Goal: Transaction & Acquisition: Purchase product/service

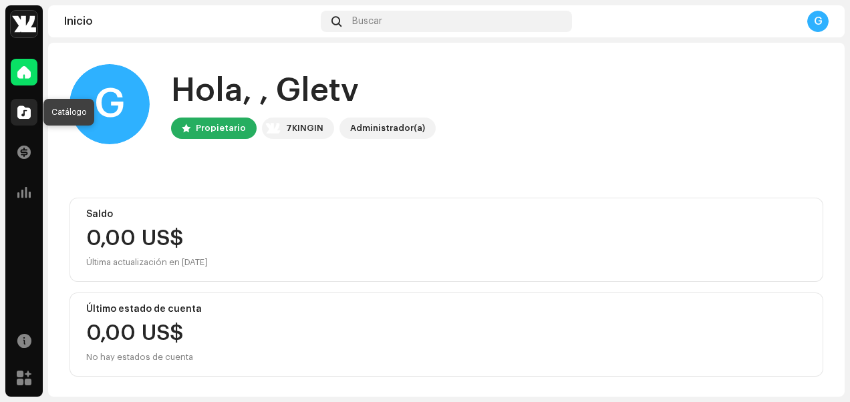
click at [33, 104] on div at bounding box center [24, 112] width 27 height 27
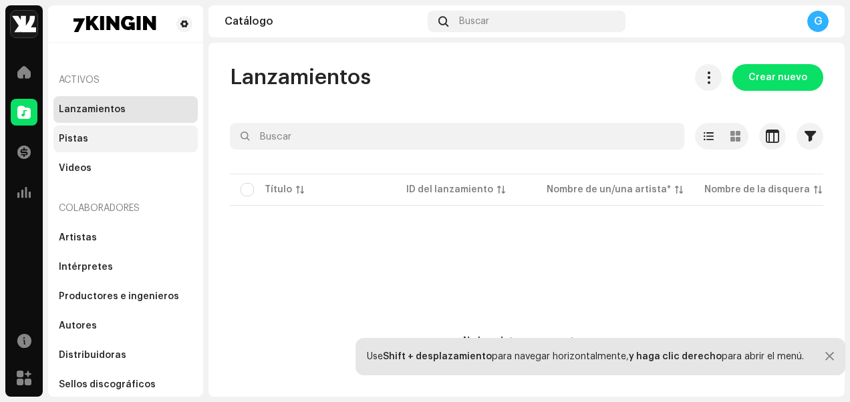
click at [78, 136] on div "Pistas" at bounding box center [73, 139] width 29 height 11
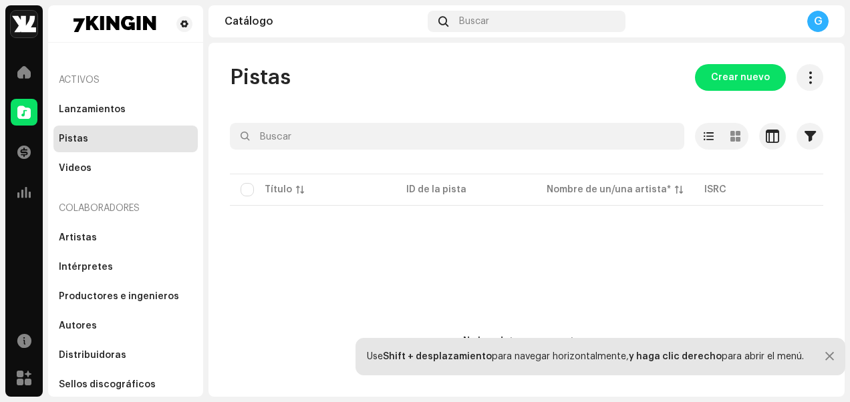
click at [423, 190] on p-table "Título ID de la pista Nombre de un/una artista* ISRC Aparece en Audio faltante …" at bounding box center [527, 189] width 594 height 37
click at [247, 185] on p-table "Título ID de la pista Nombre de un/una artista* ISRC Aparece en Audio faltante …" at bounding box center [527, 189] width 594 height 37
click at [135, 115] on div "Lanzamientos" at bounding box center [125, 109] width 144 height 27
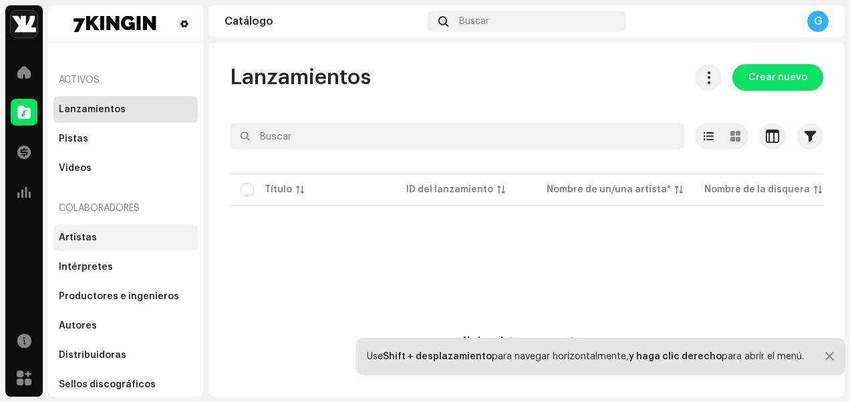
click at [70, 234] on div "Artistas" at bounding box center [78, 238] width 38 height 11
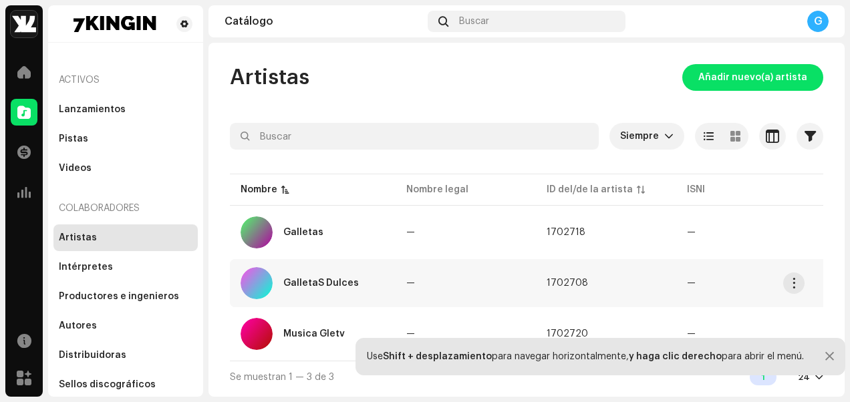
scroll to position [1, 0]
click at [449, 263] on td "—" at bounding box center [466, 283] width 140 height 48
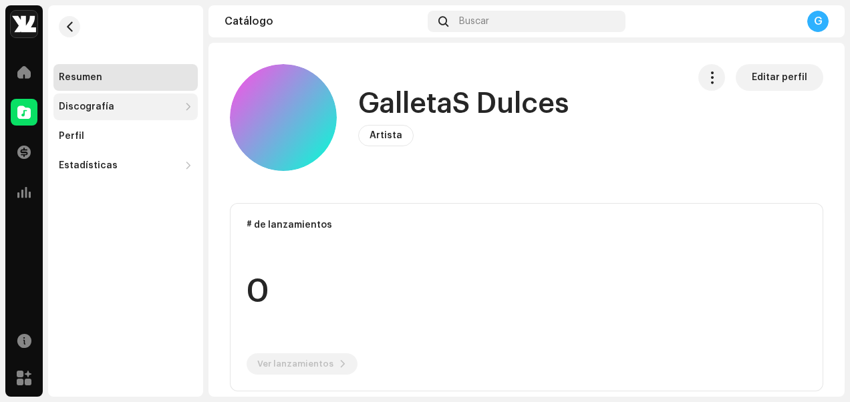
click at [156, 110] on div "Discografía" at bounding box center [119, 107] width 120 height 11
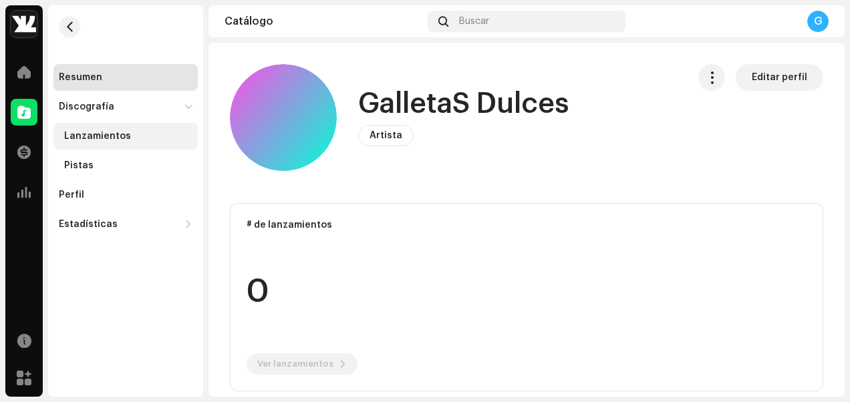
click at [106, 140] on div "Lanzamientos" at bounding box center [97, 136] width 67 height 11
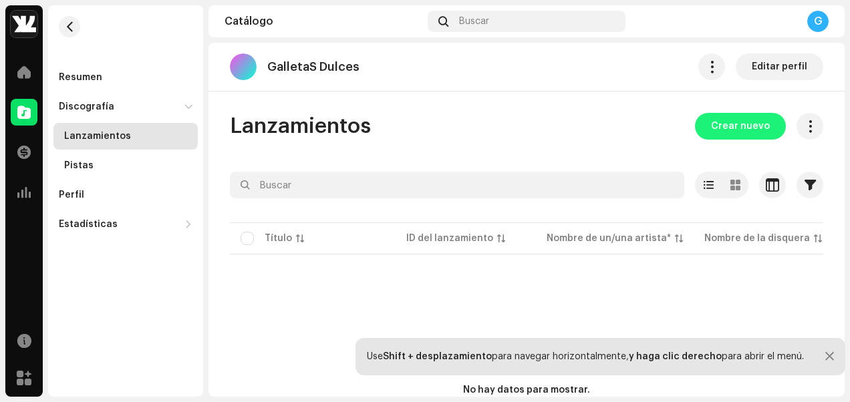
click at [707, 126] on button "Crear nuevo" at bounding box center [740, 126] width 91 height 27
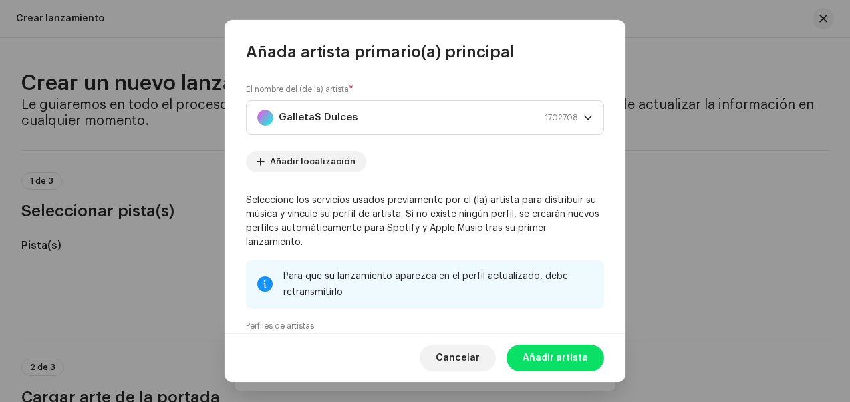
scroll to position [176, 0]
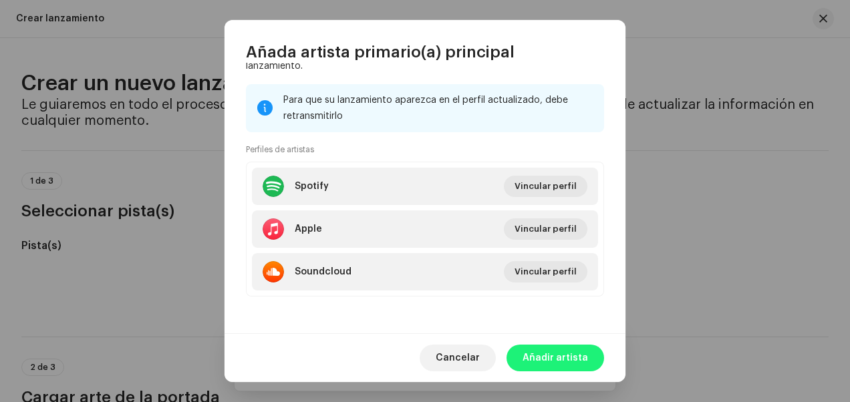
click at [546, 358] on span "Añadir artista" at bounding box center [556, 358] width 66 height 27
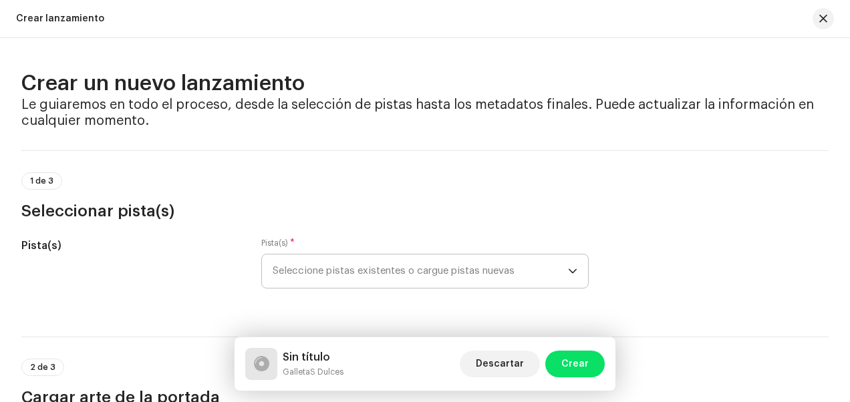
click at [559, 279] on span "Seleccione pistas existentes o cargue pistas nuevas" at bounding box center [421, 271] width 296 height 33
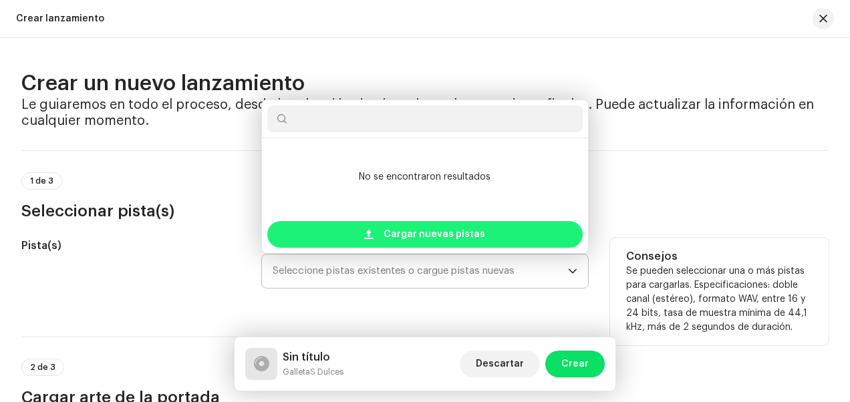
click at [527, 229] on div "Cargar nuevas pistas" at bounding box center [425, 234] width 316 height 27
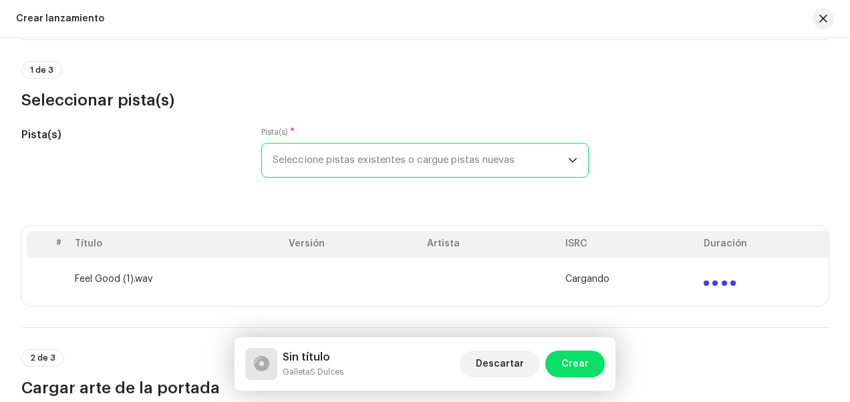
scroll to position [144, 0]
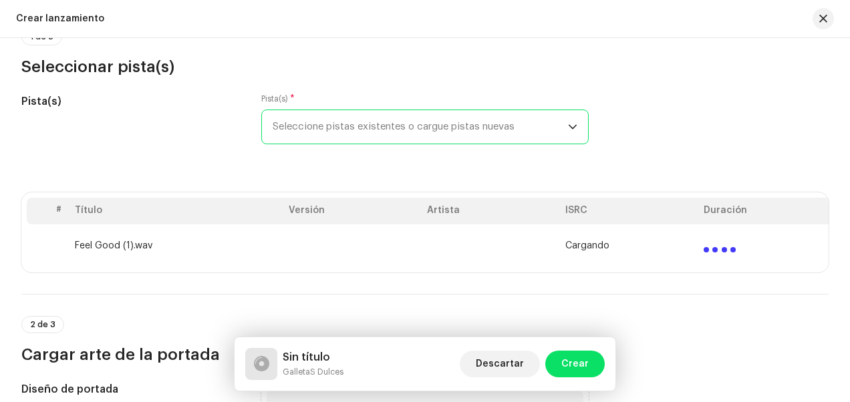
click at [332, 120] on span "Seleccione pistas existentes o cargue pistas nuevas" at bounding box center [421, 126] width 296 height 33
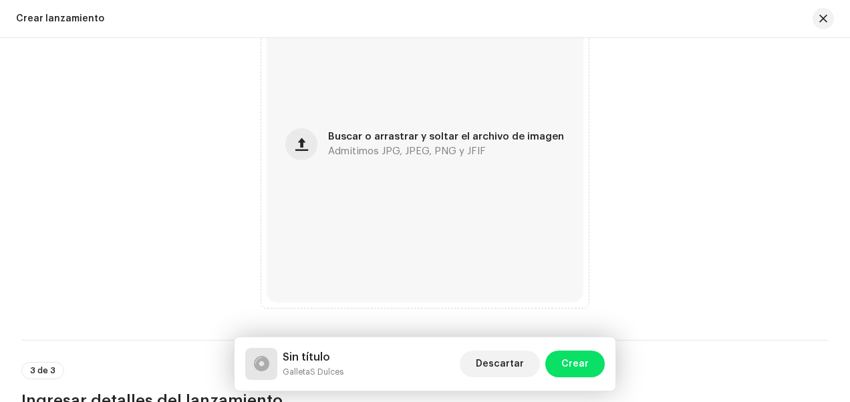
scroll to position [0, 0]
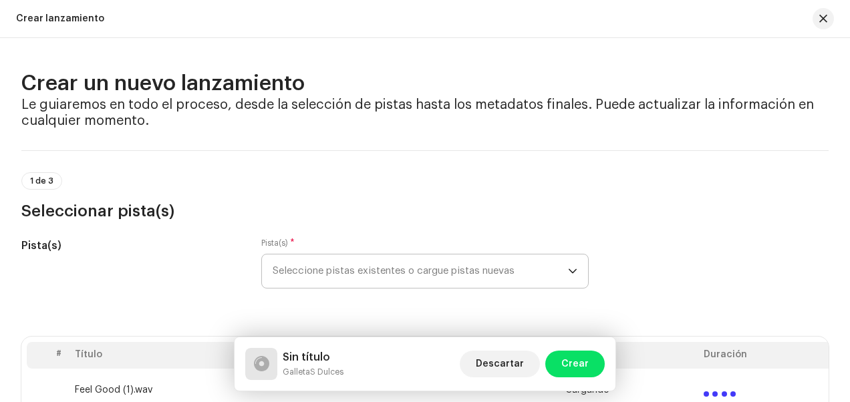
click at [404, 259] on span "Seleccione pistas existentes o cargue pistas nuevas" at bounding box center [421, 271] width 296 height 33
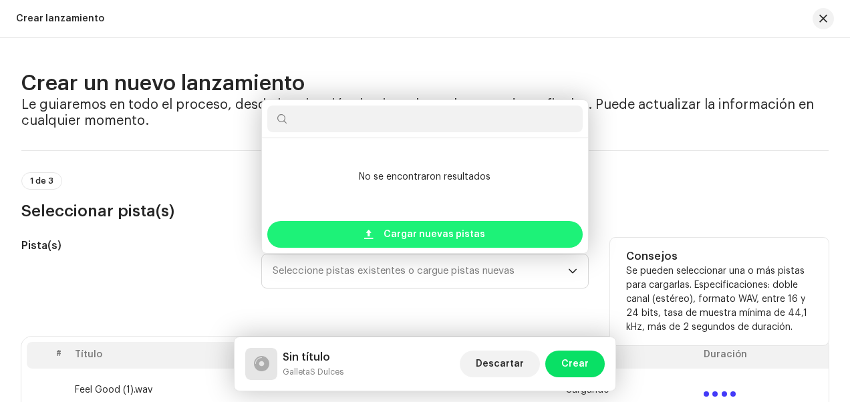
click at [408, 224] on span "Cargar nuevas pistas" at bounding box center [435, 234] width 102 height 27
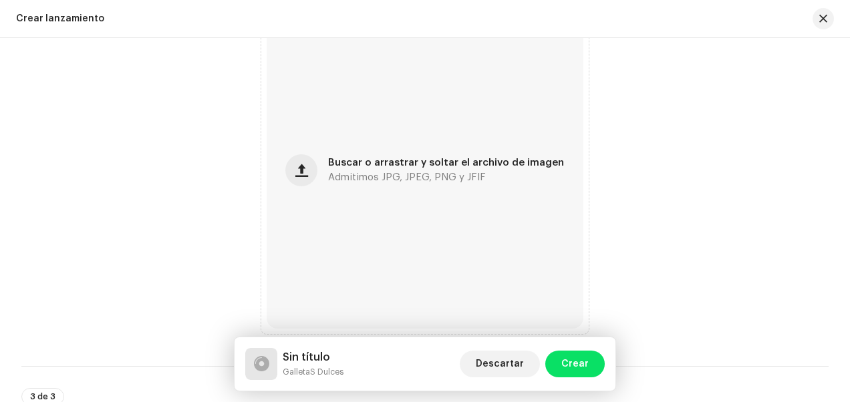
scroll to position [523, 0]
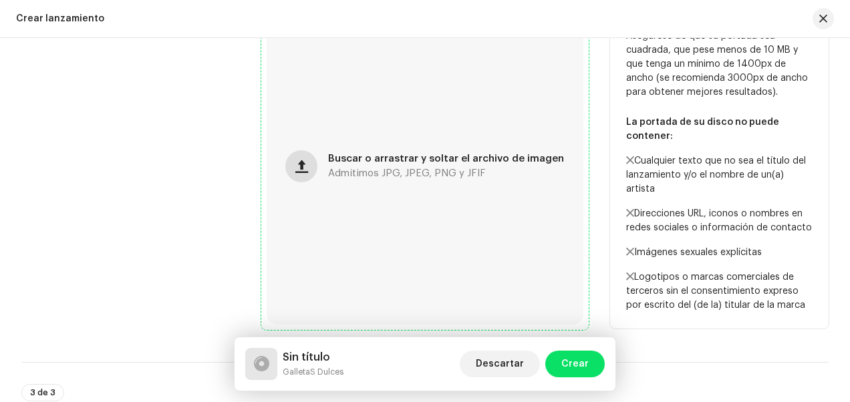
click at [308, 170] on span "button" at bounding box center [302, 166] width 13 height 11
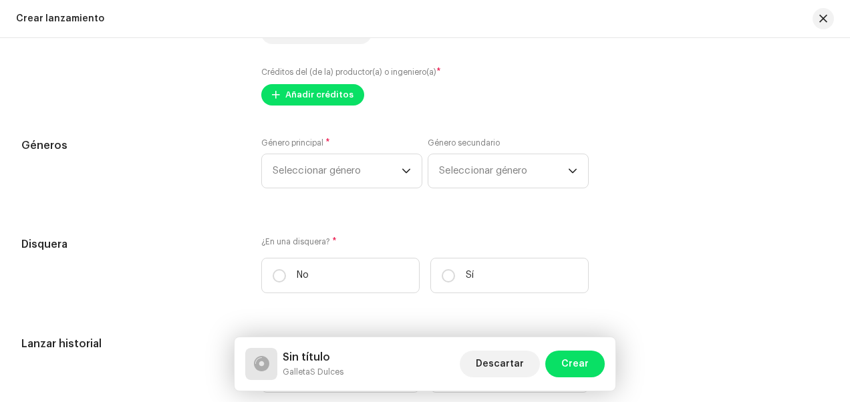
scroll to position [1649, 0]
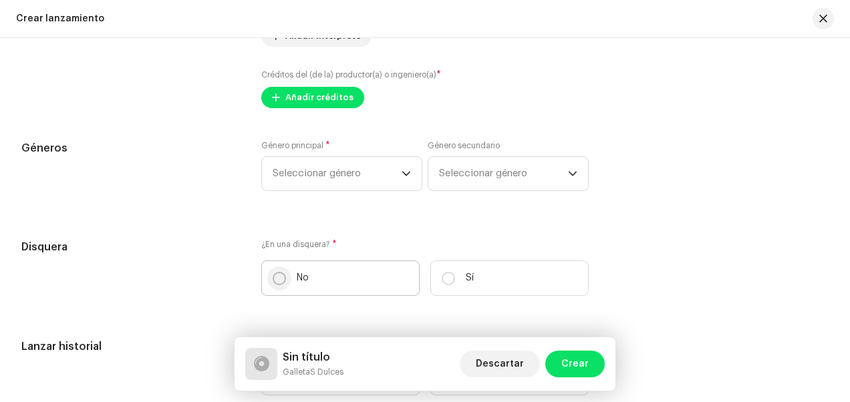
click at [278, 279] on input "No" at bounding box center [279, 278] width 13 height 13
radio input "true"
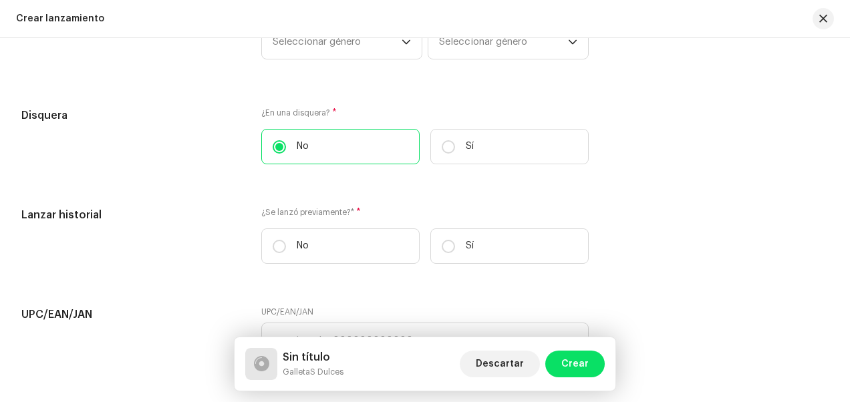
scroll to position [1861, 0]
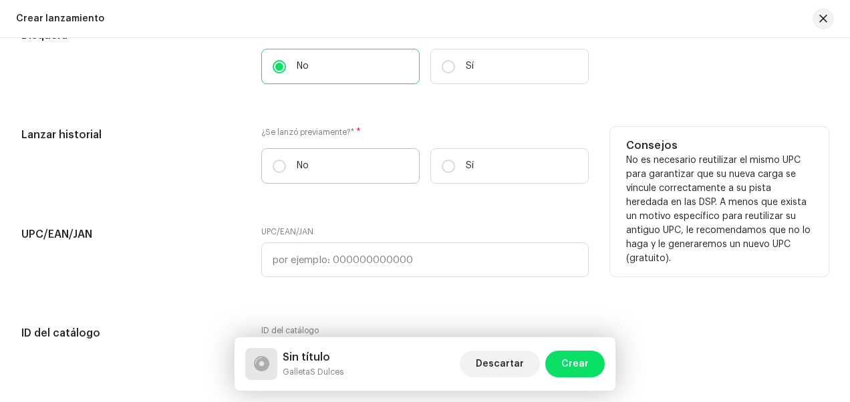
click at [289, 171] on label "No" at bounding box center [340, 165] width 158 height 35
click at [286, 171] on input "No" at bounding box center [279, 166] width 13 height 13
radio input "true"
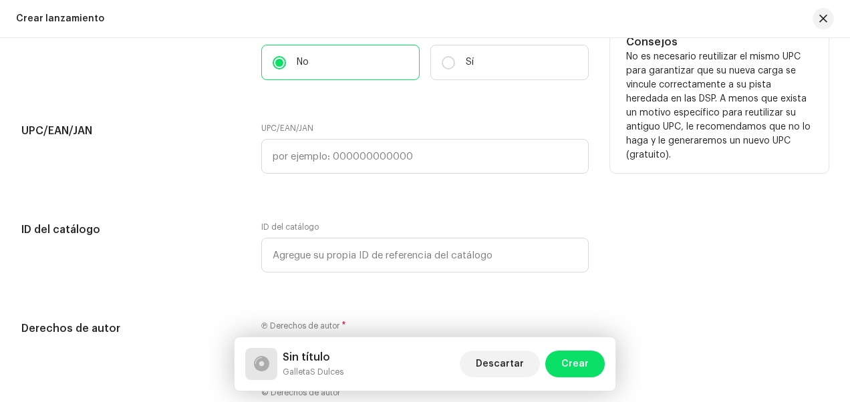
scroll to position [2006, 0]
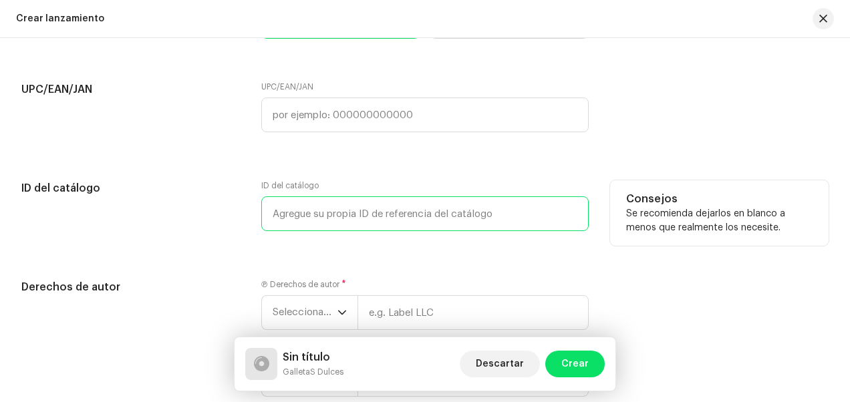
click at [287, 216] on input "text" at bounding box center [425, 214] width 328 height 35
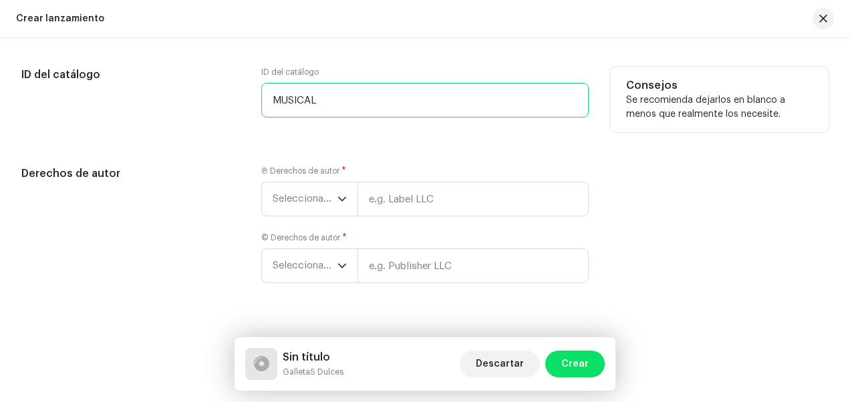
scroll to position [2144, 0]
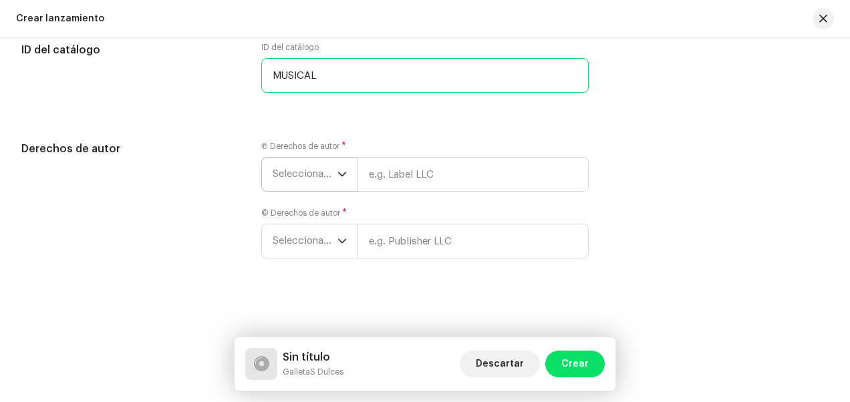
type input "MUSICAL"
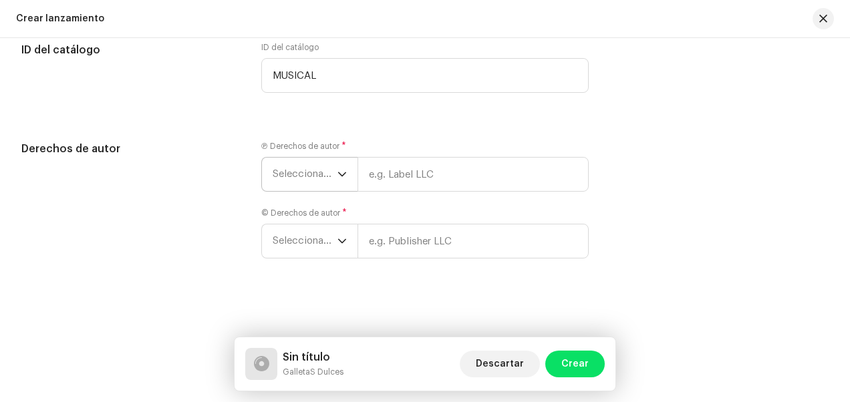
click at [322, 165] on span "Seleccionar año" at bounding box center [305, 174] width 65 height 33
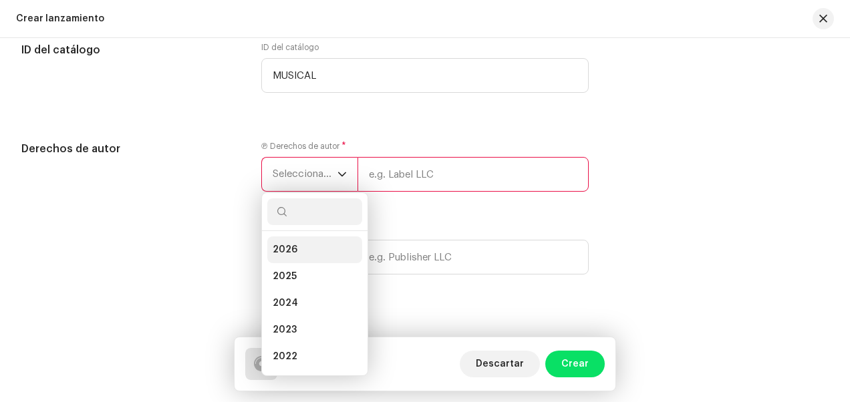
click at [302, 249] on li "2026" at bounding box center [314, 250] width 95 height 27
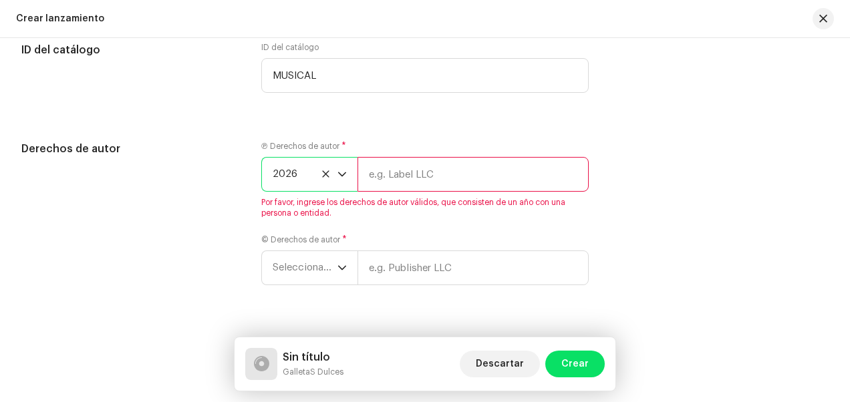
click at [386, 183] on input "text" at bounding box center [473, 174] width 231 height 35
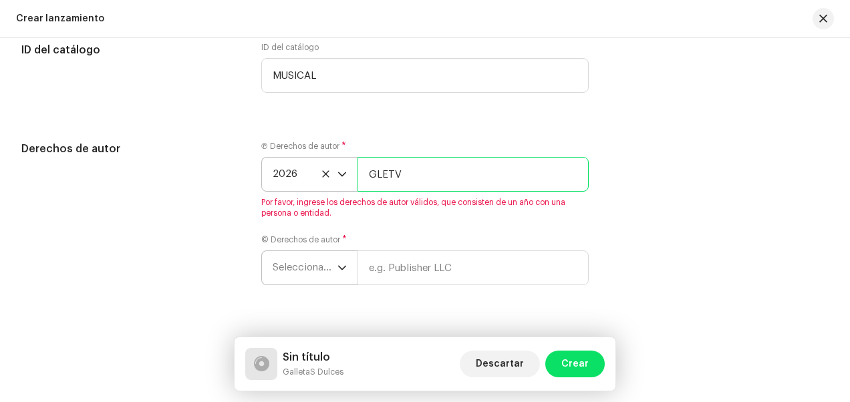
type input "GLETV"
click at [342, 264] on div "Ⓟ Derechos de autor * 2026 GLETV Por favor, ingrese los derechos de autor válid…" at bounding box center [425, 221] width 328 height 160
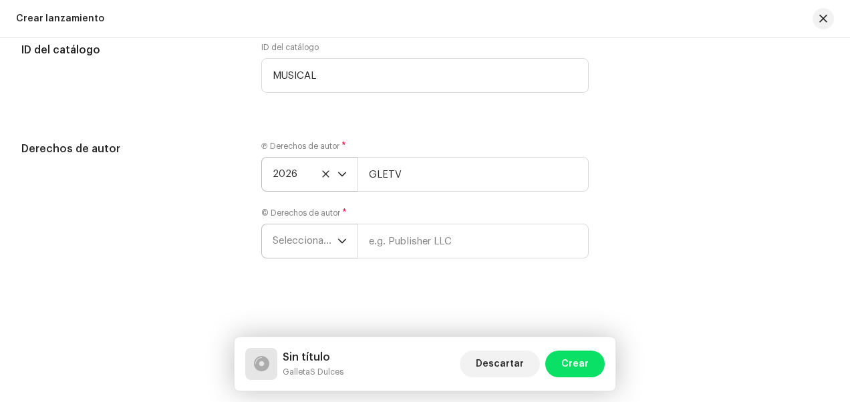
click at [318, 241] on span "Seleccionar año" at bounding box center [305, 241] width 65 height 33
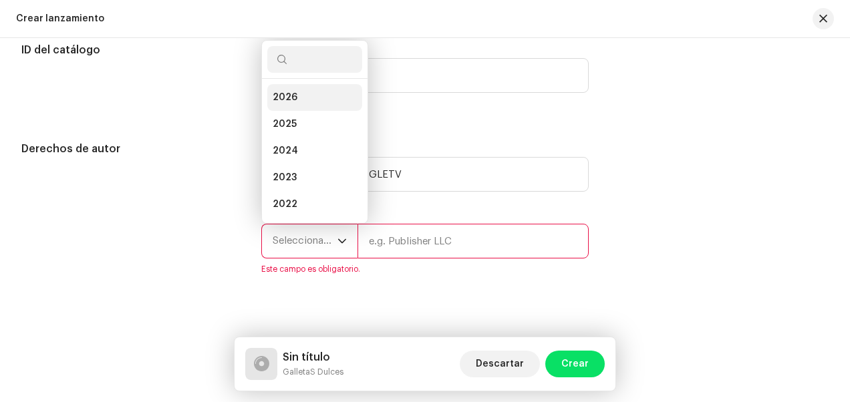
click at [310, 105] on li "2026" at bounding box center [314, 97] width 95 height 27
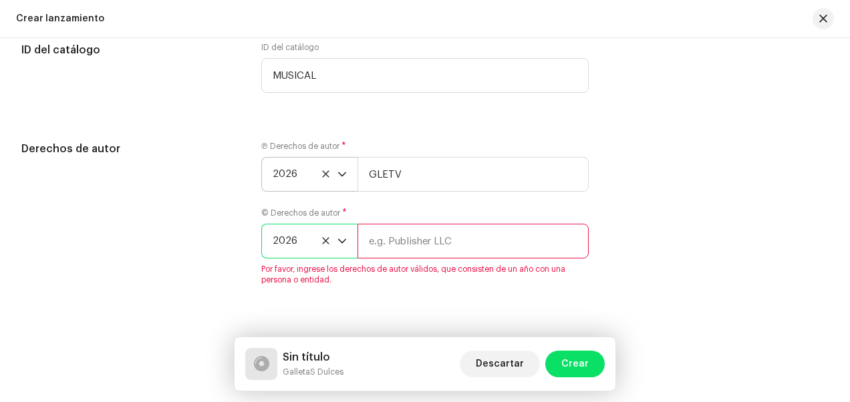
click at [404, 240] on input "text" at bounding box center [473, 241] width 231 height 35
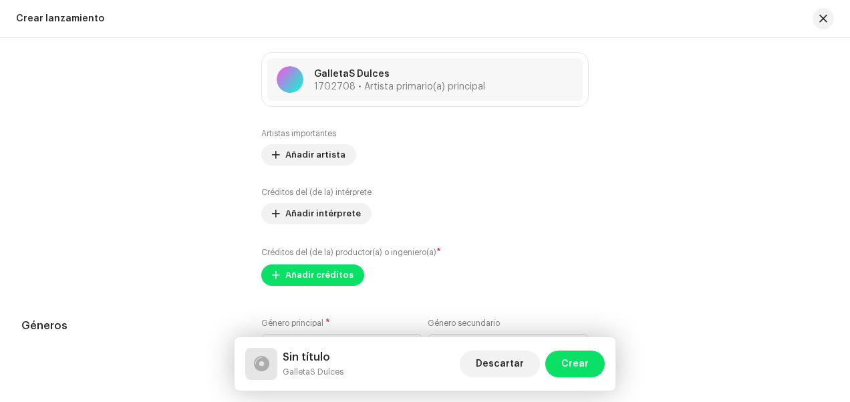
scroll to position [1939, 0]
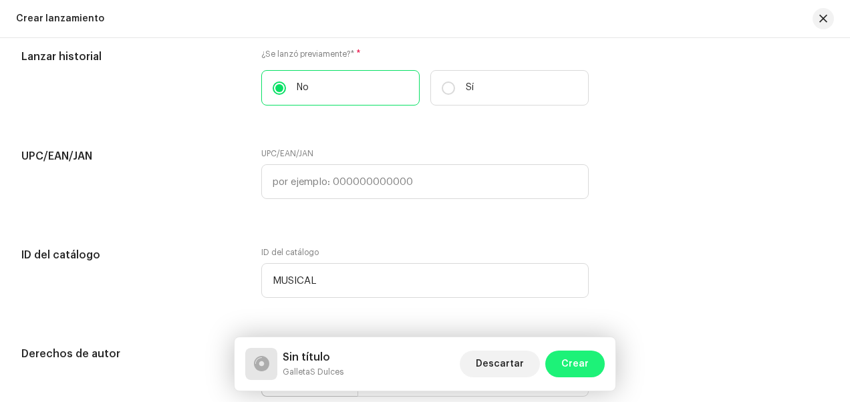
type input "GLETV"
click at [589, 375] on button "Crear" at bounding box center [576, 364] width 60 height 27
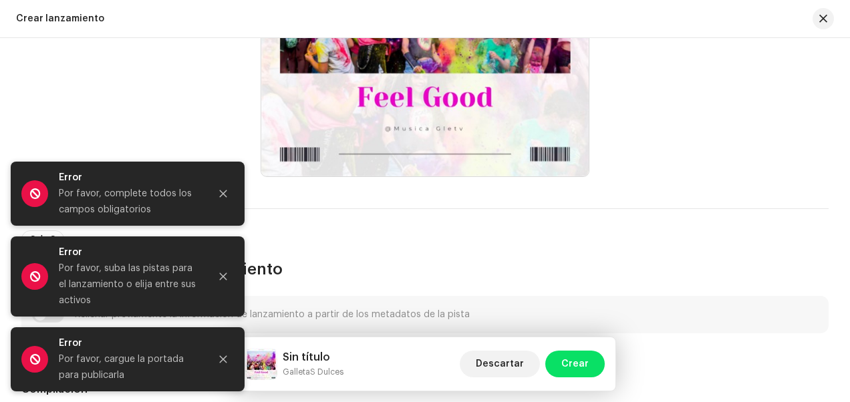
scroll to position [669, 0]
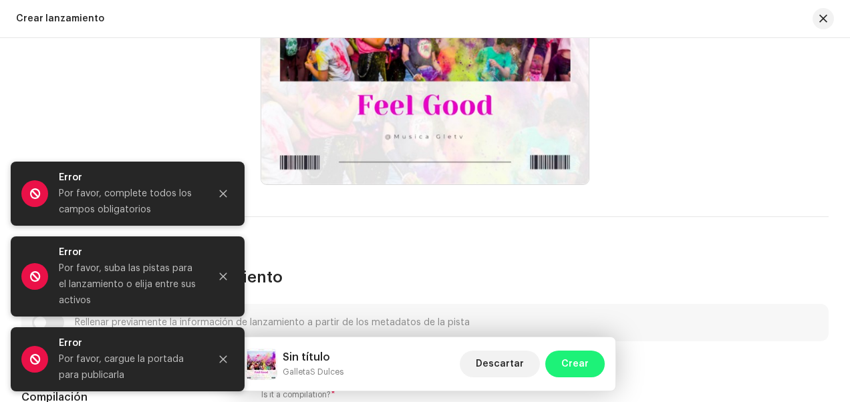
click at [559, 362] on button "Crear" at bounding box center [576, 364] width 60 height 27
click at [422, 267] on div "3 de 3 Ingresar detalles del lanzamiento" at bounding box center [425, 263] width 808 height 49
click at [219, 195] on icon "Close" at bounding box center [223, 193] width 9 height 9
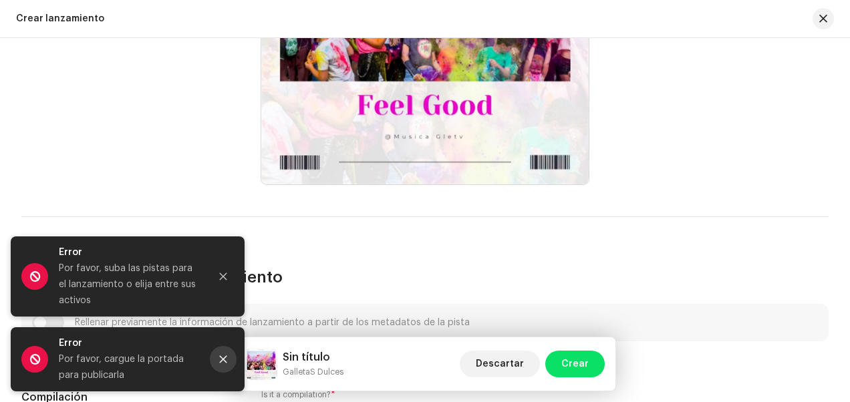
click at [223, 358] on icon "Close" at bounding box center [223, 359] width 9 height 9
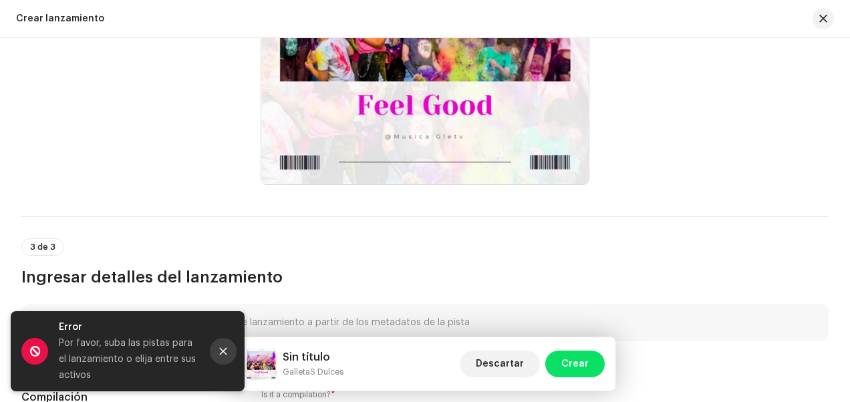
click at [221, 353] on icon "Close" at bounding box center [223, 351] width 9 height 9
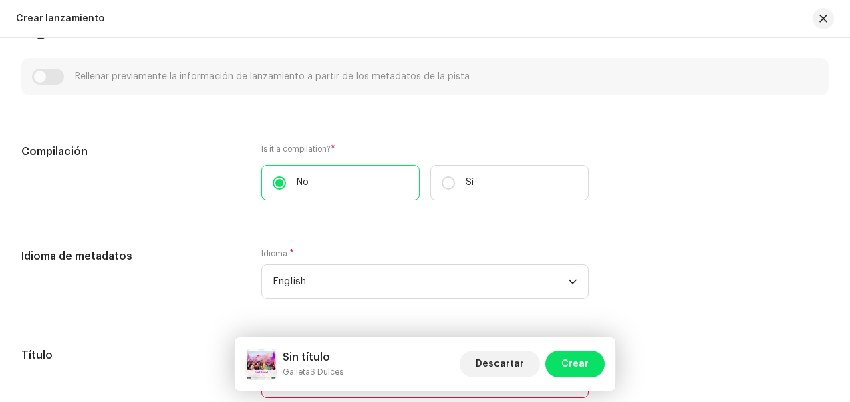
scroll to position [937, 0]
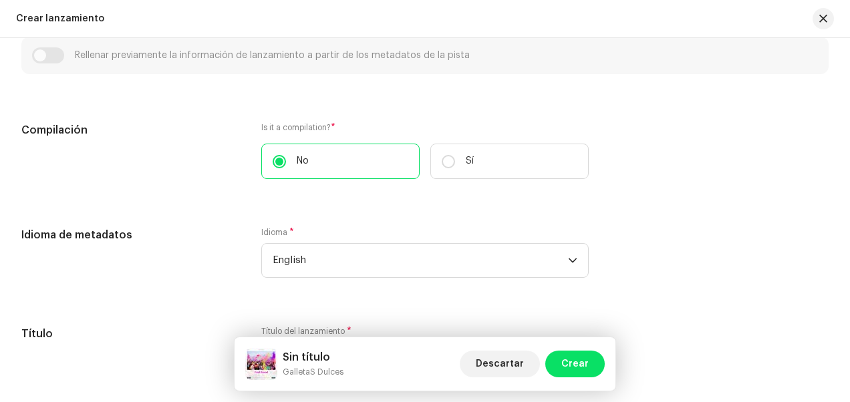
click at [41, 52] on div "Rellenar previamente la información de lanzamiento a partir de los metadatos de…" at bounding box center [425, 55] width 786 height 16
click at [127, 171] on div "Compilación" at bounding box center [130, 158] width 219 height 73
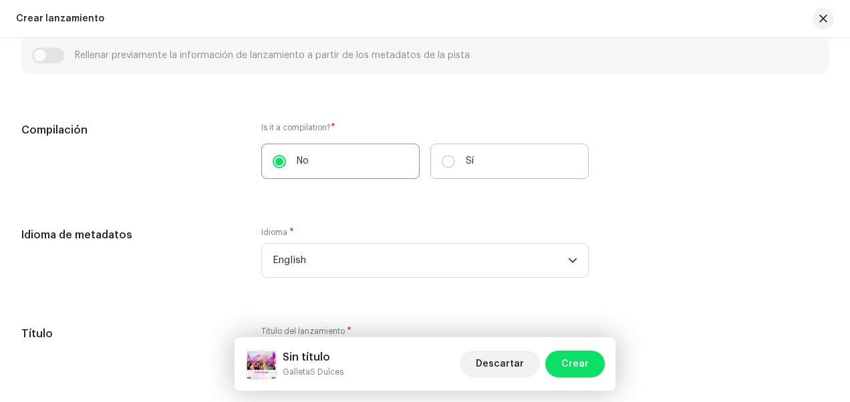
click at [437, 162] on label "Sí" at bounding box center [510, 161] width 158 height 35
click at [442, 162] on input "Sí" at bounding box center [448, 161] width 13 height 13
radio input "true"
click at [437, 162] on label "Sí" at bounding box center [510, 161] width 158 height 35
click at [442, 162] on input "Sí" at bounding box center [448, 161] width 13 height 13
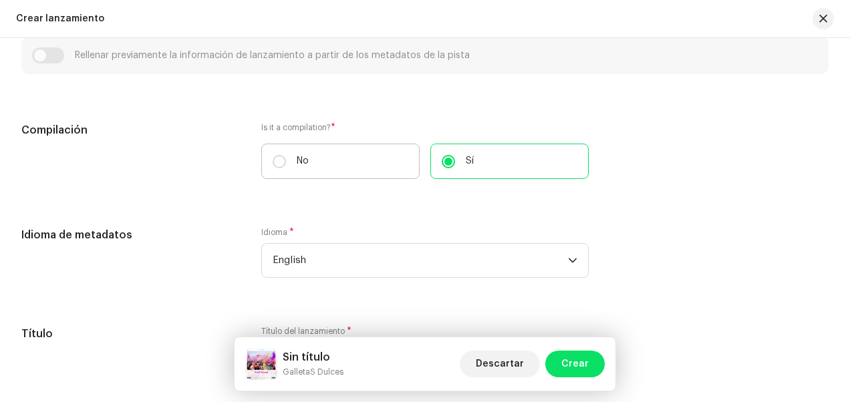
click at [349, 167] on label "No" at bounding box center [340, 161] width 158 height 35
click at [286, 167] on input "No" at bounding box center [279, 161] width 13 height 13
radio input "true"
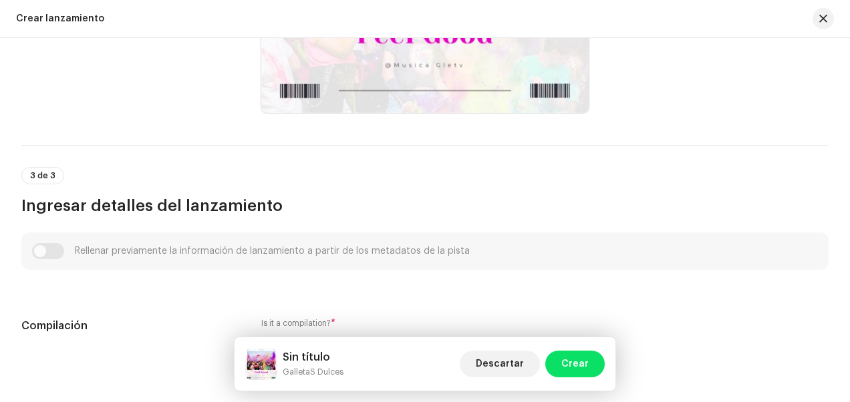
scroll to position [703, 0]
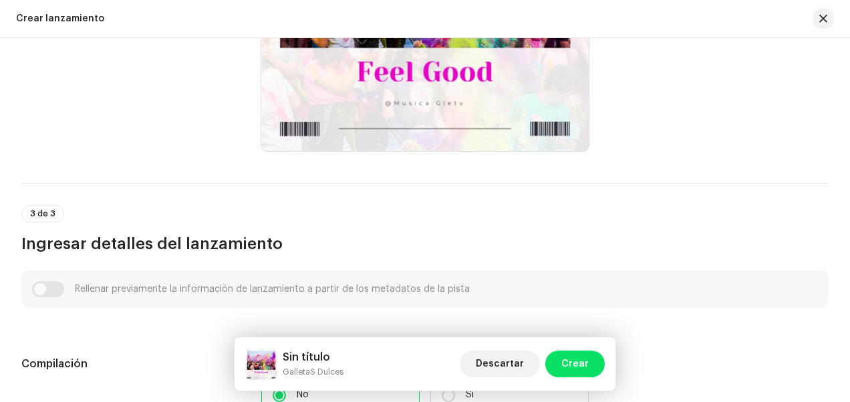
click at [340, 287] on div "Rellenar previamente la información de lanzamiento a partir de los metadatos de…" at bounding box center [425, 289] width 786 height 16
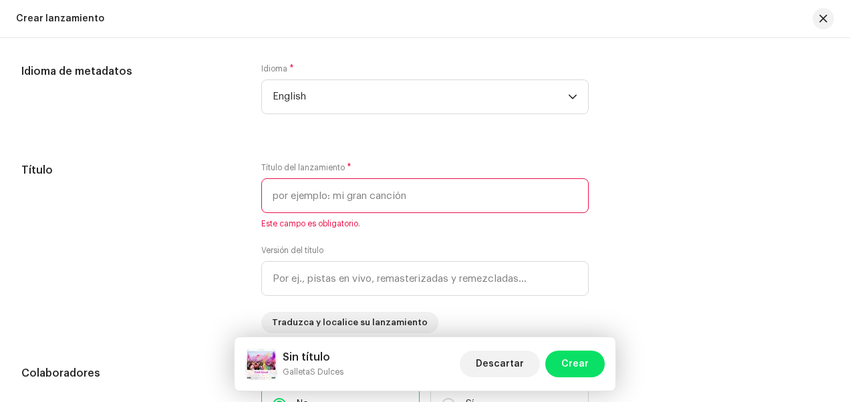
scroll to position [1103, 0]
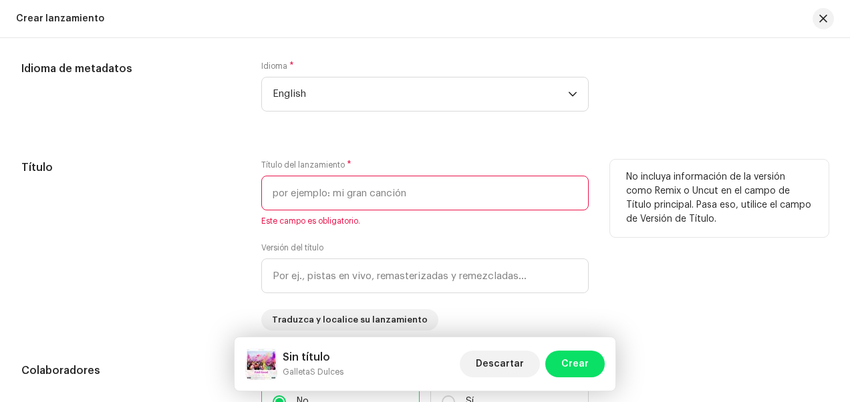
click at [356, 209] on input "text" at bounding box center [425, 193] width 328 height 35
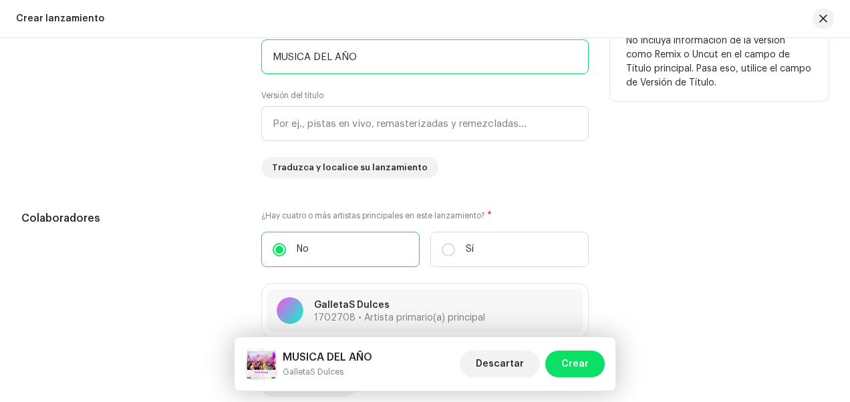
scroll to position [1214, 0]
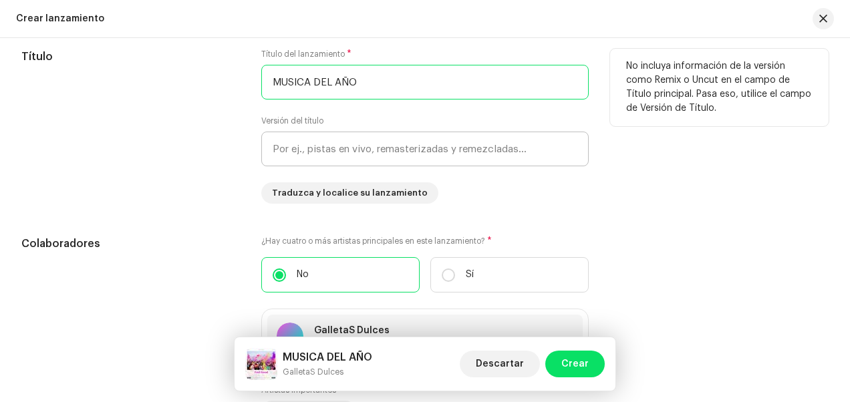
type input "MUSICA DEL AÑO"
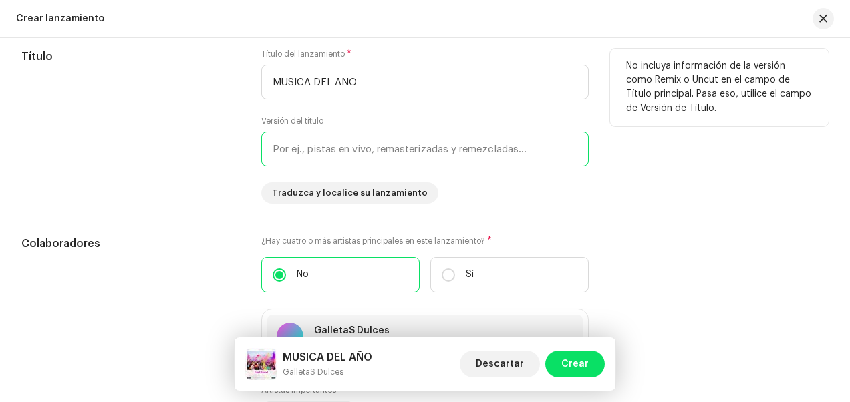
click at [358, 147] on input "text" at bounding box center [425, 149] width 328 height 35
type input "MU"
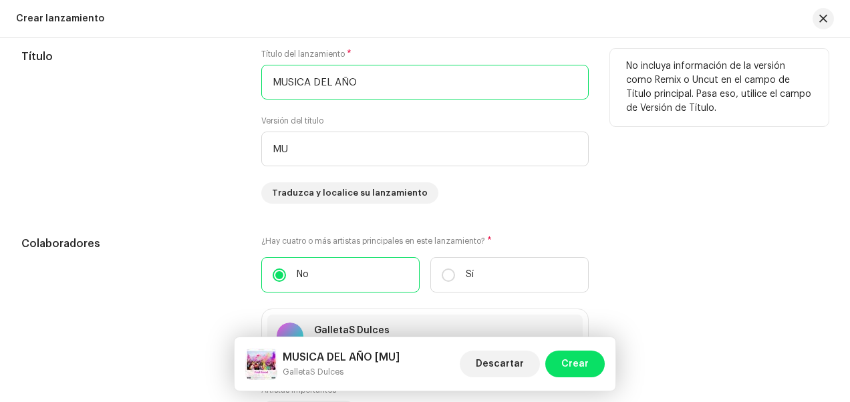
click at [318, 82] on input "MUSICA DEL AÑO" at bounding box center [425, 82] width 328 height 35
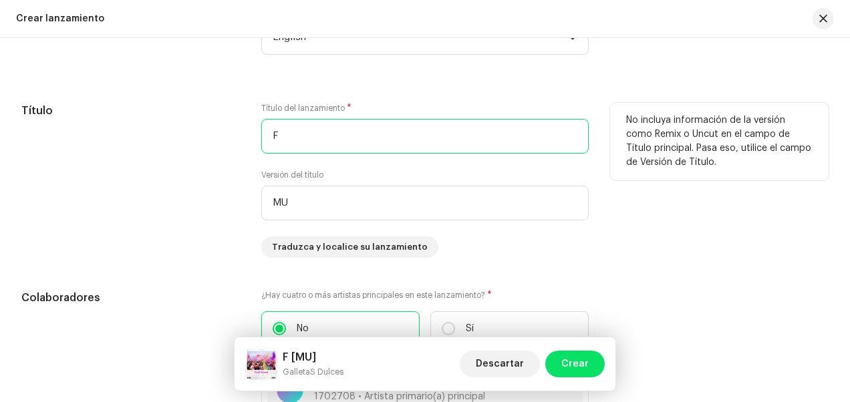
scroll to position [1268, 0]
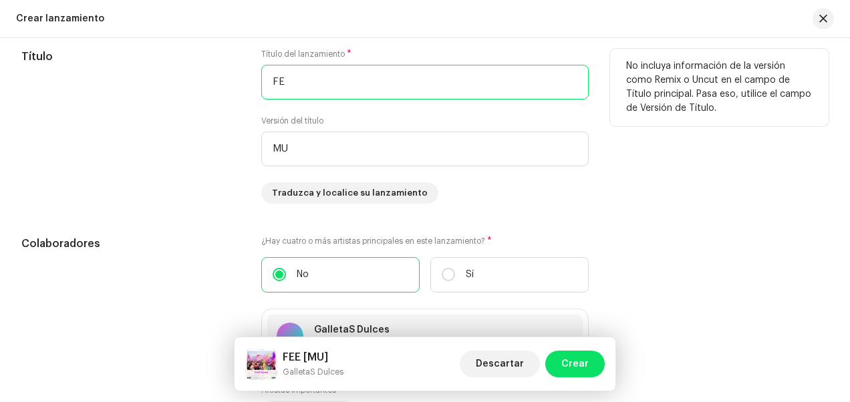
type input "F"
type input "MUSICA DEL AÑO"
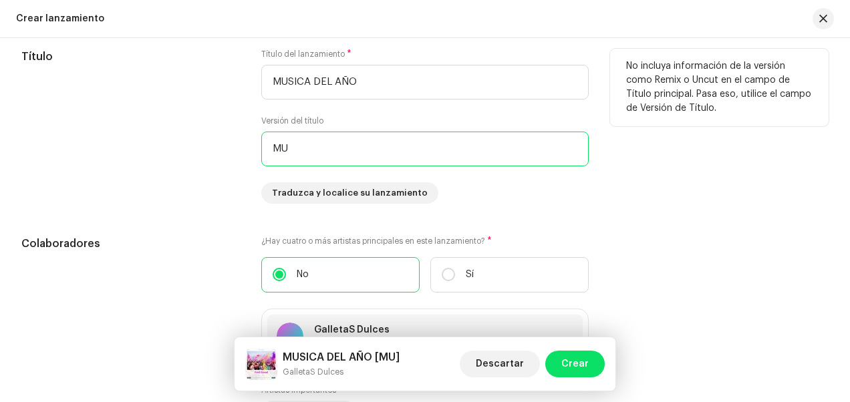
click at [364, 159] on input "MU" at bounding box center [425, 149] width 328 height 35
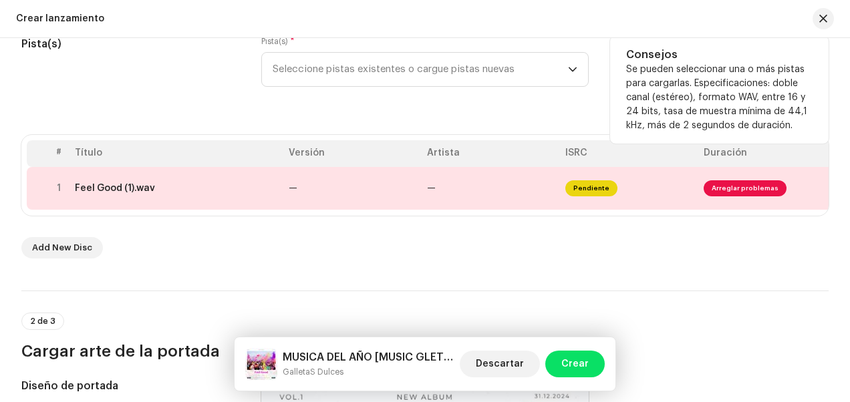
scroll to position [211, 0]
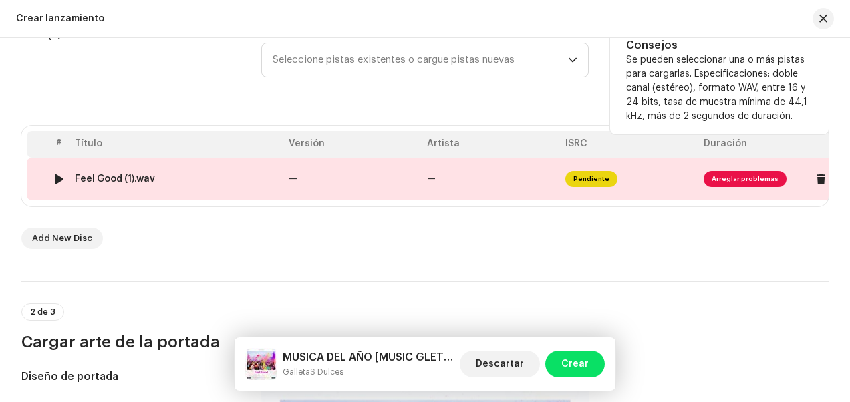
type input "MUSIC GLETV"
click at [721, 175] on span "Arreglar problemas" at bounding box center [745, 179] width 83 height 16
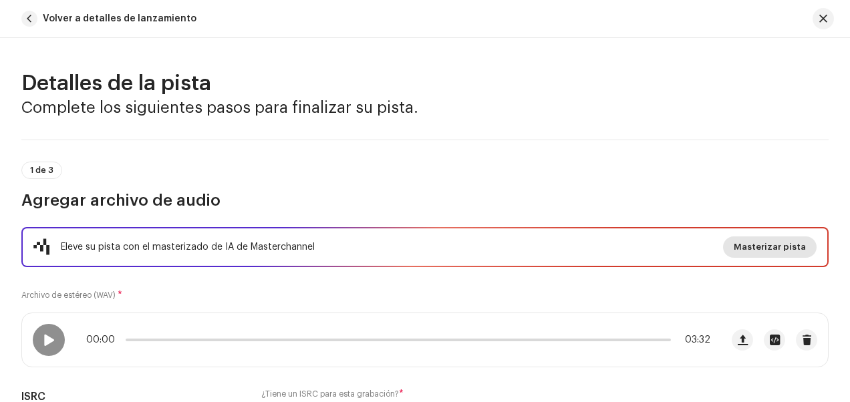
click at [784, 245] on span "Masterizar pista" at bounding box center [770, 247] width 72 height 27
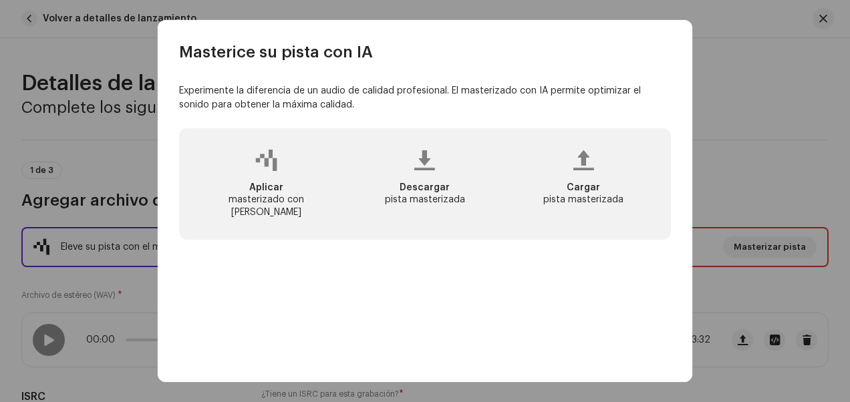
click at [269, 174] on div "Aplicar masterizado con IA" at bounding box center [266, 184] width 153 height 90
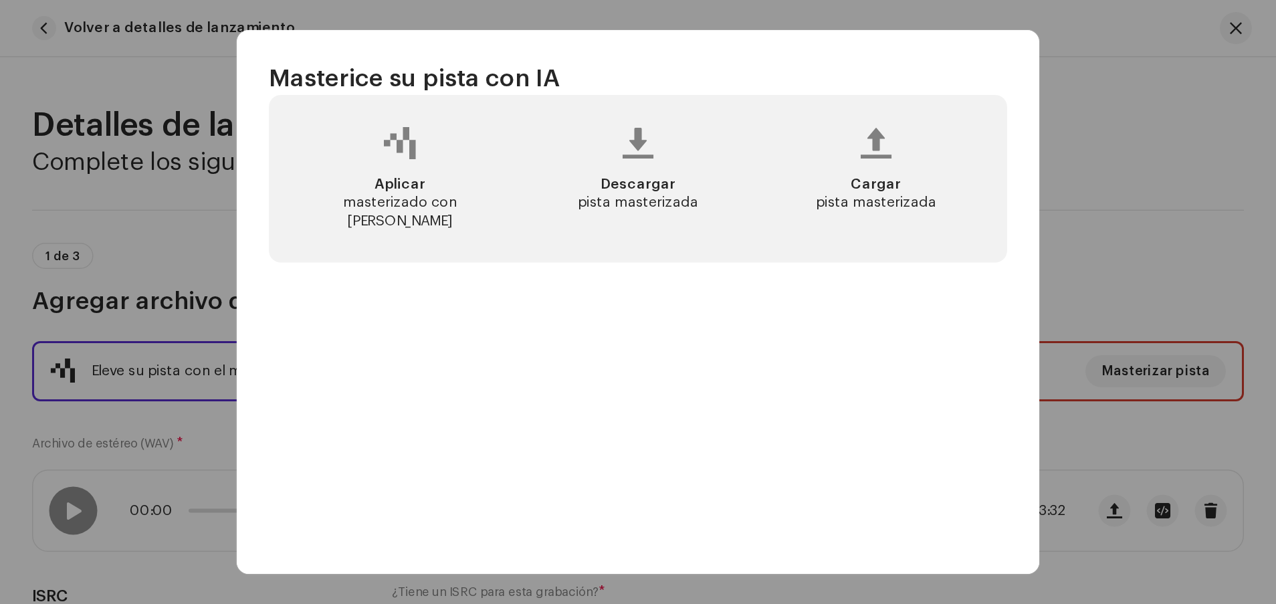
scroll to position [66, 0]
click at [576, 112] on div "Cargar pista masterizada" at bounding box center [583, 119] width 153 height 90
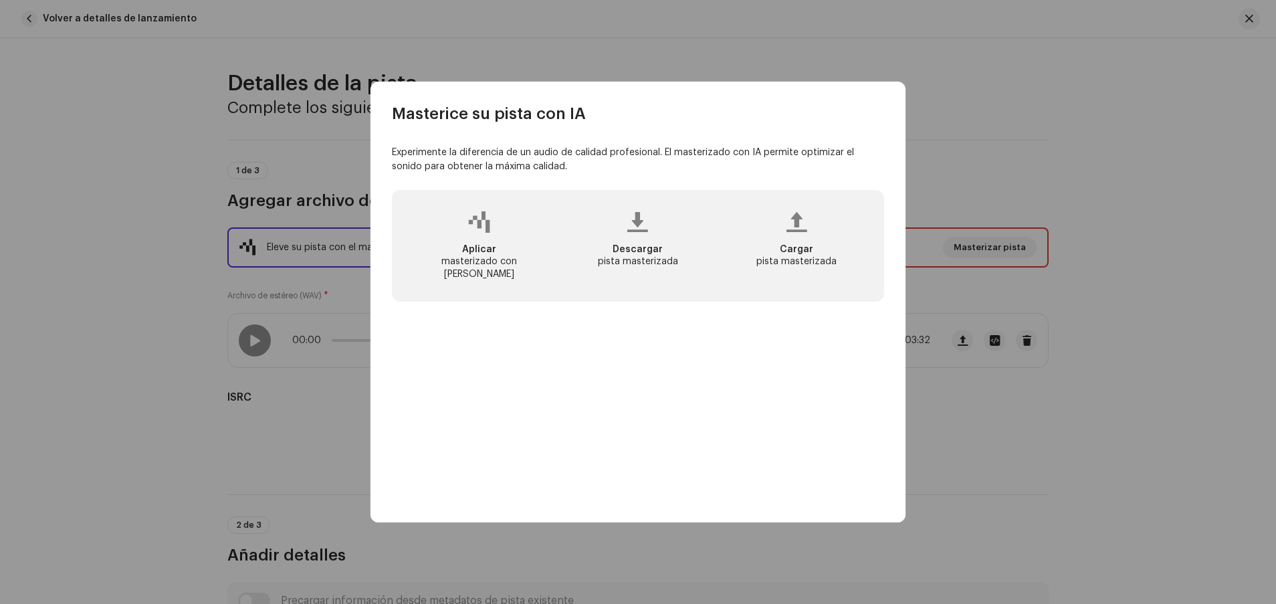
scroll to position [213, 0]
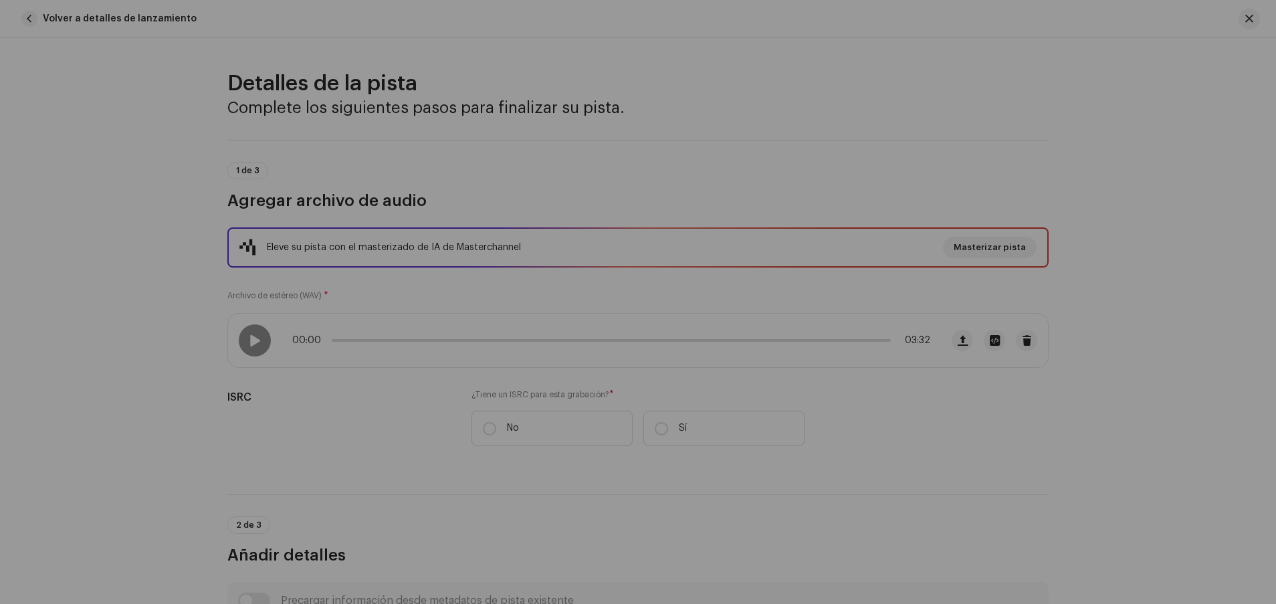
click at [850, 378] on div "Masterice su pista con IA Experimente la diferencia de un audio de calidad prof…" at bounding box center [638, 302] width 1276 height 604
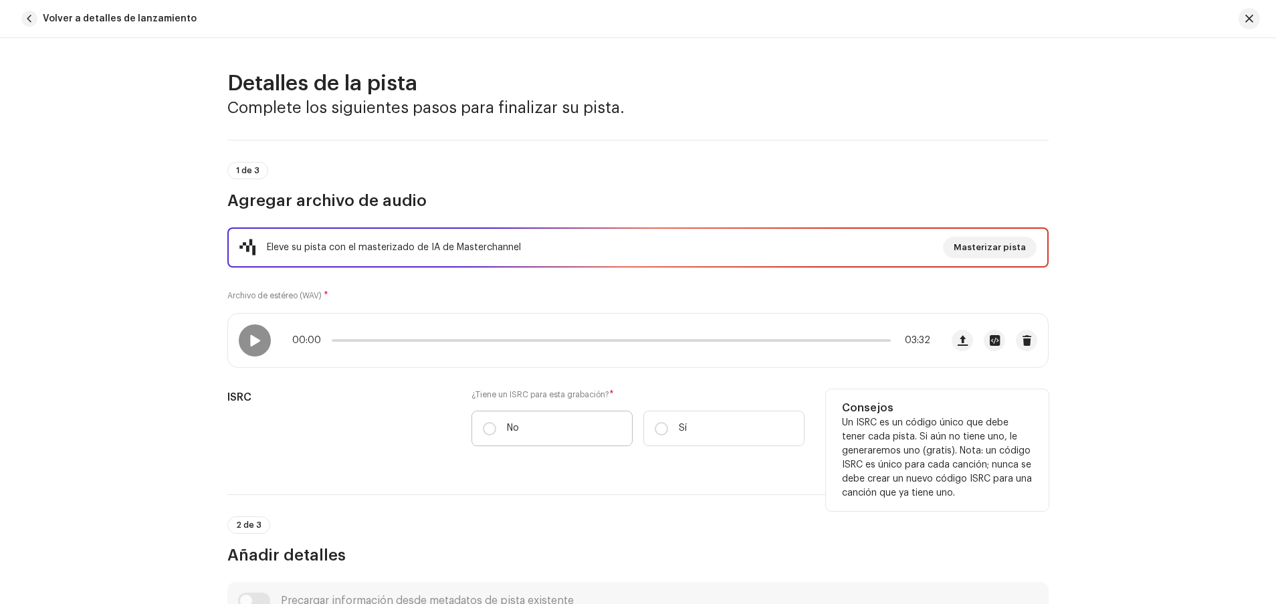
click at [594, 402] on label "No" at bounding box center [551, 427] width 161 height 35
click at [496, 402] on input "No" at bounding box center [489, 428] width 13 height 13
radio input "true"
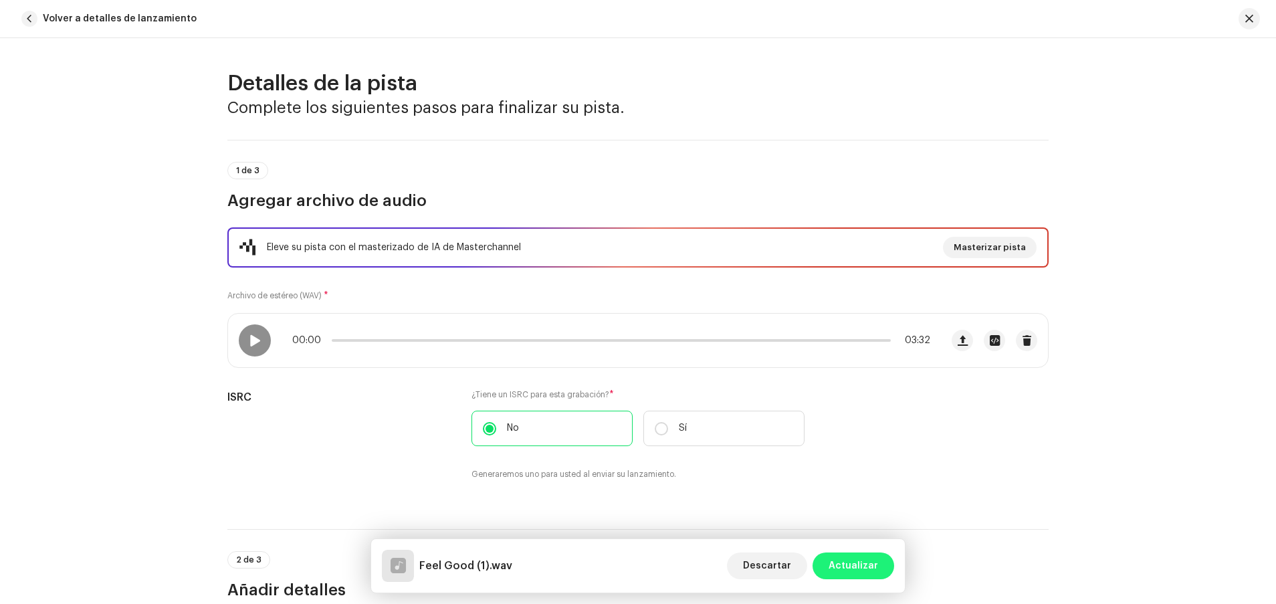
click at [850, 402] on span "Actualizar" at bounding box center [852, 565] width 49 height 27
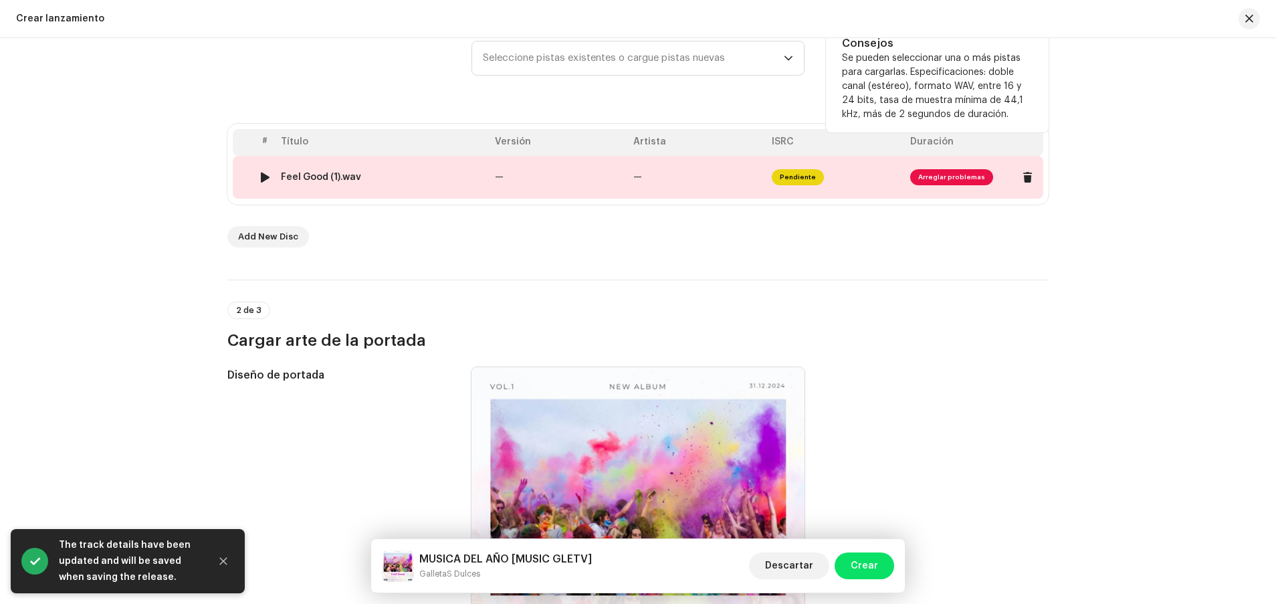
click at [850, 179] on span "Arreglar problemas" at bounding box center [951, 177] width 83 height 16
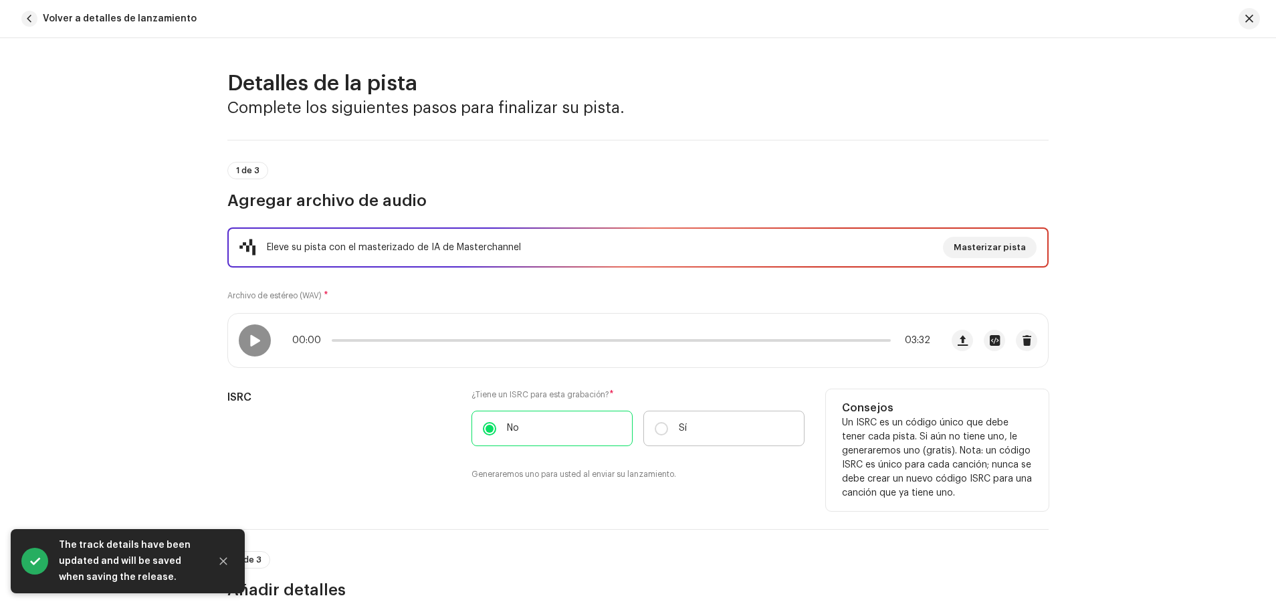
click at [670, 402] on label "Sí" at bounding box center [723, 427] width 161 height 35
click at [668, 402] on input "Sí" at bounding box center [661, 428] width 13 height 13
radio input "true"
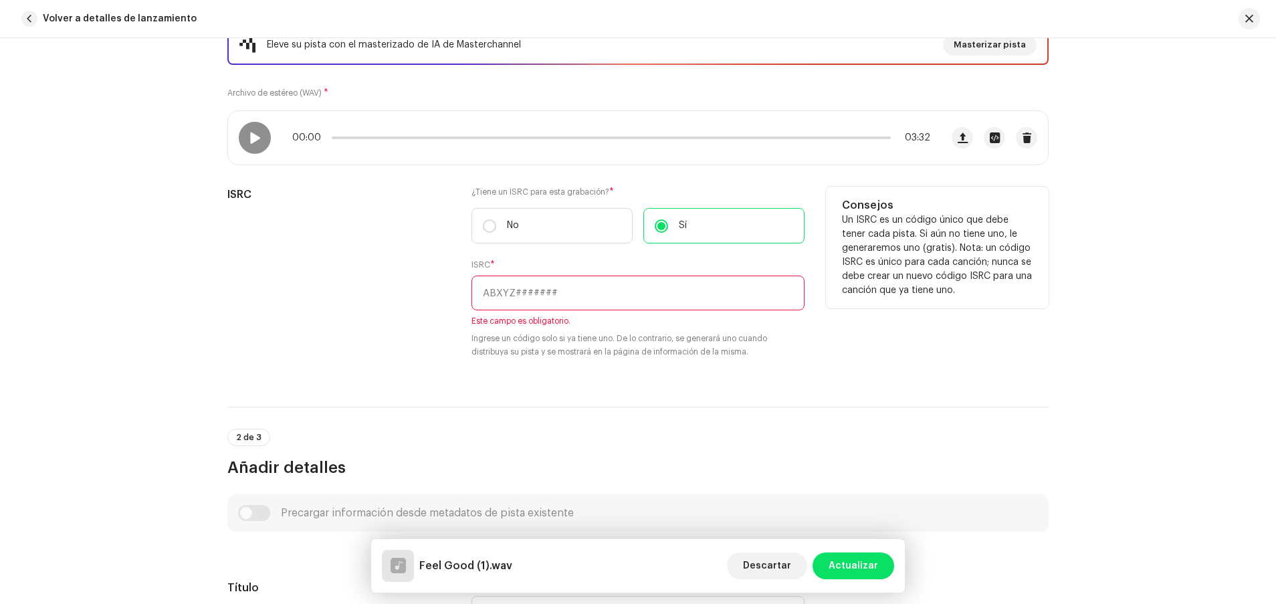
scroll to position [217, 0]
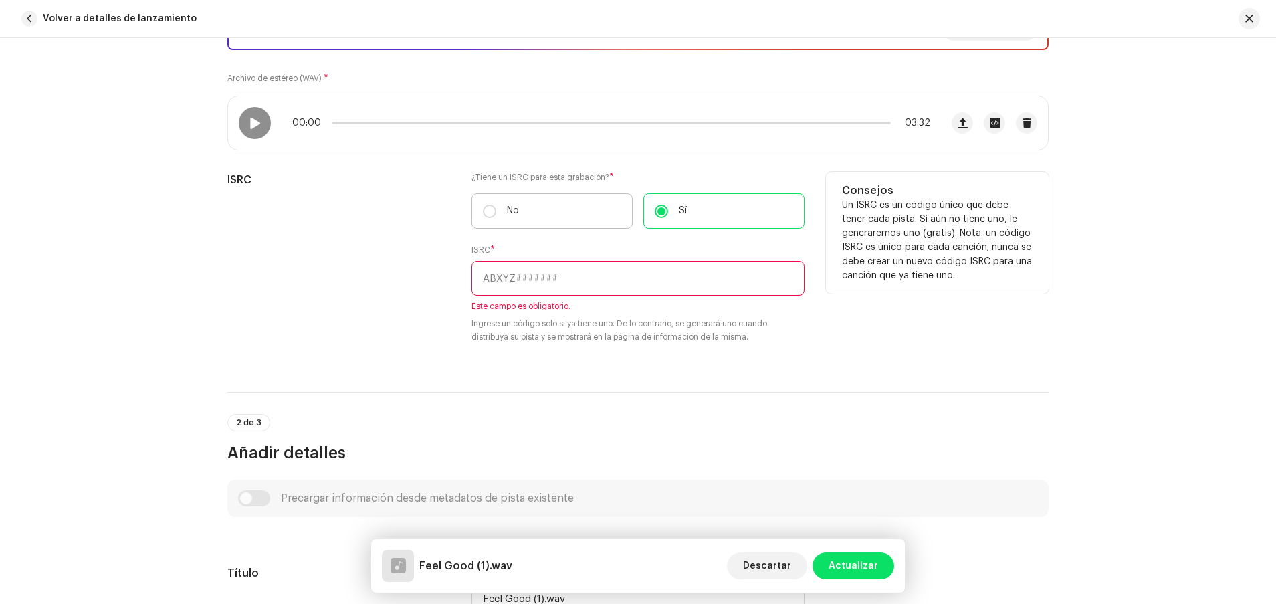
click at [586, 208] on label "No" at bounding box center [551, 210] width 161 height 35
click at [496, 208] on input "No" at bounding box center [489, 211] width 13 height 13
radio input "true"
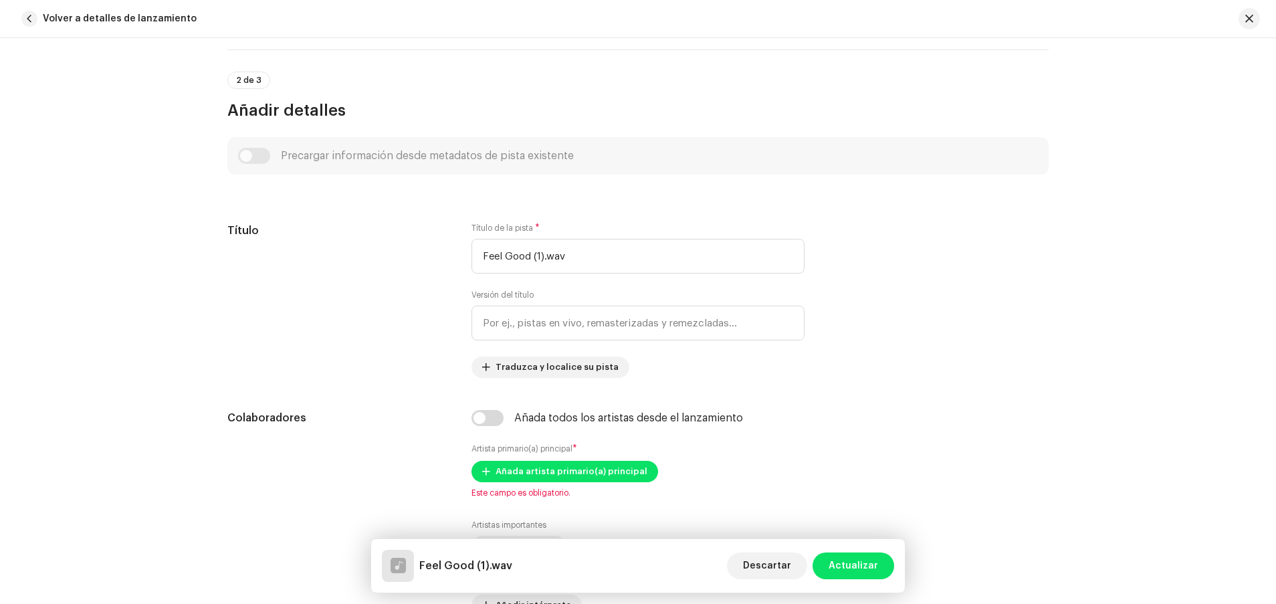
scroll to position [485, 0]
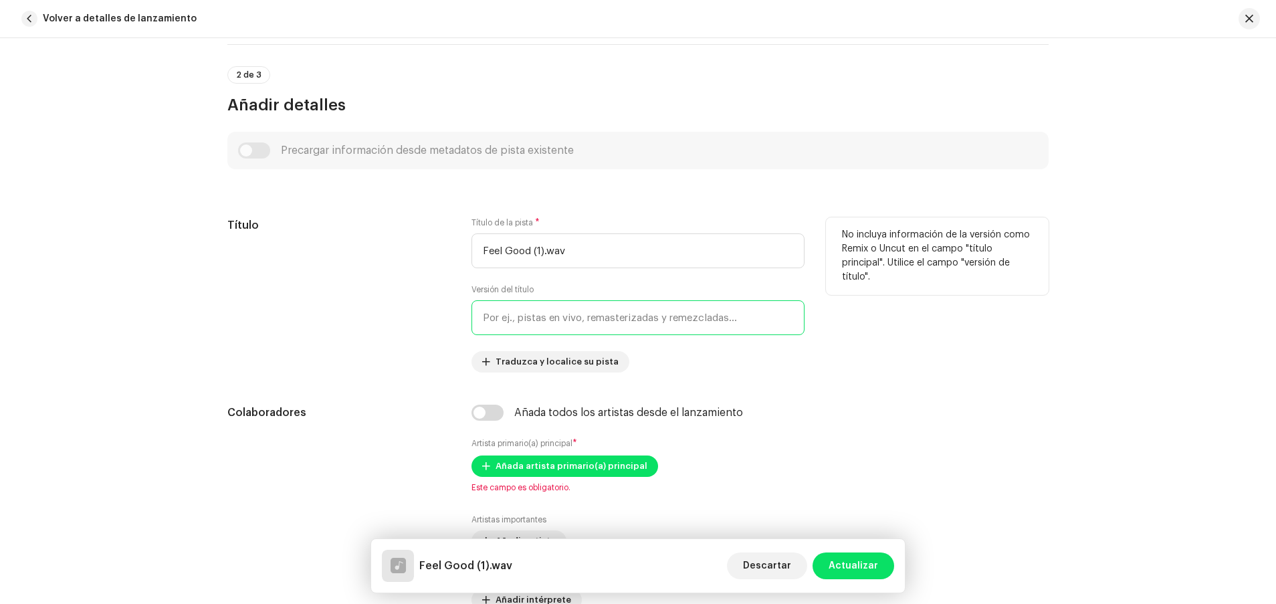
click at [549, 329] on input "text" at bounding box center [637, 317] width 333 height 35
type input "M"
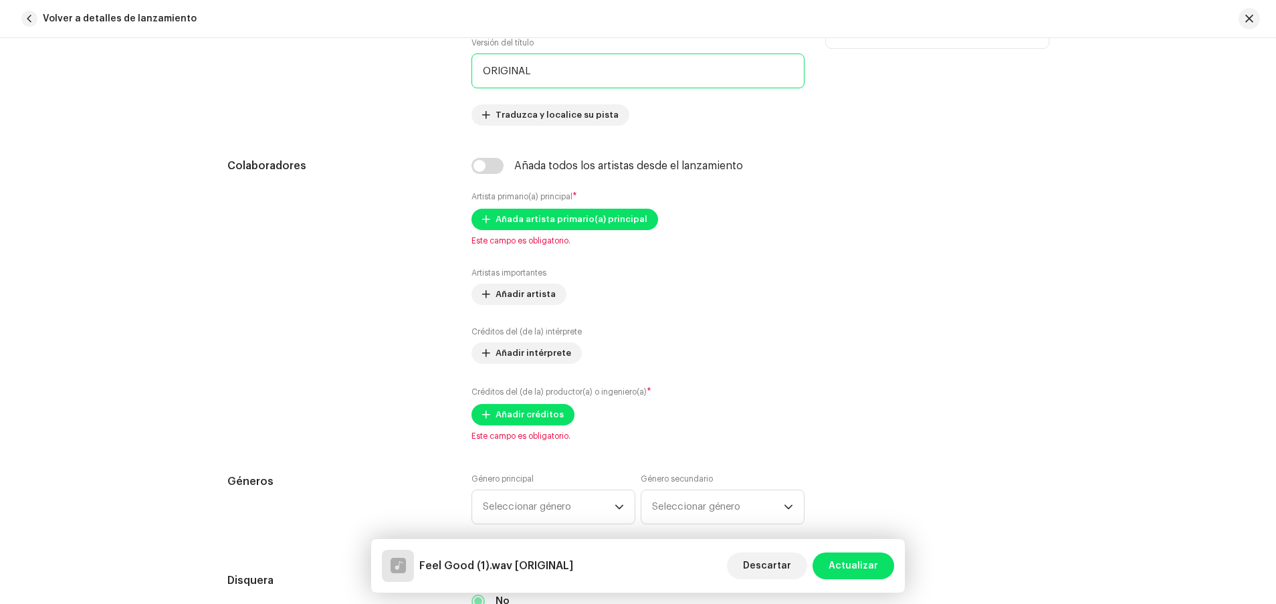
scroll to position [769, 0]
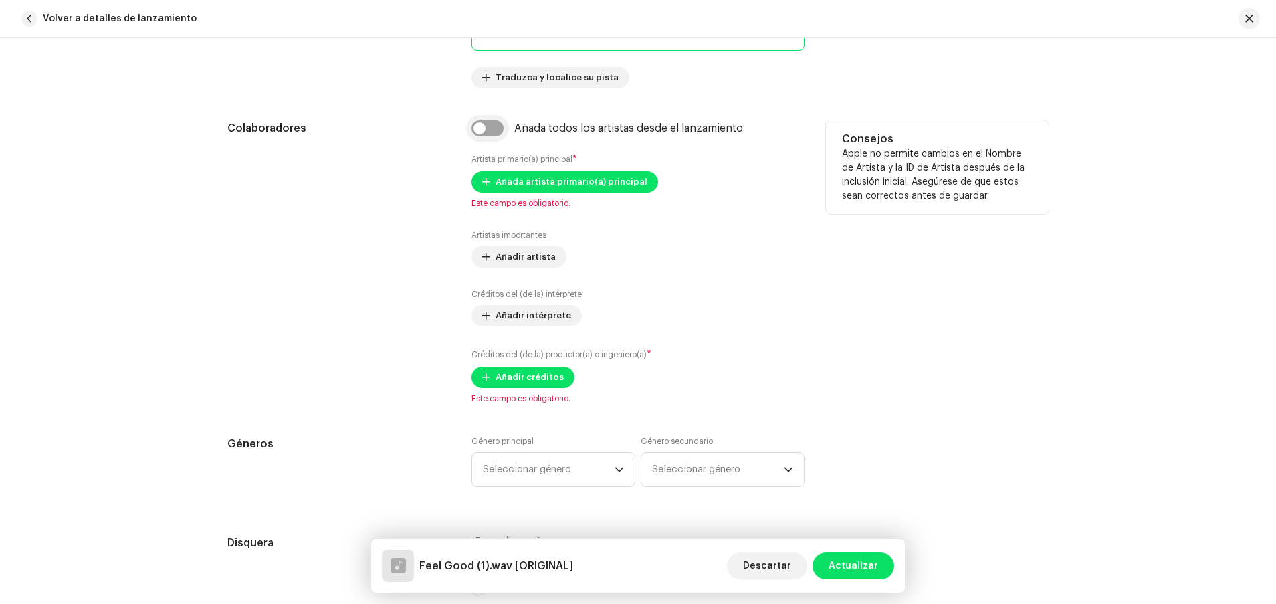
type input "ORIGINAL"
click at [480, 126] on input "checkbox" at bounding box center [487, 128] width 32 height 16
checkbox input "true"
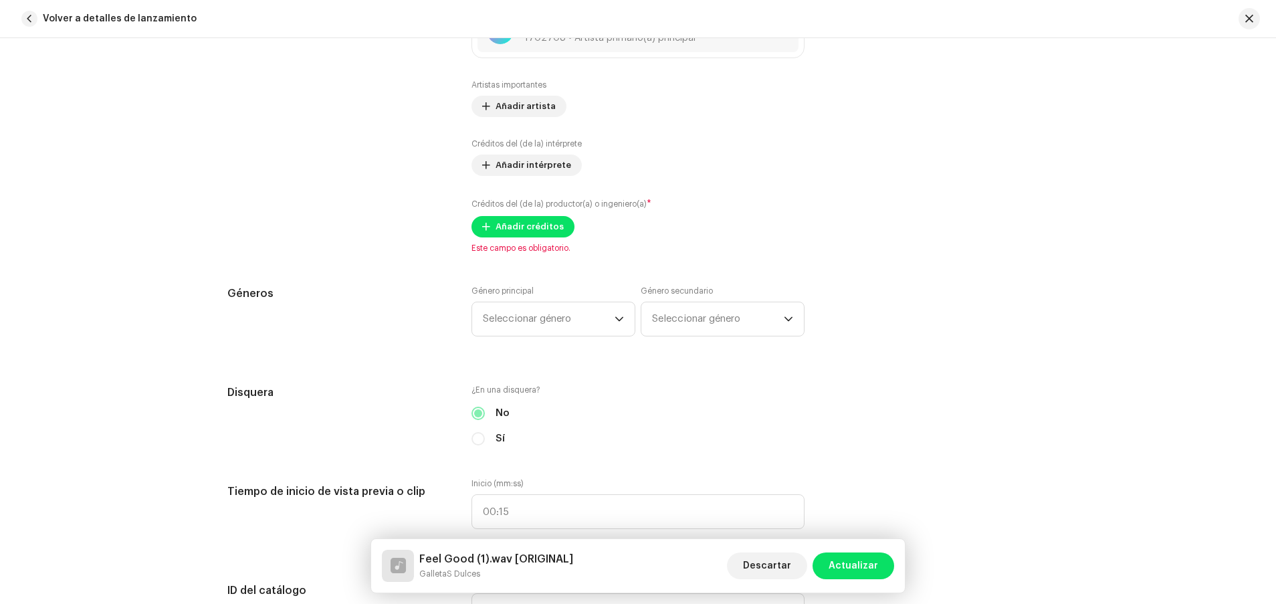
scroll to position [1003, 0]
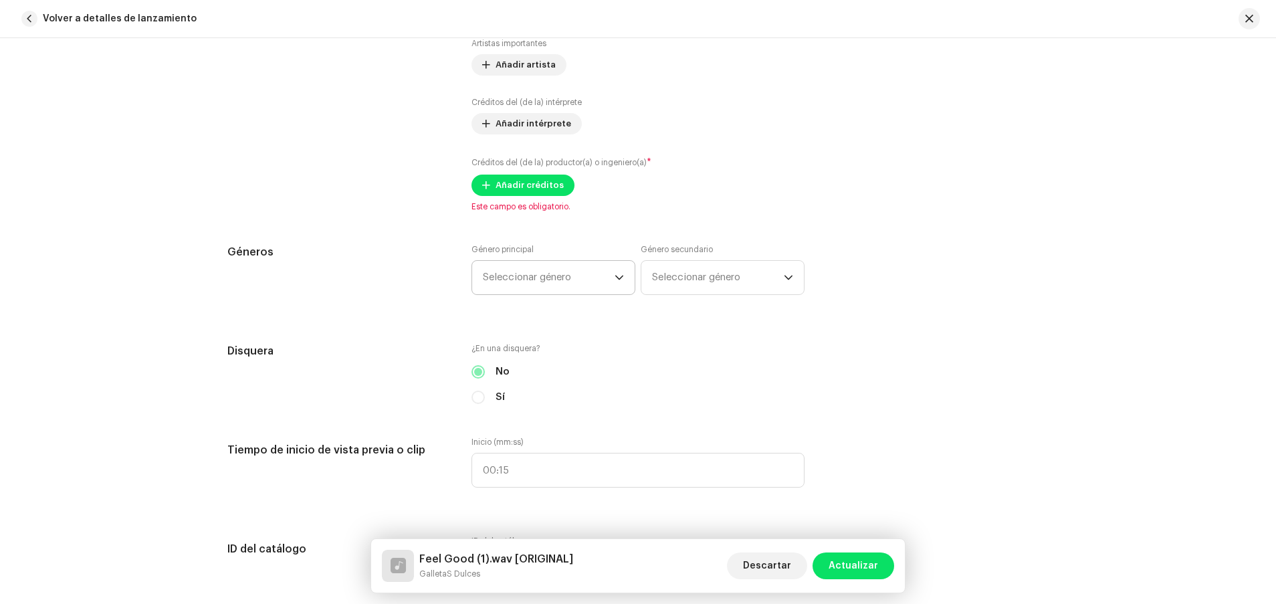
click at [540, 280] on span "Seleccionar género" at bounding box center [549, 277] width 132 height 33
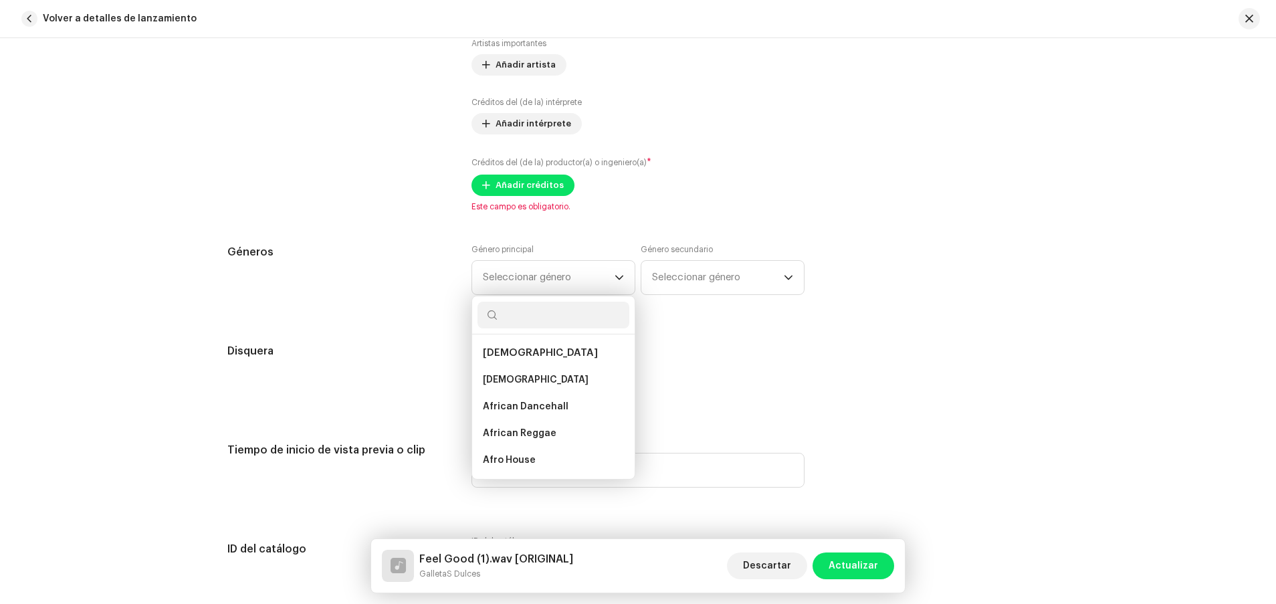
click at [784, 153] on div "Artistas importantes Añadir artista Créditos del (de la) intérprete Añadir inté…" at bounding box center [637, 117] width 333 height 158
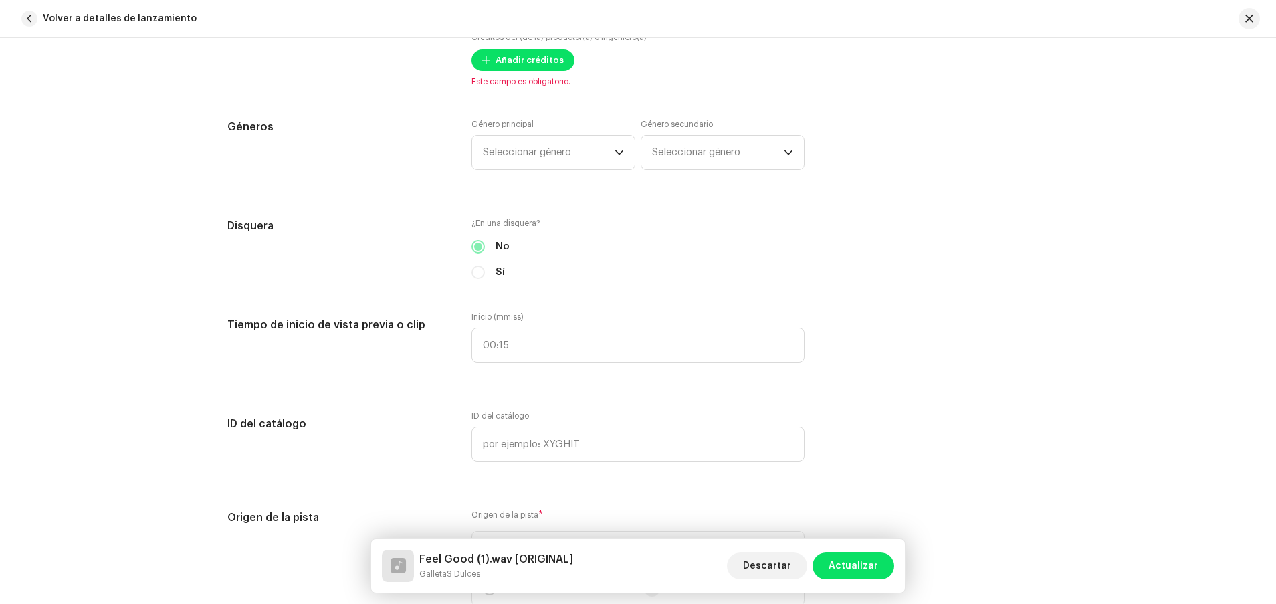
scroll to position [1086, 0]
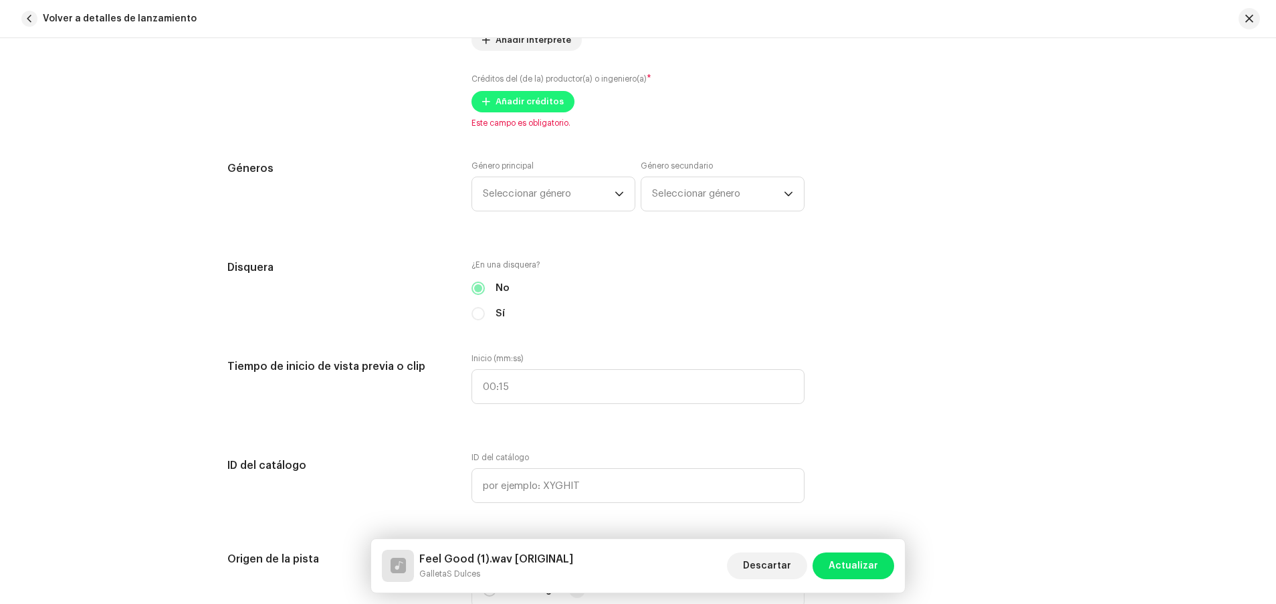
click at [531, 105] on span "Añadir créditos" at bounding box center [529, 101] width 68 height 27
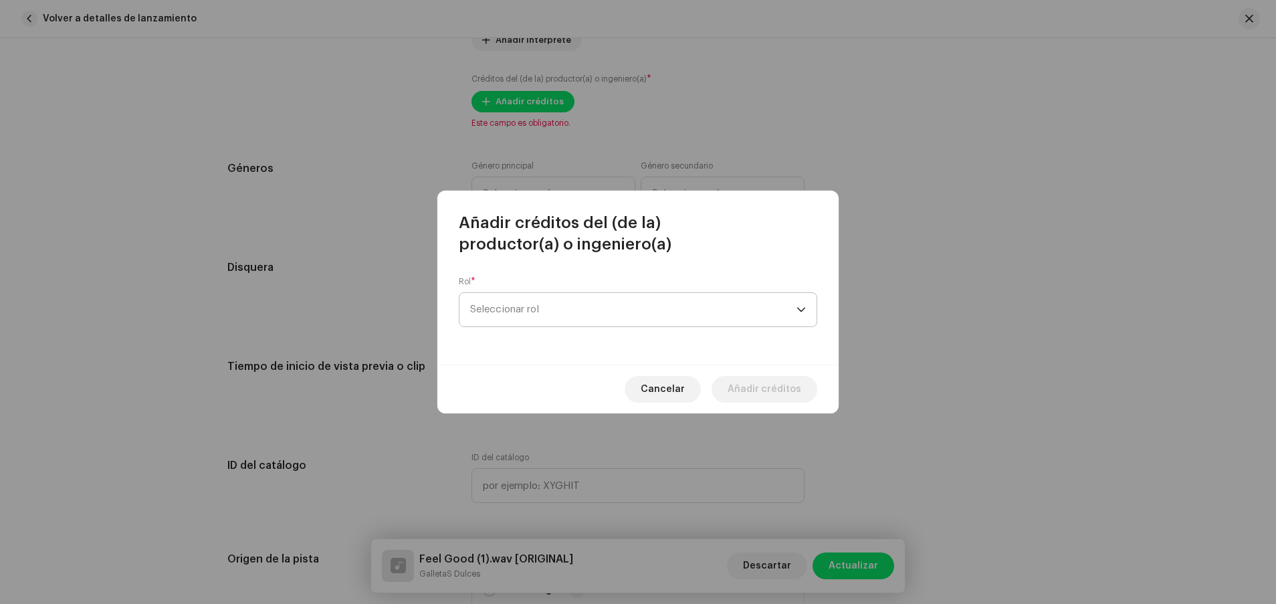
click at [604, 317] on span "Seleccionar rol" at bounding box center [633, 309] width 326 height 33
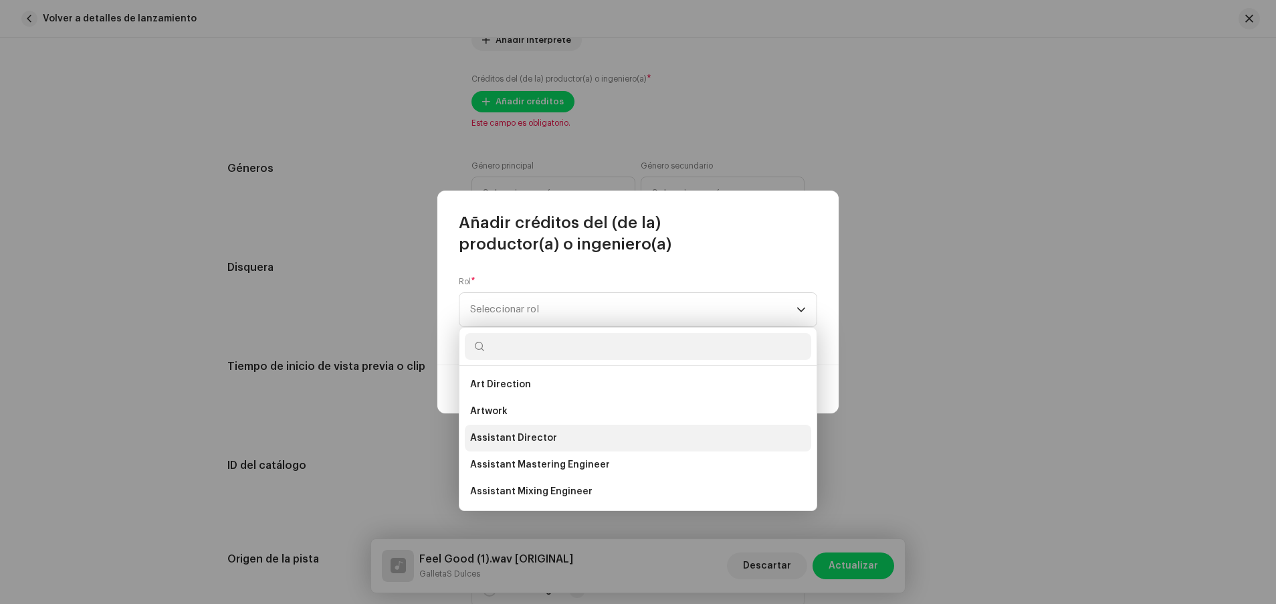
click at [574, 402] on li "Assistant Director" at bounding box center [638, 438] width 346 height 27
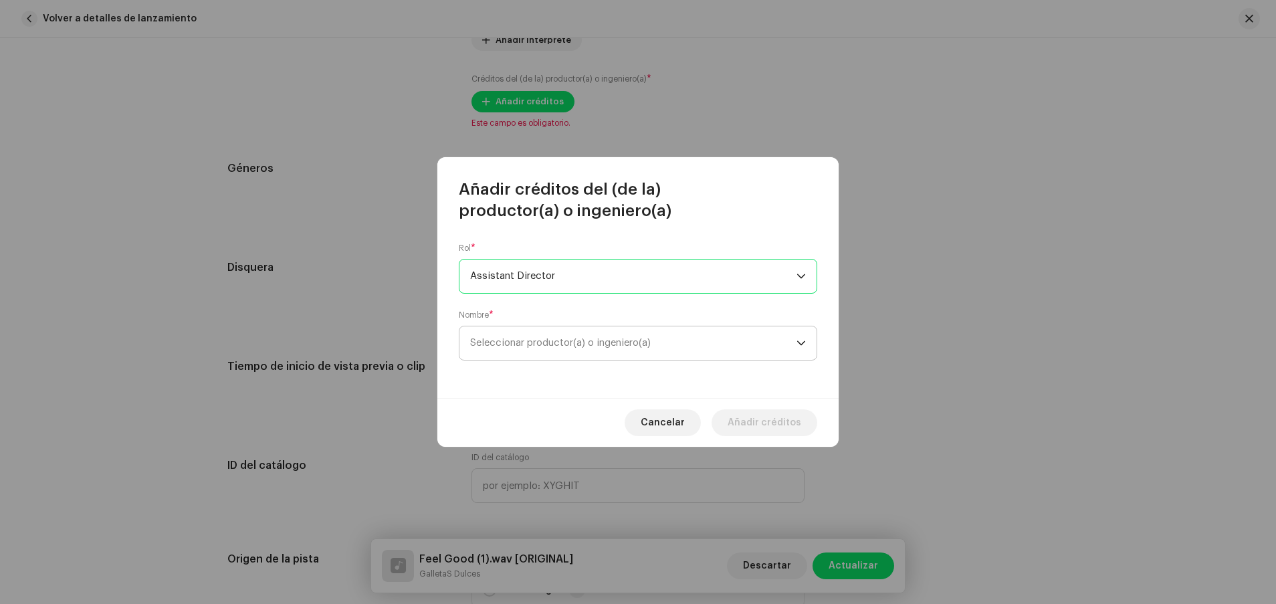
click at [598, 337] on span "Seleccionar productor(a) o ingeniero(a)" at bounding box center [633, 342] width 326 height 33
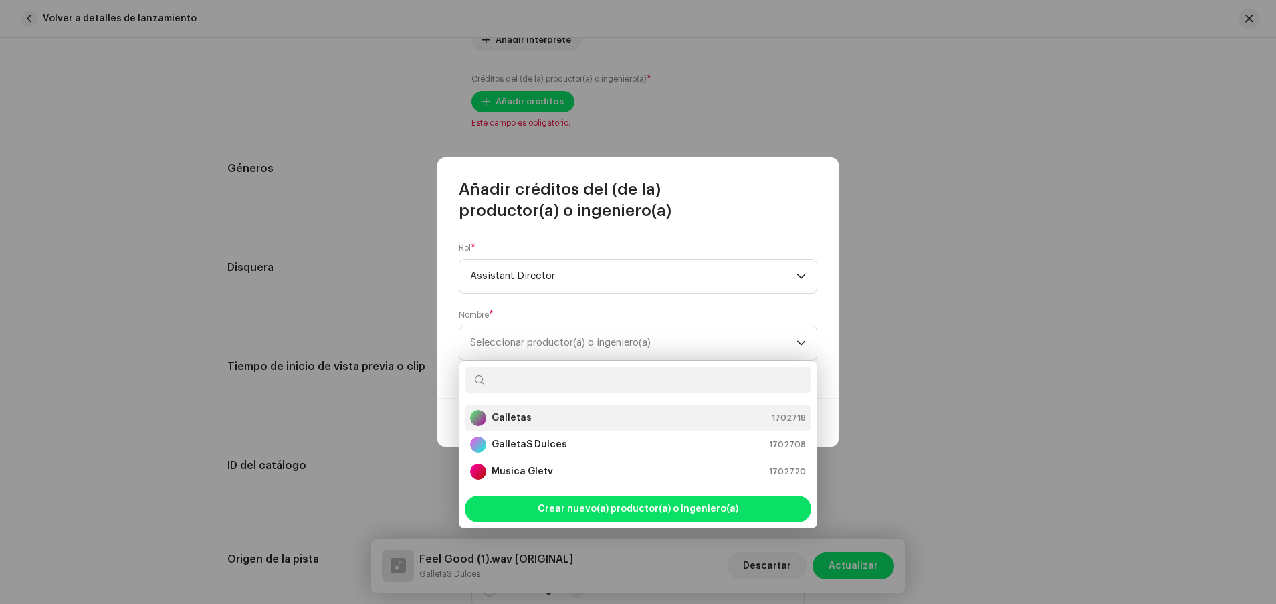
click at [569, 402] on div "Galletas 1702718" at bounding box center [638, 418] width 336 height 16
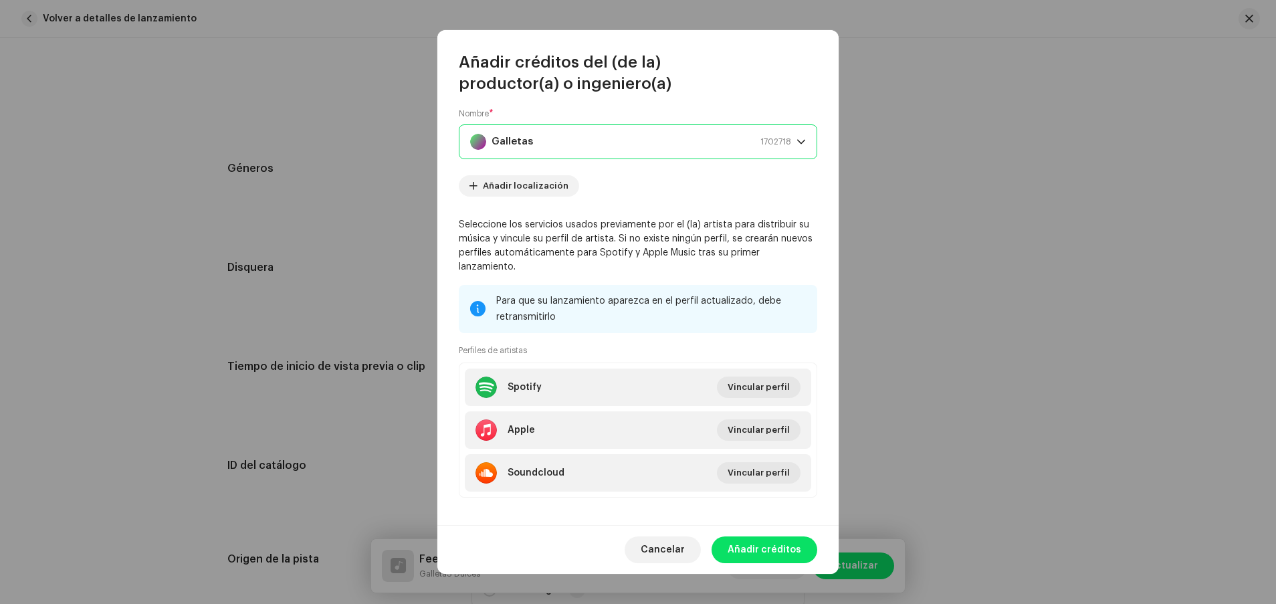
scroll to position [84, 0]
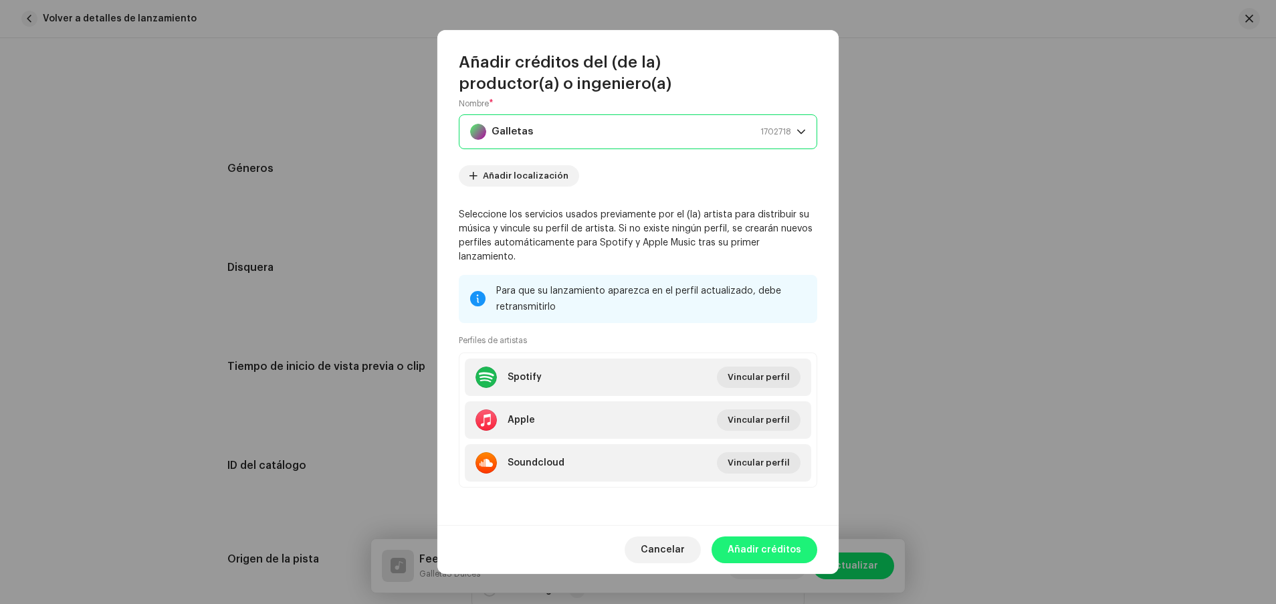
click at [761, 402] on span "Añadir créditos" at bounding box center [764, 549] width 74 height 27
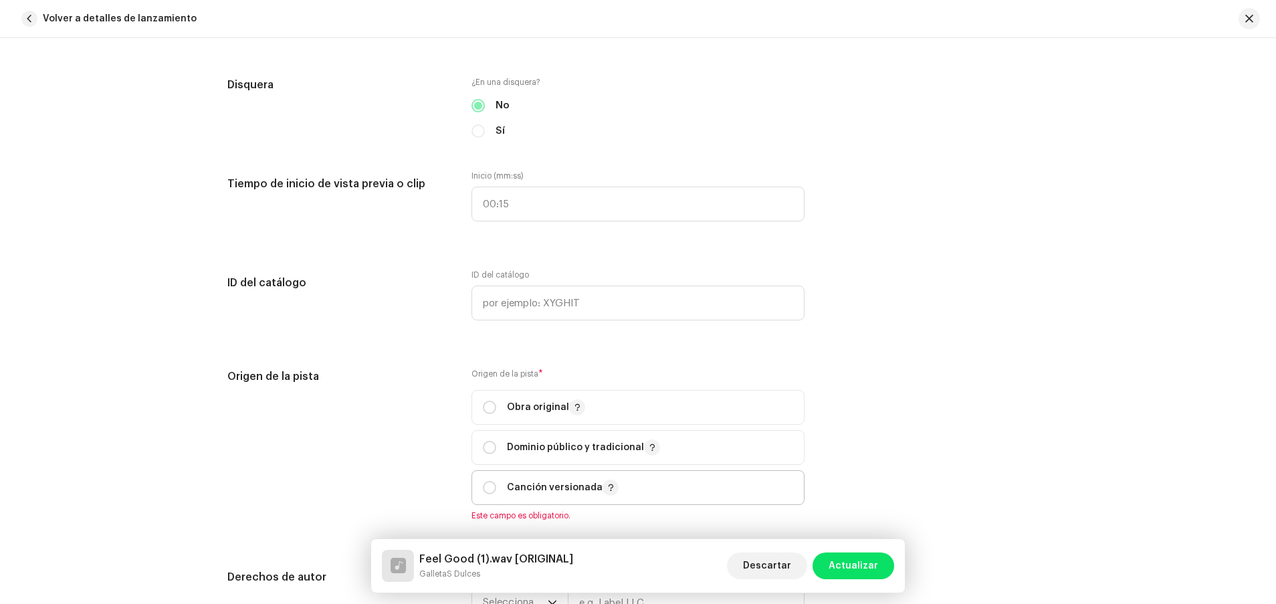
scroll to position [1320, 0]
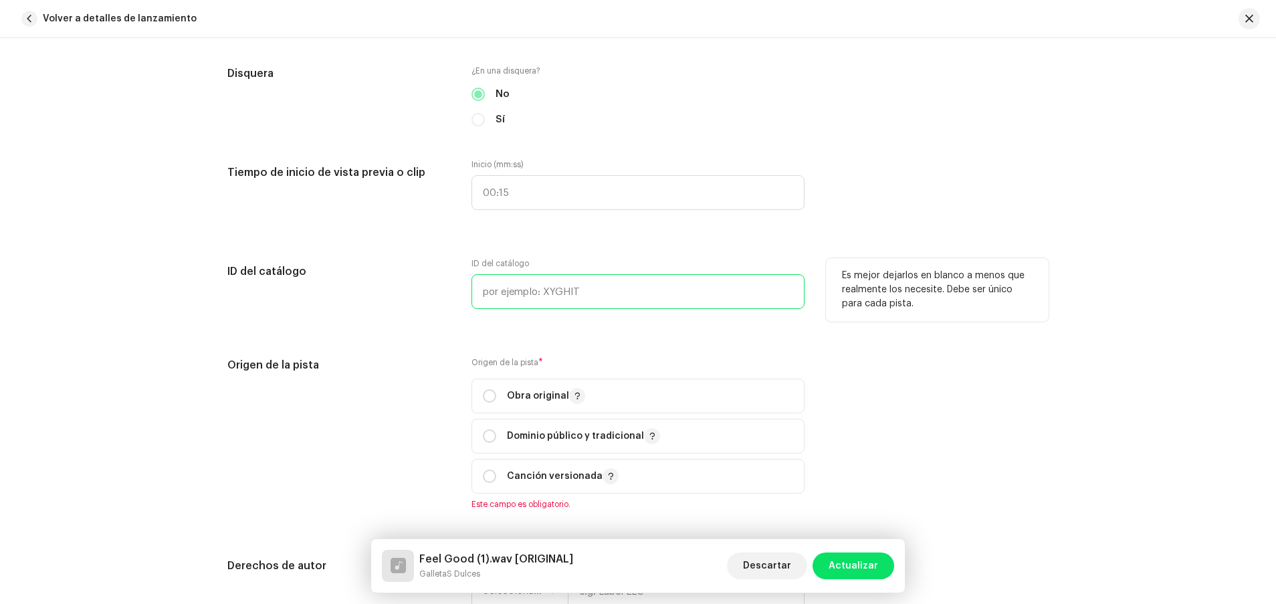
click at [674, 305] on input "text" at bounding box center [637, 291] width 333 height 35
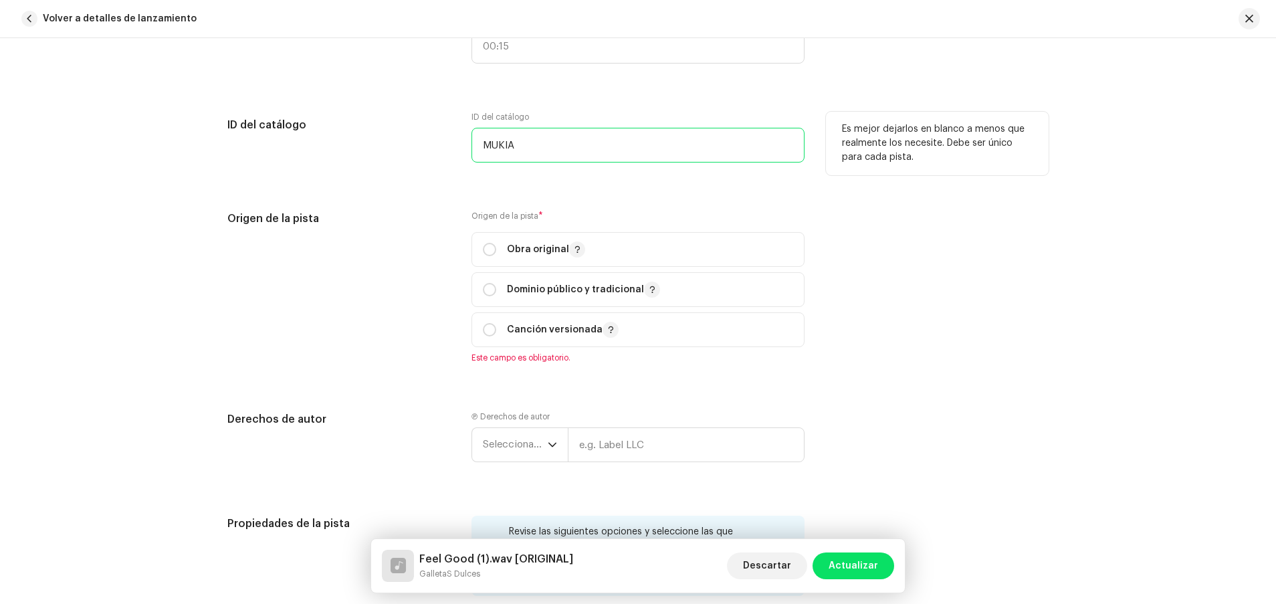
scroll to position [1471, 0]
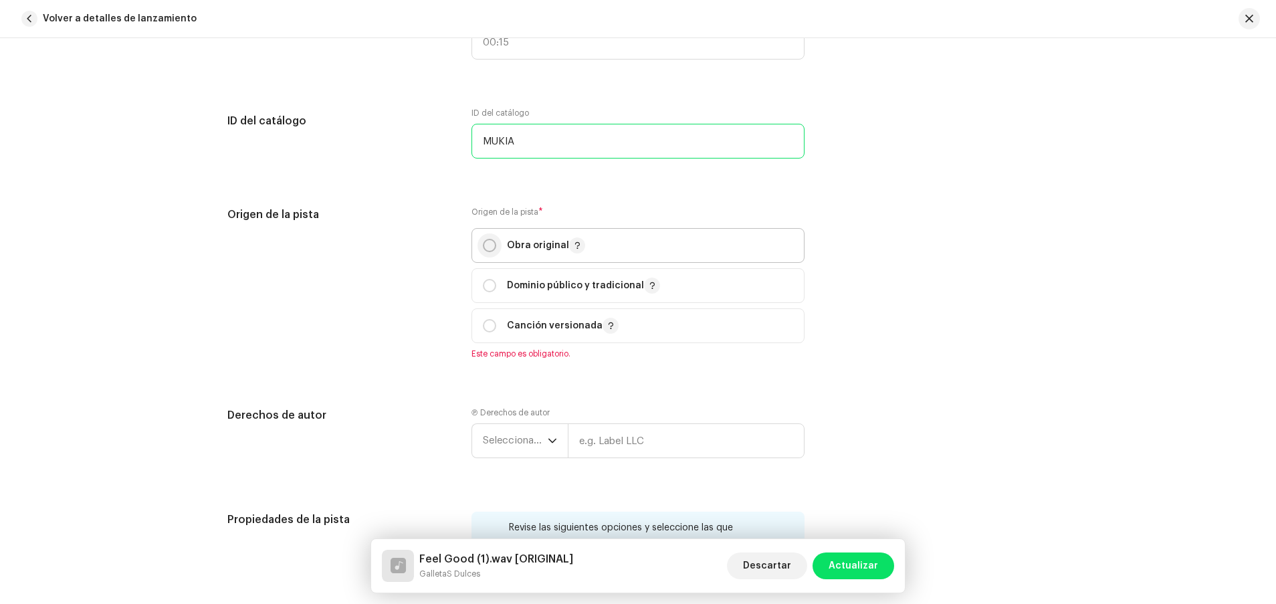
type input "MUKIA"
click at [485, 239] on input "radio" at bounding box center [489, 245] width 13 height 13
radio input "true"
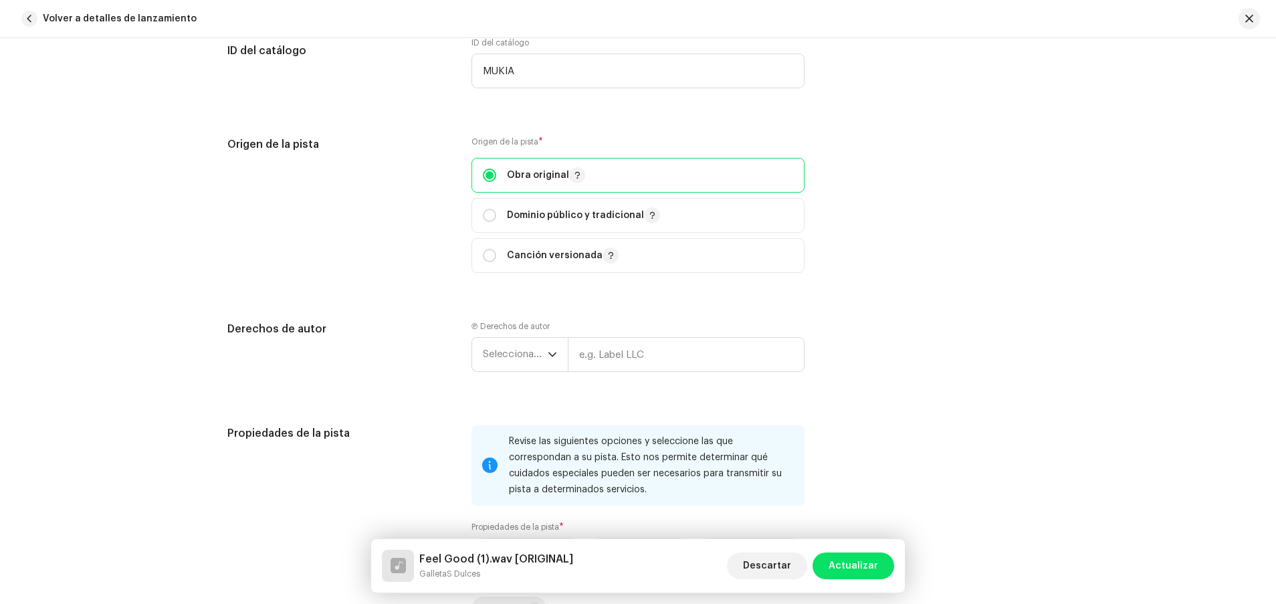
scroll to position [1571, 0]
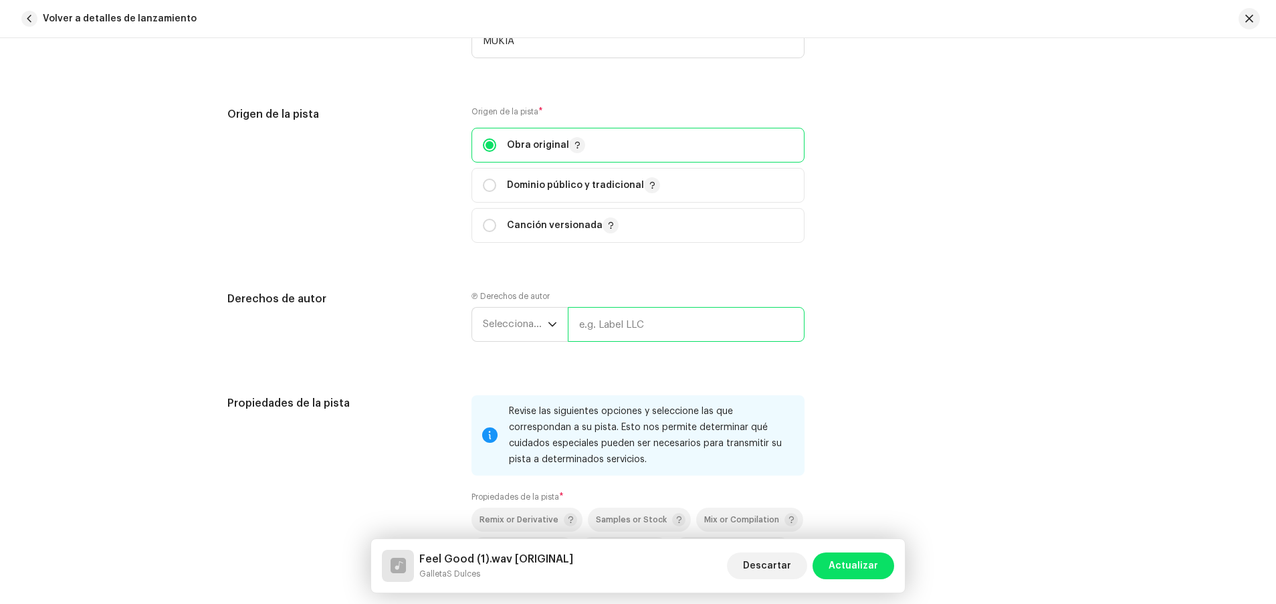
click at [594, 328] on input "text" at bounding box center [686, 324] width 237 height 35
type input "F"
type input "GLETV"
click at [534, 325] on span "Seleccionar año" at bounding box center [515, 324] width 65 height 33
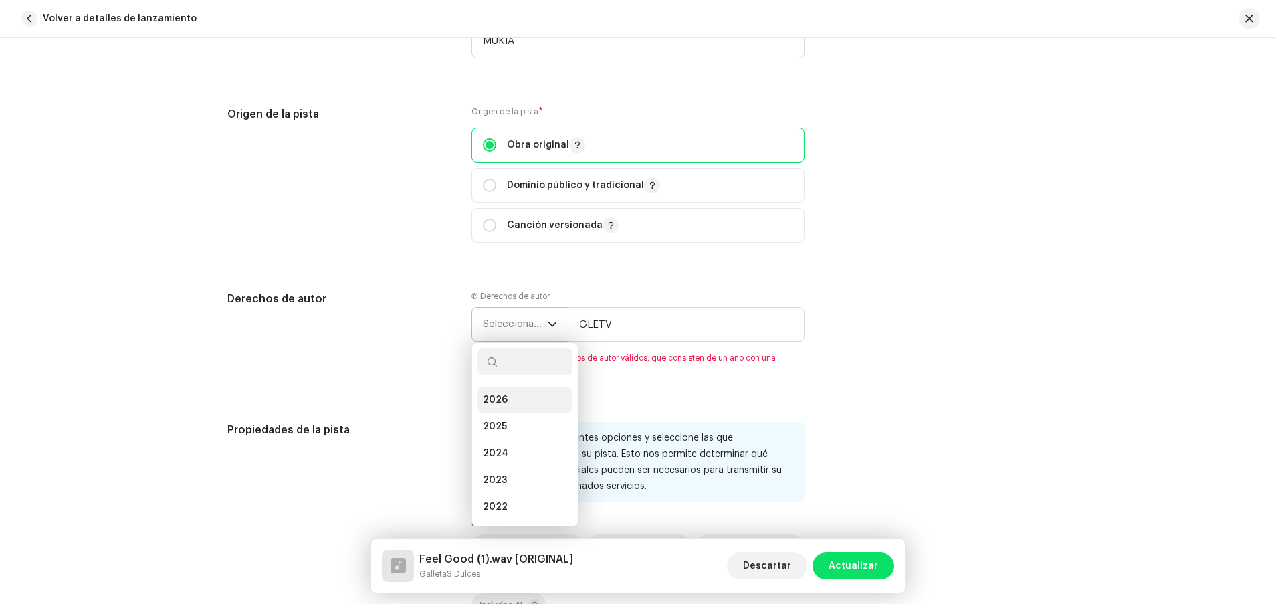
click at [517, 400] on li "2026" at bounding box center [524, 399] width 95 height 27
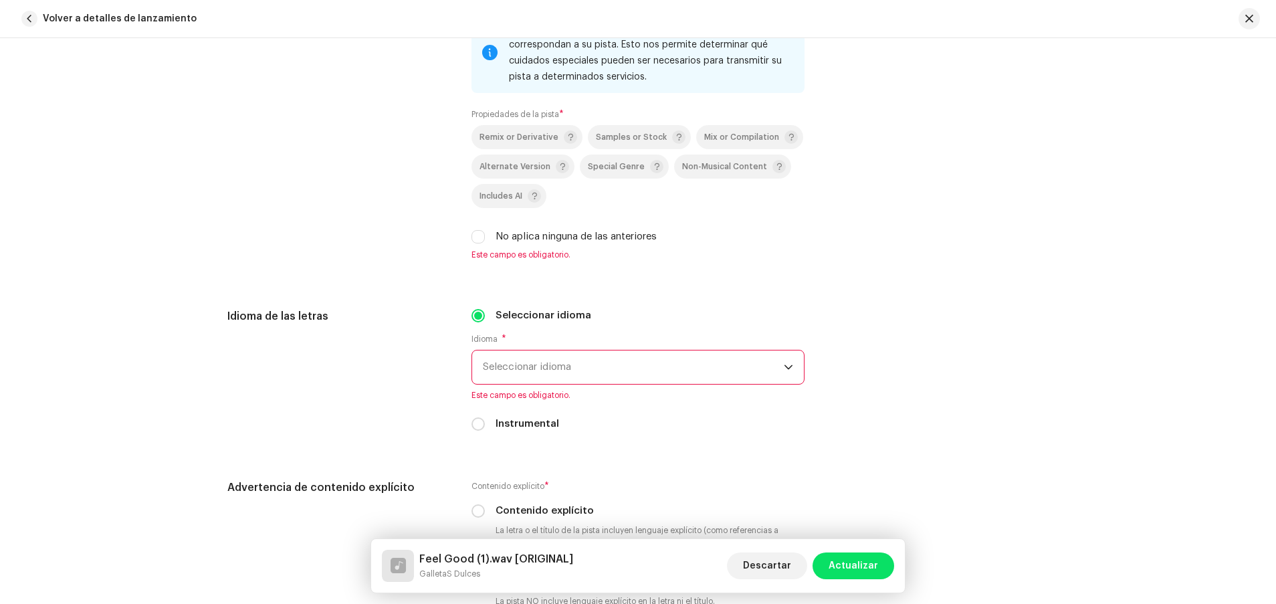
scroll to position [1972, 0]
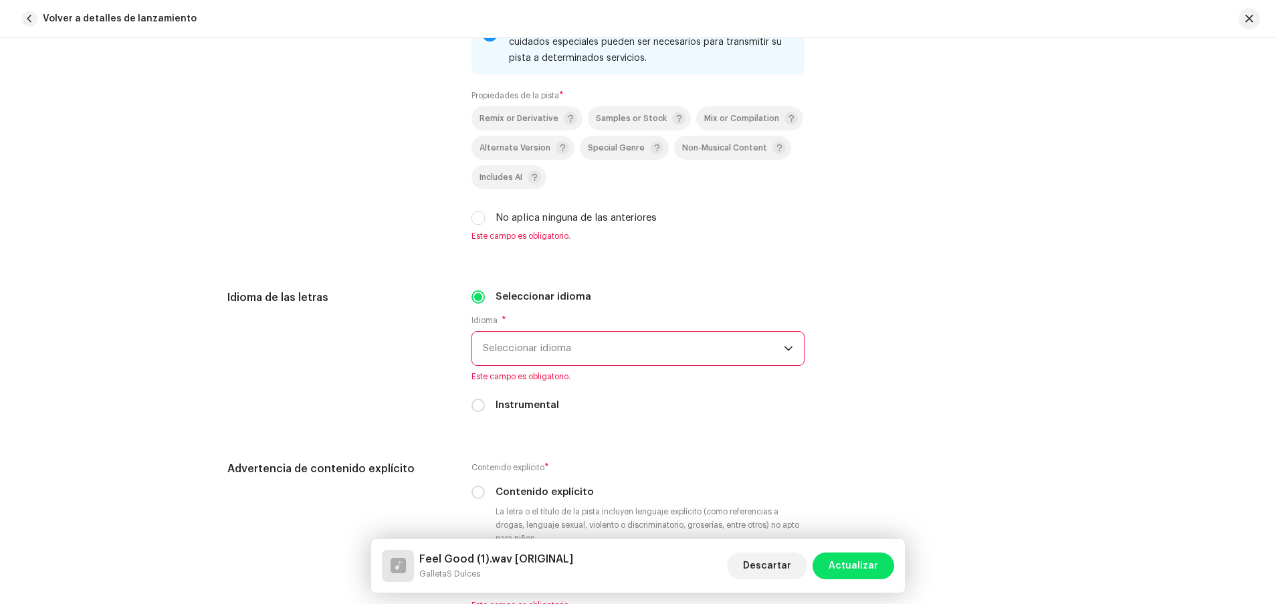
click at [530, 353] on span "Seleccionar idioma" at bounding box center [633, 348] width 301 height 33
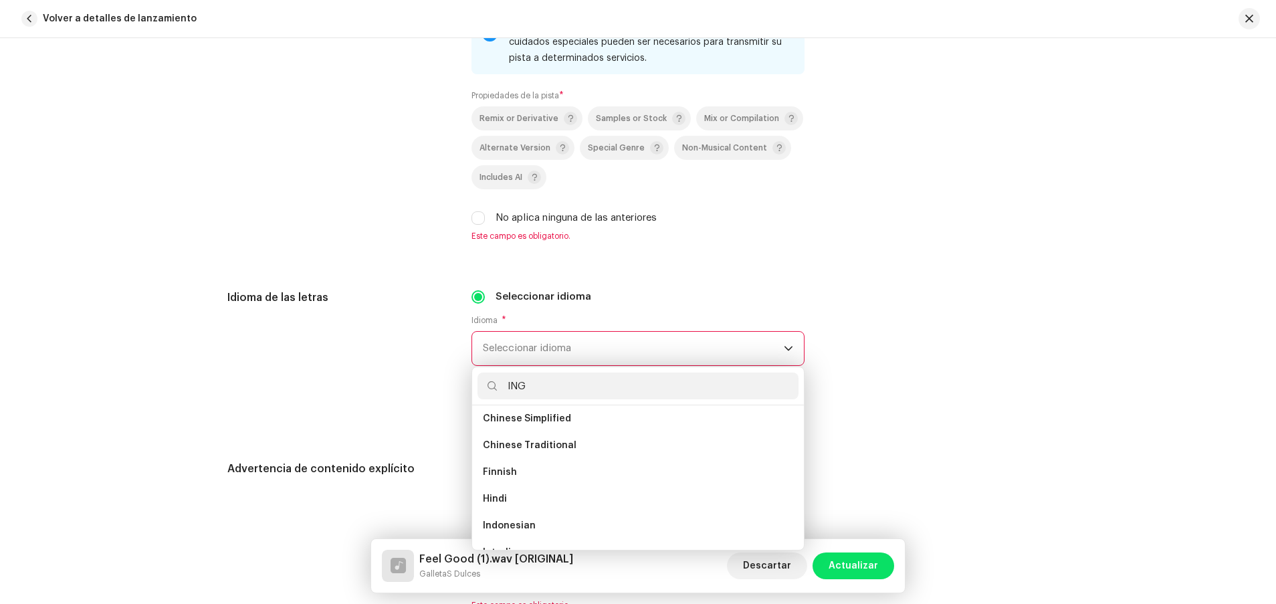
scroll to position [0, 0]
type input "I"
type input "EN"
click at [489, 402] on li "English" at bounding box center [637, 530] width 321 height 27
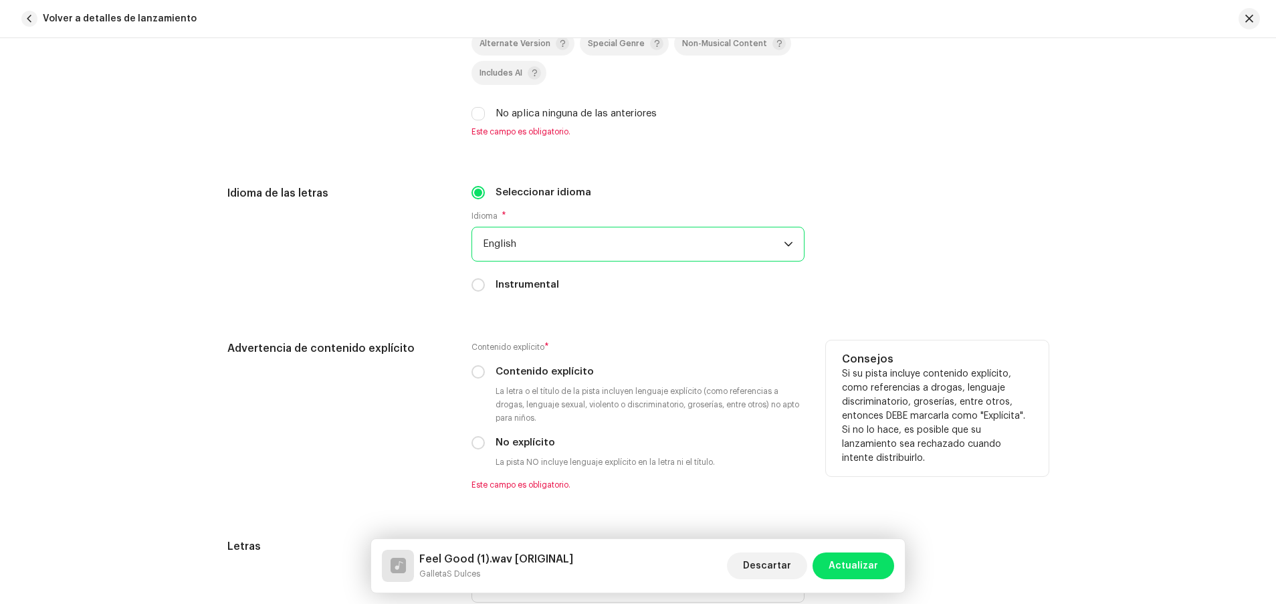
scroll to position [2089, 0]
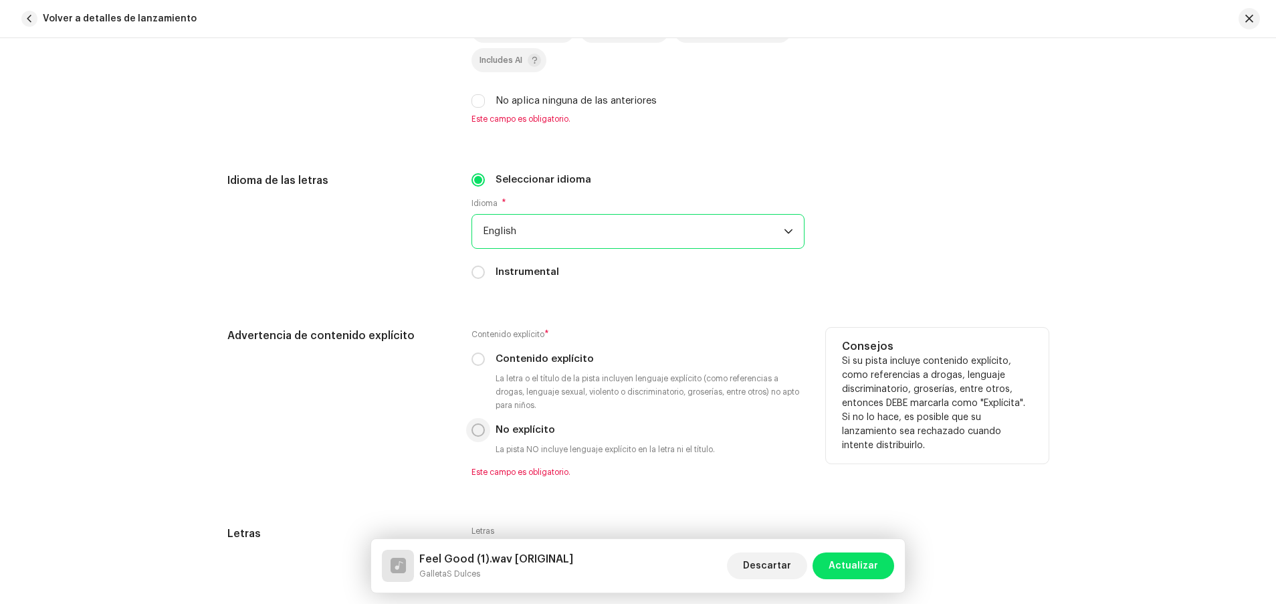
click at [473, 402] on input "No explícito" at bounding box center [477, 429] width 13 height 13
radio input "true"
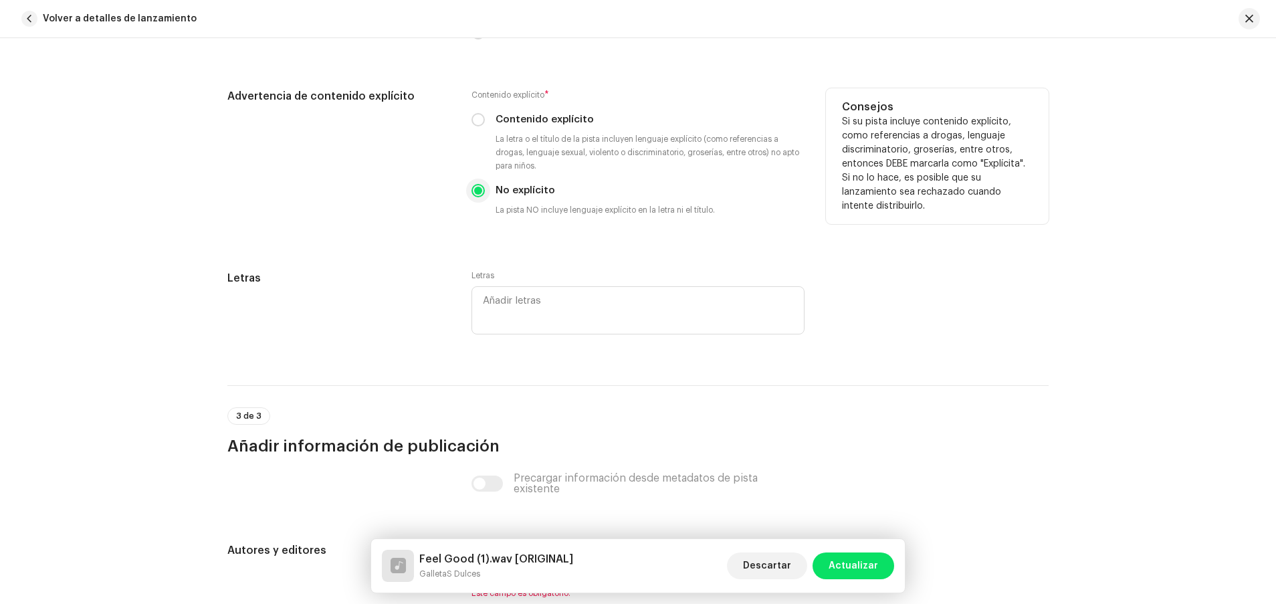
scroll to position [2340, 0]
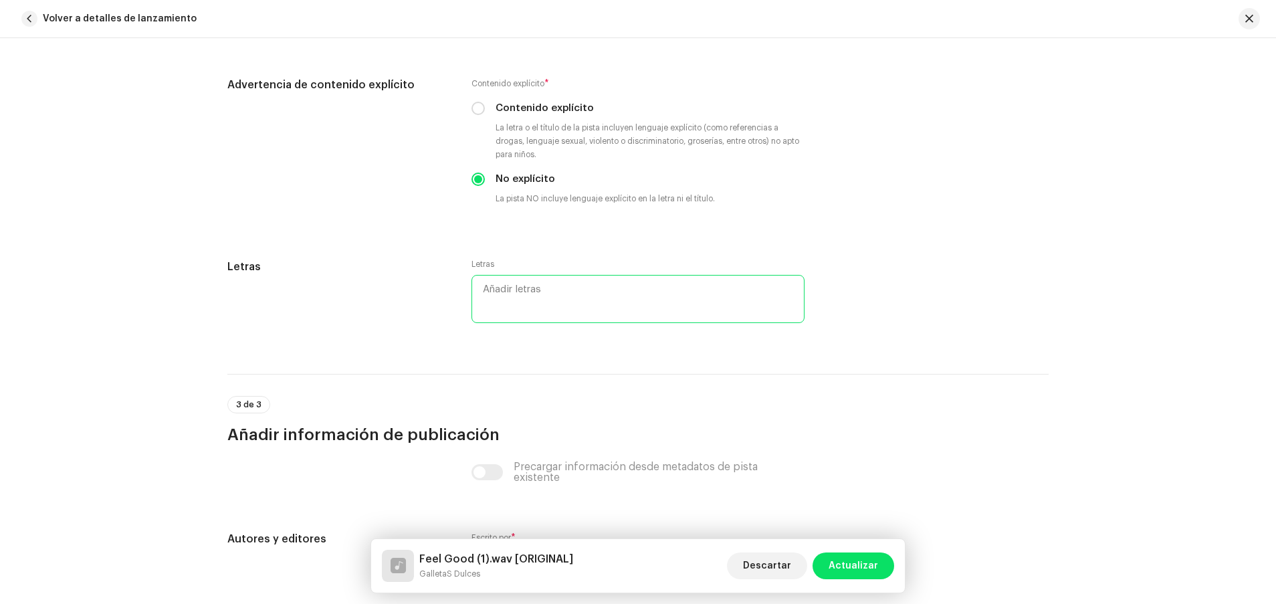
click at [499, 279] on textarea at bounding box center [637, 299] width 333 height 48
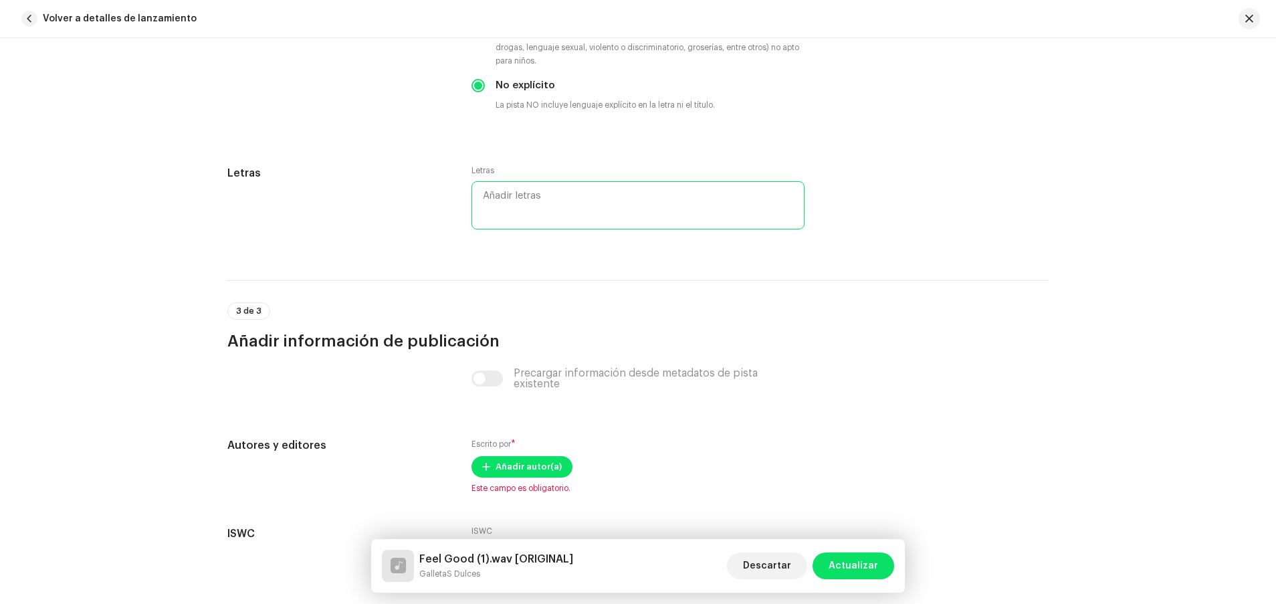
scroll to position [2543, 0]
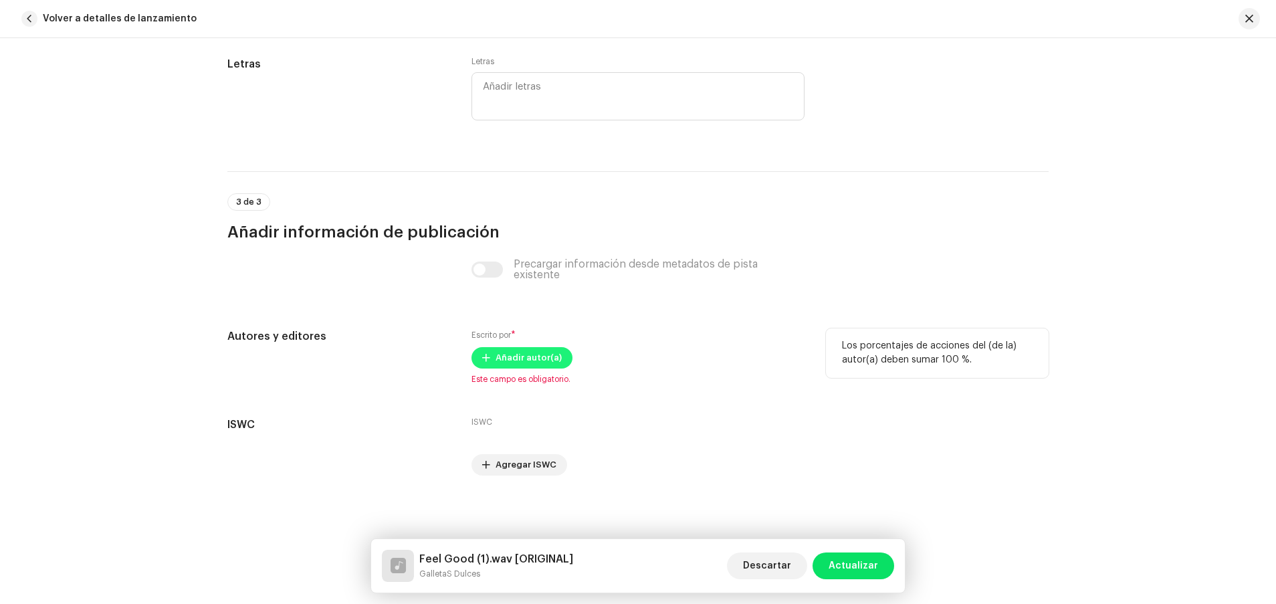
click at [540, 352] on span "Añadir autor(a)" at bounding box center [528, 357] width 66 height 27
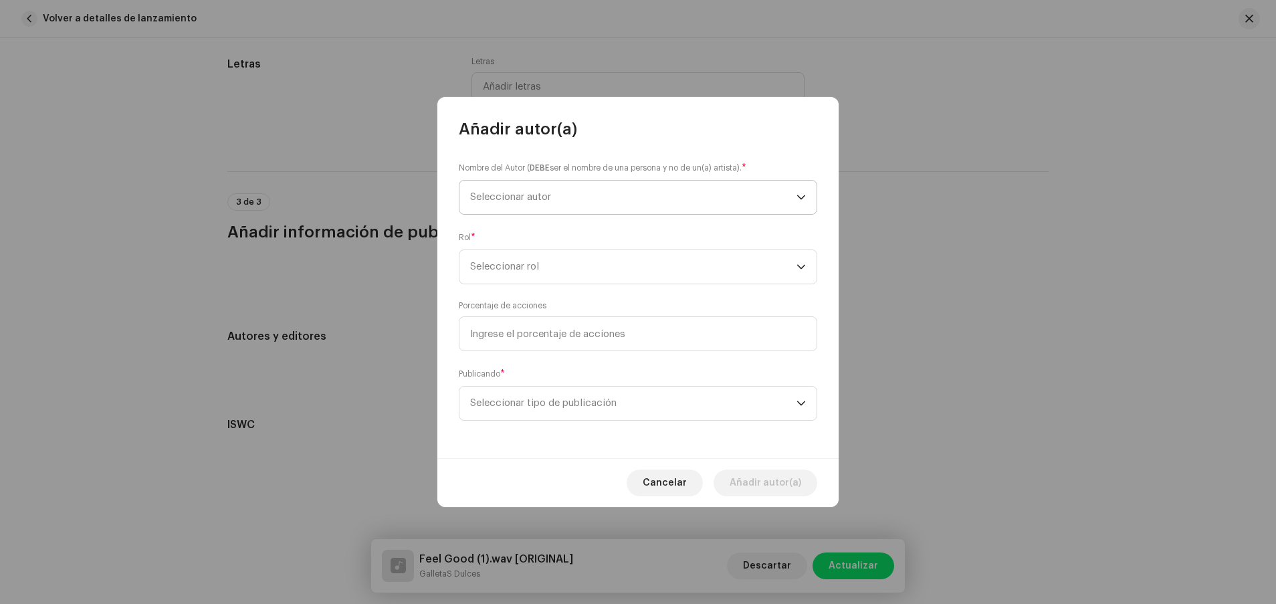
click at [648, 188] on span "Seleccionar autor" at bounding box center [633, 197] width 326 height 33
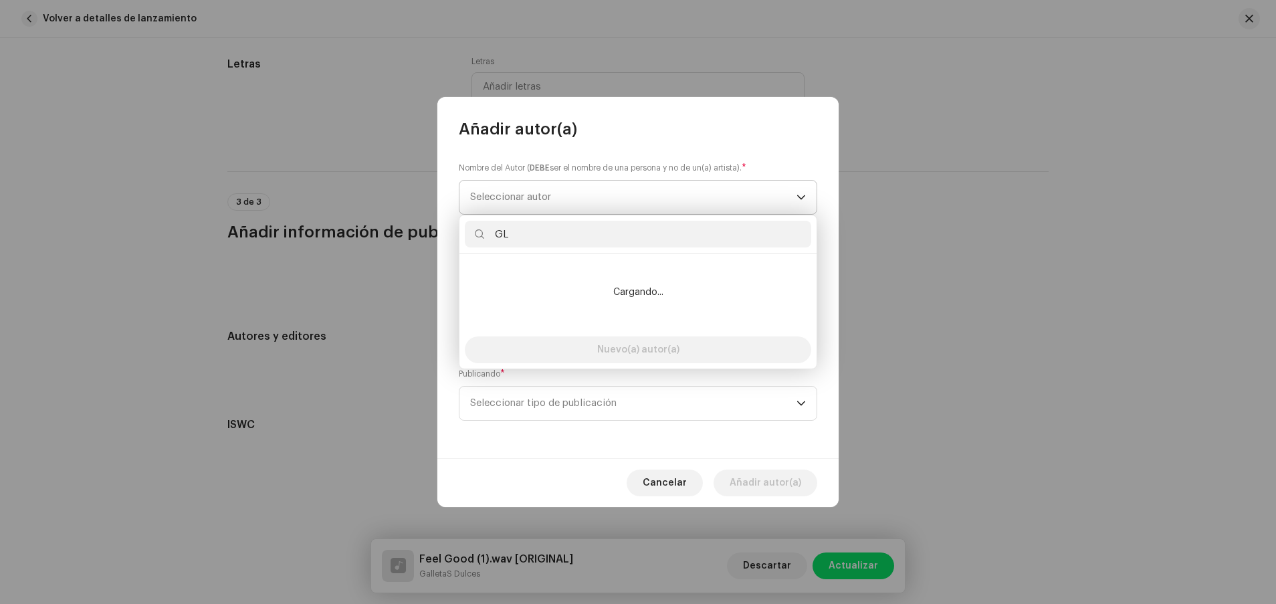
type input "G"
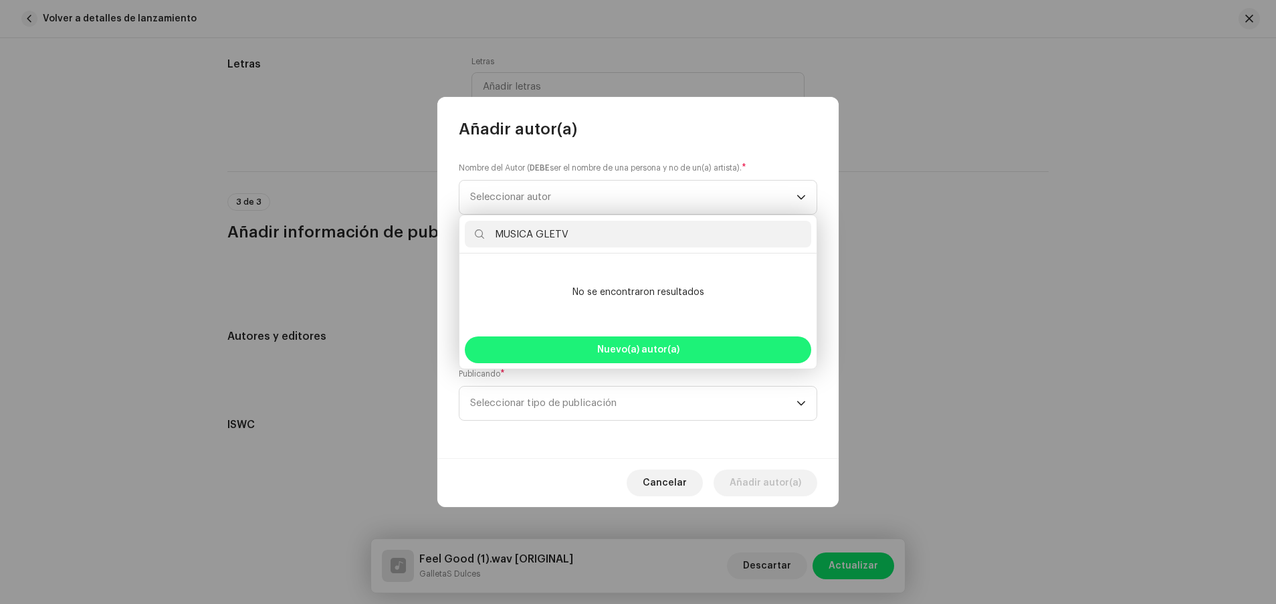
type input "MUSICA GLETV"
click at [590, 344] on button "Nuevo(a) autor(a)" at bounding box center [638, 349] width 346 height 27
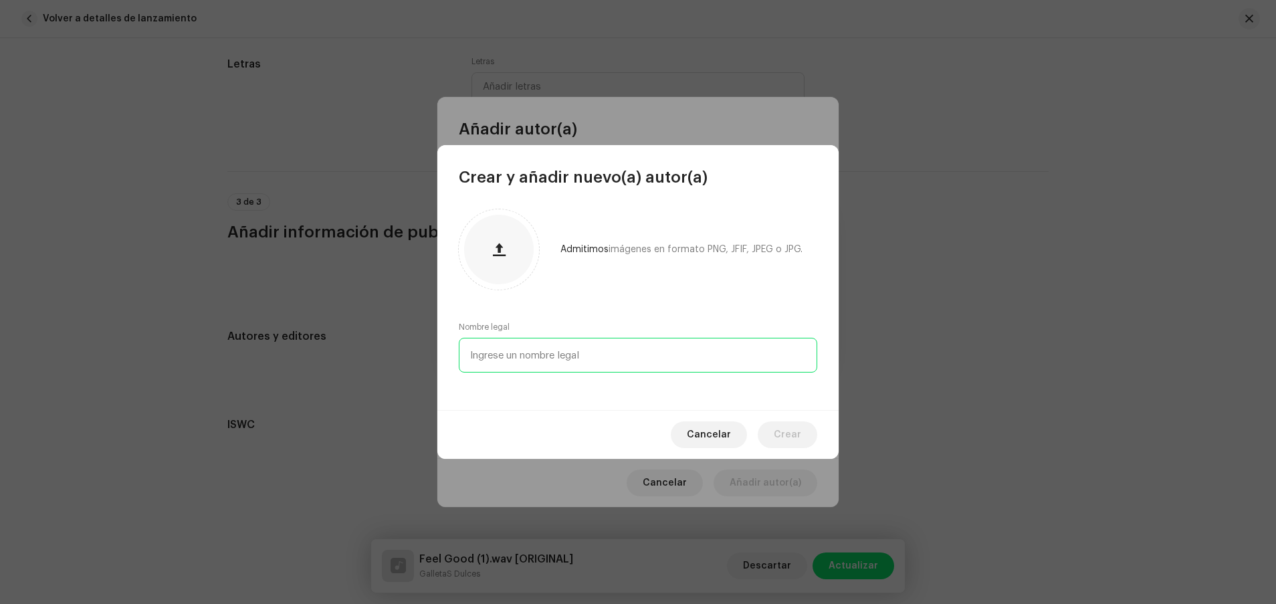
click at [584, 352] on input "text" at bounding box center [638, 355] width 358 height 35
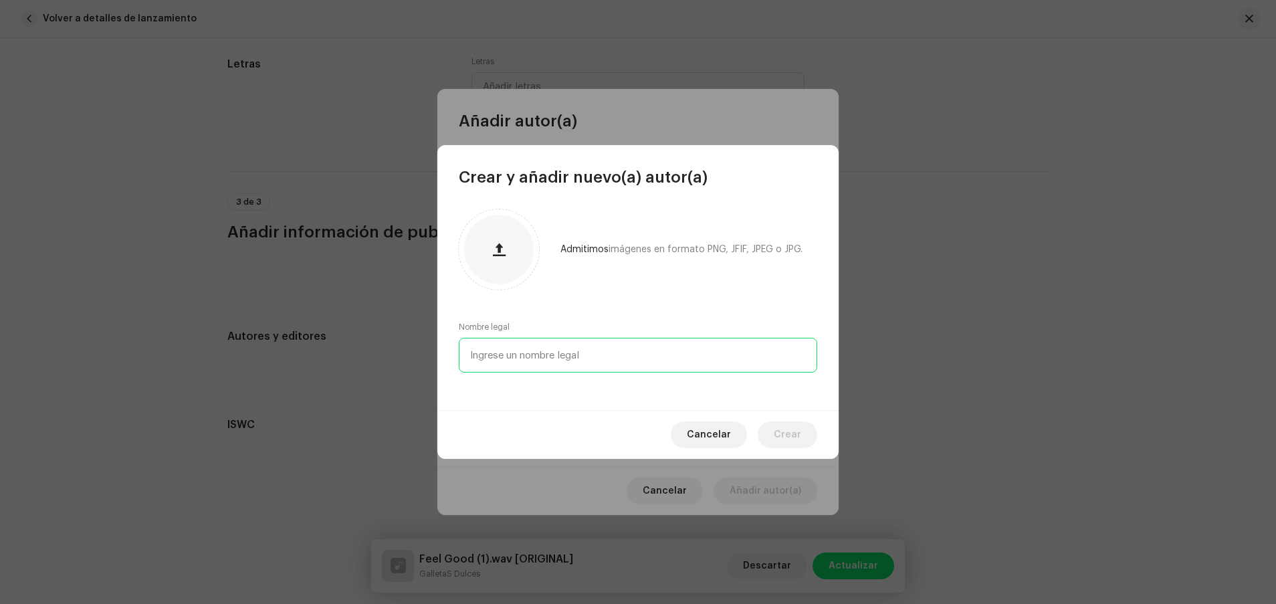
type input "2"
type input "Q"
type input "@Musica Gleetv"
click at [792, 402] on span "Crear" at bounding box center [787, 434] width 27 height 27
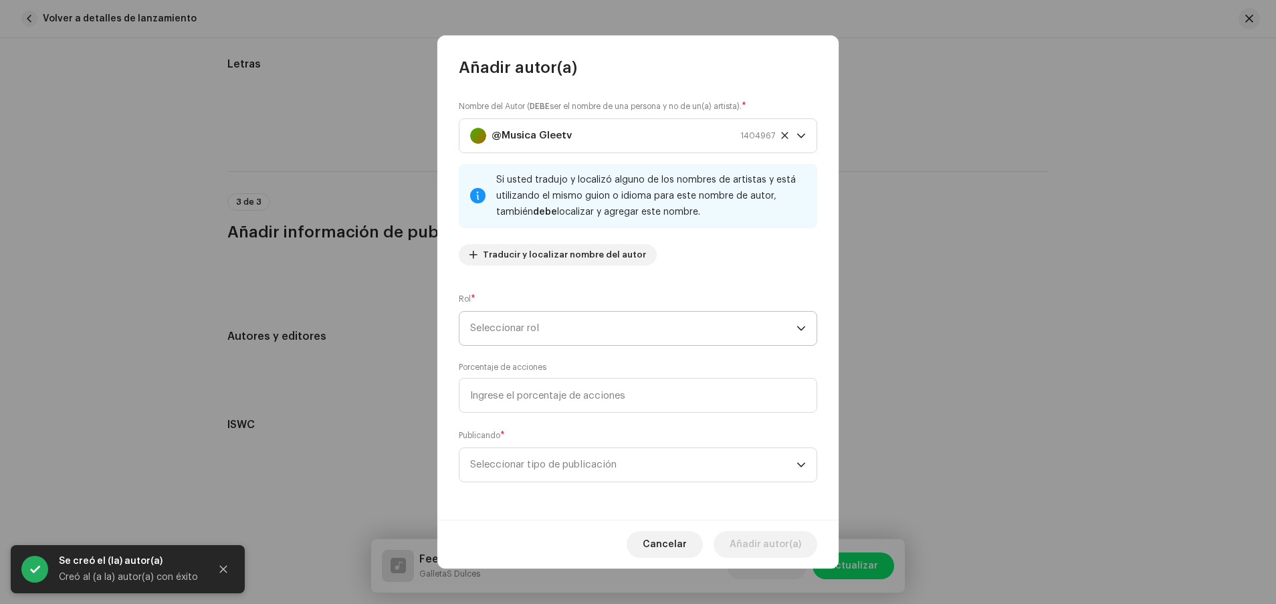
click at [719, 338] on span "Seleccionar rol" at bounding box center [633, 328] width 326 height 33
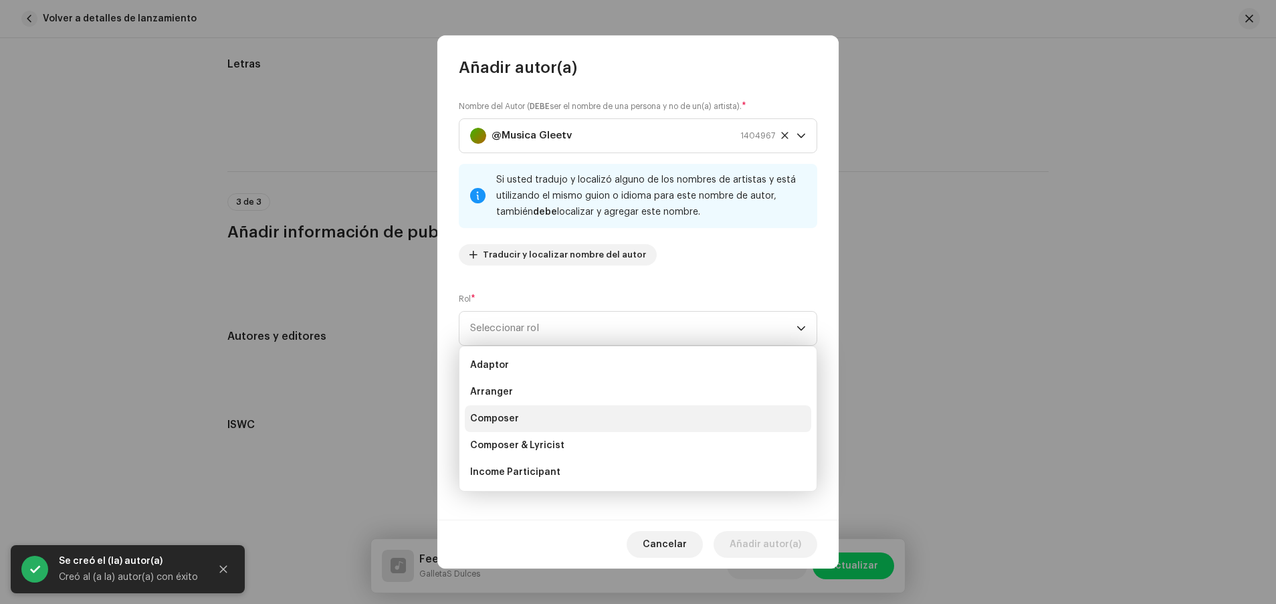
click at [689, 402] on li "Composer" at bounding box center [638, 418] width 346 height 27
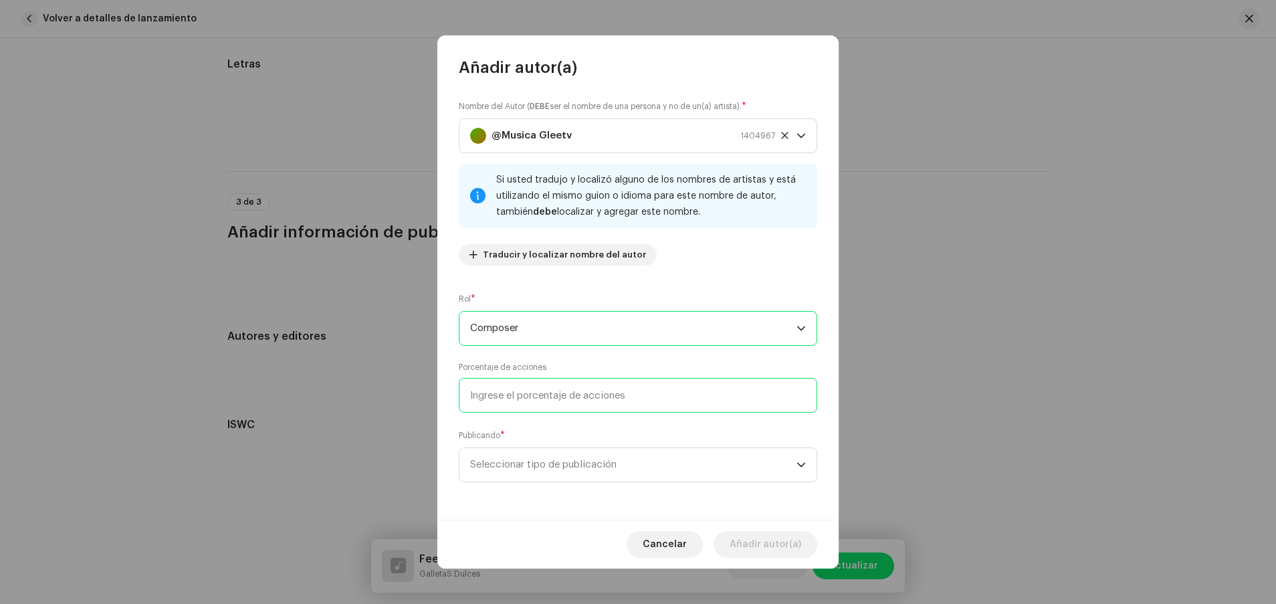
click at [681, 397] on input at bounding box center [638, 395] width 358 height 35
click at [681, 402] on input at bounding box center [638, 395] width 358 height 35
type input "2,00"
click at [676, 402] on span "Seleccionar tipo de publicación" at bounding box center [633, 464] width 326 height 33
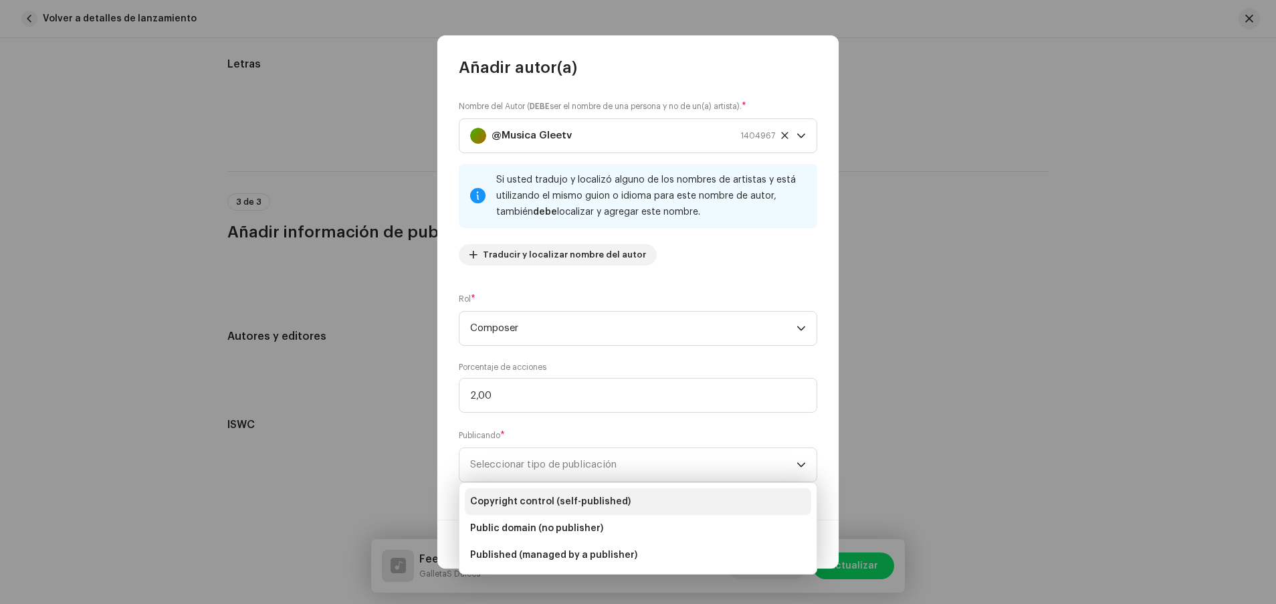
click at [660, 402] on li "Copyright control (self-published)" at bounding box center [638, 501] width 346 height 27
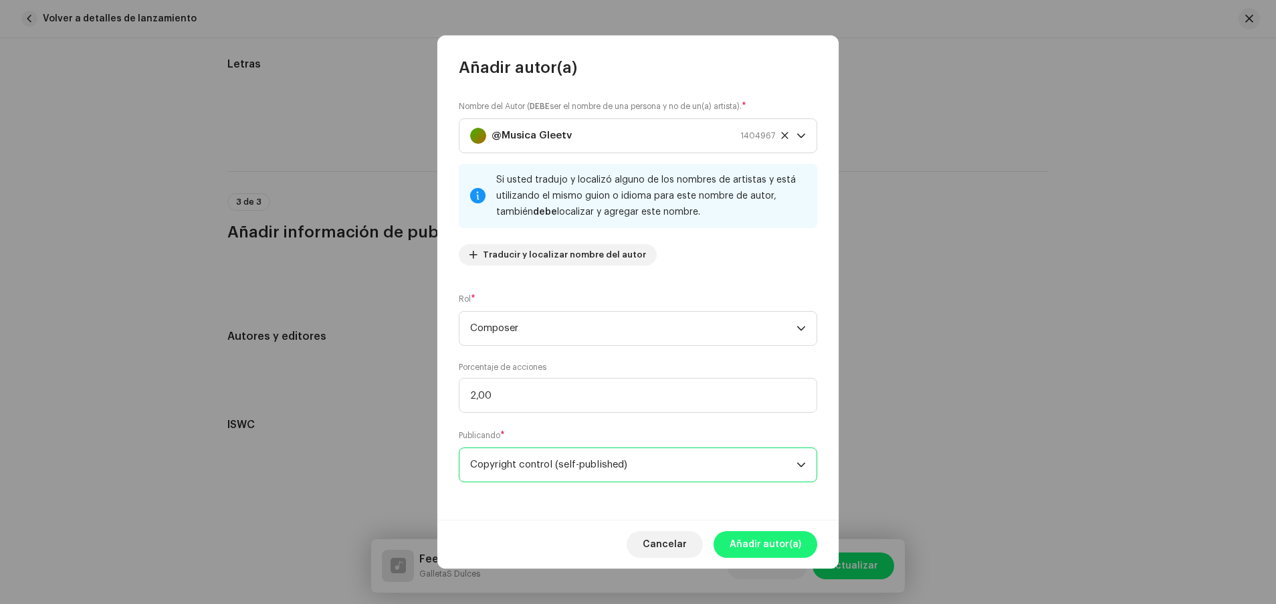
click at [765, 402] on span "Añadir autor(a)" at bounding box center [765, 544] width 72 height 27
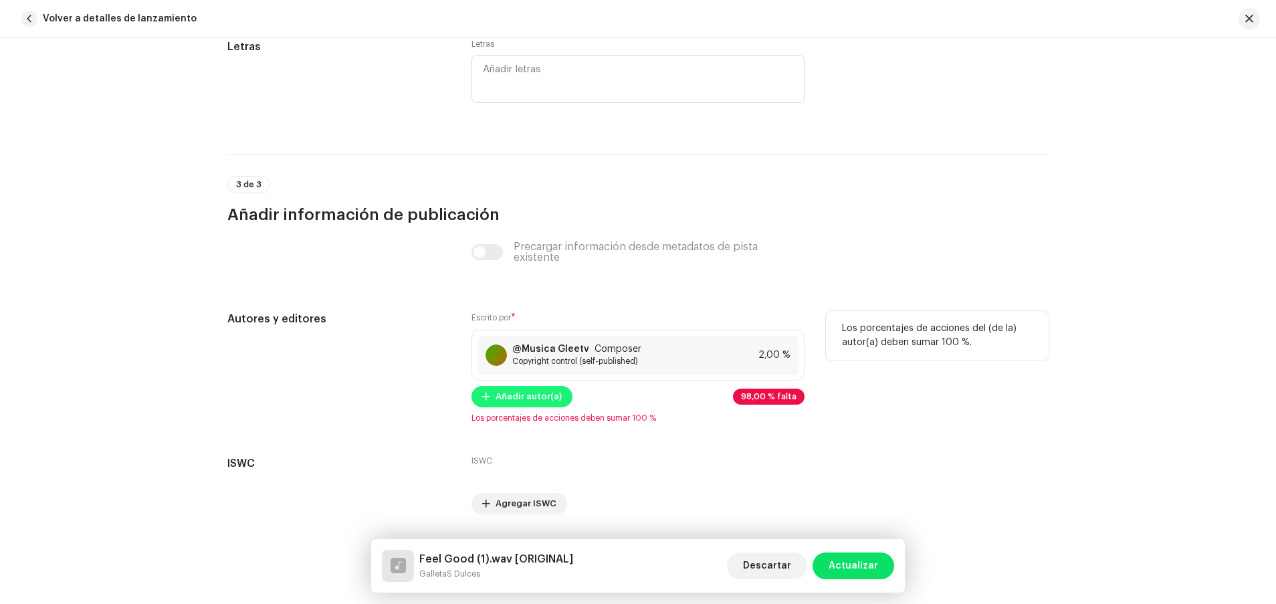
scroll to position [2576, 0]
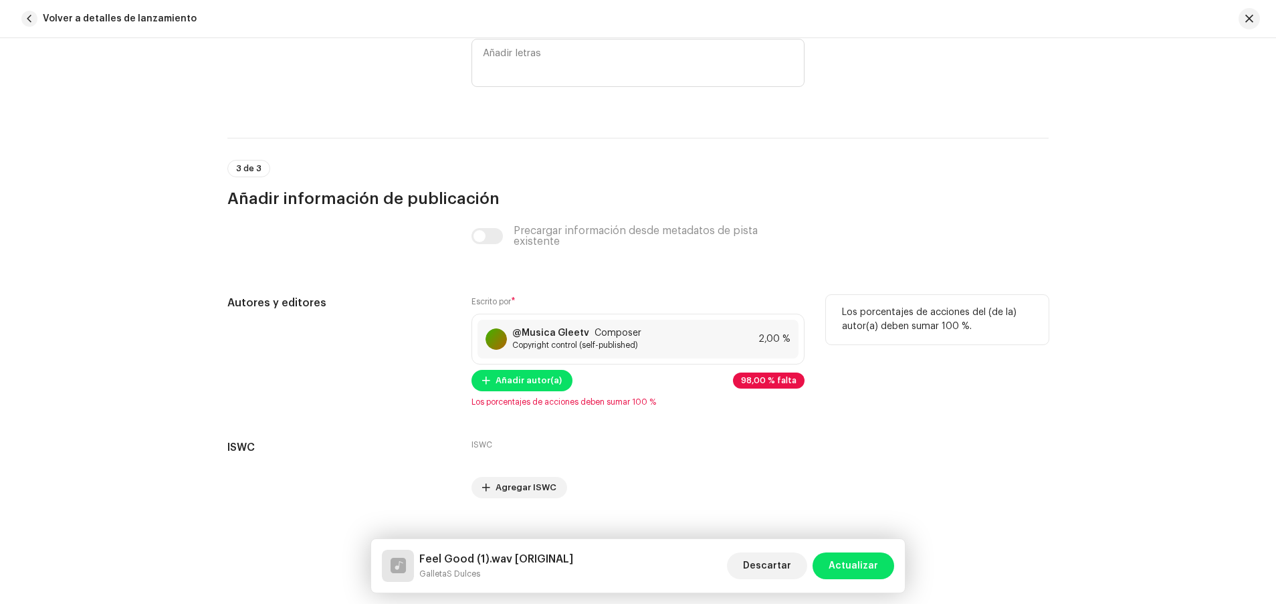
click at [521, 402] on span "Los porcentajes de acciones deben sumar 100 %" at bounding box center [637, 401] width 333 height 11
click at [521, 379] on span "Añadir autor(a)" at bounding box center [528, 380] width 66 height 27
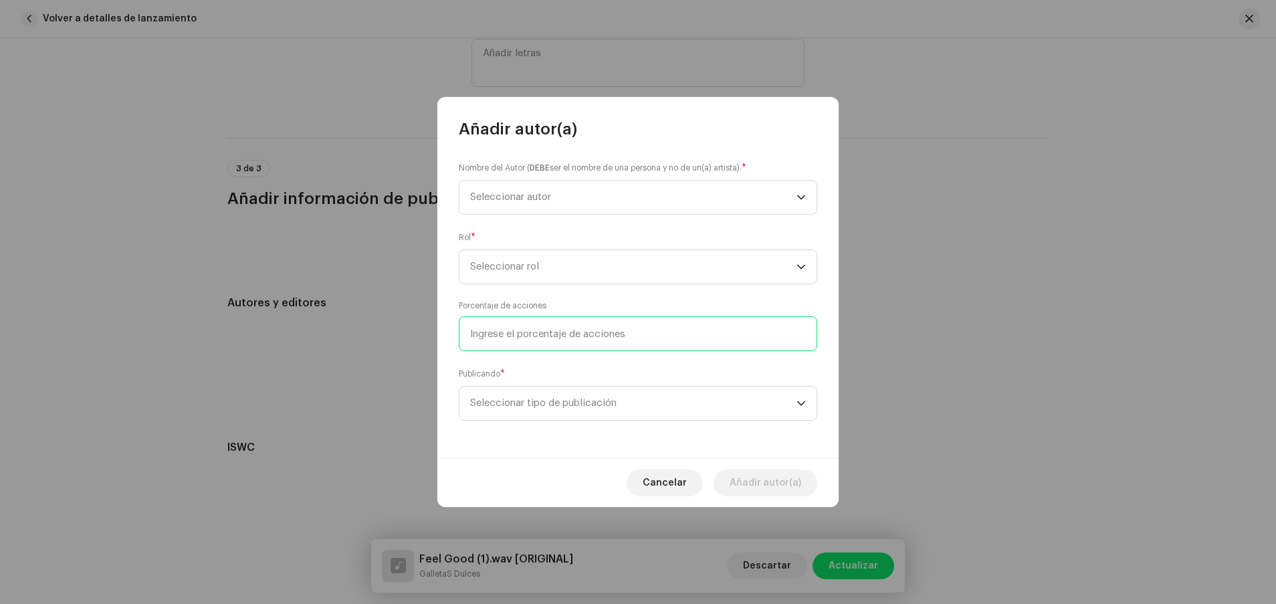
click at [563, 329] on input at bounding box center [638, 333] width 358 height 35
type input "10,00"
click at [527, 402] on span "Seleccionar tipo de publicación" at bounding box center [633, 402] width 326 height 33
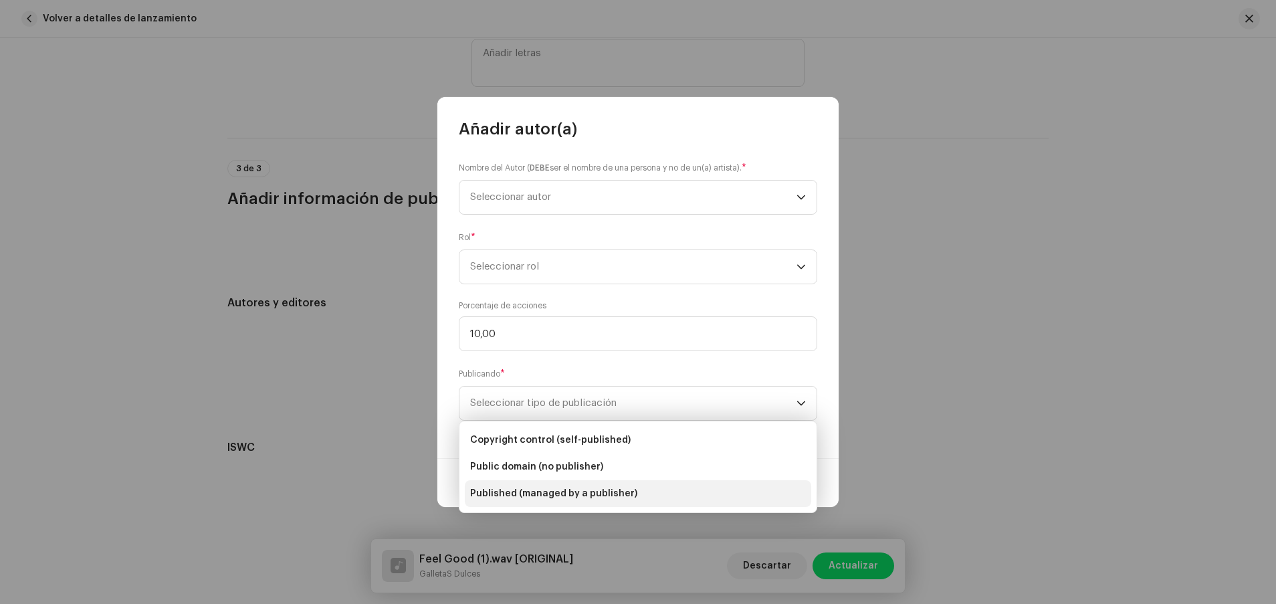
click at [542, 402] on li "Published (managed by a publisher)" at bounding box center [638, 493] width 346 height 27
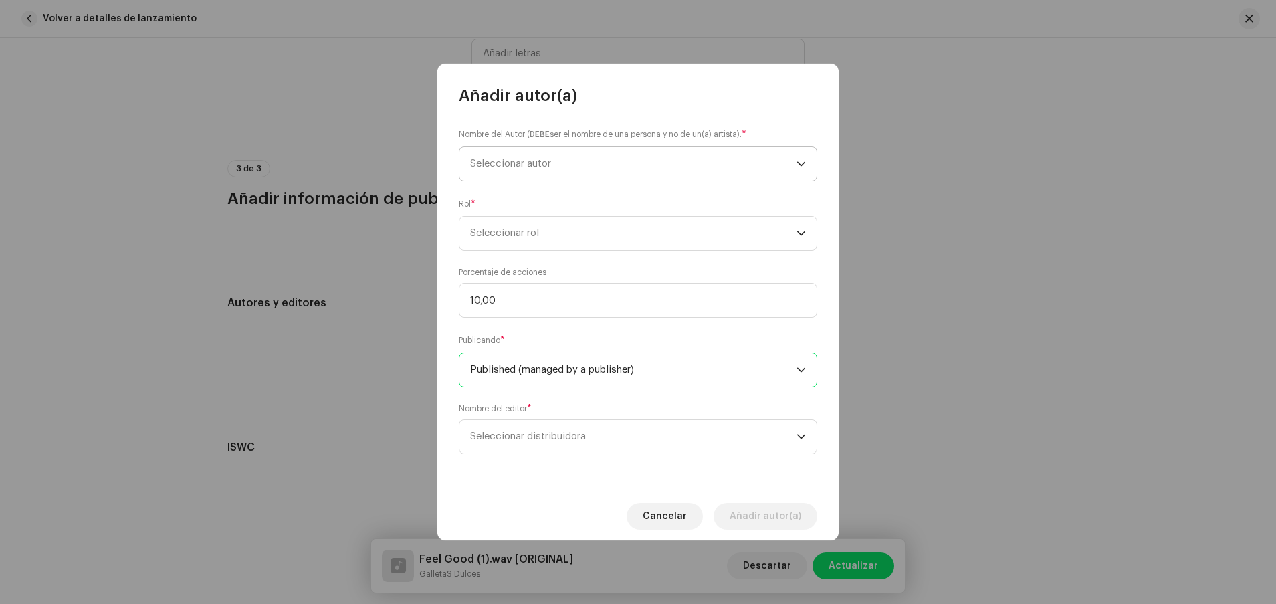
click at [546, 170] on span "Seleccionar autor" at bounding box center [633, 163] width 326 height 33
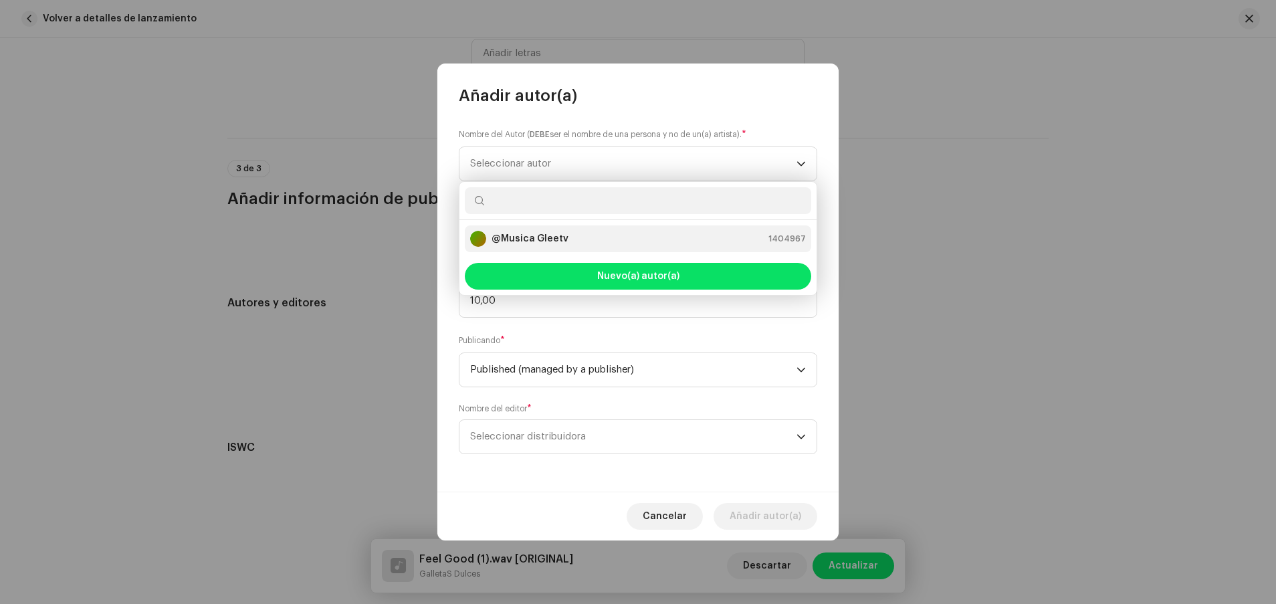
click at [540, 229] on li "@Musica Gleetv 1404967" at bounding box center [638, 238] width 346 height 27
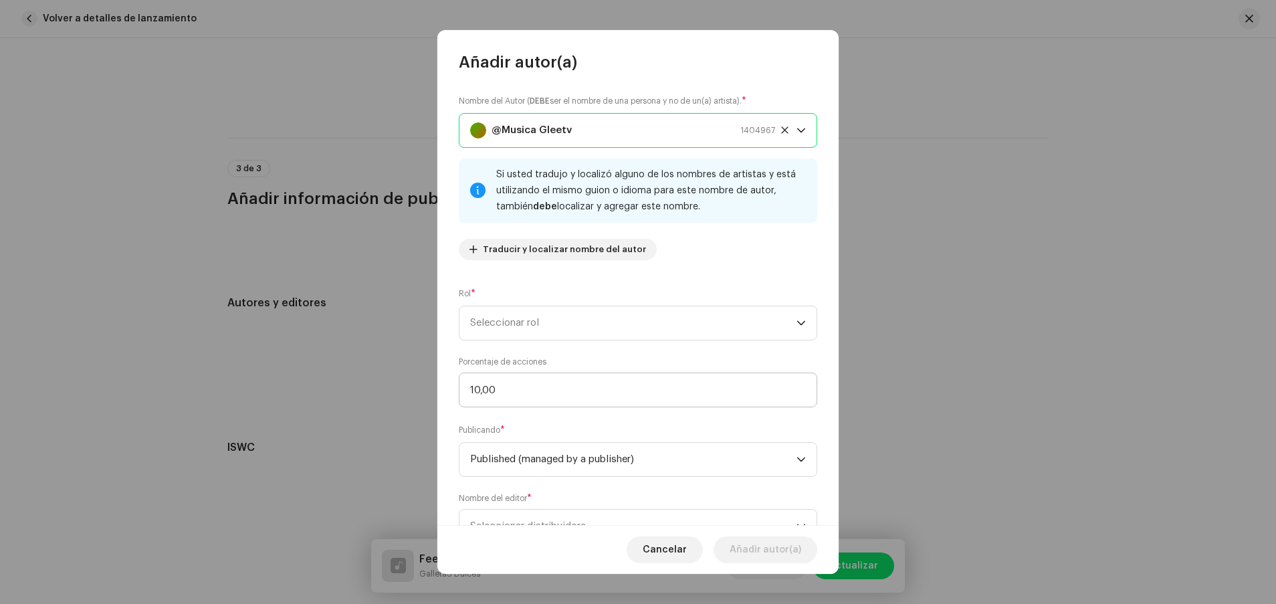
scroll to position [56, 0]
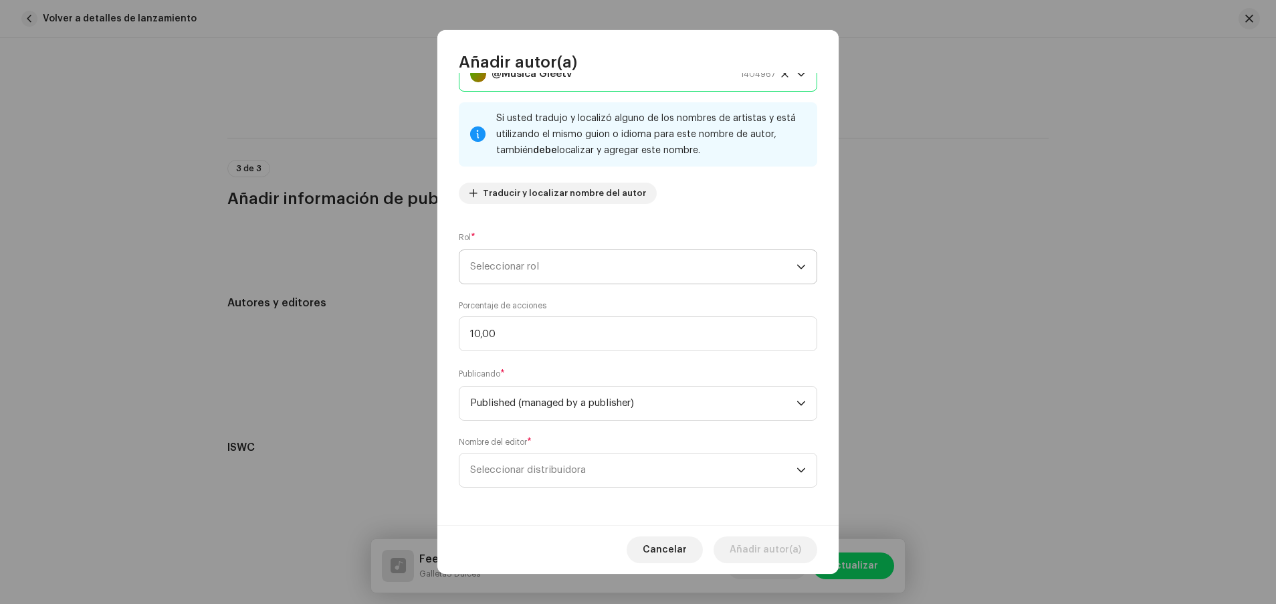
click at [716, 255] on span "Seleccionar rol" at bounding box center [633, 266] width 326 height 33
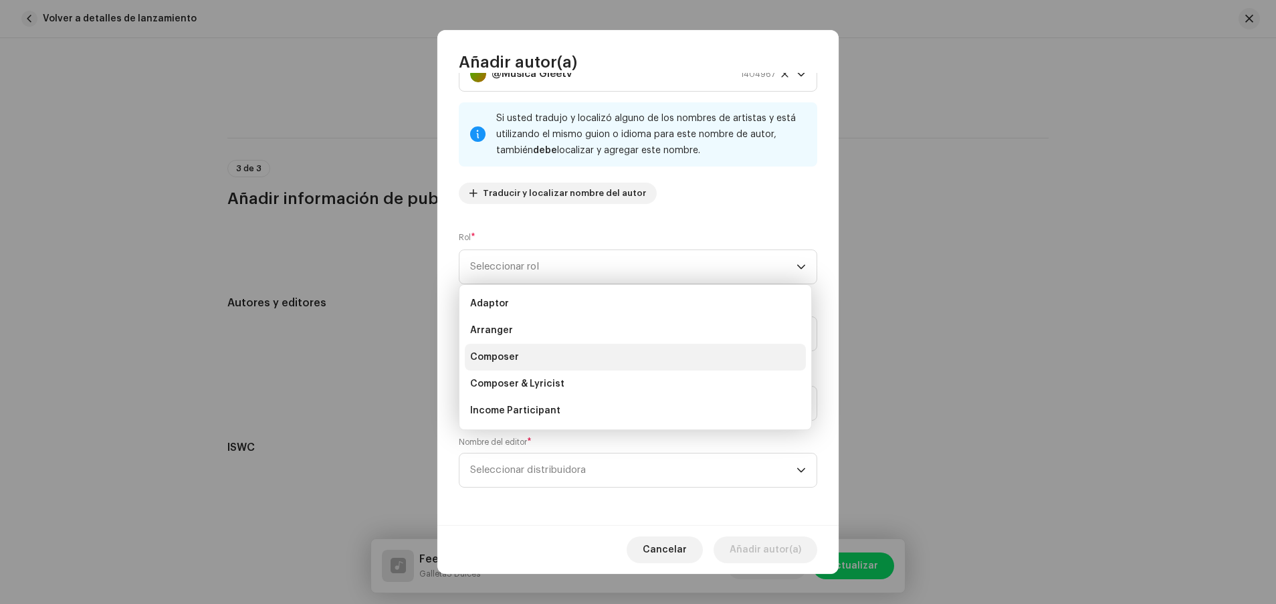
click at [683, 358] on li "Composer" at bounding box center [635, 357] width 341 height 27
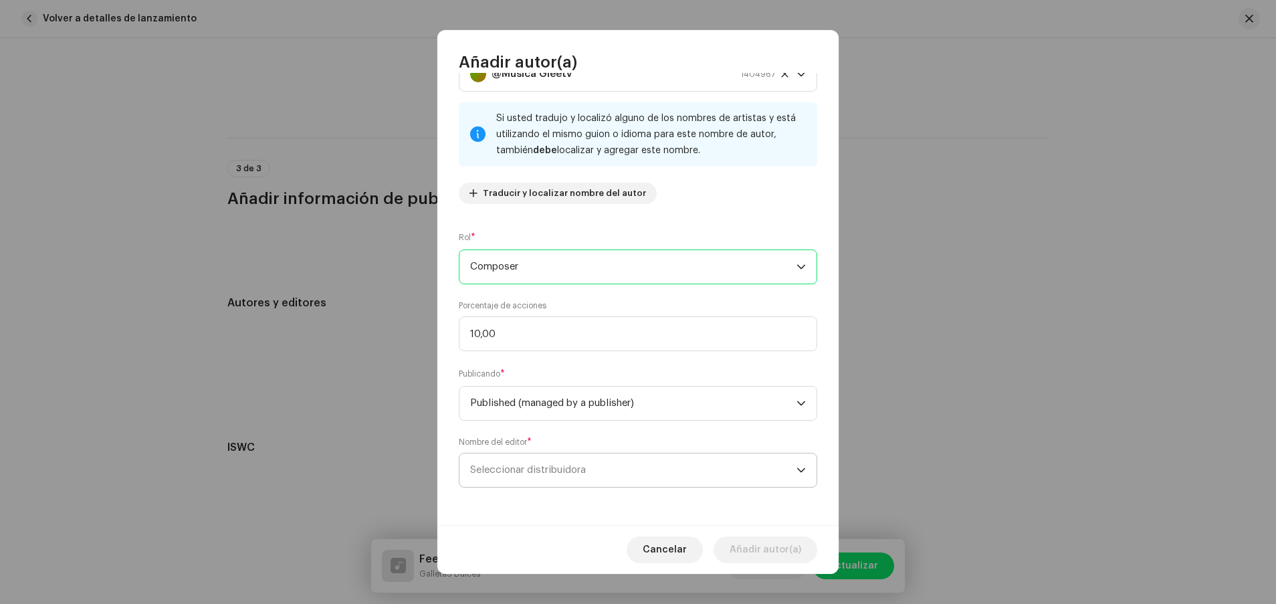
click at [701, 402] on span "Seleccionar distribuidora" at bounding box center [633, 469] width 326 height 33
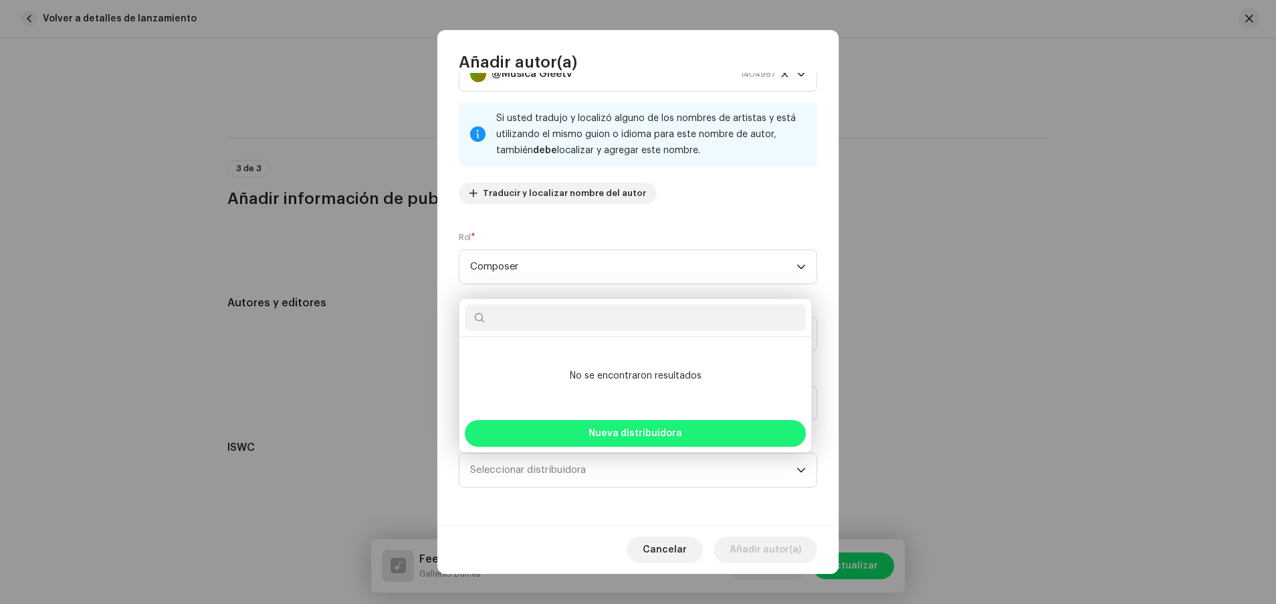
click at [669, 402] on span "Nueva distribuidora" at bounding box center [635, 433] width 94 height 9
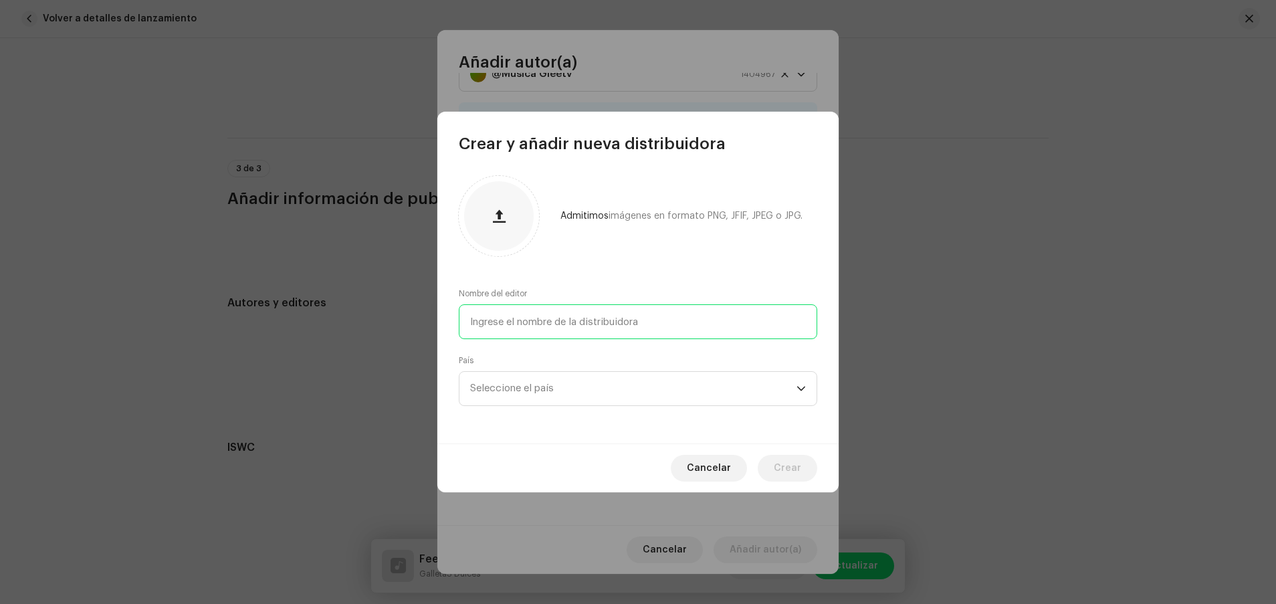
click at [614, 318] on input "text" at bounding box center [638, 321] width 358 height 35
type input "musical"
click at [584, 388] on span "Seleccione el país" at bounding box center [633, 388] width 326 height 33
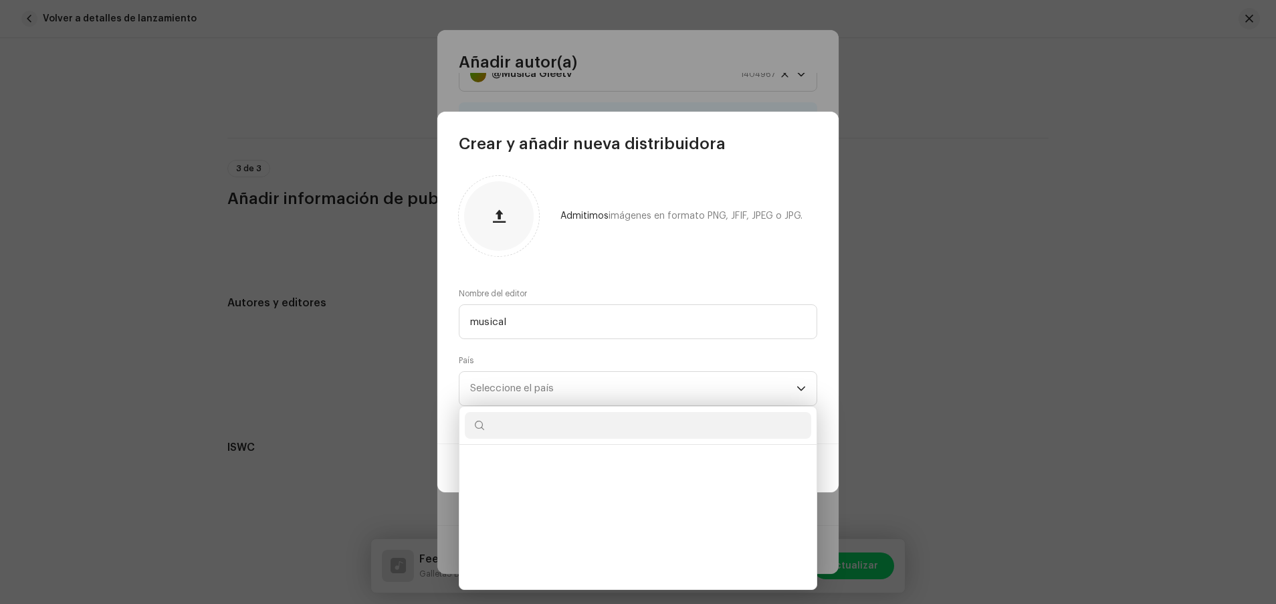
scroll to position [0, 0]
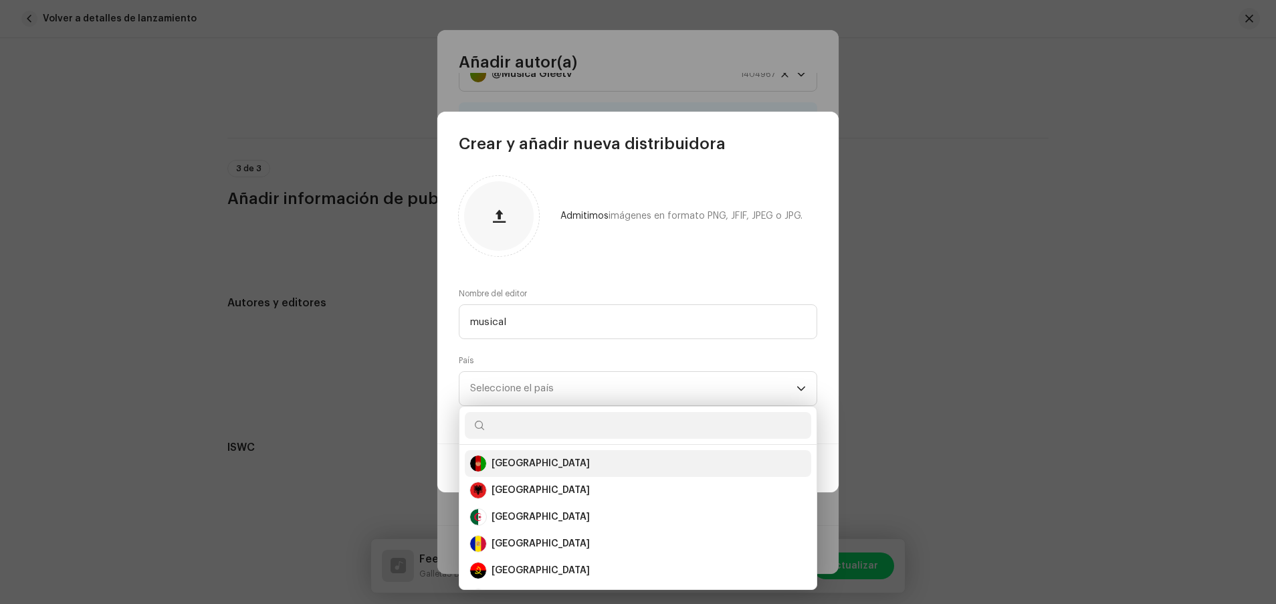
click at [546, 402] on div "Afghanistan" at bounding box center [638, 463] width 336 height 16
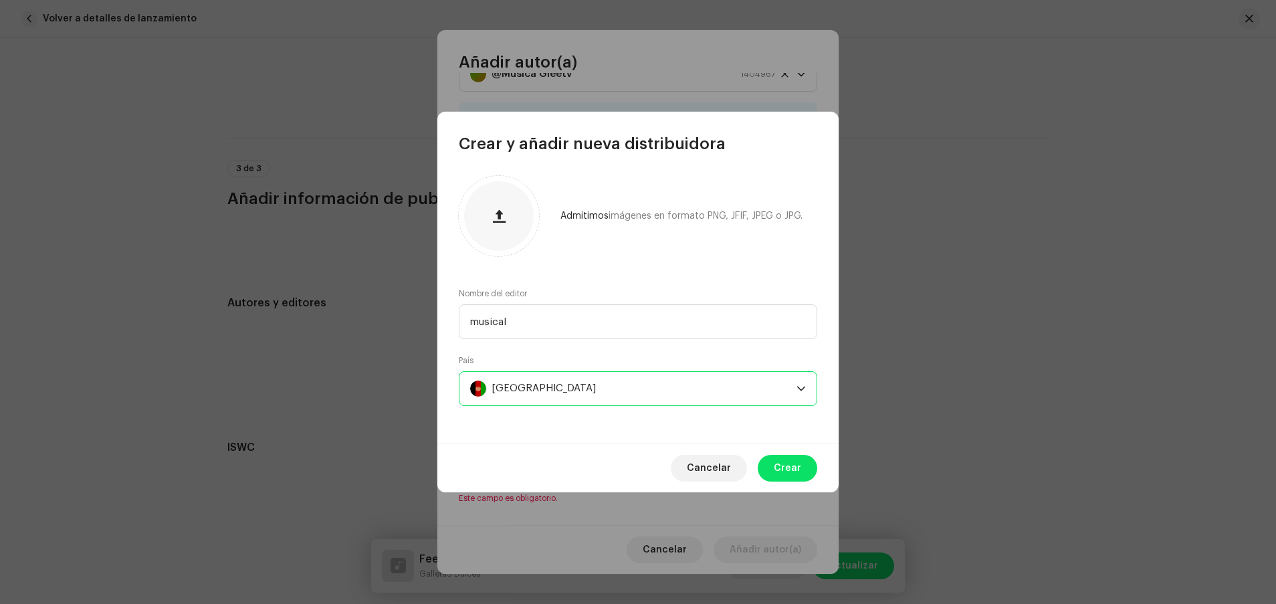
click at [544, 392] on div "Afghanistan" at bounding box center [543, 388] width 104 height 33
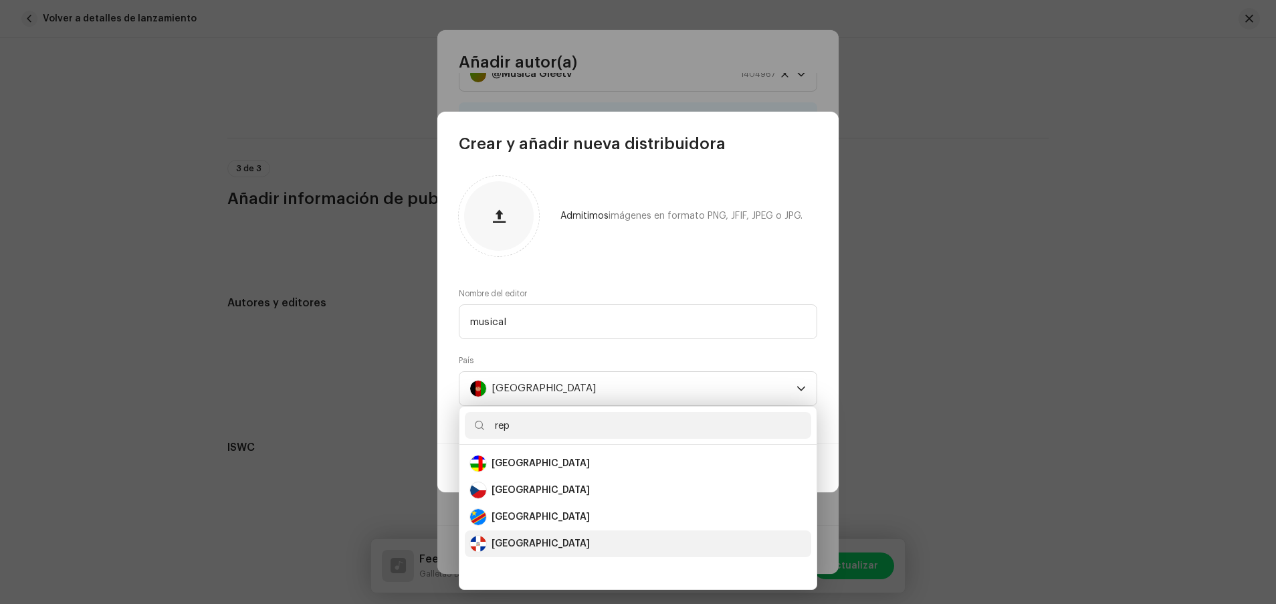
type input "rep"
click at [506, 402] on div "Dominican Republic" at bounding box center [540, 543] width 98 height 13
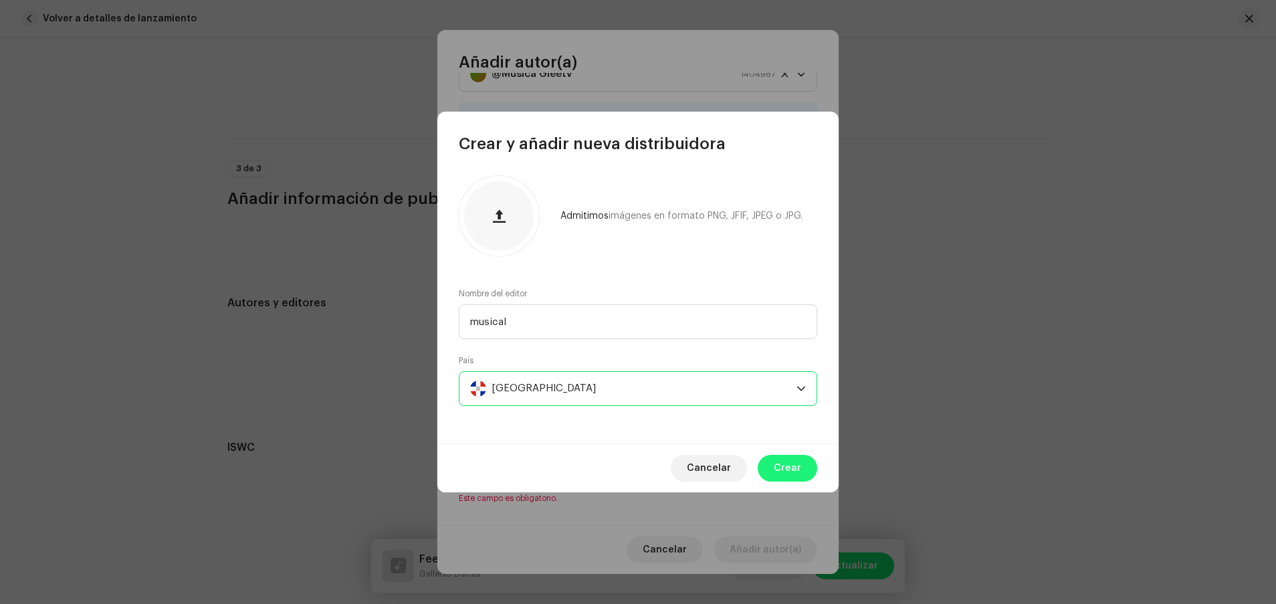
click at [790, 402] on span "Crear" at bounding box center [787, 468] width 27 height 27
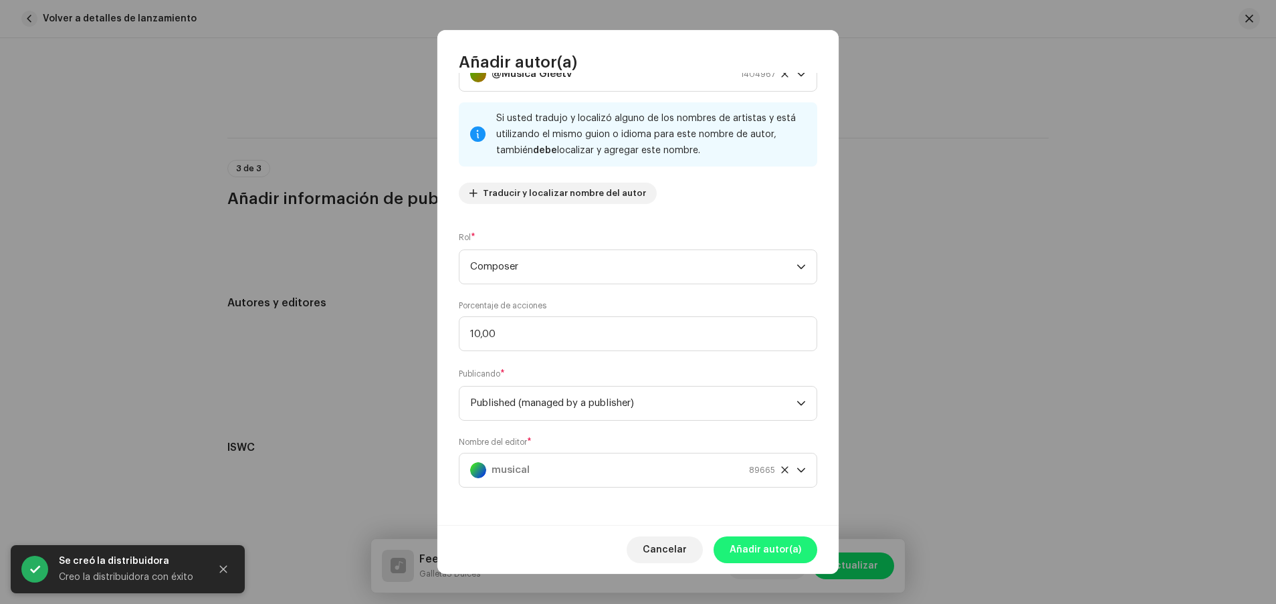
click at [776, 402] on span "Añadir autor(a)" at bounding box center [765, 549] width 72 height 27
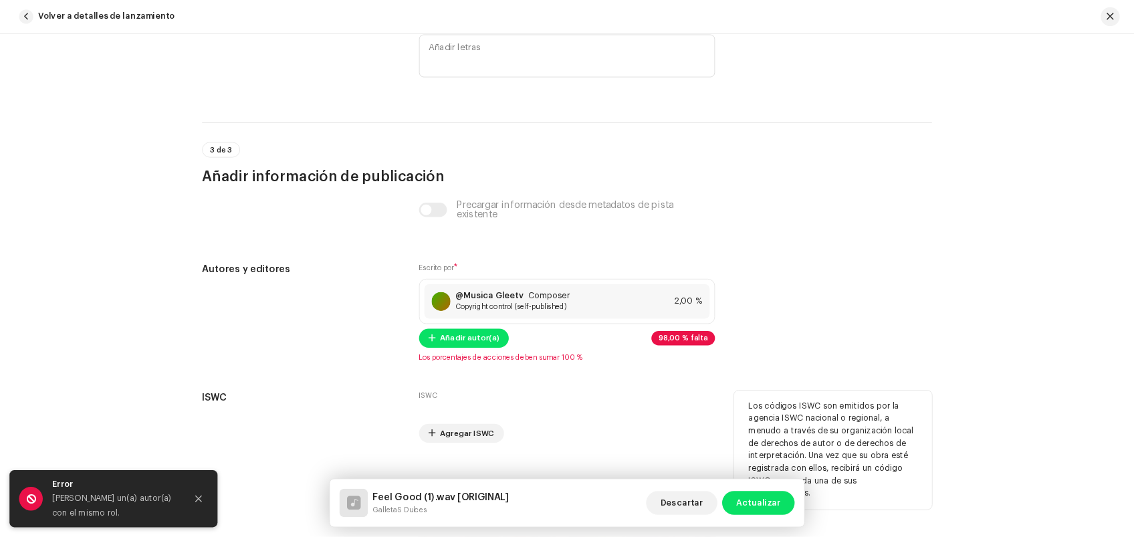
scroll to position [2599, 0]
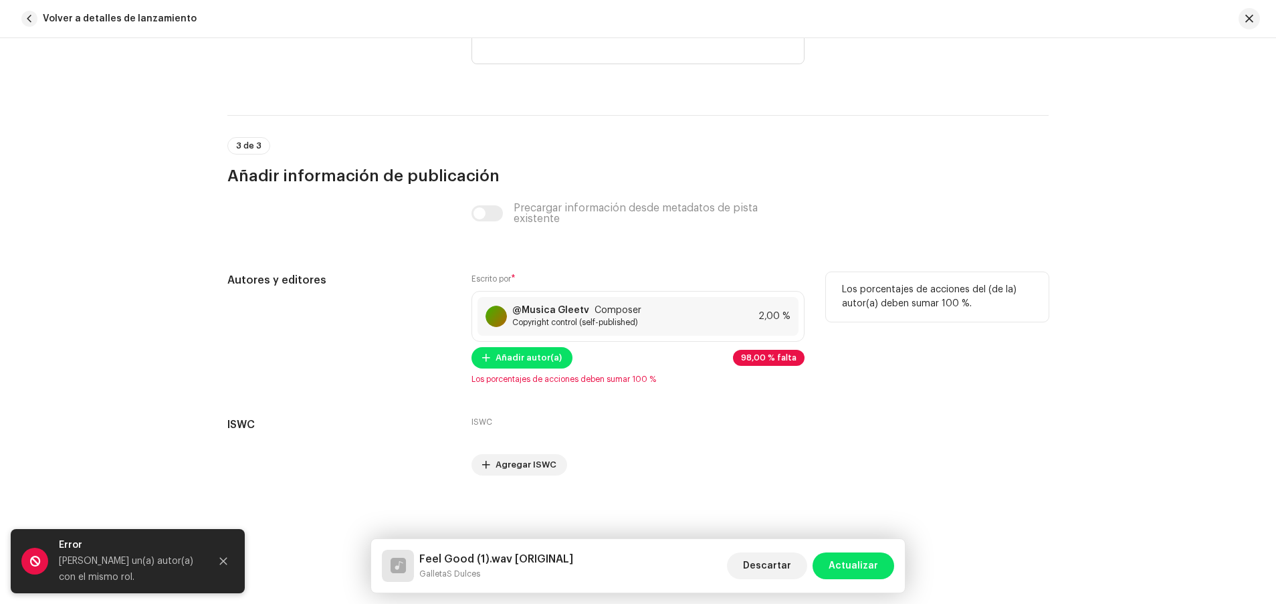
click at [767, 360] on span "98,00 % falta" at bounding box center [768, 358] width 55 height 8
click at [723, 329] on div "@Musica Gleetv Composer Copyright control (self-published) 2,00 %" at bounding box center [637, 316] width 321 height 39
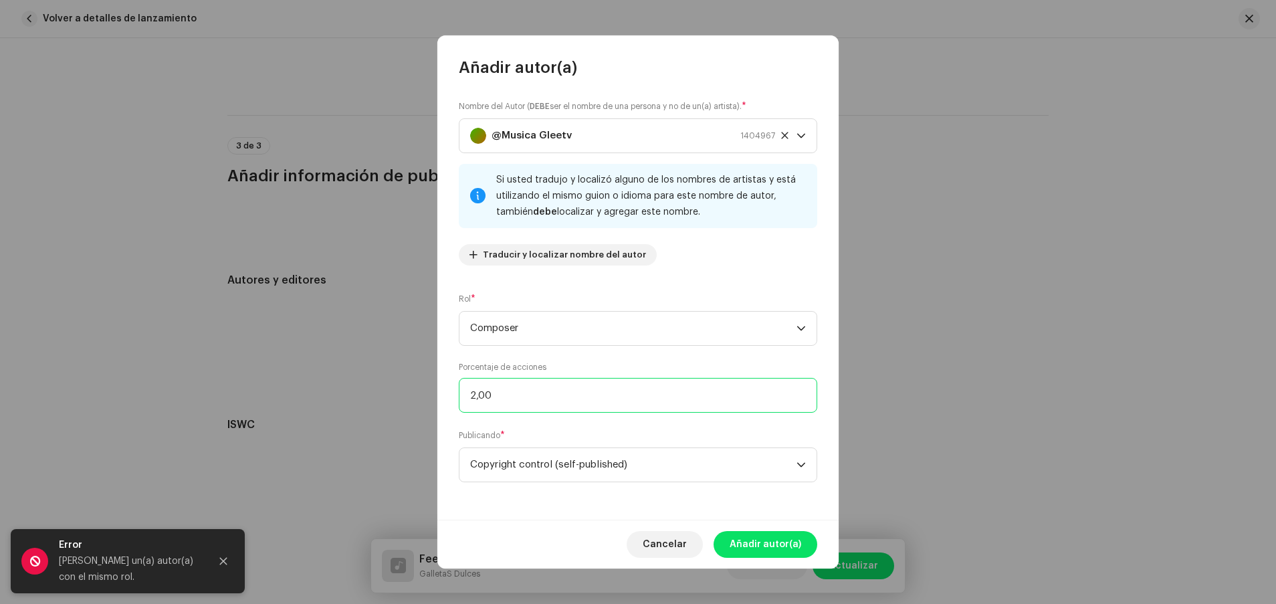
click at [696, 401] on input "2,00" at bounding box center [638, 395] width 358 height 35
type input "2,00"
type input "1,00"
click at [747, 402] on span "Añadir autor(a)" at bounding box center [765, 544] width 72 height 27
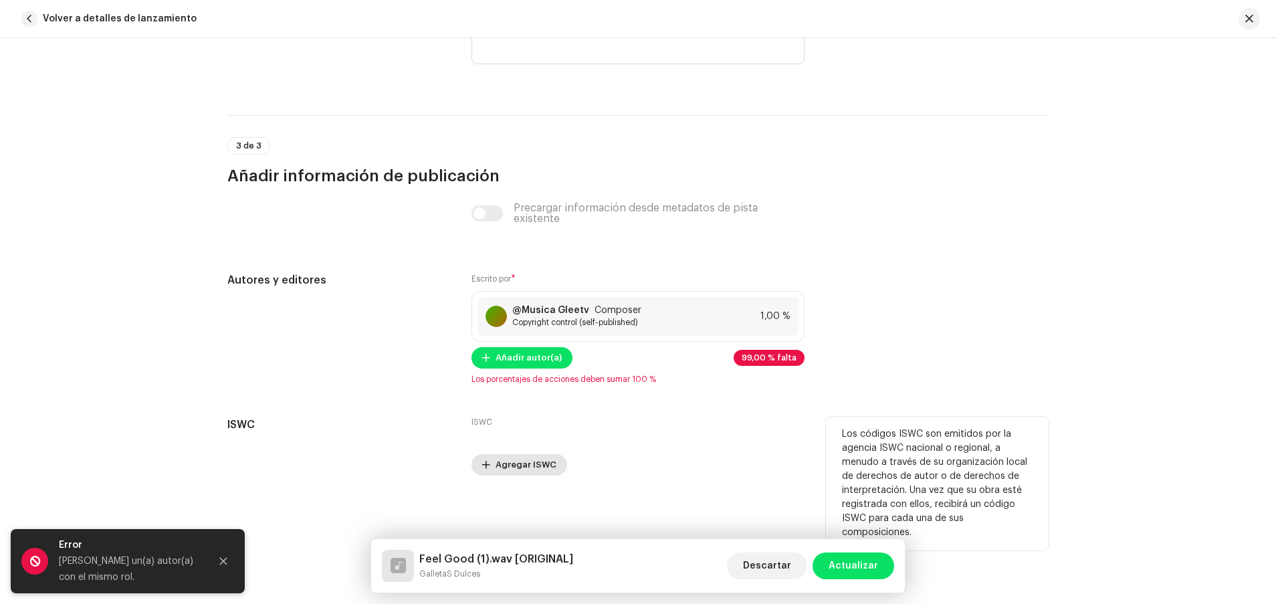
click at [508, 402] on span "Agregar ISWC" at bounding box center [525, 464] width 61 height 27
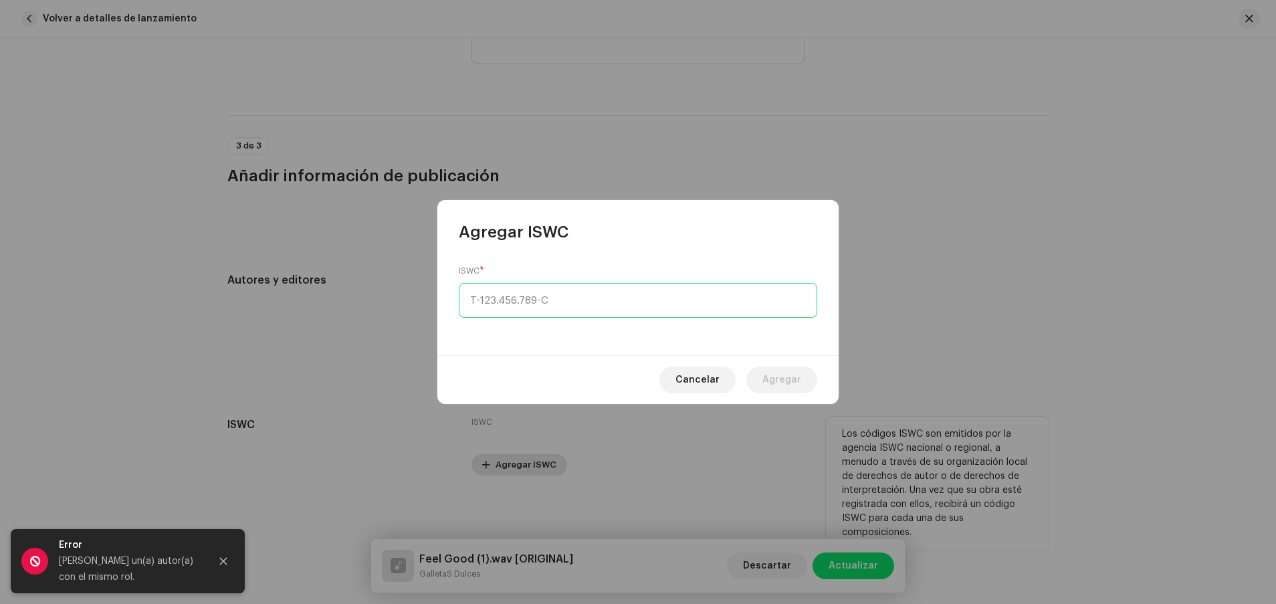
type input "_-___.___.___-_"
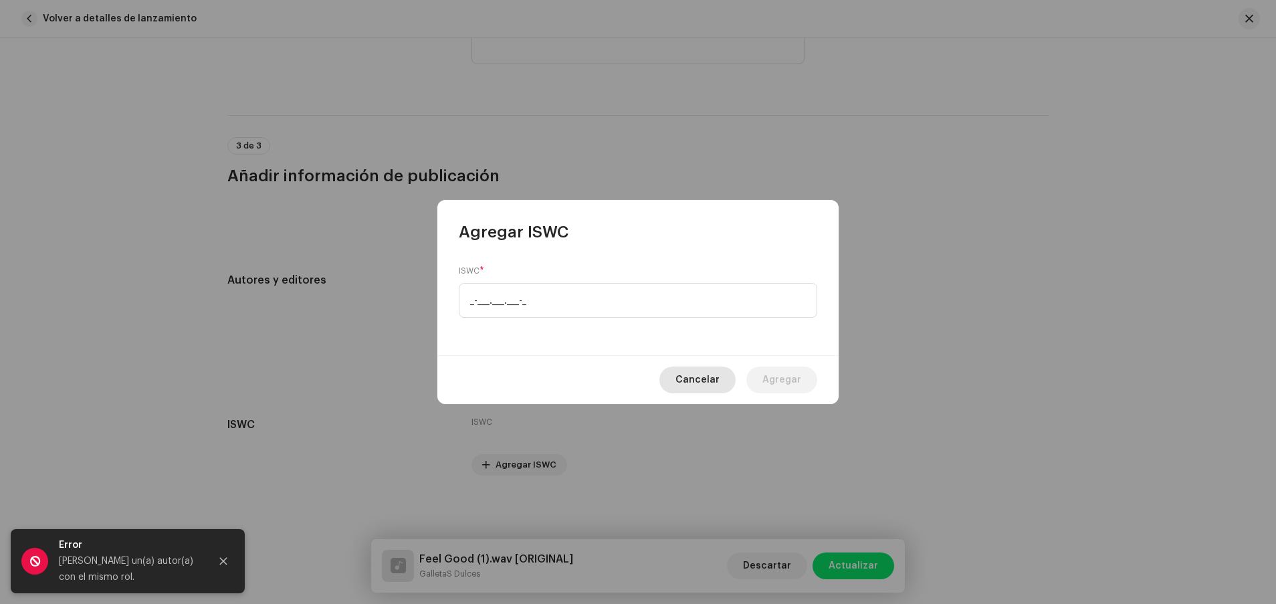
click at [705, 372] on span "Cancelar" at bounding box center [697, 379] width 44 height 27
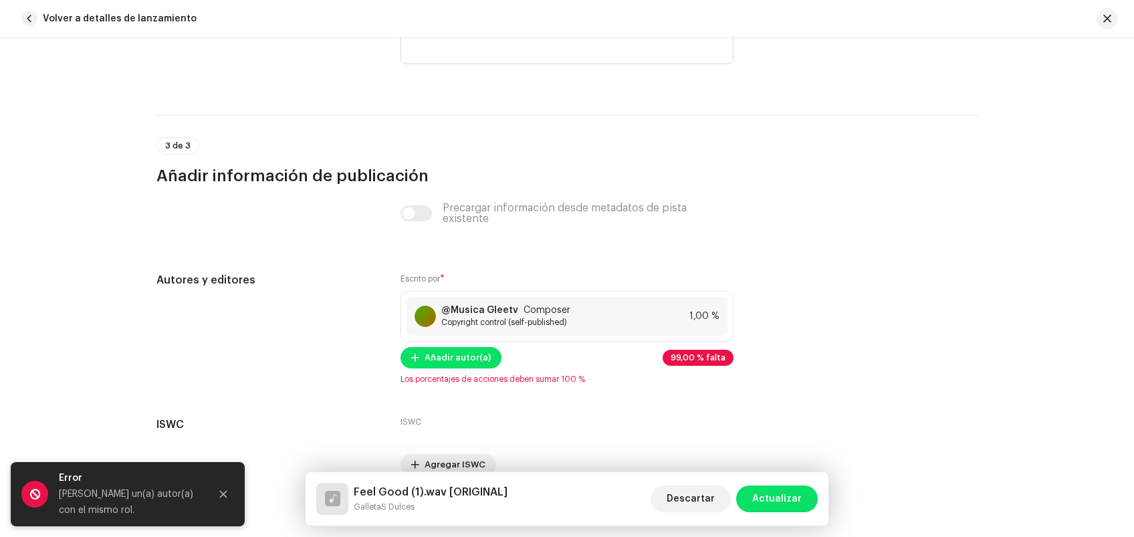
scroll to position [2670, 0]
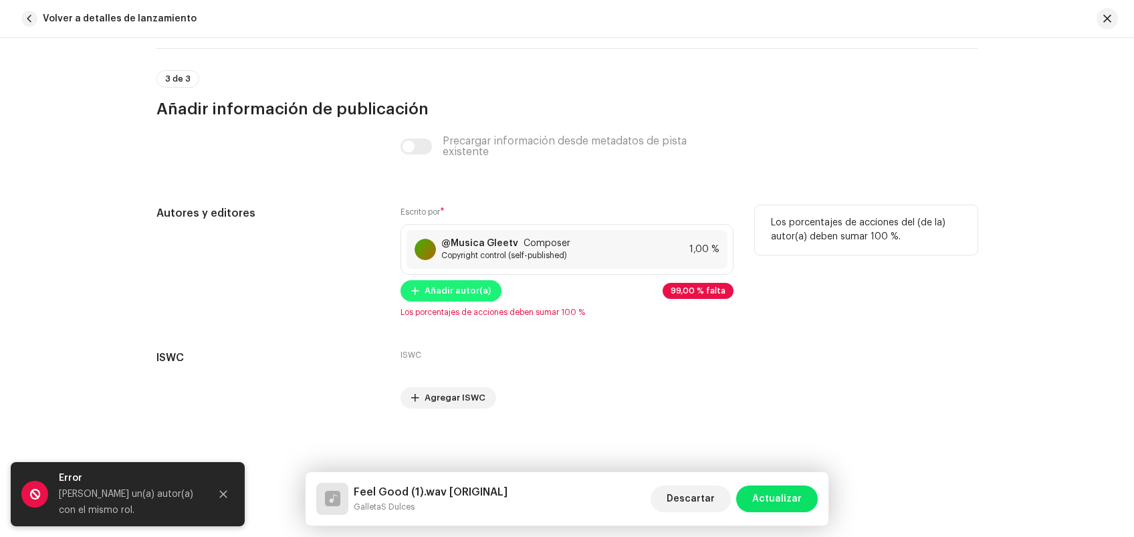
click at [465, 295] on span "Añadir autor(a)" at bounding box center [458, 290] width 66 height 27
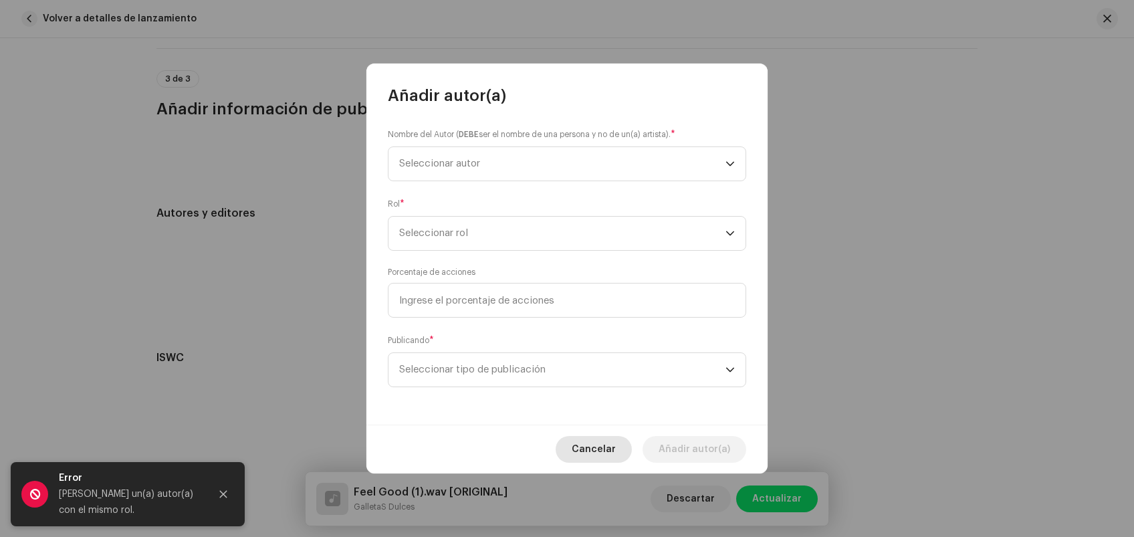
click at [615, 402] on span "Cancelar" at bounding box center [594, 449] width 44 height 27
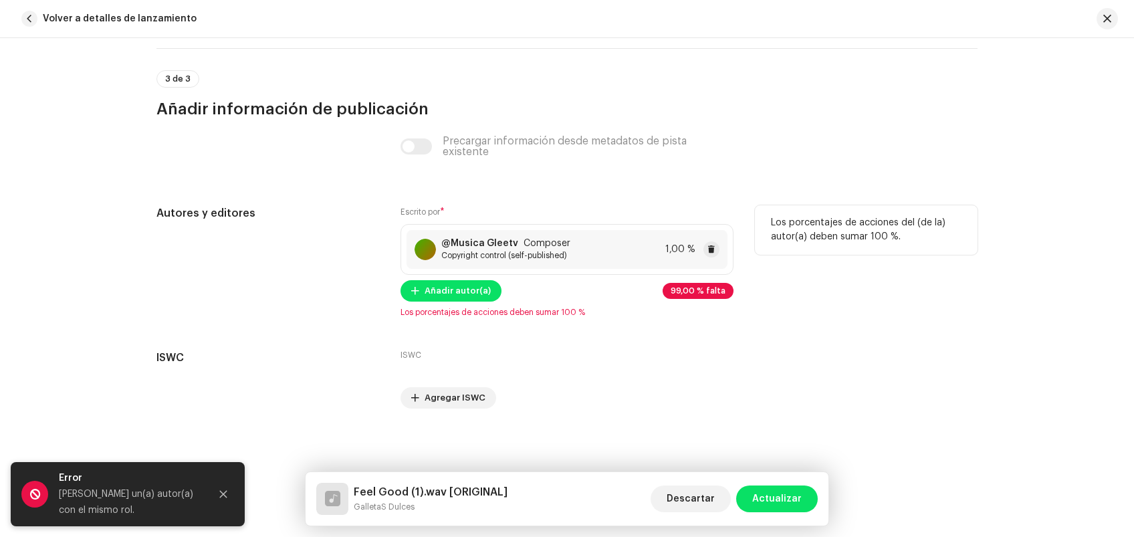
click at [655, 241] on div "@Musica Gleetv Composer Copyright control (self-published) 1,00 %" at bounding box center [566, 249] width 321 height 39
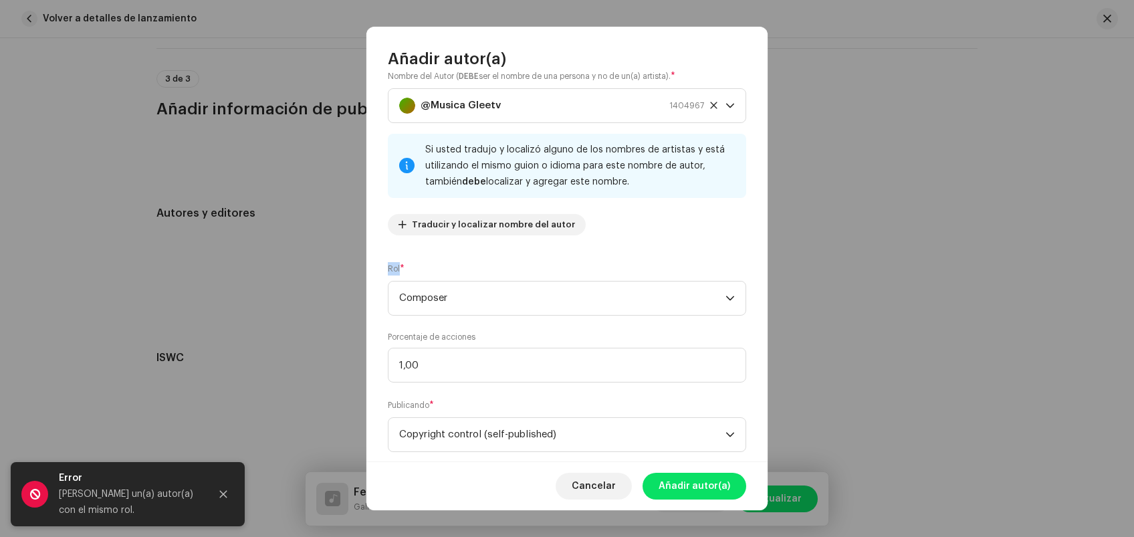
scroll to position [50, 0]
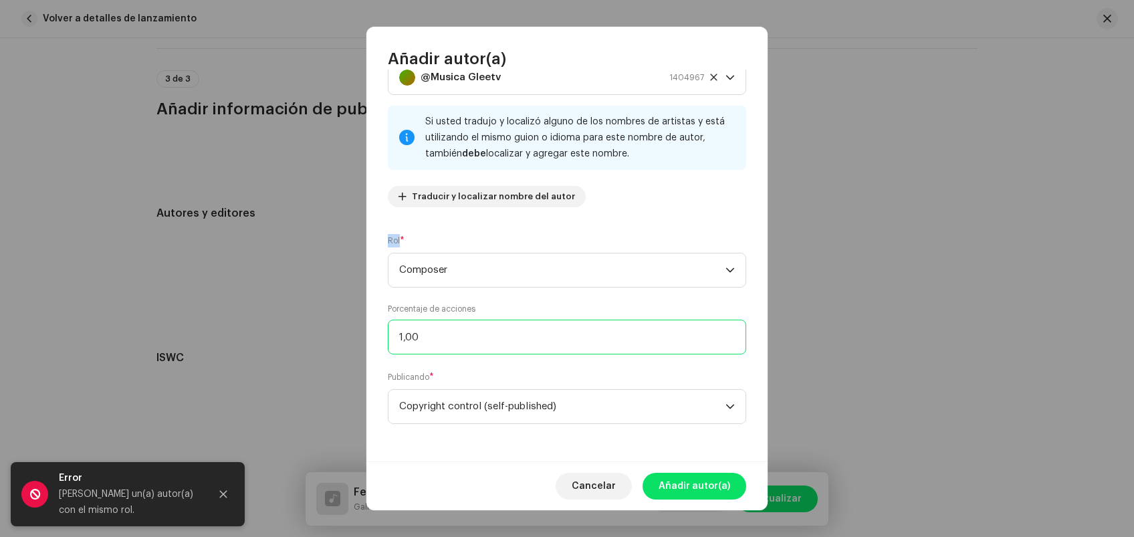
click at [425, 337] on input "1,00" at bounding box center [567, 337] width 358 height 35
type input "1,00"
click at [718, 402] on span "Añadir autor(a)" at bounding box center [695, 486] width 72 height 27
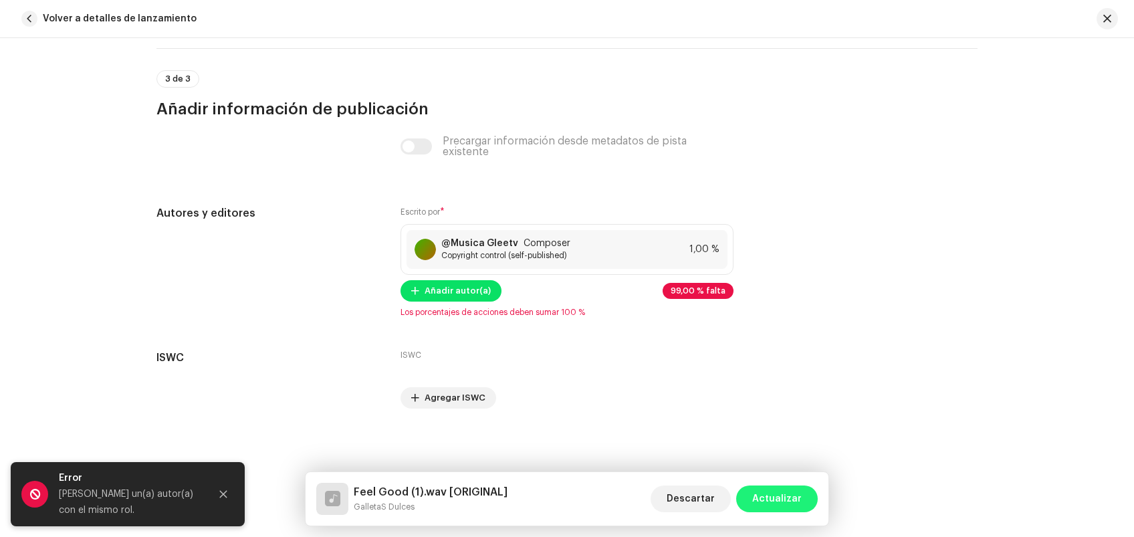
click at [762, 402] on span "Actualizar" at bounding box center [776, 498] width 49 height 27
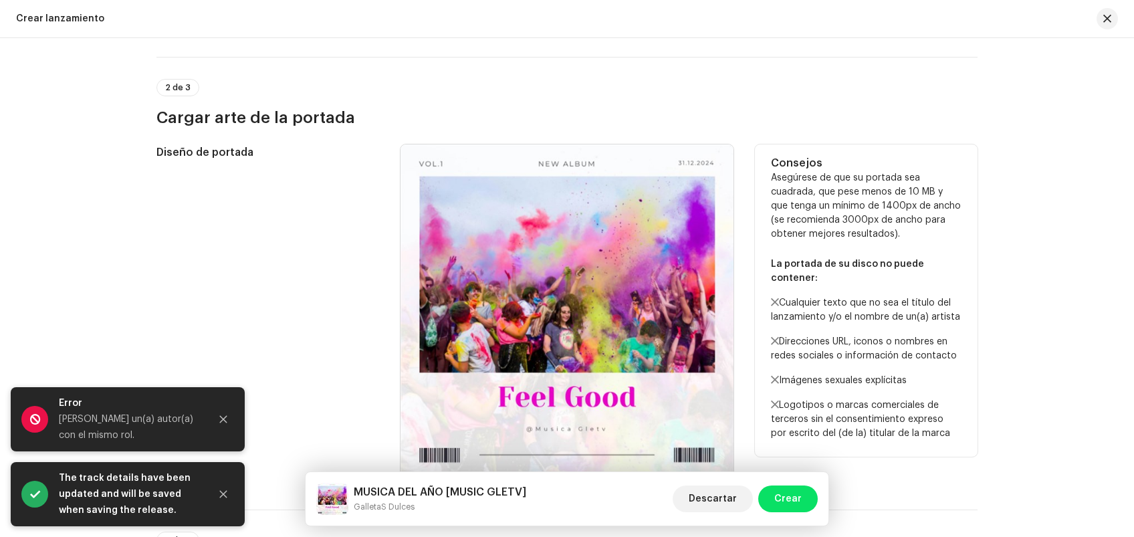
scroll to position [0, 0]
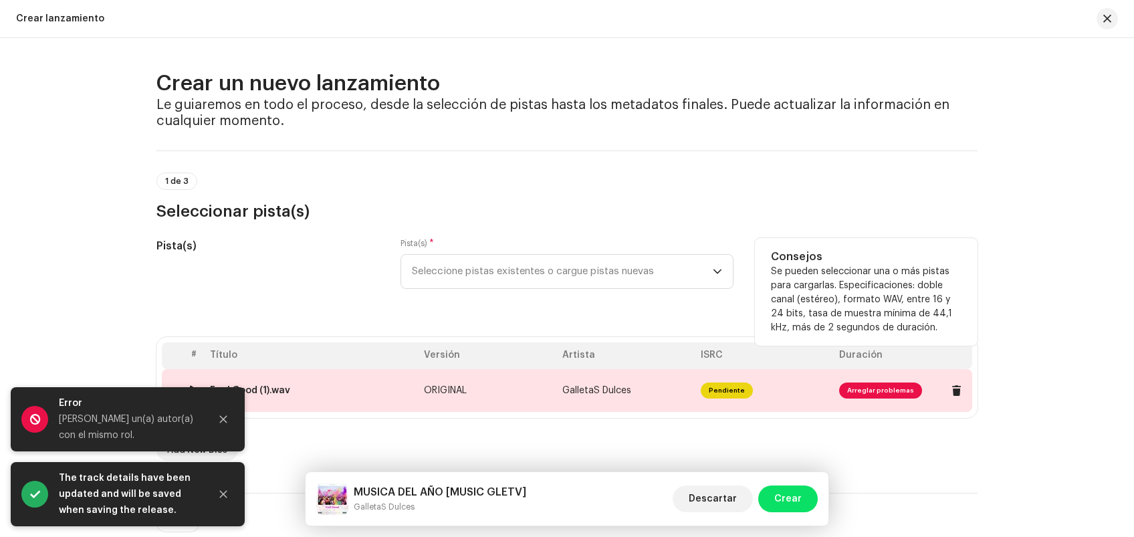
click at [850, 392] on span "Arreglar problemas" at bounding box center [880, 390] width 83 height 16
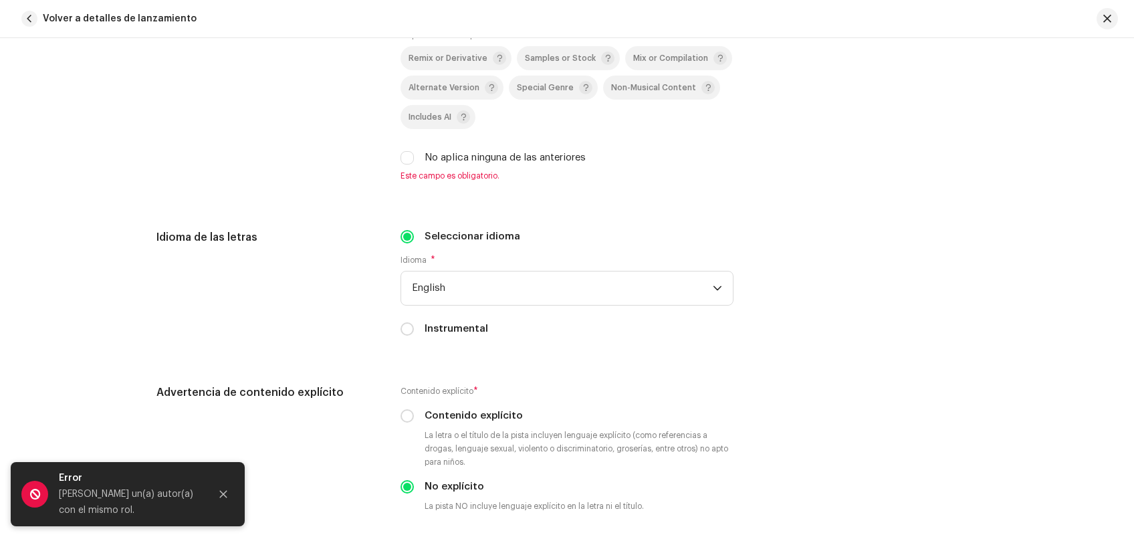
scroll to position [2031, 0]
click at [405, 166] on input "No aplica ninguna de las anteriores" at bounding box center [406, 158] width 13 height 13
checkbox input "true"
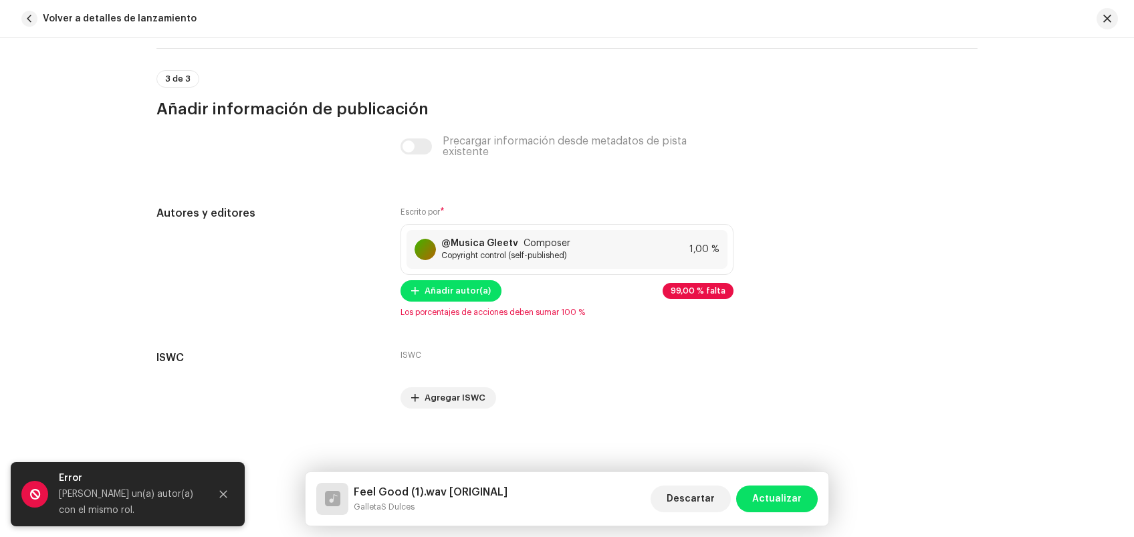
scroll to position [2653, 0]
click at [774, 402] on span "Actualizar" at bounding box center [776, 498] width 49 height 27
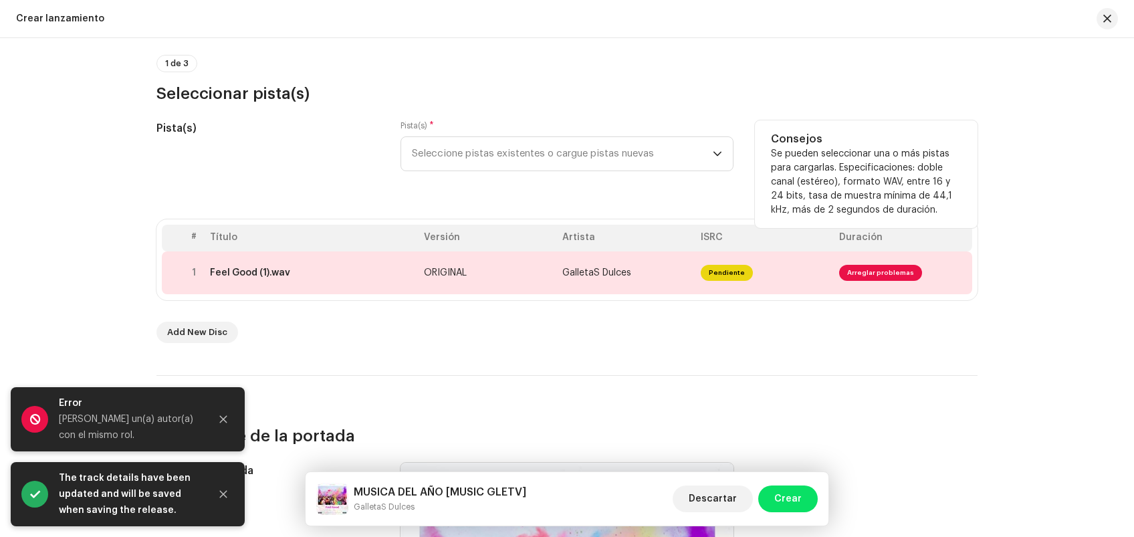
scroll to position [312, 0]
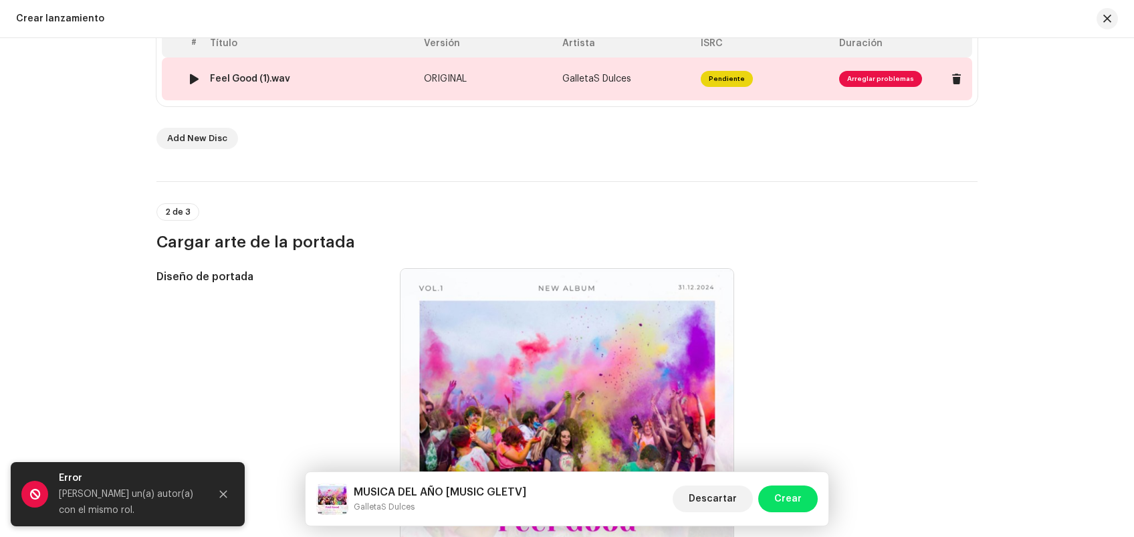
click at [850, 86] on span "Arreglar problemas" at bounding box center [903, 78] width 128 height 21
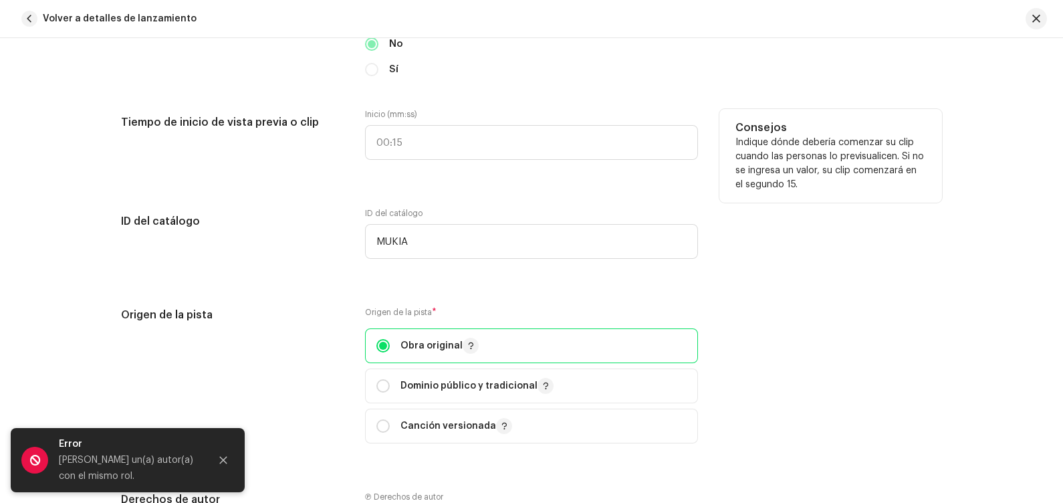
scroll to position [2685, 0]
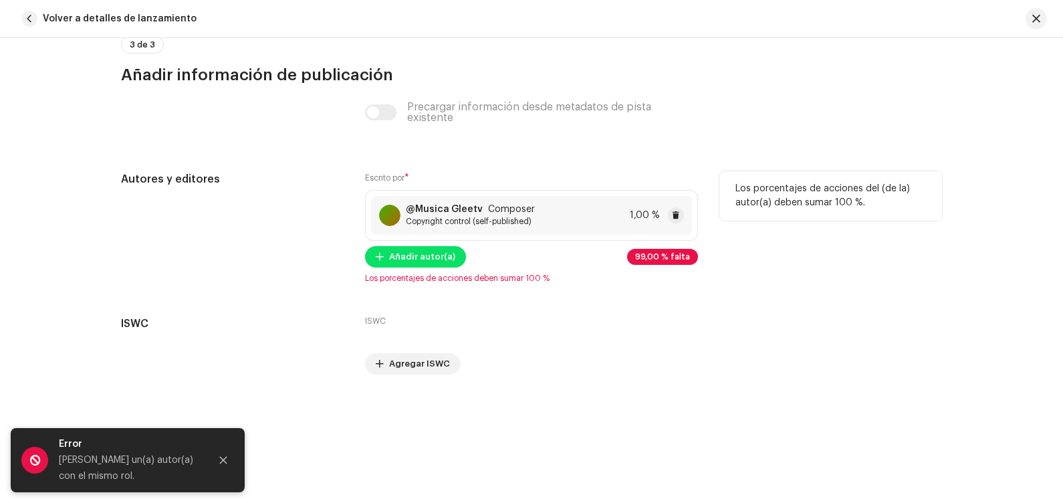
click at [586, 217] on div "@Musica Gleetv Composer Copyright control (self-published) 1,00 %" at bounding box center [531, 215] width 321 height 39
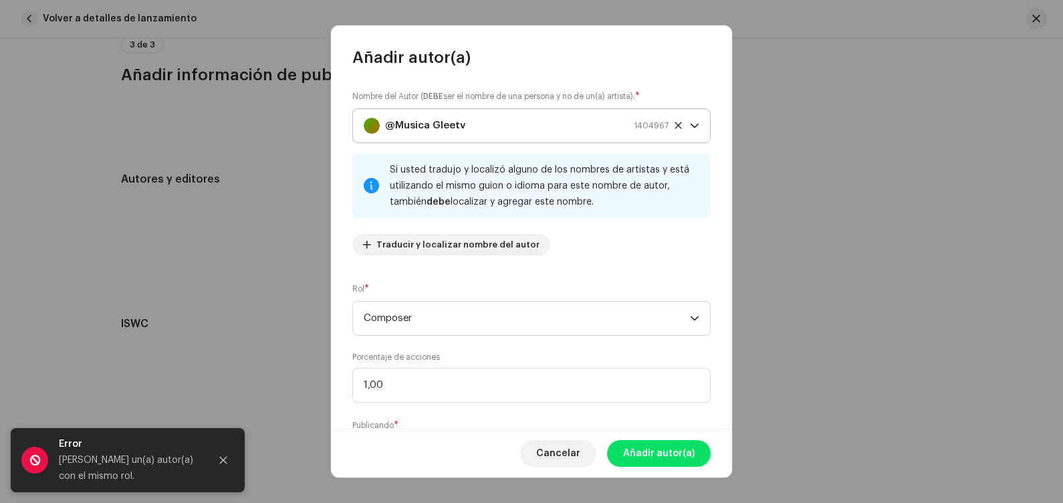
click at [519, 142] on span "@Musica Gleetv 1404967" at bounding box center [527, 125] width 326 height 33
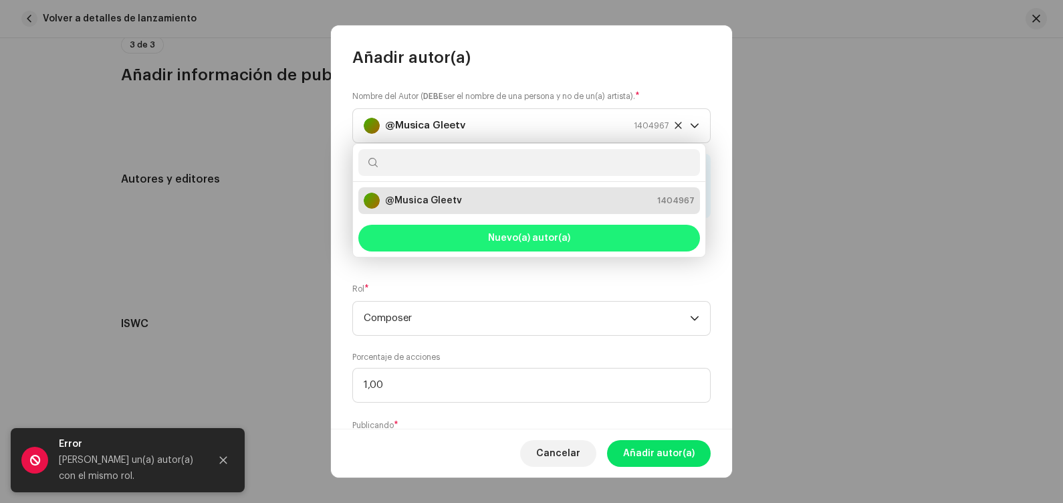
click at [511, 235] on span "Nuevo(a) autor(a)" at bounding box center [529, 237] width 82 height 9
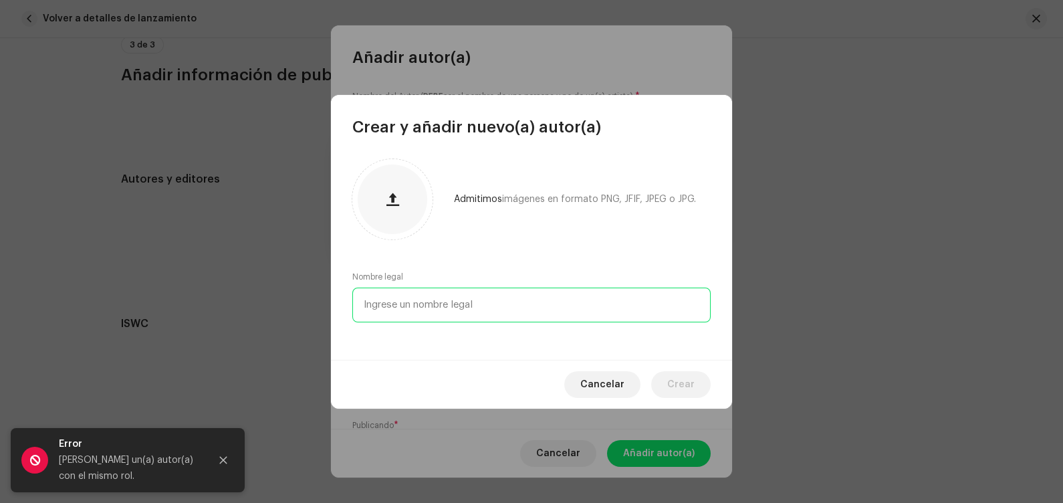
click at [495, 294] on input "text" at bounding box center [531, 304] width 358 height 35
type input "m"
type input "gletv studio"
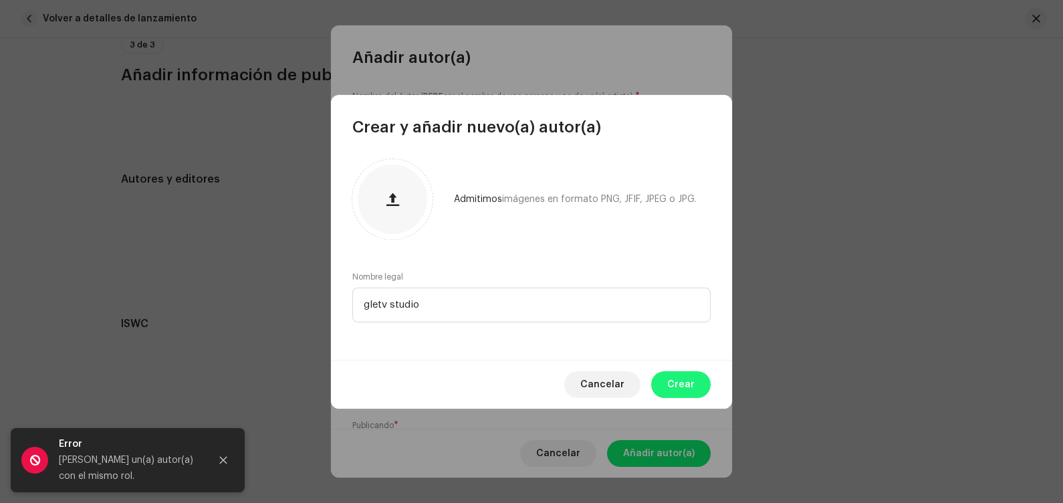
click at [676, 383] on span "Crear" at bounding box center [680, 384] width 27 height 27
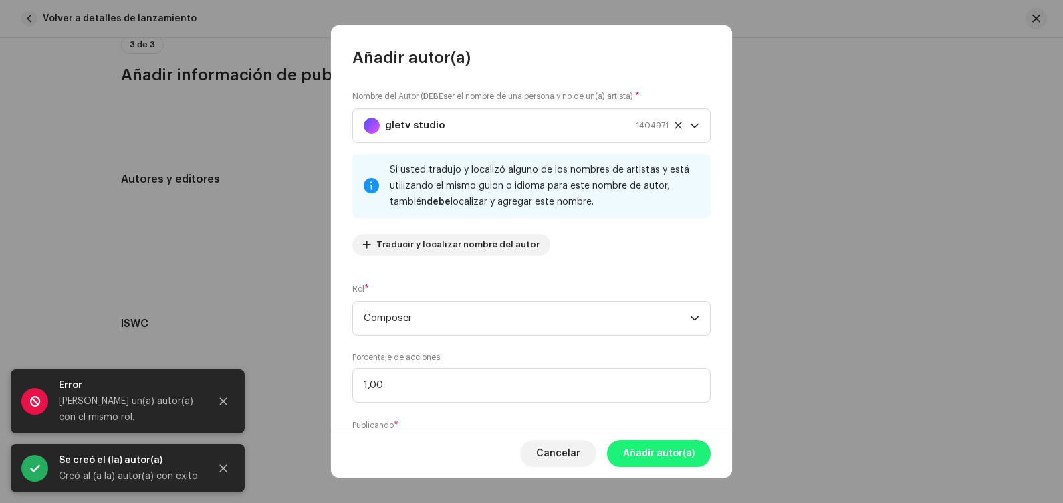
click at [687, 402] on span "Añadir autor(a)" at bounding box center [659, 453] width 72 height 27
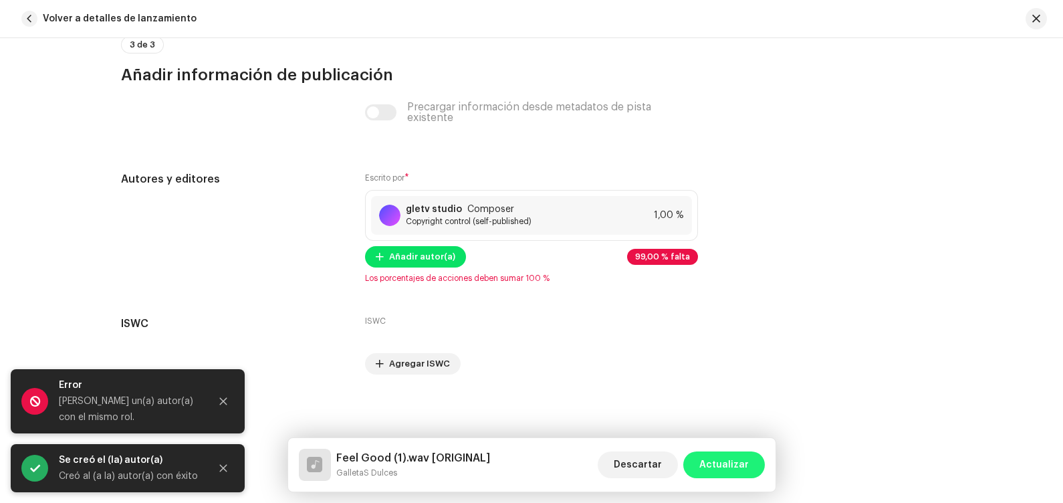
click at [741, 402] on span "Actualizar" at bounding box center [723, 464] width 49 height 27
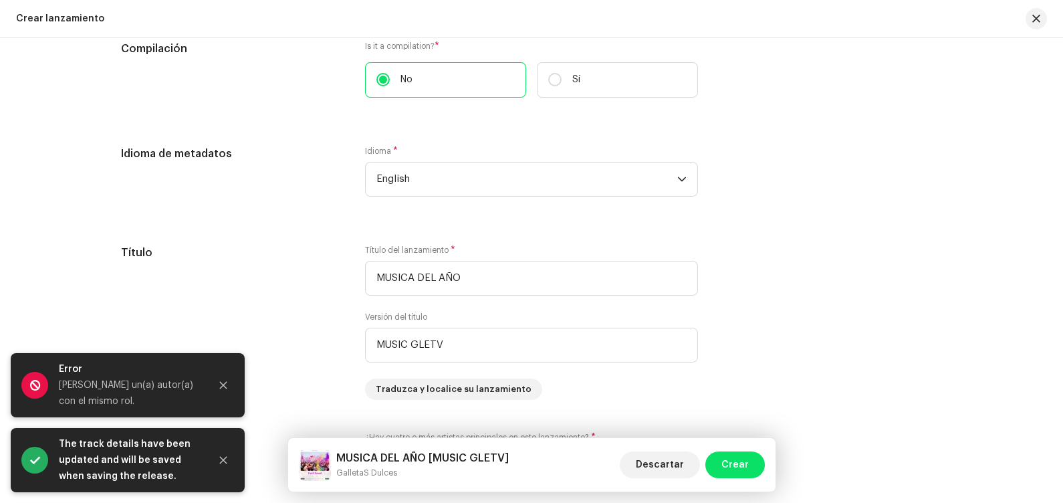
scroll to position [2140, 0]
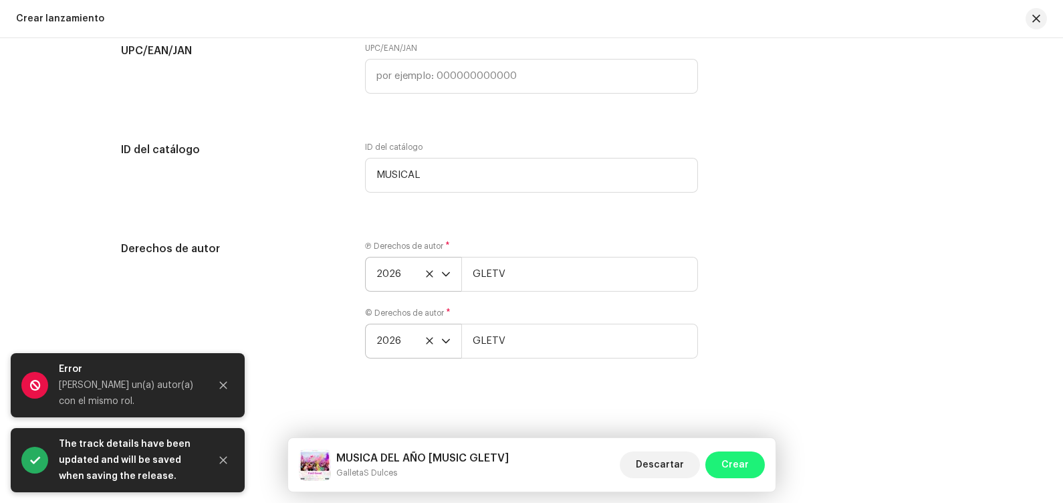
click at [722, 402] on button "Crear" at bounding box center [735, 464] width 60 height 27
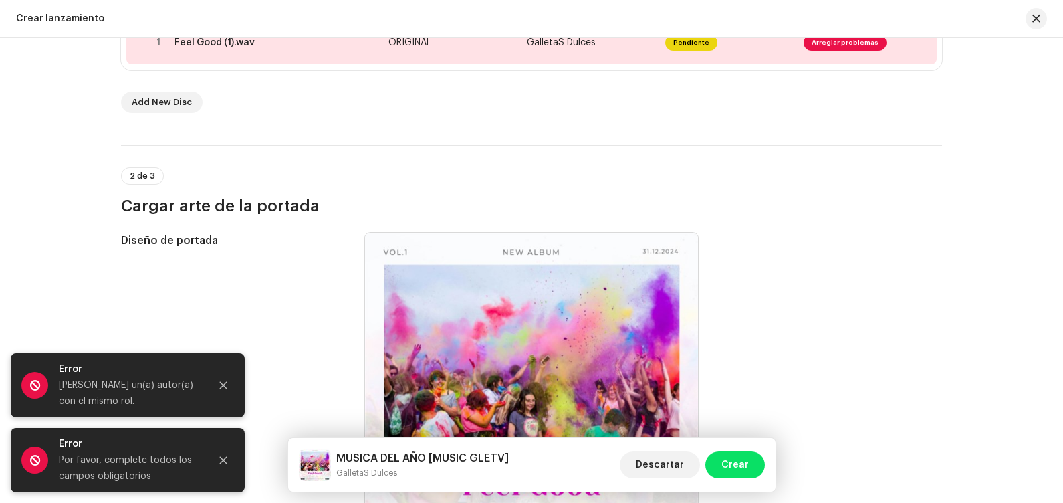
scroll to position [1142, 0]
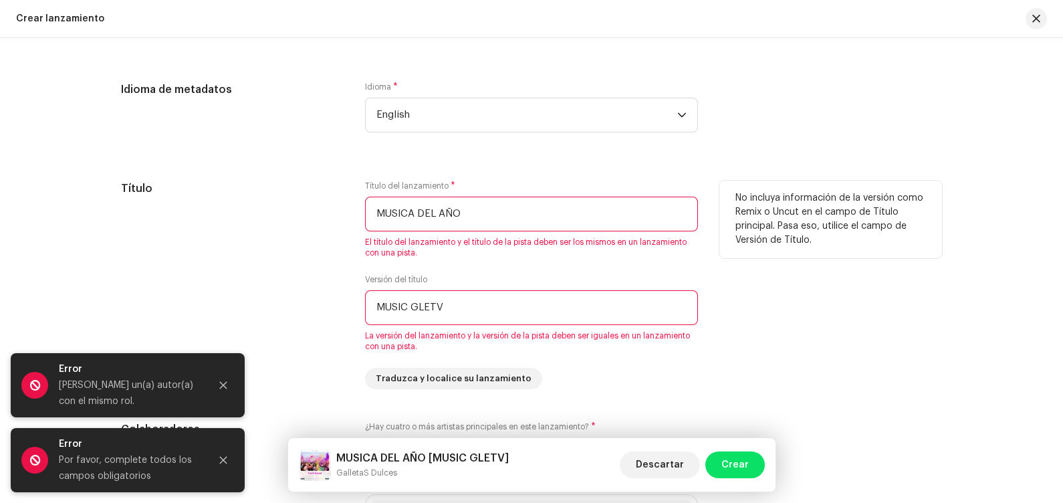
click at [581, 329] on div "Versión del título MUSIC GLETV La versión del lanzamiento y la versión de la pi…" at bounding box center [531, 313] width 333 height 78
click at [576, 316] on input "MUSIC GLETV" at bounding box center [531, 307] width 333 height 35
type input "M"
type input "m"
type input "M"
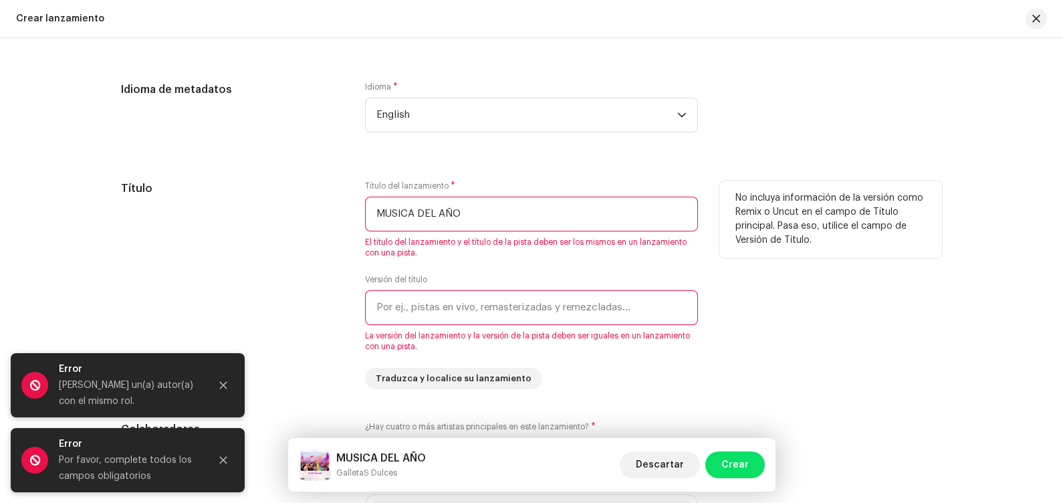
type input "m"
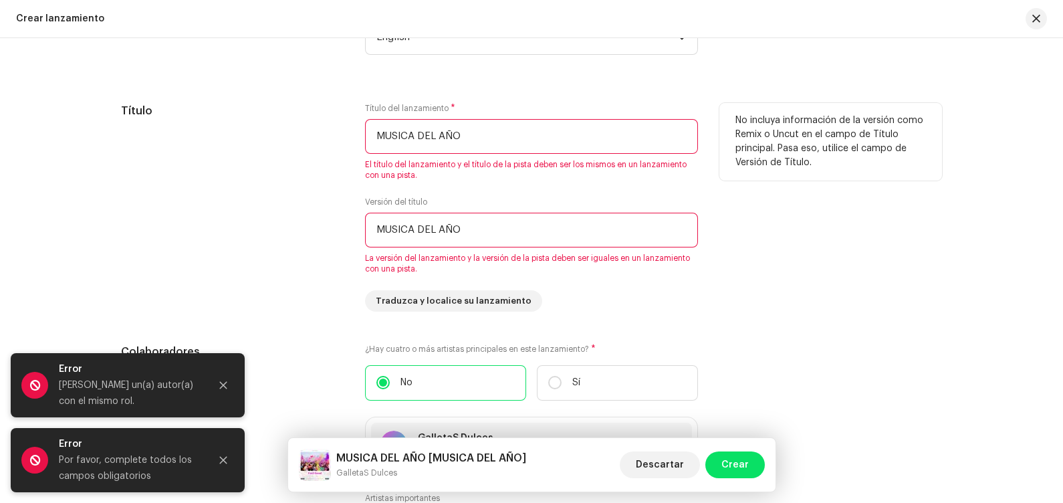
scroll to position [1225, 0]
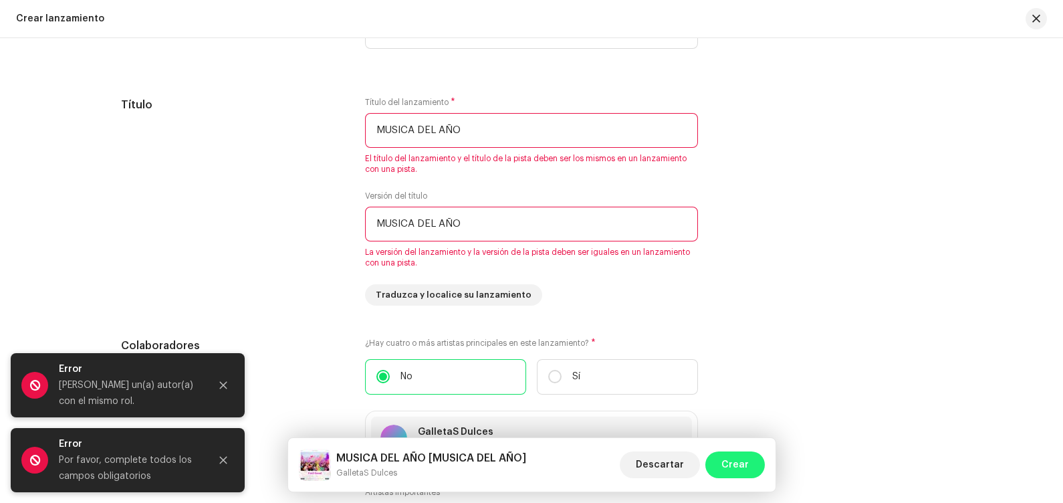
type input "MUSICA DEL AÑO"
click at [739, 402] on span "Crear" at bounding box center [734, 464] width 27 height 27
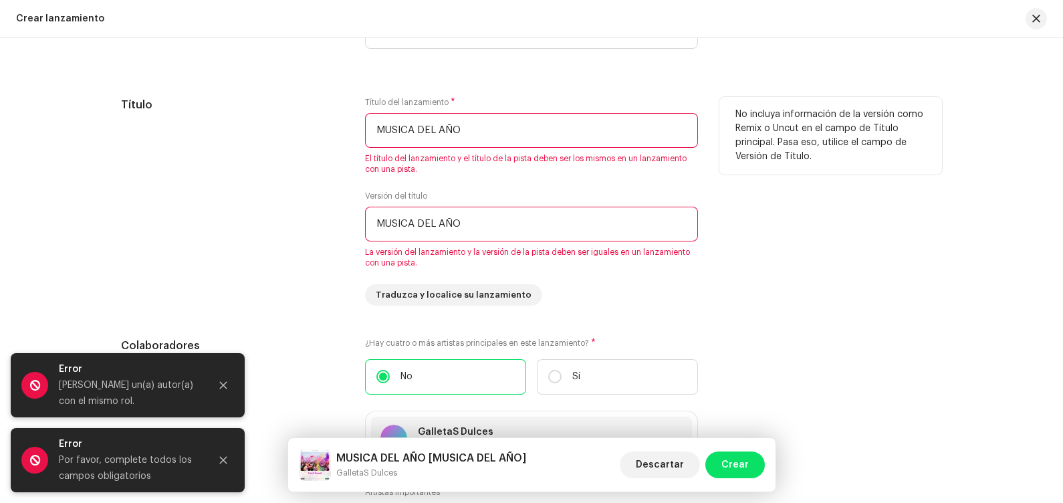
drag, startPoint x: 465, startPoint y: 134, endPoint x: 361, endPoint y: 133, distance: 103.6
click at [361, 133] on div "Título Título del lanzamiento * MUSICA DEL AÑO El título del lanzamiento y el t…" at bounding box center [531, 201] width 821 height 209
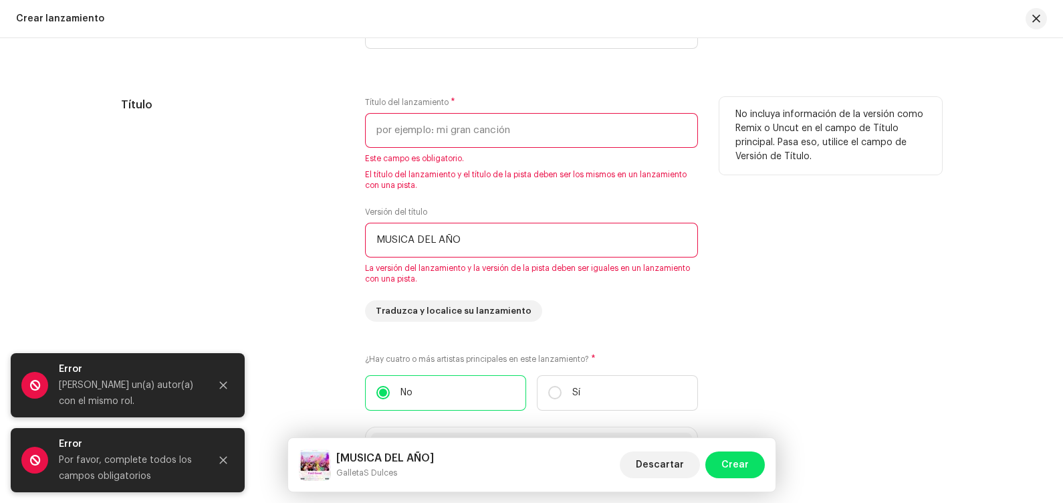
type input "F"
drag, startPoint x: 471, startPoint y: 235, endPoint x: 355, endPoint y: 246, distance: 116.8
click at [355, 246] on div "Título Título del lanzamiento * Este campo es obligatorio. El título del lanzam…" at bounding box center [531, 209] width 821 height 225
click at [468, 253] on input "FEE GOOD" at bounding box center [531, 240] width 333 height 35
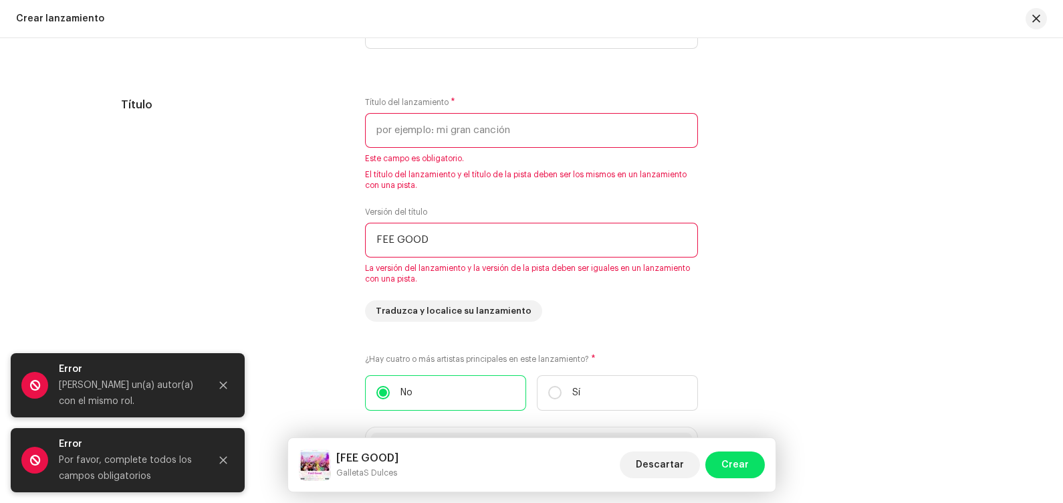
click at [850, 214] on div "Crear un nuevo lanzamiento Le guiaremos en todo el proceso, desde la selección …" at bounding box center [531, 270] width 1063 height 465
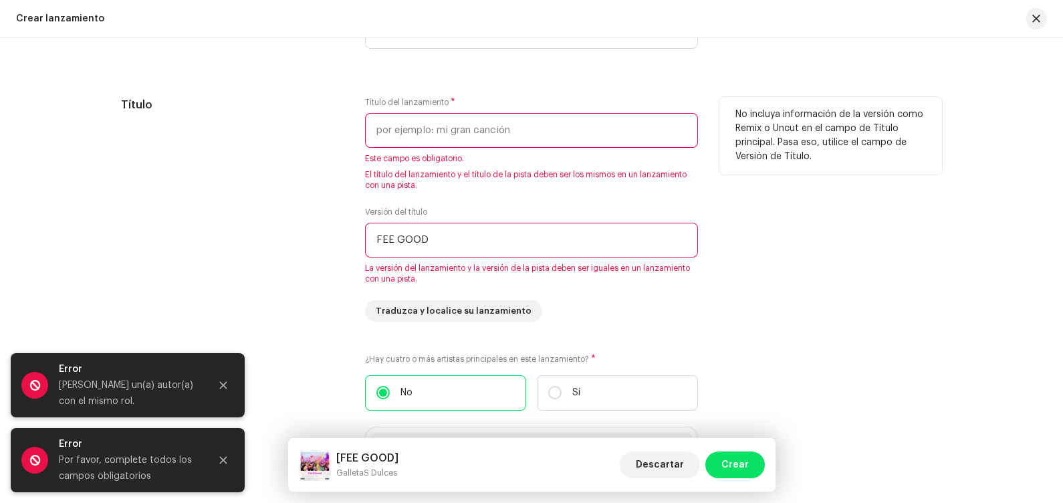
click at [548, 251] on input "FEE GOOD" at bounding box center [531, 240] width 333 height 35
type input "F"
click at [511, 134] on input "text" at bounding box center [531, 130] width 333 height 35
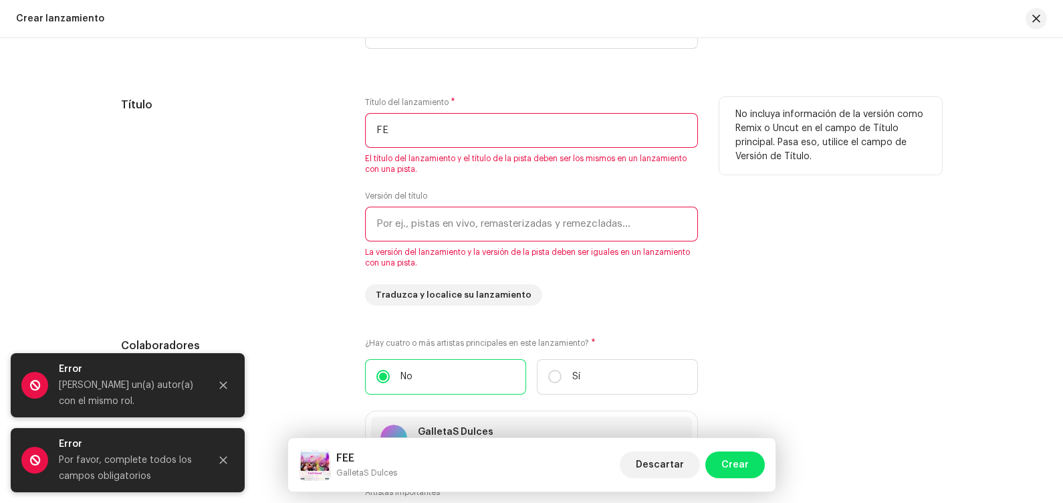
type input "F"
type input "Feel Good"
click at [502, 236] on input "text" at bounding box center [531, 224] width 333 height 35
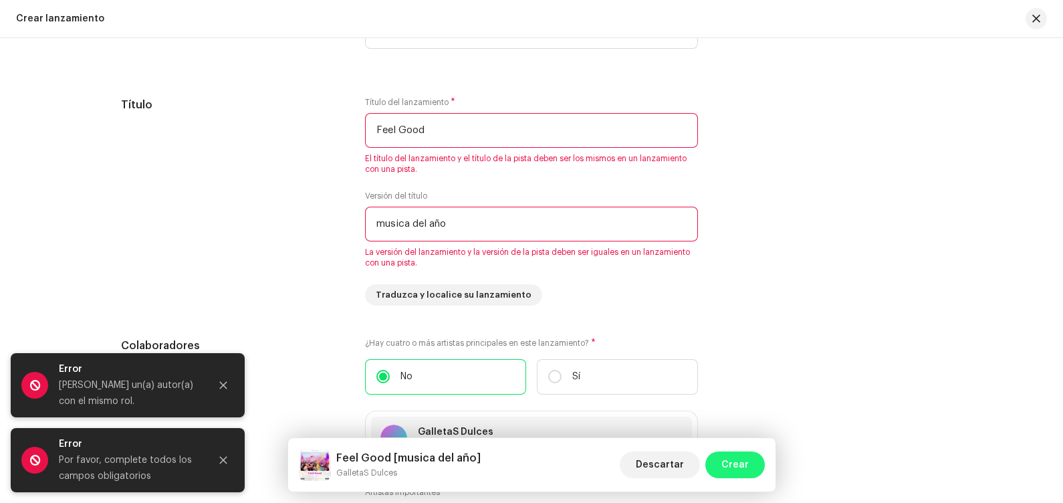
click at [719, 402] on button "Crear" at bounding box center [735, 464] width 60 height 27
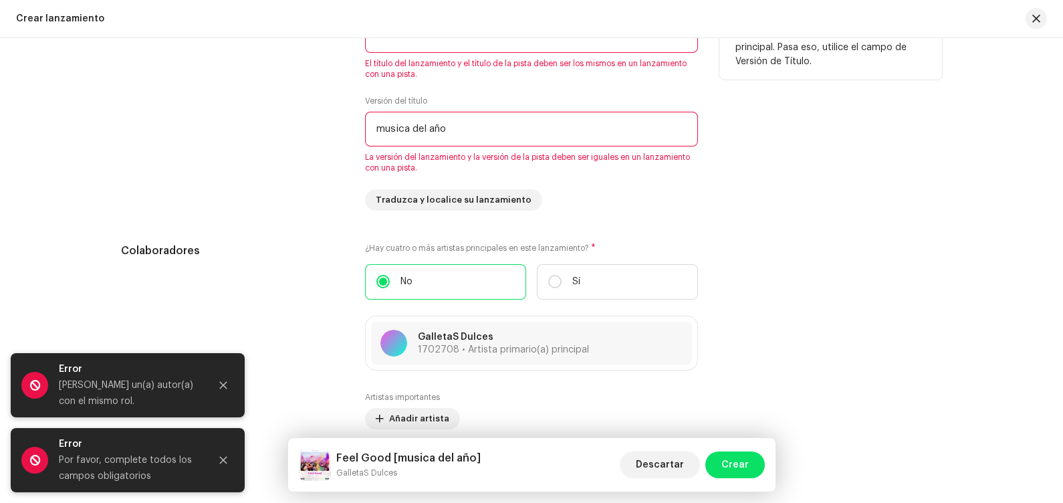
scroll to position [1302, 0]
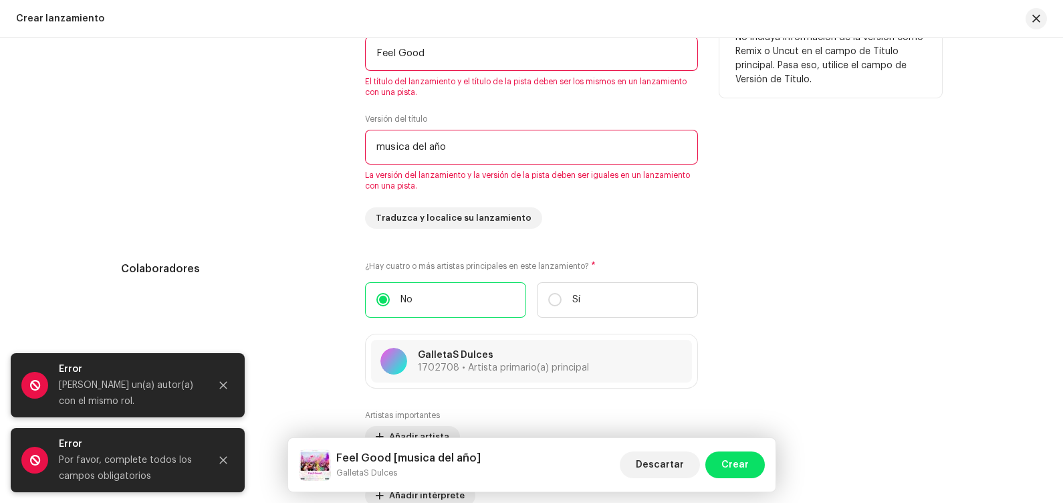
click at [462, 150] on input "musica del año" at bounding box center [531, 147] width 333 height 35
type input "m"
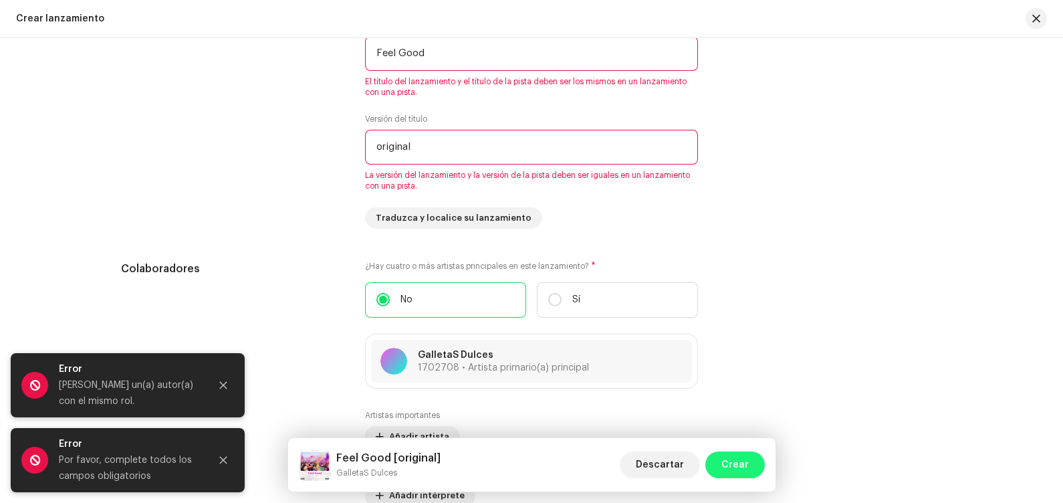
click at [745, 402] on span "Crear" at bounding box center [734, 464] width 27 height 27
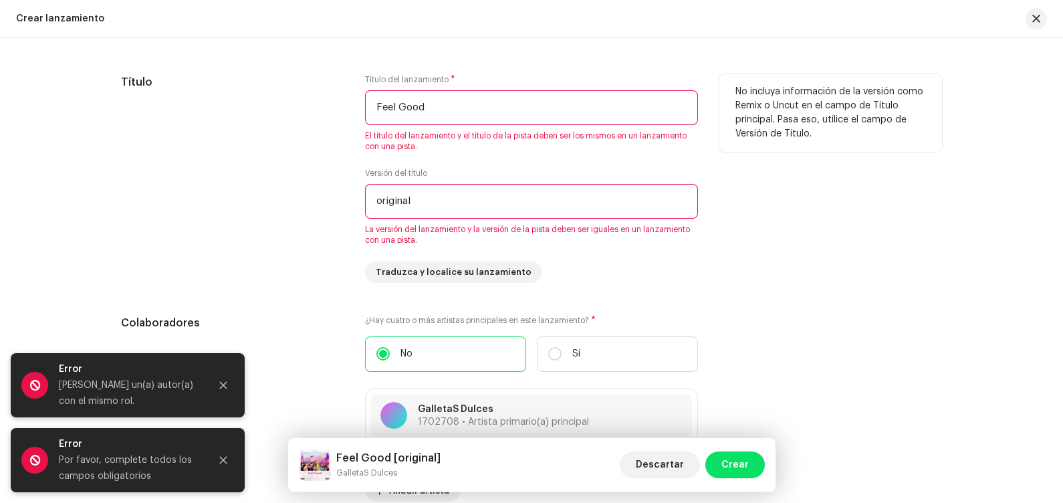
scroll to position [1246, 0]
click at [644, 116] on input "Feel Good" at bounding box center [531, 109] width 333 height 35
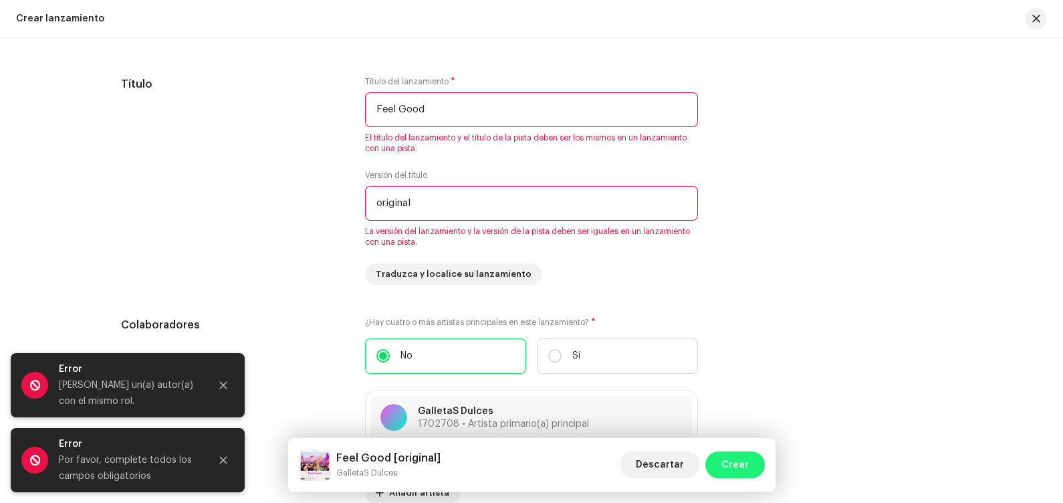
click at [747, 402] on span "Crear" at bounding box center [734, 464] width 27 height 27
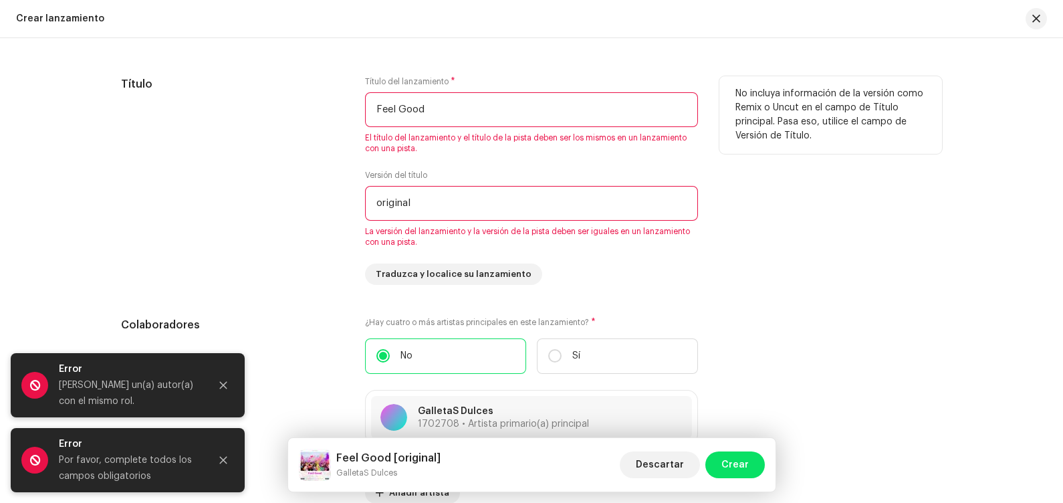
click at [493, 206] on input "original" at bounding box center [531, 203] width 333 height 35
type input "o"
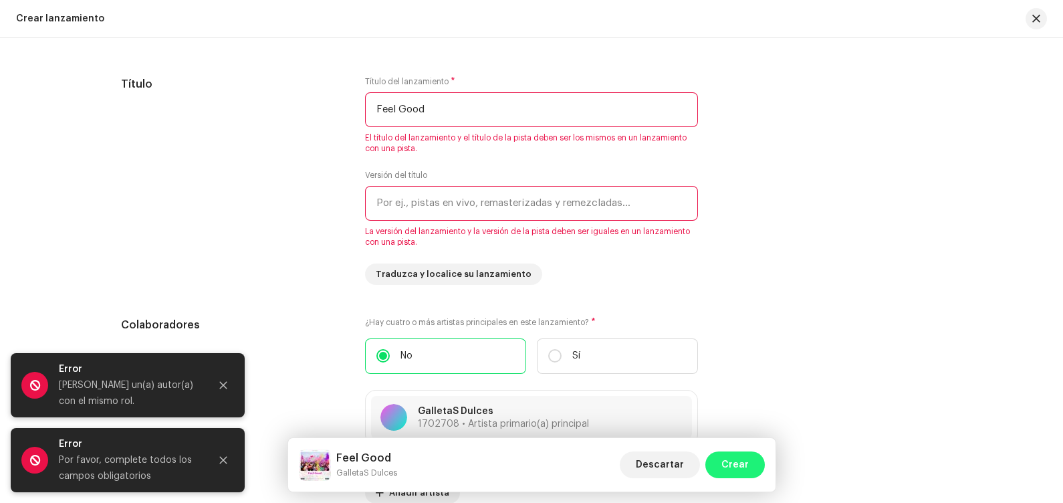
click at [727, 402] on span "Crear" at bounding box center [734, 464] width 27 height 27
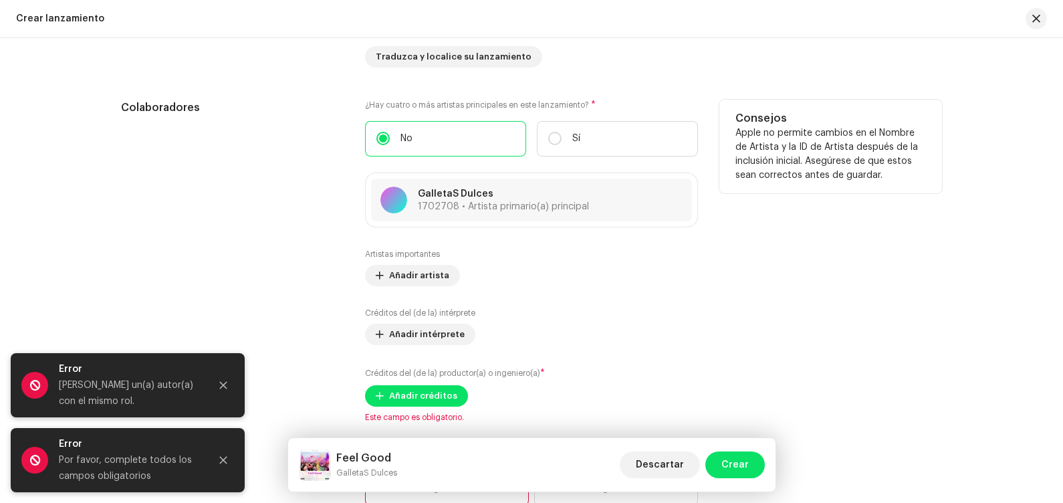
scroll to position [1400, 0]
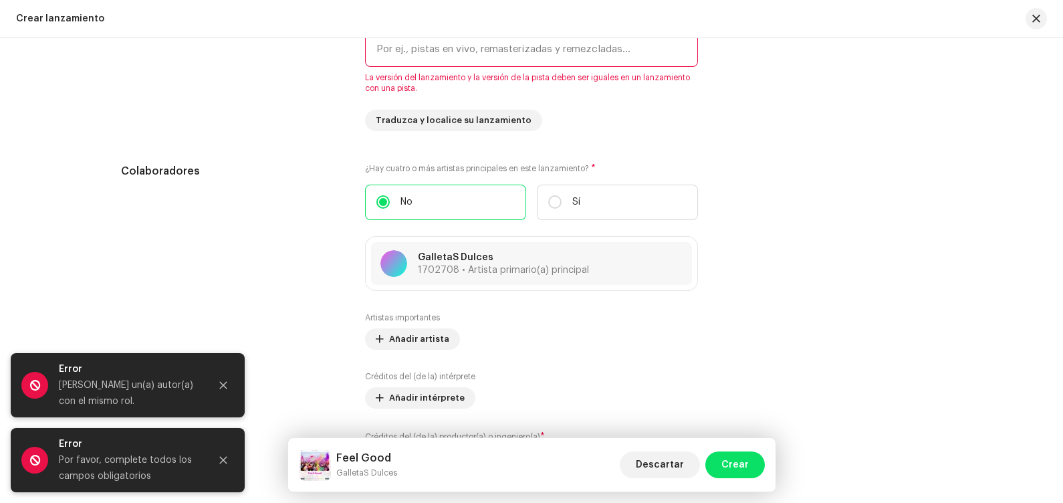
click at [527, 52] on input "text" at bounding box center [531, 49] width 333 height 35
type input "p"
type input "o"
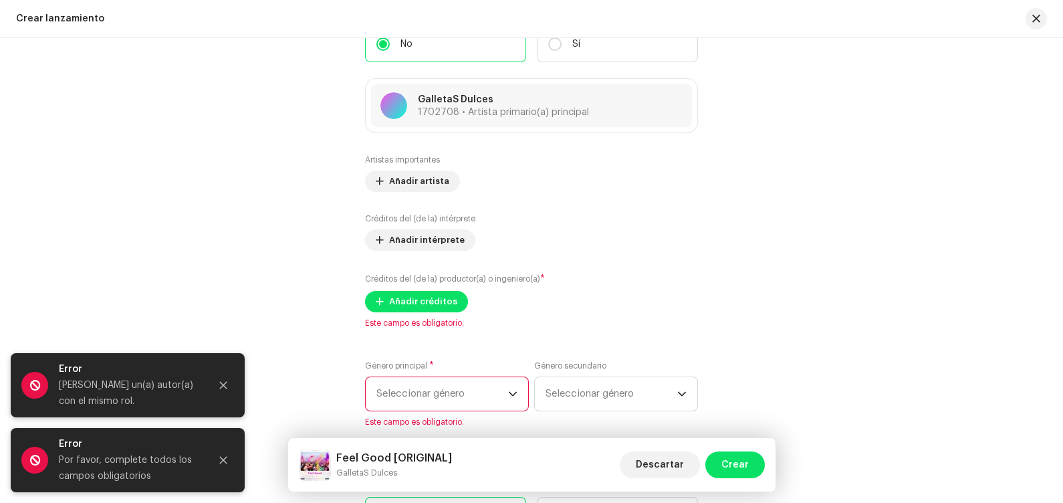
scroll to position [1539, 0]
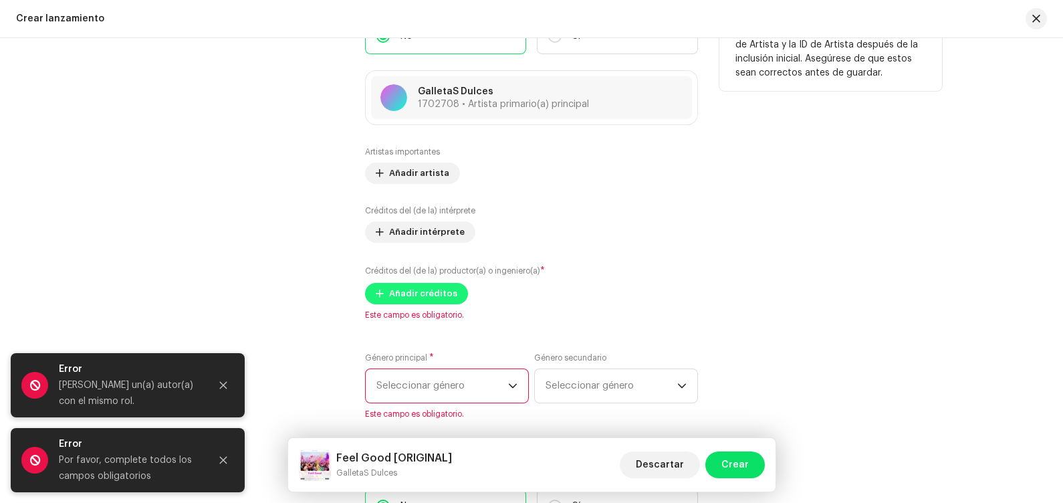
type input "ORIGINAL"
click at [393, 304] on span "Añadir créditos" at bounding box center [423, 293] width 68 height 27
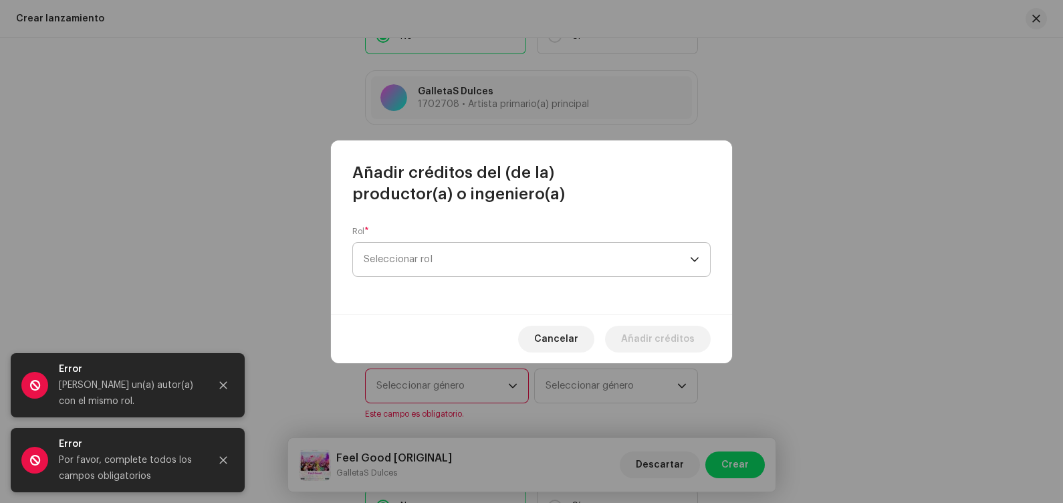
click at [433, 265] on span "Seleccionar rol" at bounding box center [527, 259] width 326 height 33
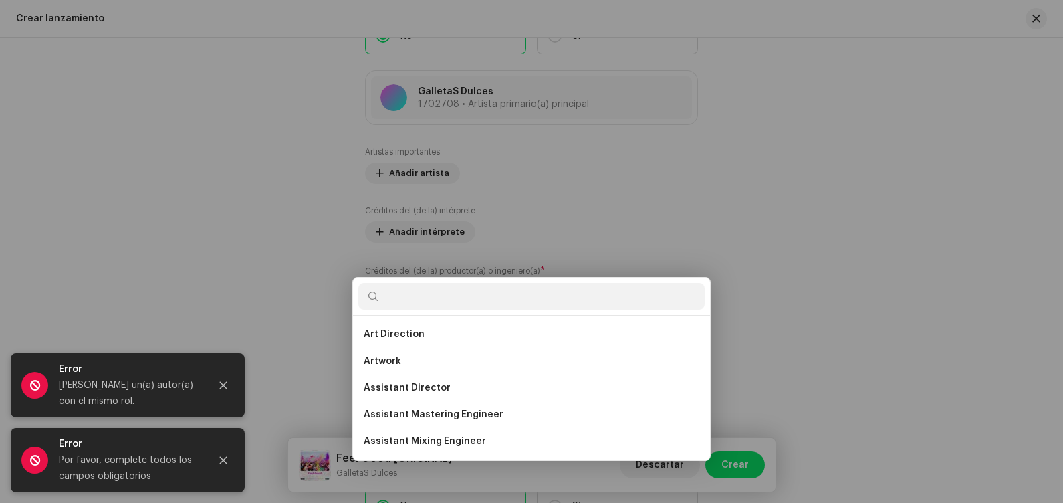
click at [850, 257] on html "@Galletas Dulces Inicio Catálogo Transacciones Estadísticas Recursos Mercado Ac…" at bounding box center [531, 251] width 1063 height 503
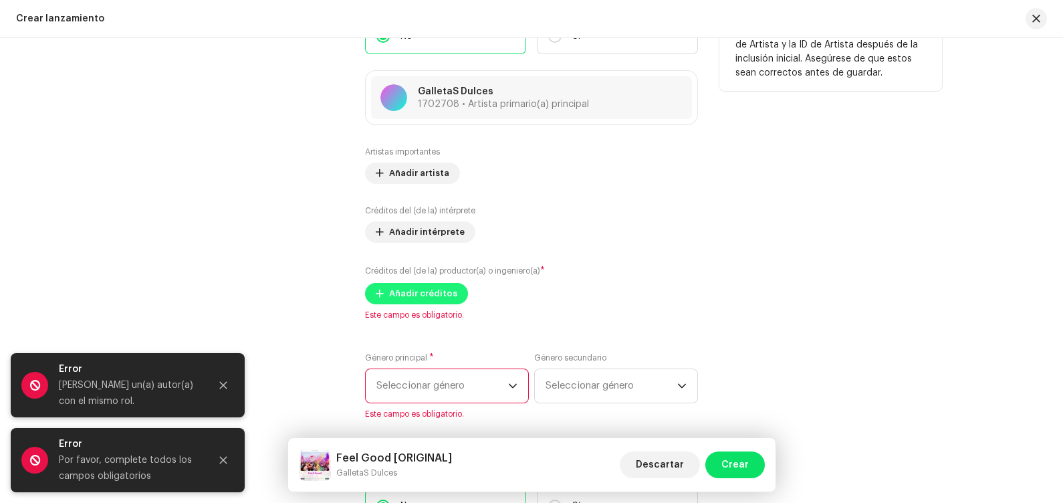
click at [394, 304] on span "Añadir créditos" at bounding box center [423, 293] width 68 height 27
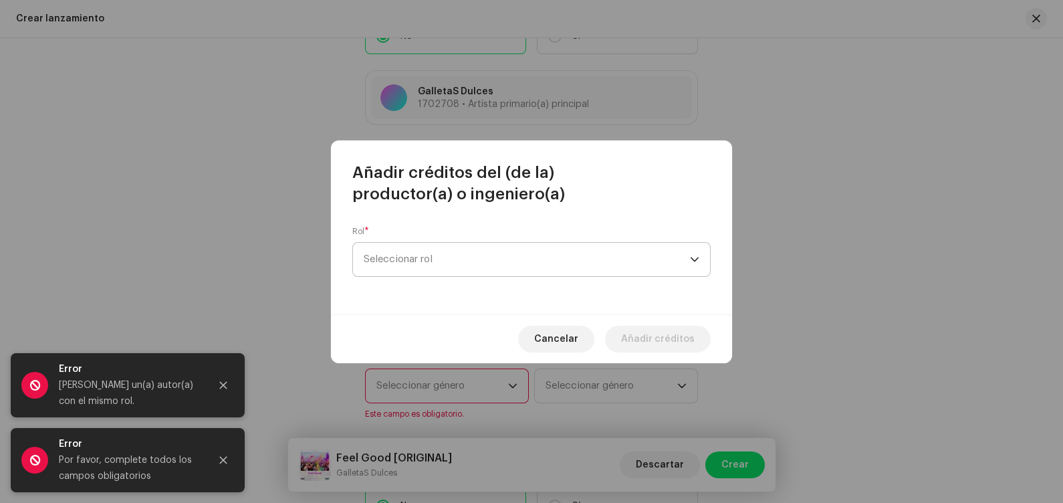
click at [430, 265] on span "Seleccionar rol" at bounding box center [527, 259] width 326 height 33
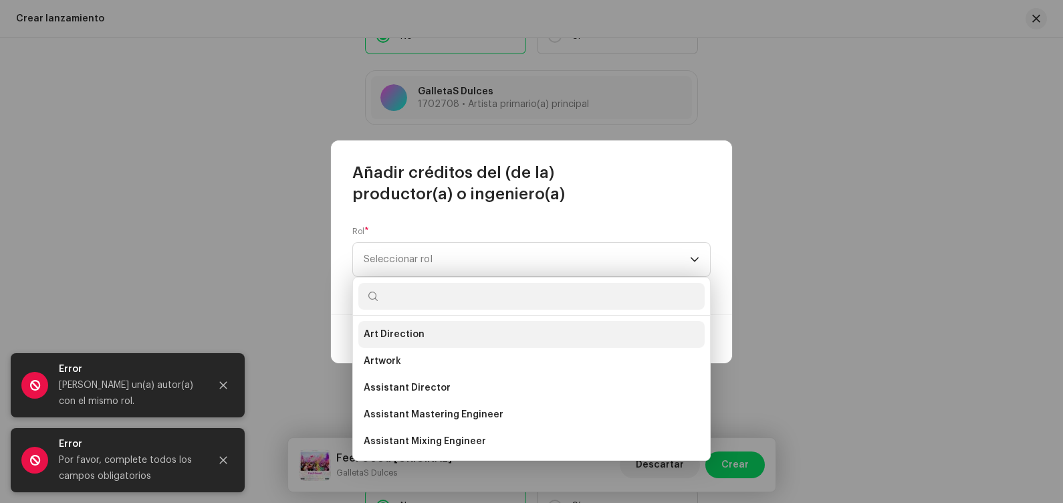
click at [431, 331] on li "Art Direction" at bounding box center [531, 334] width 346 height 27
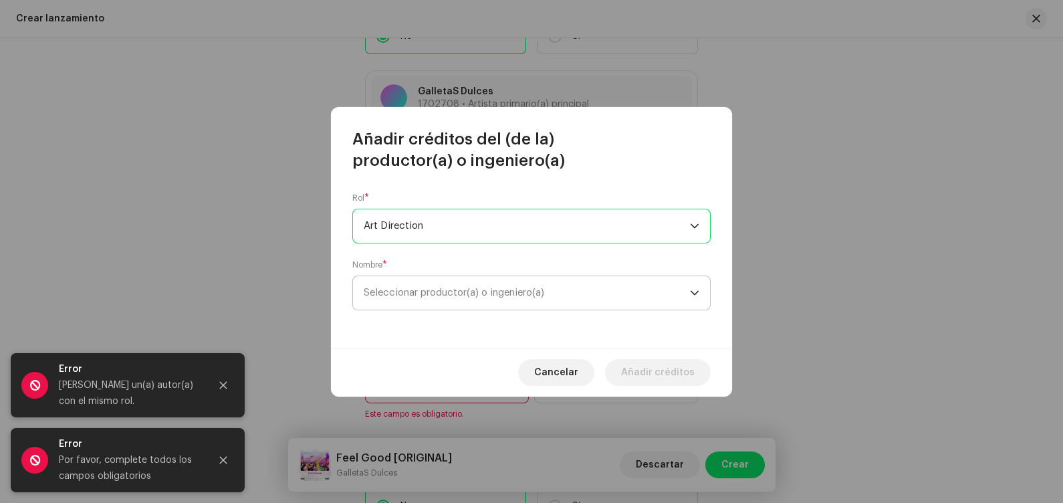
click at [464, 291] on span "Seleccionar productor(a) o ingeniero(a)" at bounding box center [454, 292] width 181 height 10
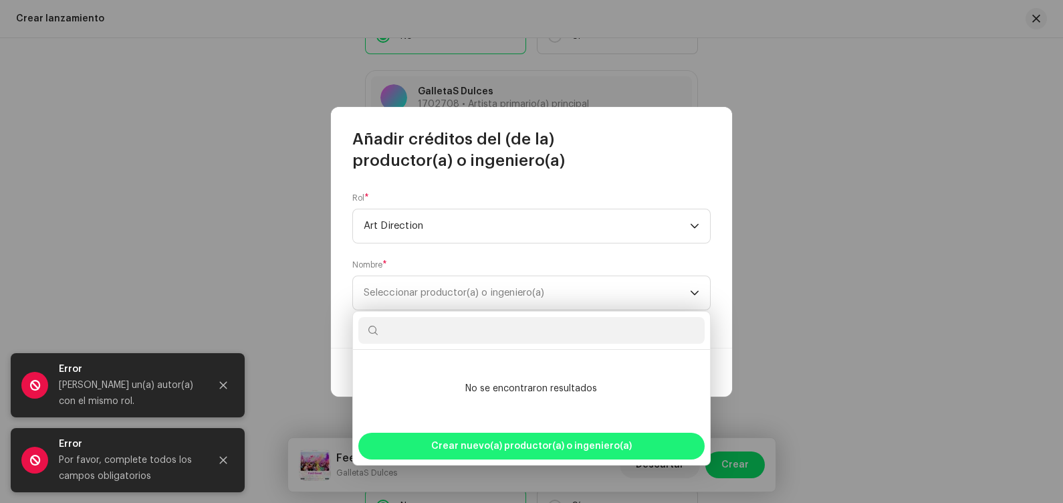
click at [469, 402] on span "Crear nuevo(a) productor(a) o ingeniero(a)" at bounding box center [531, 446] width 201 height 27
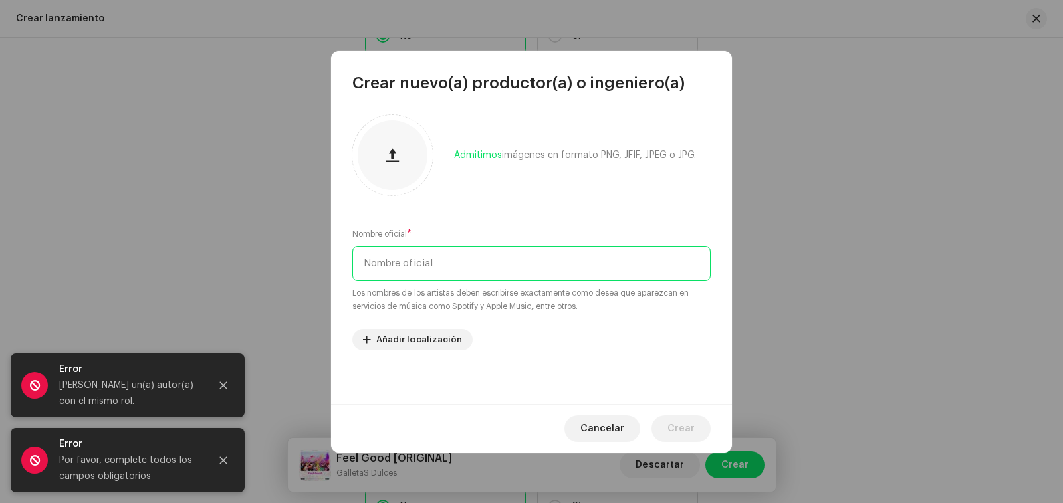
click at [507, 273] on input "text" at bounding box center [531, 263] width 358 height 35
type input "MU"
click at [676, 402] on span "Crear" at bounding box center [680, 428] width 27 height 27
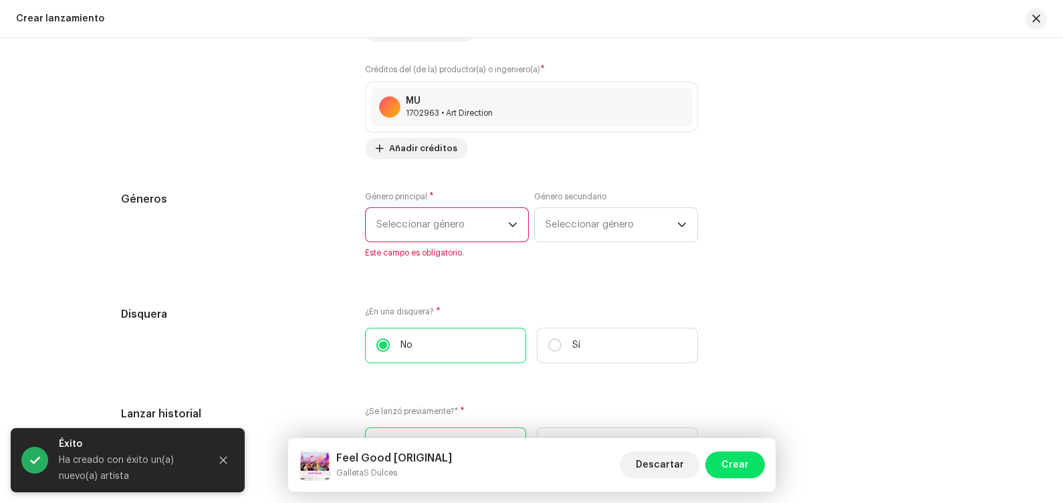
scroll to position [1790, 0]
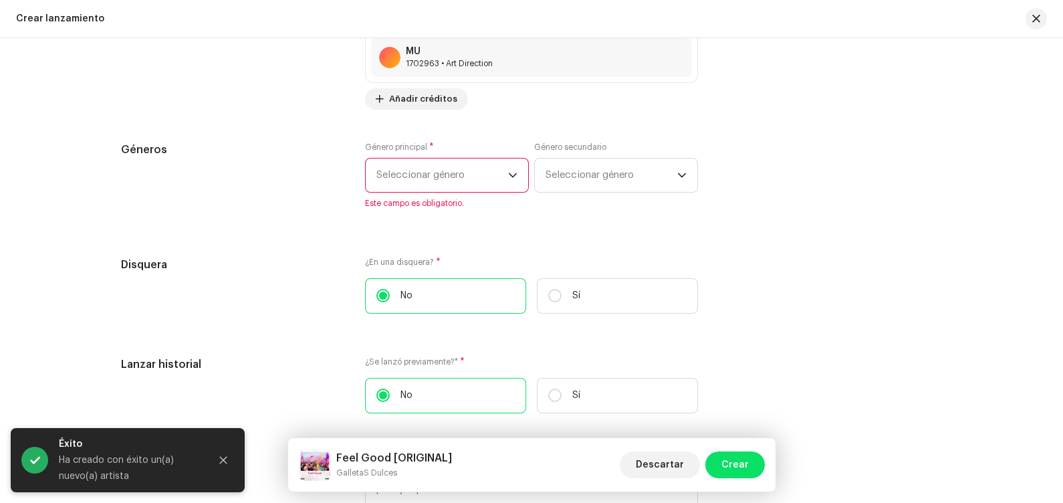
click at [421, 176] on span "Seleccionar género" at bounding box center [442, 174] width 132 height 33
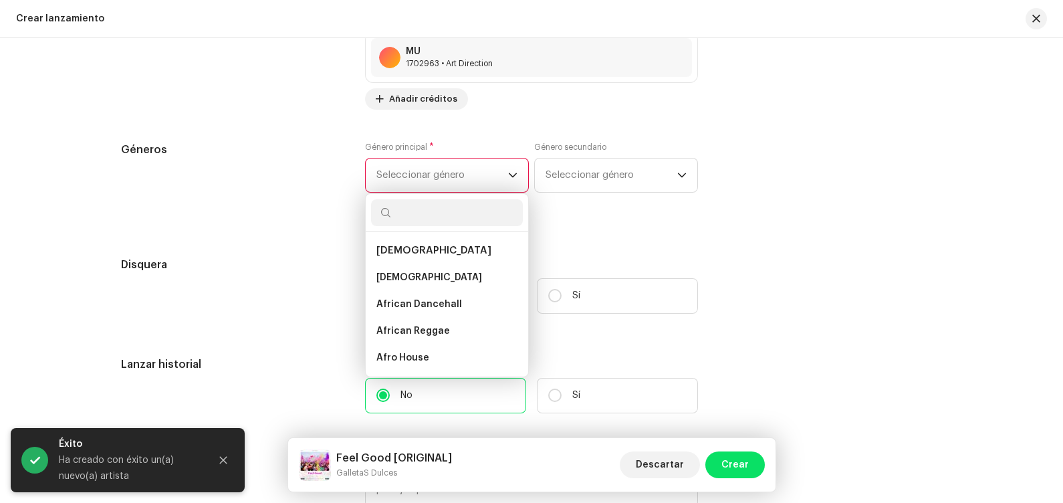
click at [421, 176] on span "Seleccionar género" at bounding box center [442, 174] width 132 height 33
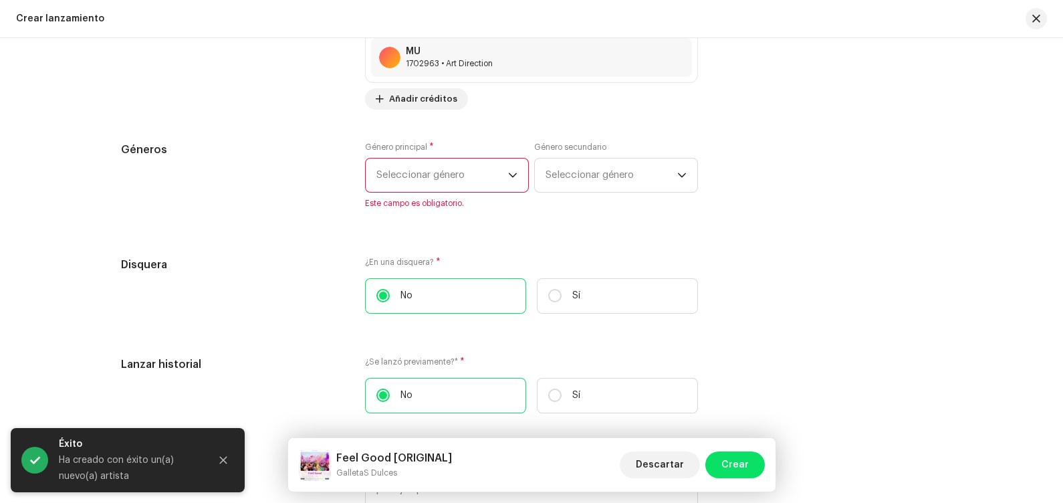
click at [421, 176] on span "Seleccionar género" at bounding box center [442, 174] width 132 height 33
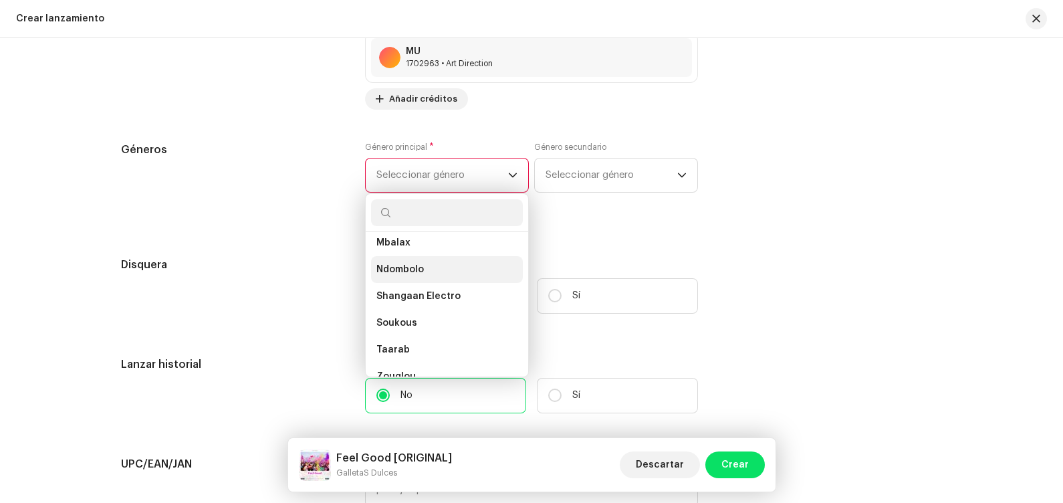
scroll to position [0, 0]
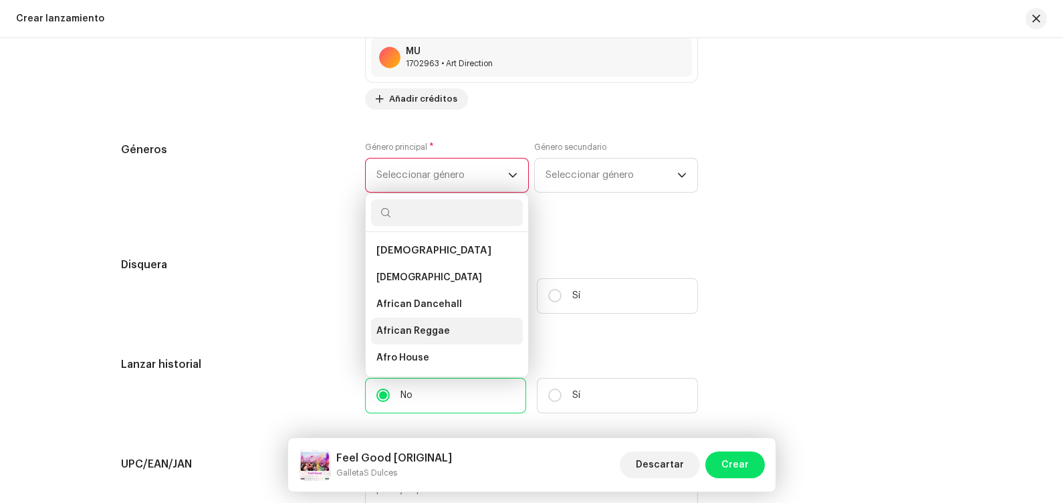
click at [437, 344] on li "African Reggae" at bounding box center [447, 331] width 152 height 27
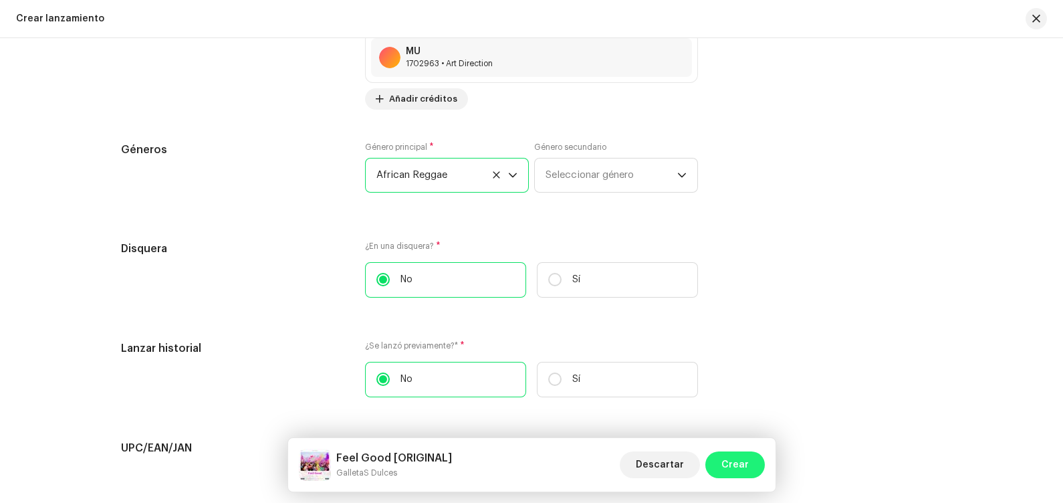
click at [731, 402] on span "Crear" at bounding box center [734, 464] width 27 height 27
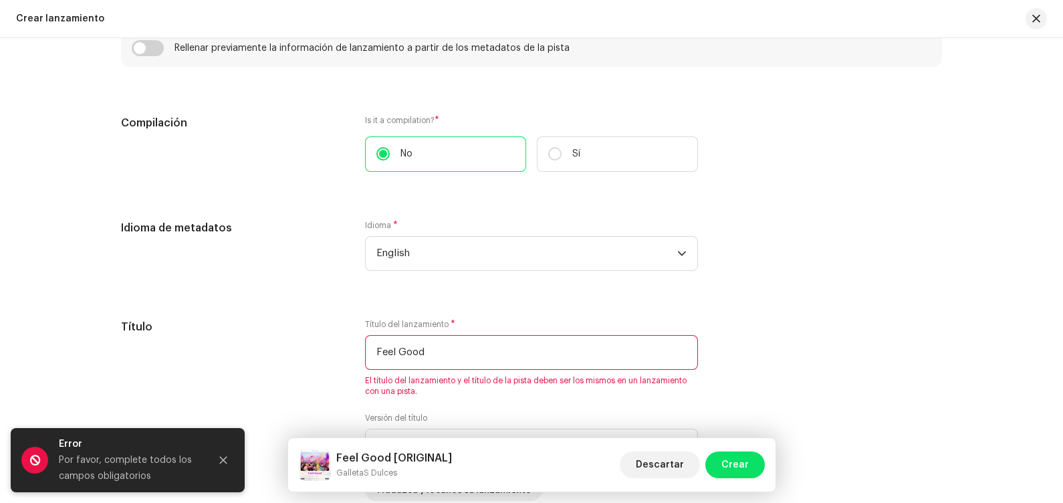
scroll to position [1006, 0]
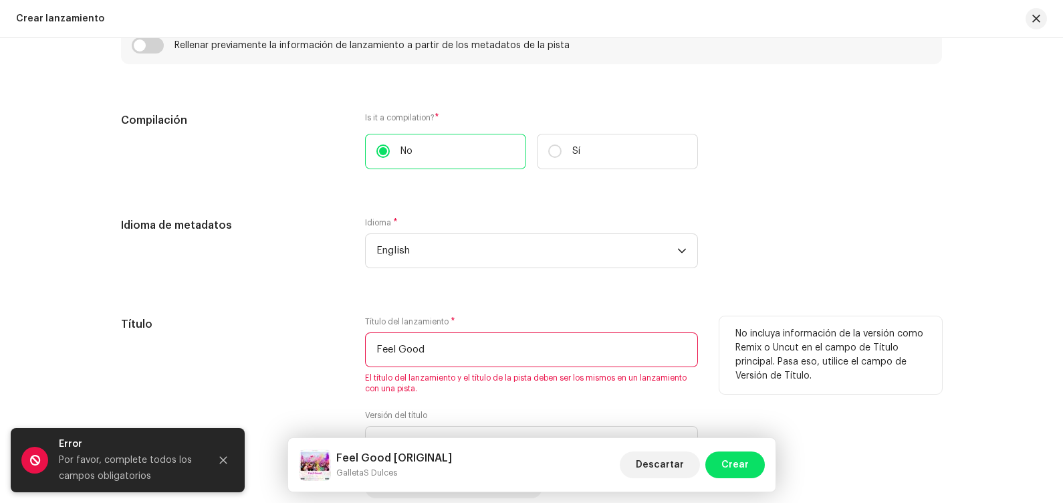
click at [626, 363] on input "Feel Good" at bounding box center [531, 349] width 333 height 35
type input "F"
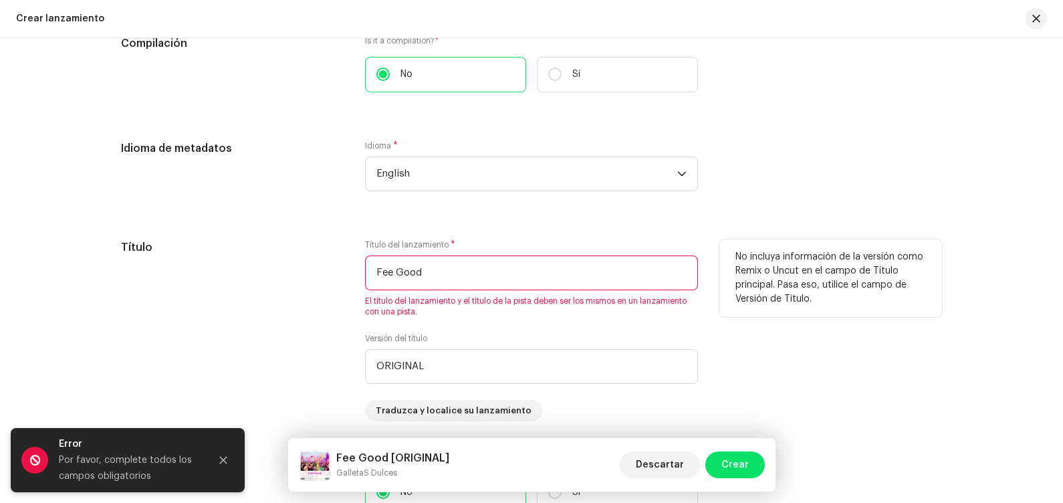
scroll to position [1146, 0]
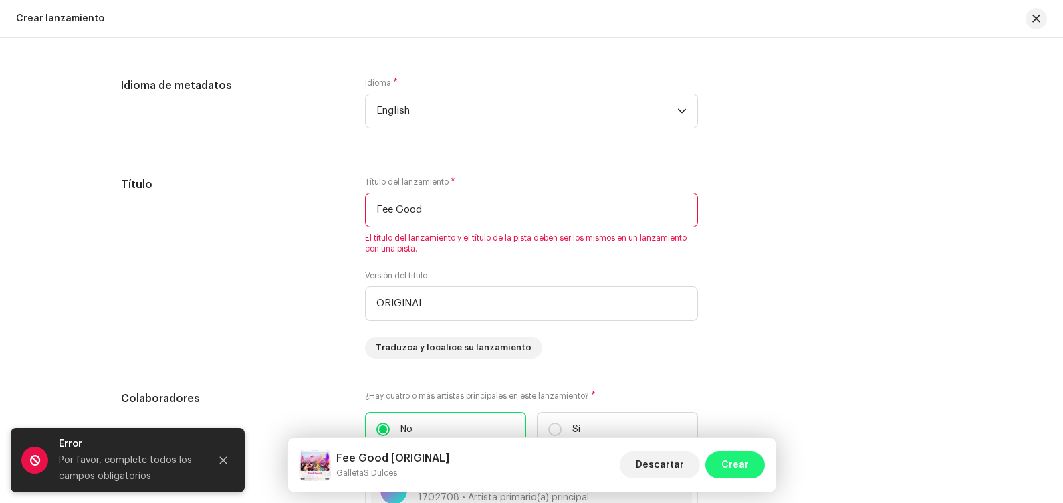
click at [732, 402] on span "Crear" at bounding box center [734, 464] width 27 height 27
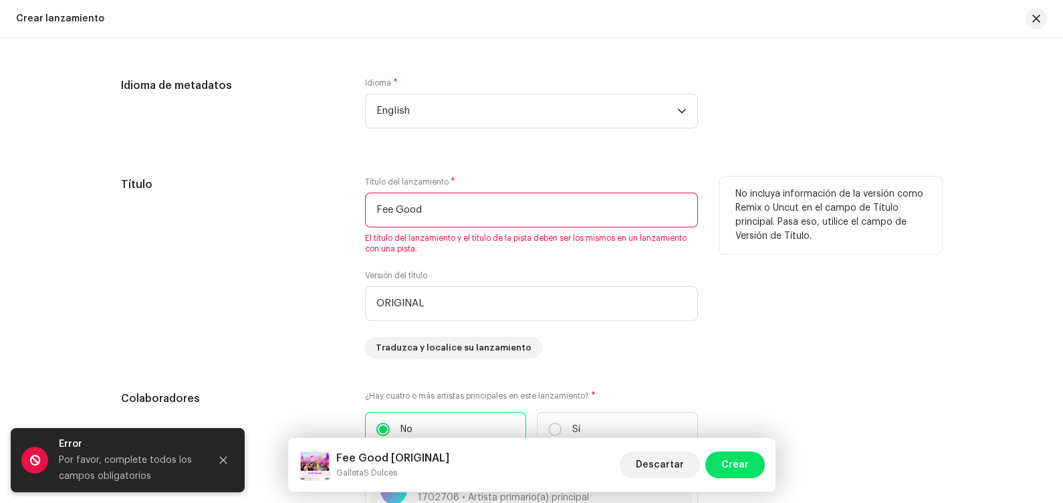
click at [705, 402] on button "Crear" at bounding box center [735, 464] width 60 height 27
click at [495, 219] on input "Fee Good" at bounding box center [531, 210] width 333 height 35
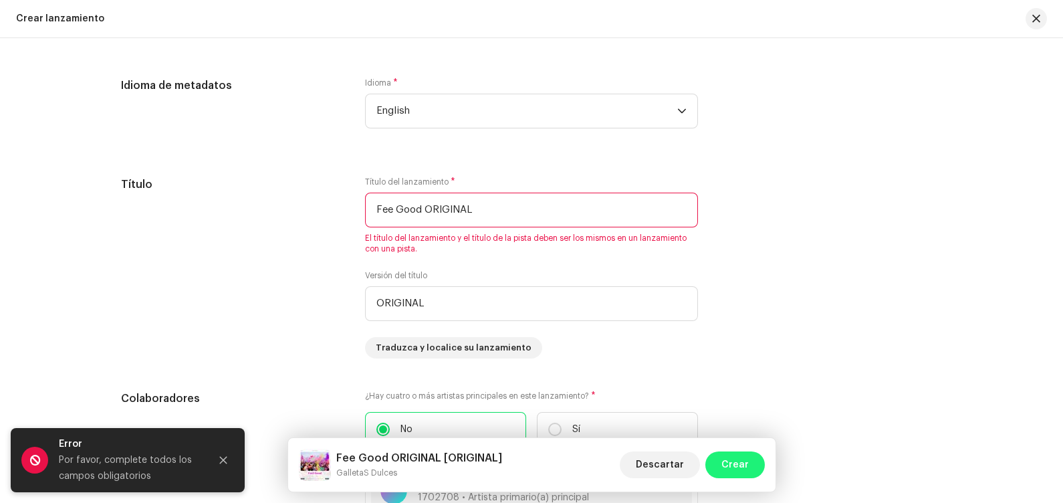
click at [721, 402] on button "Crear" at bounding box center [735, 464] width 60 height 27
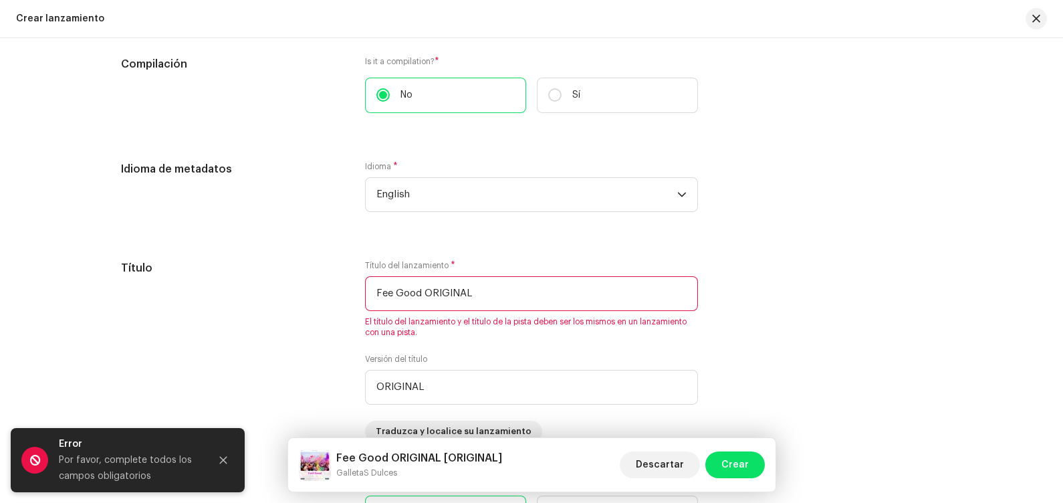
scroll to position [1076, 0]
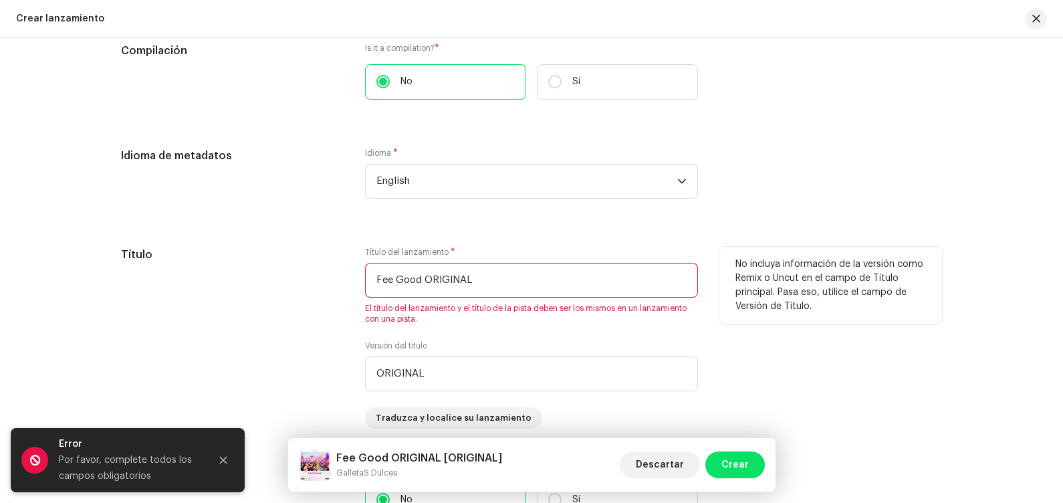
click at [575, 298] on div "Título del lanzamiento * Fee Good ORIGINAL El título del lanzamiento y el títul…" at bounding box center [531, 286] width 333 height 78
click at [573, 291] on input "Fee Good ORIGINAL" at bounding box center [531, 280] width 333 height 35
type input "F"
type input "M"
type input "S"
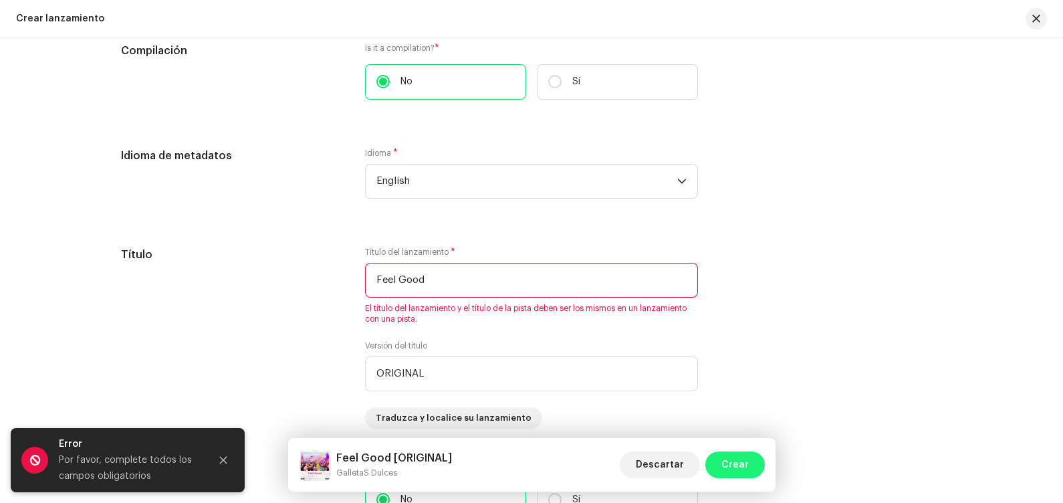
click at [731, 402] on span "Crear" at bounding box center [734, 464] width 27 height 27
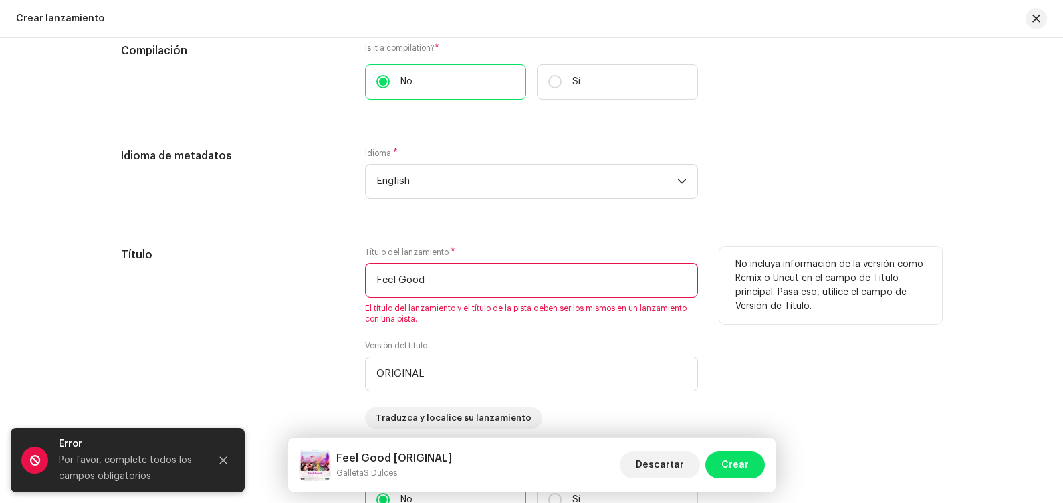
click at [671, 310] on span "El título del lanzamiento y el título de la pista deben ser los mismos en un la…" at bounding box center [531, 313] width 333 height 21
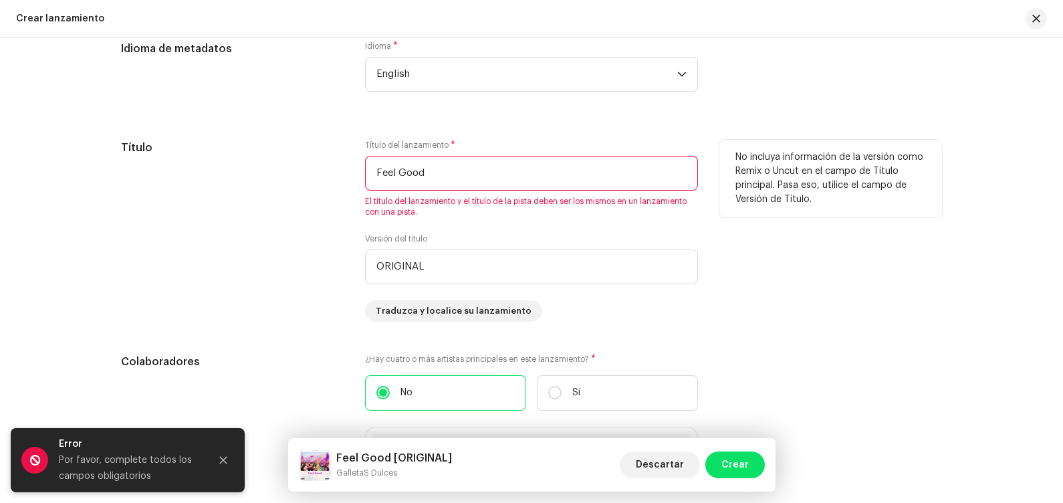
scroll to position [1176, 0]
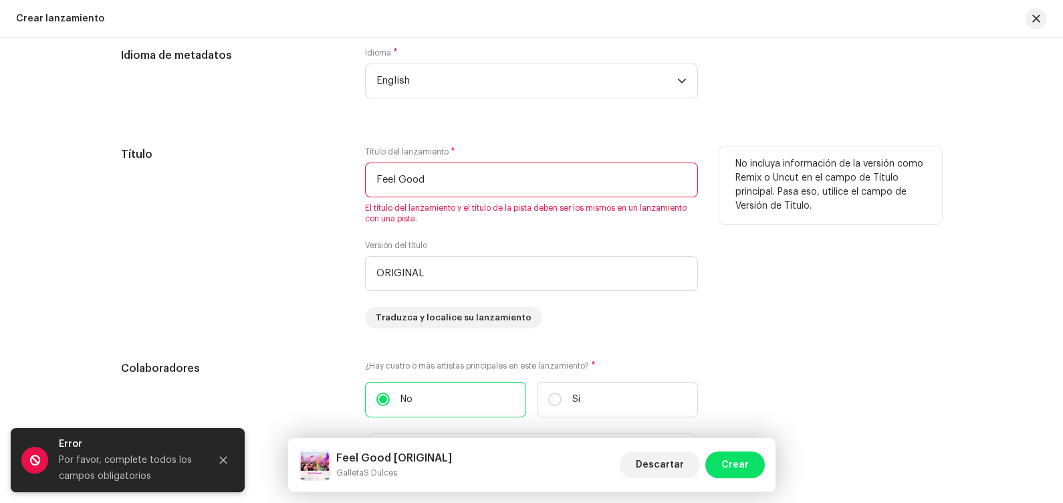
click at [615, 185] on input "Feel Good" at bounding box center [531, 179] width 333 height 35
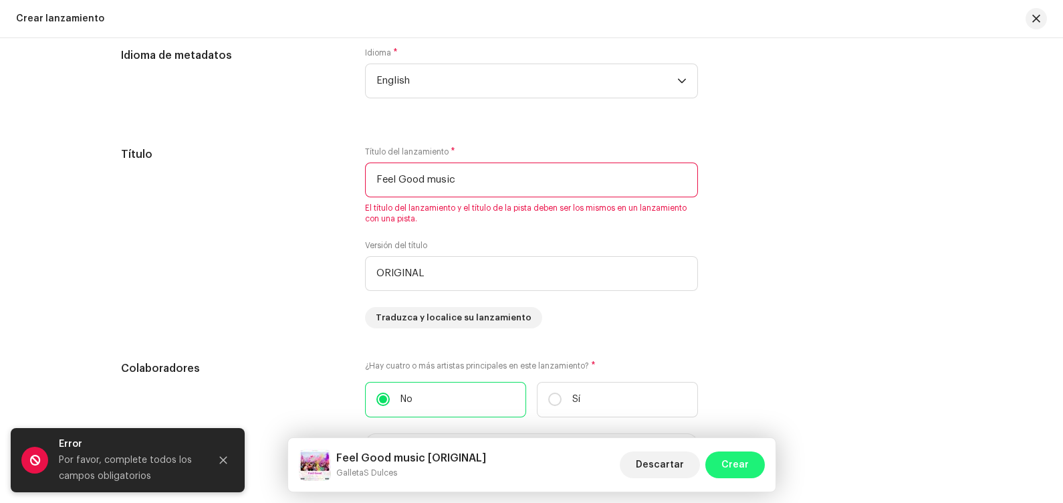
type input "Feel Good music"
click at [761, 402] on button "Crear" at bounding box center [735, 464] width 60 height 27
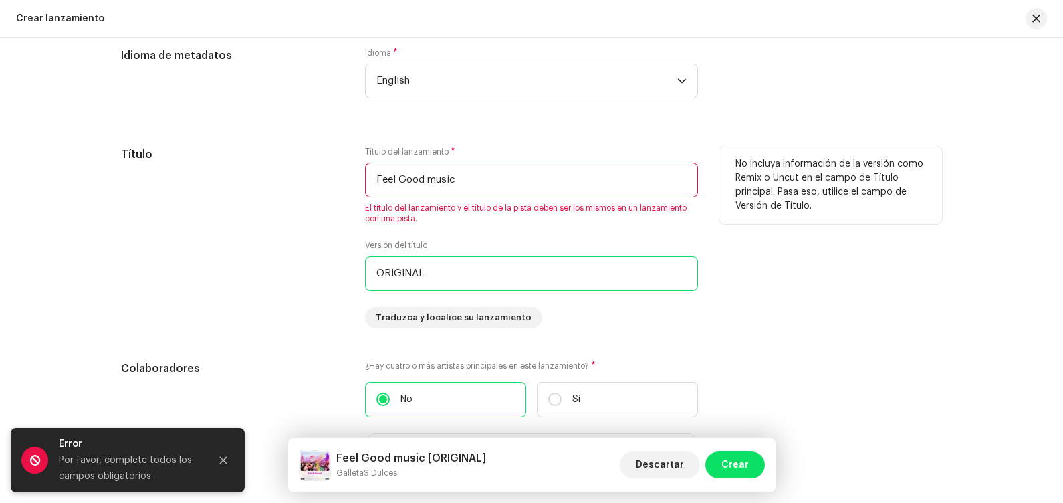
click at [456, 271] on input "ORIGINAL" at bounding box center [531, 273] width 333 height 35
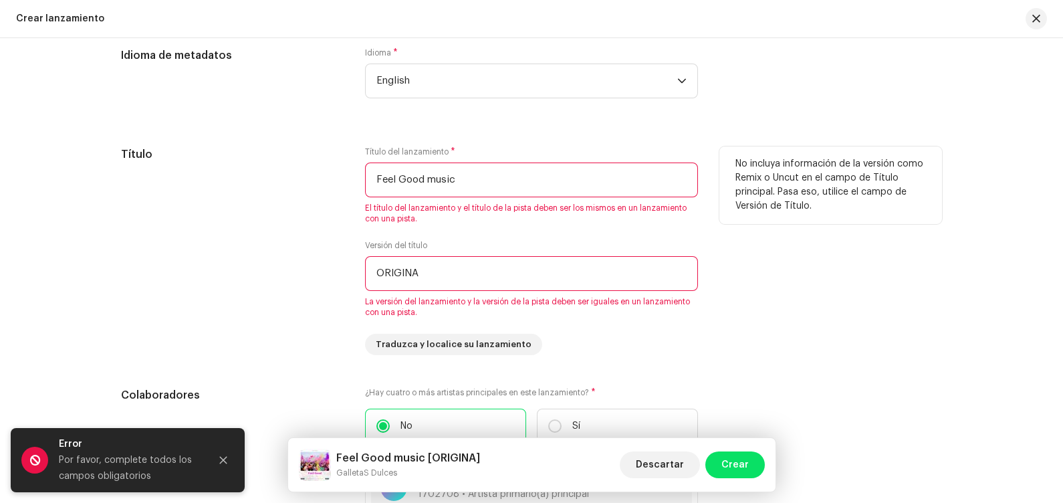
type input "ORIGINAL"
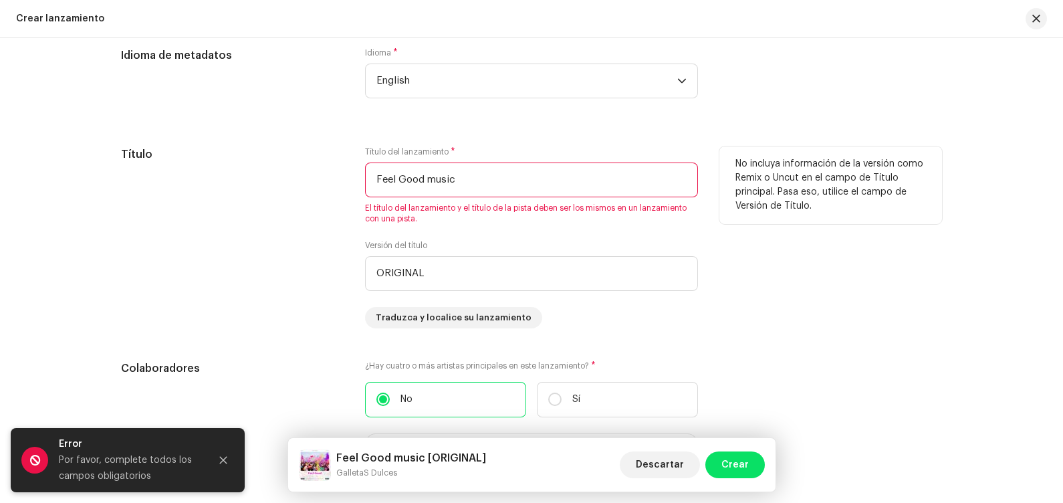
click at [481, 186] on input "Feel Good music" at bounding box center [531, 179] width 333 height 35
type input "F"
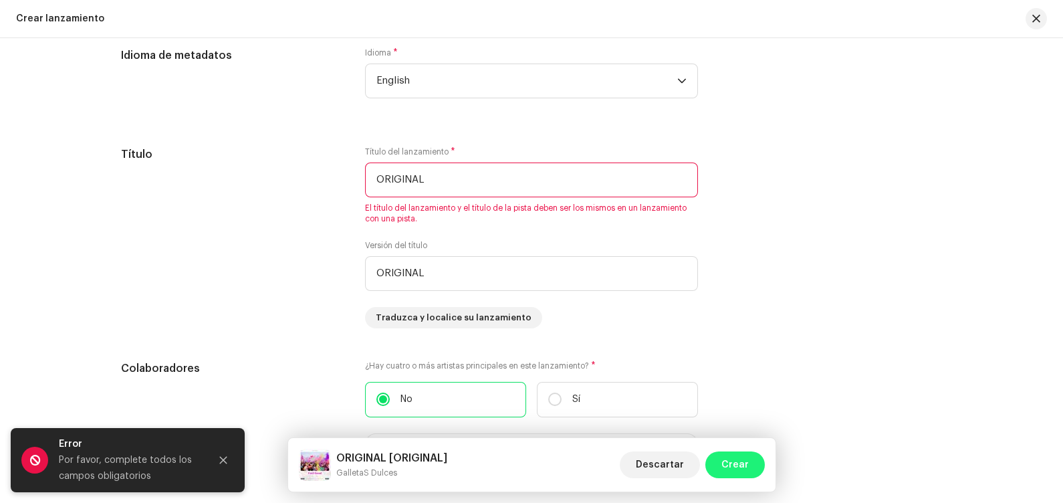
click at [740, 402] on span "Crear" at bounding box center [734, 464] width 27 height 27
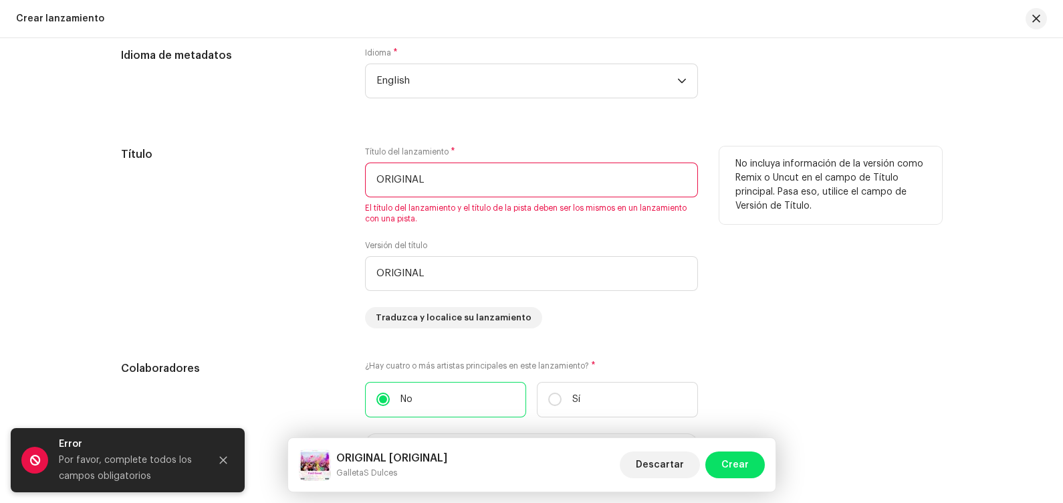
click at [471, 191] on input "ORIGINAL" at bounding box center [531, 179] width 333 height 35
type input "O"
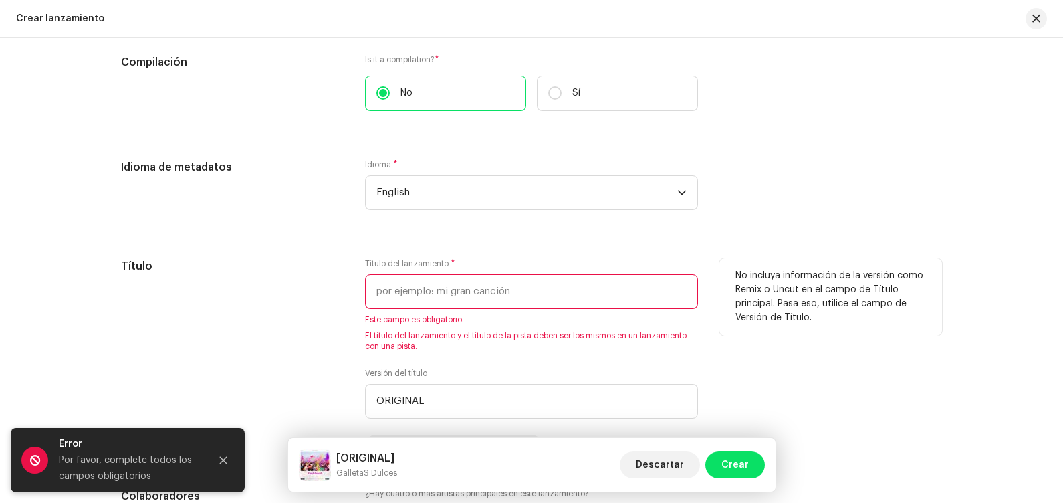
scroll to position [1065, 0]
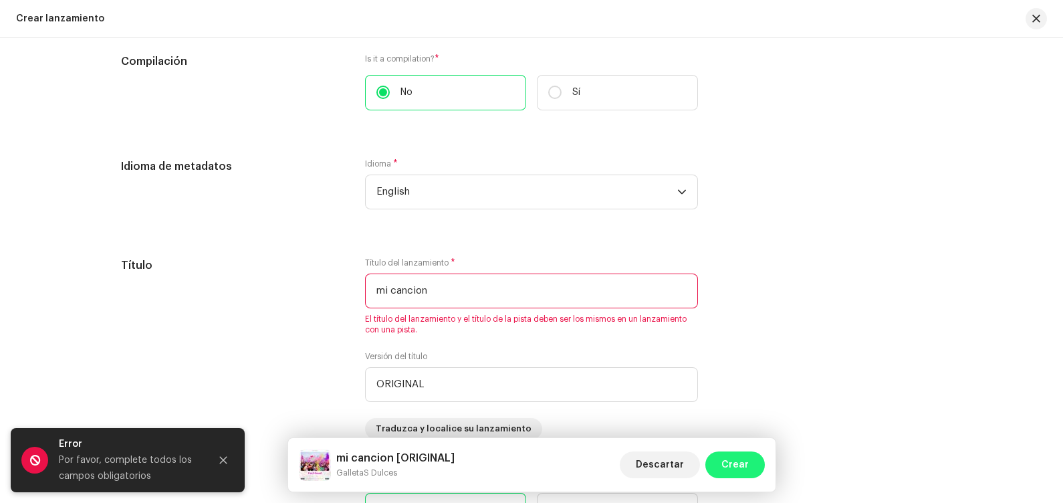
click at [731, 402] on span "Crear" at bounding box center [734, 464] width 27 height 27
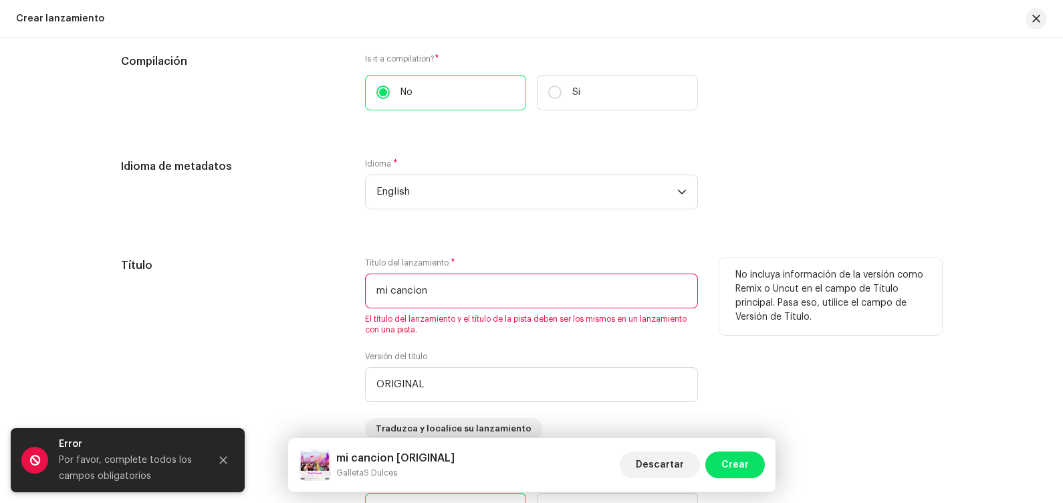
click at [562, 305] on input "mi cancion" at bounding box center [531, 290] width 333 height 35
type input "m"
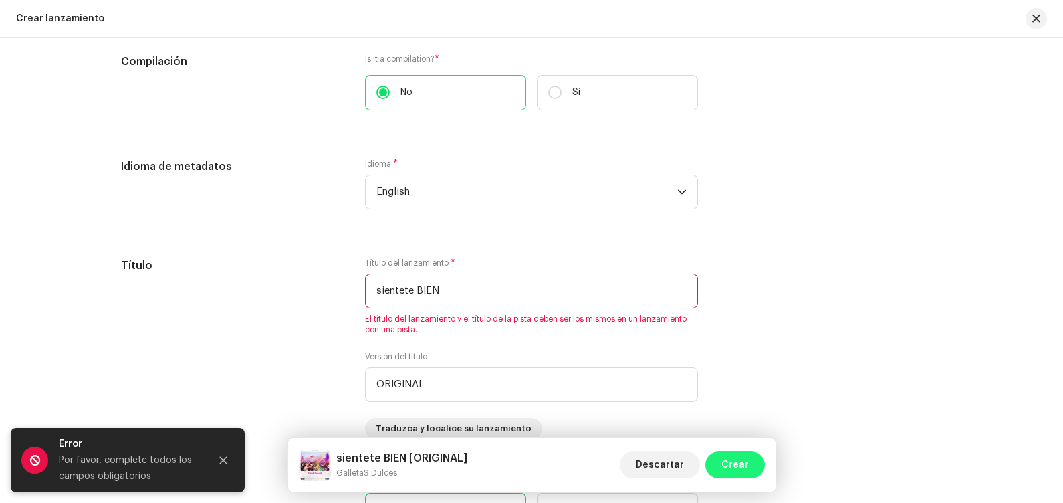
click at [733, 402] on span "Crear" at bounding box center [734, 464] width 27 height 27
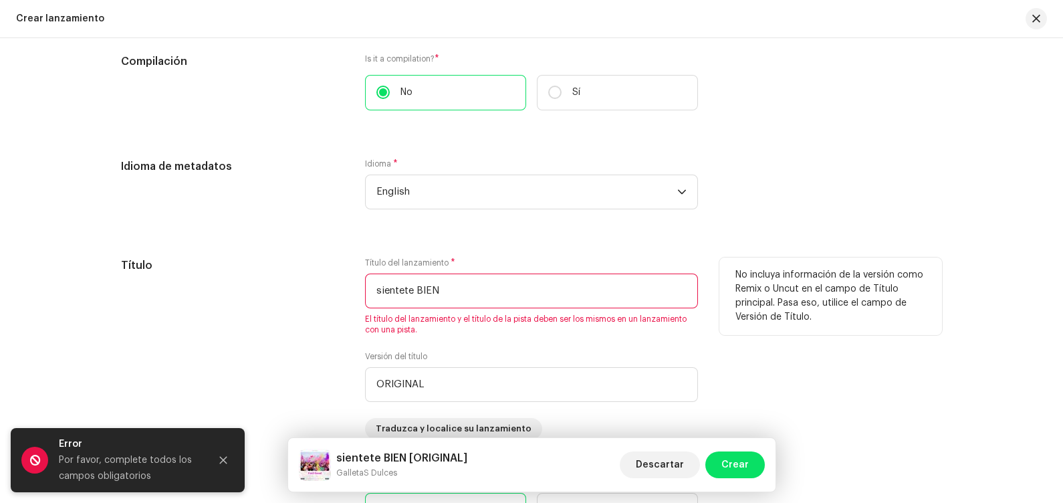
click at [632, 295] on input "sientete BIEN" at bounding box center [531, 290] width 333 height 35
type input "s"
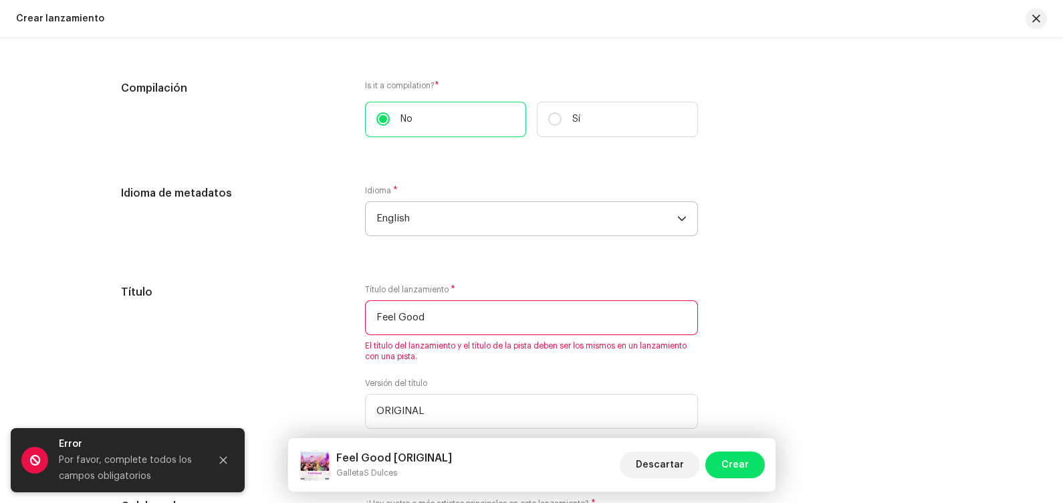
scroll to position [1044, 0]
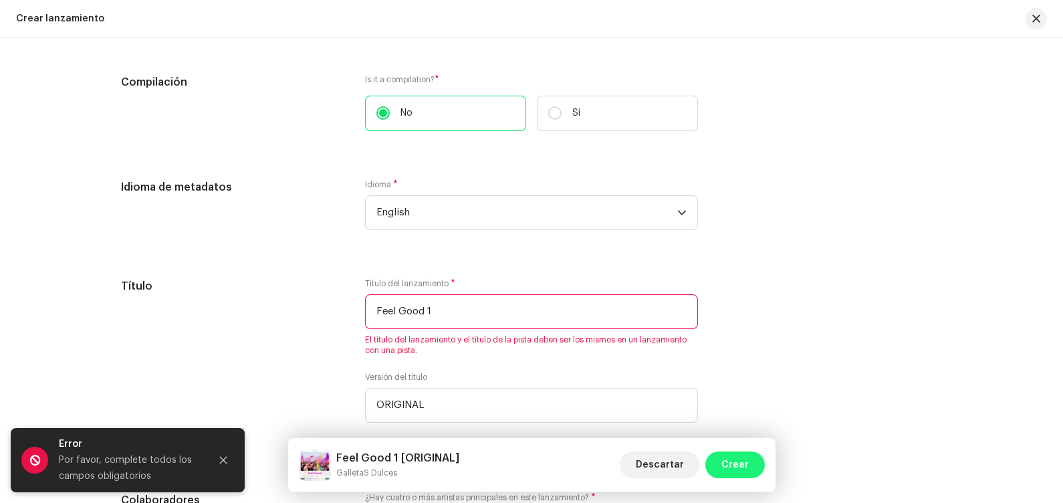
click at [735, 402] on span "Crear" at bounding box center [734, 464] width 27 height 27
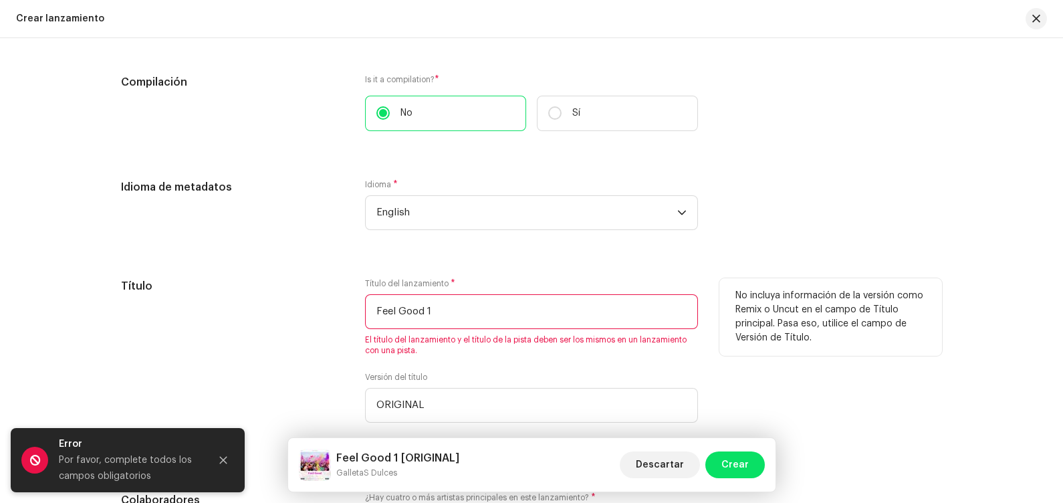
click at [609, 340] on span "El título del lanzamiento y el título de la pista deben ser los mismos en un la…" at bounding box center [531, 344] width 333 height 21
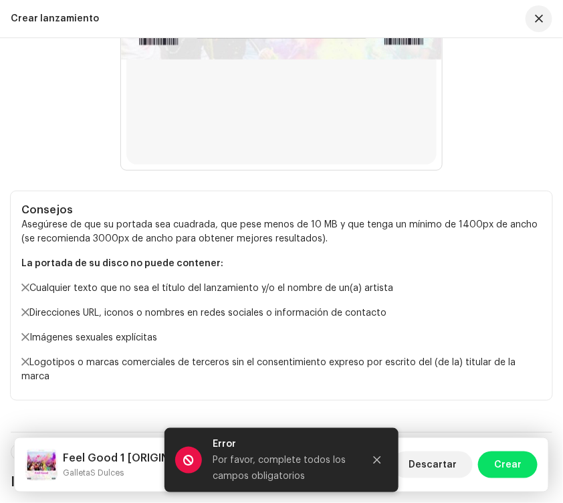
click at [457, 310] on p "Direcciones URL, iconos o nombres en redes sociales o información de contacto" at bounding box center [281, 313] width 520 height 14
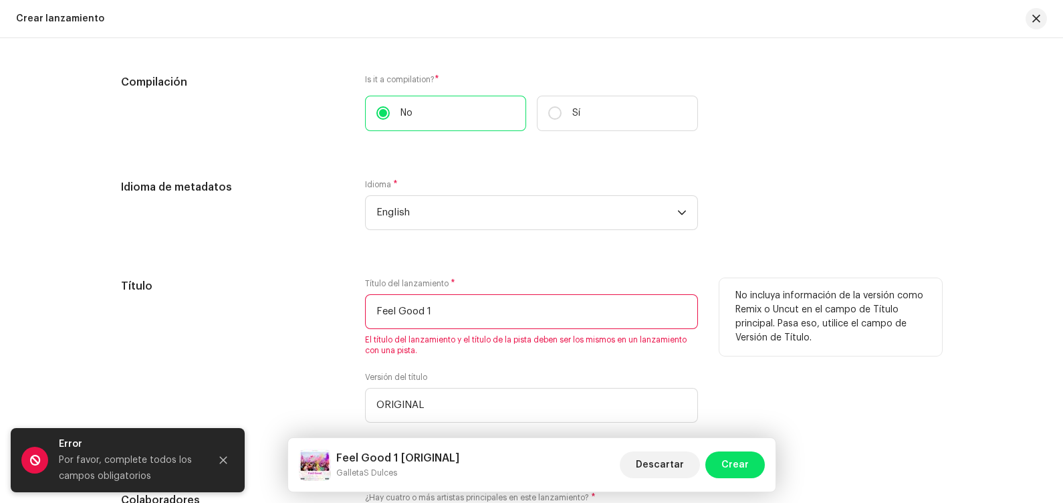
click at [573, 310] on input "Feel Good 1" at bounding box center [531, 311] width 333 height 35
type input "F"
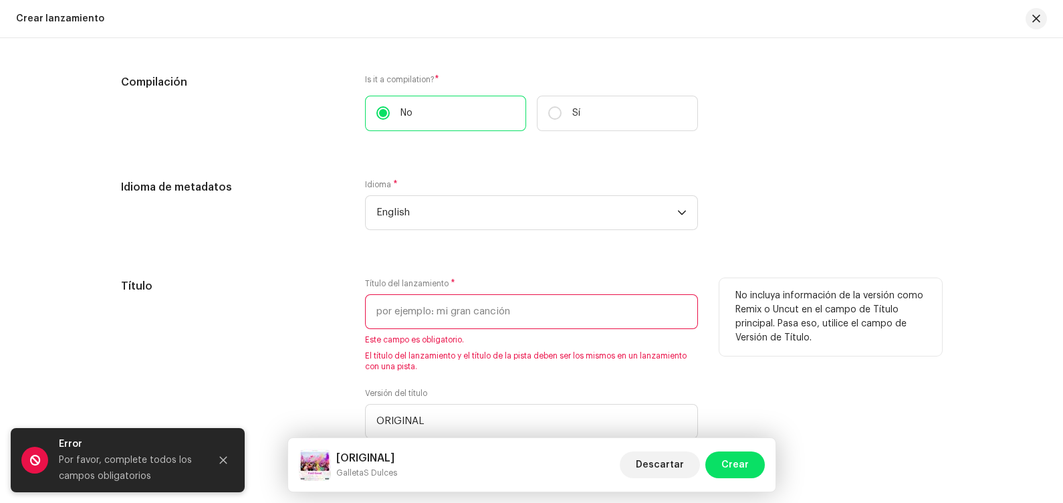
paste input "Feel Good 1"
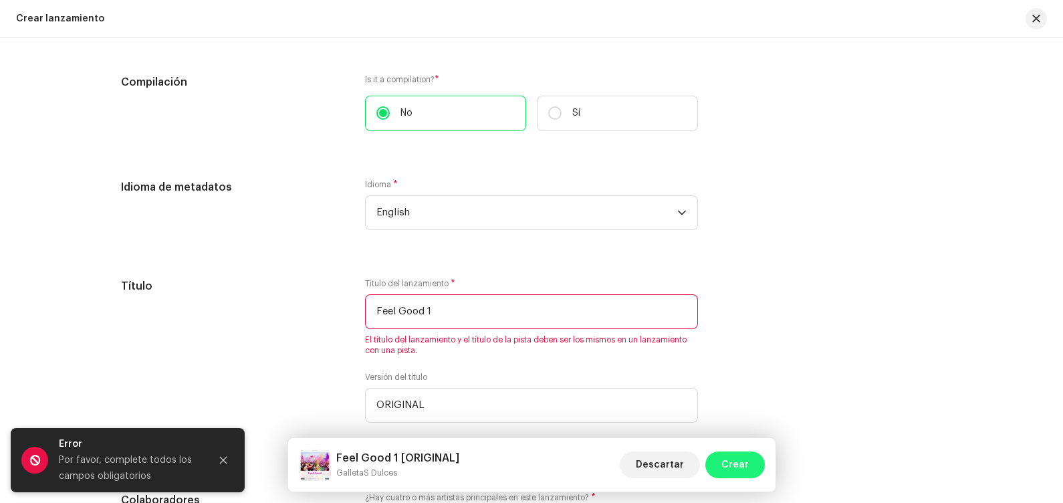
click at [735, 402] on span "Crear" at bounding box center [734, 464] width 27 height 27
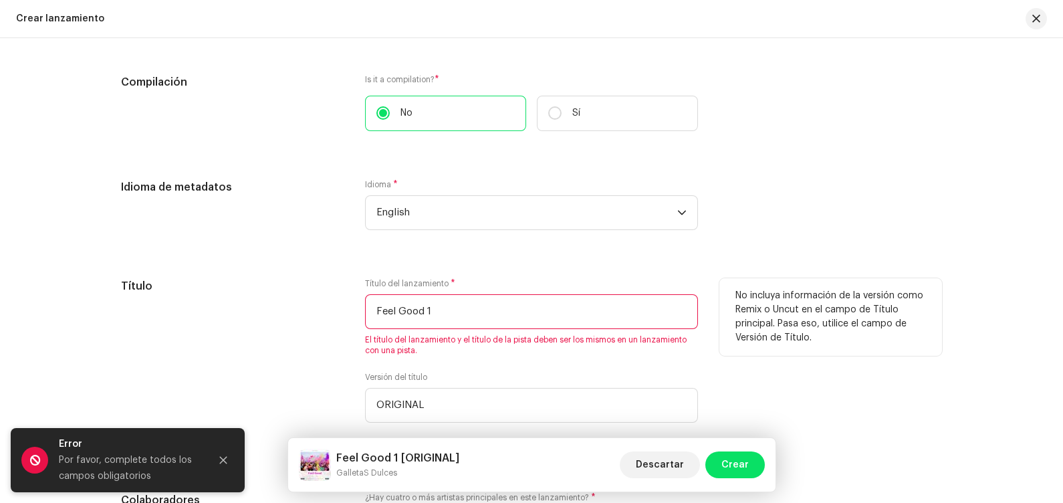
click at [615, 315] on input "Feel Good 1" at bounding box center [531, 311] width 333 height 35
type input "F"
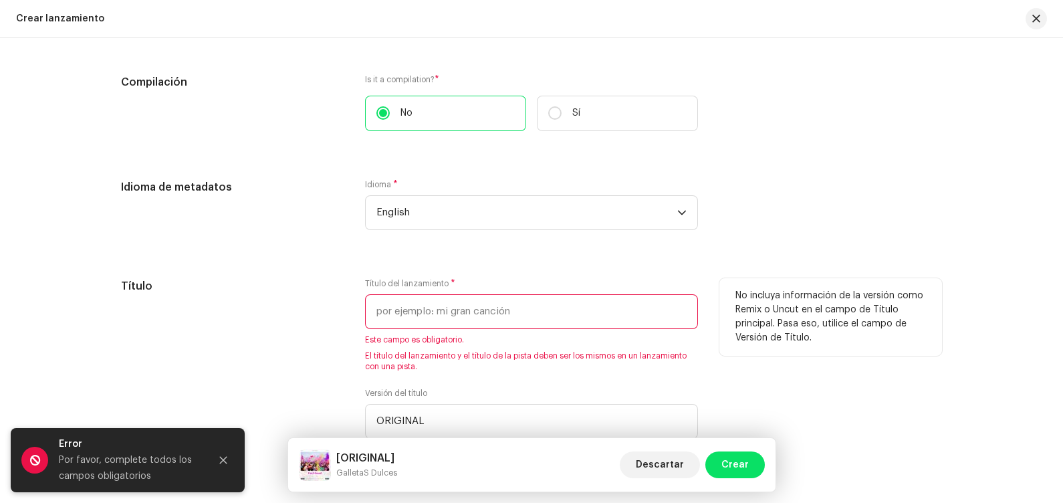
paste input "Feel Good 1"
type input "Feel Good 1"
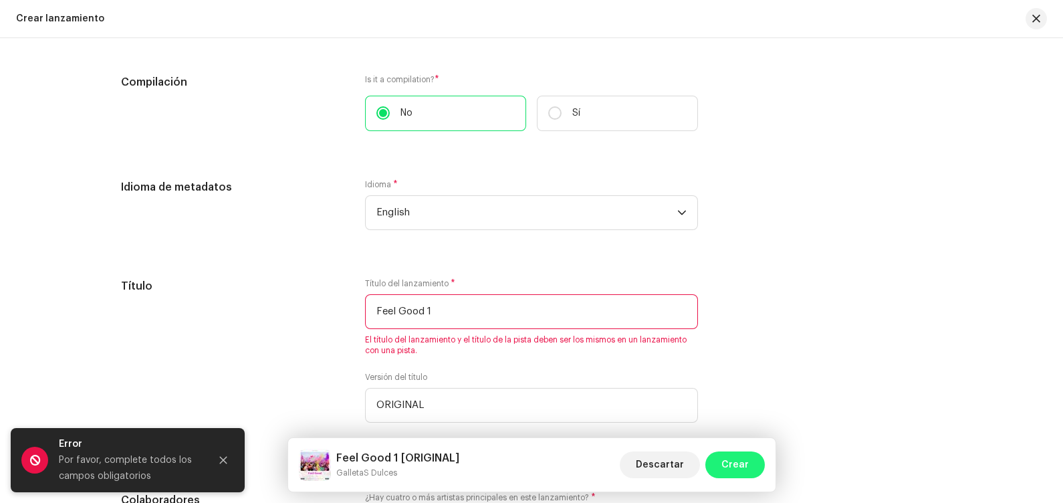
click at [718, 402] on button "Crear" at bounding box center [735, 464] width 60 height 27
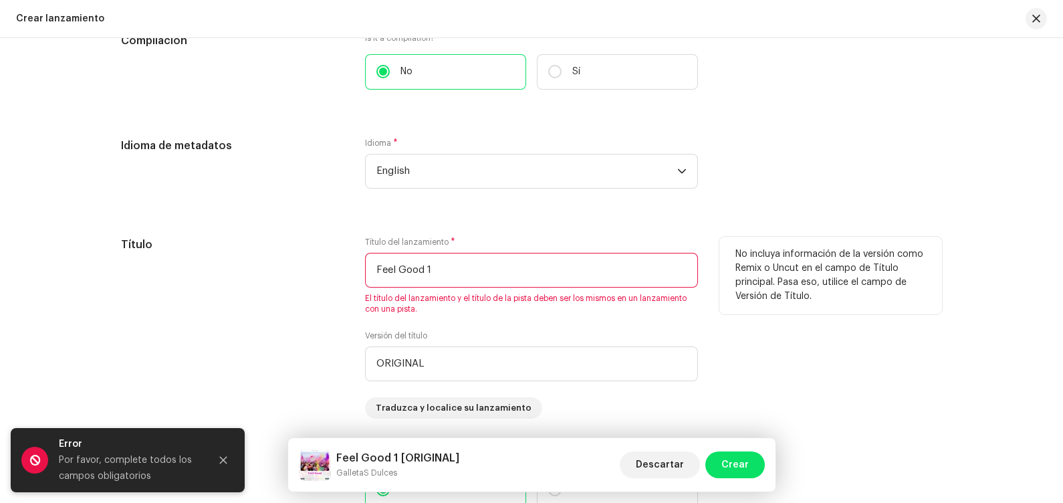
scroll to position [1142, 0]
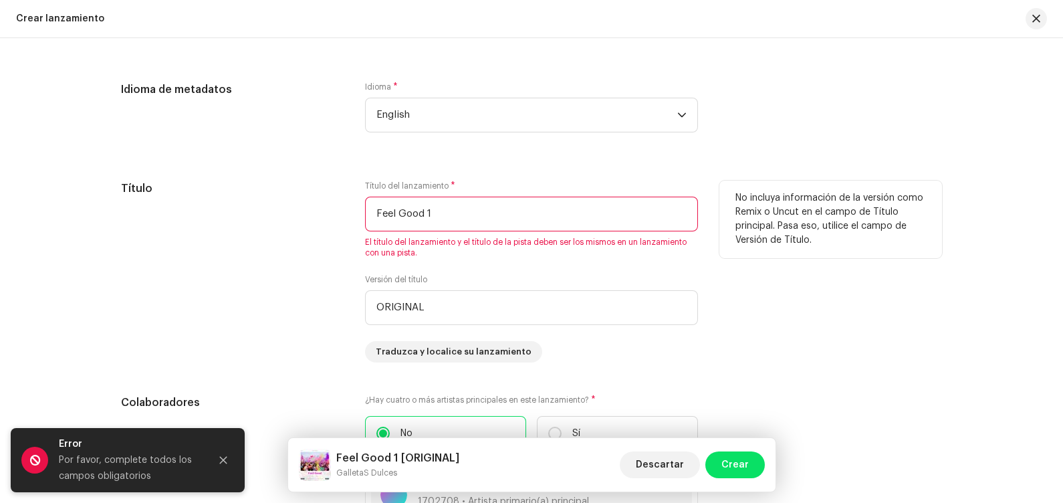
click at [656, 275] on div "Versión del título ORIGINAL" at bounding box center [531, 299] width 333 height 51
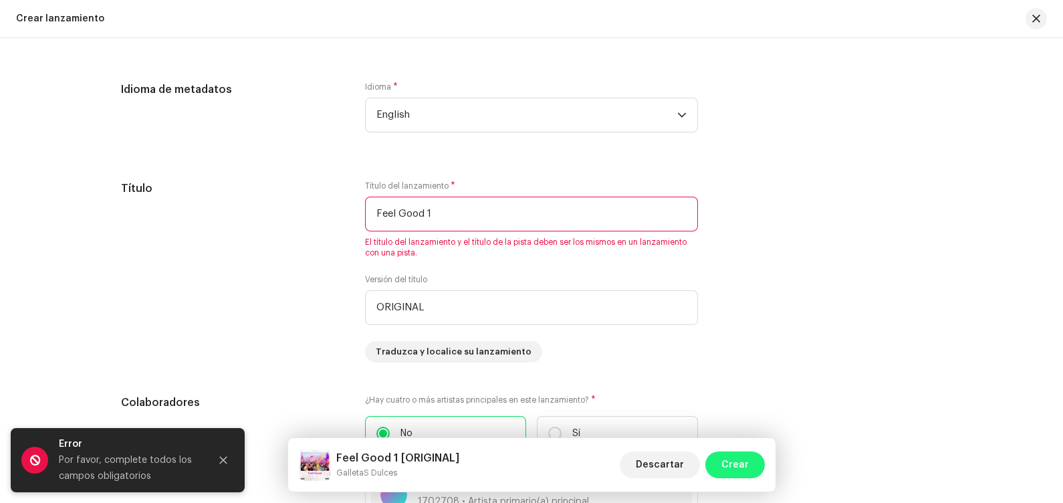
click at [748, 402] on span "Crear" at bounding box center [734, 464] width 27 height 27
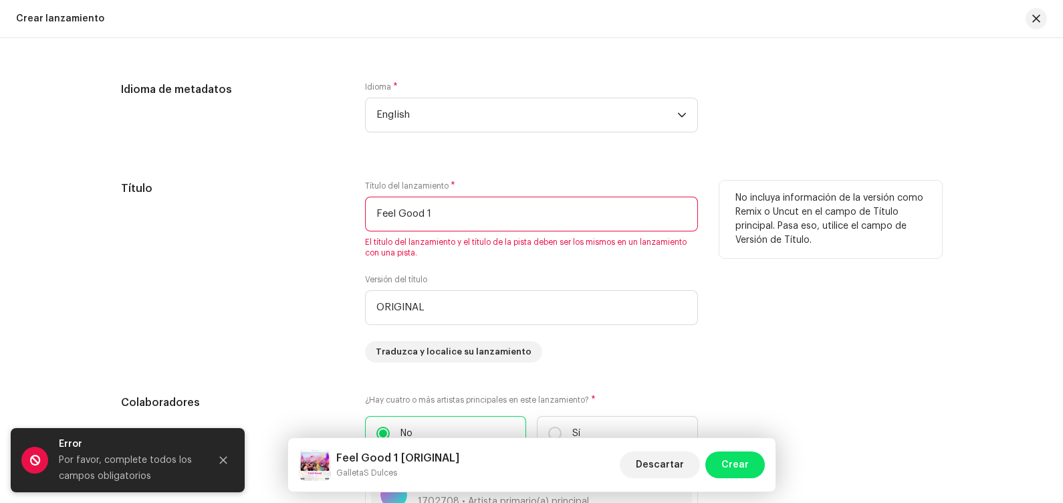
scroll to position [2190, 0]
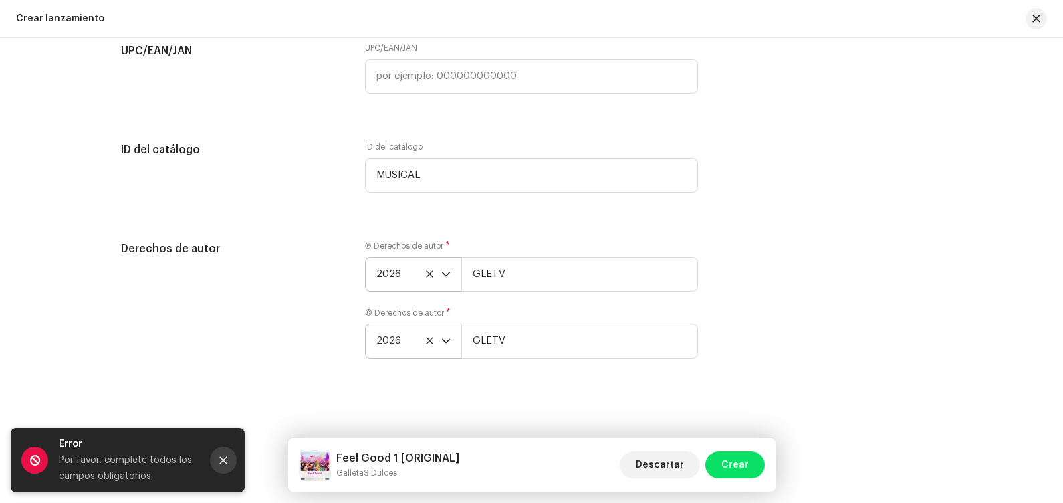
click at [224, 402] on icon "Close" at bounding box center [223, 459] width 9 height 9
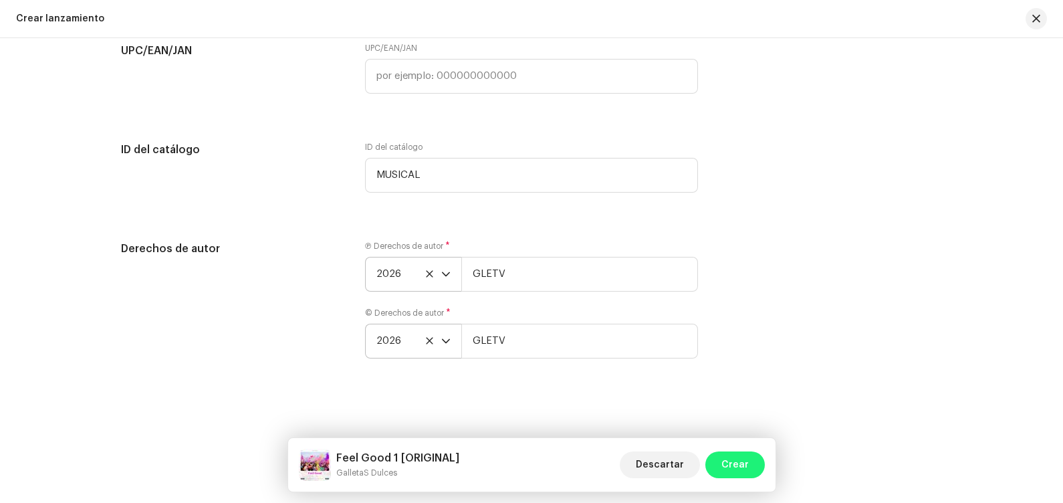
click at [729, 402] on span "Crear" at bounding box center [734, 464] width 27 height 27
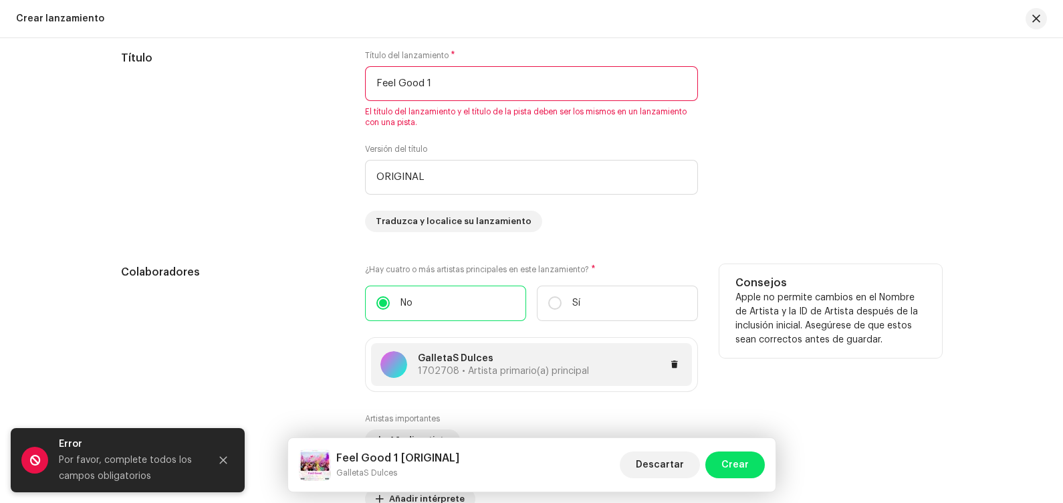
scroll to position [1299, 0]
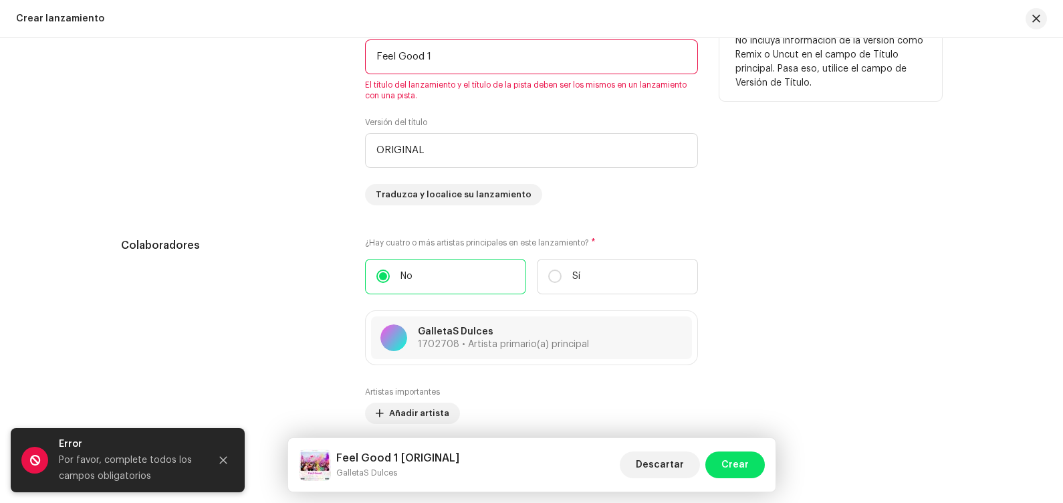
click at [562, 79] on div "Título del lanzamiento * Feel Good 1 El título del lanzamiento y el título de l…" at bounding box center [531, 62] width 333 height 78
click at [578, 160] on input "ORIGINAL" at bounding box center [531, 150] width 333 height 35
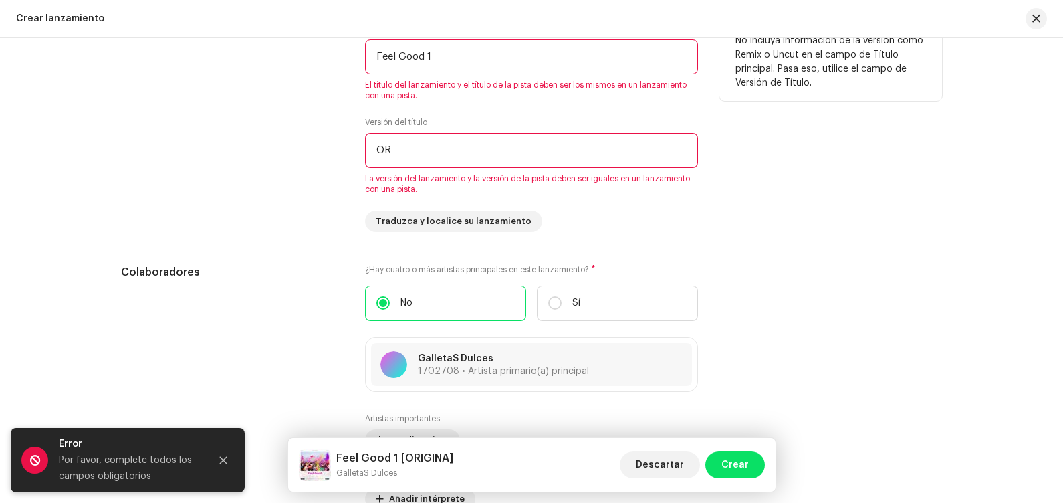
type input "O"
type input "r"
type input "P"
type input "ORIGINAL"
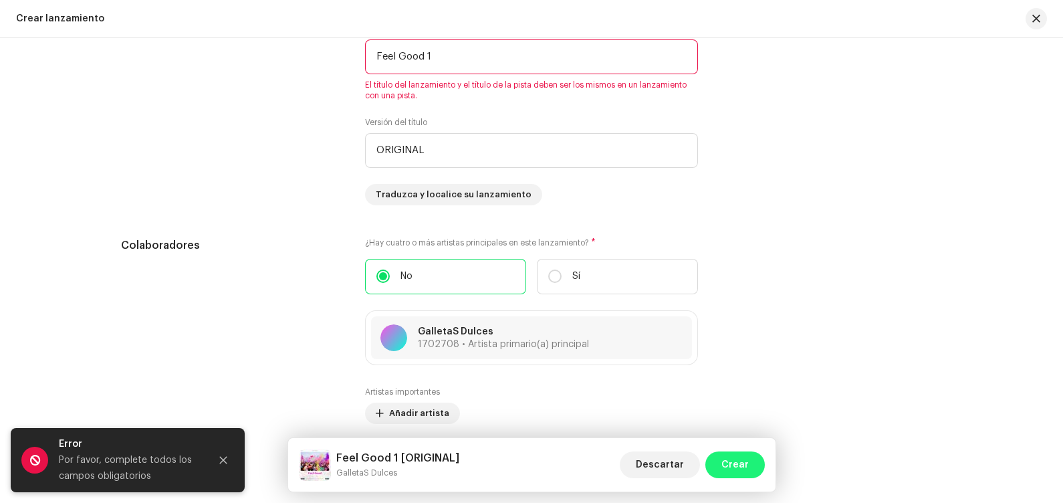
click at [731, 402] on span "Crear" at bounding box center [734, 464] width 27 height 27
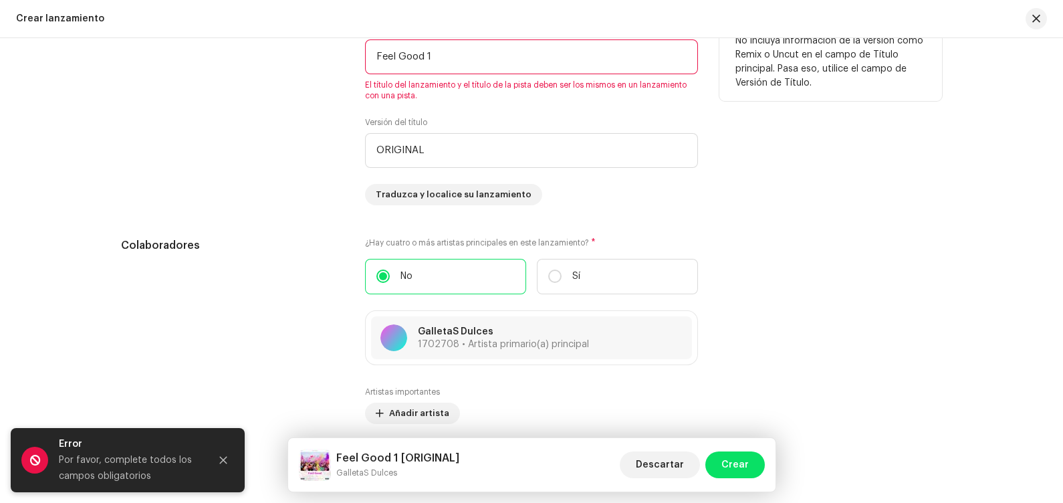
click at [485, 68] on input "Feel Good 1" at bounding box center [531, 56] width 333 height 35
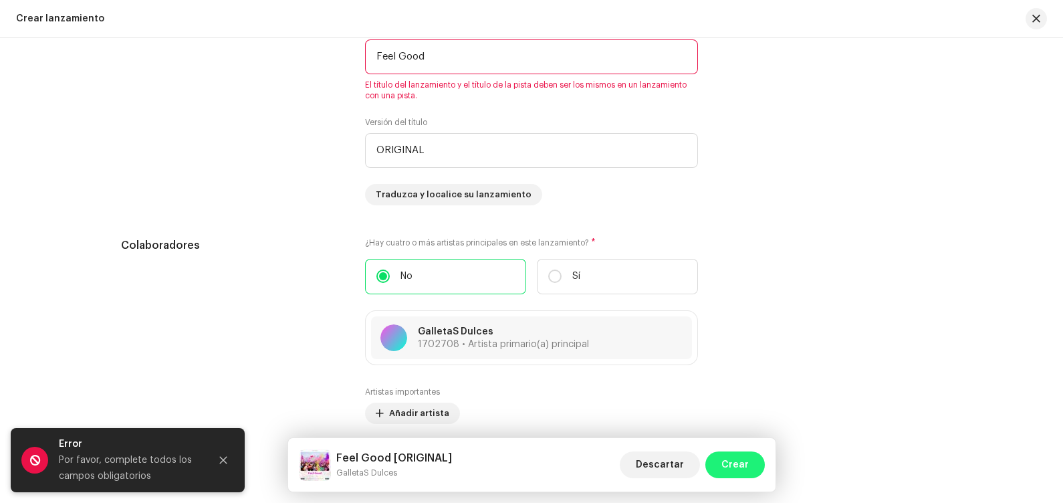
click at [737, 402] on span "Crear" at bounding box center [734, 464] width 27 height 27
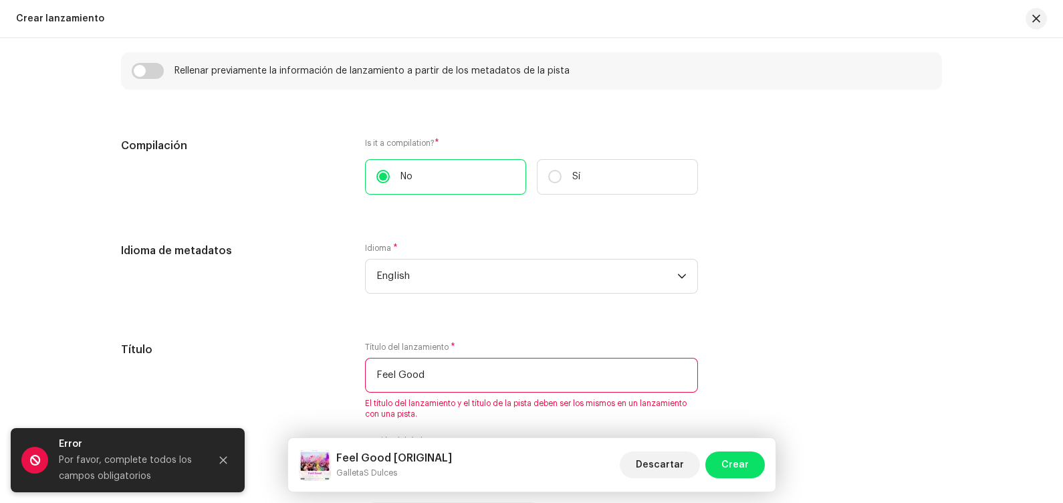
scroll to position [1156, 0]
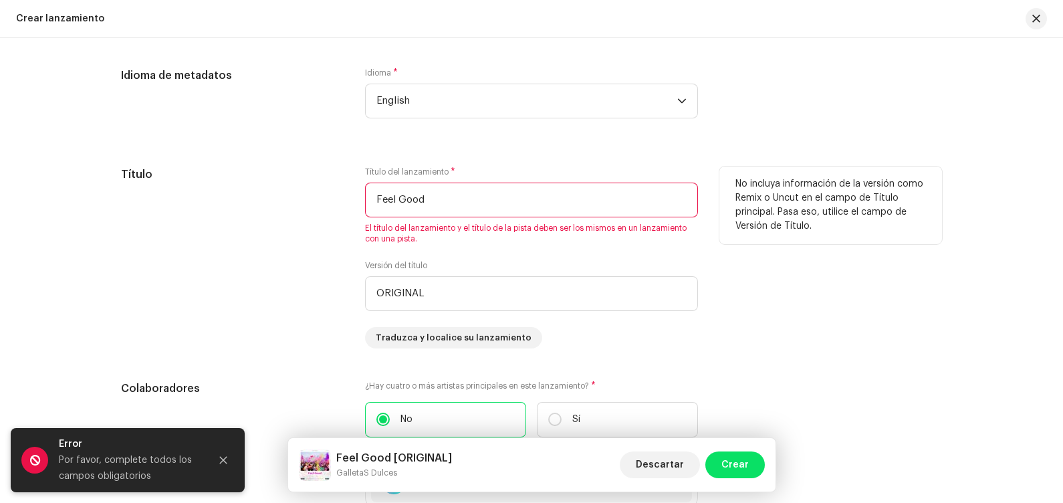
click at [615, 219] on div "Título del lanzamiento * Feel Good El título del lanzamiento y el título de la …" at bounding box center [531, 205] width 333 height 78
click at [614, 213] on input "Feel Good" at bounding box center [531, 200] width 333 height 35
type input "F"
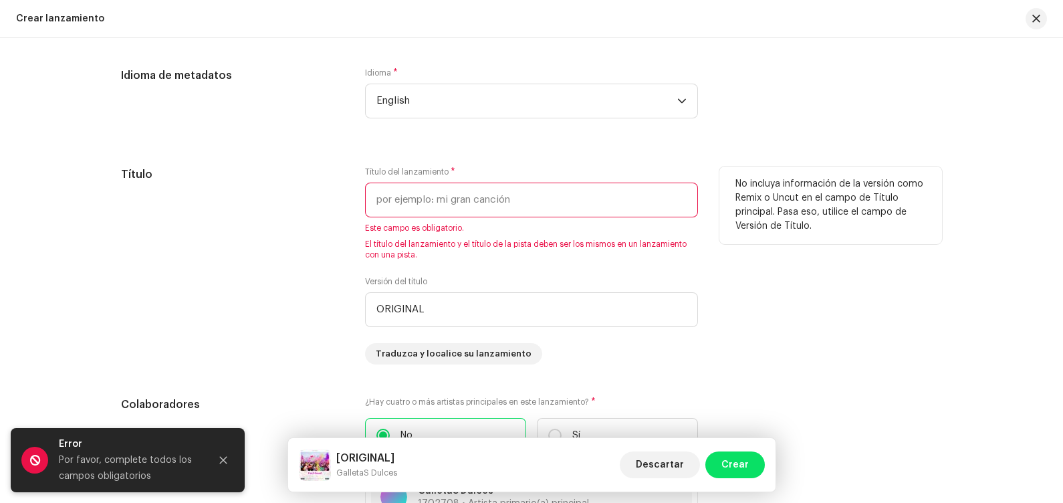
paste input "Feel Good (1)"
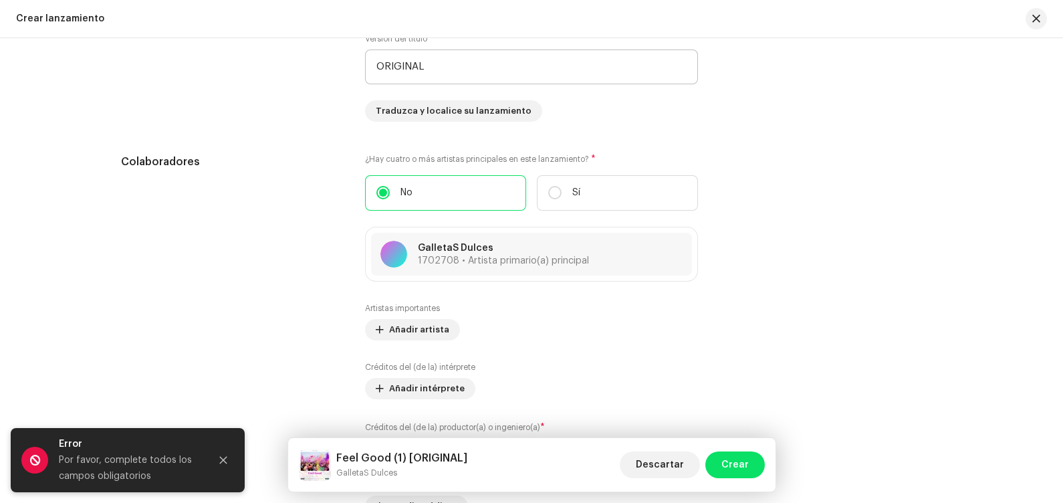
scroll to position [1476, 0]
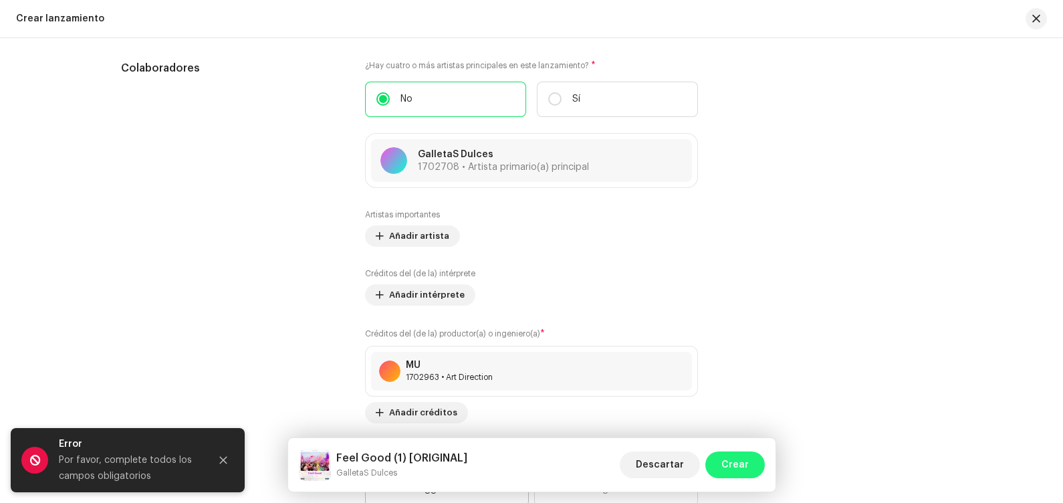
click at [751, 402] on button "Crear" at bounding box center [735, 464] width 60 height 27
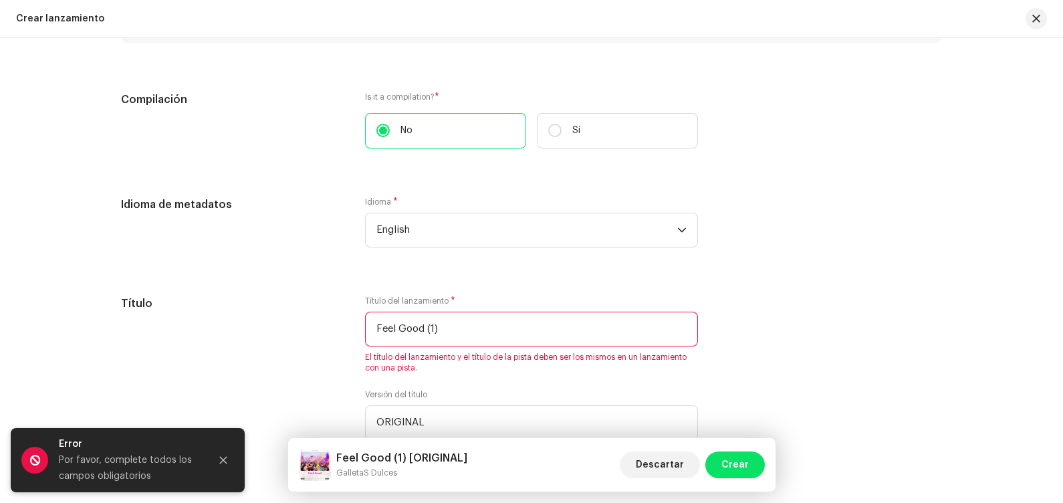
scroll to position [1058, 0]
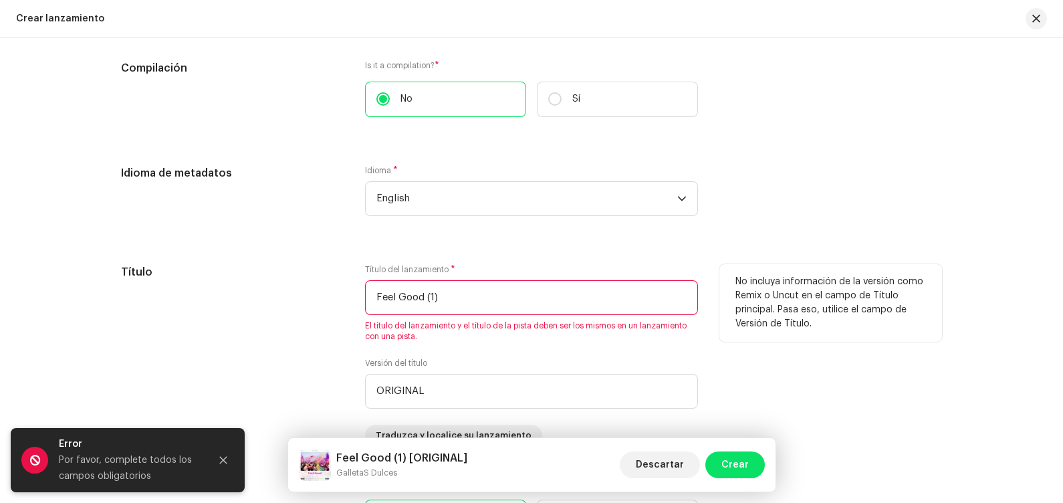
click at [569, 313] on input "Feel Good (1)" at bounding box center [531, 297] width 333 height 35
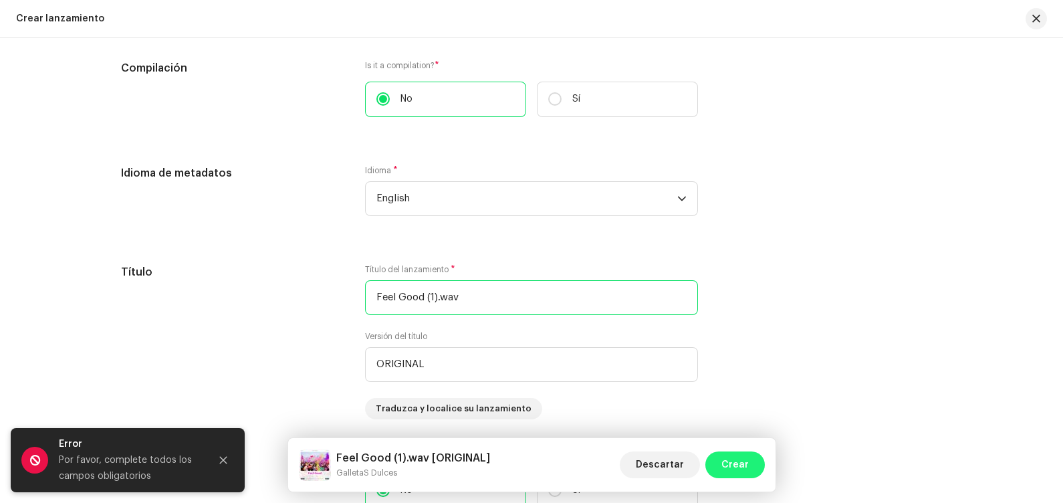
type input "Feel Good (1).wav"
click at [721, 402] on button "Crear" at bounding box center [735, 464] width 60 height 27
click at [224, 402] on icon "Close" at bounding box center [223, 459] width 9 height 9
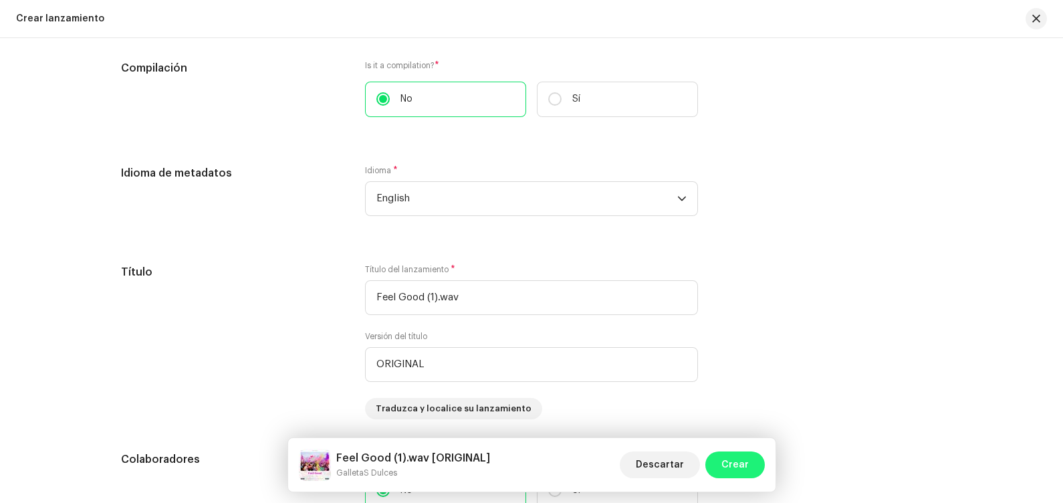
click at [747, 402] on span "Crear" at bounding box center [734, 464] width 27 height 27
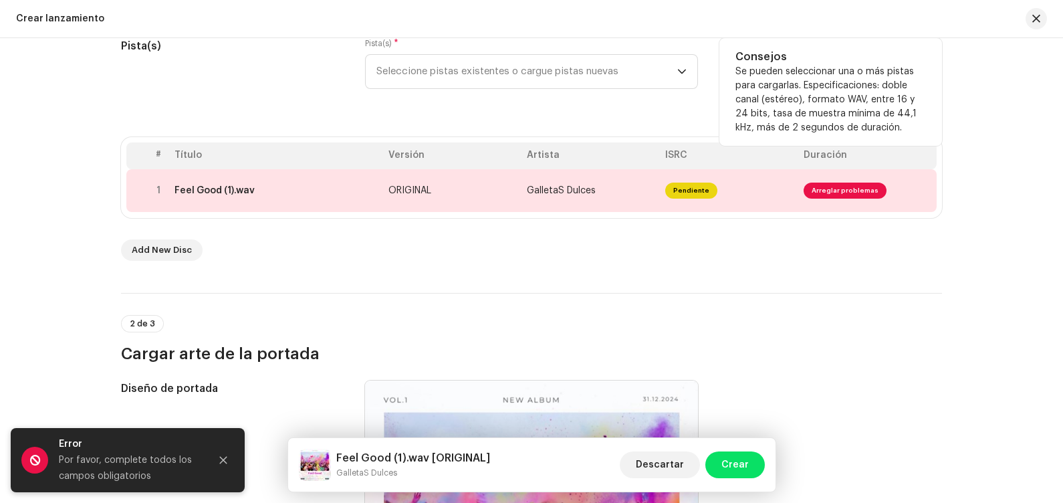
scroll to position [214, 0]
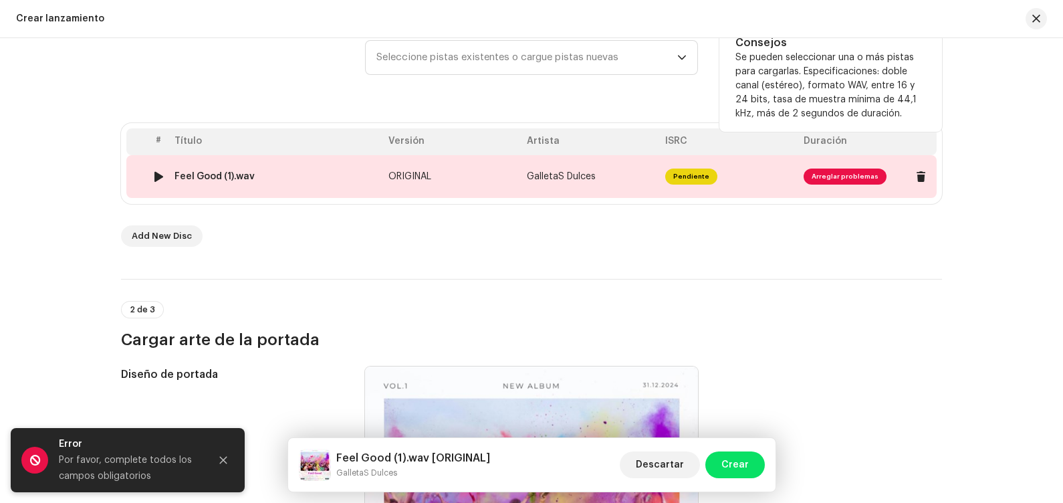
click at [846, 183] on span "Arreglar problemas" at bounding box center [845, 176] width 83 height 16
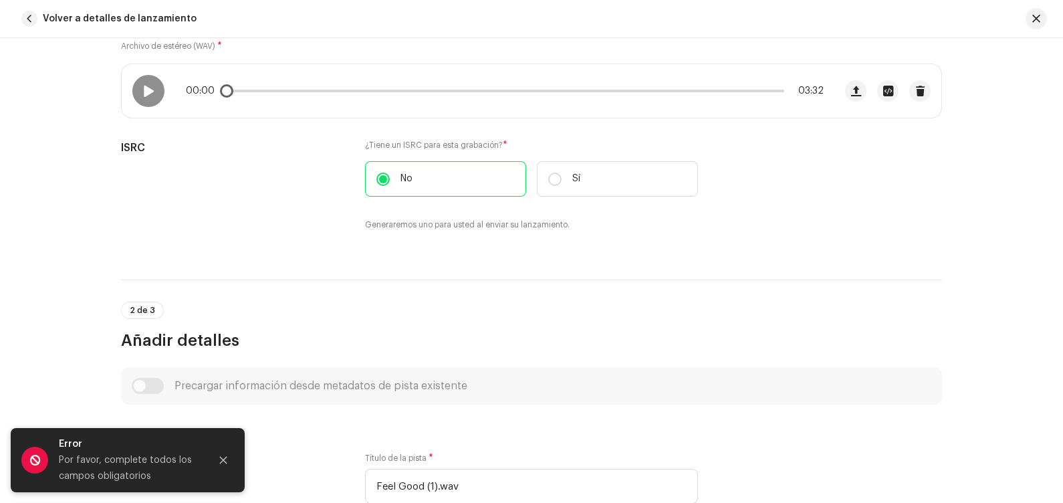
scroll to position [251, 0]
click at [146, 379] on div "Precargar información desde metadatos de pista existente" at bounding box center [532, 384] width 800 height 16
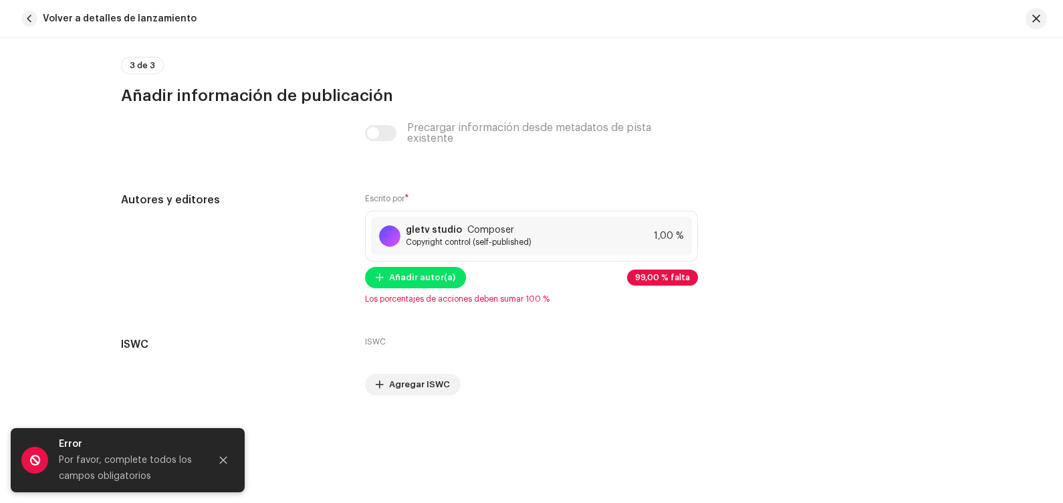
scroll to position [2660, 0]
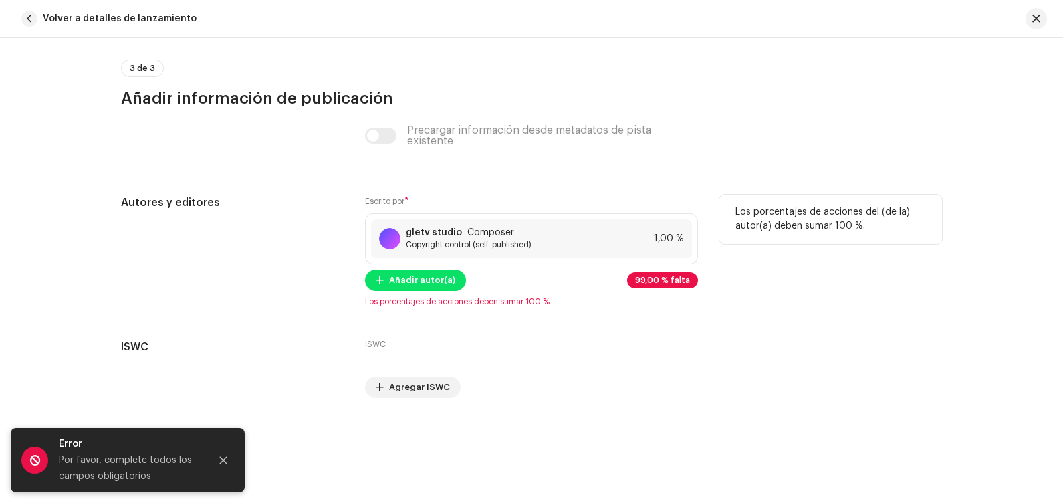
click at [390, 271] on div "Escrito por * gletv studio Composer Copyright control (self-published) 1,00 % A…" at bounding box center [531, 251] width 333 height 112
click at [411, 279] on span "Añadir autor(a)" at bounding box center [422, 280] width 66 height 27
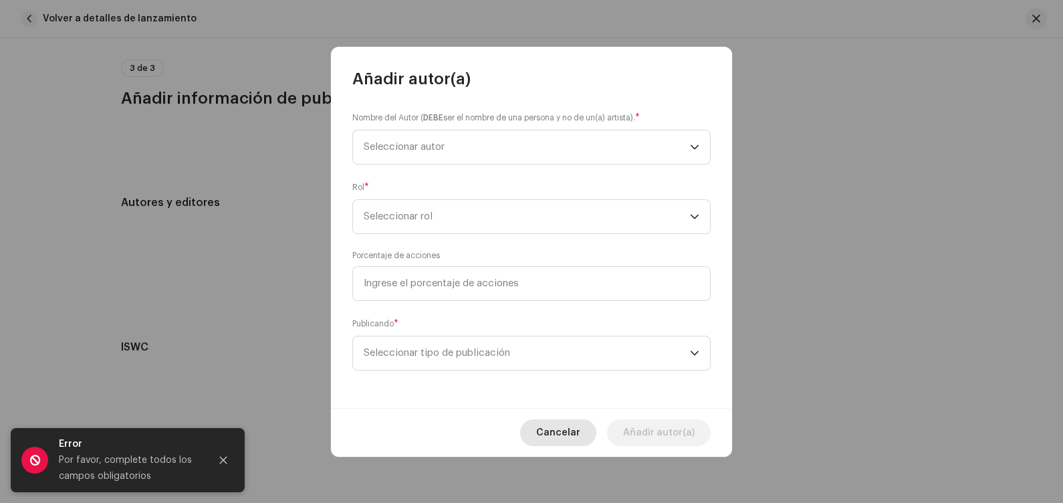
click at [580, 402] on span "Cancelar" at bounding box center [558, 432] width 44 height 27
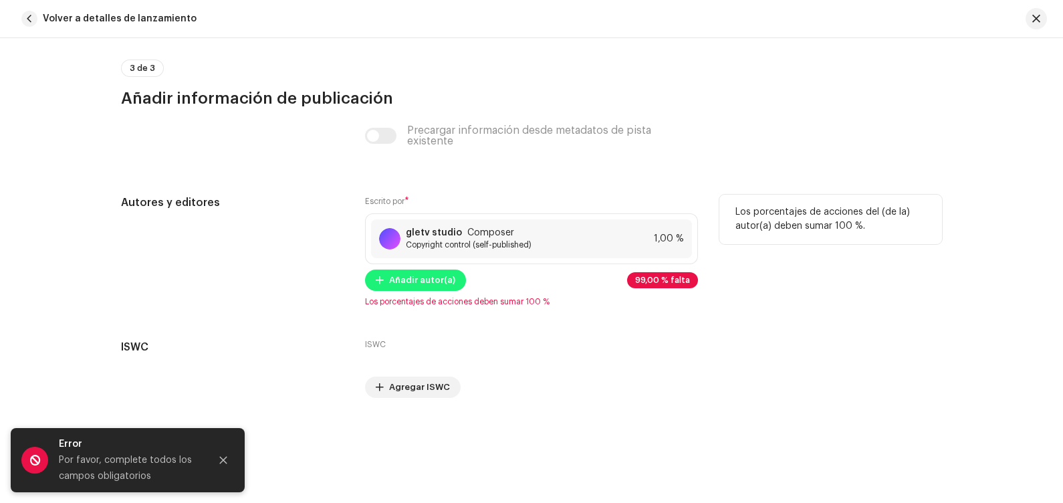
click at [394, 280] on span "Añadir autor(a)" at bounding box center [422, 280] width 66 height 27
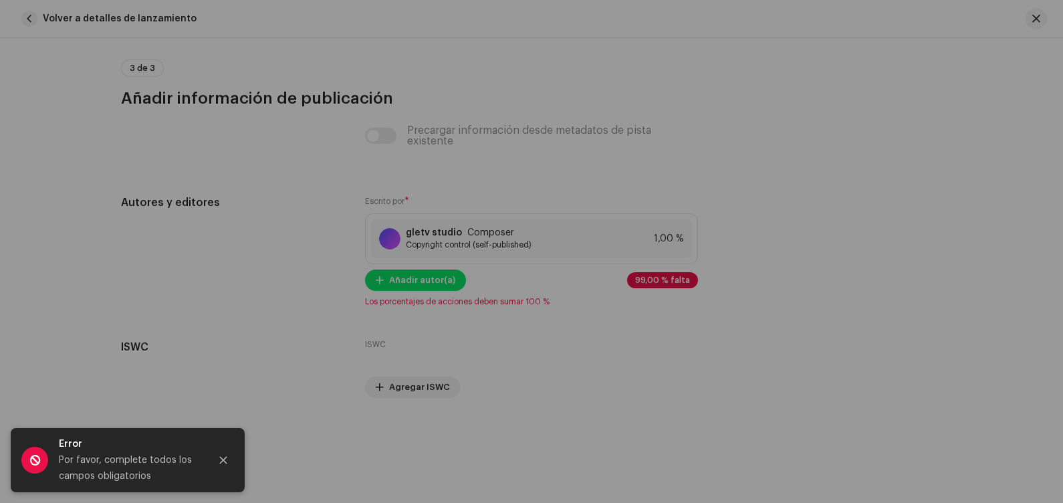
click at [753, 82] on div "Añadir autor(a) Nombre del Autor ( DEBE ser el nombre de una persona y no de un…" at bounding box center [531, 251] width 1063 height 503
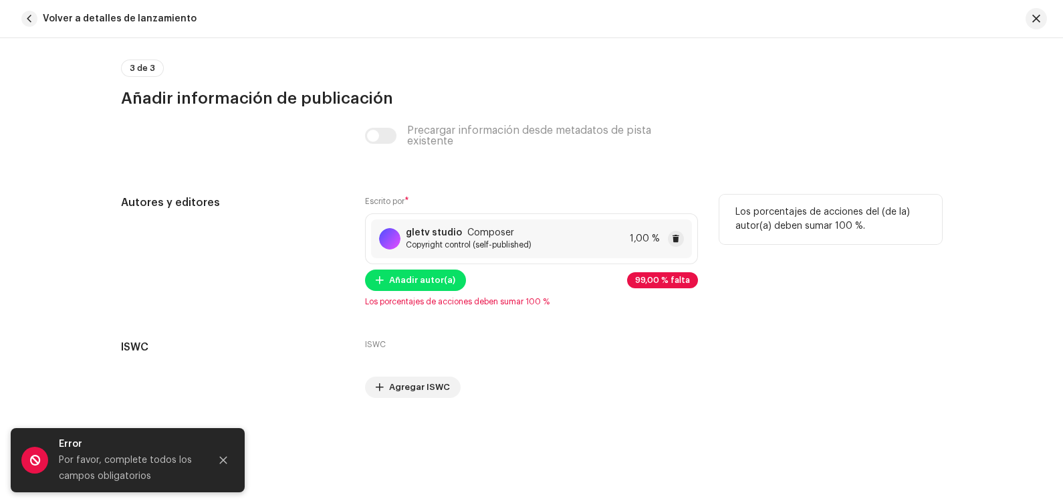
click at [518, 238] on div "gletv studio Composer" at bounding box center [469, 232] width 126 height 11
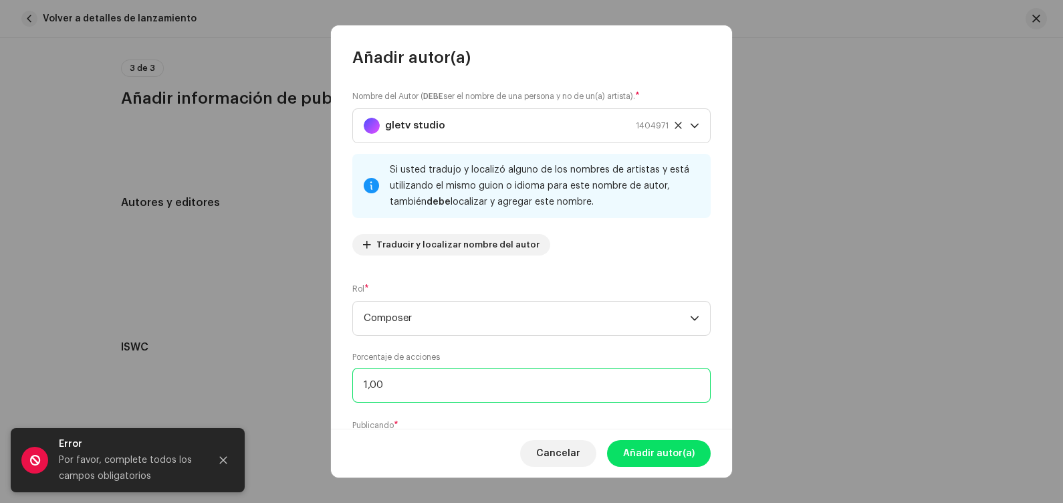
click at [398, 384] on input "1,00" at bounding box center [531, 385] width 358 height 35
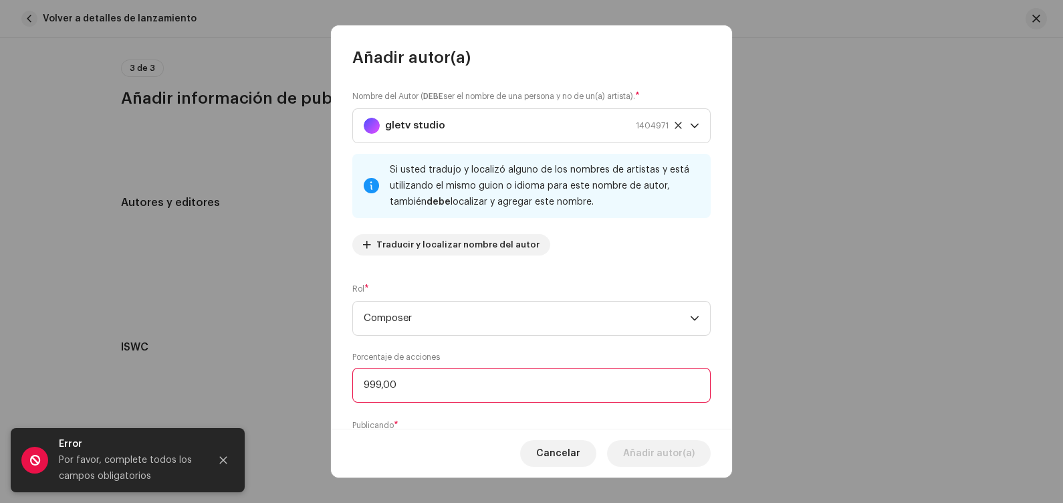
type input "99,00"
click at [630, 402] on span "Añadir autor(a)" at bounding box center [659, 453] width 72 height 27
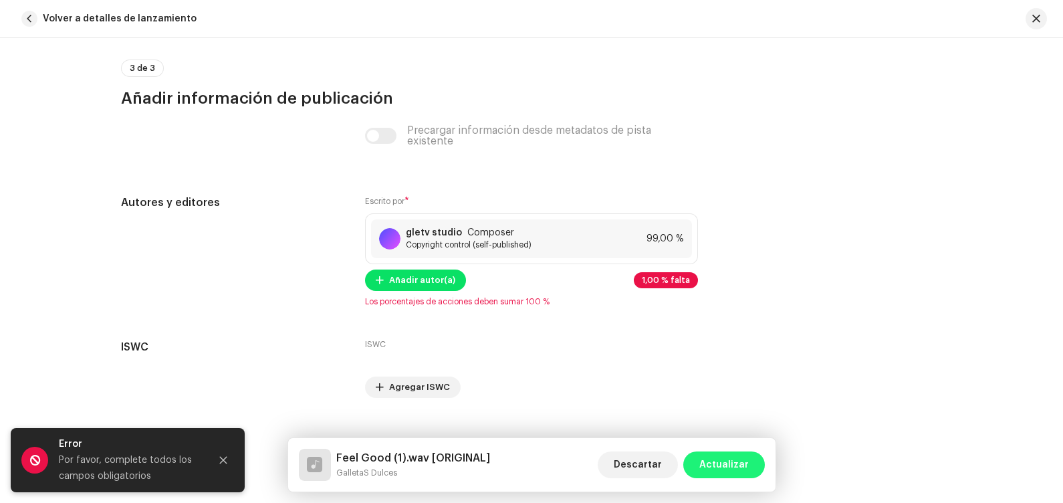
click at [720, 402] on span "Actualizar" at bounding box center [723, 464] width 49 height 27
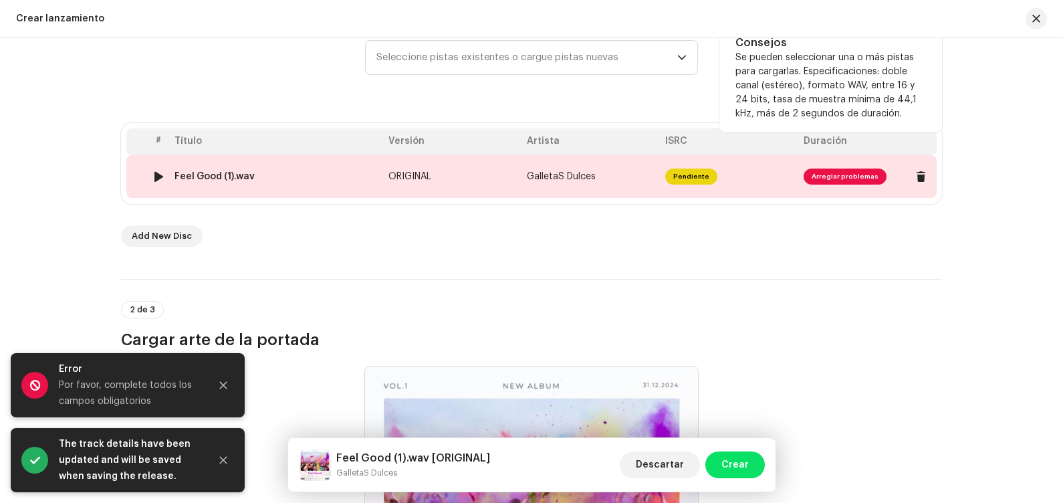
click at [828, 166] on span "Arreglar problemas" at bounding box center [868, 176] width 128 height 21
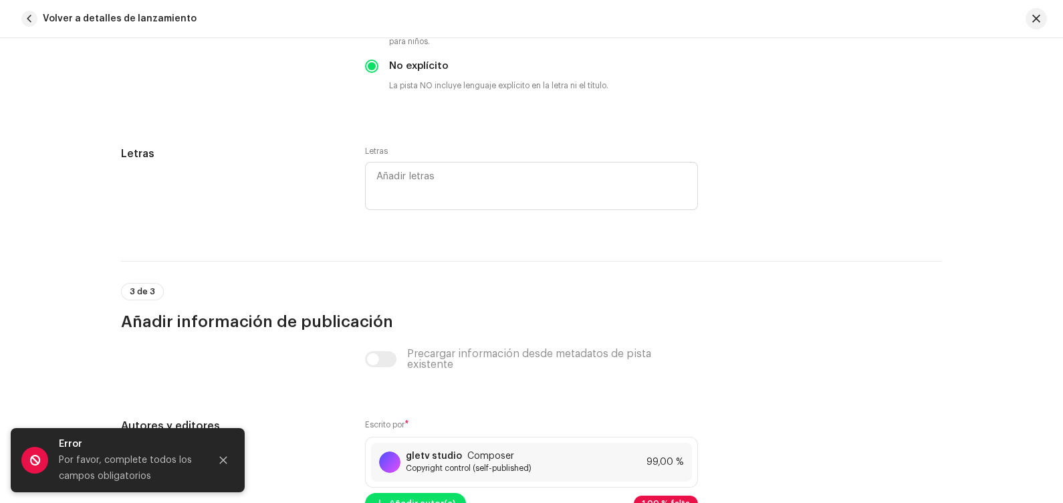
scroll to position [2685, 0]
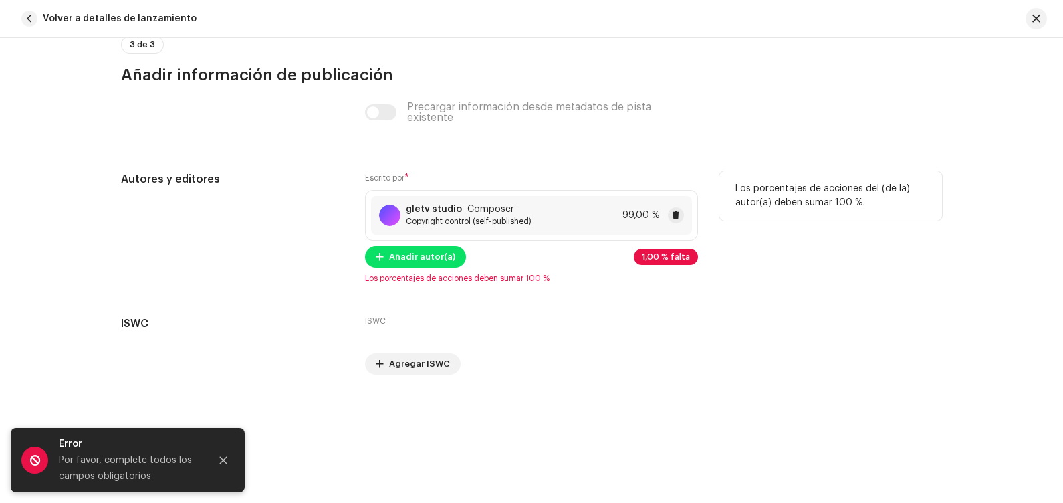
click at [469, 219] on span "Copyright control (self-published)" at bounding box center [469, 221] width 126 height 11
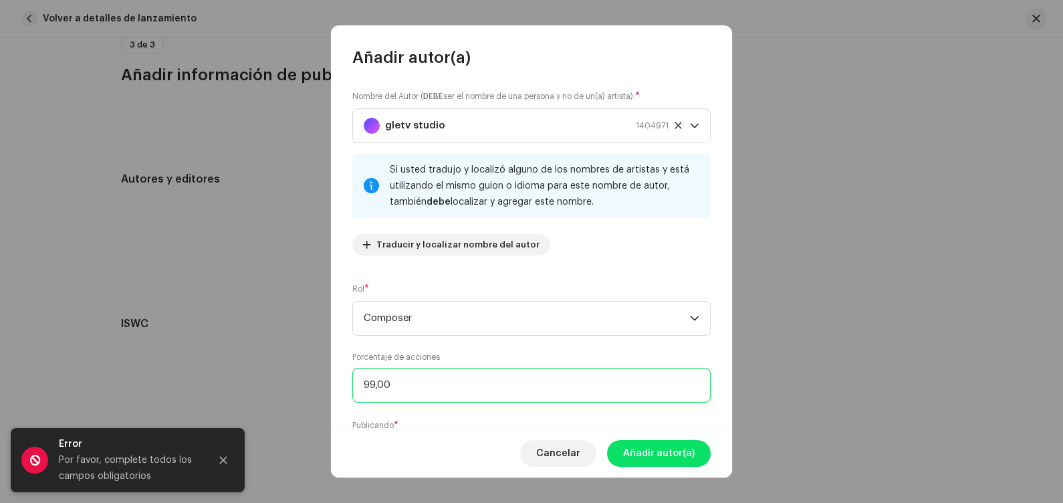
click at [374, 386] on input "99,00" at bounding box center [531, 385] width 358 height 35
type input "9,00"
click at [648, 402] on span "Añadir autor(a)" at bounding box center [659, 453] width 72 height 27
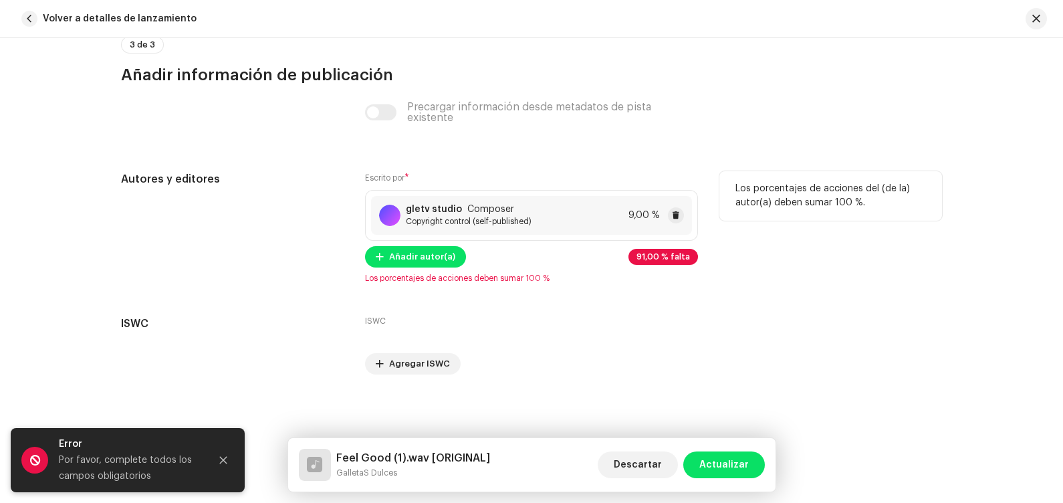
click at [473, 227] on div "gletv studio Composer Copyright control (self-published) 9,00 %" at bounding box center [531, 215] width 321 height 39
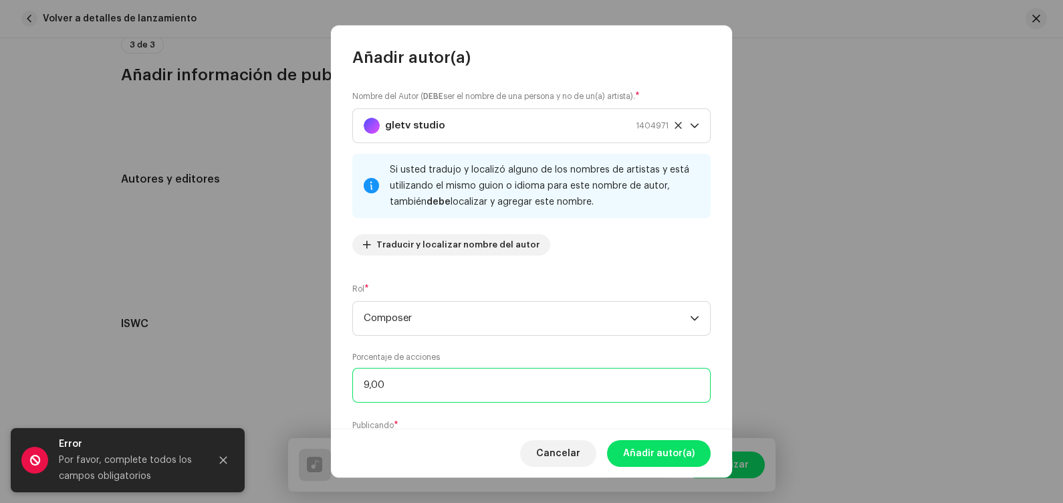
click at [395, 384] on input "9,00" at bounding box center [531, 385] width 358 height 35
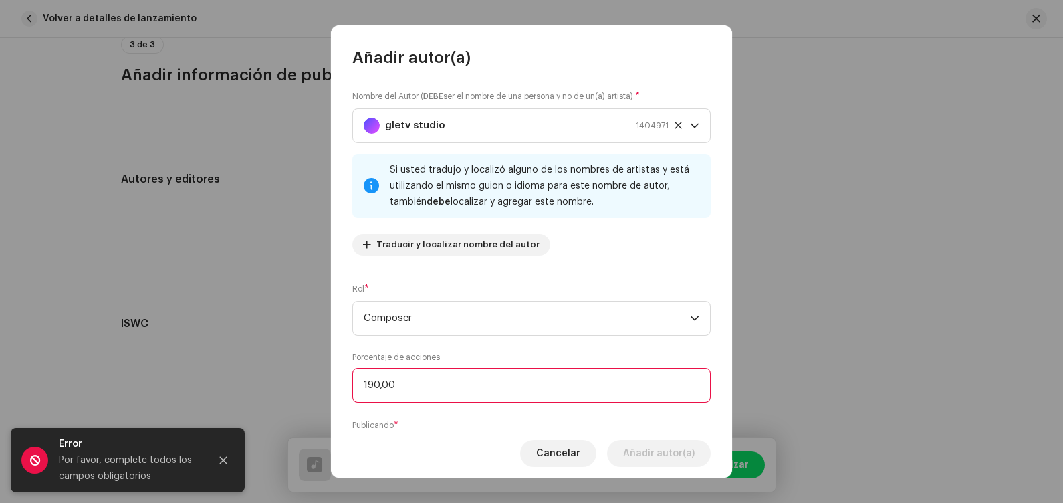
type input "19,00"
click at [632, 402] on span "Añadir autor(a)" at bounding box center [659, 453] width 72 height 27
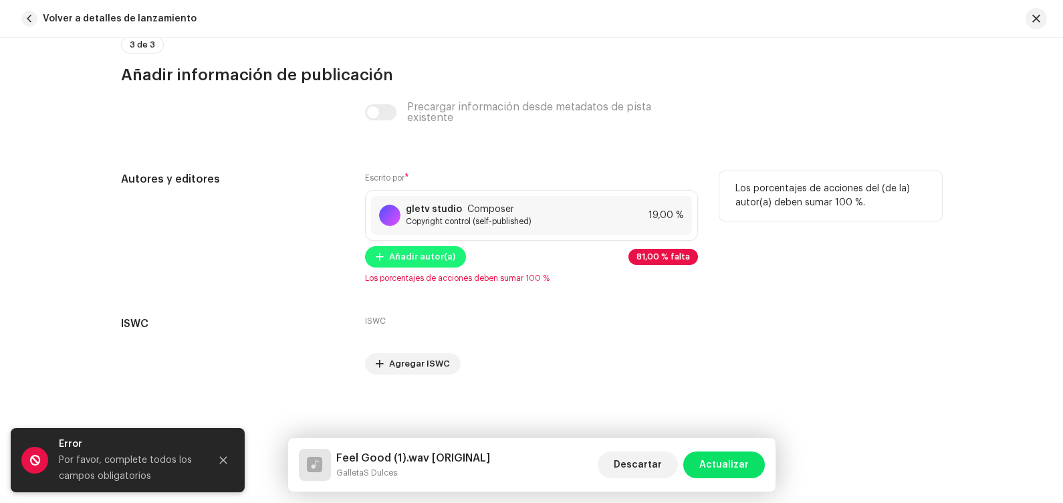
click at [391, 254] on span "Añadir autor(a)" at bounding box center [422, 256] width 66 height 27
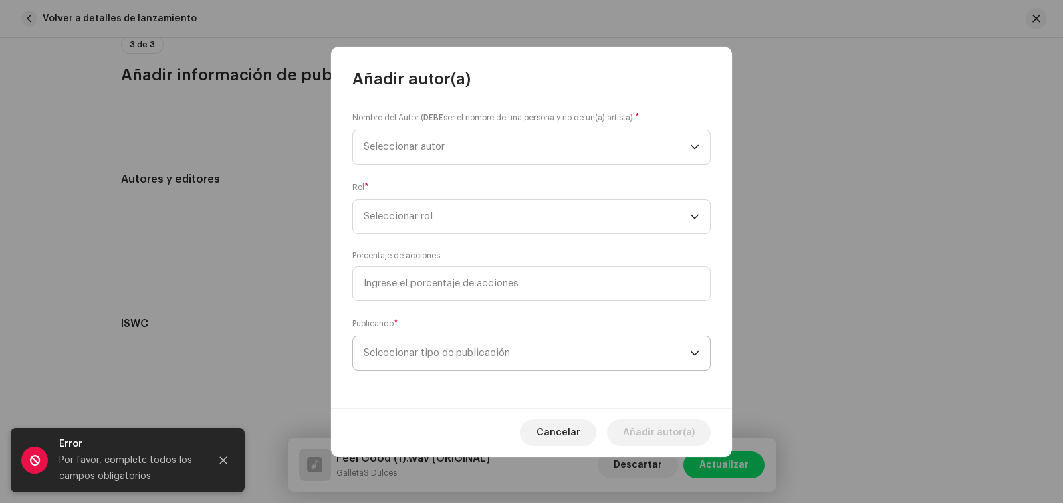
click at [407, 344] on span "Seleccionar tipo de publicación" at bounding box center [527, 352] width 326 height 33
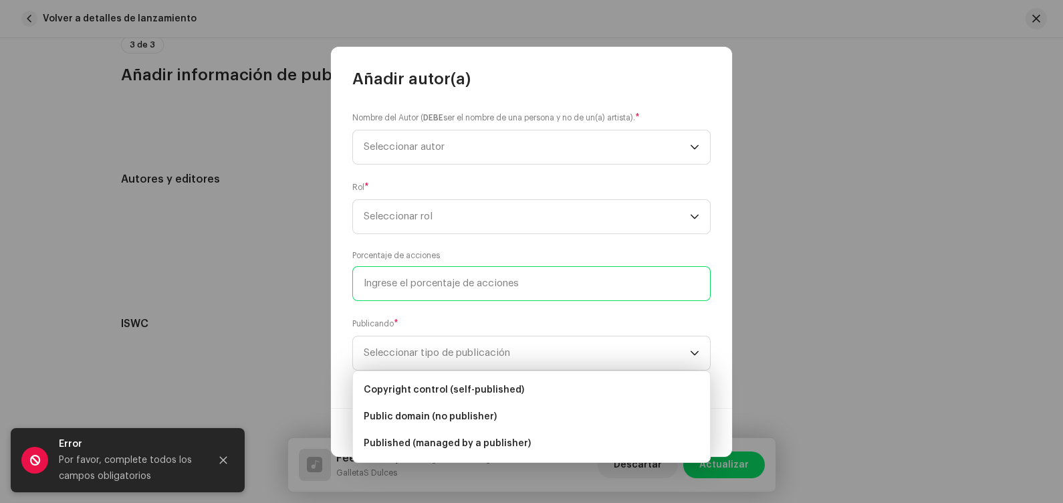
click at [417, 285] on input at bounding box center [531, 283] width 358 height 35
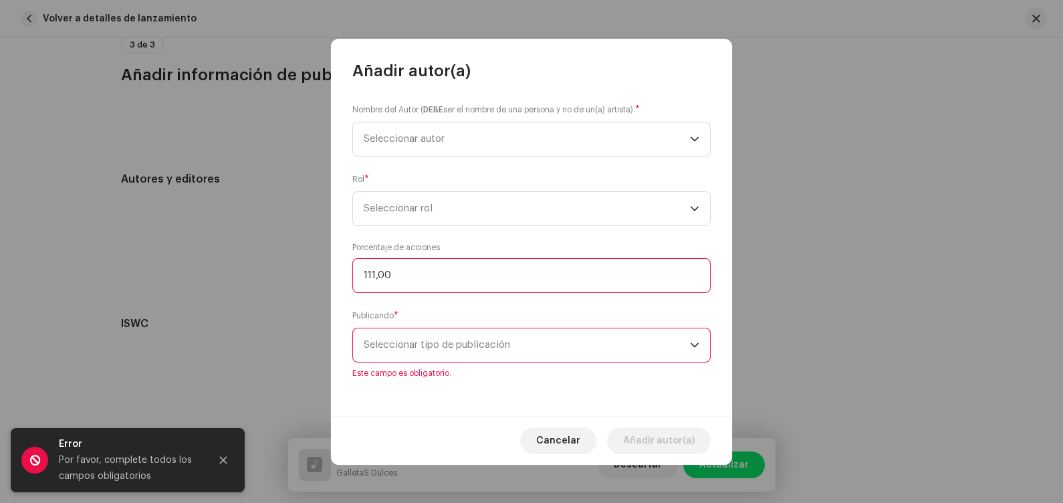
type input "11,00"
click at [573, 348] on span "Seleccionar tipo de publicación" at bounding box center [527, 344] width 326 height 33
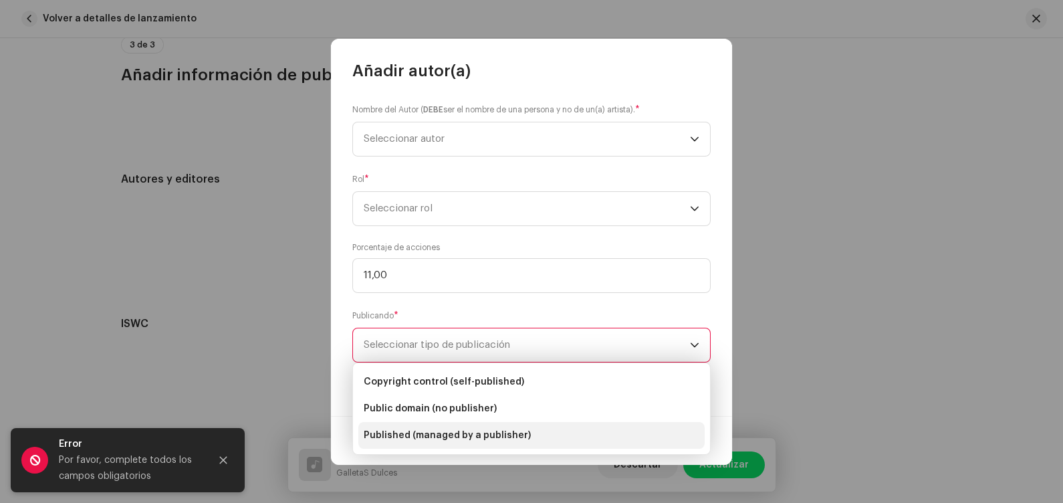
click at [536, 402] on li "Published (managed by a publisher)" at bounding box center [531, 435] width 346 height 27
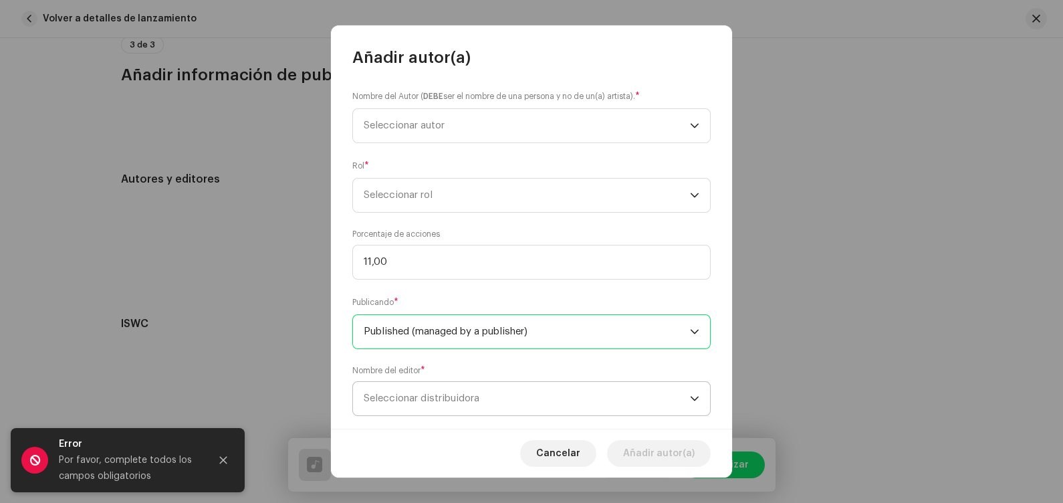
click at [579, 402] on span "Seleccionar distribuidora" at bounding box center [527, 398] width 326 height 33
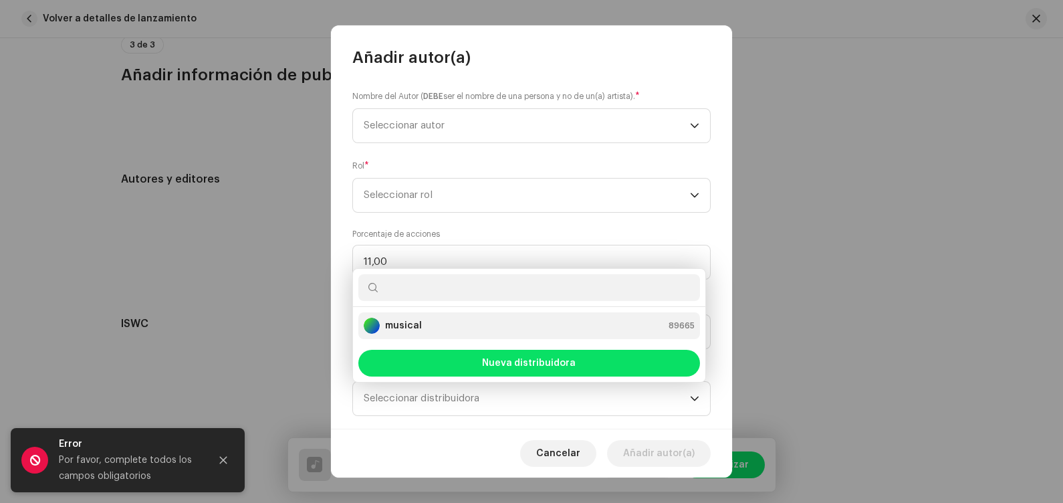
click at [554, 323] on div "musical 89665" at bounding box center [529, 326] width 331 height 16
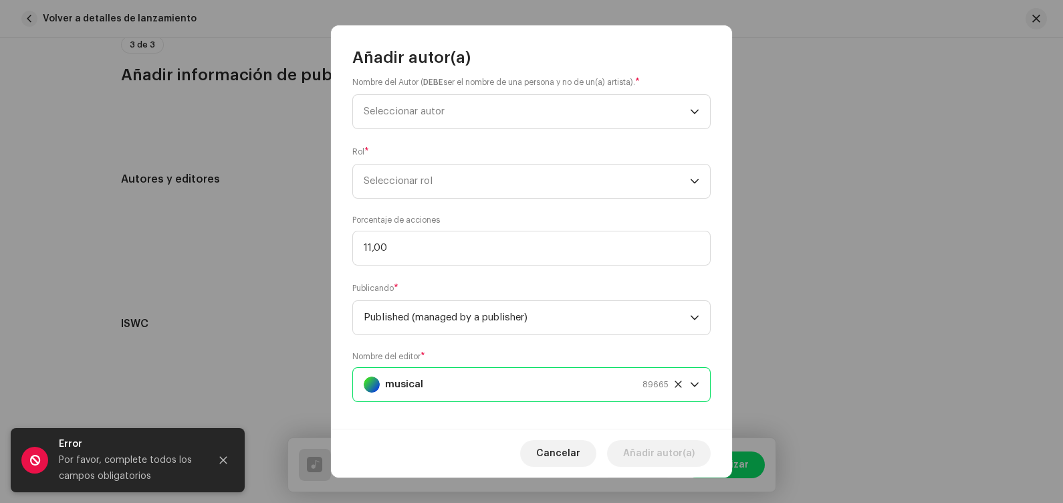
scroll to position [24, 0]
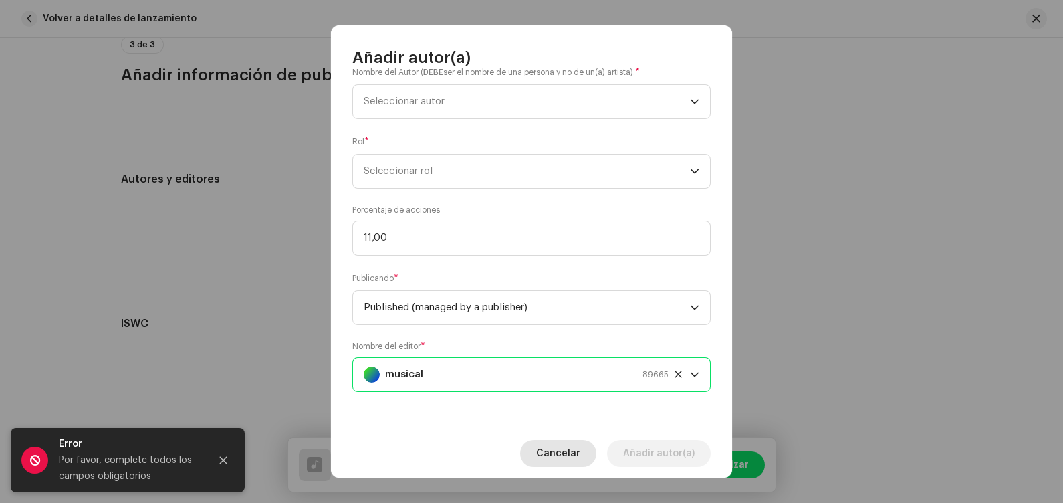
click at [565, 402] on span "Cancelar" at bounding box center [558, 453] width 44 height 27
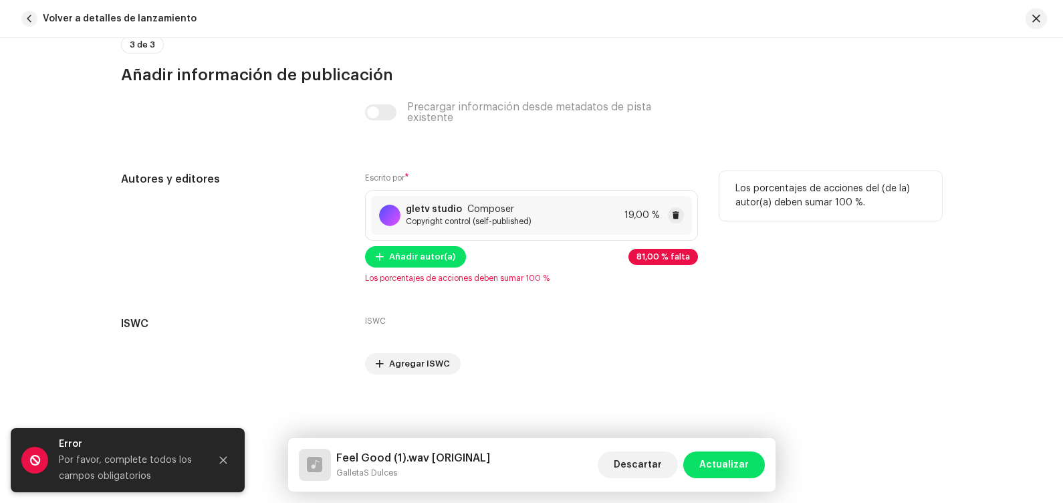
click at [614, 216] on div "gletv studio Composer Copyright control (self-published) 19,00 %" at bounding box center [531, 215] width 321 height 39
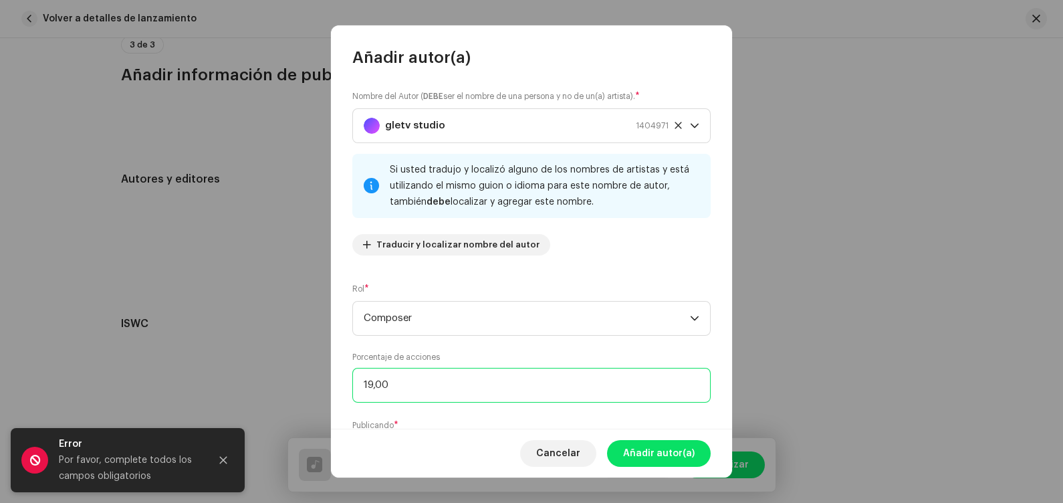
click at [370, 382] on input "19,00" at bounding box center [531, 385] width 358 height 35
type input "9,00"
click at [370, 382] on input "9,00" at bounding box center [531, 385] width 358 height 35
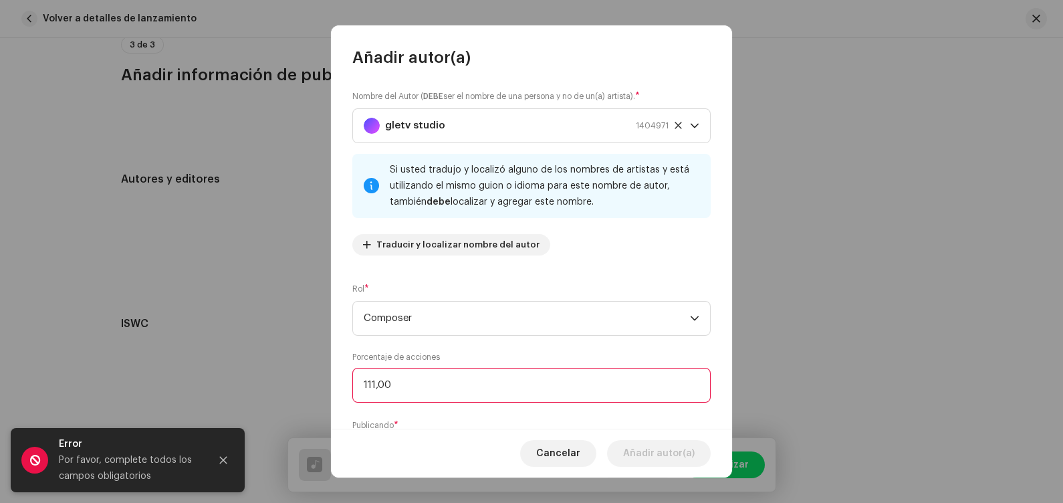
type input "11,00"
click at [687, 402] on span "Añadir autor(a)" at bounding box center [659, 453] width 72 height 27
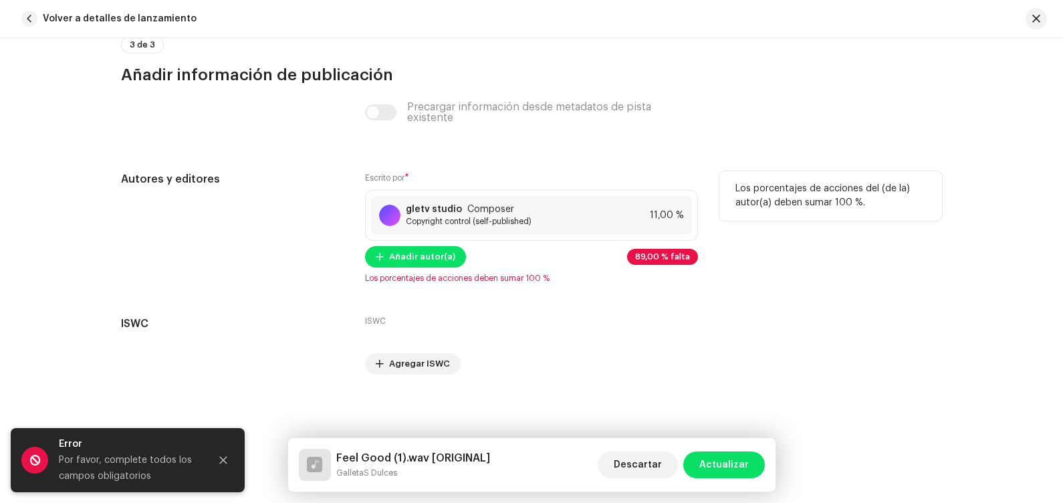
click at [437, 268] on div "Escrito por * gletv studio Composer Copyright control (self-published) 11,00 % …" at bounding box center [531, 227] width 333 height 112
click at [423, 247] on span "Añadir autor(a)" at bounding box center [422, 256] width 66 height 27
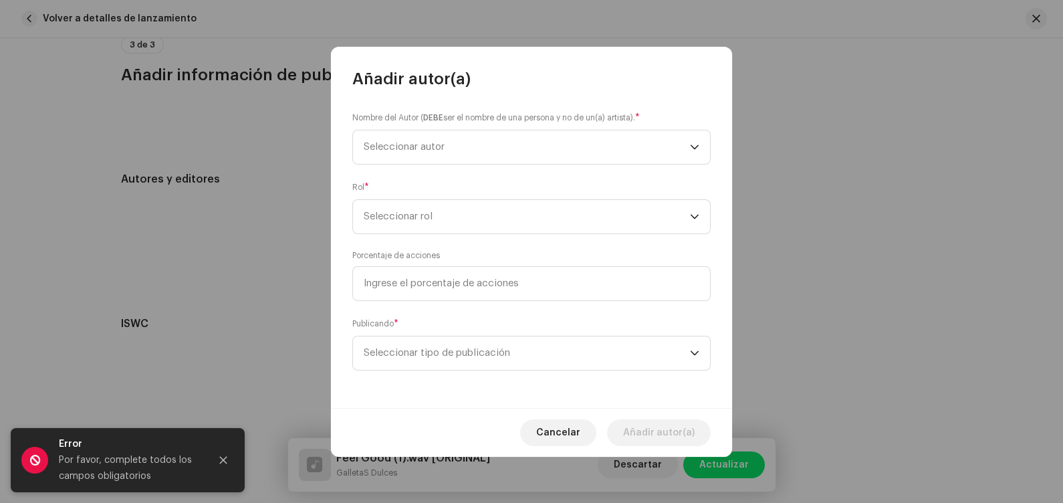
click at [410, 301] on div "Nombre del Autor ( DEBE ser el nombre de una persona y no de un(a) artista). * …" at bounding box center [531, 249] width 401 height 318
click at [410, 287] on input at bounding box center [531, 283] width 358 height 35
click at [565, 402] on span "Cancelar" at bounding box center [558, 432] width 44 height 27
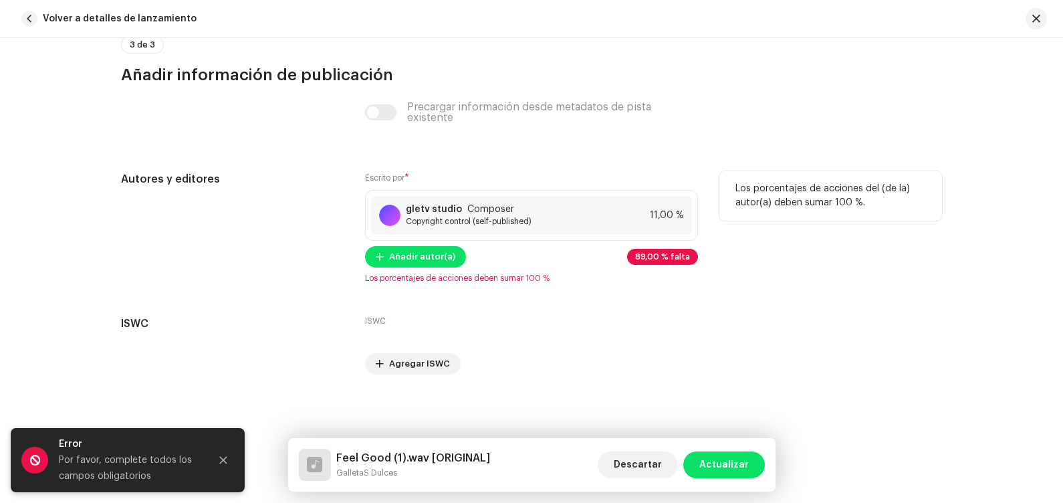
click at [527, 278] on span "Los porcentajes de acciones deben sumar 100 %" at bounding box center [531, 278] width 333 height 11
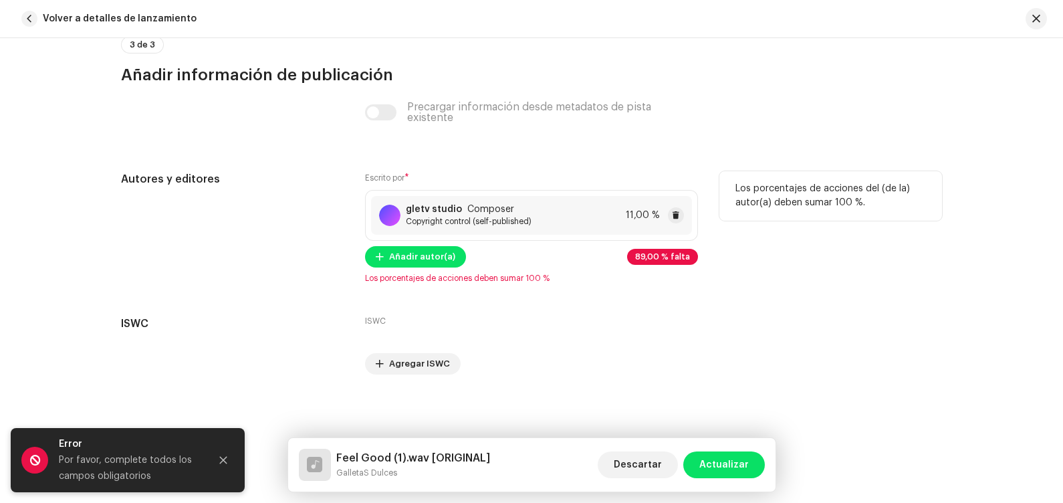
click at [588, 208] on div "gletv studio Composer Copyright control (self-published) 11,00 %" at bounding box center [531, 215] width 321 height 39
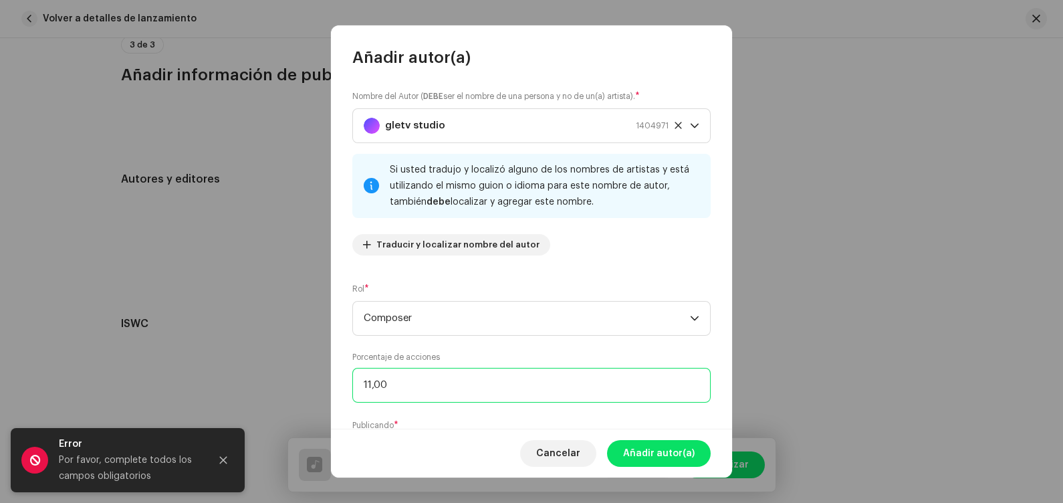
click at [383, 387] on input "11,00" at bounding box center [531, 385] width 358 height 35
type input "1,00"
type input "40,00"
click at [640, 402] on span "Añadir autor(a)" at bounding box center [659, 453] width 72 height 27
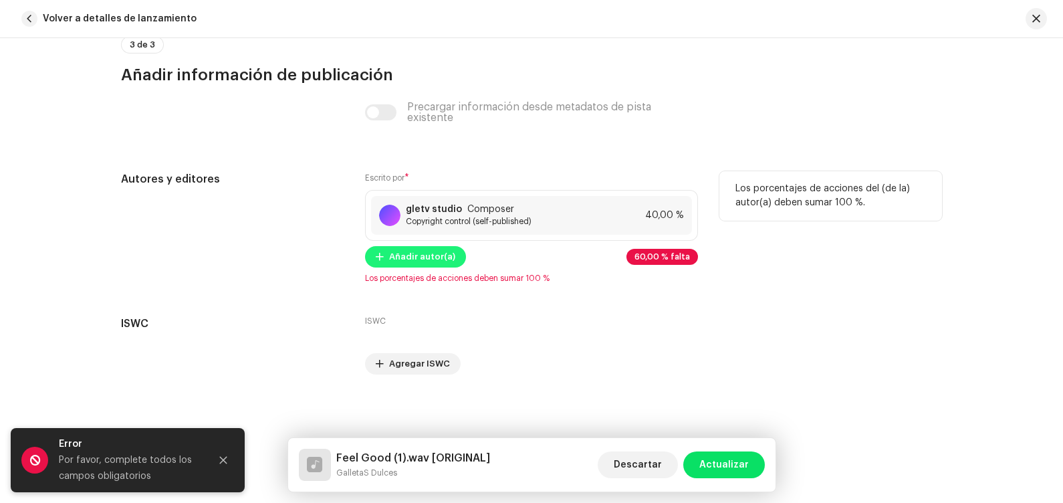
click at [436, 257] on span "Añadir autor(a)" at bounding box center [422, 256] width 66 height 27
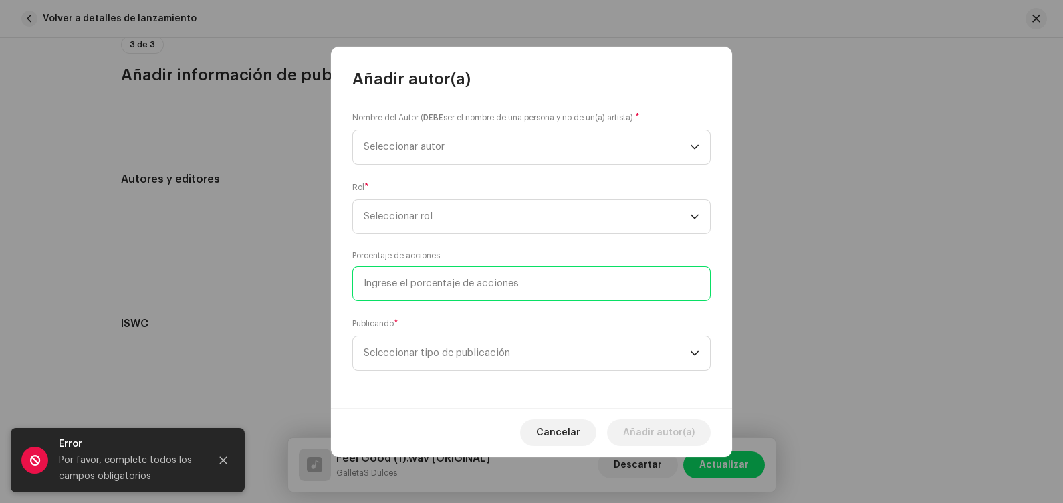
click at [431, 293] on input at bounding box center [531, 283] width 358 height 35
click at [550, 402] on span "Cancelar" at bounding box center [558, 432] width 44 height 27
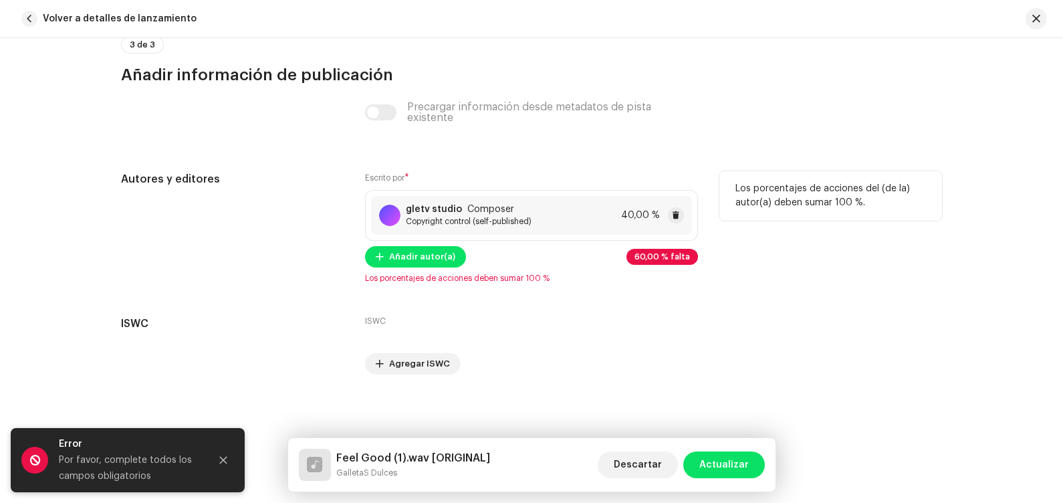
click at [614, 219] on div "gletv studio Composer Copyright control (self-published) 40,00 %" at bounding box center [531, 215] width 321 height 39
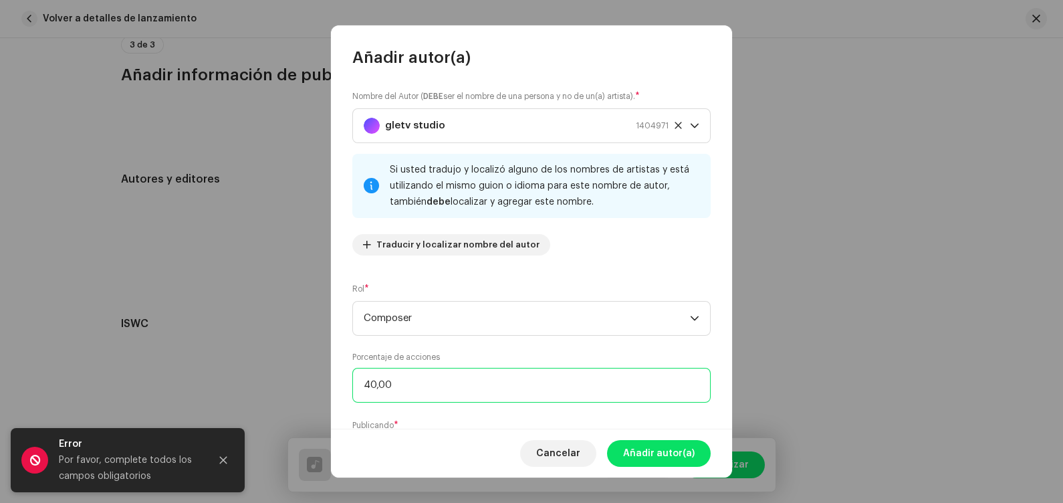
click at [495, 392] on input "40,00" at bounding box center [531, 385] width 358 height 35
type input "4,00"
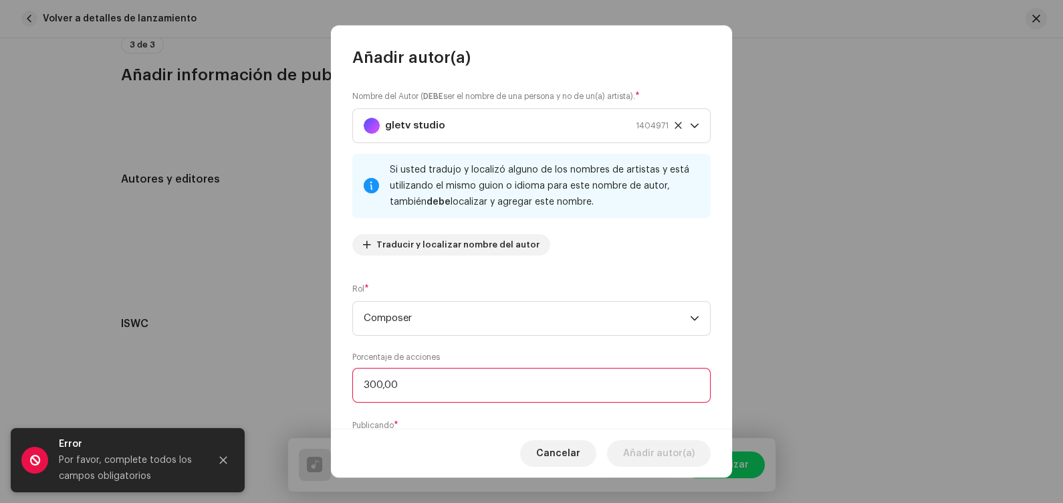
type input "30,00"
click at [649, 402] on span "Añadir autor(a)" at bounding box center [659, 453] width 72 height 27
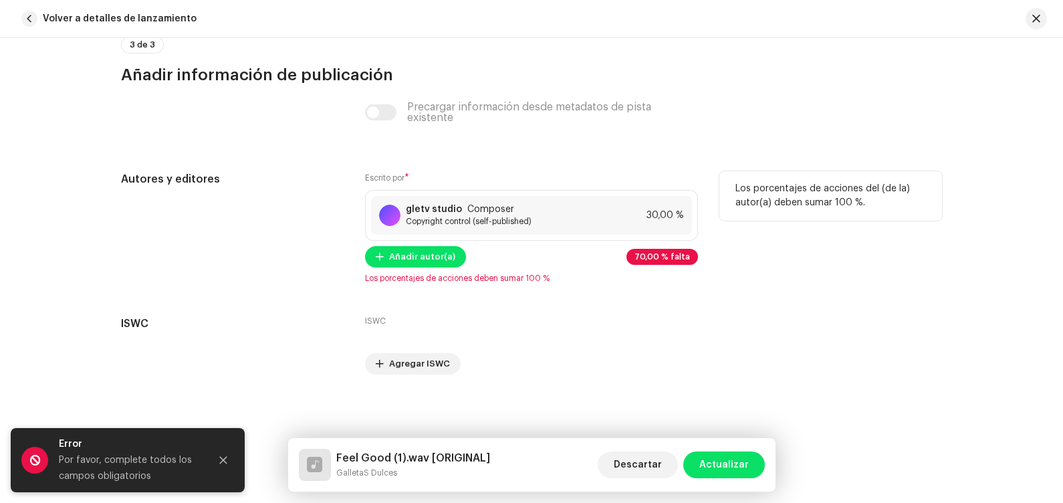
click at [646, 259] on span "70,00 % falta" at bounding box center [661, 257] width 55 height 8
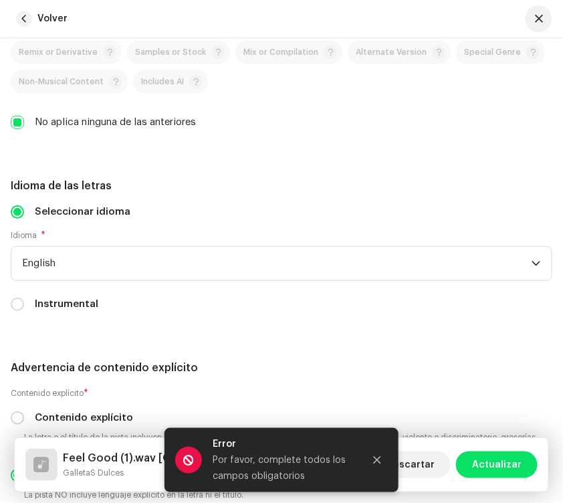
click at [410, 287] on div "Seleccionar idioma Idioma * English Instrumental" at bounding box center [282, 258] width 542 height 107
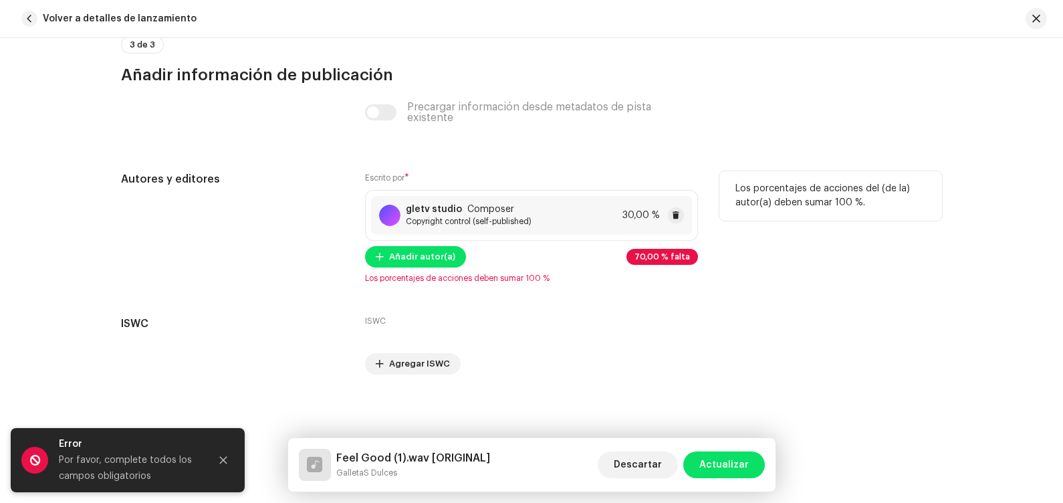
click at [583, 214] on div "gletv studio Composer Copyright control (self-published) 30,00 %" at bounding box center [531, 215] width 321 height 39
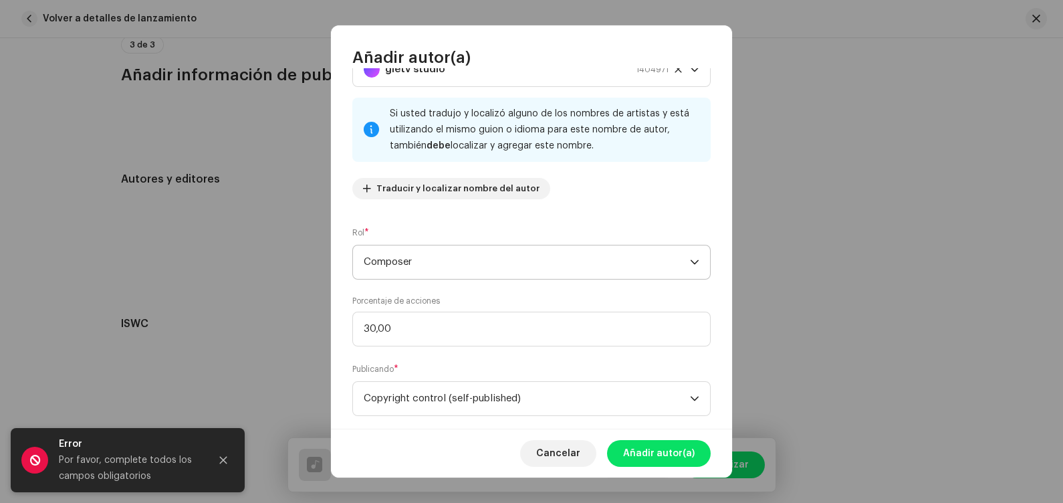
scroll to position [80, 0]
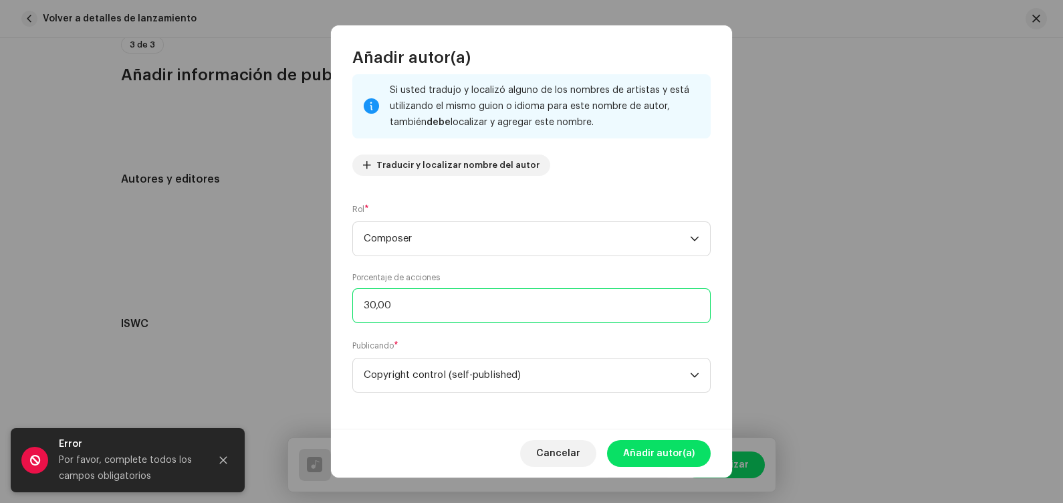
click at [463, 318] on input "30,00" at bounding box center [531, 305] width 358 height 35
type input "3,00"
type input "70,00"
click at [659, 402] on span "Añadir autor(a)" at bounding box center [659, 453] width 72 height 27
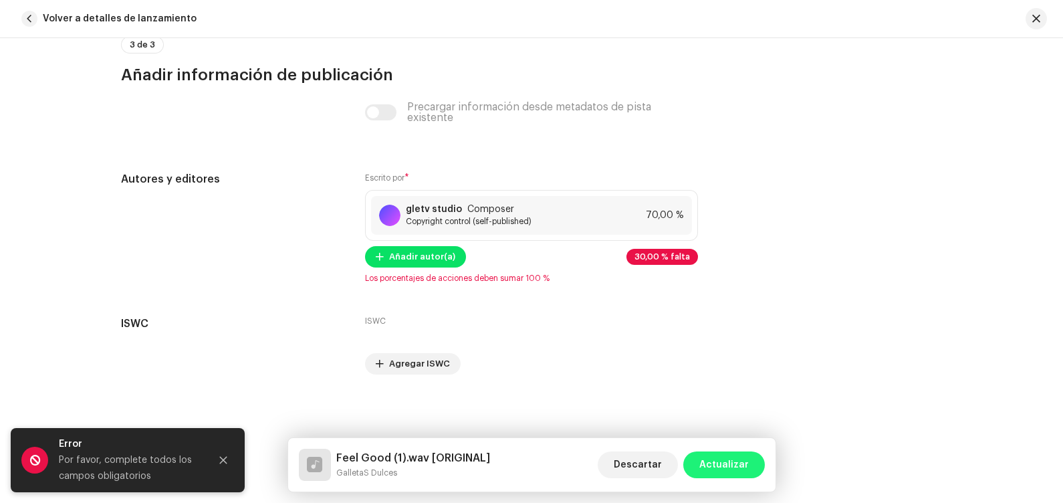
click at [722, 402] on span "Actualizar" at bounding box center [723, 464] width 49 height 27
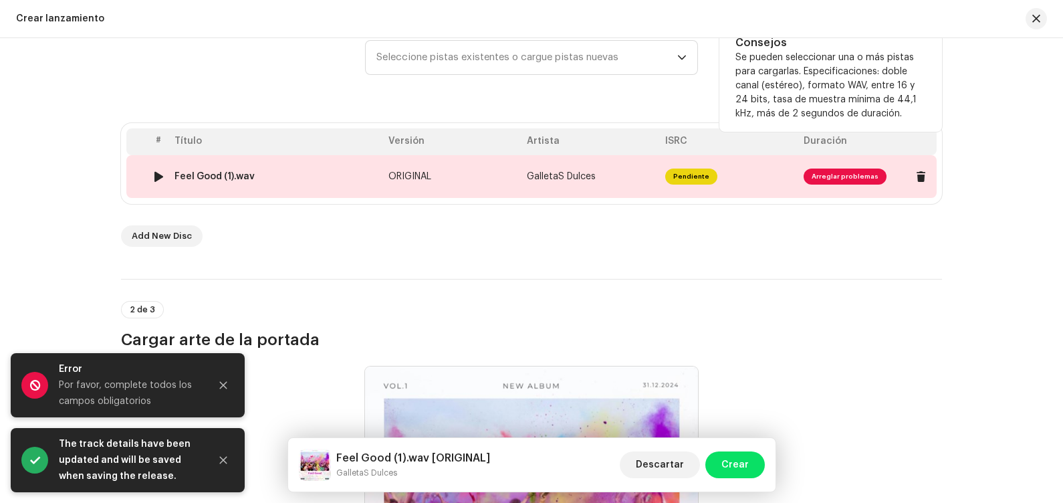
click at [685, 175] on span "Pendiente" at bounding box center [691, 176] width 52 height 16
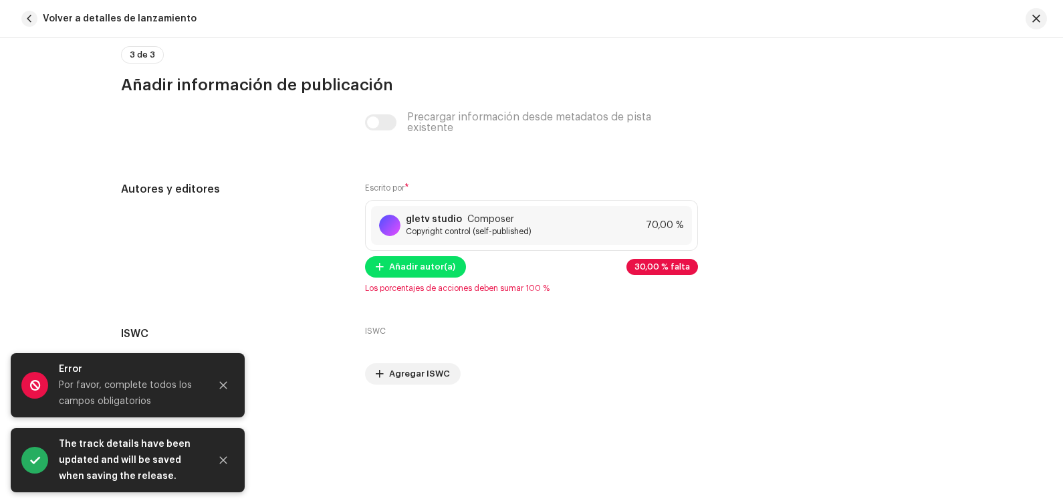
scroll to position [2685, 0]
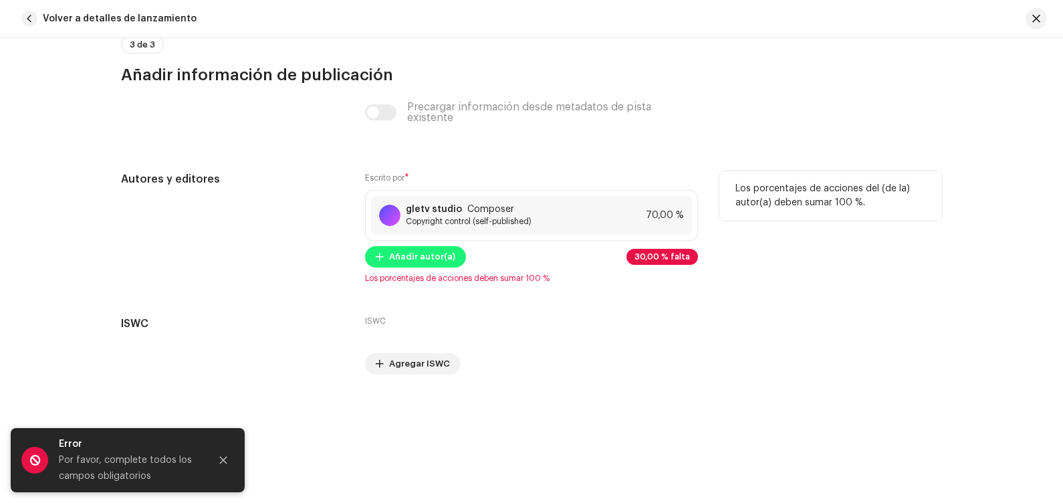
click at [431, 254] on span "Añadir autor(a)" at bounding box center [422, 256] width 66 height 27
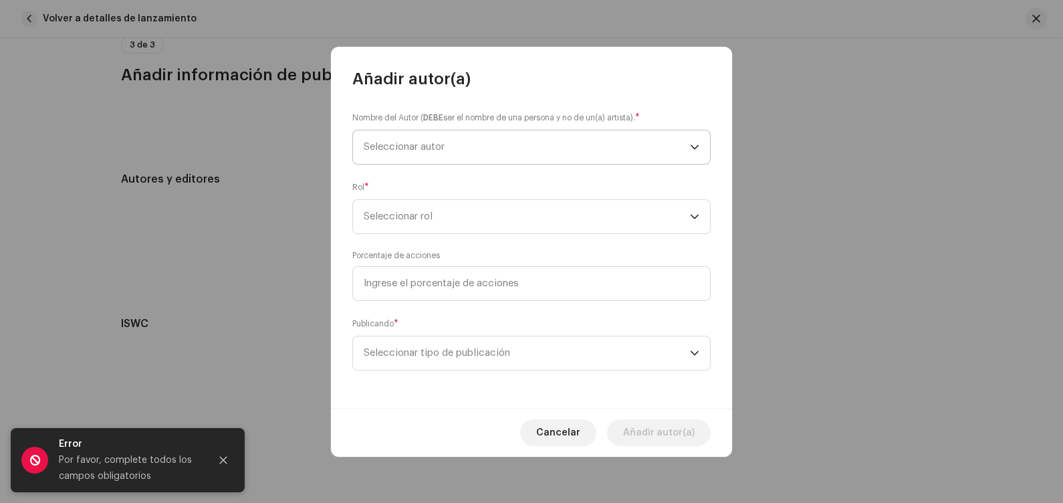
click at [483, 140] on span "Seleccionar autor" at bounding box center [527, 146] width 326 height 33
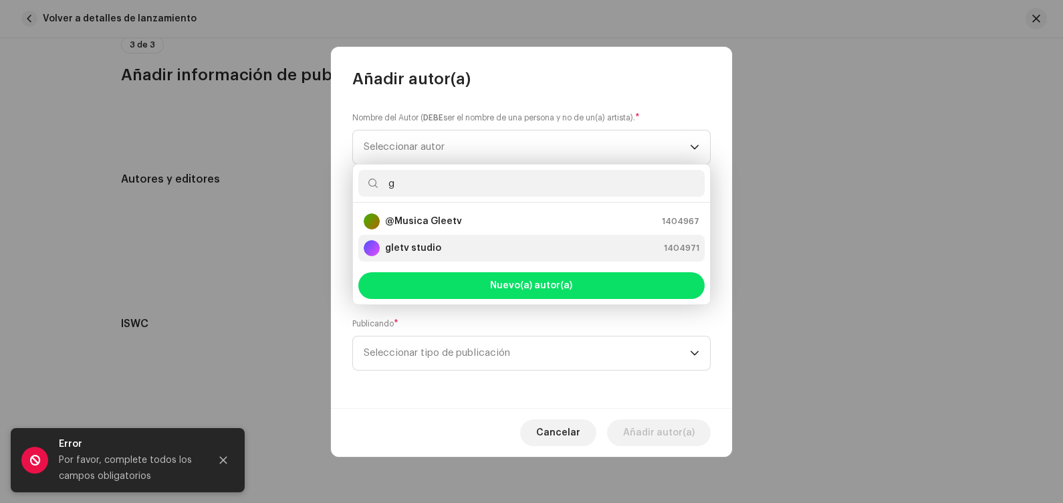
type input "g"
click at [453, 241] on div "gletv studio 1404971" at bounding box center [532, 248] width 336 height 16
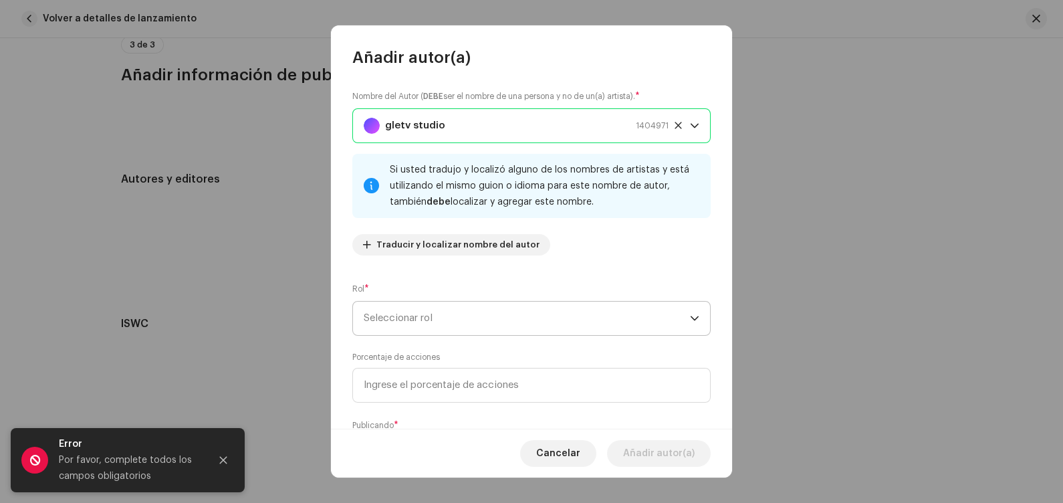
click at [458, 310] on span "Seleccionar rol" at bounding box center [527, 318] width 326 height 33
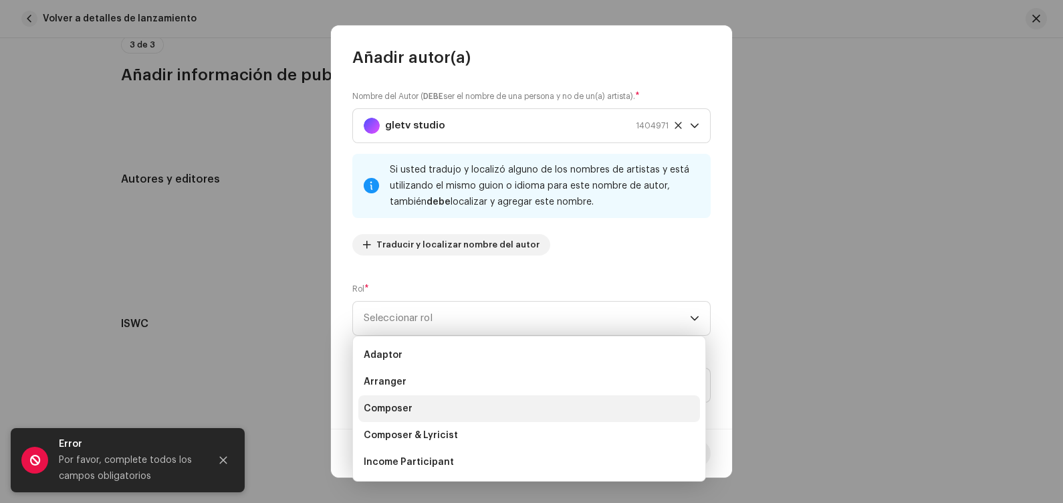
click at [410, 402] on li "Composer" at bounding box center [529, 408] width 342 height 27
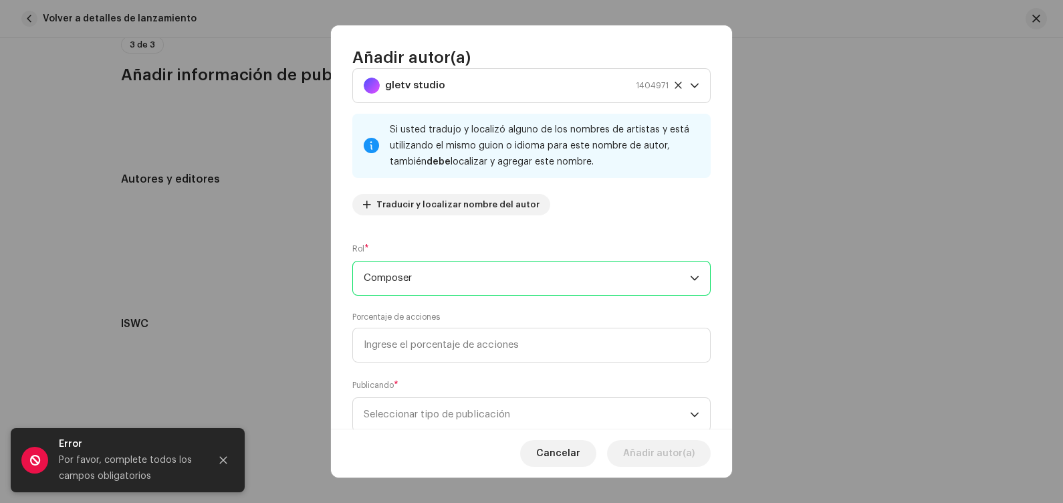
scroll to position [80, 0]
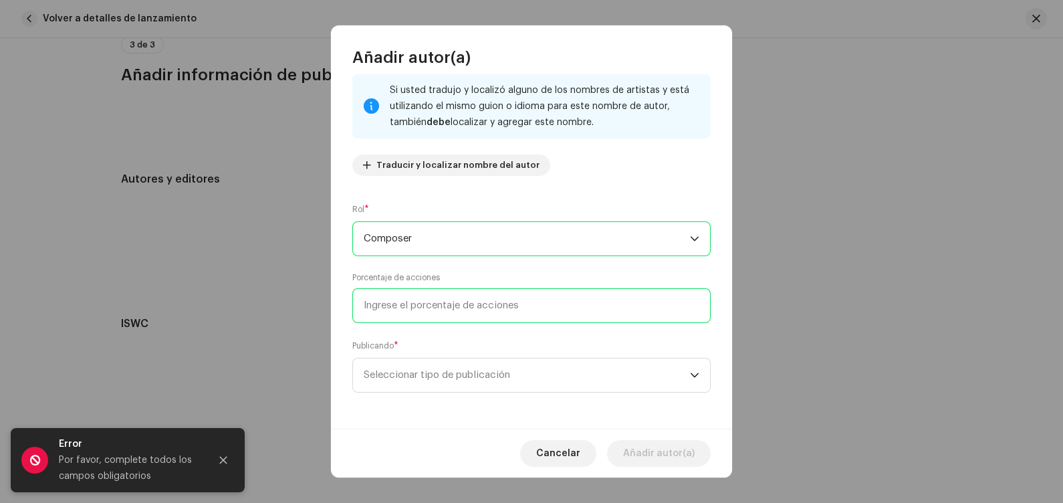
click at [407, 310] on input at bounding box center [531, 305] width 358 height 35
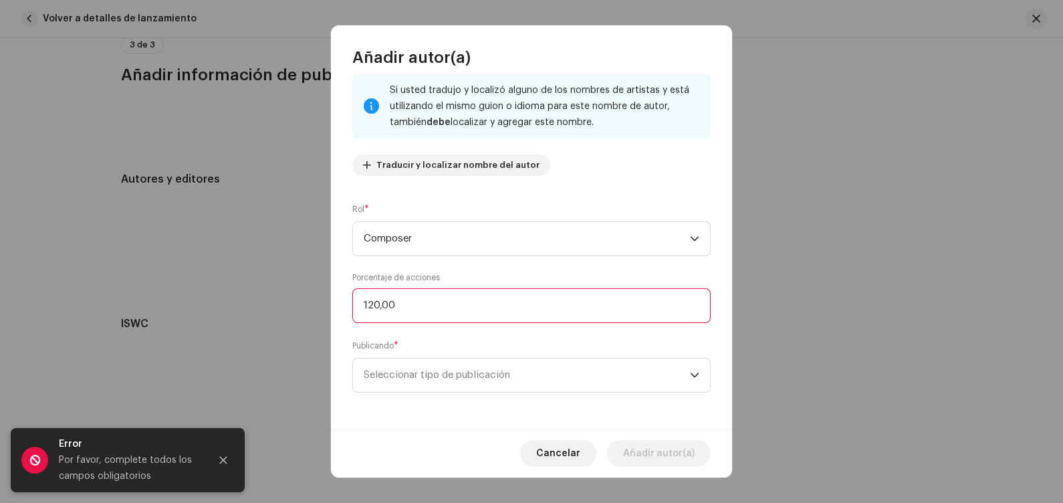
type input "12,00"
click at [598, 368] on span "Seleccionar tipo de publicación" at bounding box center [527, 374] width 326 height 33
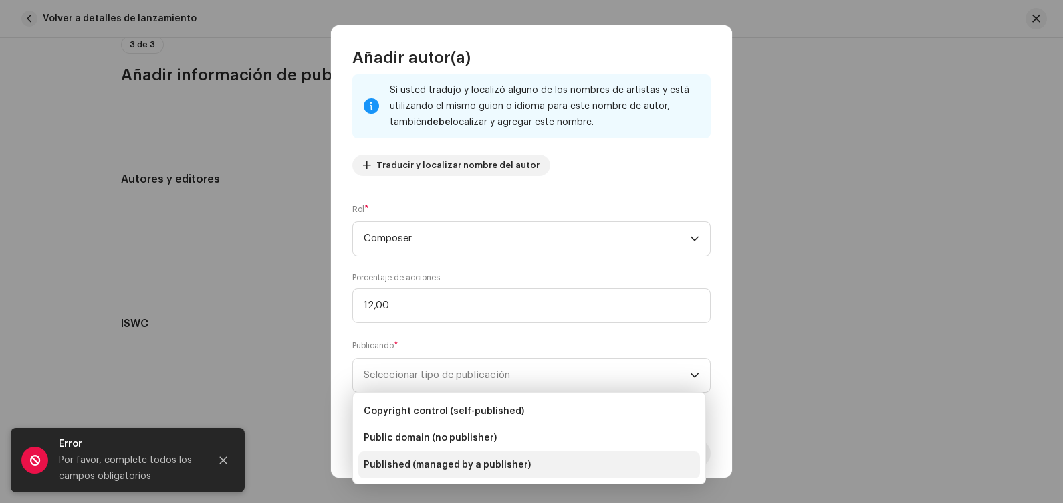
click at [548, 402] on li "Published (managed by a publisher)" at bounding box center [529, 464] width 342 height 27
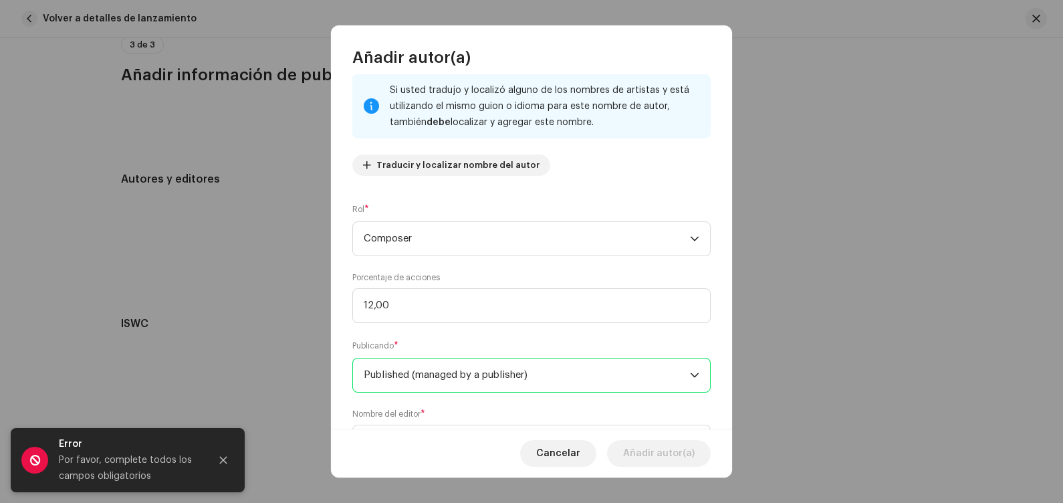
scroll to position [147, 0]
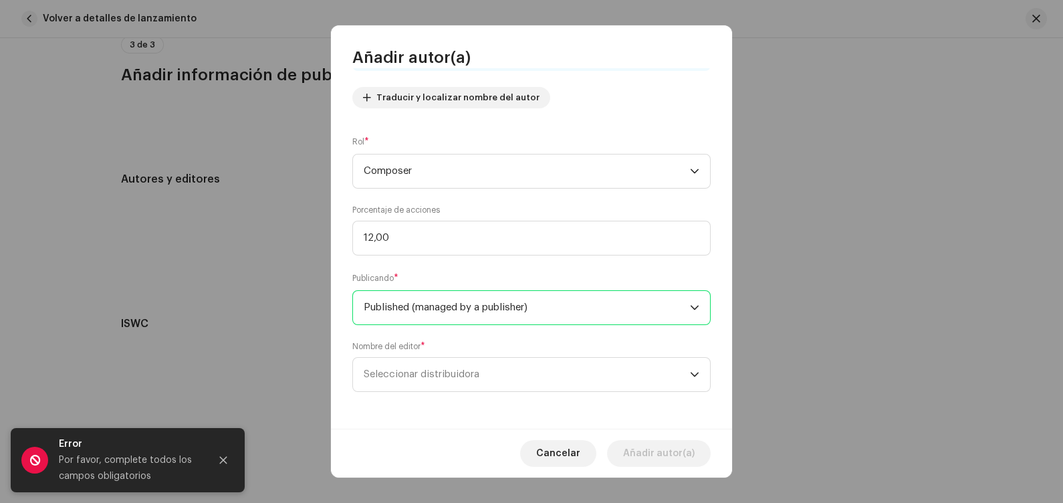
click at [608, 379] on span "Seleccionar distribuidora" at bounding box center [527, 374] width 326 height 33
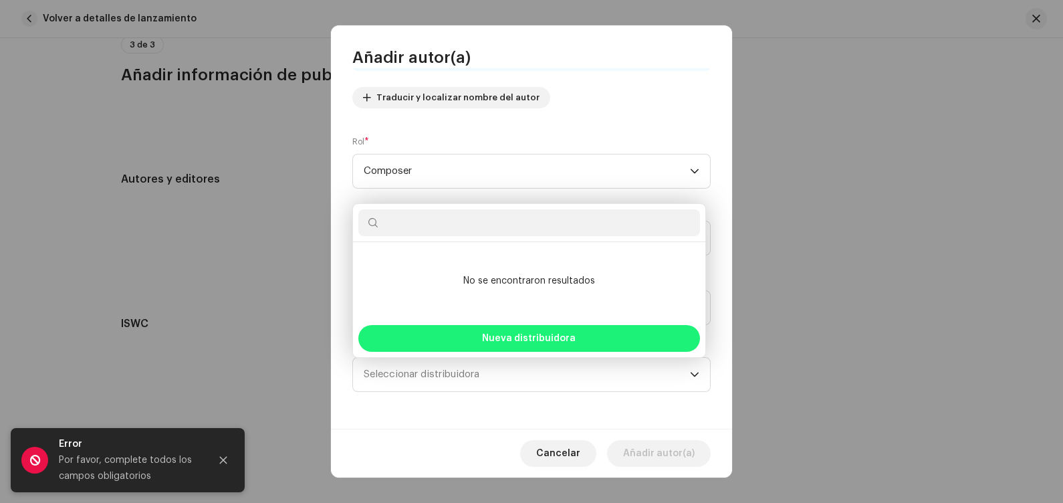
click at [572, 330] on button "Nueva distribuidora" at bounding box center [529, 338] width 342 height 27
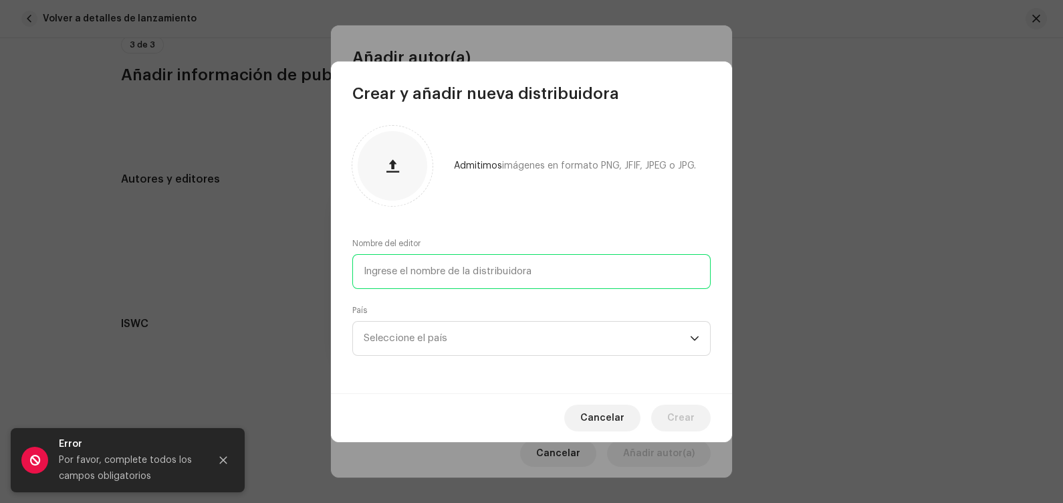
click at [554, 274] on input "text" at bounding box center [531, 271] width 358 height 35
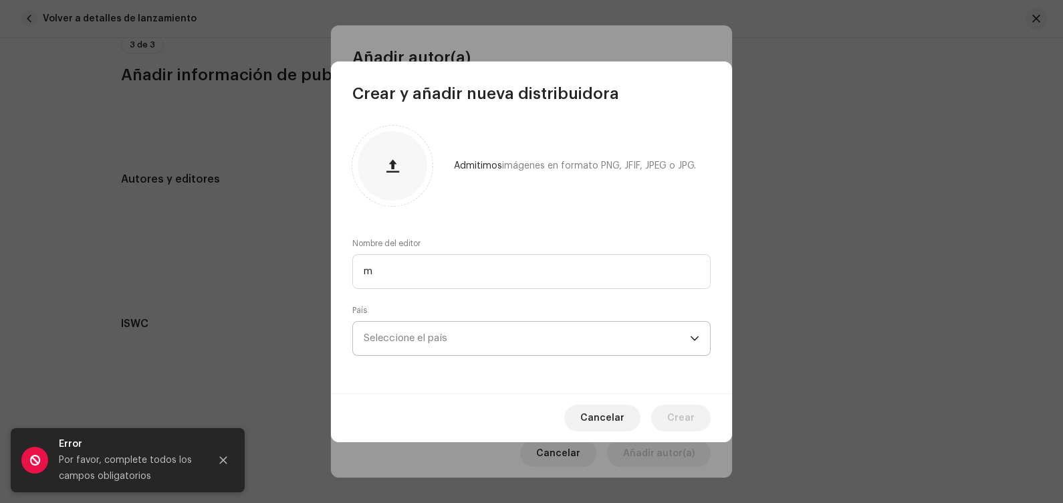
click at [538, 335] on span "Seleccione el país" at bounding box center [527, 338] width 326 height 33
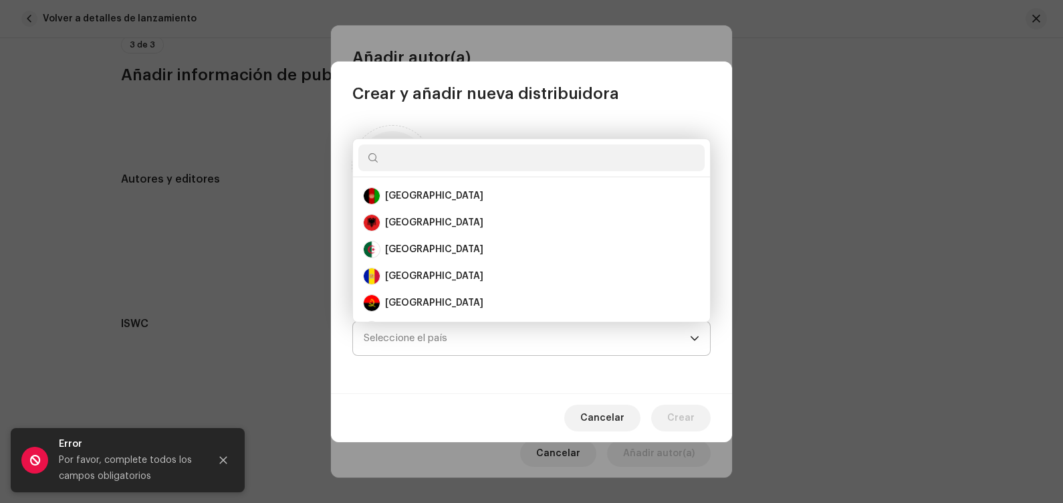
click at [554, 334] on span "Seleccione el país" at bounding box center [527, 338] width 326 height 33
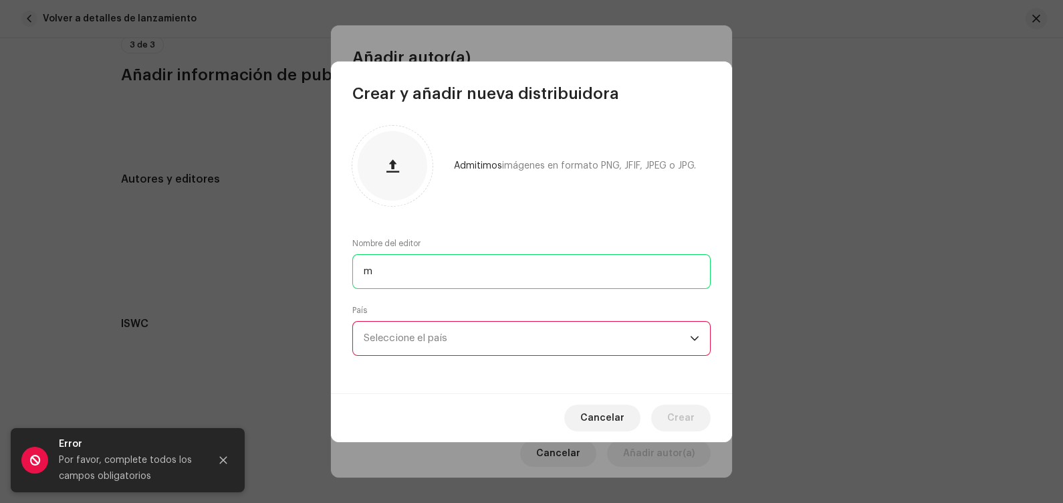
click at [542, 279] on input "m" at bounding box center [531, 271] width 358 height 35
type input "music"
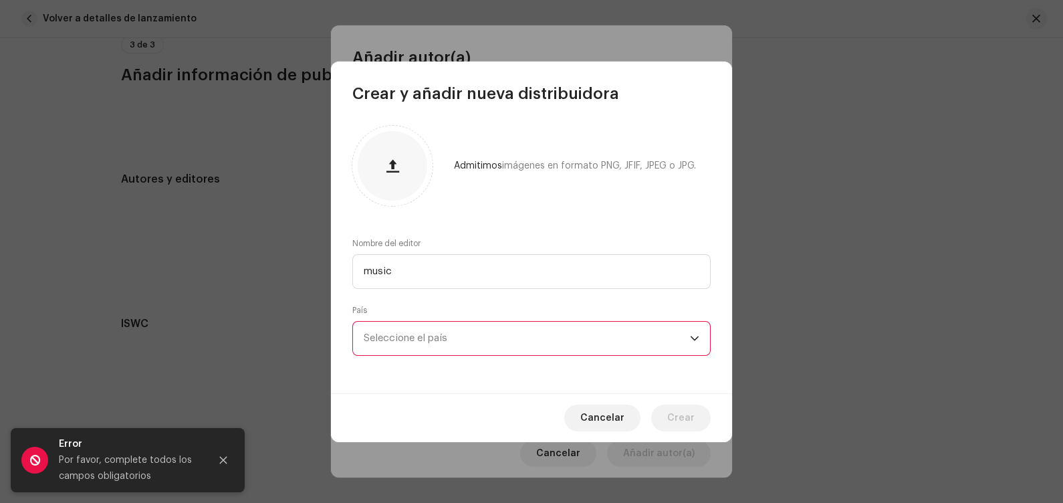
click at [495, 345] on span "Seleccione el país" at bounding box center [527, 338] width 326 height 33
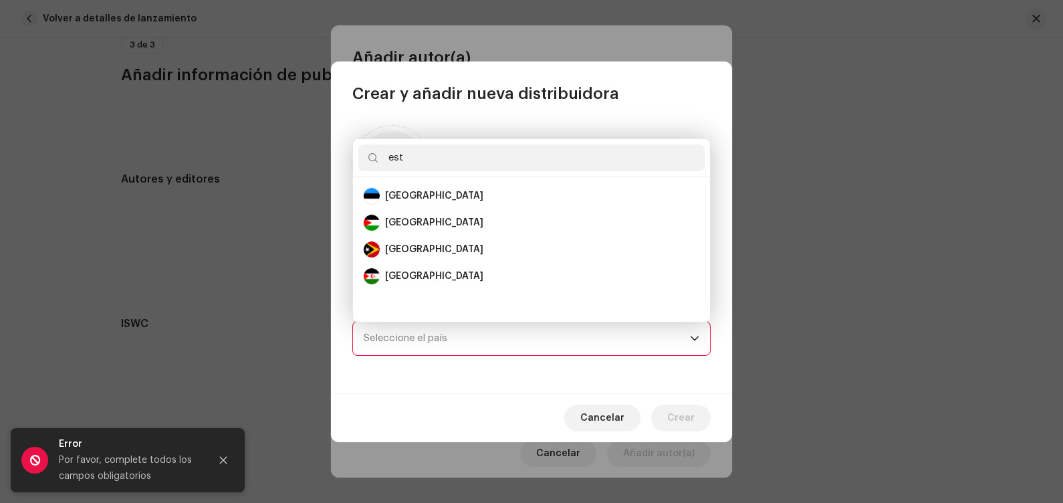
scroll to position [0, 0]
type input "e"
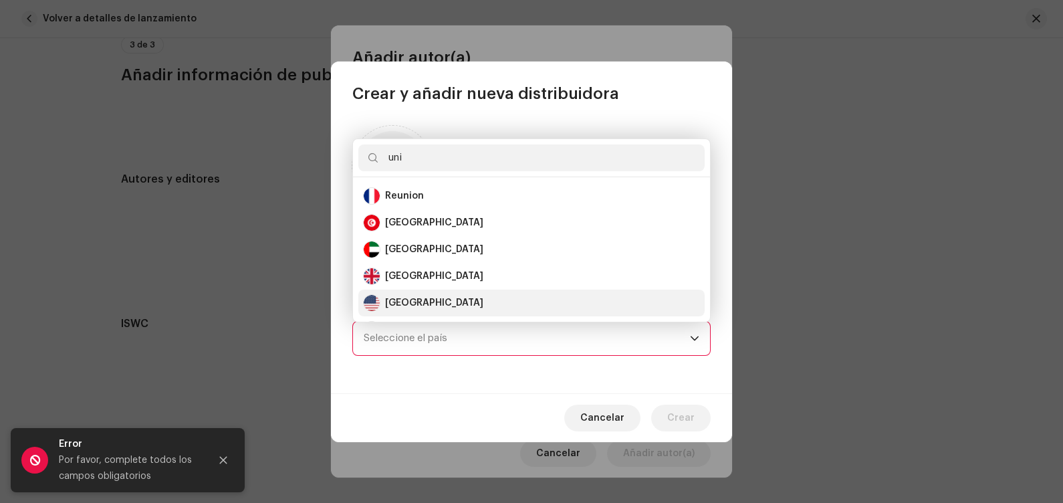
type input "uni"
click at [485, 302] on div "United States" at bounding box center [532, 303] width 336 height 16
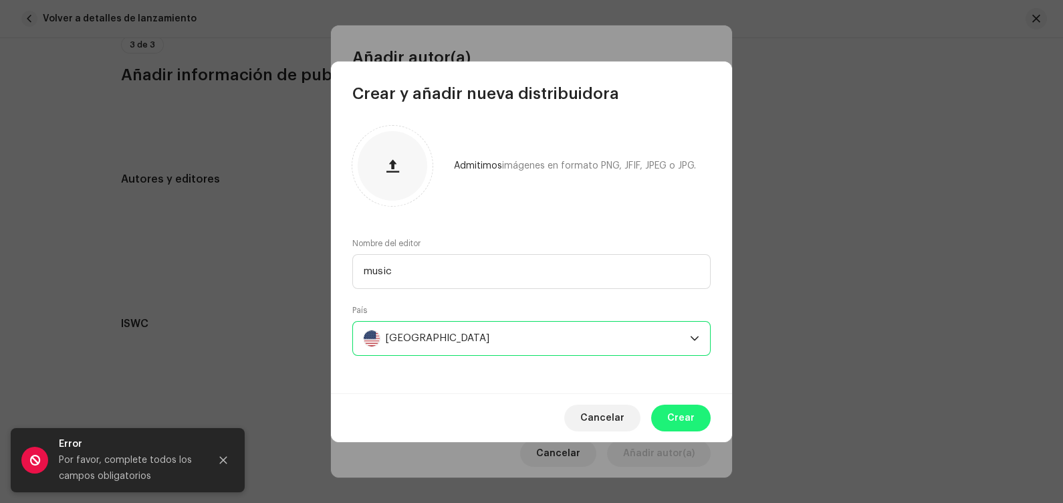
click at [687, 402] on span "Crear" at bounding box center [680, 417] width 27 height 27
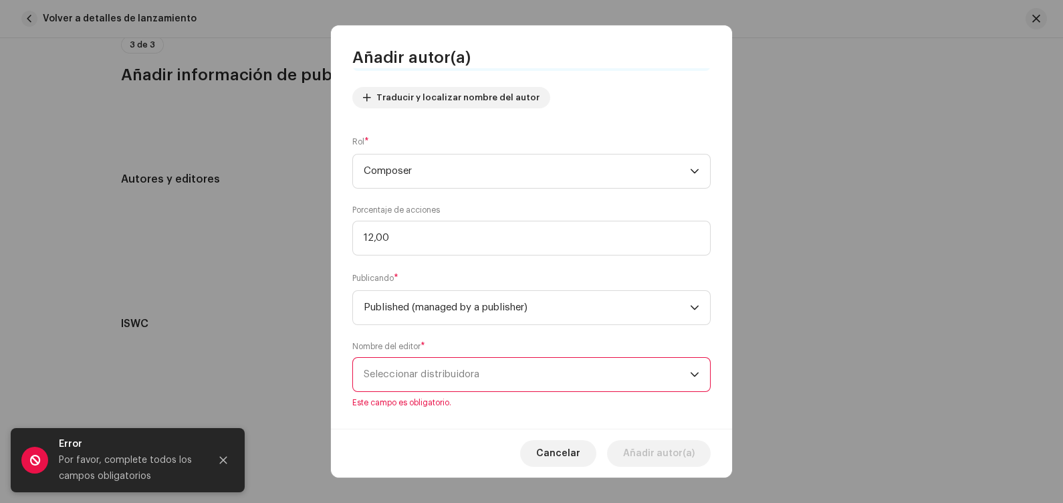
click at [598, 382] on span "Seleccionar distribuidora" at bounding box center [527, 374] width 326 height 33
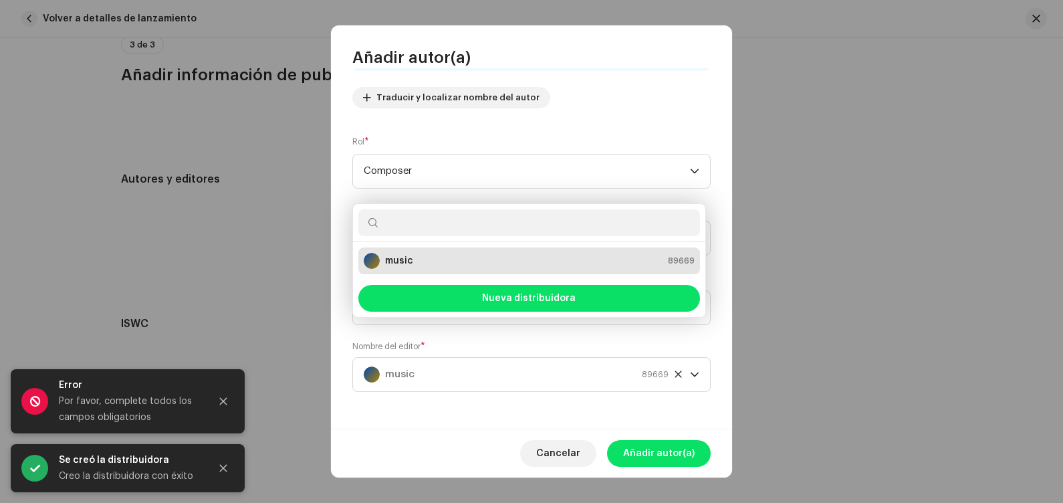
click at [608, 265] on div "music 89669" at bounding box center [529, 261] width 331 height 16
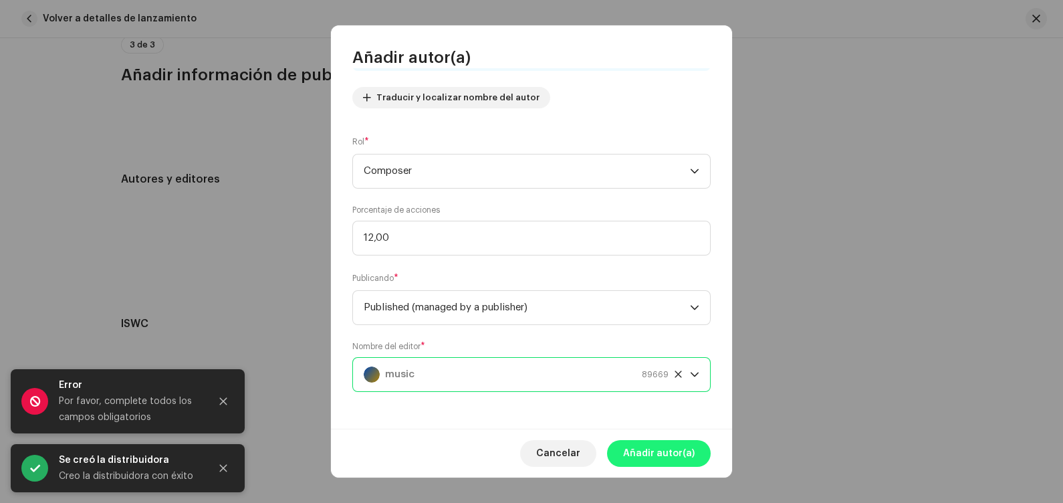
click at [667, 402] on span "Añadir autor(a)" at bounding box center [659, 453] width 72 height 27
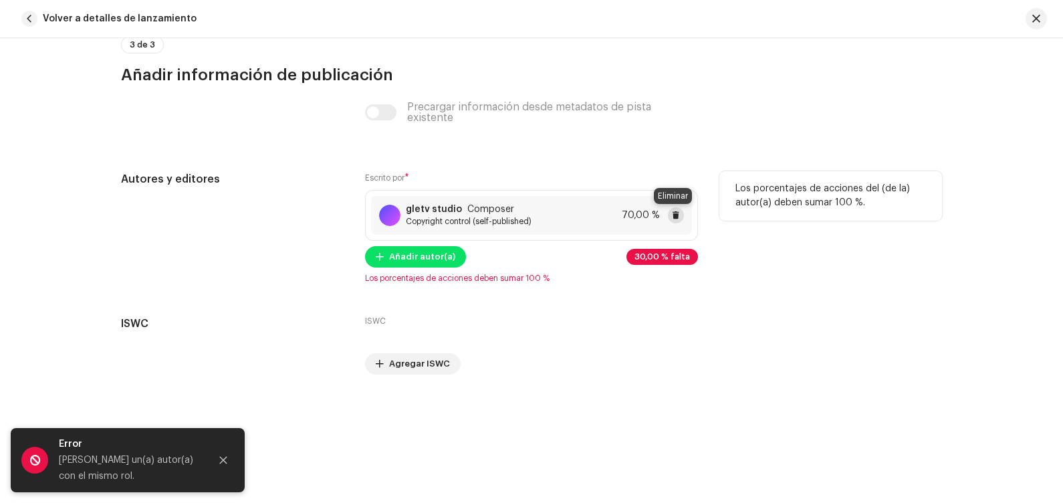
click at [676, 214] on span at bounding box center [676, 215] width 8 height 11
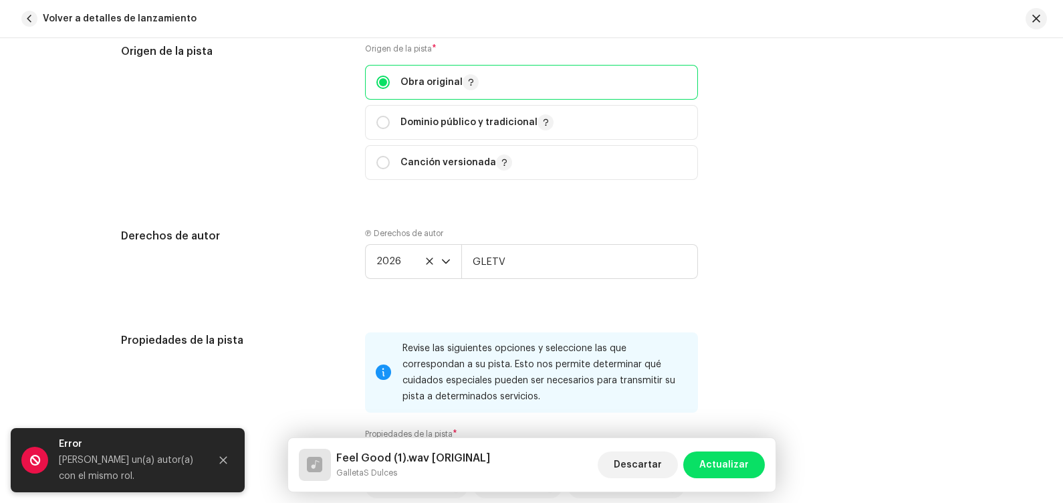
scroll to position [2629, 0]
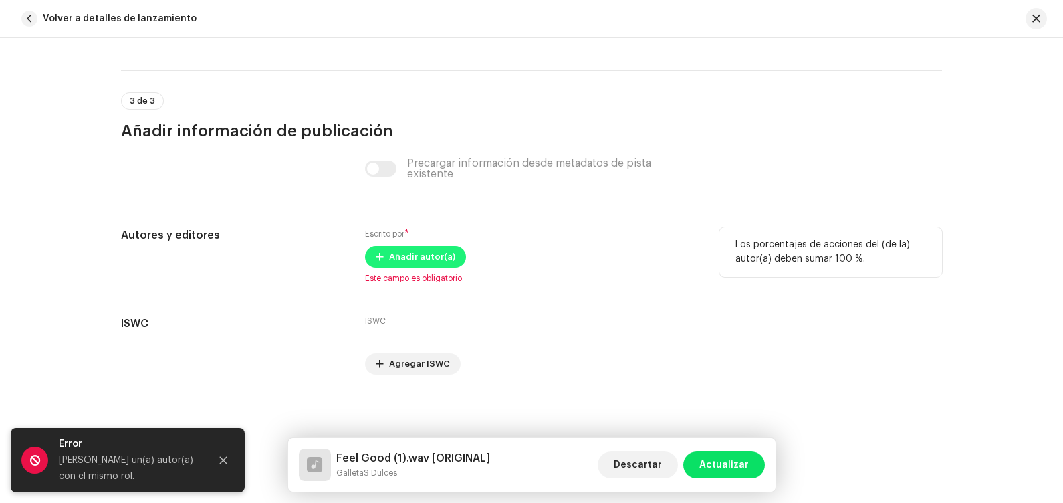
click at [443, 255] on span "Añadir autor(a)" at bounding box center [422, 256] width 66 height 27
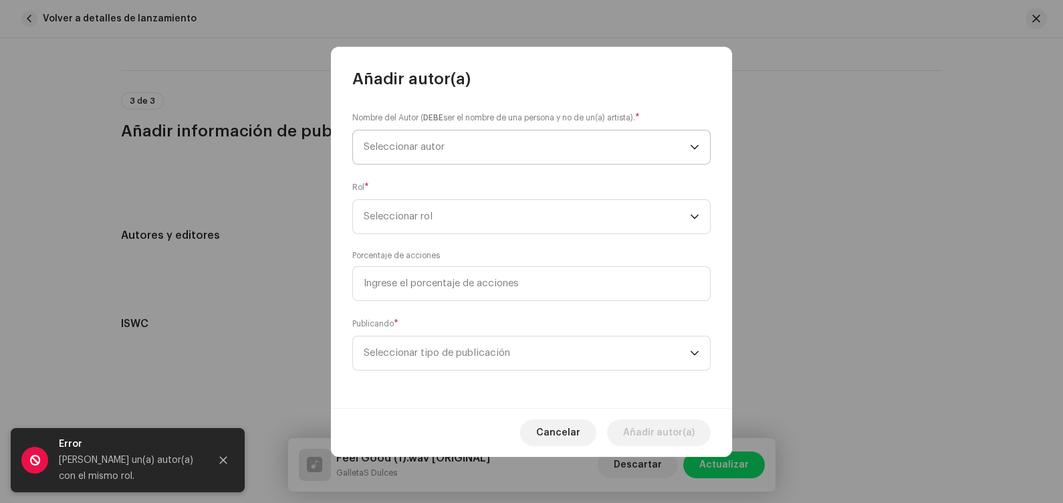
click at [442, 147] on span "Seleccionar autor" at bounding box center [404, 147] width 81 height 10
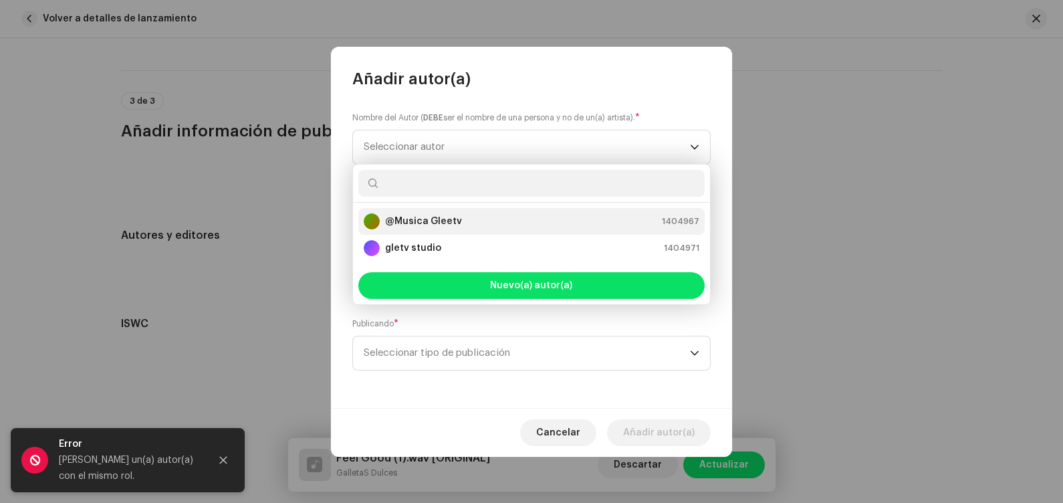
click at [442, 223] on strong "@Musica Gleetv" at bounding box center [423, 221] width 77 height 13
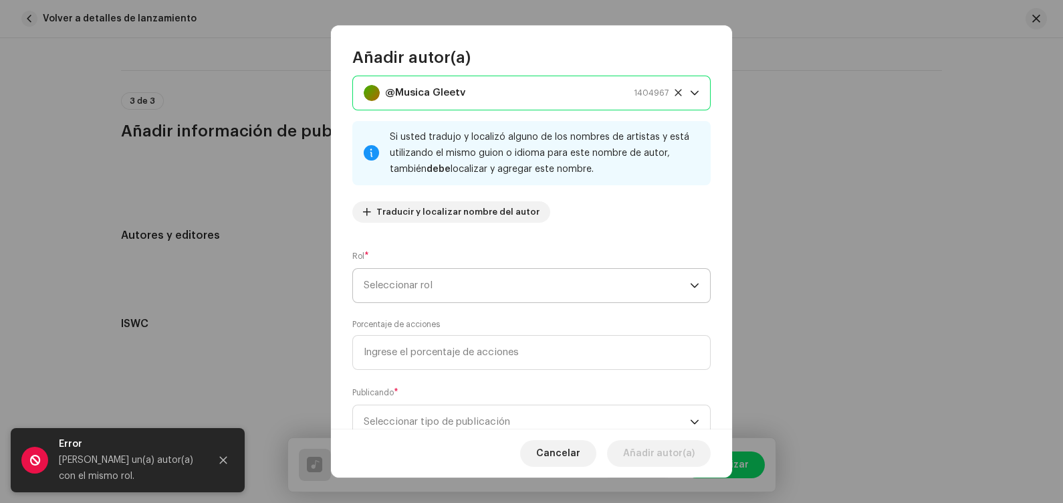
scroll to position [80, 0]
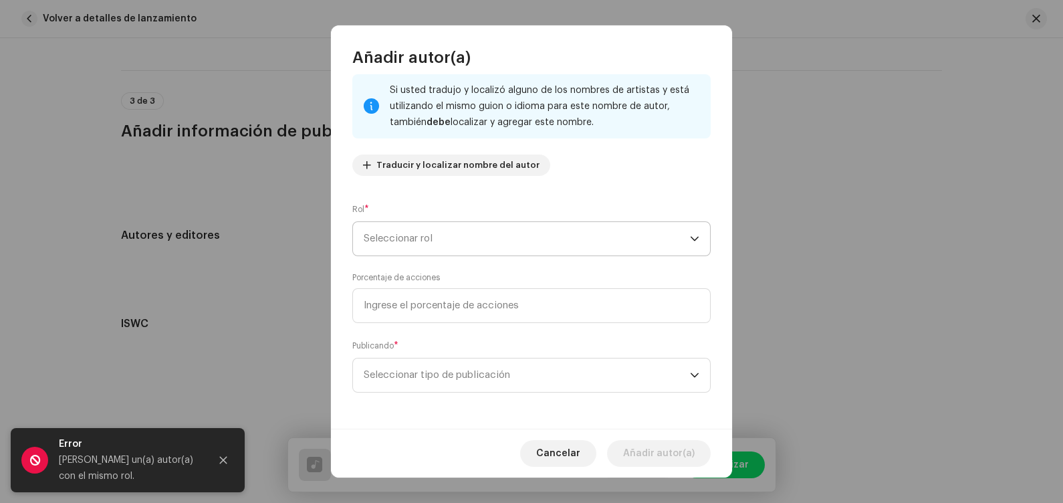
click at [481, 249] on span "Seleccionar rol" at bounding box center [527, 238] width 326 height 33
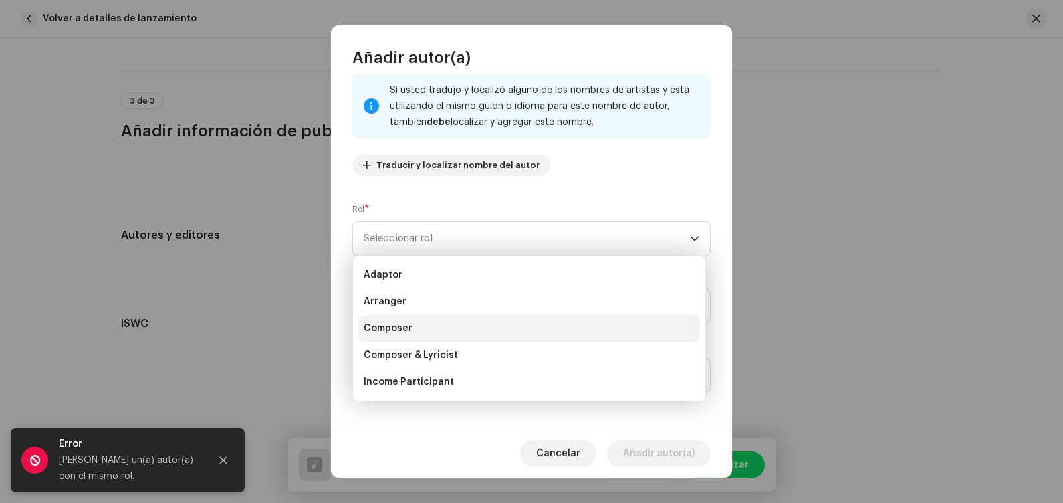
click at [483, 321] on li "Composer" at bounding box center [529, 328] width 342 height 27
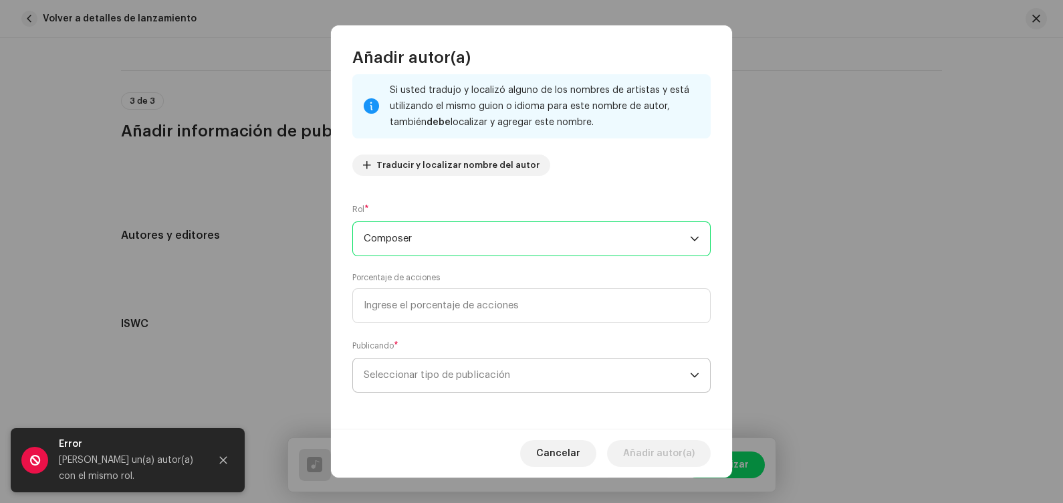
click at [476, 382] on span "Seleccionar tipo de publicación" at bounding box center [527, 374] width 326 height 33
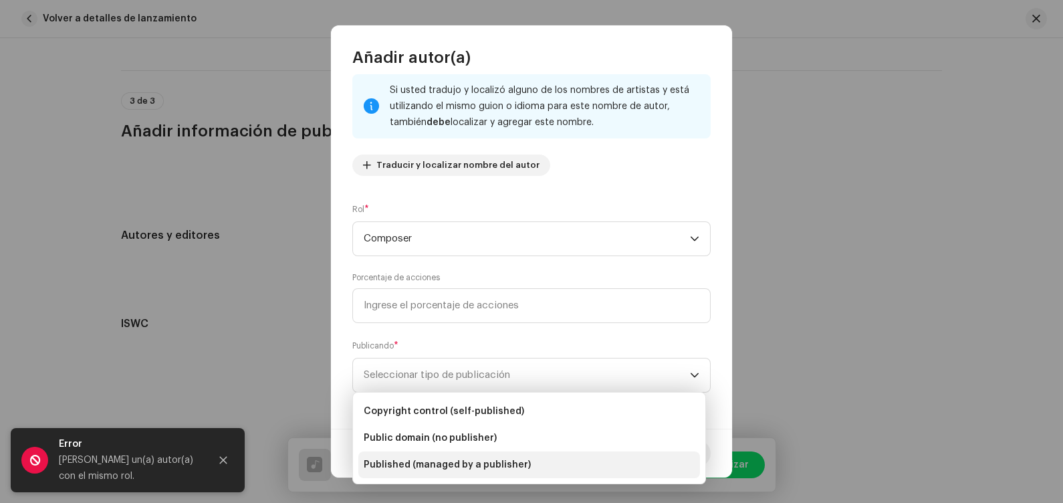
click at [487, 402] on span "Published (managed by a publisher)" at bounding box center [447, 464] width 167 height 13
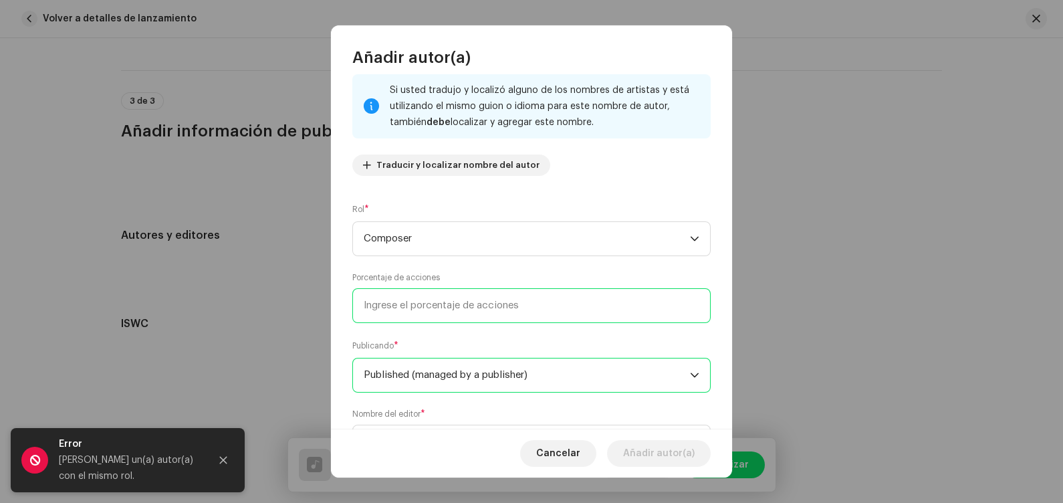
click at [461, 303] on input at bounding box center [531, 305] width 358 height 35
type input "60,00"
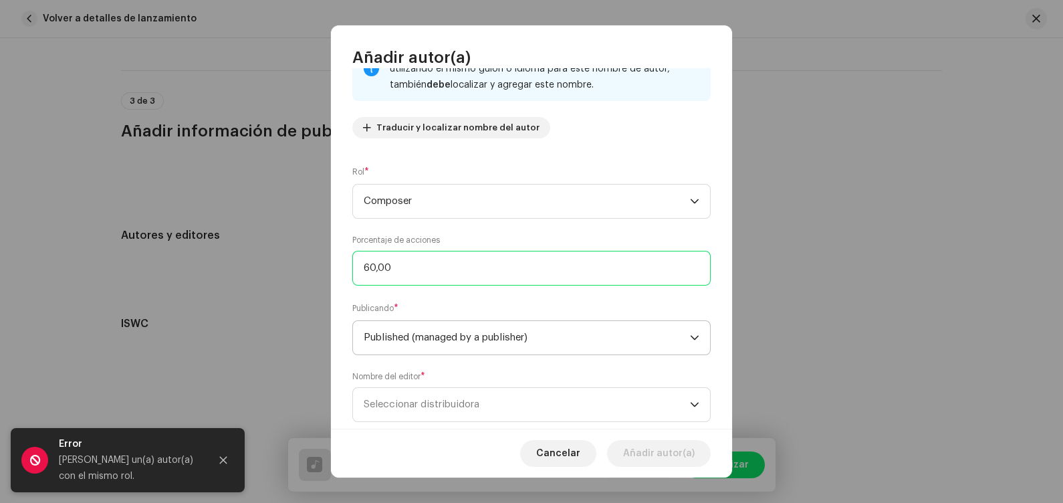
scroll to position [147, 0]
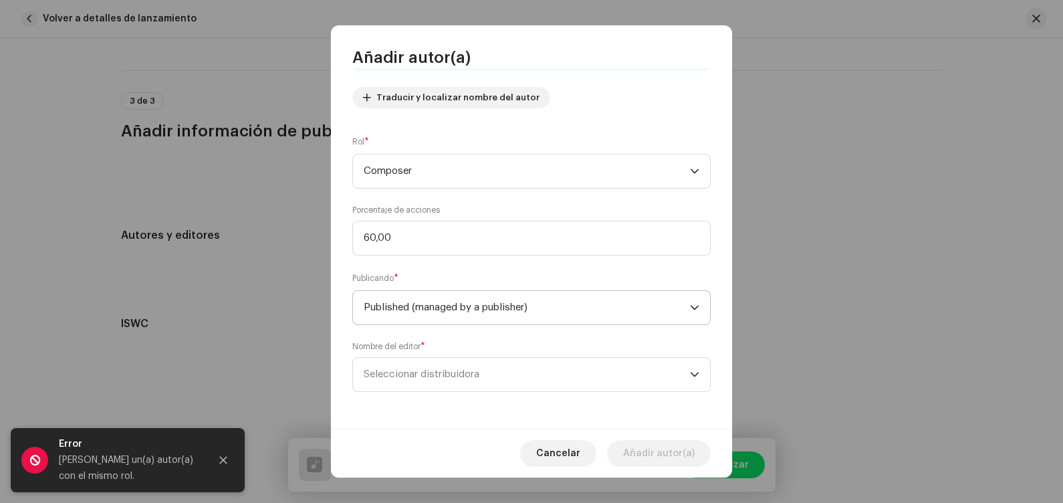
click at [509, 374] on span "Seleccionar distribuidora" at bounding box center [527, 374] width 326 height 33
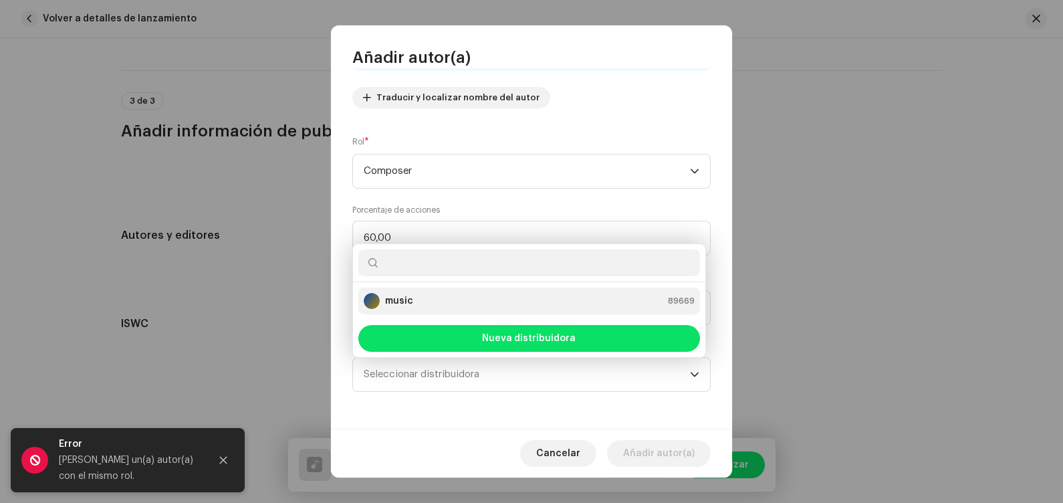
click at [504, 302] on div "music 89669" at bounding box center [529, 301] width 331 height 16
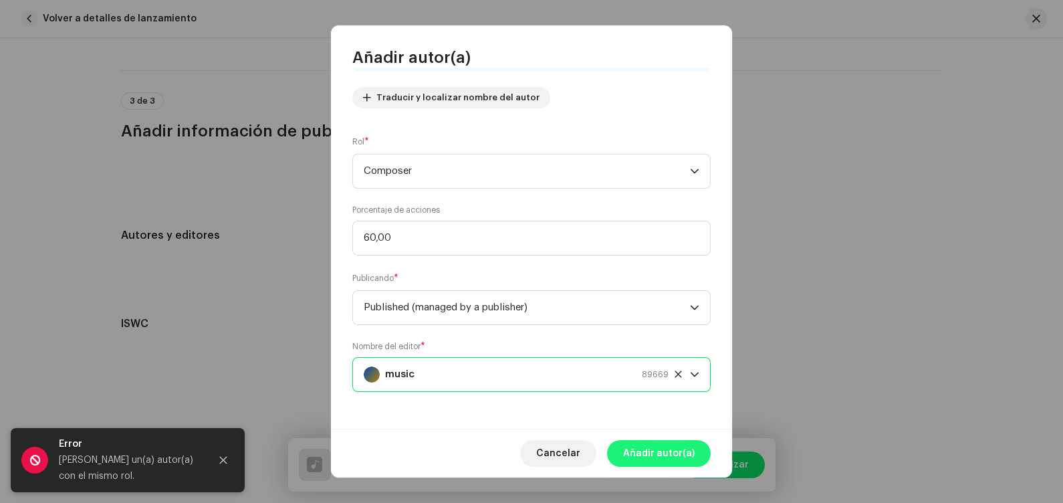
click at [659, 402] on span "Añadir autor(a)" at bounding box center [659, 453] width 72 height 27
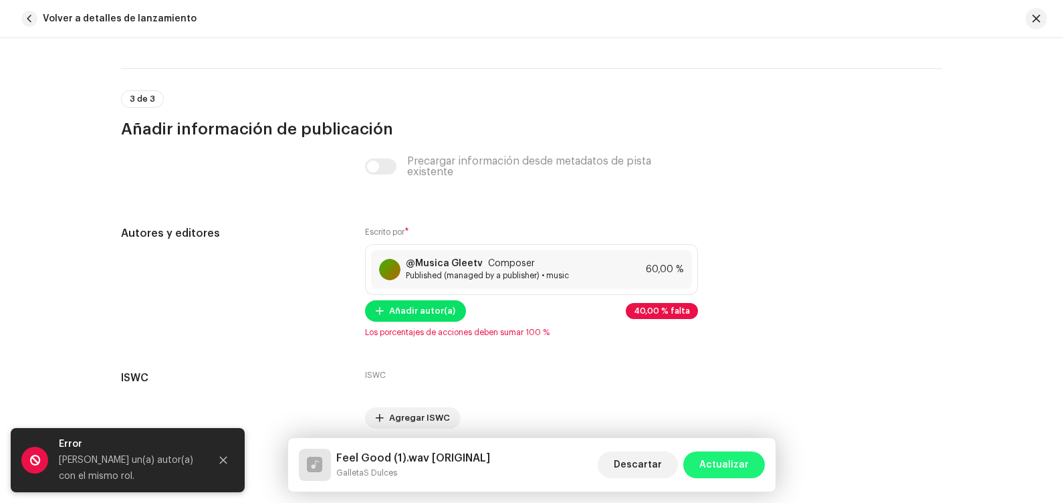
click at [712, 402] on span "Actualizar" at bounding box center [723, 464] width 49 height 27
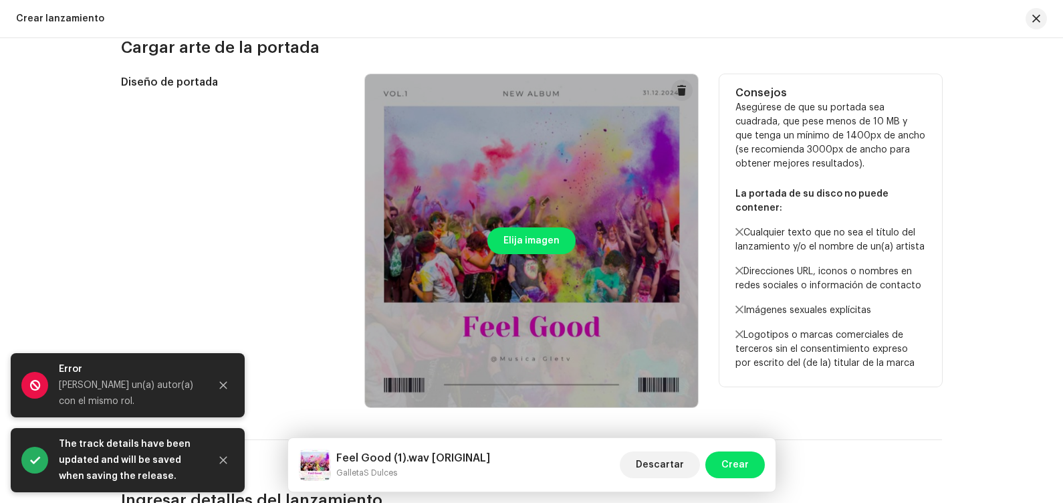
scroll to position [0, 0]
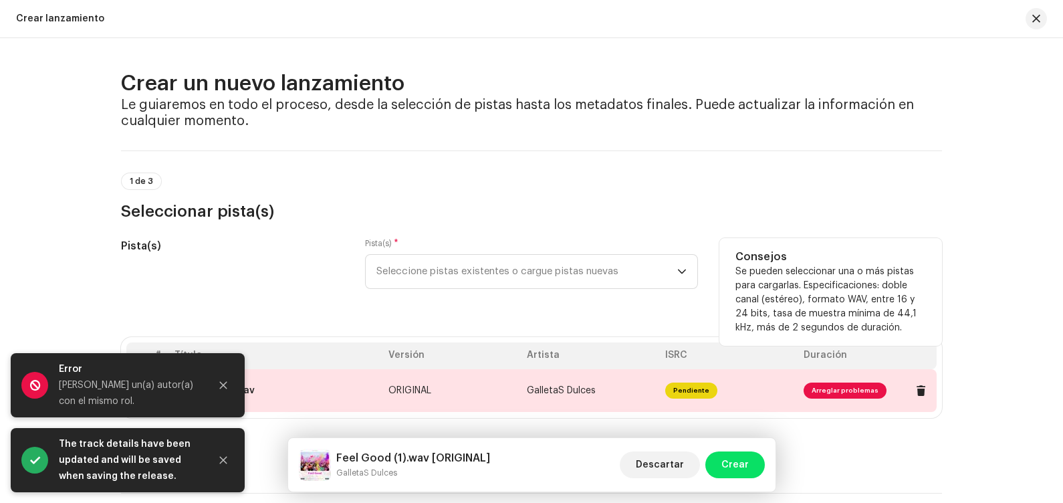
click at [848, 402] on td "Arreglar problemas" at bounding box center [867, 390] width 138 height 43
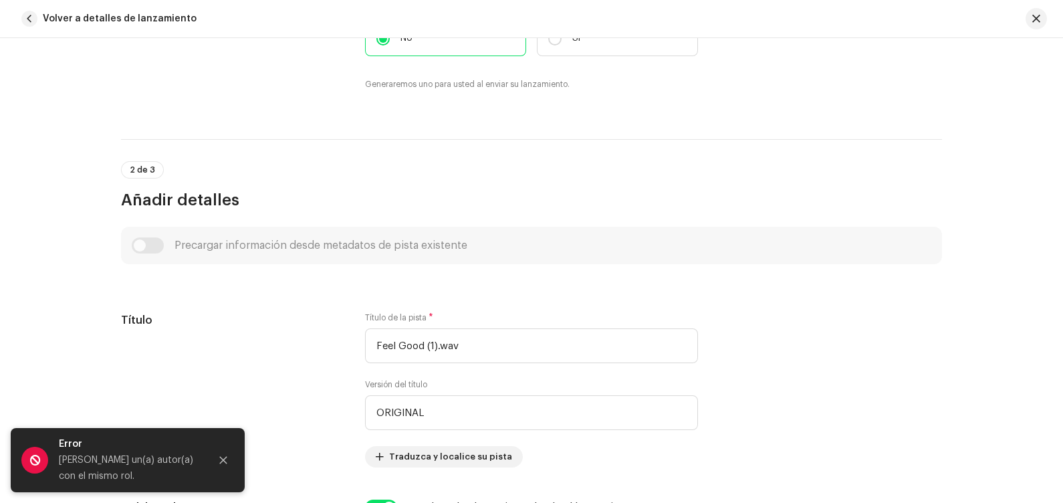
scroll to position [2685, 0]
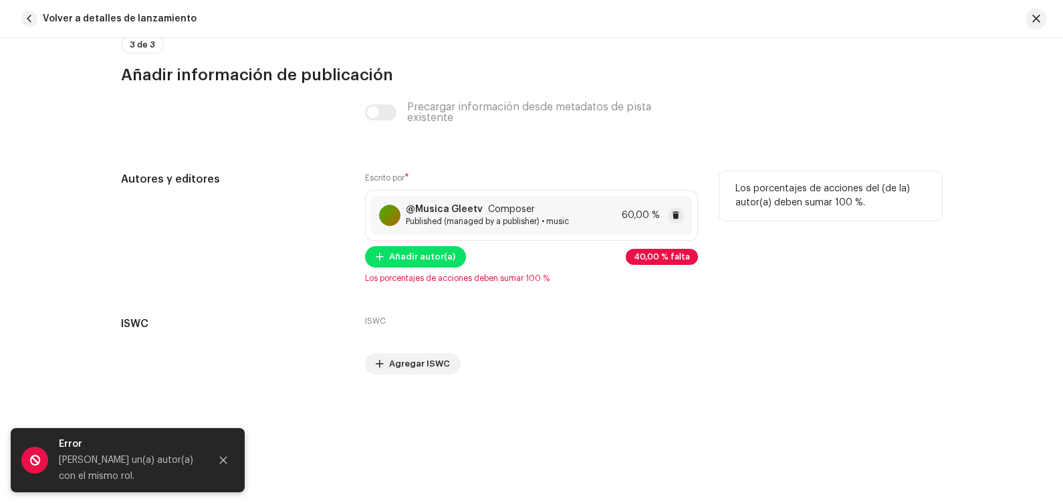
click at [455, 215] on div "@Musica Gleetv Composer Published (managed by a publisher) • music" at bounding box center [487, 215] width 163 height 23
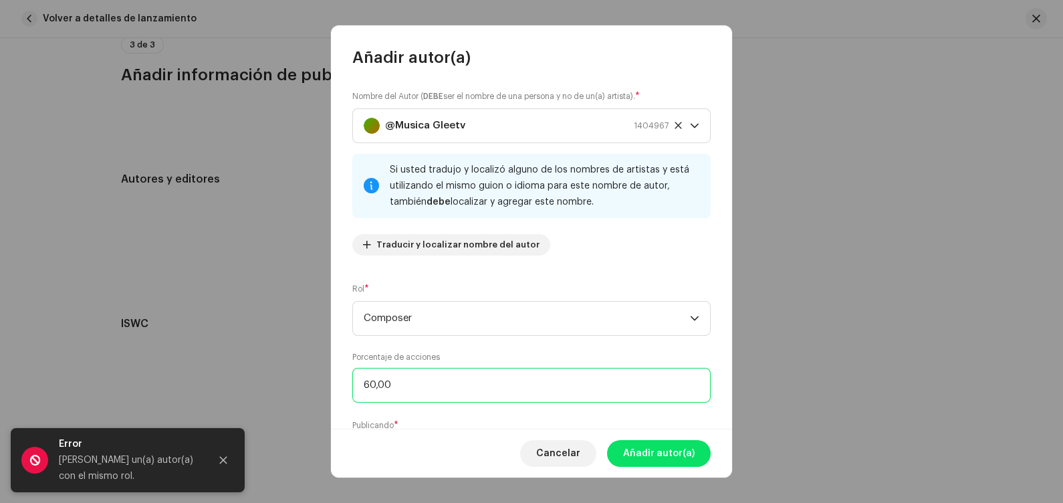
click at [459, 384] on input "60,00" at bounding box center [531, 385] width 358 height 35
type input "6,00"
type input "20,00"
click at [635, 402] on span "Añadir autor(a)" at bounding box center [659, 453] width 72 height 27
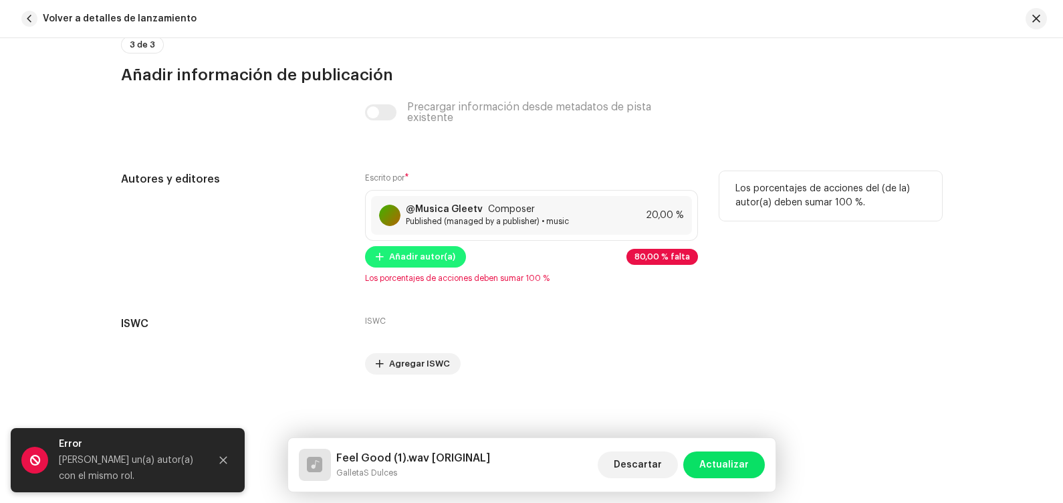
click at [425, 257] on span "Añadir autor(a)" at bounding box center [422, 256] width 66 height 27
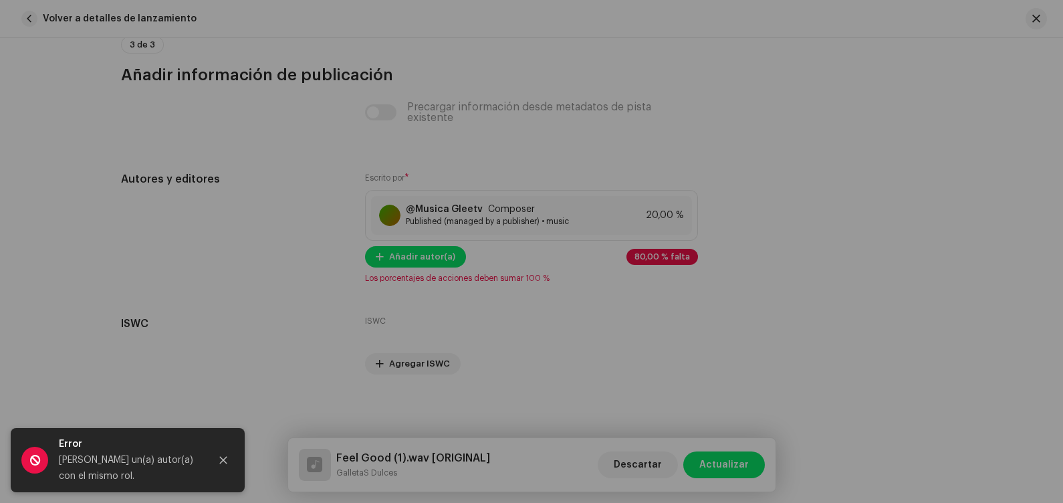
click at [794, 142] on div "Añadir autor(a) Nombre del Autor ( DEBE ser el nombre de una persona y no de un…" at bounding box center [531, 251] width 1063 height 503
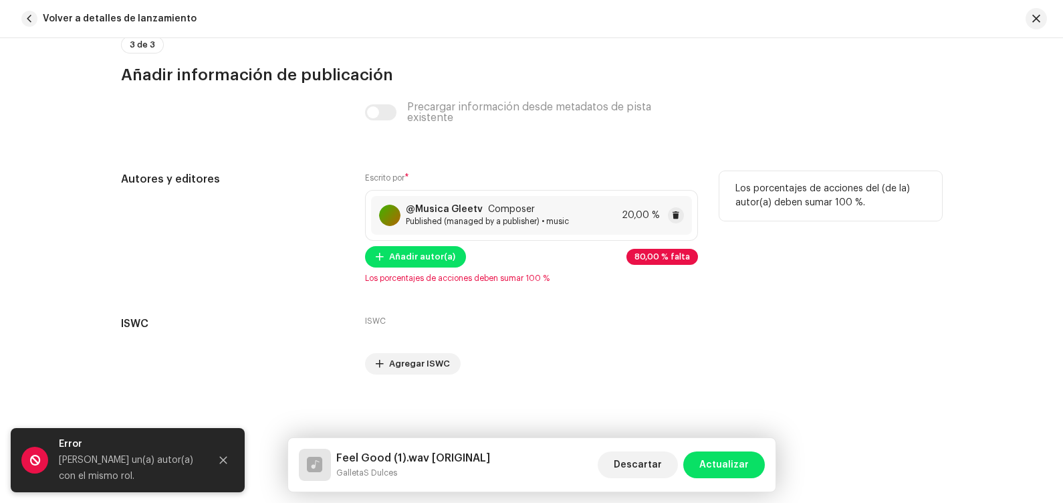
click at [504, 229] on div "@Musica Gleetv Composer Published (managed by a publisher) • music 20,00 %" at bounding box center [531, 215] width 321 height 39
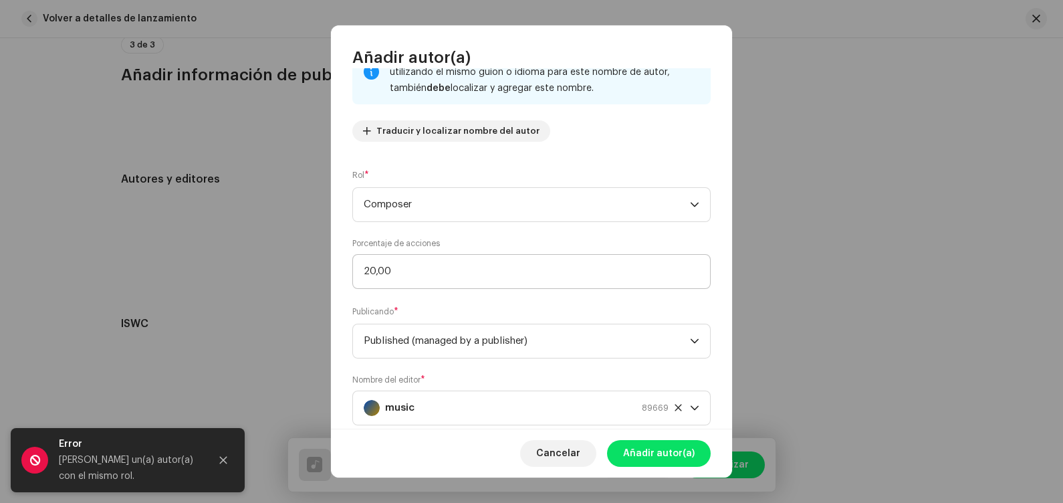
scroll to position [147, 0]
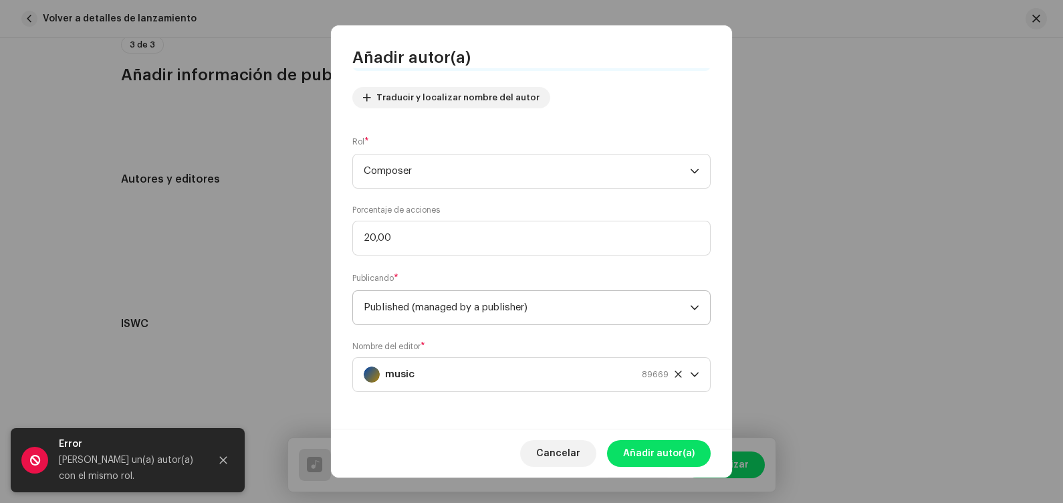
click at [475, 312] on span "Published (managed by a publisher)" at bounding box center [527, 307] width 326 height 33
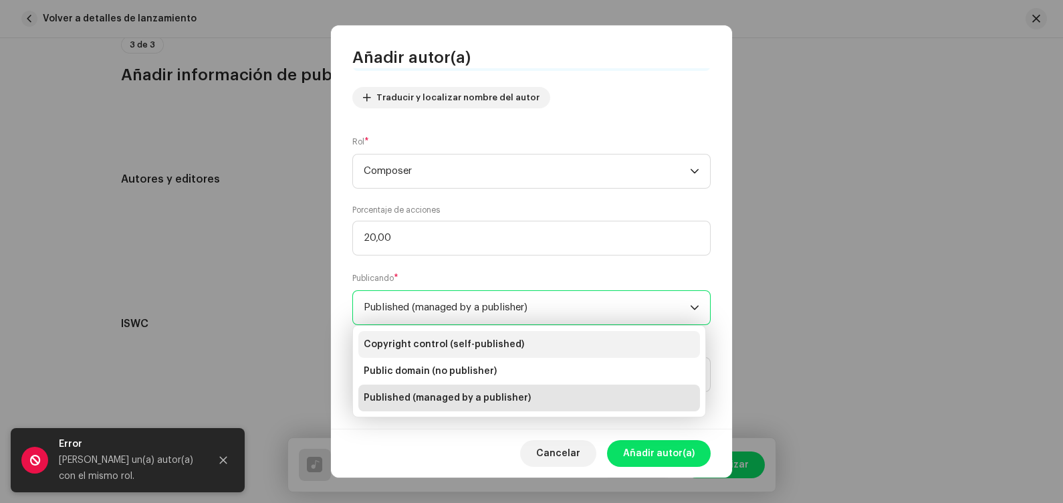
click at [478, 348] on span "Copyright control (self-published)" at bounding box center [444, 344] width 160 height 13
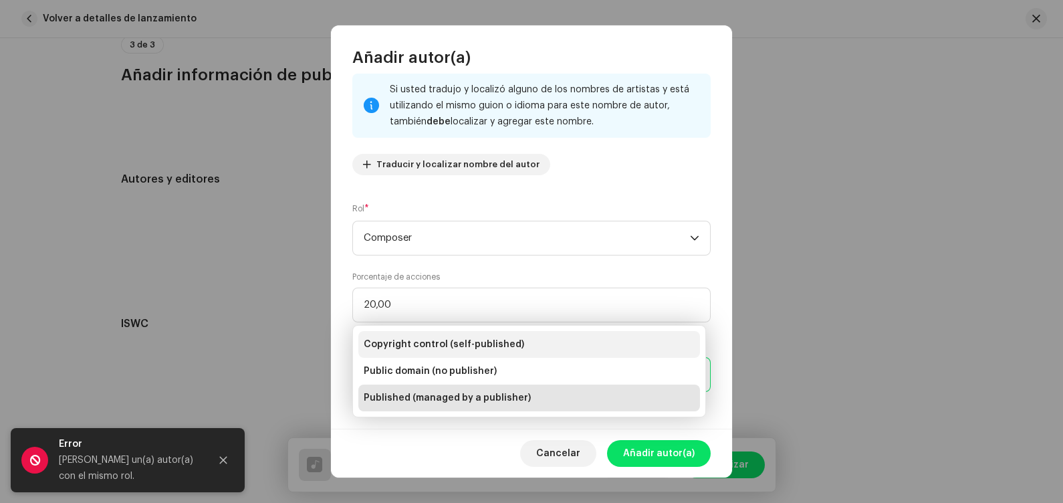
scroll to position [80, 0]
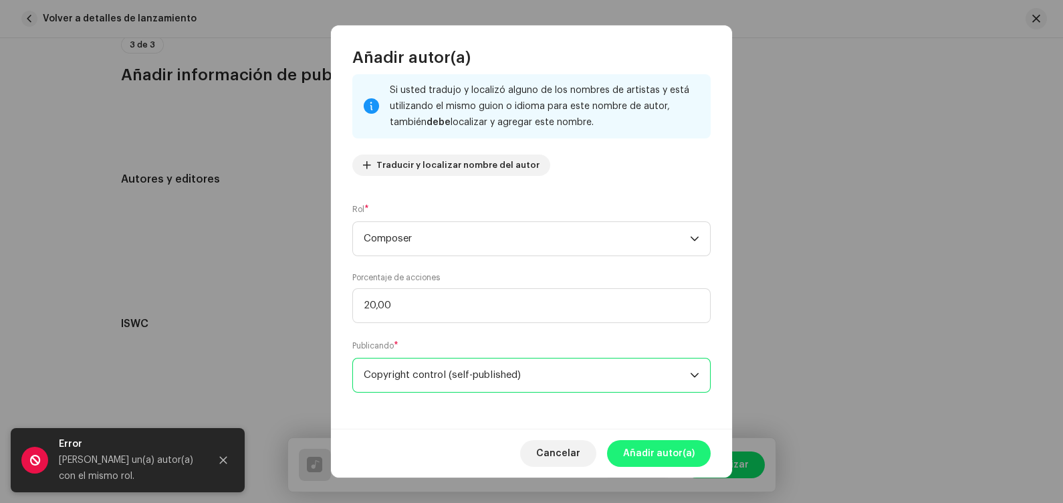
click at [637, 402] on span "Añadir autor(a)" at bounding box center [659, 453] width 72 height 27
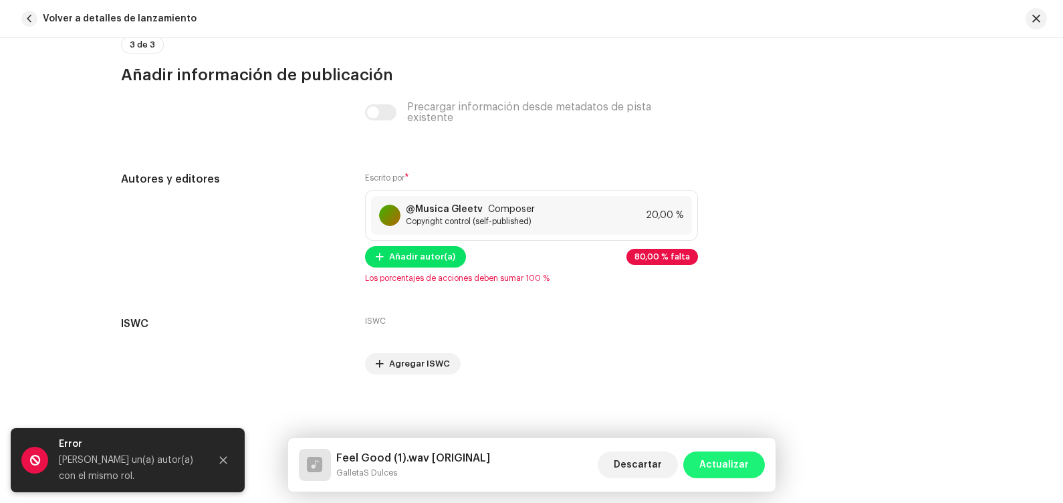
click at [735, 402] on span "Actualizar" at bounding box center [723, 464] width 49 height 27
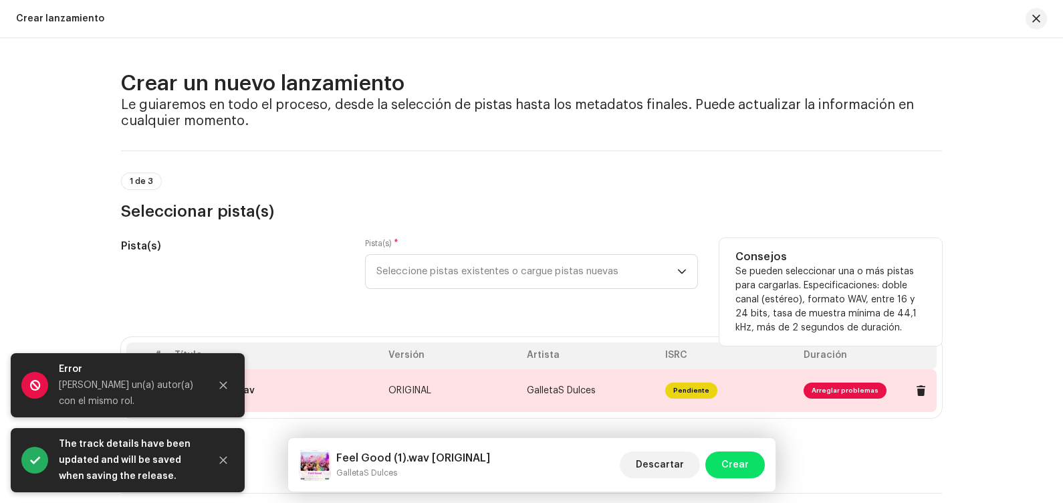
click at [816, 399] on span "Arreglar problemas" at bounding box center [868, 390] width 128 height 21
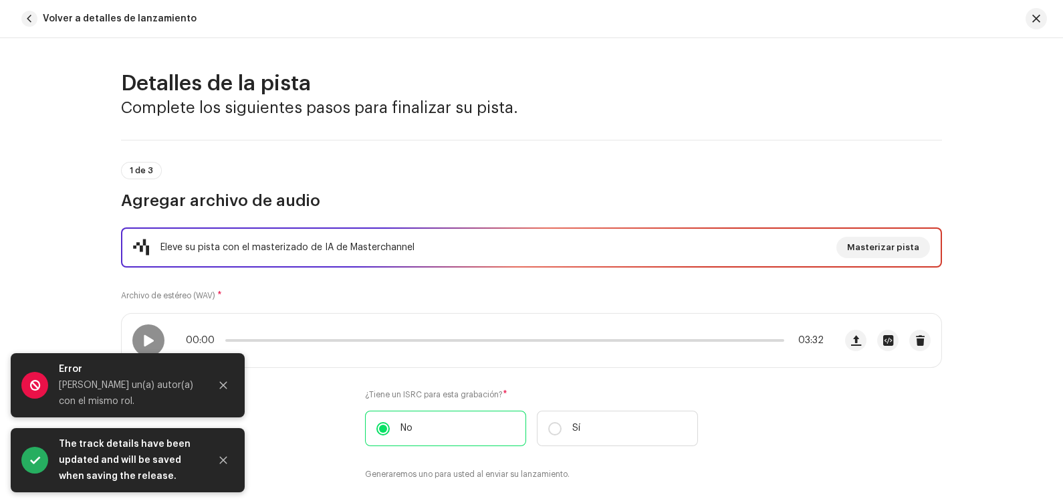
scroll to position [2685, 0]
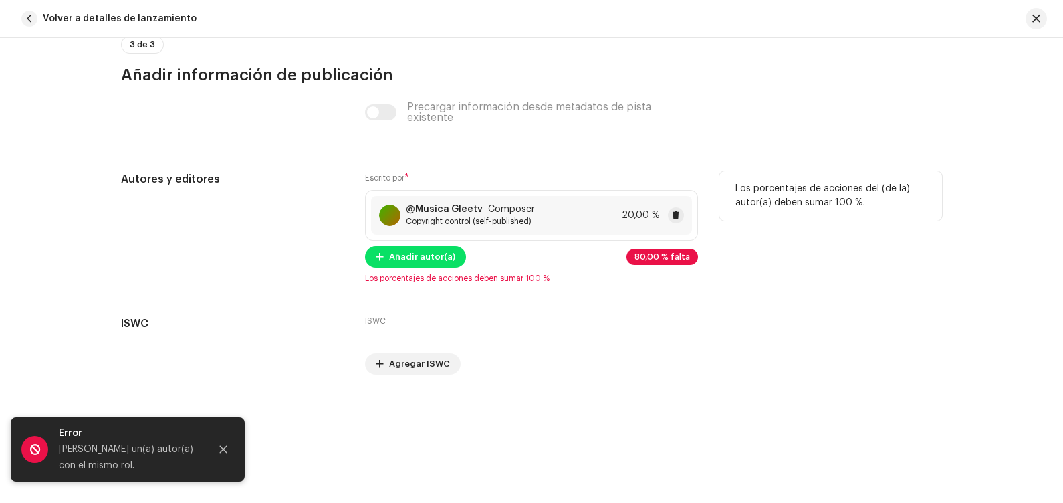
click at [427, 223] on span "Copyright control (self-published)" at bounding box center [470, 221] width 129 height 11
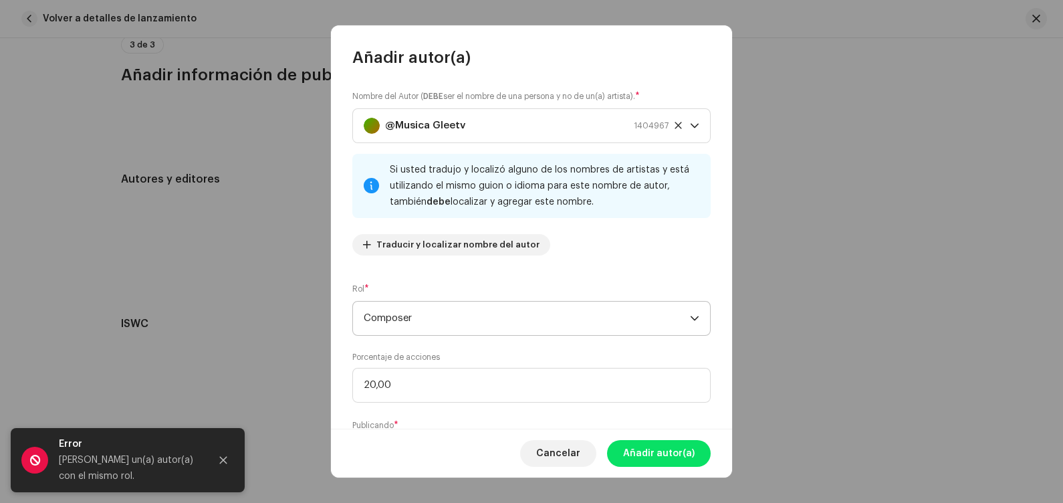
scroll to position [80, 0]
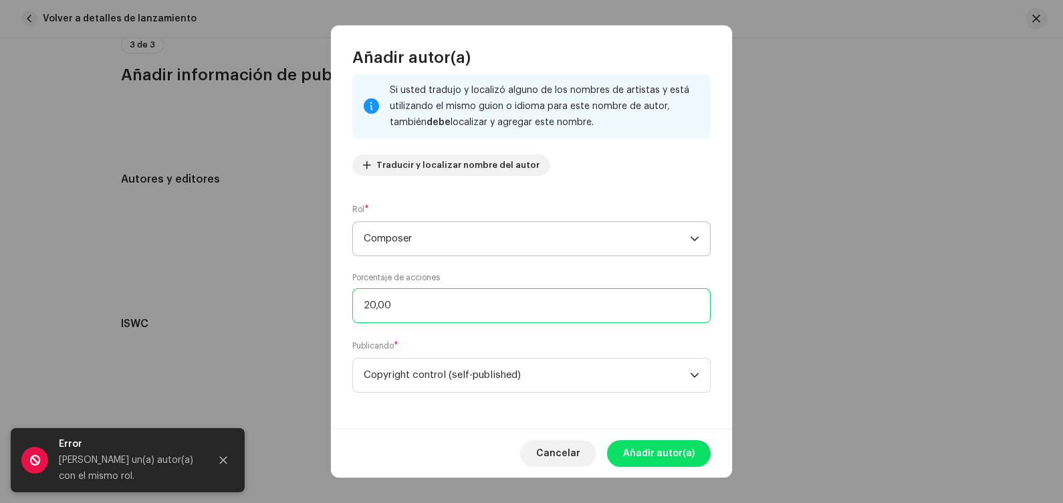
click at [451, 301] on input "20,00" at bounding box center [531, 305] width 358 height 35
type input "2,00"
paste input "100,00"
type input "100,00"
click at [574, 362] on span "Copyright control (self-published)" at bounding box center [527, 374] width 326 height 33
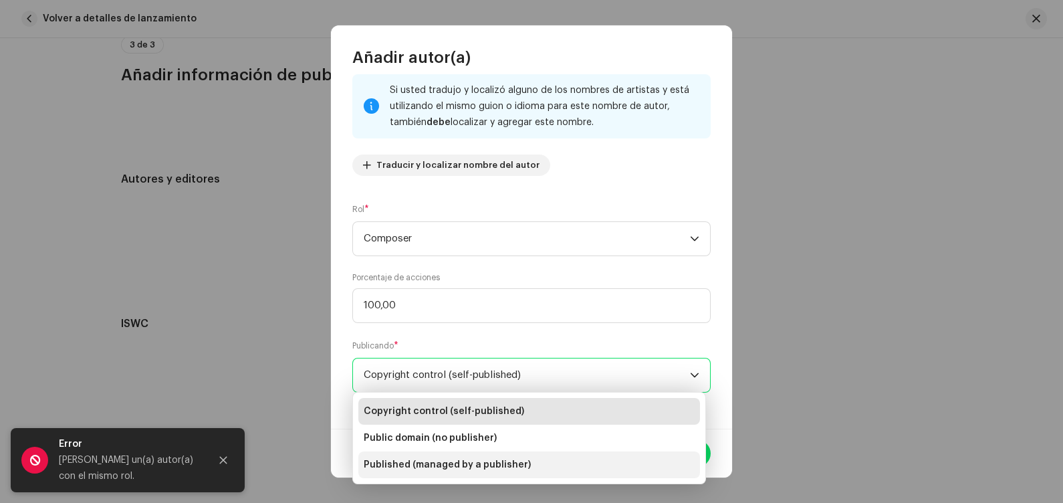
click at [561, 402] on li "Published (managed by a publisher)" at bounding box center [529, 464] width 342 height 27
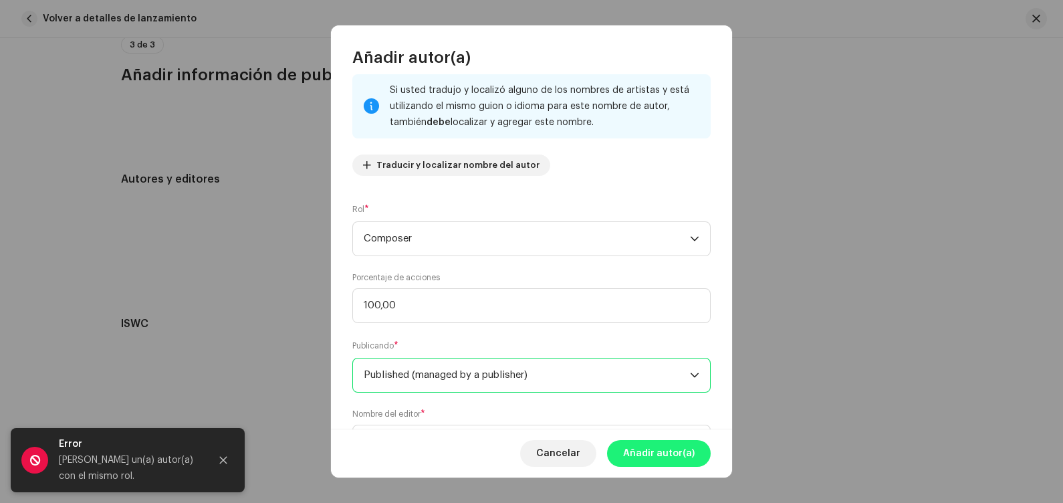
click at [653, 402] on span "Añadir autor(a)" at bounding box center [659, 453] width 72 height 27
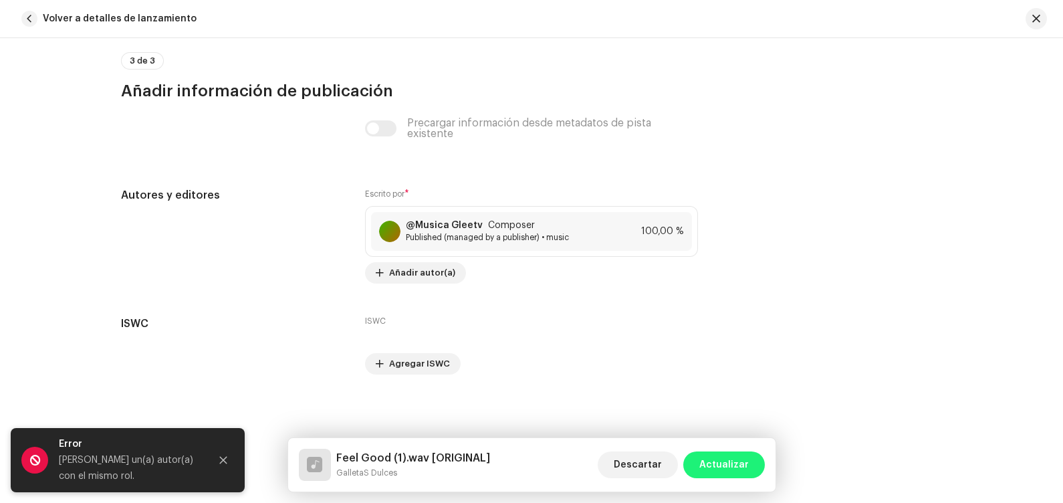
click at [713, 402] on span "Actualizar" at bounding box center [723, 464] width 49 height 27
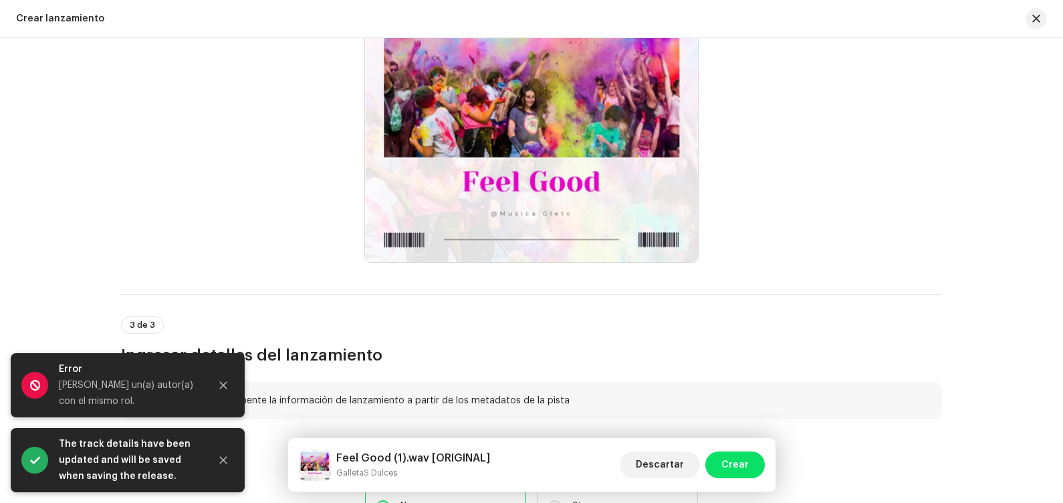
scroll to position [877, 0]
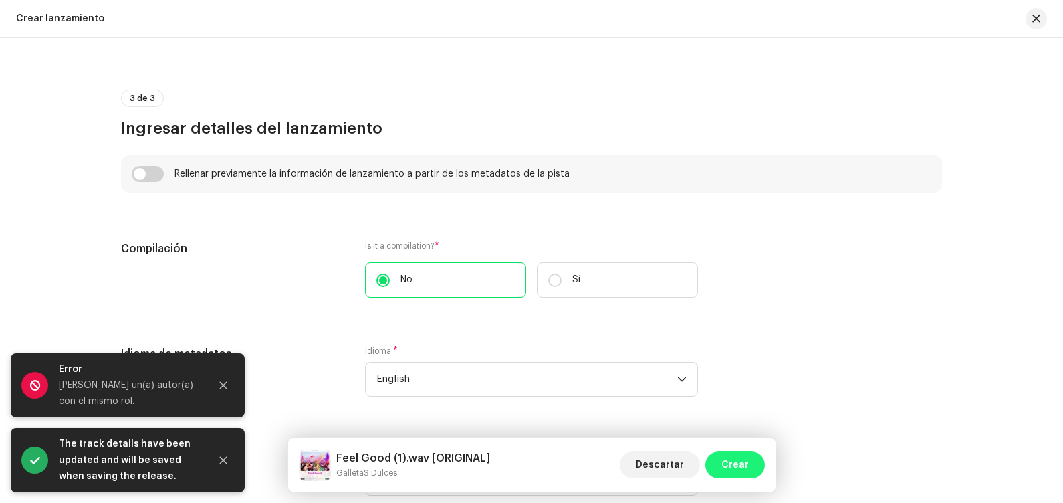
click at [725, 402] on span "Crear" at bounding box center [734, 464] width 27 height 27
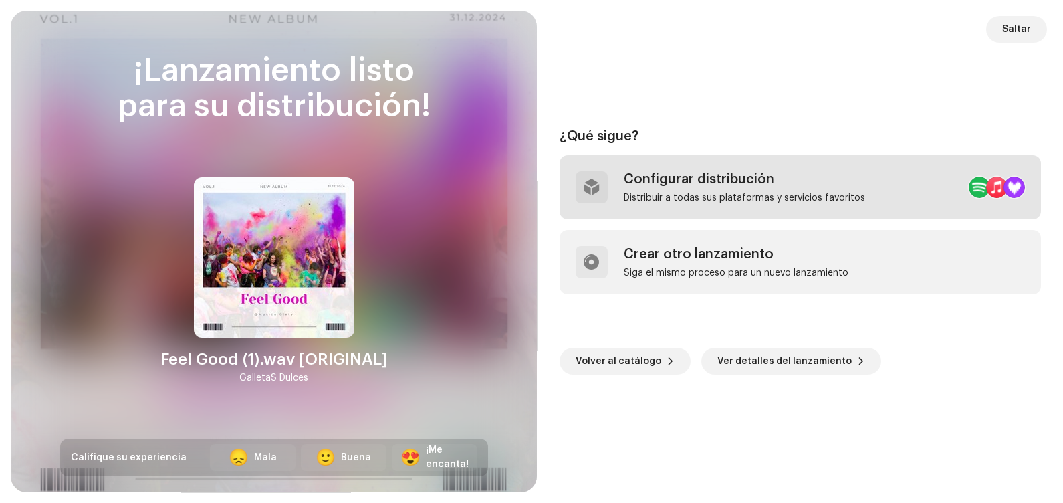
click at [735, 199] on div "Distribuir a todas sus plataformas y servicios favoritos" at bounding box center [744, 198] width 241 height 11
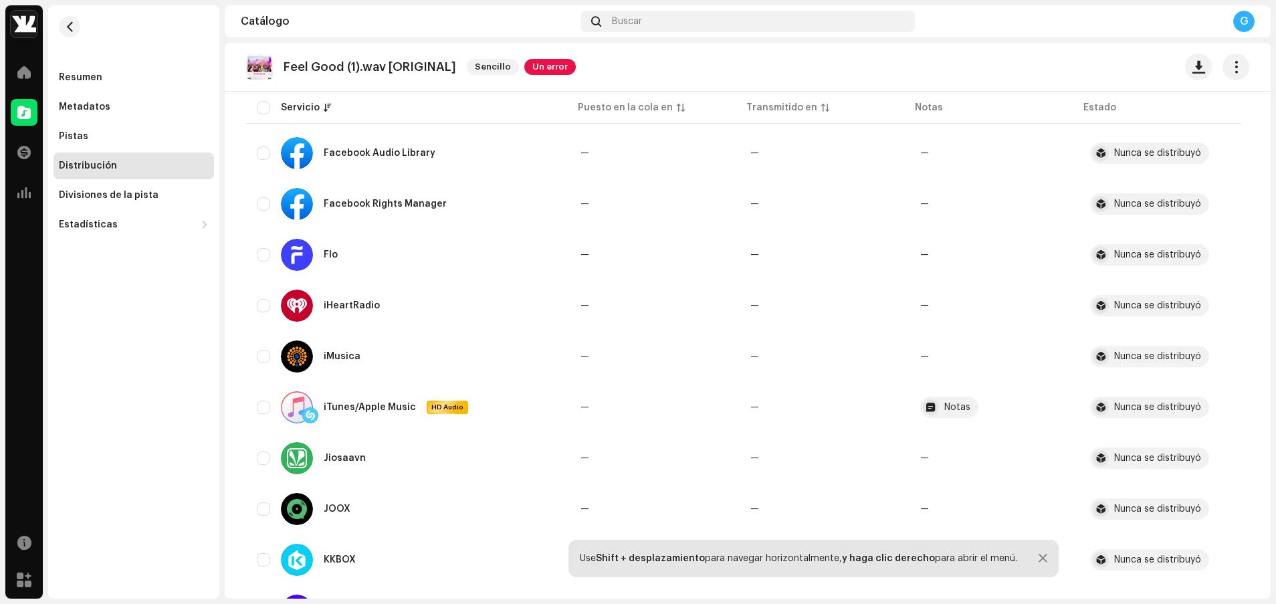
scroll to position [1216, 0]
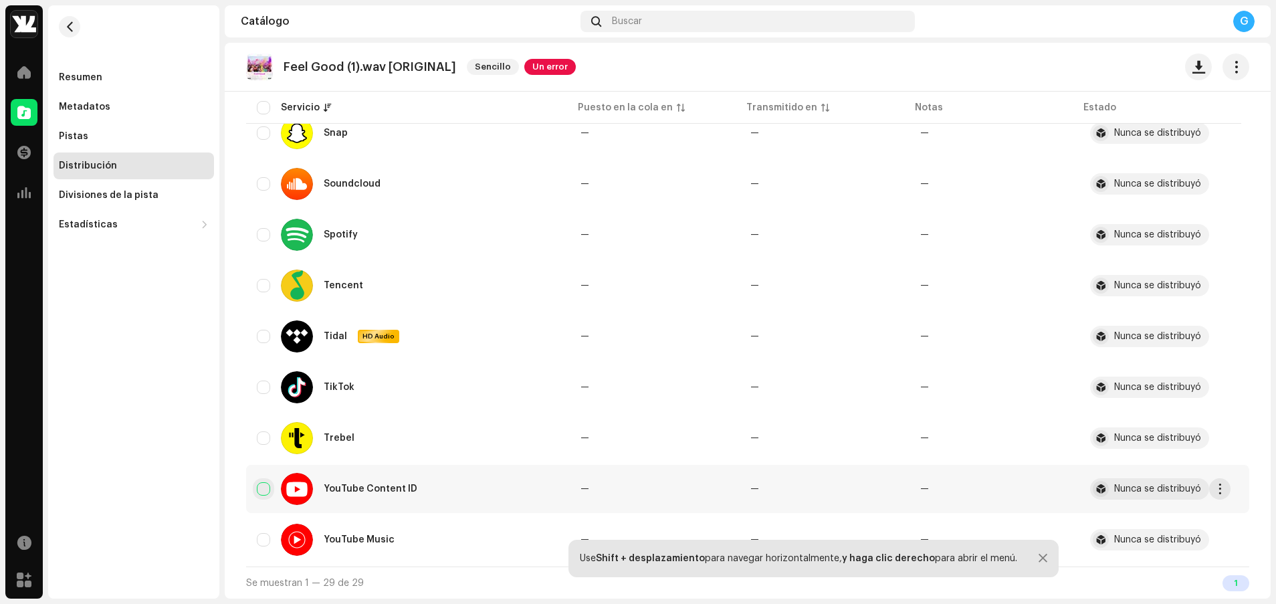
click at [265, 402] on input "checkbox" at bounding box center [263, 488] width 13 height 13
checkbox input "true"
click at [269, 402] on input "Row Unselected" at bounding box center [263, 539] width 13 height 13
checkbox input "true"
click at [263, 336] on input "Row Unselected" at bounding box center [263, 336] width 13 height 13
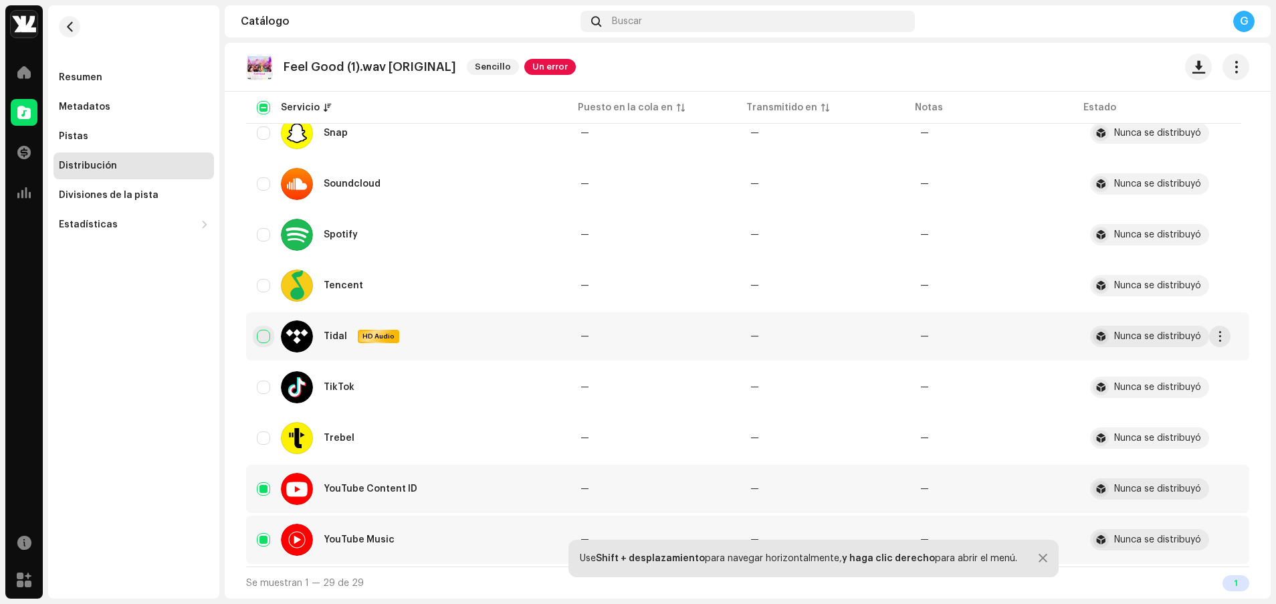
checkbox input "true"
click at [263, 295] on div "Tencent" at bounding box center [408, 285] width 302 height 32
click at [259, 233] on input "Row Unselected" at bounding box center [263, 234] width 13 height 13
checkbox input "true"
click at [261, 193] on div "Soundcloud" at bounding box center [408, 184] width 302 height 32
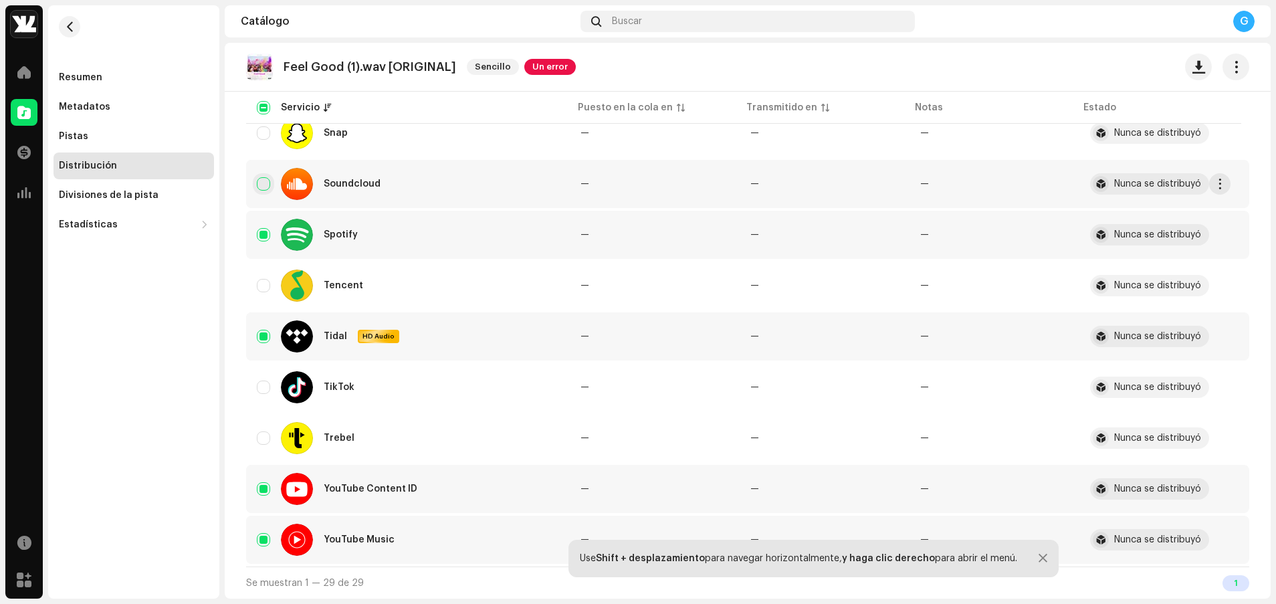
click at [263, 187] on input "Row Unselected" at bounding box center [263, 183] width 13 height 13
checkbox input "true"
click at [268, 134] on input "Row Unselected" at bounding box center [263, 132] width 13 height 13
checkbox input "true"
click at [265, 391] on input "Row Unselected" at bounding box center [263, 386] width 13 height 13
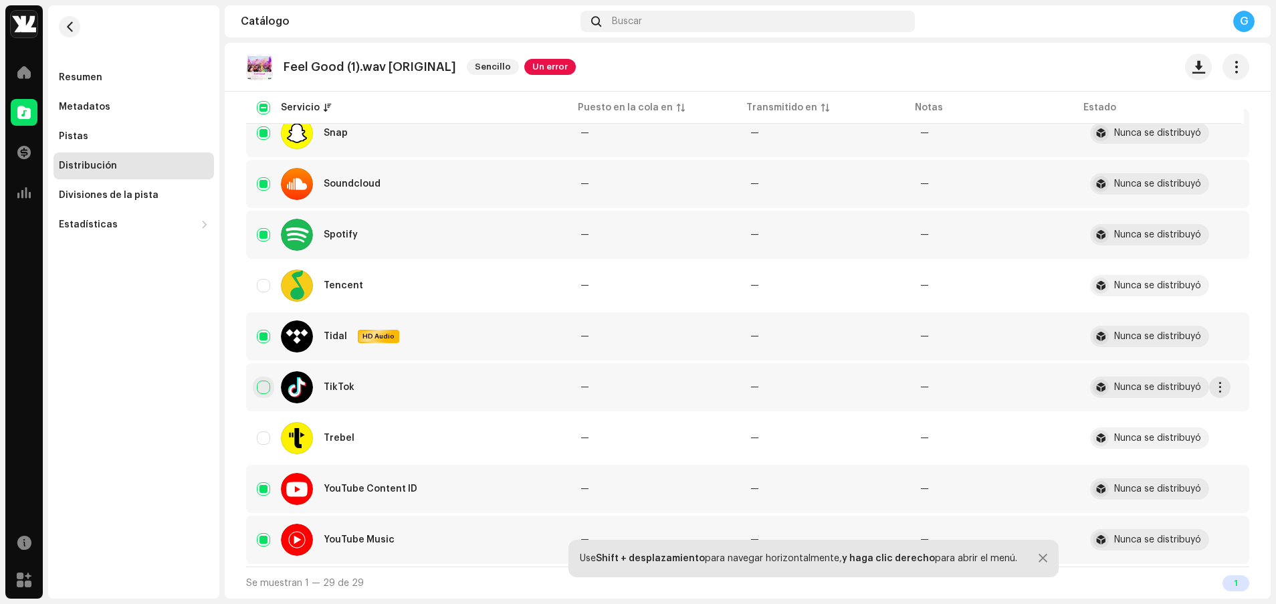
checkbox input "true"
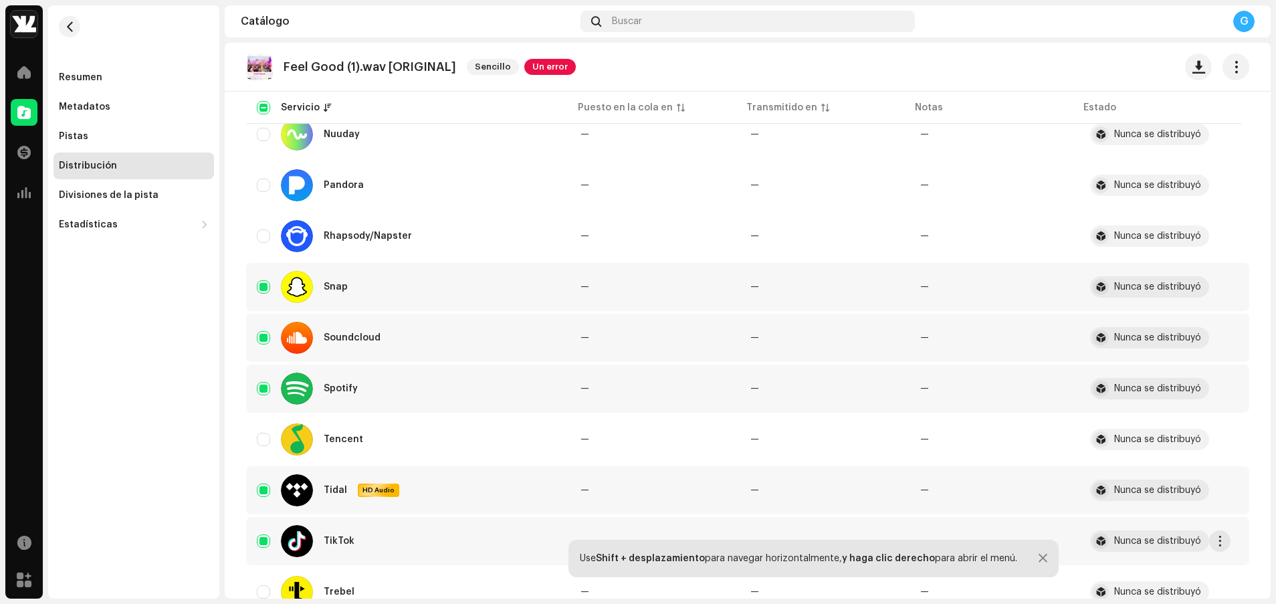
scroll to position [965, 0]
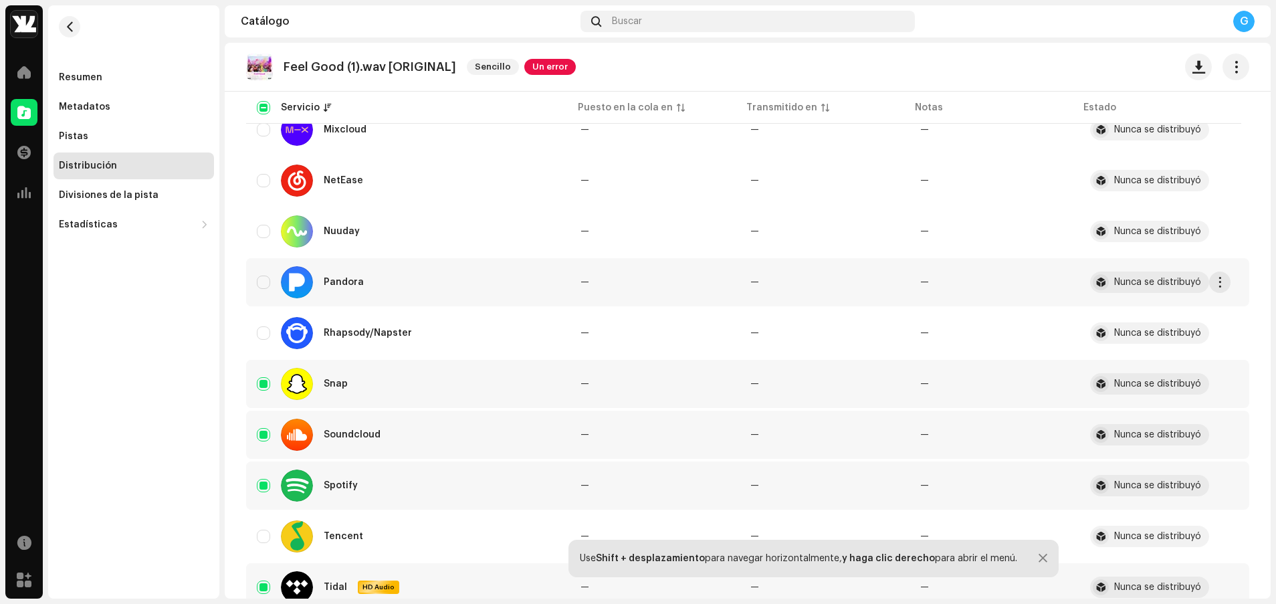
click at [257, 289] on div "Pandora" at bounding box center [408, 282] width 302 height 32
click at [260, 283] on input "Row Unselected" at bounding box center [263, 281] width 13 height 13
checkbox input "true"
click at [262, 232] on input "Row Unselected" at bounding box center [263, 231] width 13 height 13
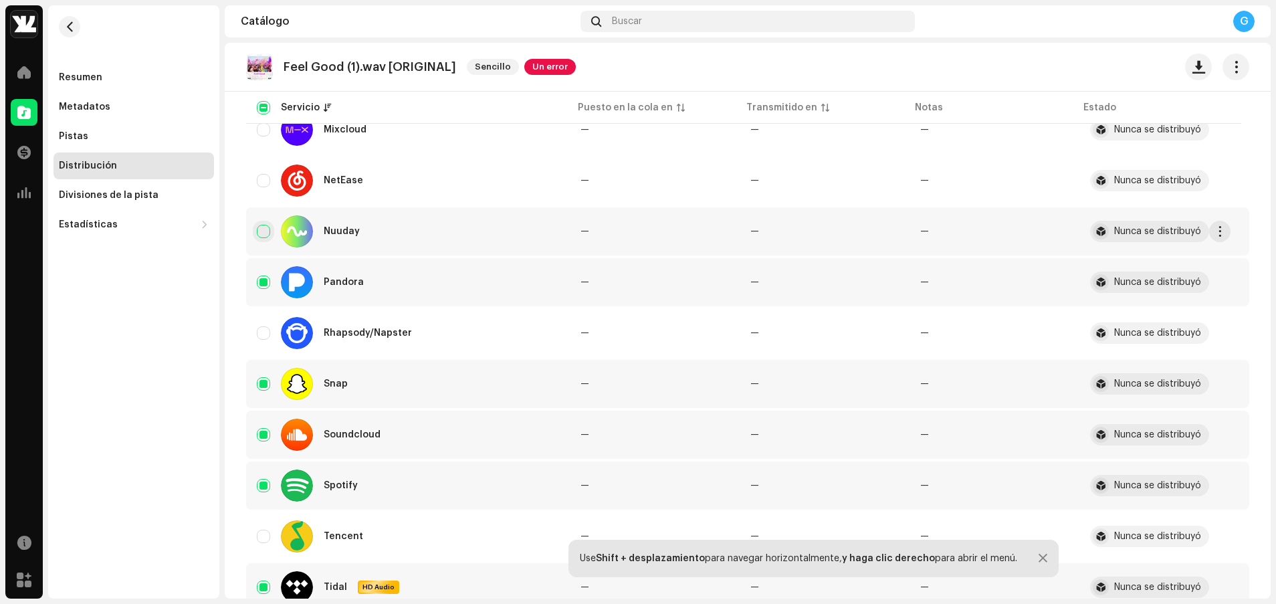
checkbox input "true"
click at [263, 190] on div "NetEase" at bounding box center [408, 180] width 302 height 32
click at [269, 179] on input "Row Unselected" at bounding box center [263, 180] width 13 height 13
checkbox input "true"
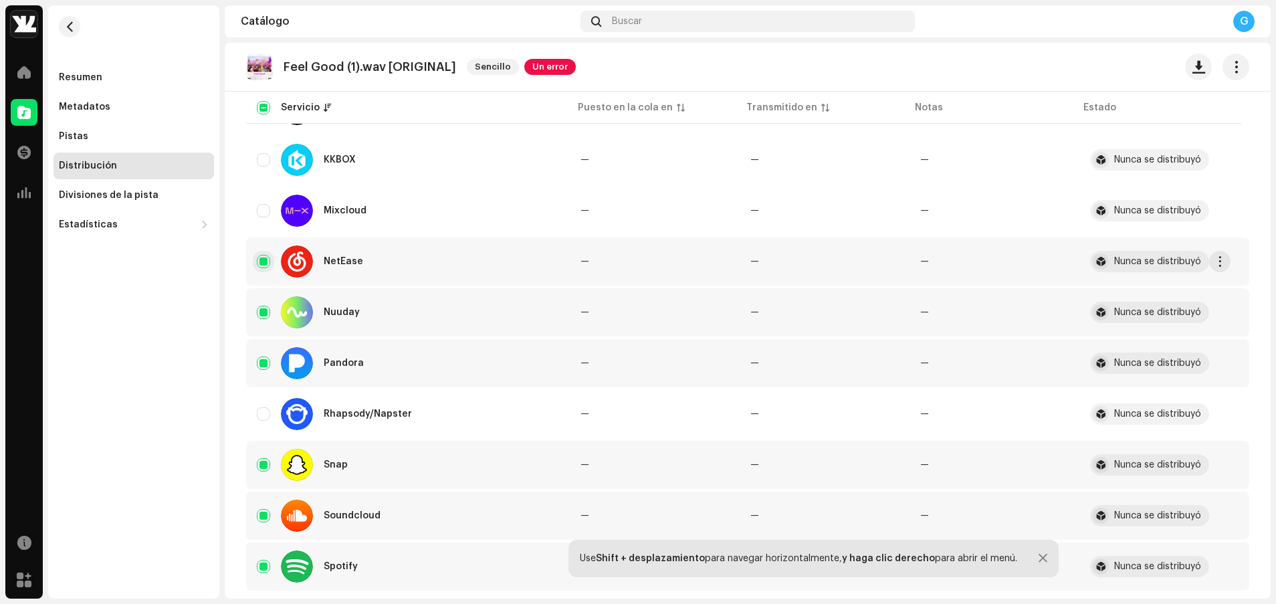
scroll to position [882, 0]
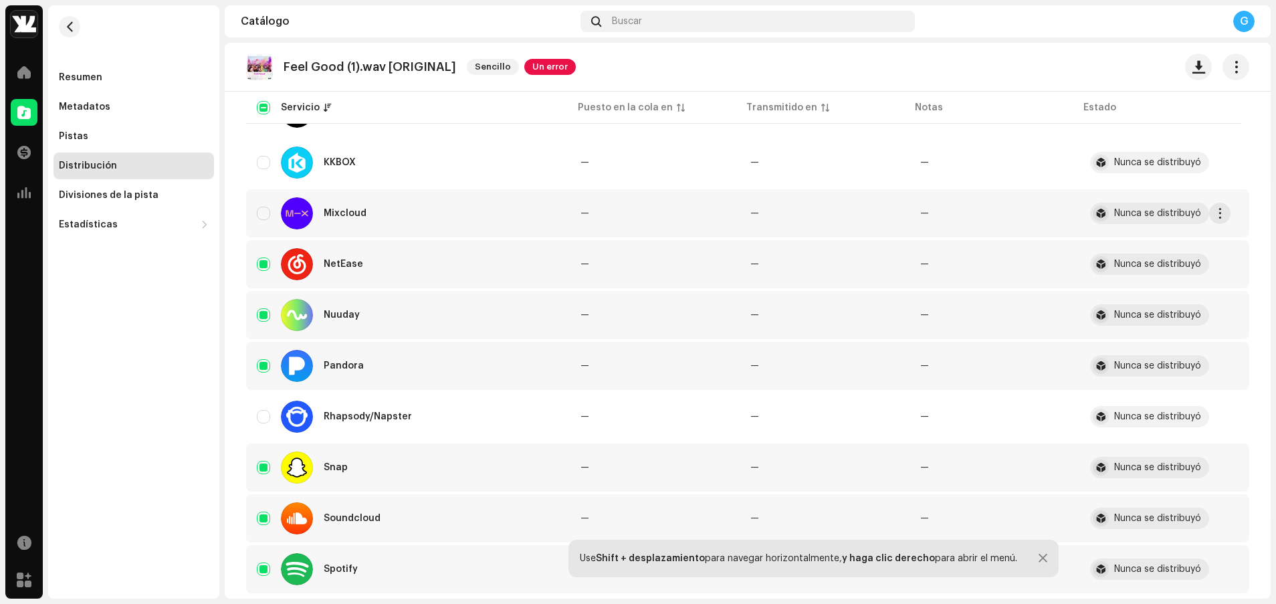
click at [265, 198] on div "Mixcloud" at bounding box center [408, 213] width 302 height 32
click at [265, 208] on input "Row Unselected" at bounding box center [263, 213] width 13 height 13
checkbox input "true"
click at [264, 160] on input "Row Unselected" at bounding box center [263, 162] width 13 height 13
checkbox input "true"
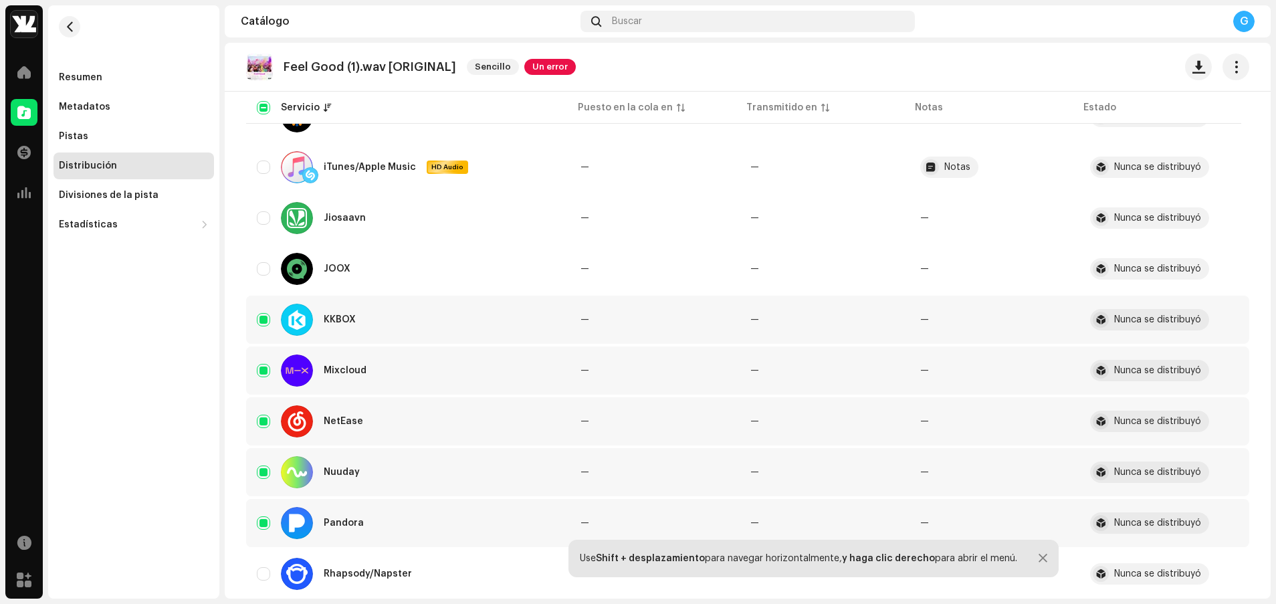
scroll to position [715, 0]
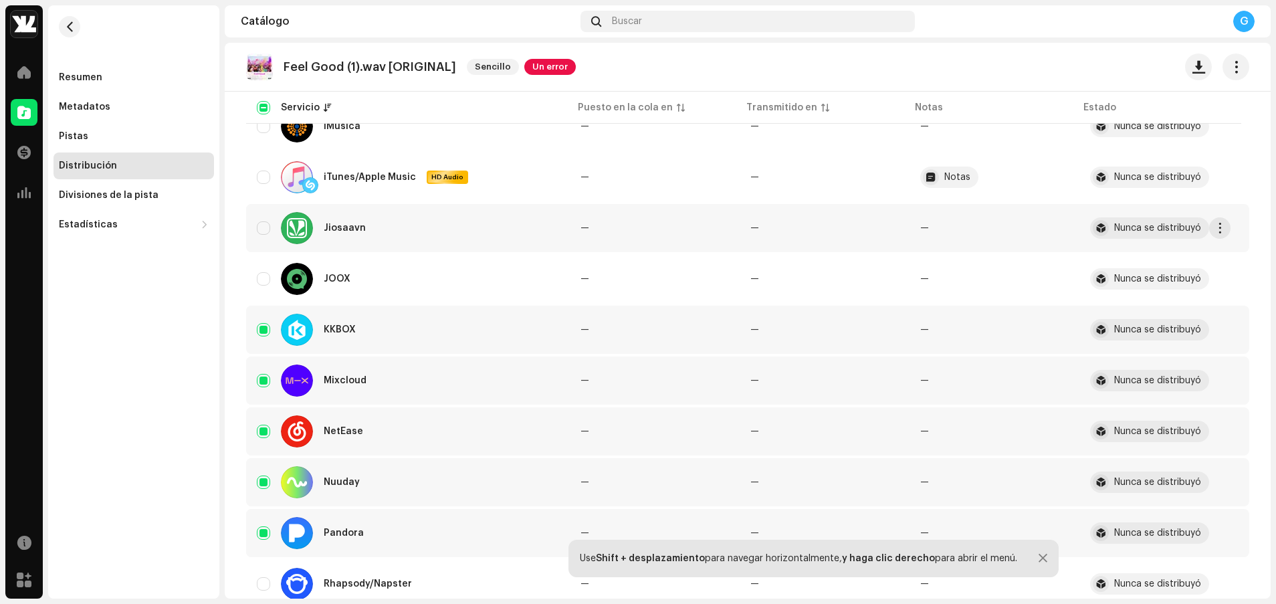
click at [264, 220] on div "Jiosaavn" at bounding box center [408, 228] width 302 height 32
click at [265, 178] on input "Row Unselected" at bounding box center [263, 176] width 13 height 13
checkbox input "true"
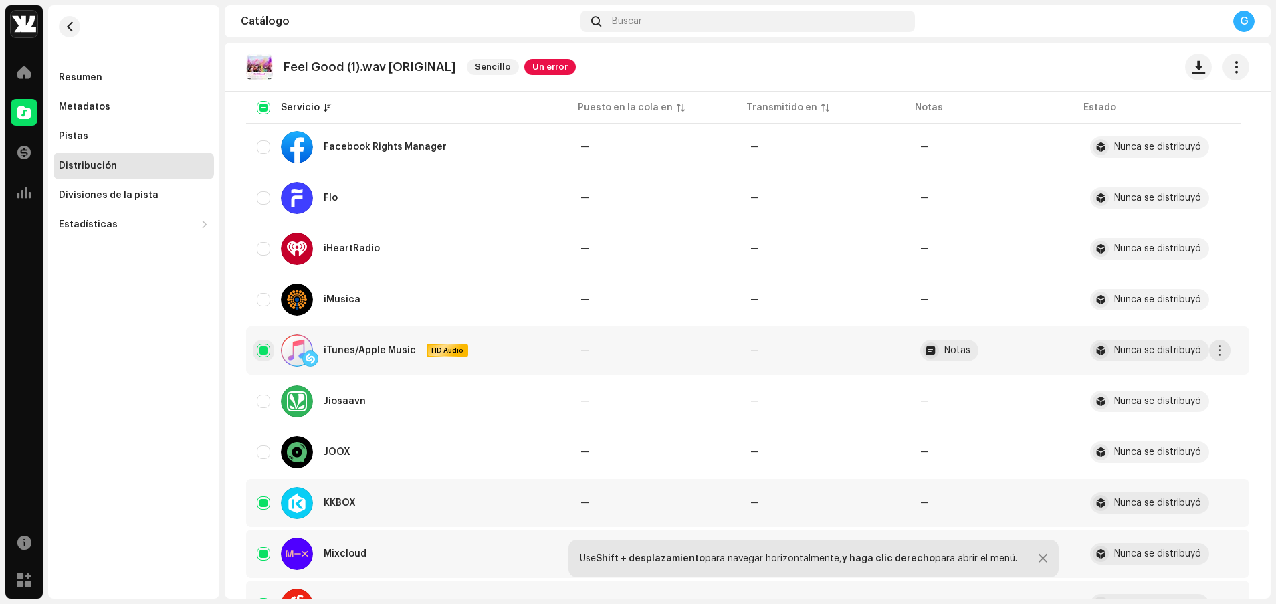
scroll to position [531, 0]
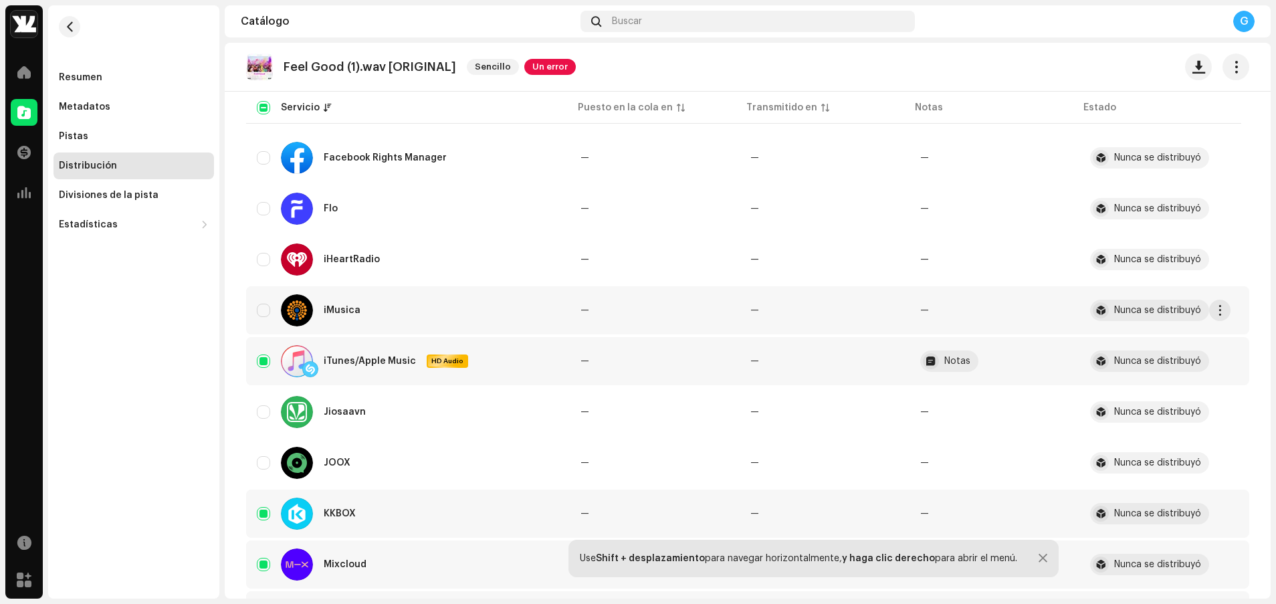
click at [275, 298] on div "iMusica" at bounding box center [408, 310] width 302 height 32
click at [271, 316] on div "iMusica" at bounding box center [408, 310] width 302 height 32
click at [261, 313] on input "Row Unselected" at bounding box center [263, 310] width 13 height 13
checkbox input "true"
click at [256, 216] on td "Flo" at bounding box center [408, 209] width 324 height 48
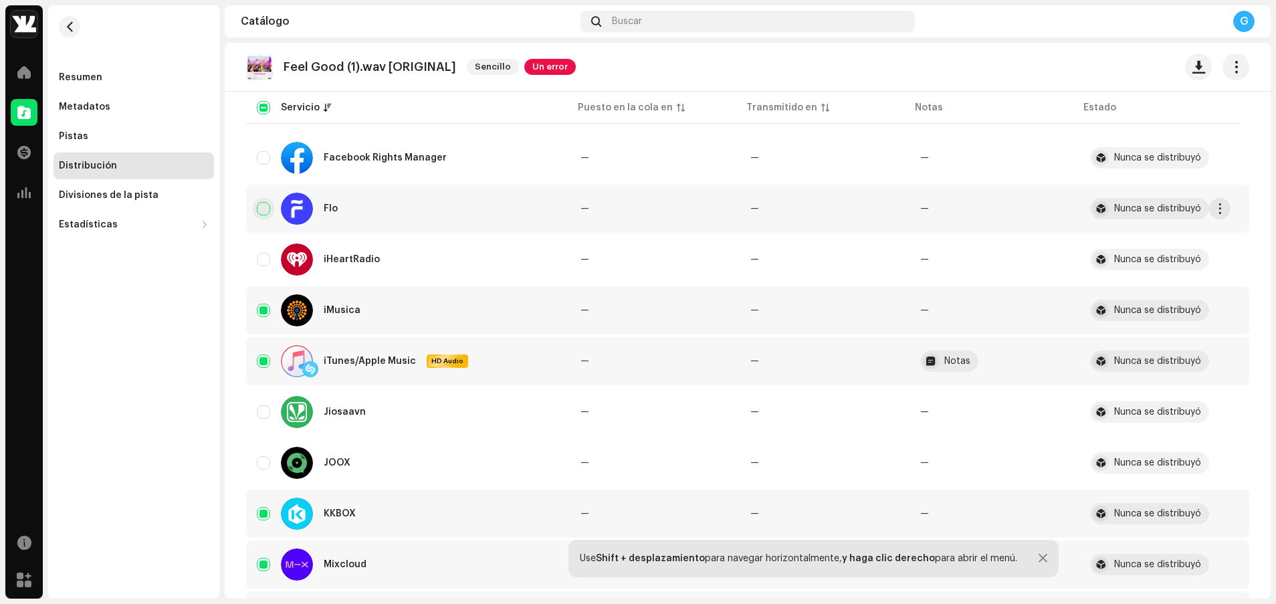
click at [259, 209] on input "Row Unselected" at bounding box center [263, 208] width 13 height 13
checkbox input "true"
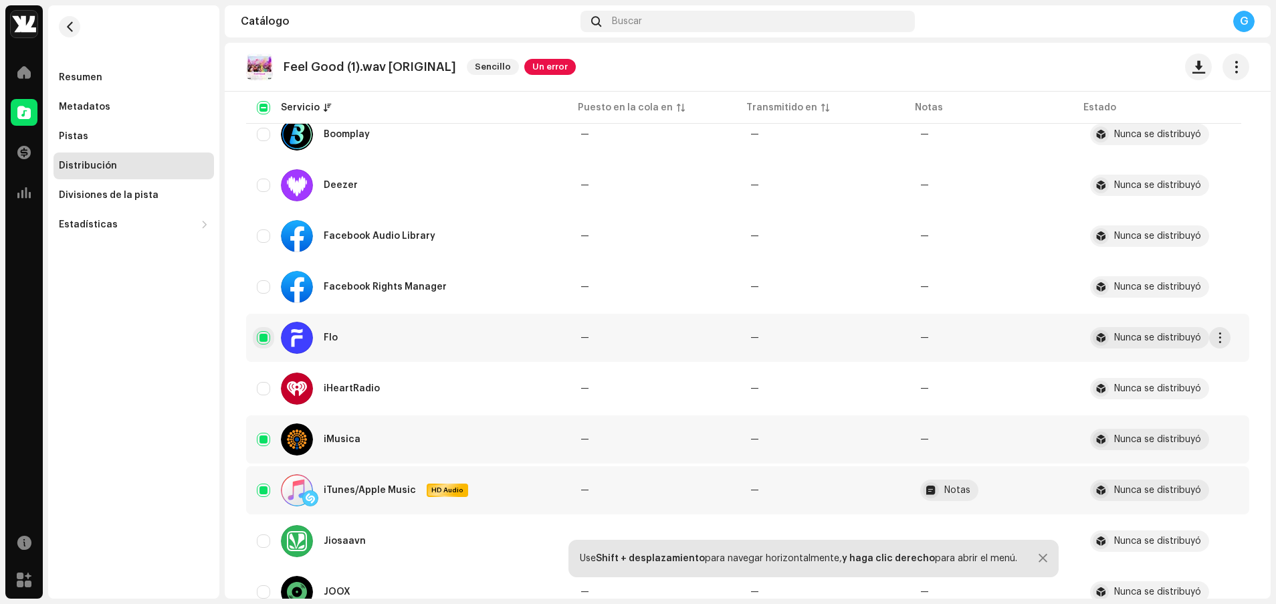
scroll to position [397, 0]
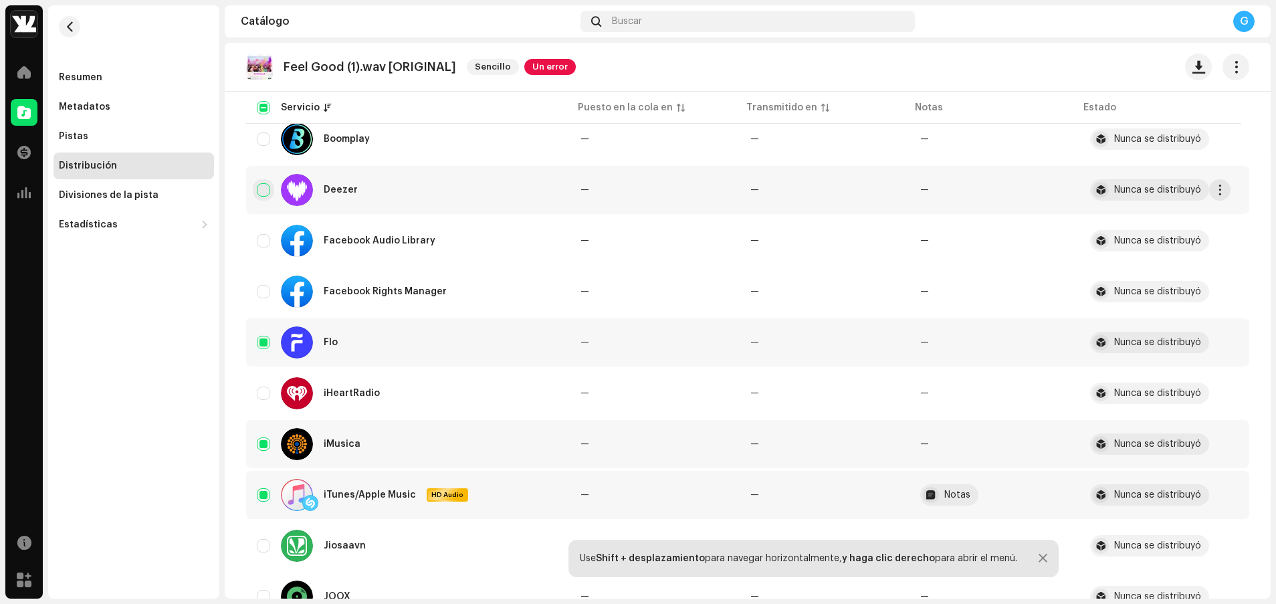
click at [257, 193] on input "Row Unselected" at bounding box center [263, 189] width 13 height 13
checkbox input "true"
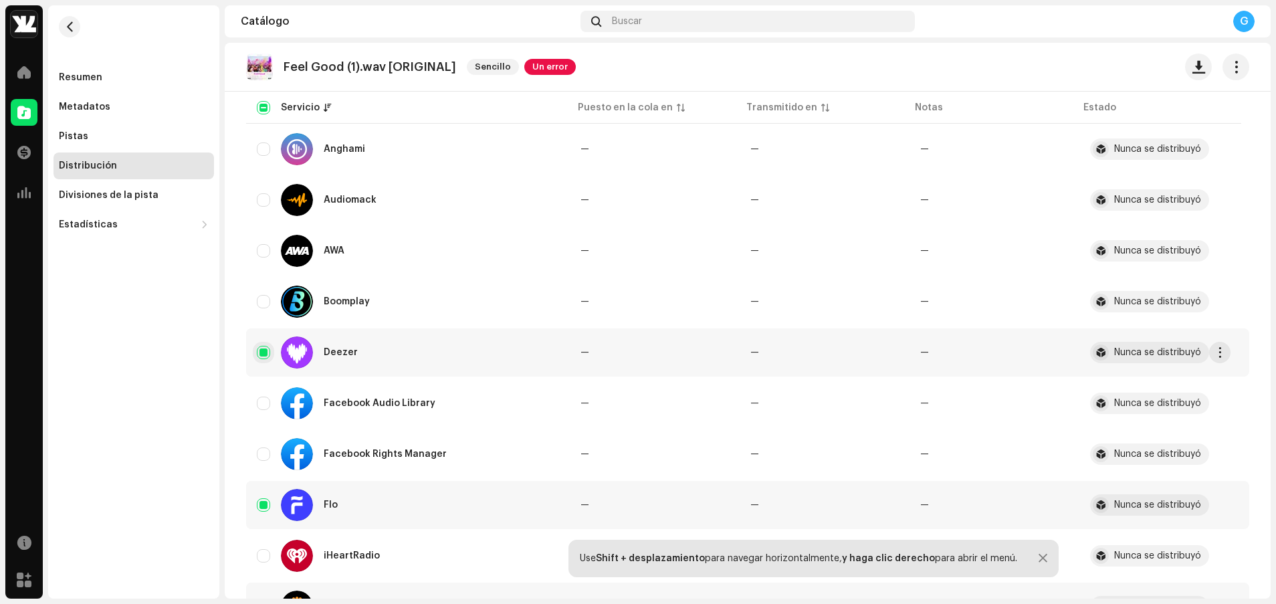
scroll to position [146, 0]
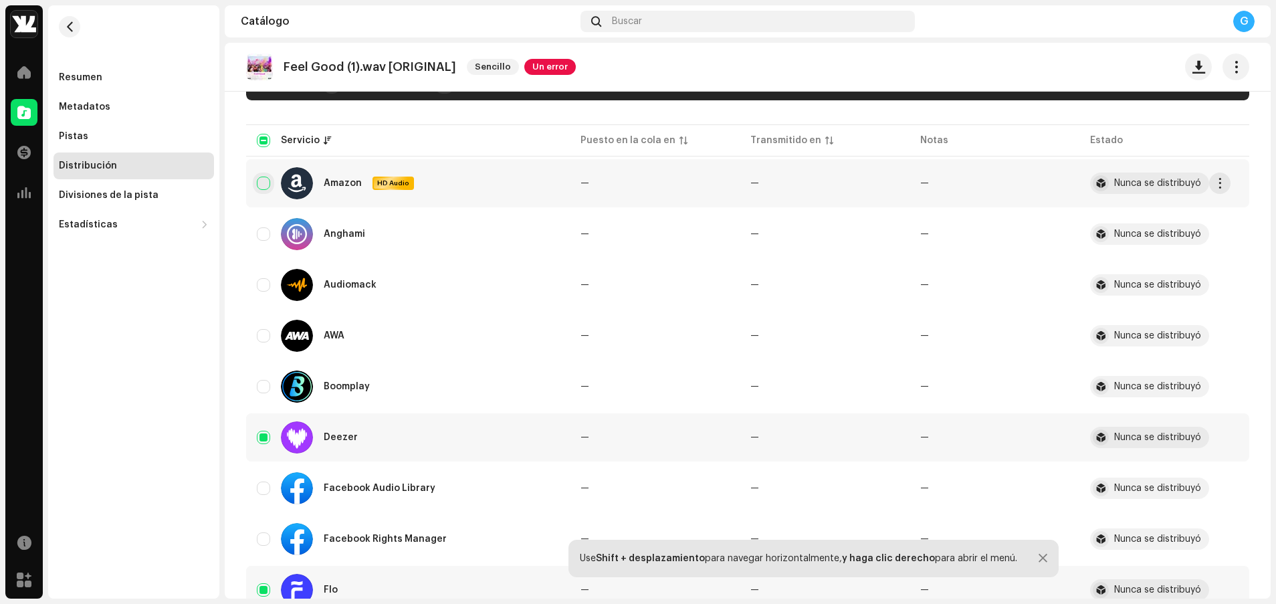
click at [257, 188] on input "Row Unselected" at bounding box center [263, 182] width 13 height 13
checkbox input "true"
click at [263, 223] on div "Anghami" at bounding box center [408, 234] width 302 height 32
click at [266, 236] on input "Row Unselected" at bounding box center [263, 233] width 13 height 13
checkbox input "true"
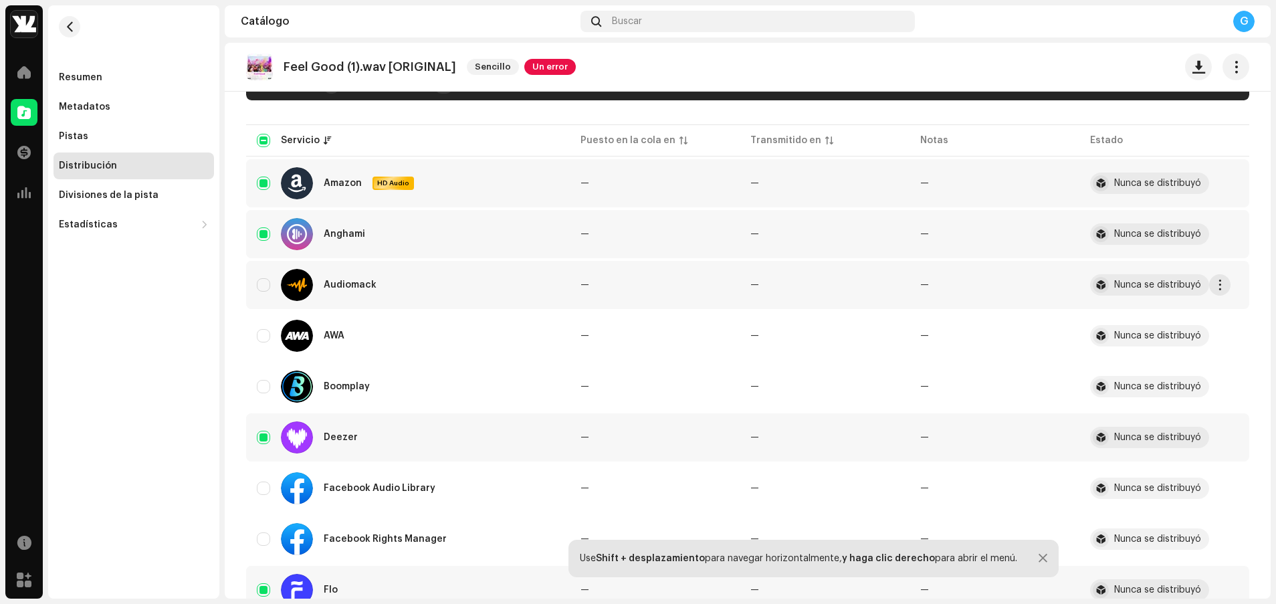
click at [269, 273] on div "Audiomack" at bounding box center [408, 285] width 302 height 32
click at [264, 286] on input "Row Unselected" at bounding box center [263, 284] width 13 height 13
checkbox input "true"
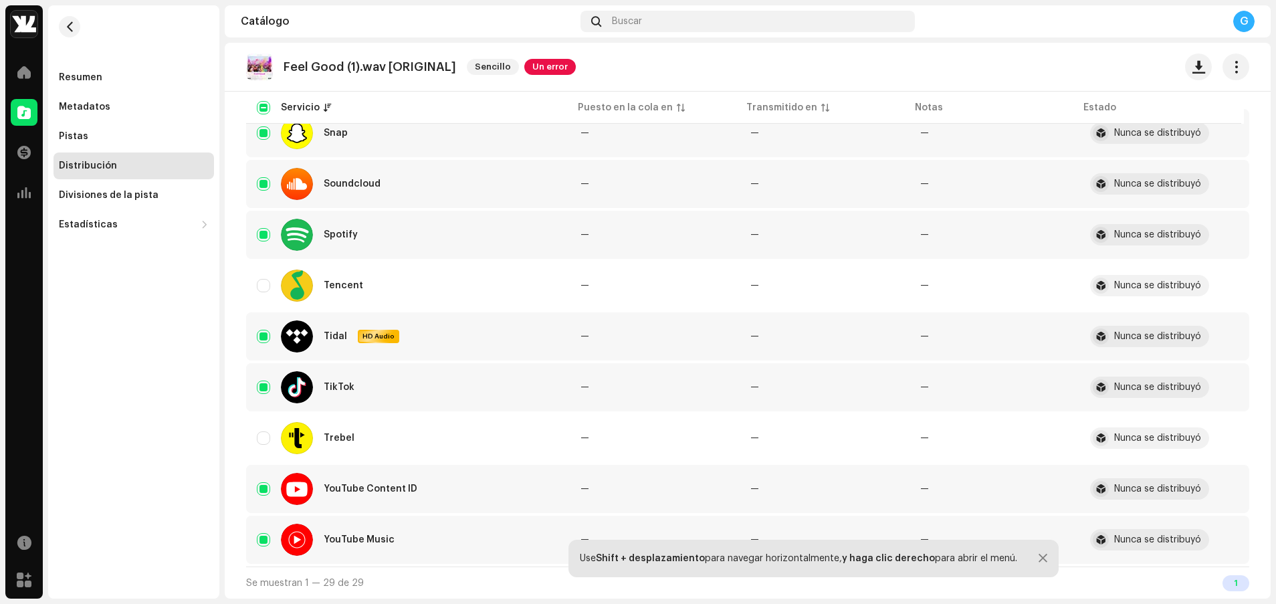
scroll to position [0, 0]
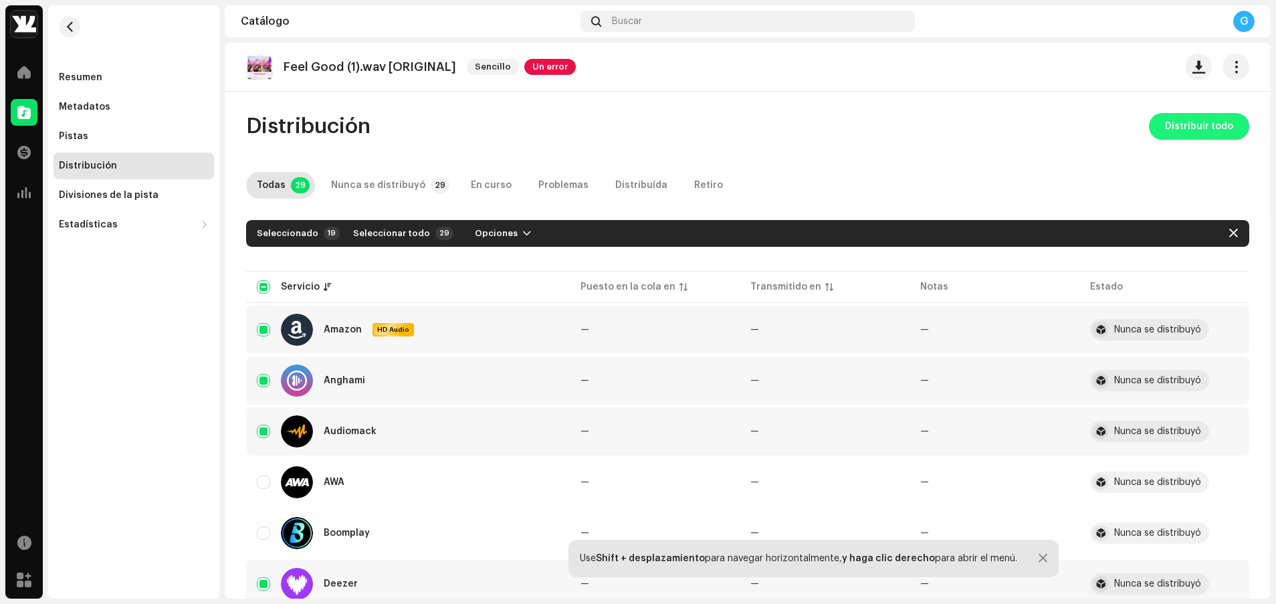
click at [850, 128] on span "Distribuir todo" at bounding box center [1199, 126] width 68 height 27
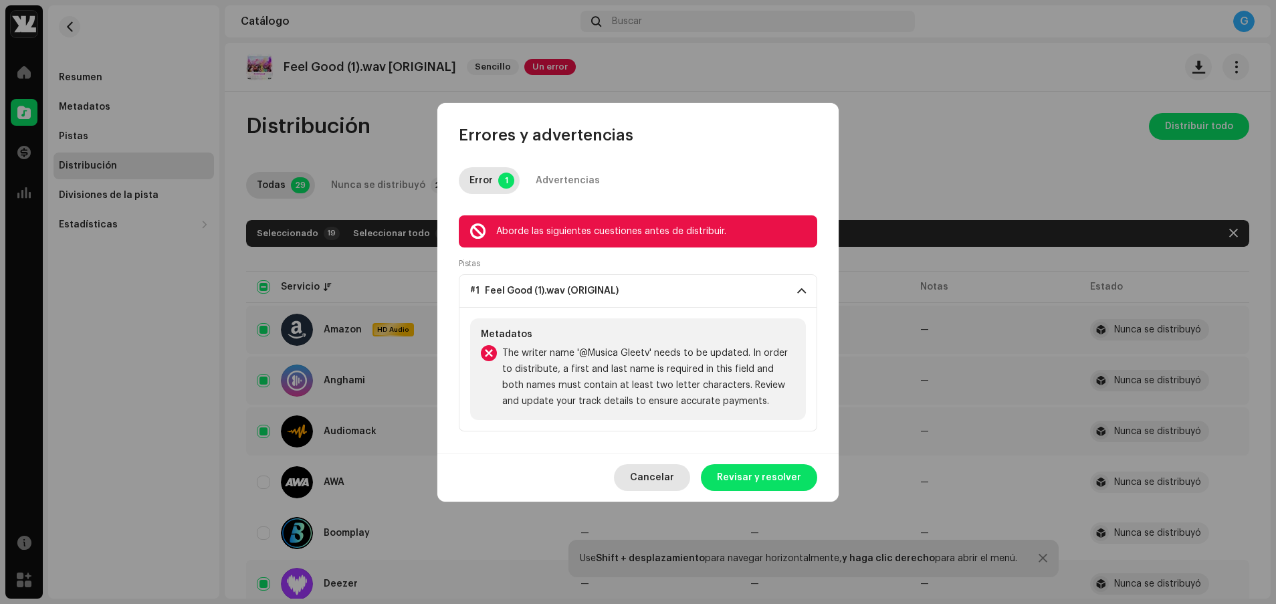
click at [651, 402] on span "Cancelar" at bounding box center [652, 477] width 44 height 27
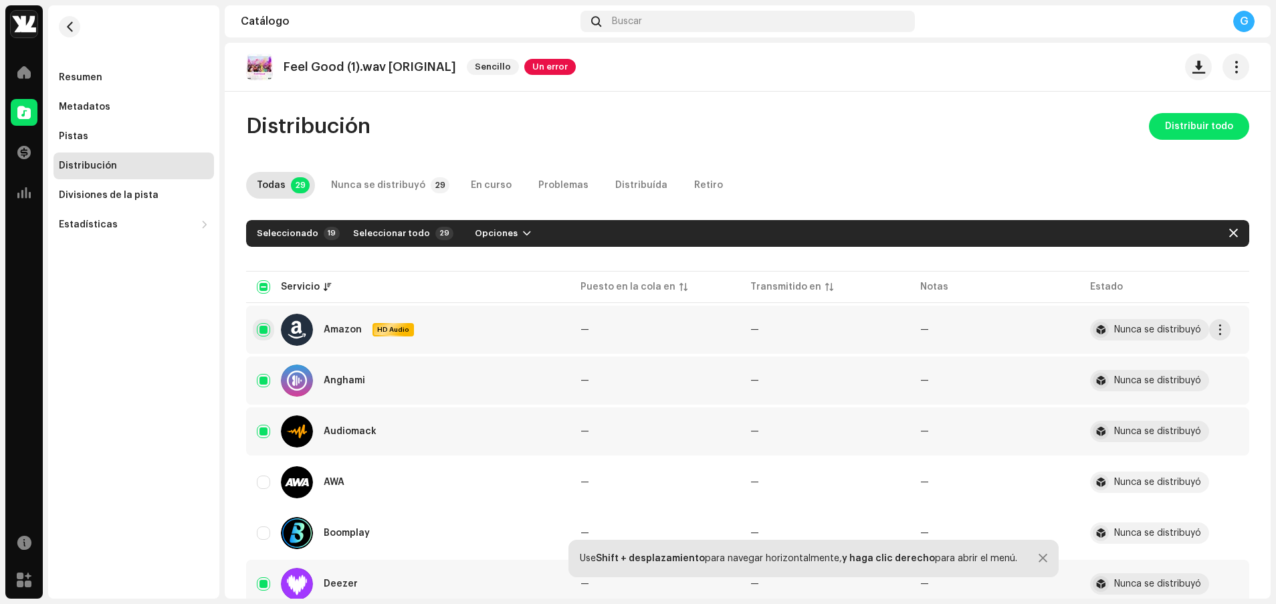
click at [268, 328] on input "Row Selected" at bounding box center [263, 329] width 13 height 13
checkbox input "false"
click at [850, 122] on span "Distribuir todo" at bounding box center [1199, 126] width 68 height 27
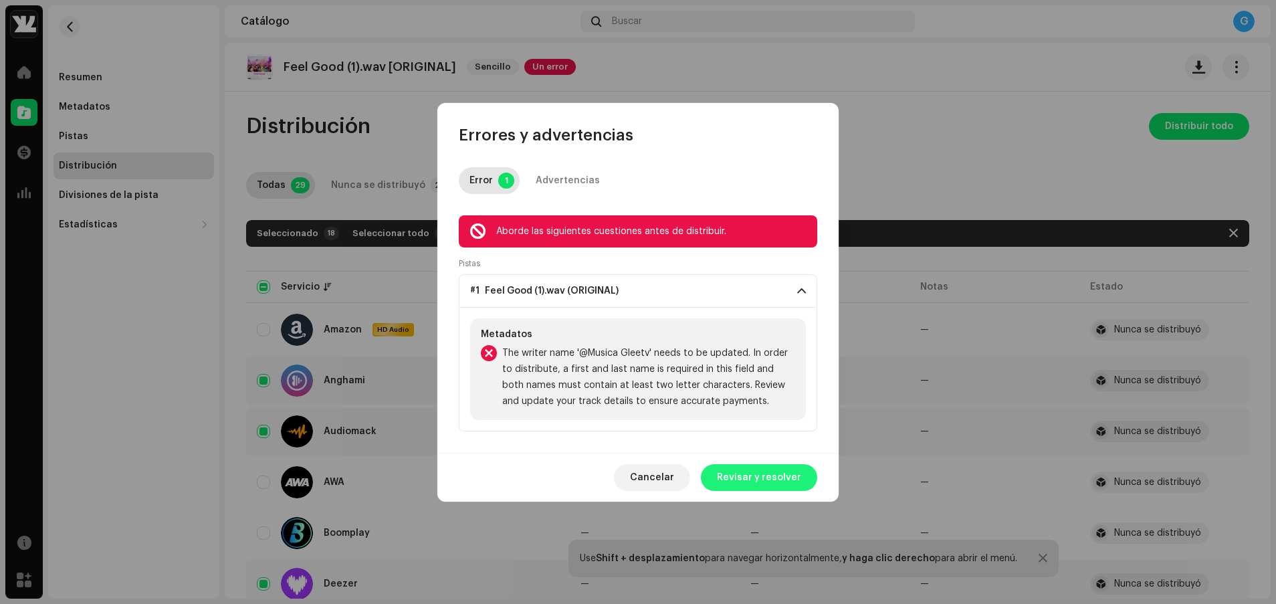
click at [741, 402] on span "Revisar y resolver" at bounding box center [759, 477] width 84 height 27
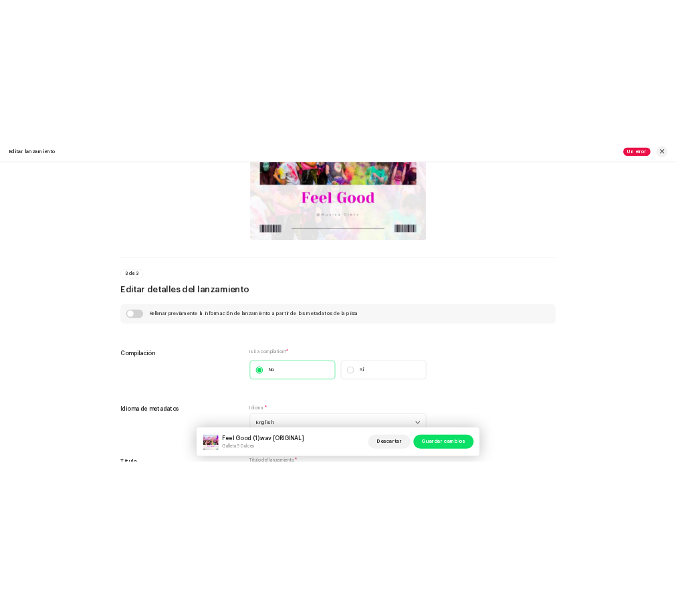
scroll to position [226, 0]
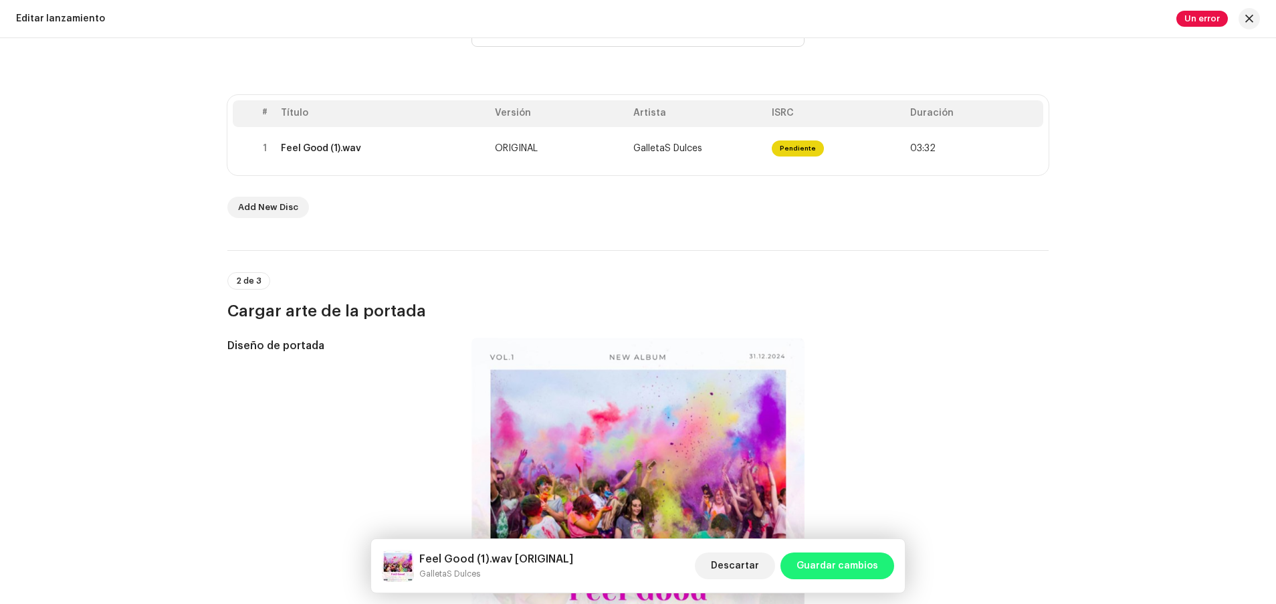
click at [805, 402] on span "Guardar cambios" at bounding box center [837, 565] width 82 height 27
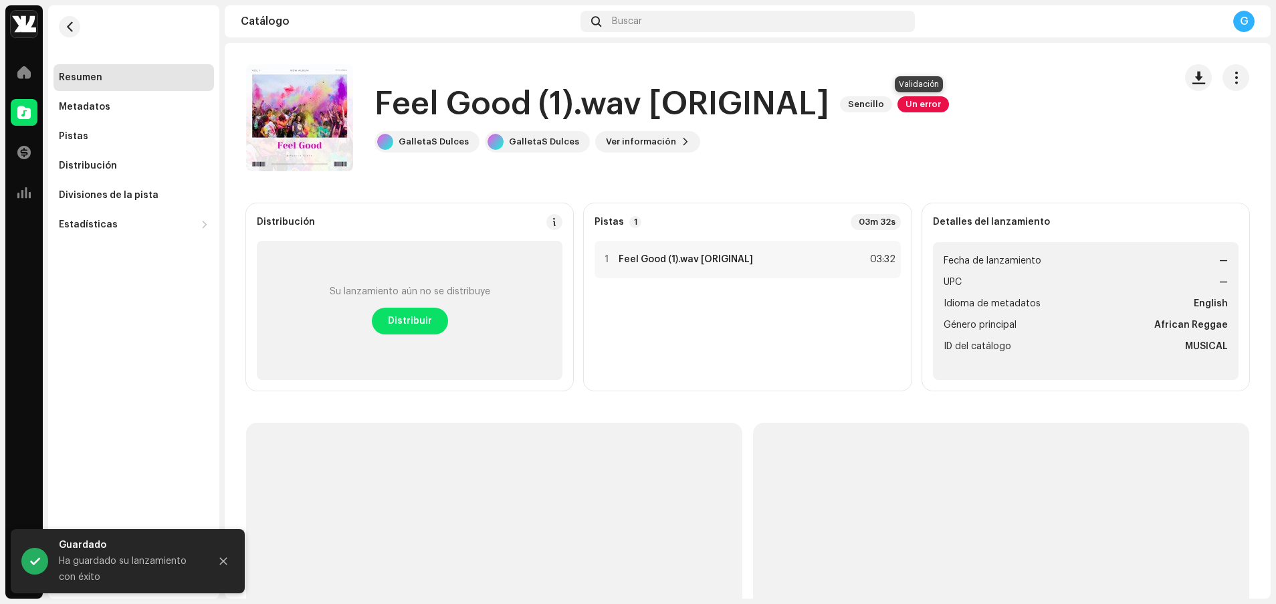
click at [850, 98] on span "Un error" at bounding box center [922, 104] width 51 height 16
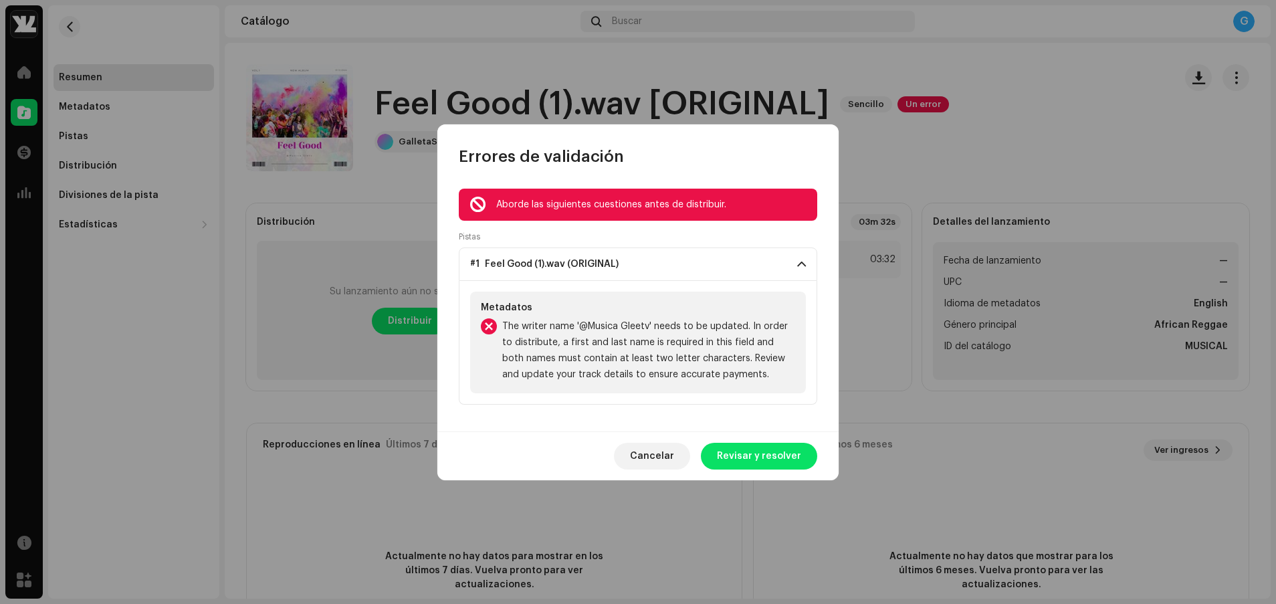
click at [761, 315] on div "Metadatos The writer name '@Musica Gleetv' needs to be updated. In order to dis…" at bounding box center [638, 342] width 336 height 102
click at [747, 341] on span "The writer name '@Musica Gleetv' needs to be updated. In order to distribute, a…" at bounding box center [648, 350] width 293 height 64
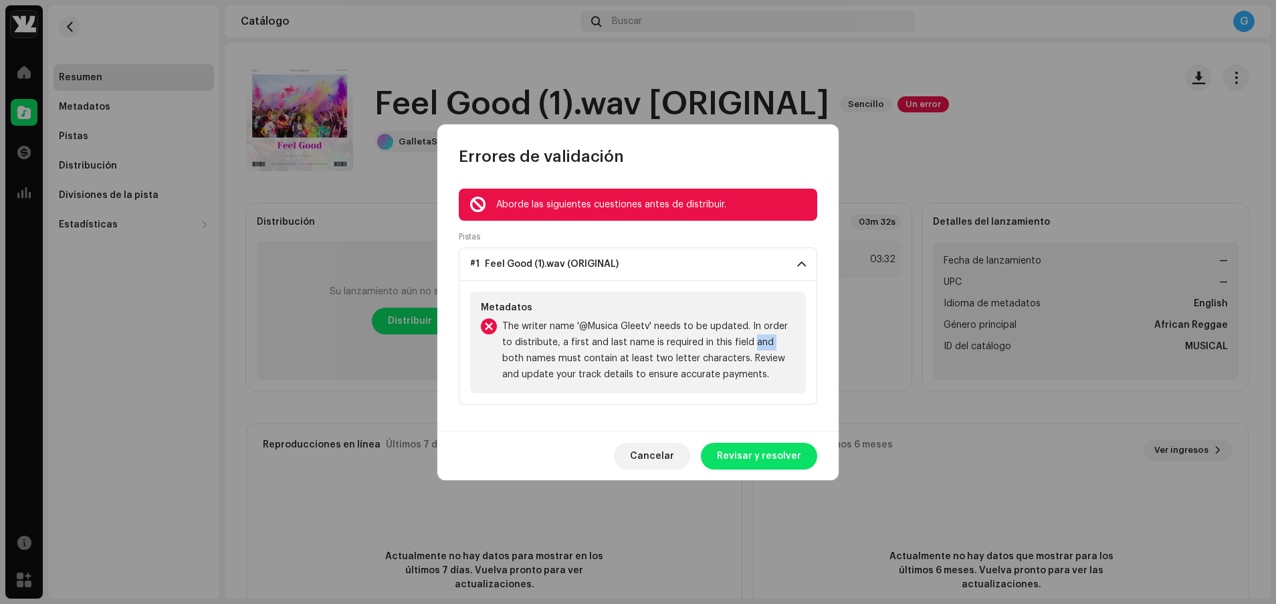
click at [747, 341] on span "The writer name '@Musica Gleetv' needs to be updated. In order to distribute, a…" at bounding box center [648, 350] width 293 height 64
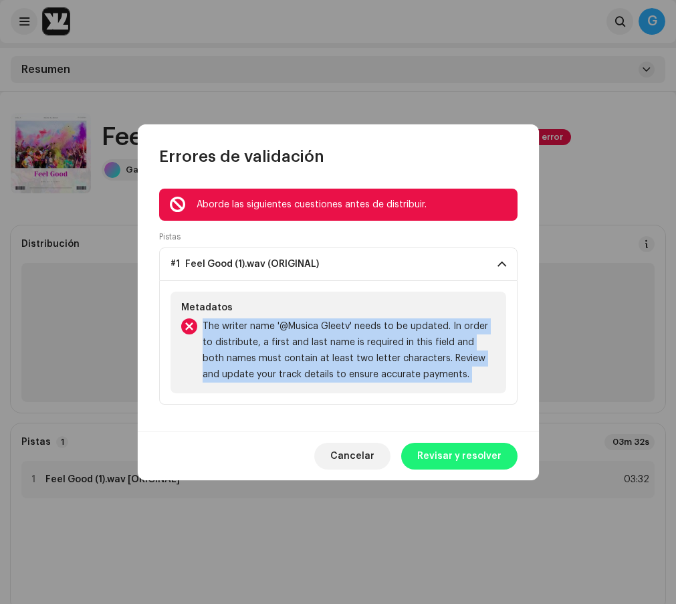
click at [479, 402] on span "Revisar y resolver" at bounding box center [459, 456] width 84 height 27
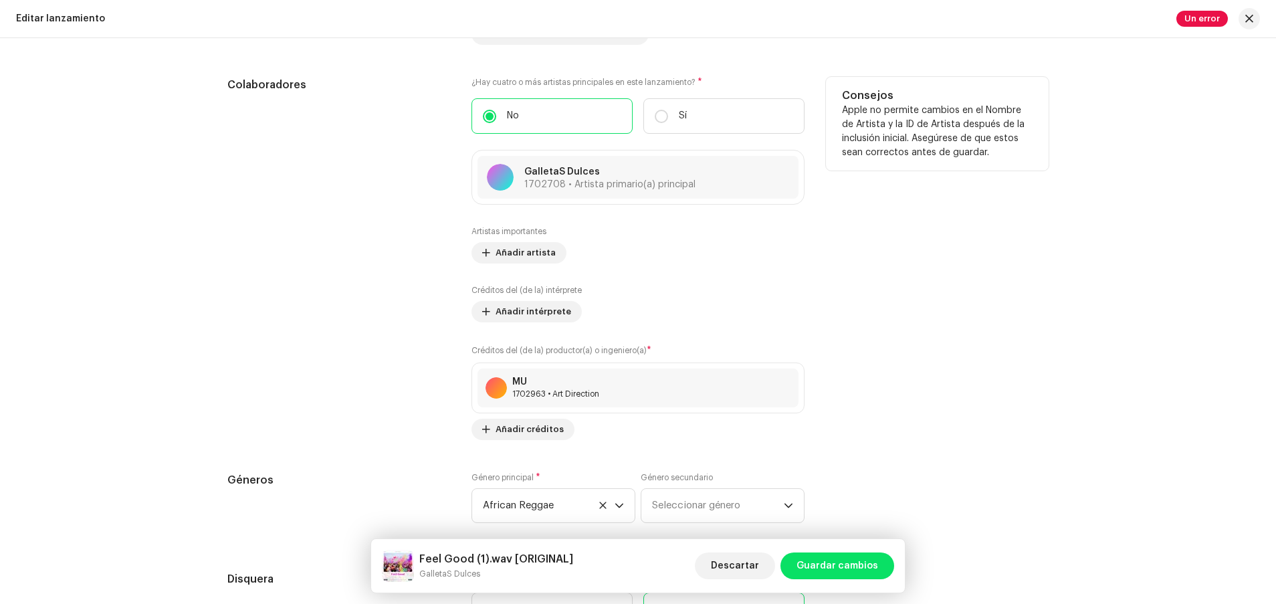
scroll to position [1413, 0]
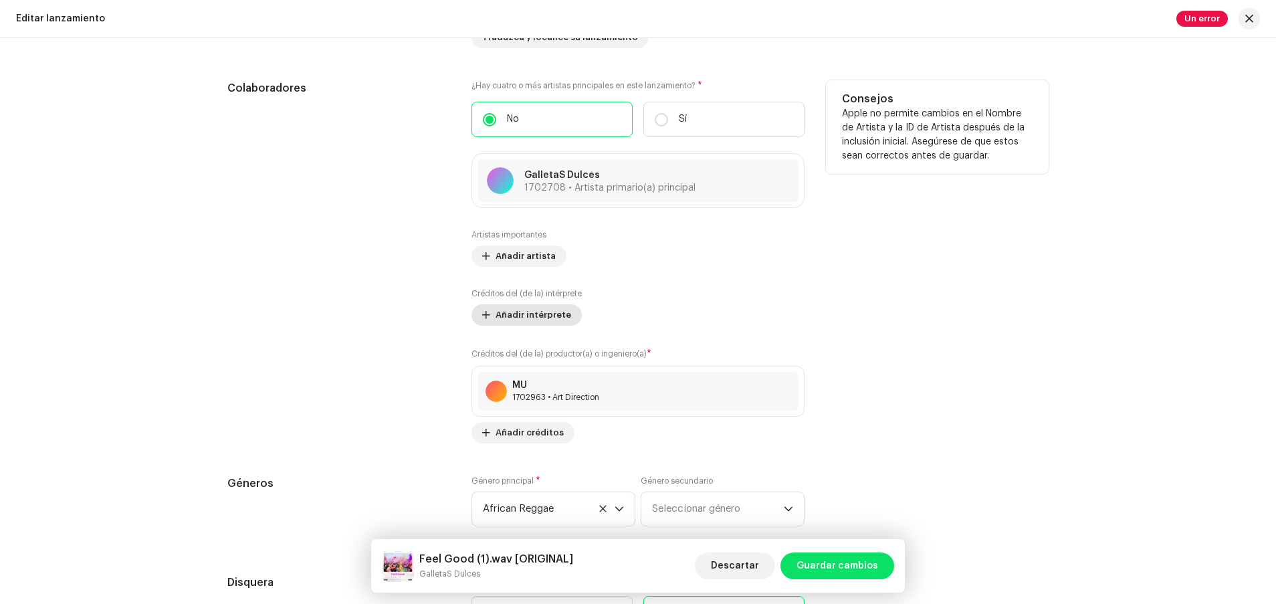
click at [552, 305] on span "Añadir intérprete" at bounding box center [533, 315] width 76 height 27
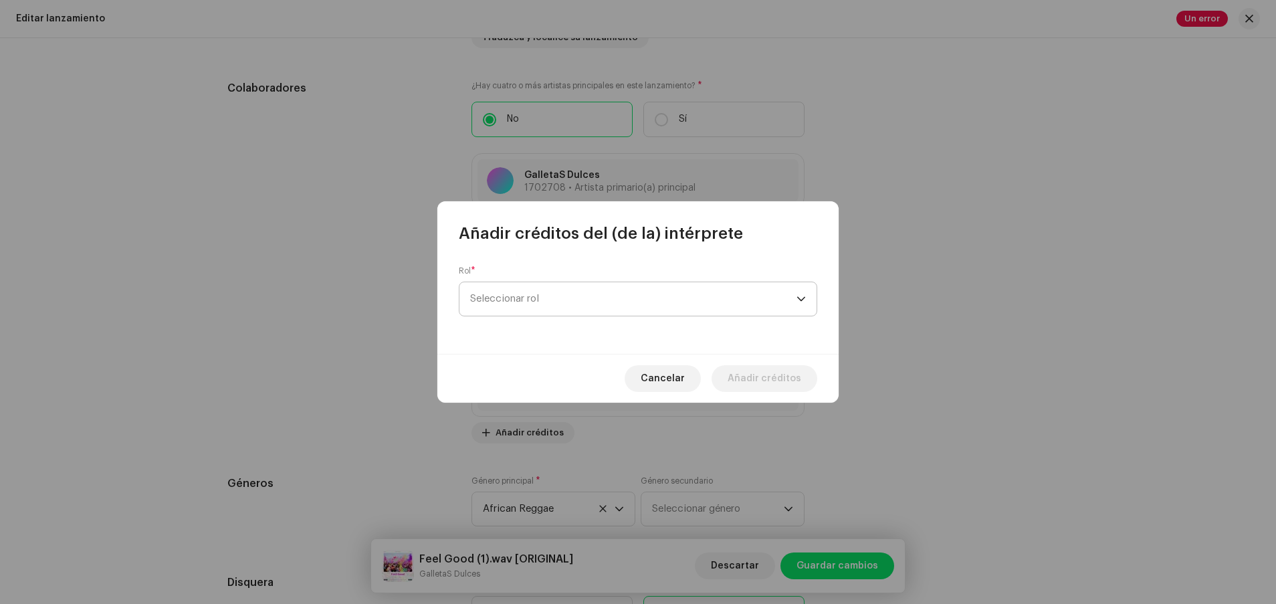
click at [575, 298] on span "Seleccionar rol" at bounding box center [633, 298] width 326 height 33
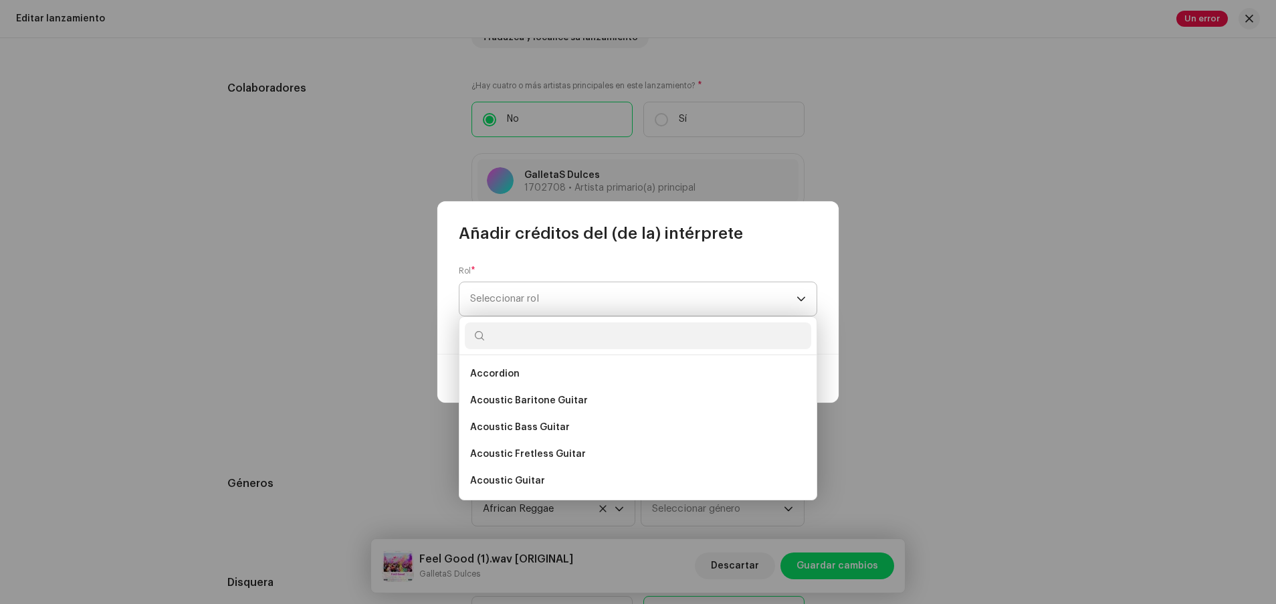
click at [575, 298] on span "Seleccionar rol" at bounding box center [633, 298] width 326 height 33
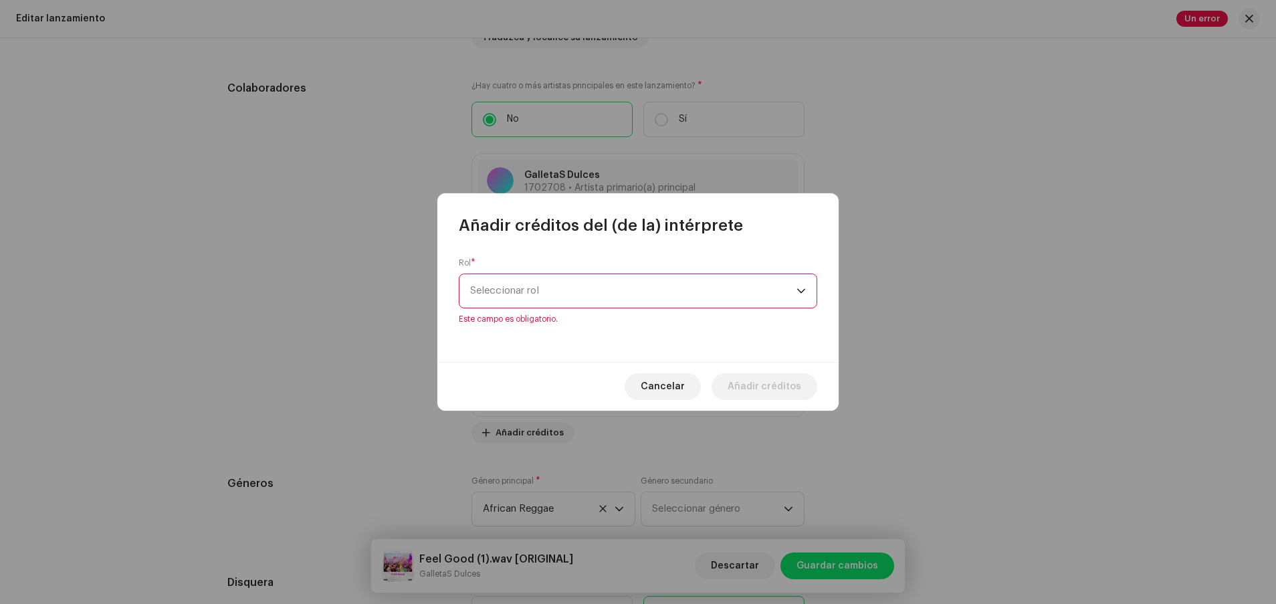
click at [575, 298] on span "Seleccionar rol" at bounding box center [633, 290] width 326 height 33
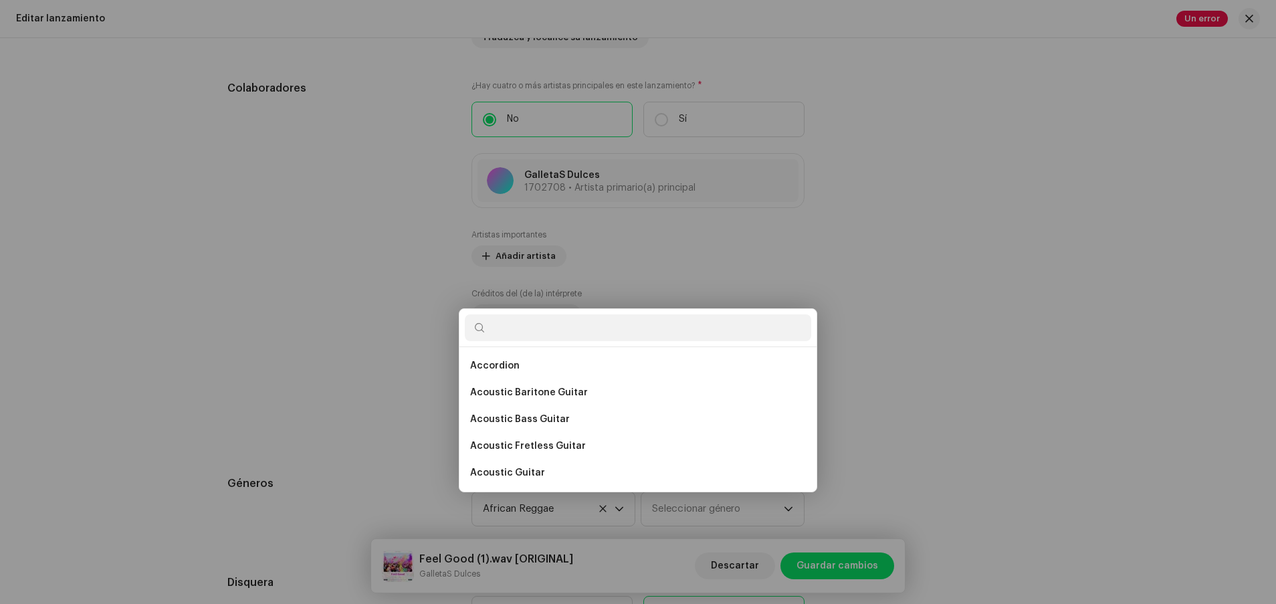
click at [850, 366] on div "Añadir créditos del (de la) intérprete Rol * Seleccionar rol Este campo es obli…" at bounding box center [638, 302] width 1276 height 604
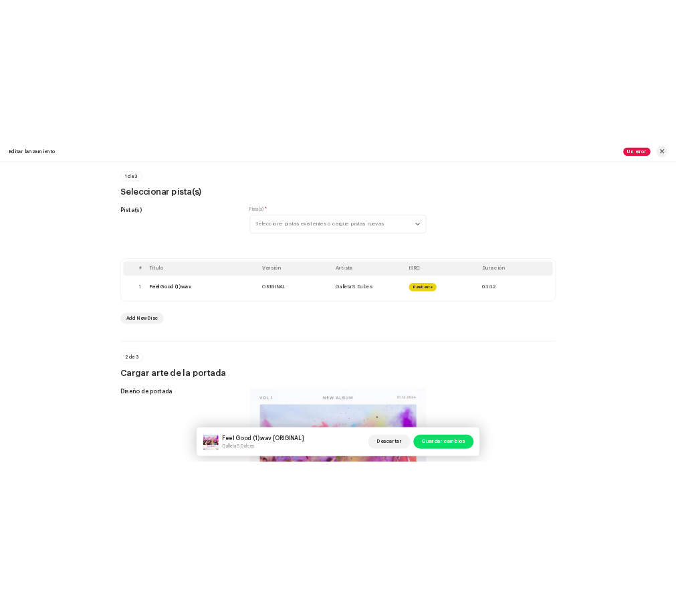
scroll to position [936, 0]
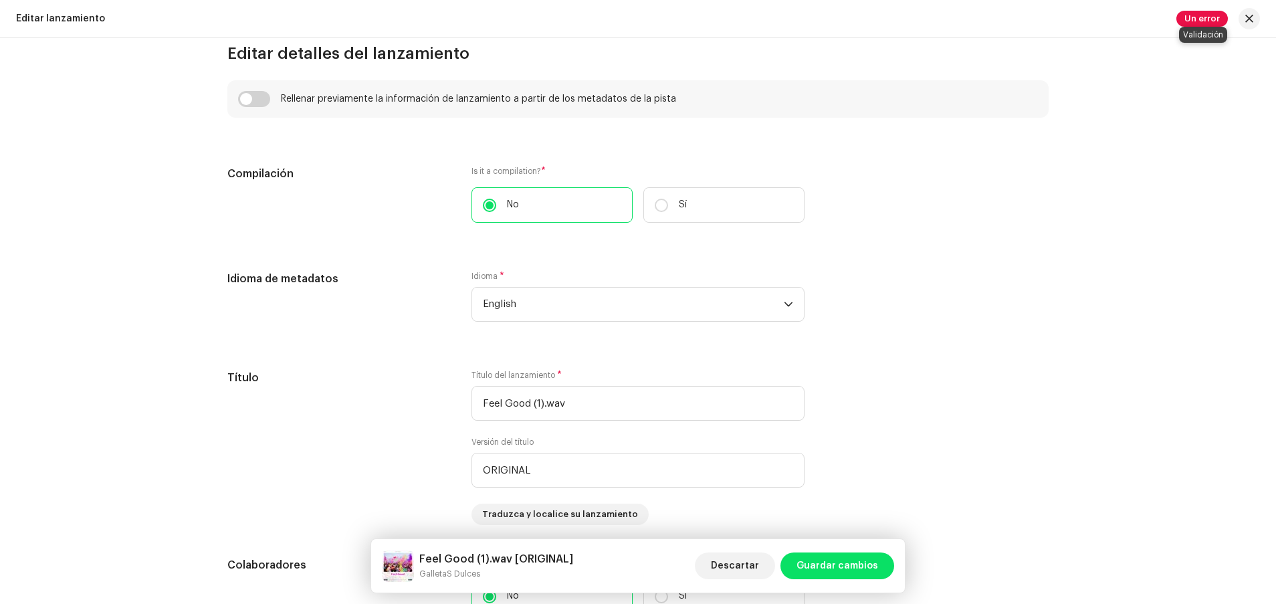
click at [850, 22] on span "Un error" at bounding box center [1201, 19] width 51 height 16
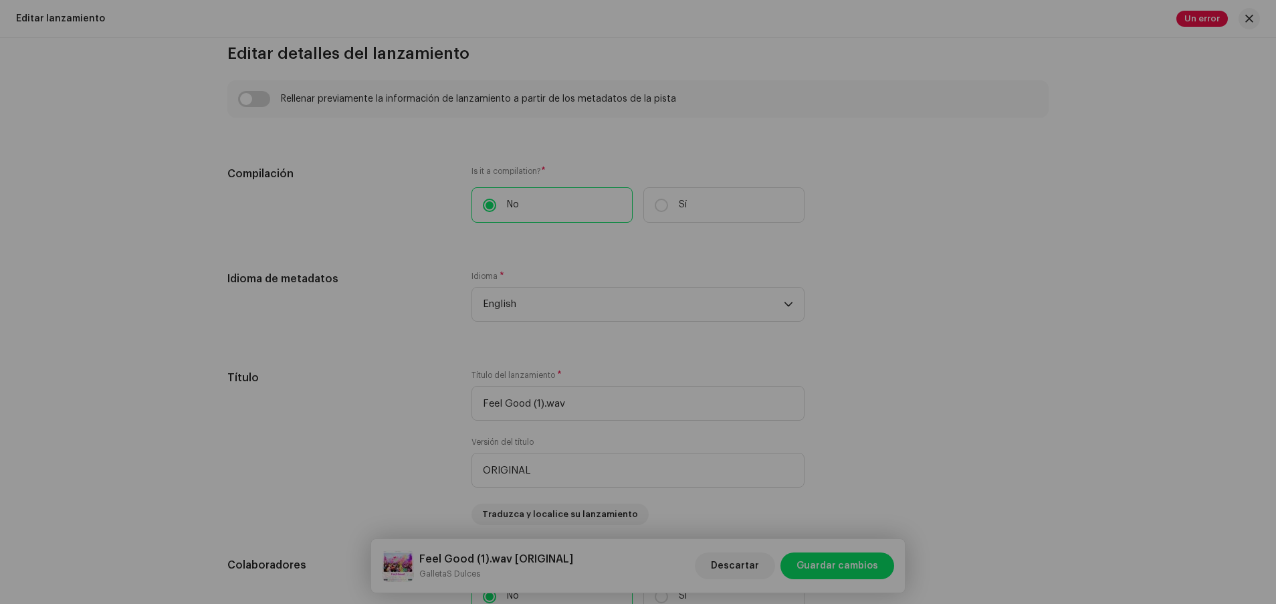
click at [850, 234] on div "Errores de validación Aborde las siguientes cuestiones antes de distribuir. Pis…" at bounding box center [638, 302] width 1276 height 604
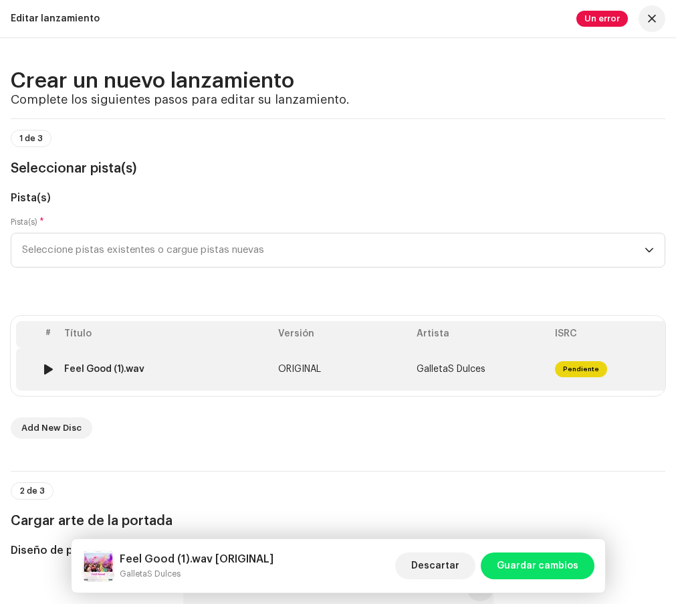
click at [275, 370] on td "ORIGINAL" at bounding box center [342, 369] width 138 height 43
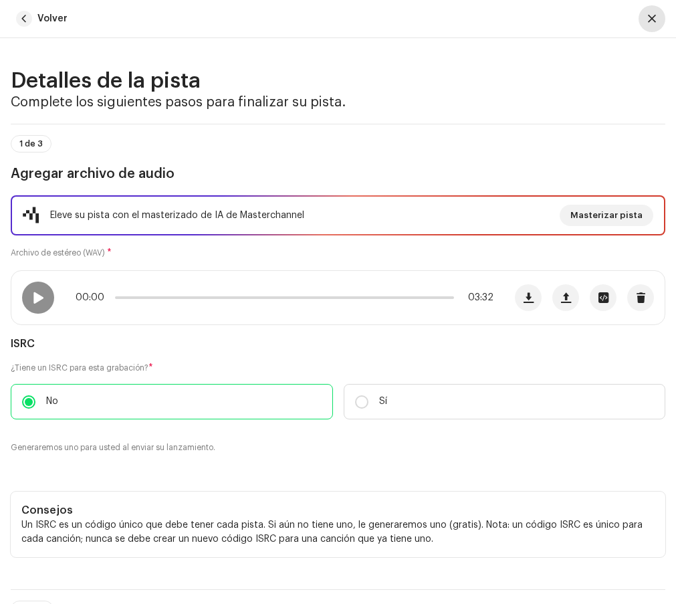
click at [651, 18] on span "button" at bounding box center [652, 18] width 8 height 11
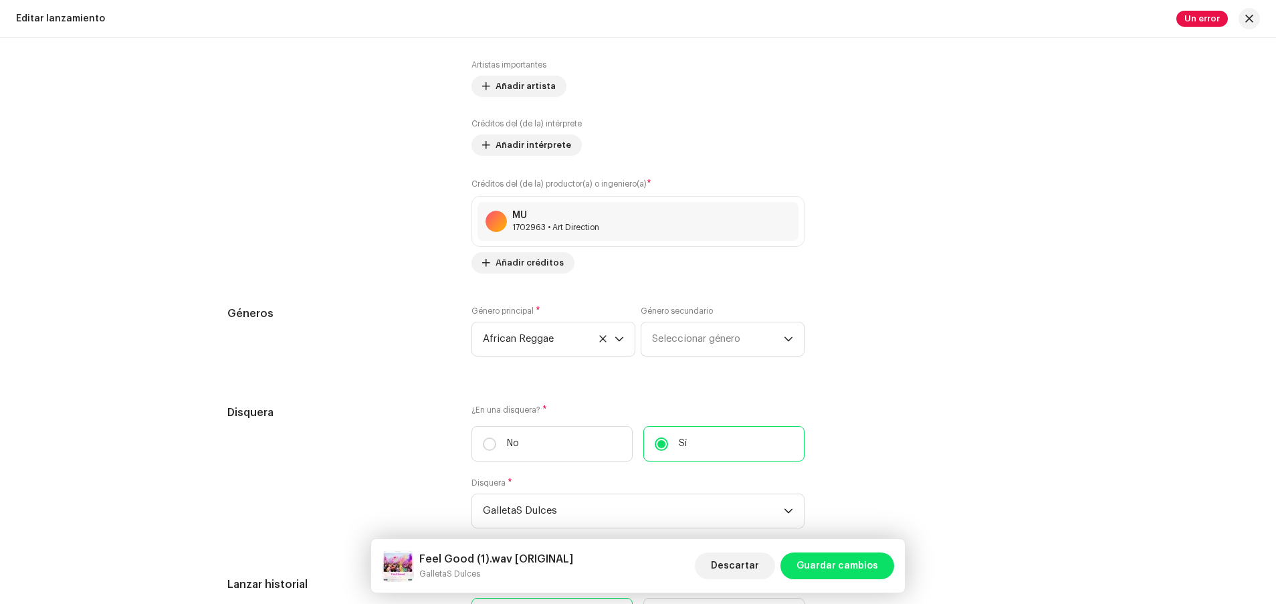
scroll to position [1597, 0]
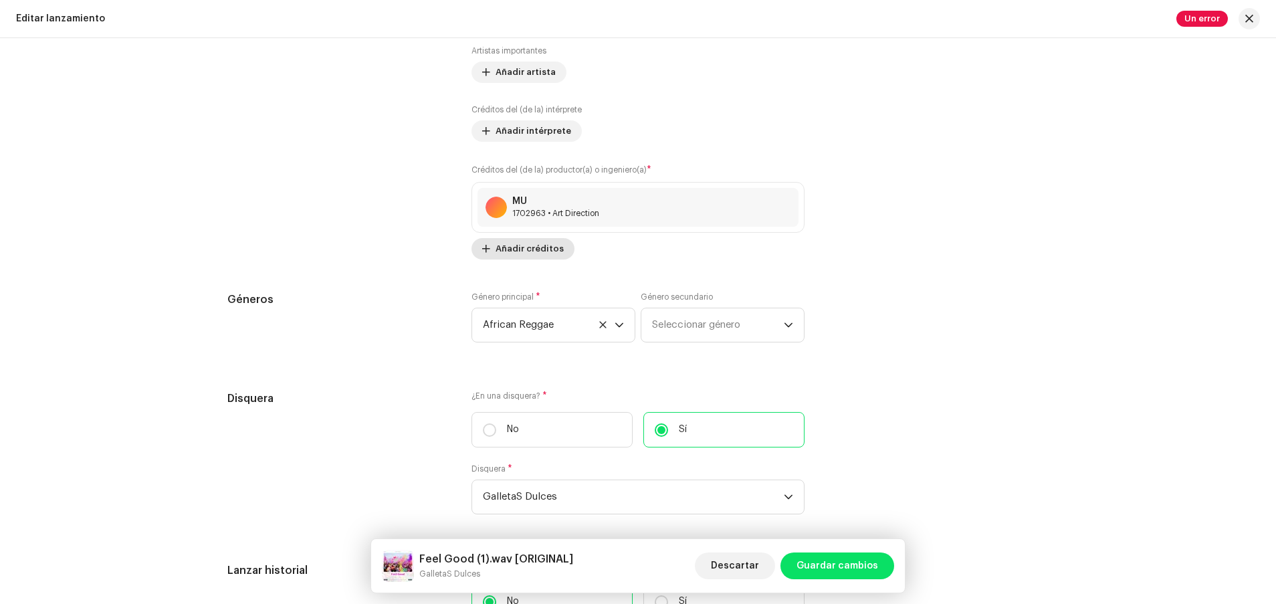
click at [502, 251] on span "Añadir créditos" at bounding box center [529, 248] width 68 height 27
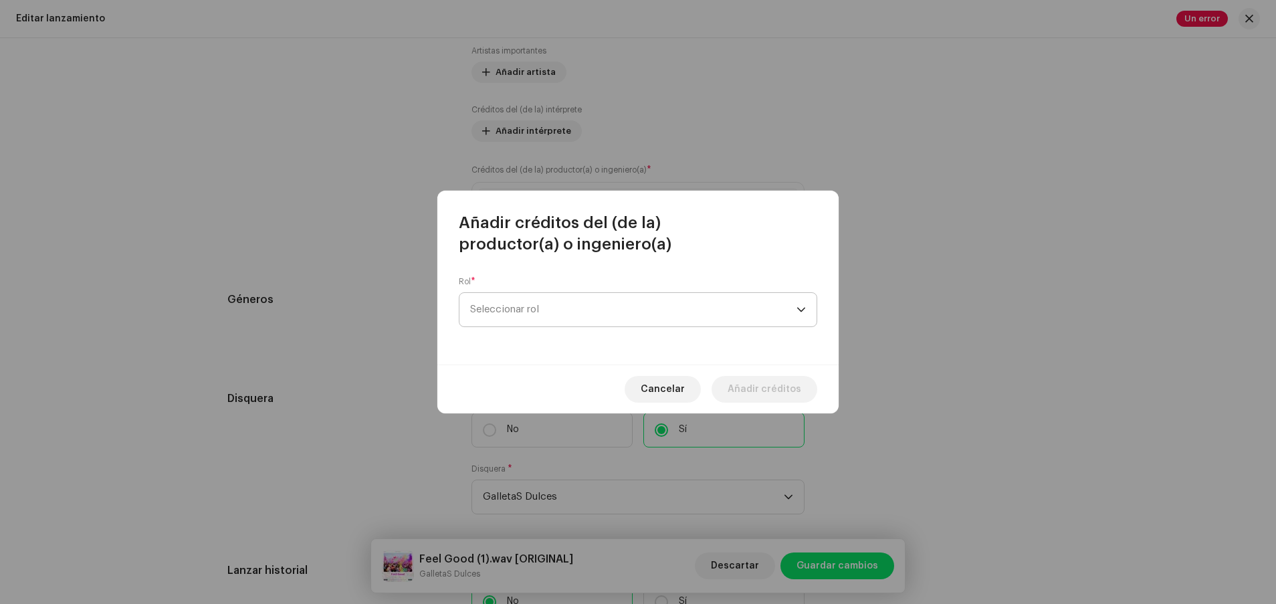
click at [530, 310] on span "Seleccionar rol" at bounding box center [633, 309] width 326 height 33
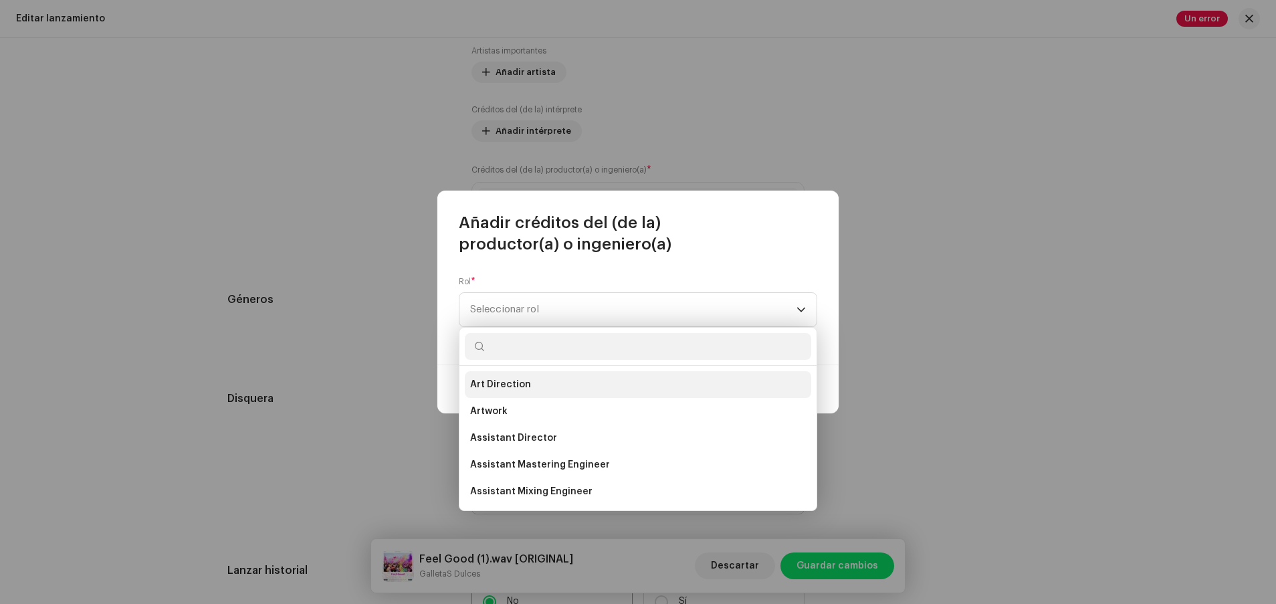
click at [529, 386] on li "Art Direction" at bounding box center [638, 384] width 346 height 27
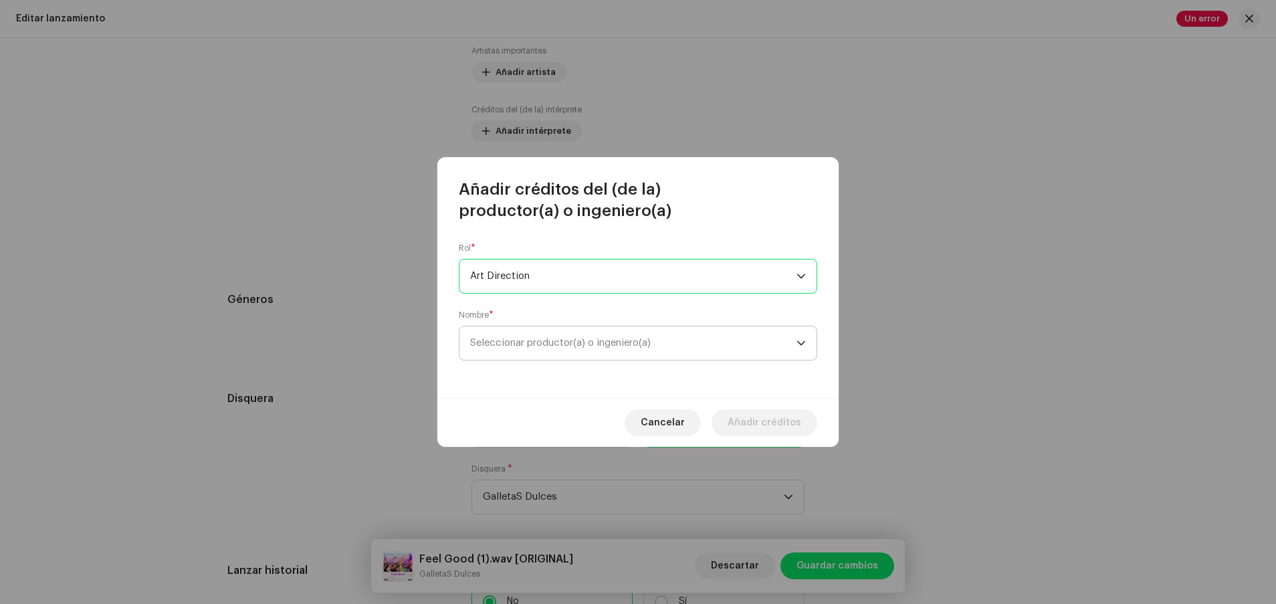
click at [538, 352] on span "Seleccionar productor(a) o ingeniero(a)" at bounding box center [633, 342] width 326 height 33
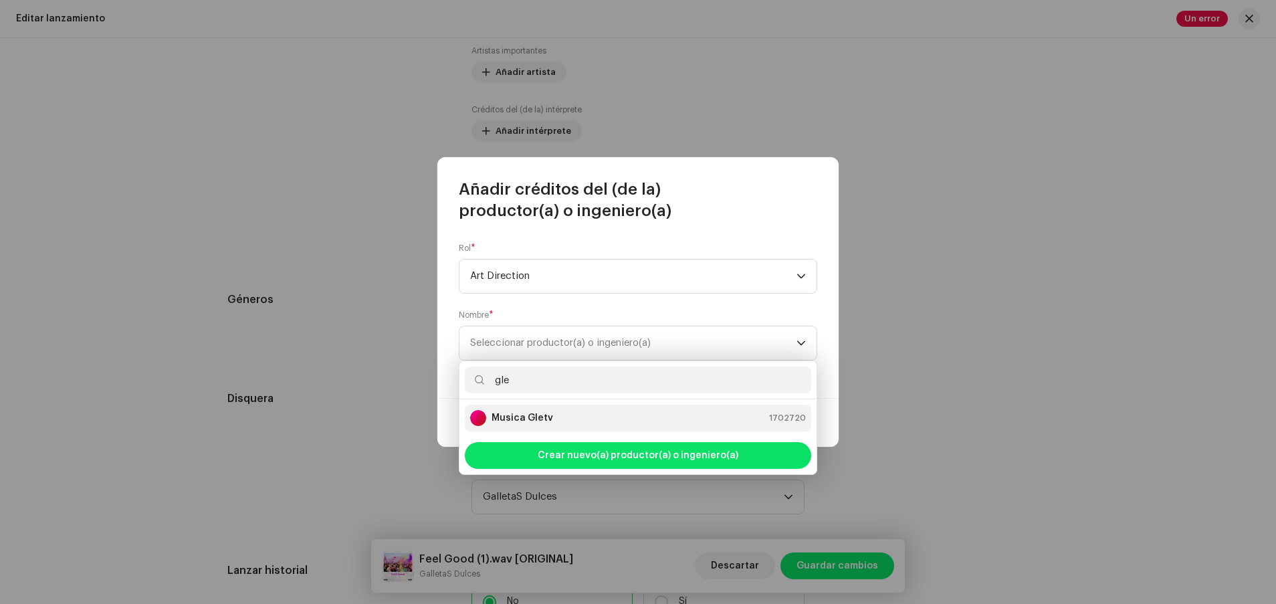
type input "gle"
click at [532, 414] on strong "Musica Gletv" at bounding box center [522, 417] width 62 height 13
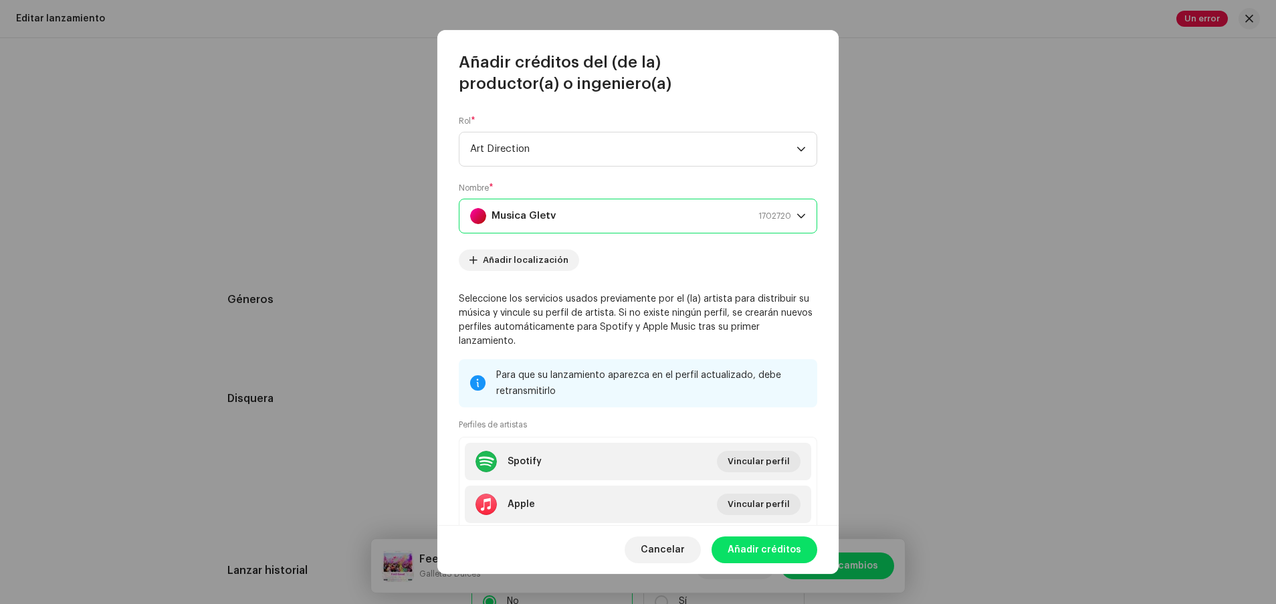
scroll to position [84, 0]
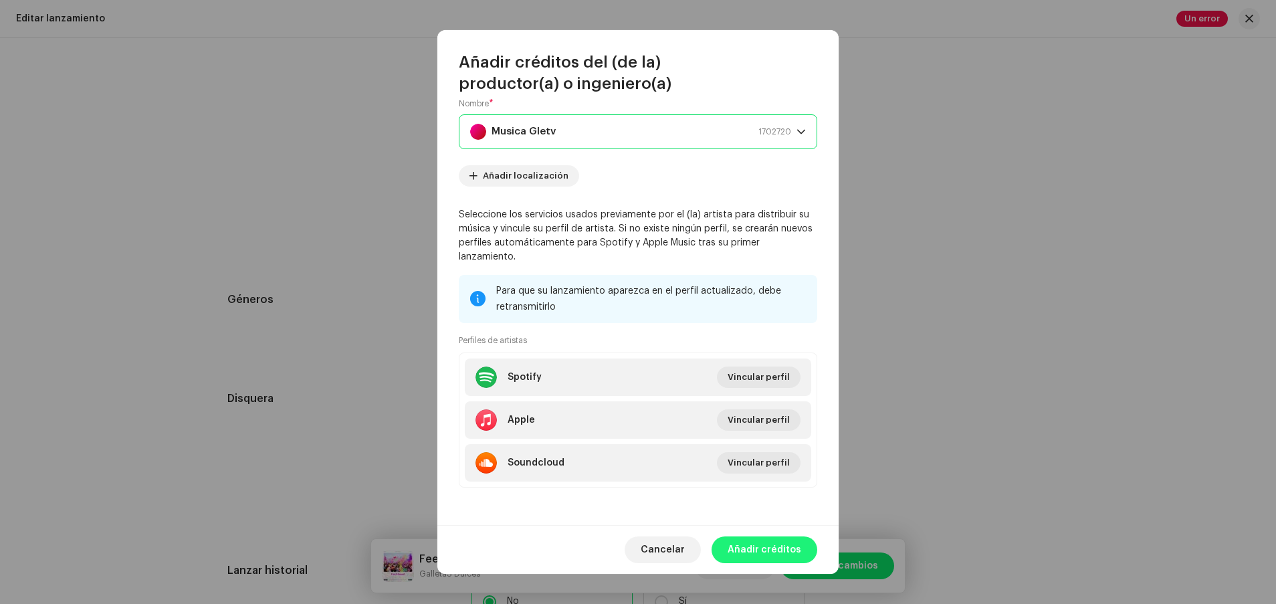
click at [675, 541] on span "Añadir créditos" at bounding box center [764, 549] width 74 height 27
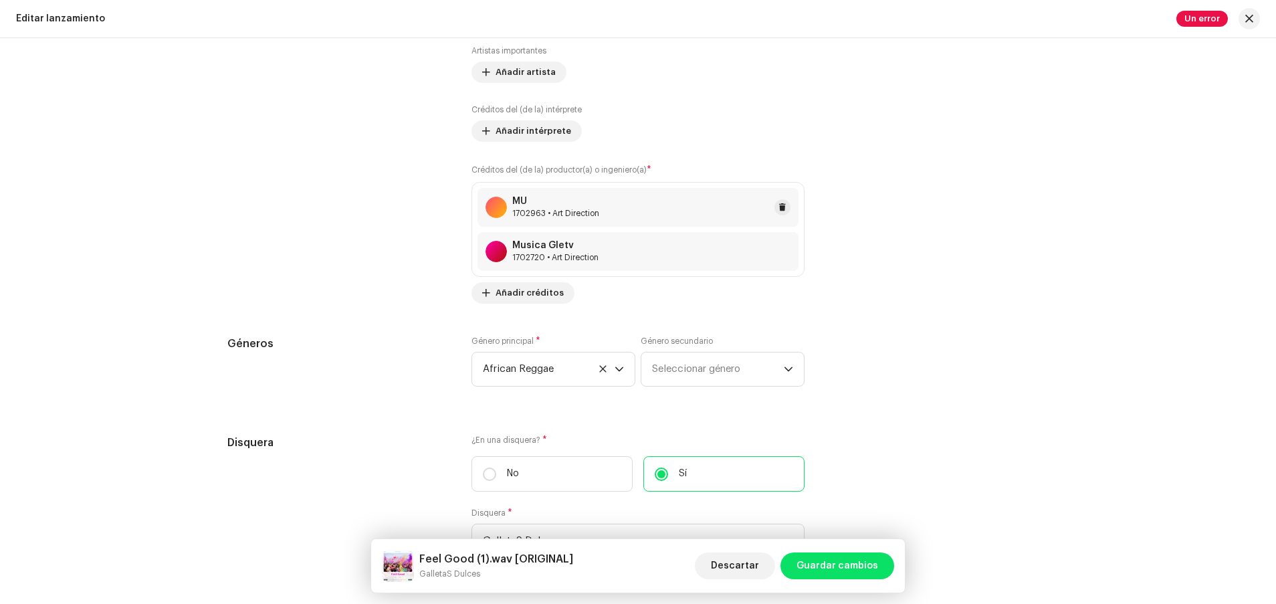
click at [632, 201] on div "MU 1702963 • Art Direction" at bounding box center [637, 207] width 321 height 39
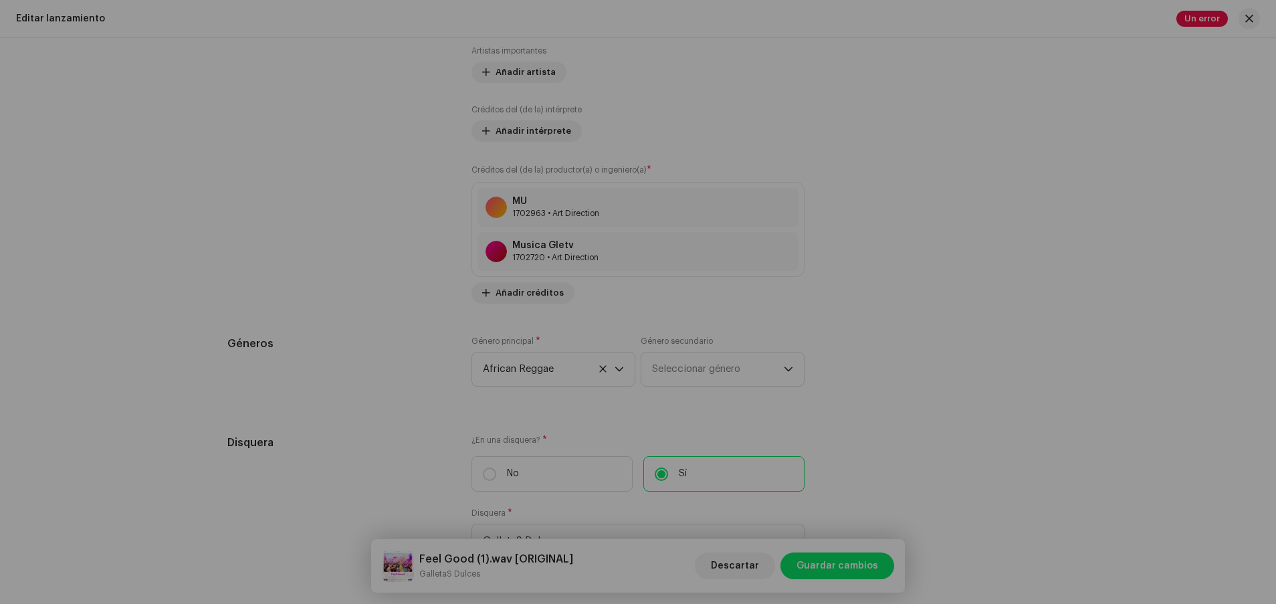
click at [675, 394] on div "Actualizar créditos del (de la) productor(a) o ingeniero(a) Rol * Art Direction…" at bounding box center [638, 302] width 1276 height 604
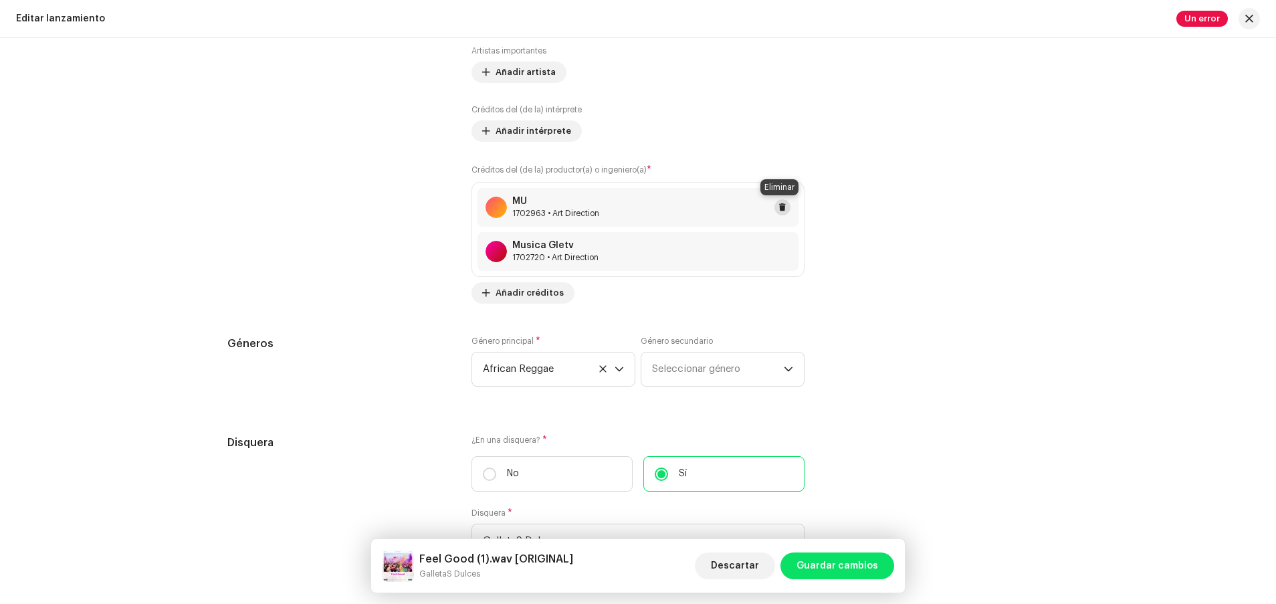
click at [675, 204] on span at bounding box center [782, 207] width 8 height 11
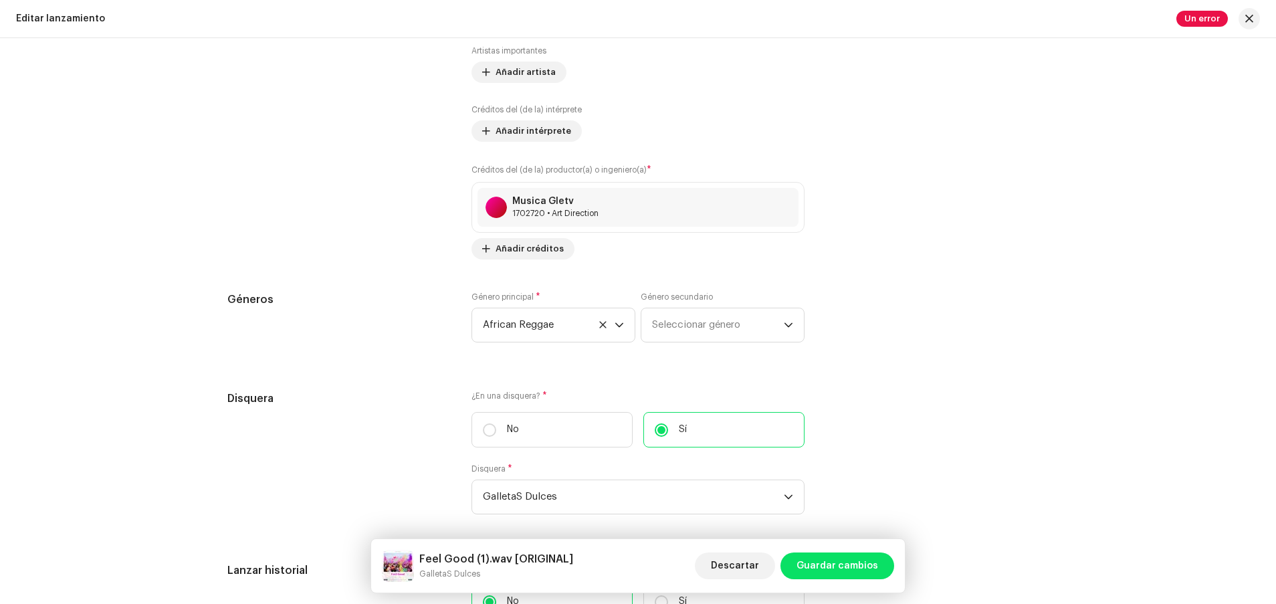
scroll to position [2115, 0]
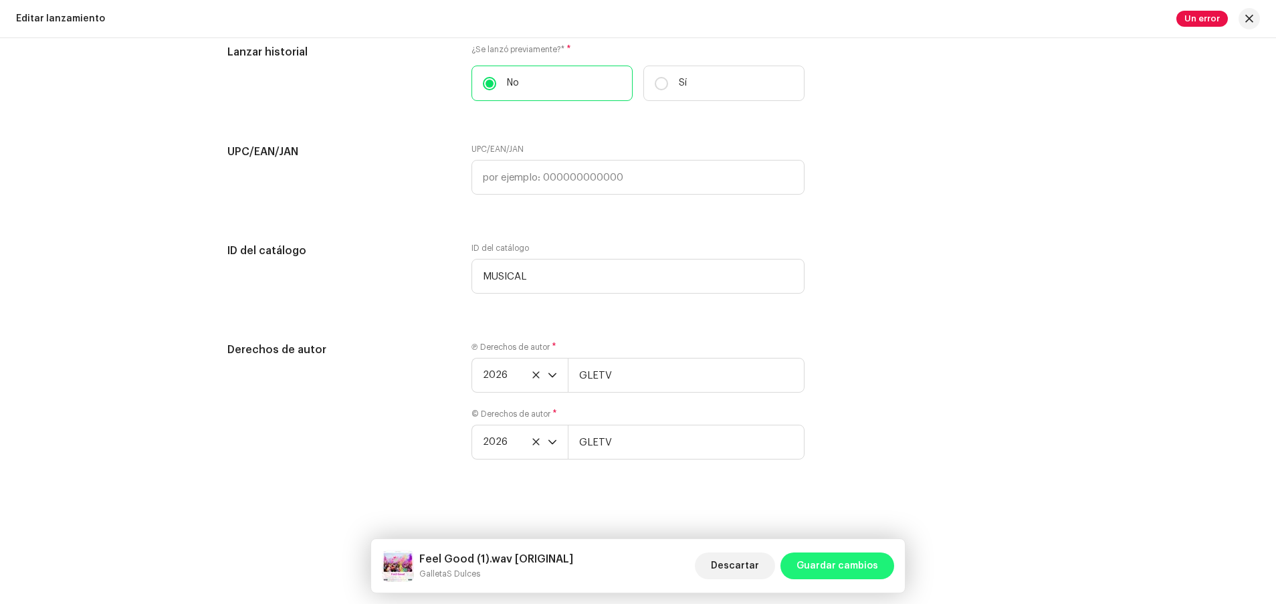
click at [675, 558] on span "Guardar cambios" at bounding box center [837, 565] width 82 height 27
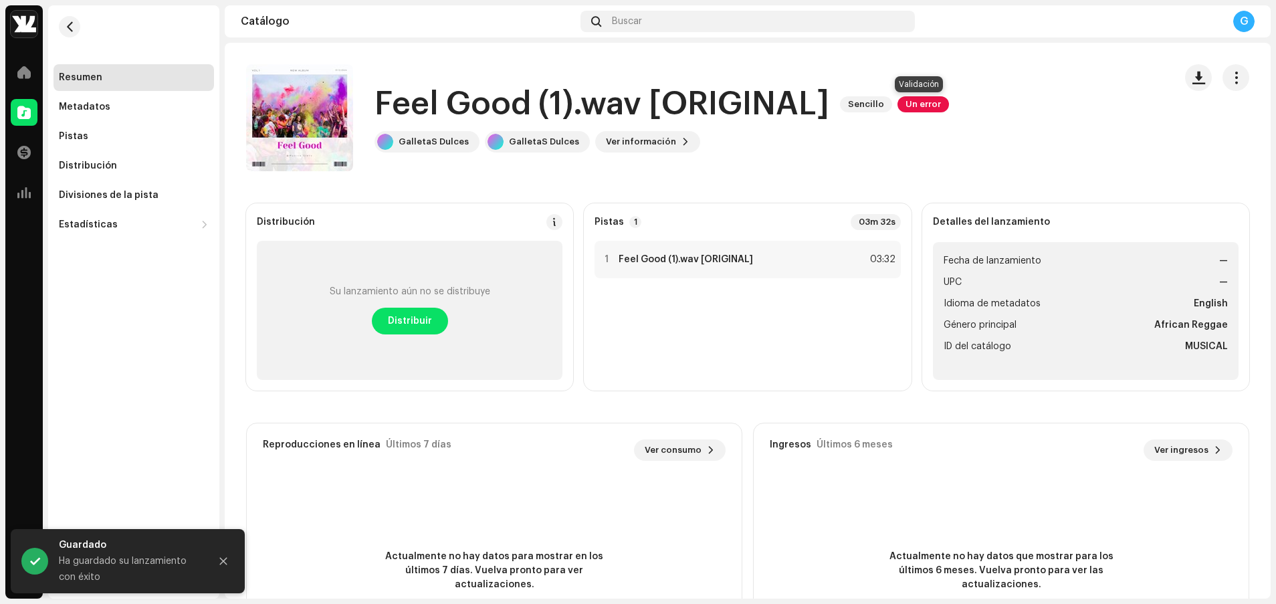
click at [675, 104] on span "Un error" at bounding box center [922, 104] width 51 height 16
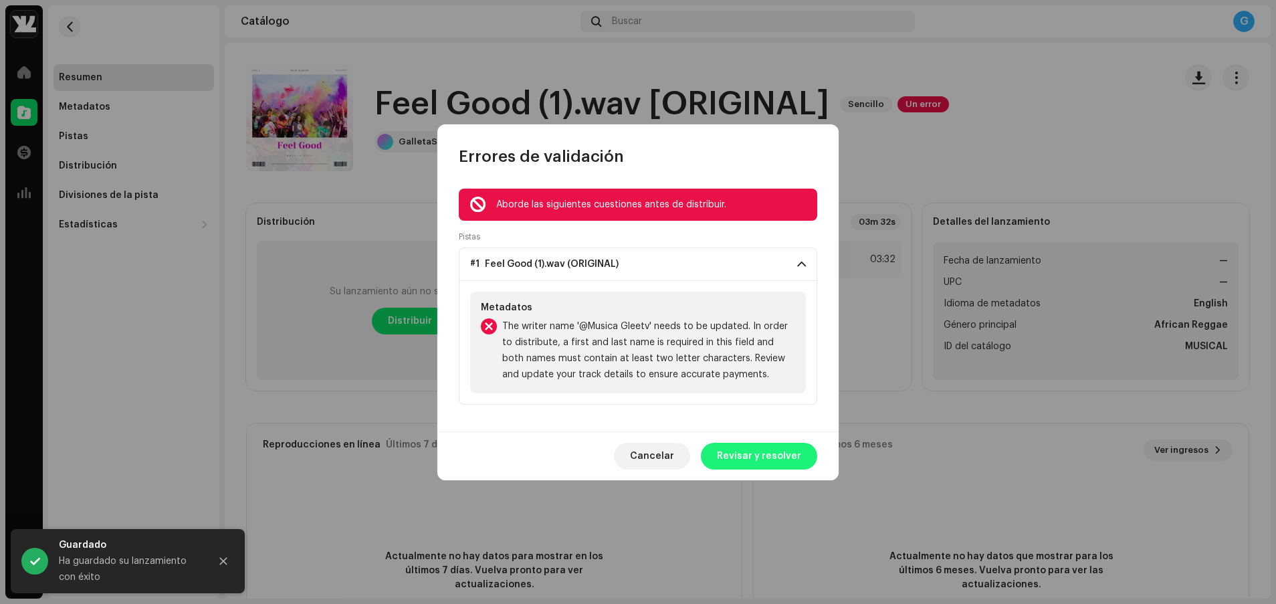
click at [675, 461] on span "Revisar y resolver" at bounding box center [759, 456] width 84 height 27
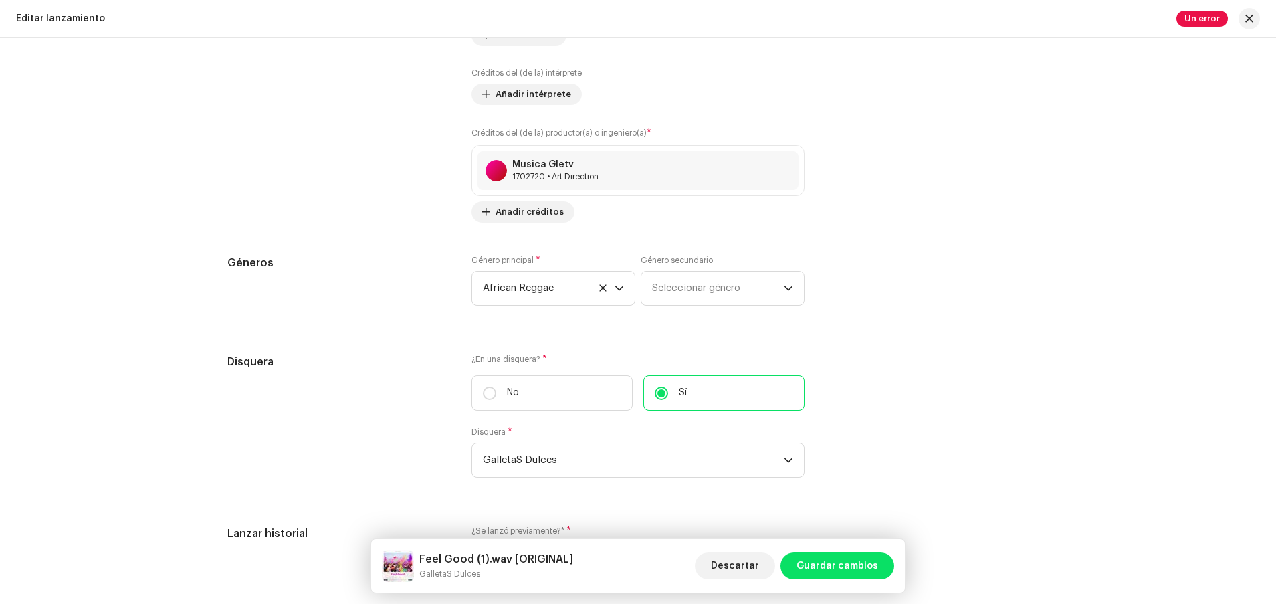
scroll to position [1446, 0]
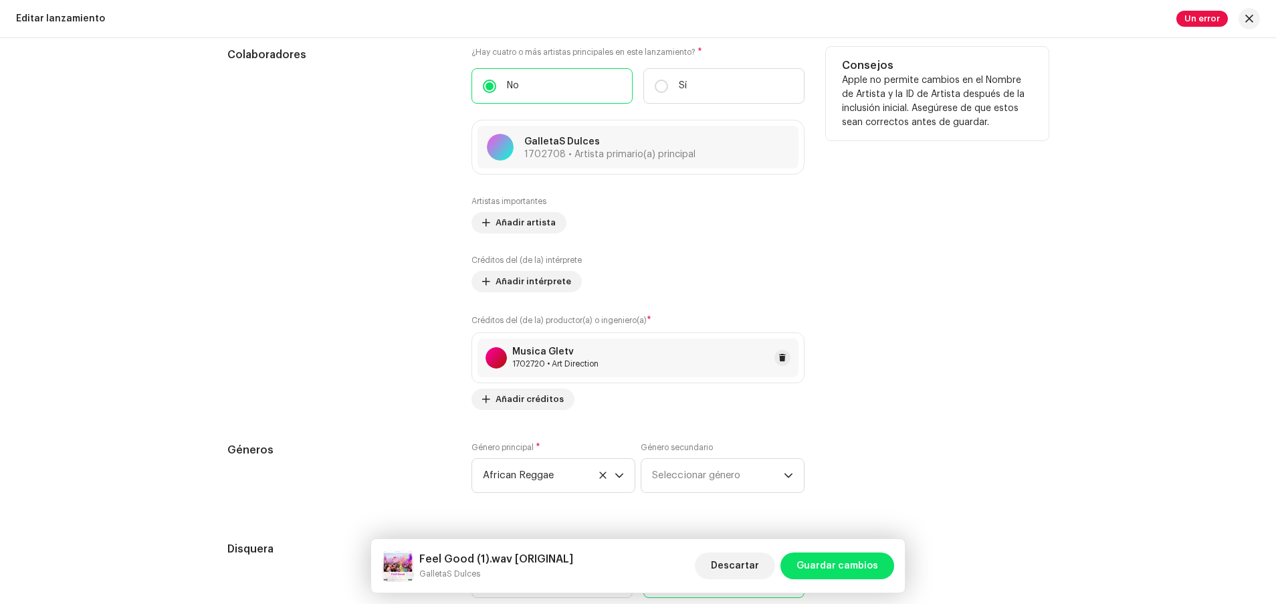
click at [675, 357] on div "Musica Gletv 1702720 • Art Direction" at bounding box center [637, 357] width 321 height 39
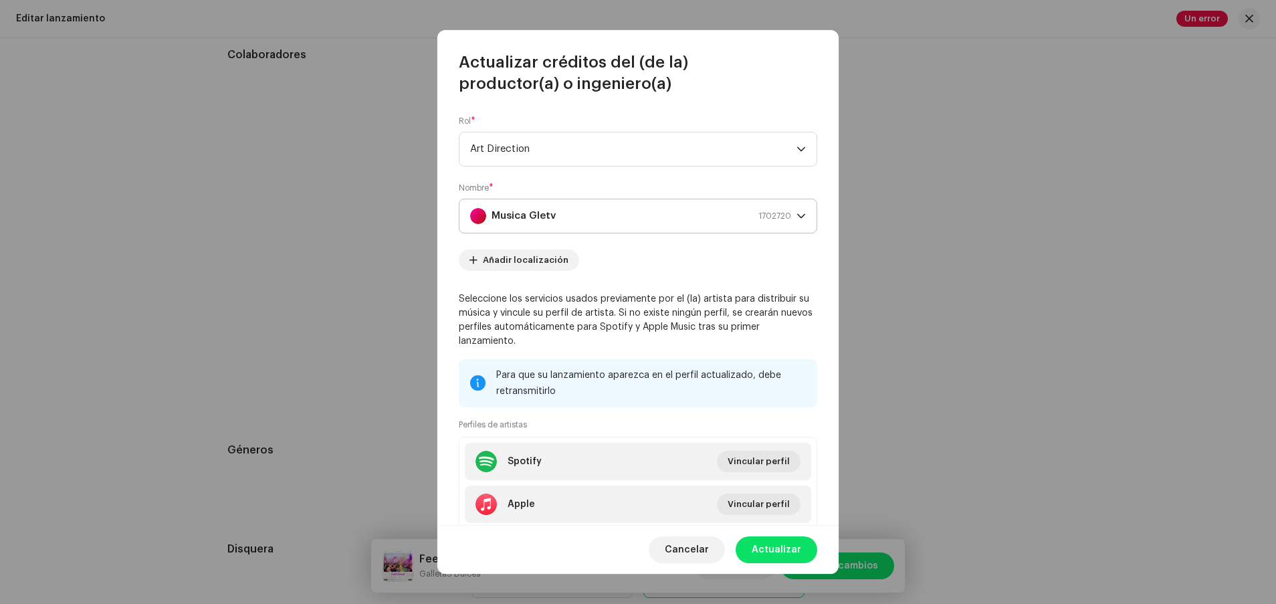
click at [602, 217] on div "Musica Gletv 1702720" at bounding box center [630, 215] width 321 height 33
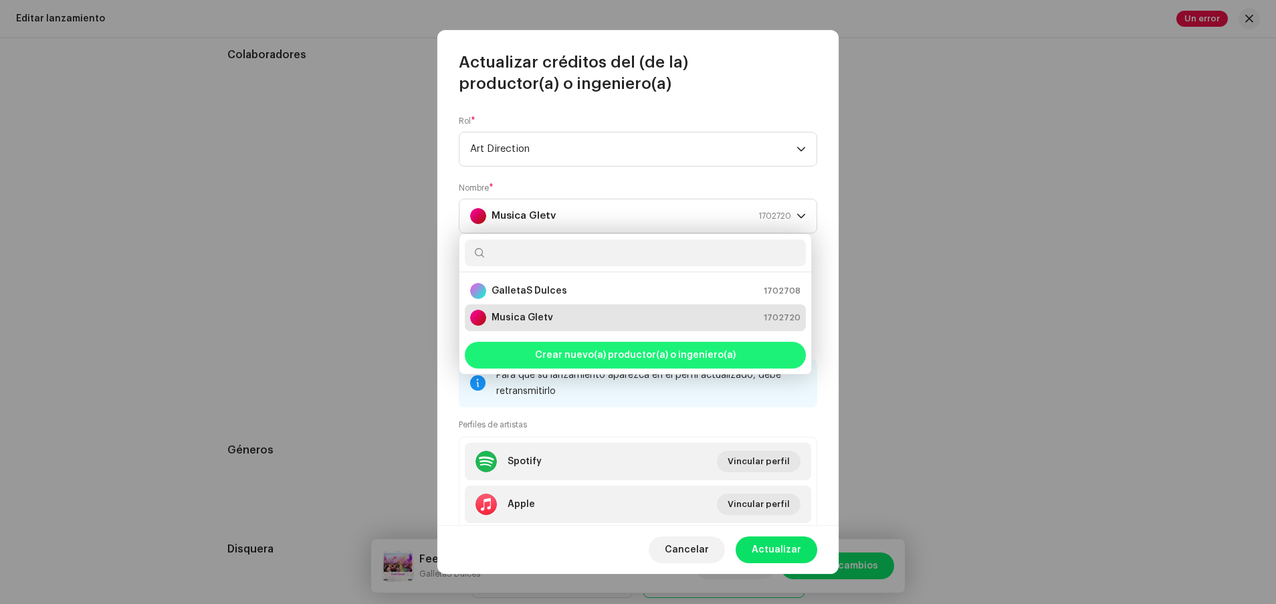
click at [556, 354] on span "Crear nuevo(a) productor(a) o ingeniero(a)" at bounding box center [635, 355] width 201 height 27
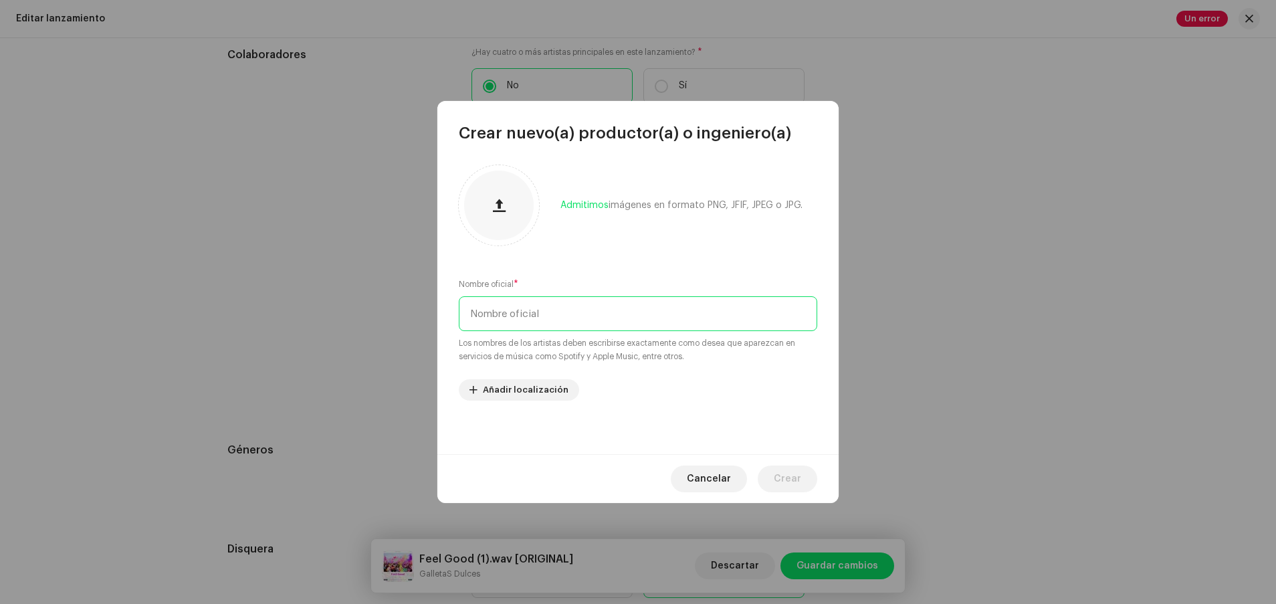
click at [549, 315] on input "text" at bounding box center [638, 313] width 358 height 35
type input "gletv renovasio"
click at [675, 471] on span "Crear" at bounding box center [787, 478] width 27 height 27
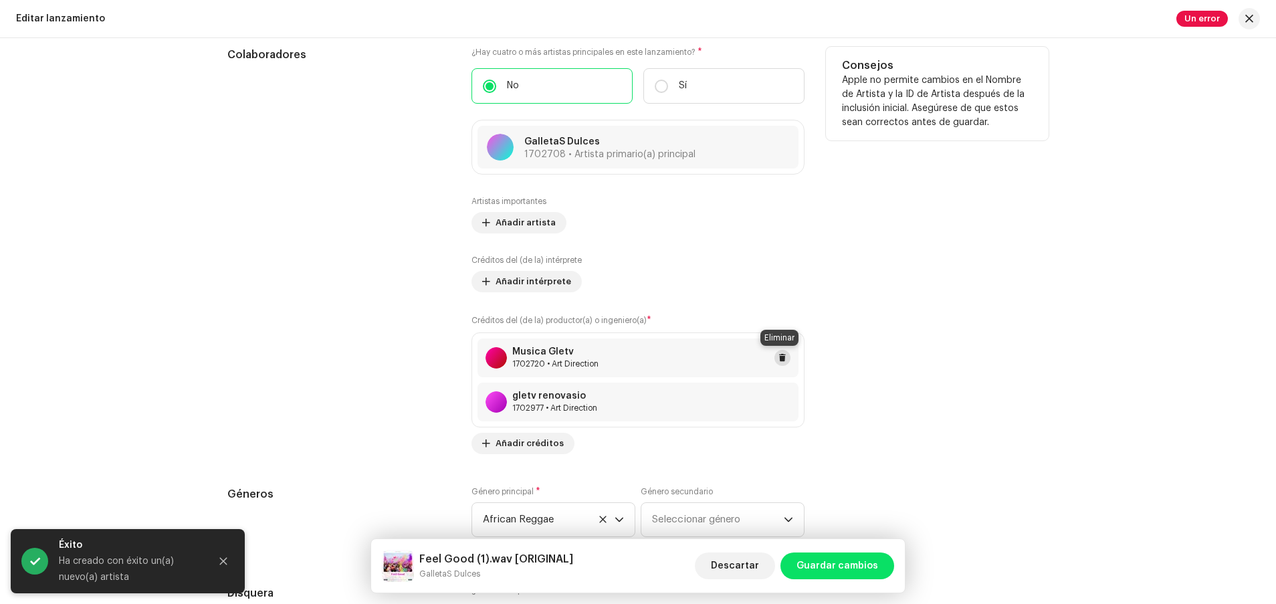
click at [675, 352] on button at bounding box center [782, 358] width 16 height 16
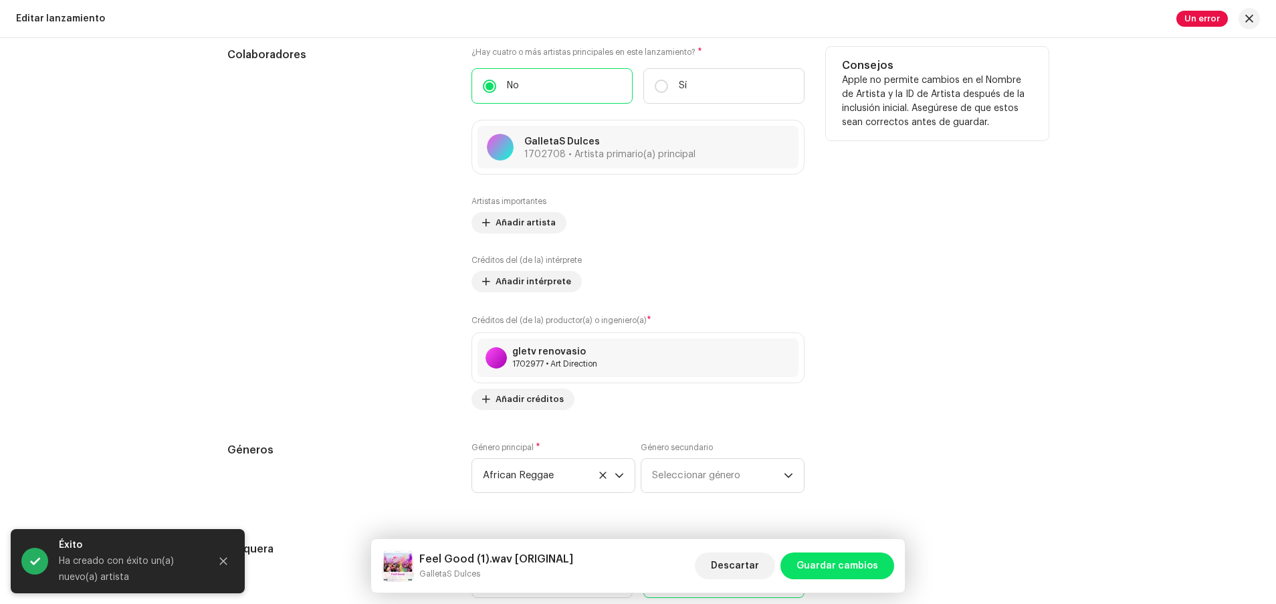
scroll to position [2115, 0]
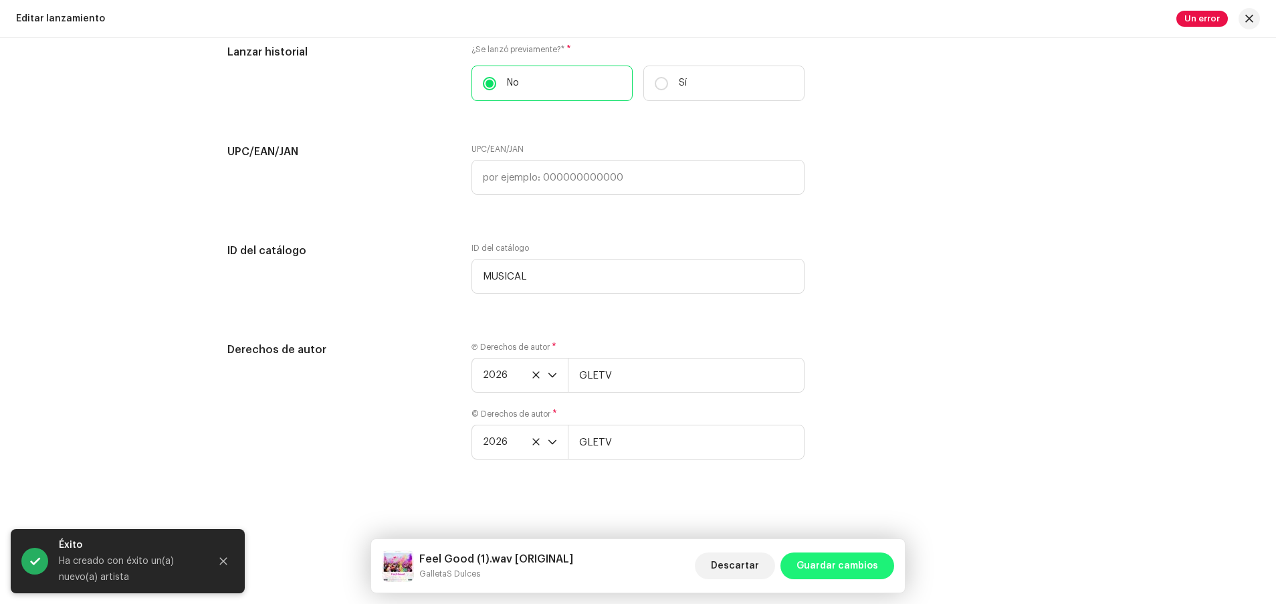
click at [675, 560] on span "Guardar cambios" at bounding box center [837, 565] width 82 height 27
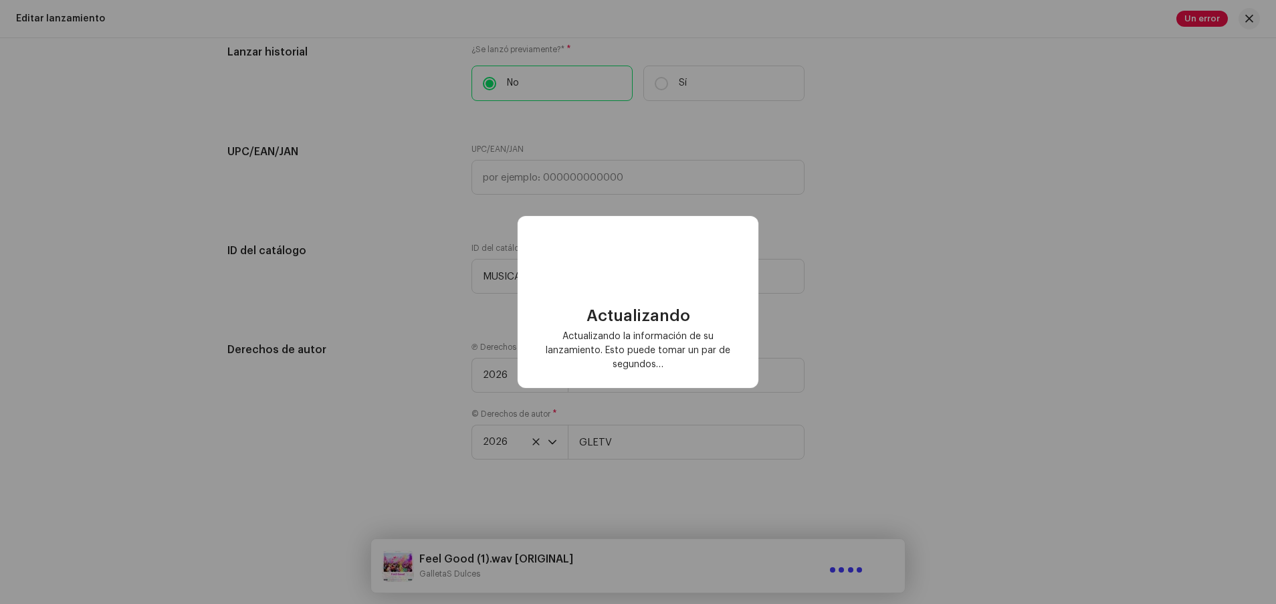
click at [675, 283] on div "Actualizando Actualizando la información de su lanzamiento. Esto puede tomar un…" at bounding box center [638, 302] width 1276 height 604
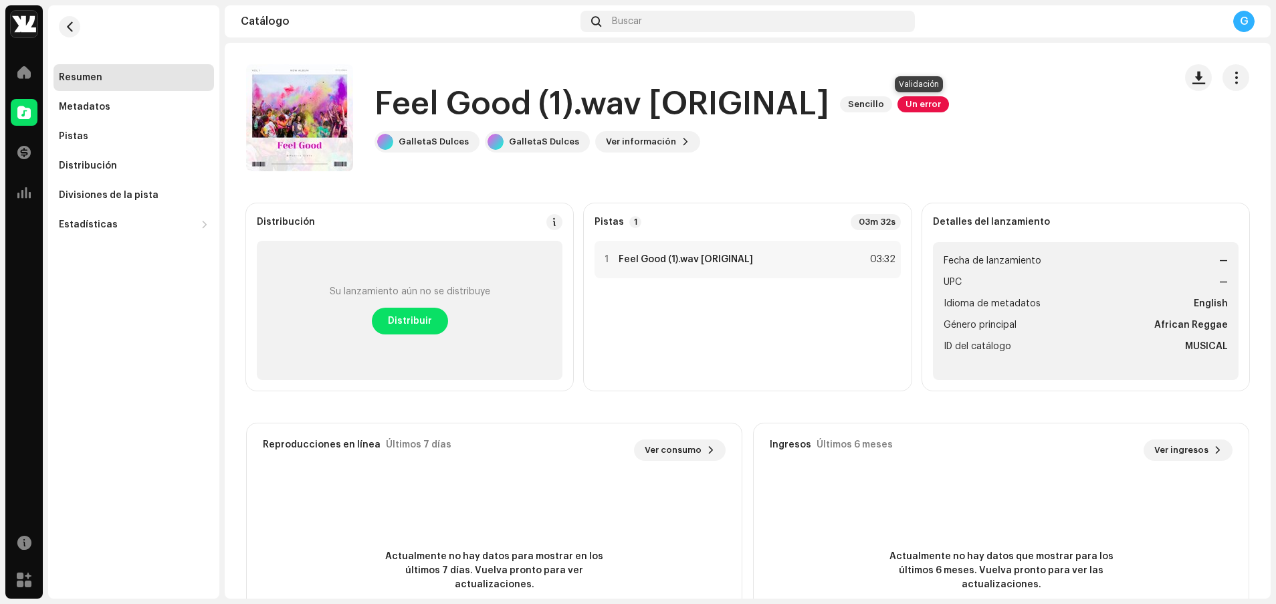
click at [675, 108] on span "Un error" at bounding box center [922, 104] width 51 height 16
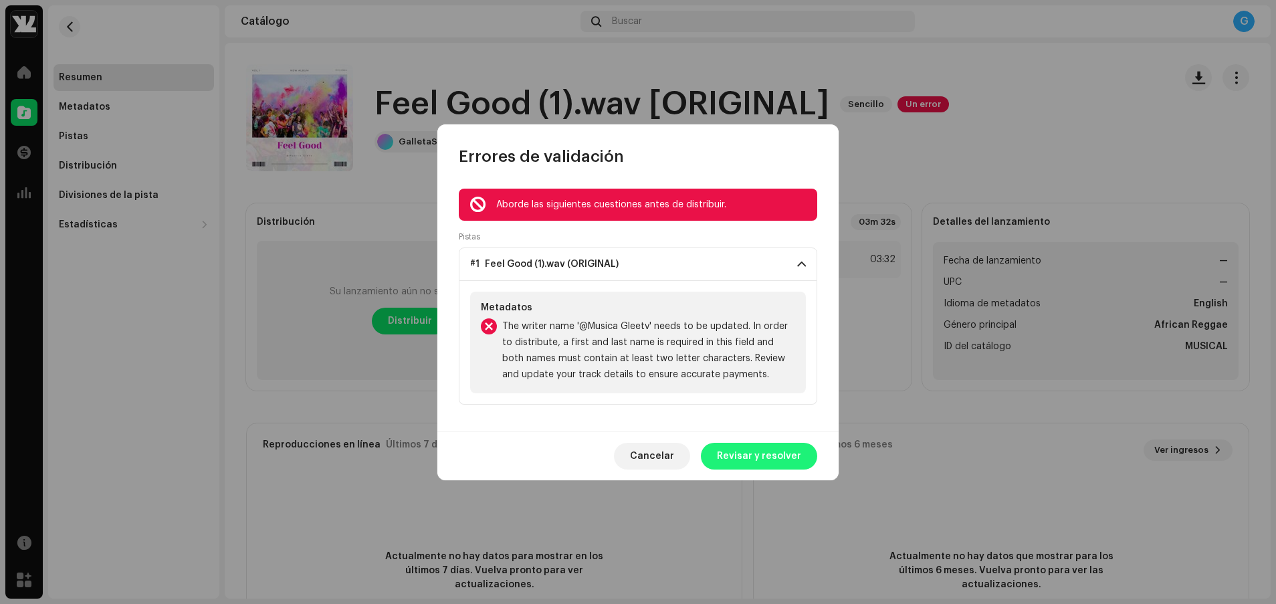
click at [675, 447] on span "Revisar y resolver" at bounding box center [759, 456] width 84 height 27
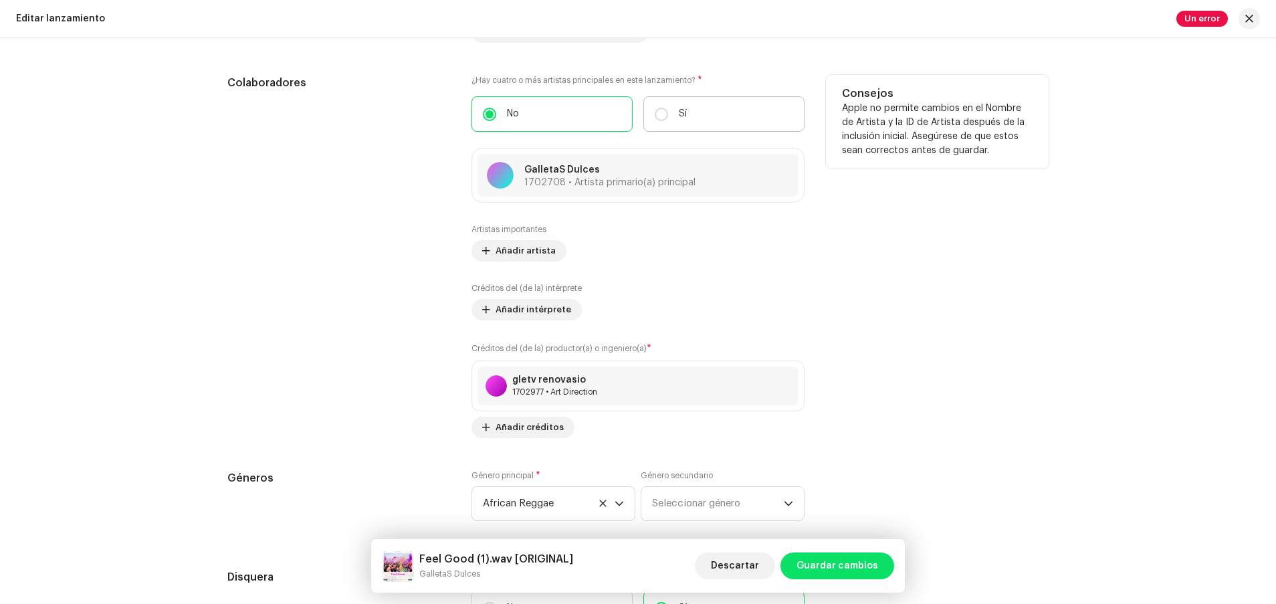
scroll to position [1421, 0]
click at [675, 388] on div "gletv renovasio 1702977 • Art Direction" at bounding box center [637, 383] width 321 height 39
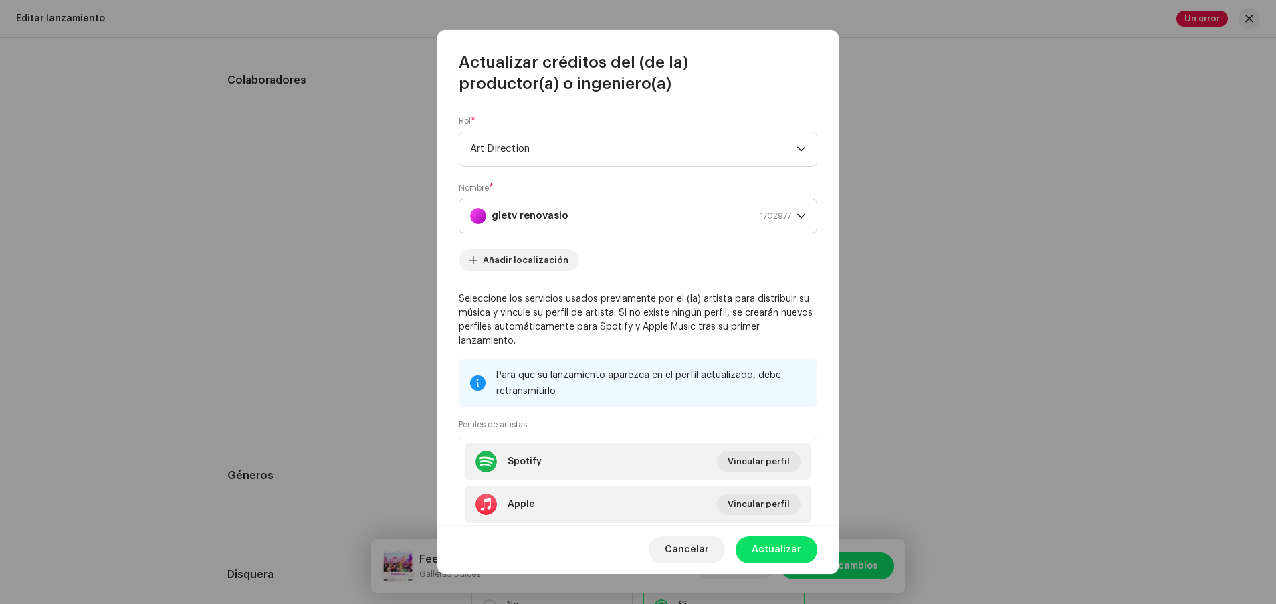
click at [675, 219] on div "gletv renovasio 1702977" at bounding box center [630, 215] width 321 height 33
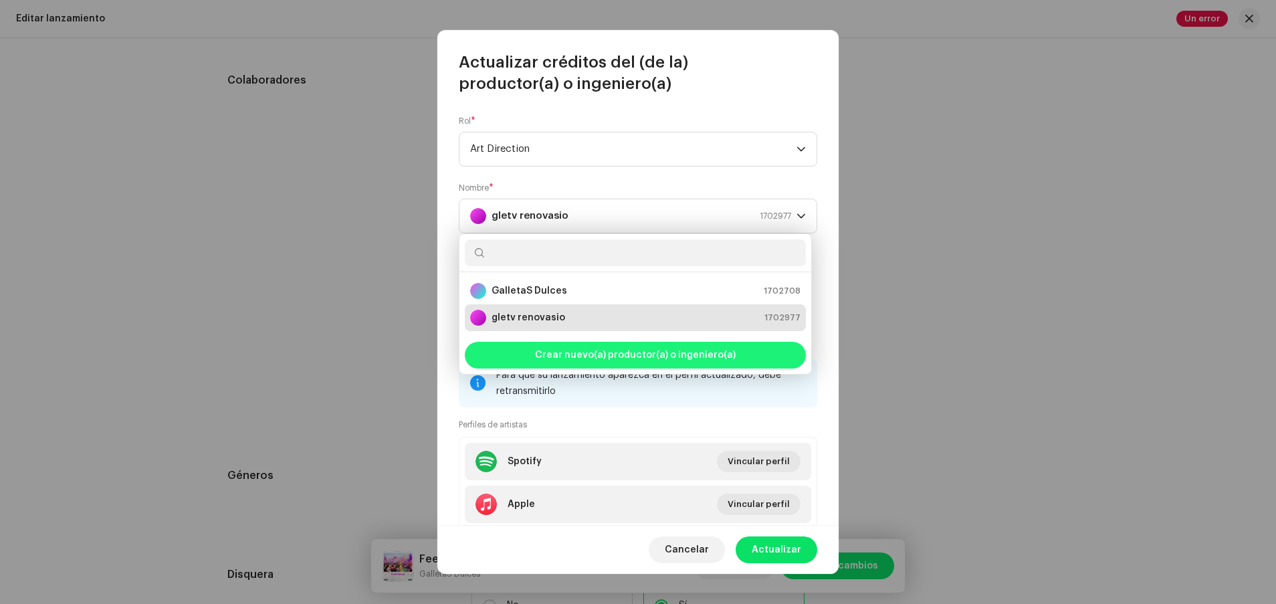
click at [640, 362] on span "Crear nuevo(a) productor(a) o ingeniero(a)" at bounding box center [635, 355] width 201 height 27
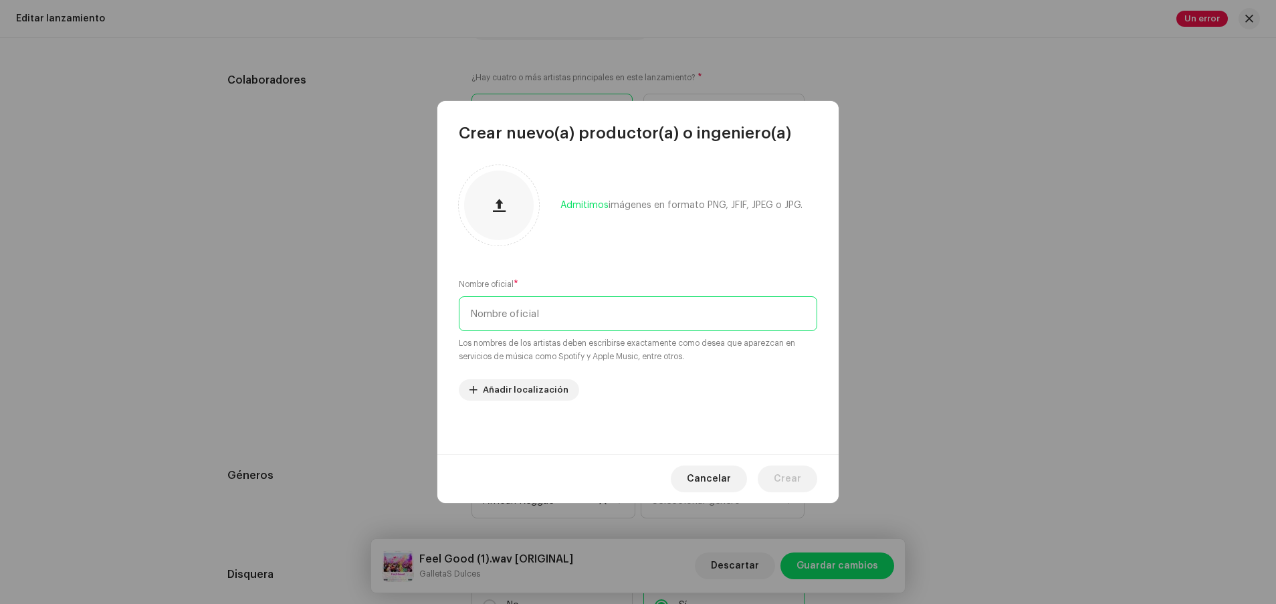
click at [634, 313] on input "text" at bounding box center [638, 313] width 358 height 35
type input "[PERSON_NAME]"
click at [675, 475] on span "Crear" at bounding box center [787, 478] width 27 height 27
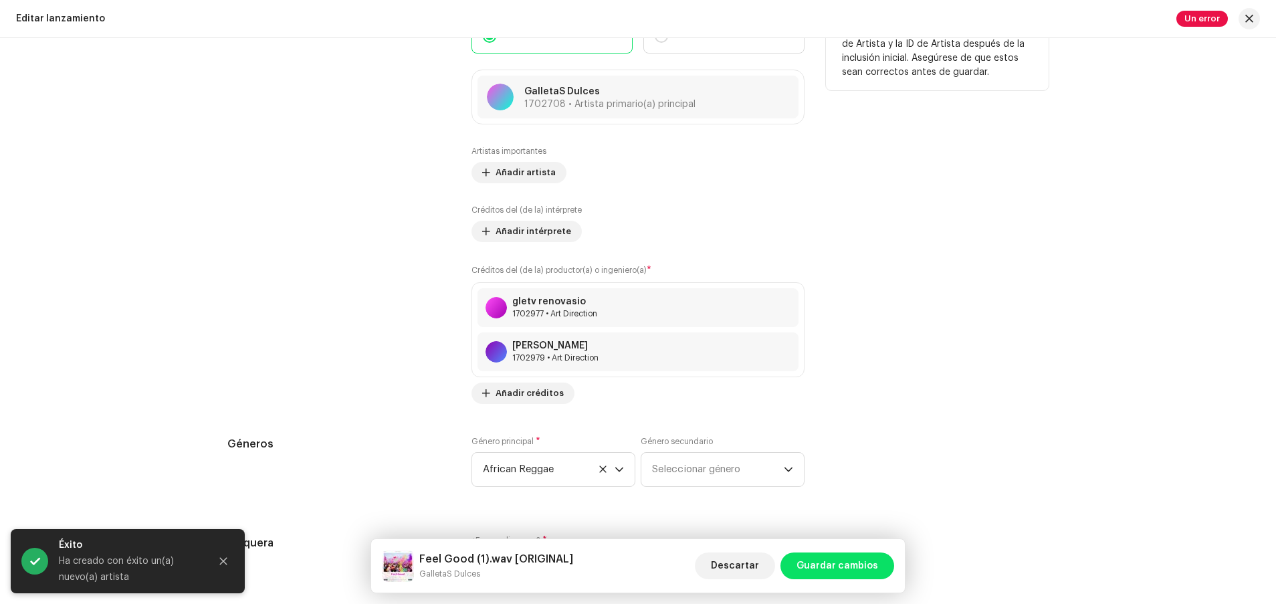
scroll to position [1504, 0]
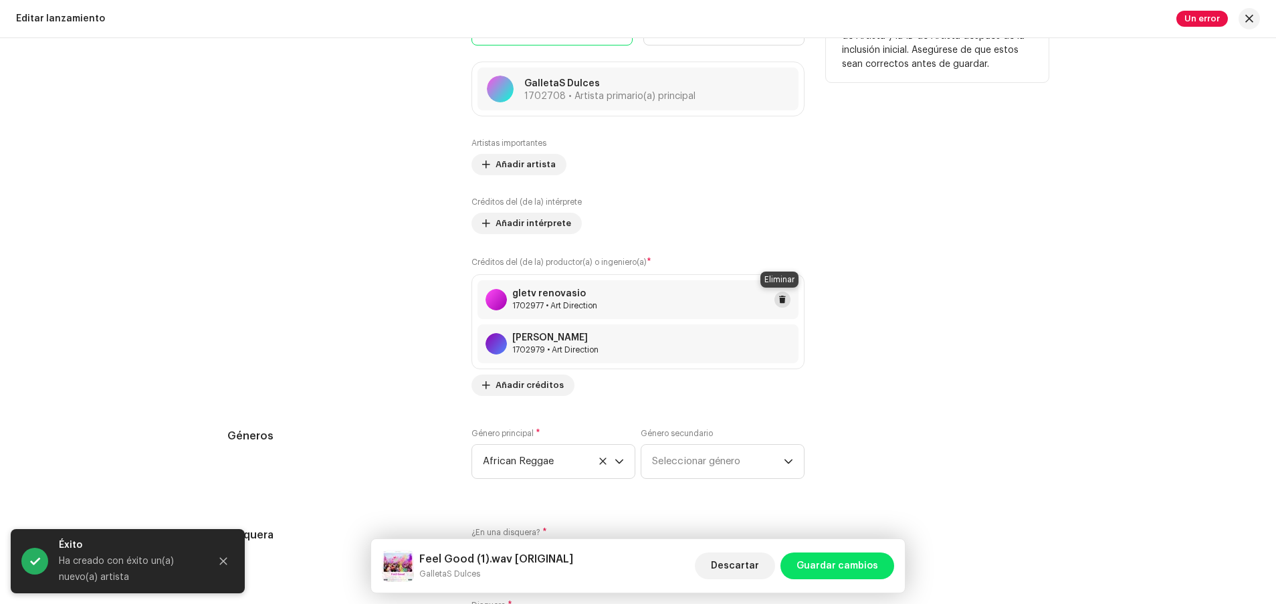
click at [675, 301] on button at bounding box center [782, 299] width 16 height 16
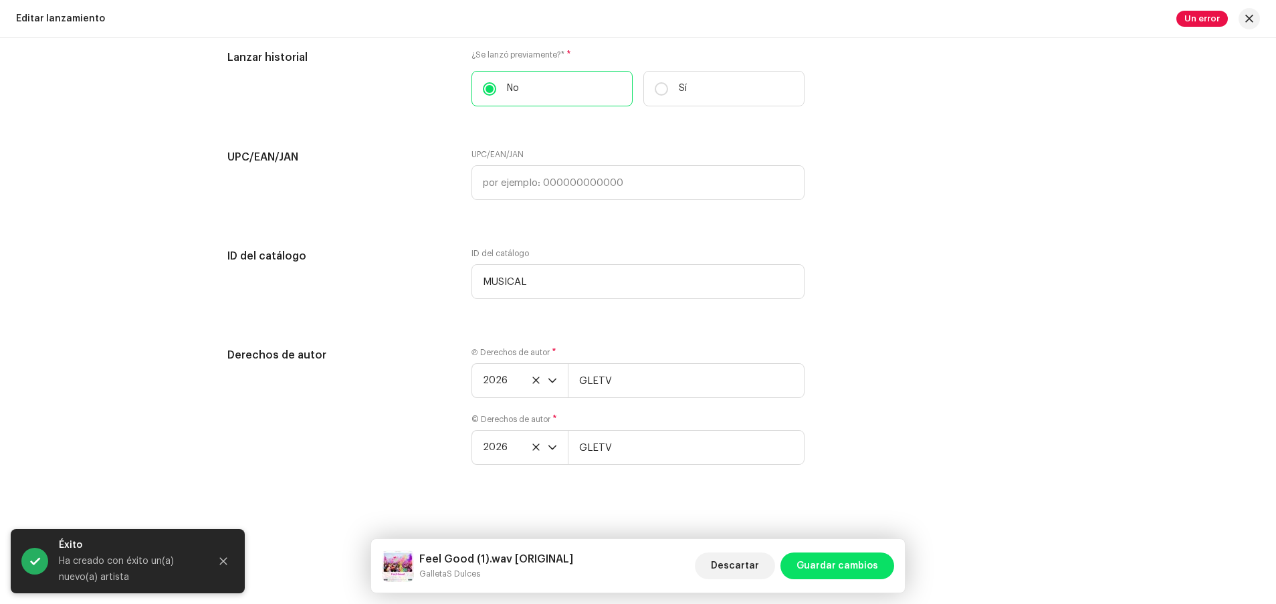
scroll to position [2115, 0]
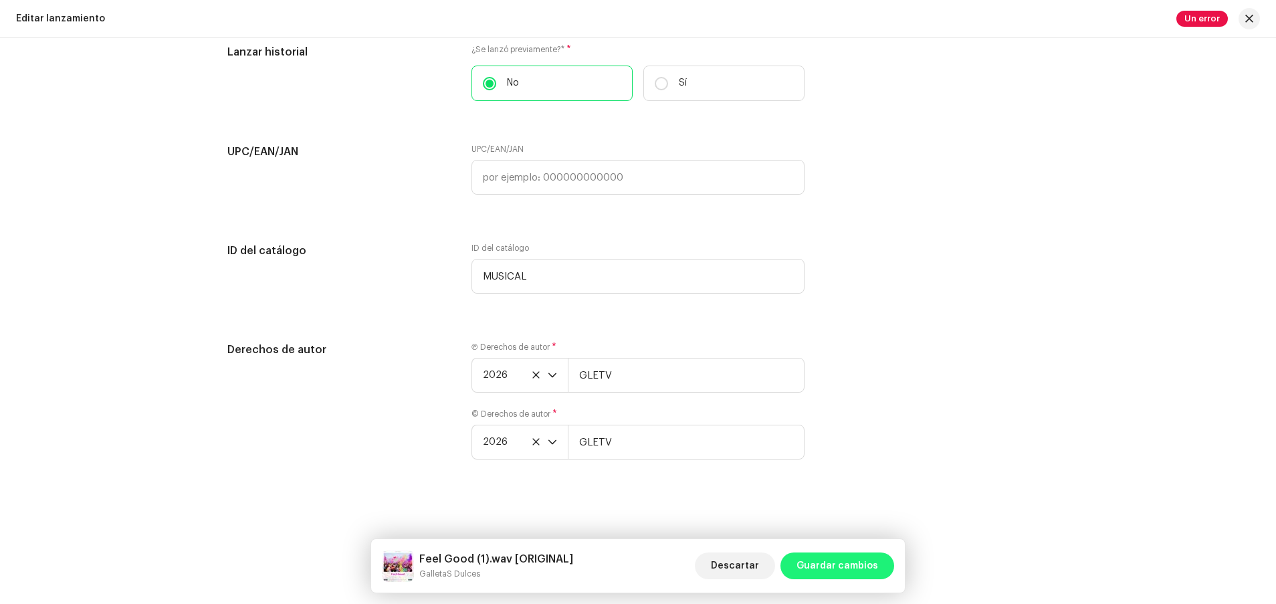
click at [675, 560] on span "Guardar cambios" at bounding box center [837, 565] width 82 height 27
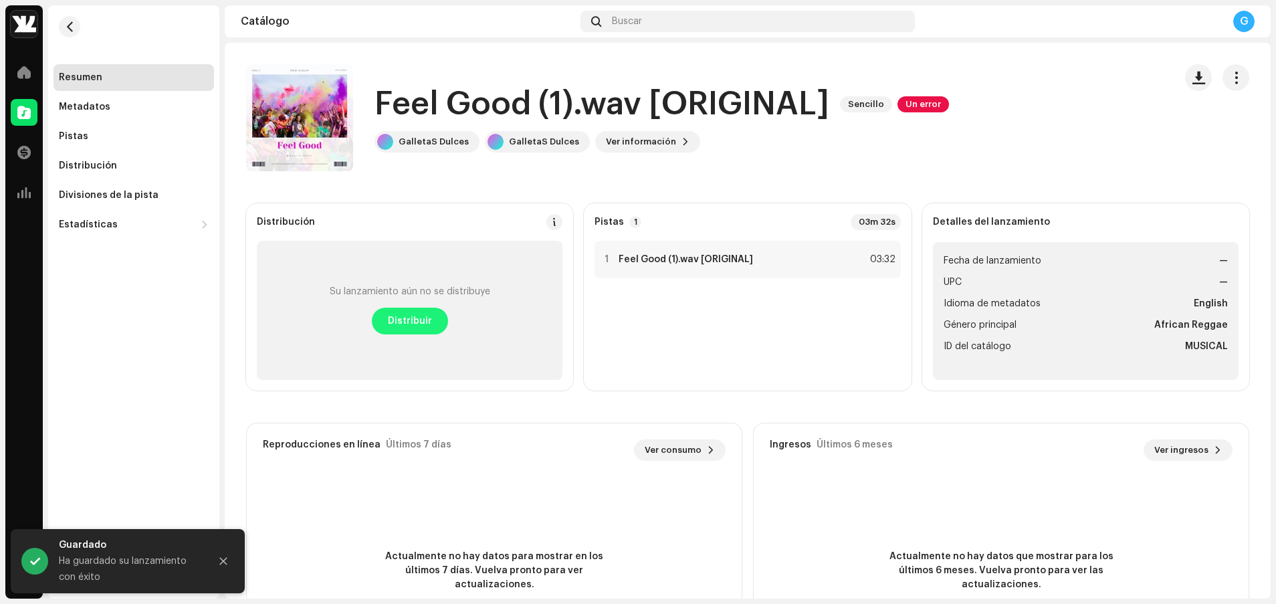
click at [398, 328] on span "Distribuir" at bounding box center [410, 321] width 44 height 27
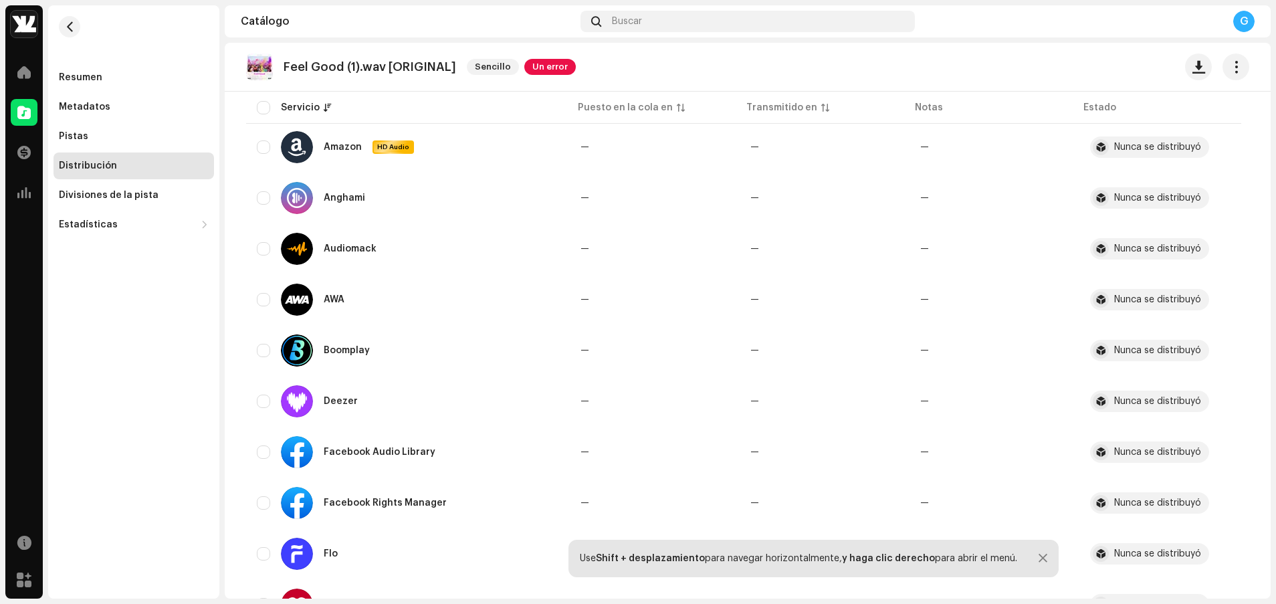
scroll to position [184, 0]
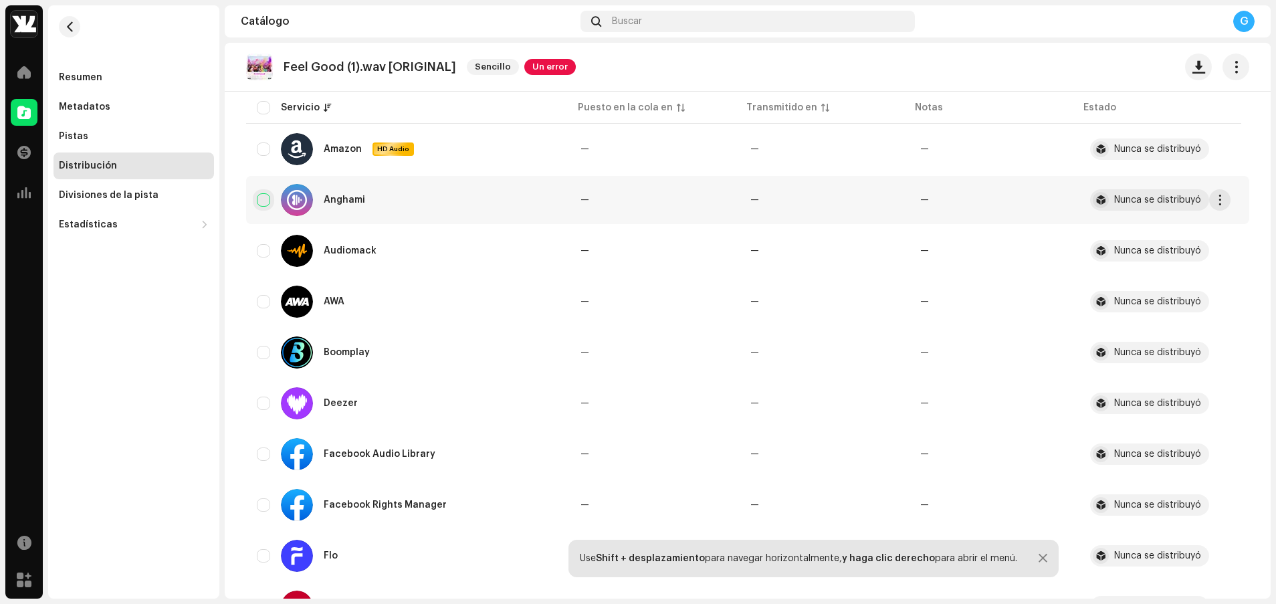
click at [267, 203] on input "checkbox" at bounding box center [263, 199] width 13 height 13
checkbox input "true"
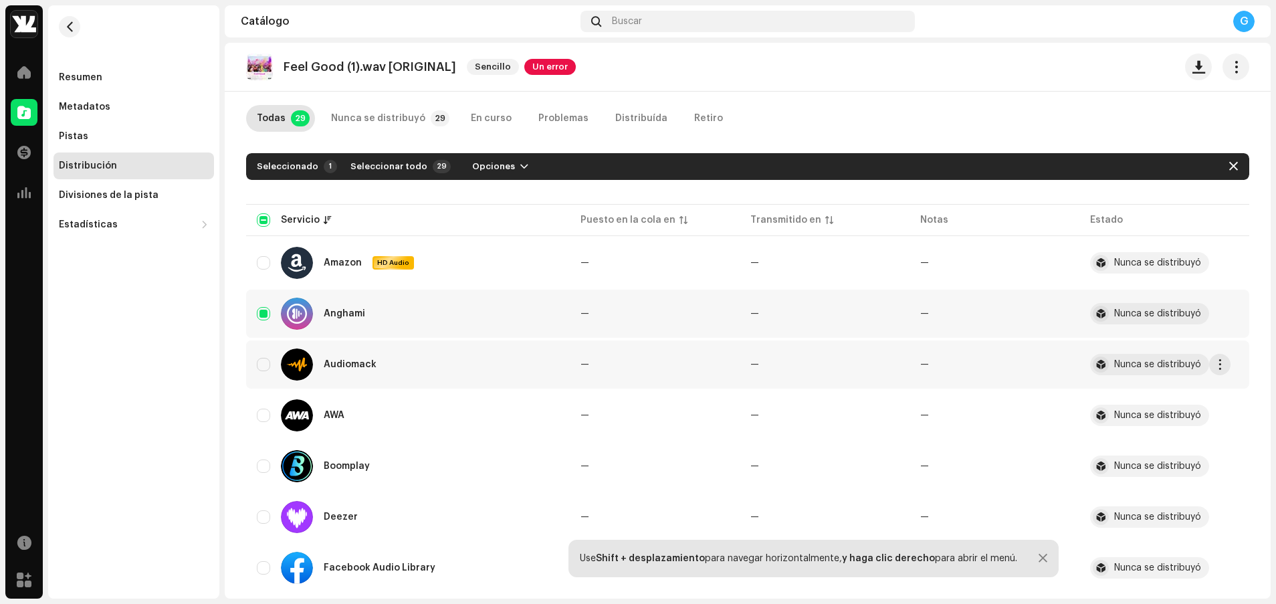
scroll to position [0, 0]
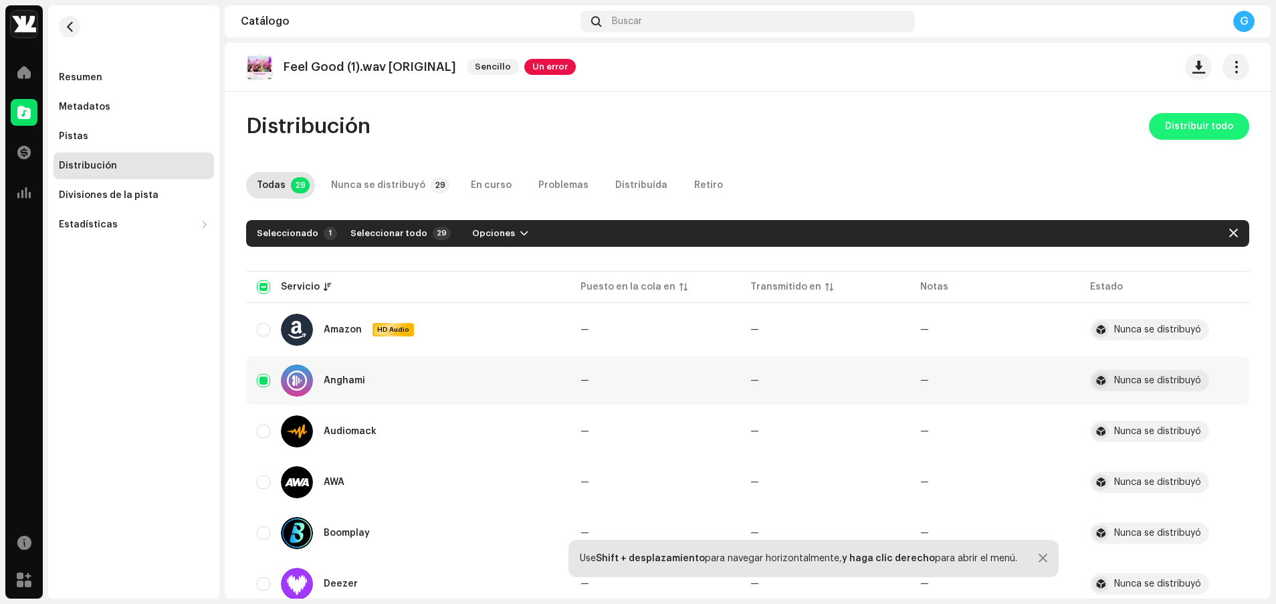
click at [675, 121] on span "Distribuir todo" at bounding box center [1199, 126] width 68 height 27
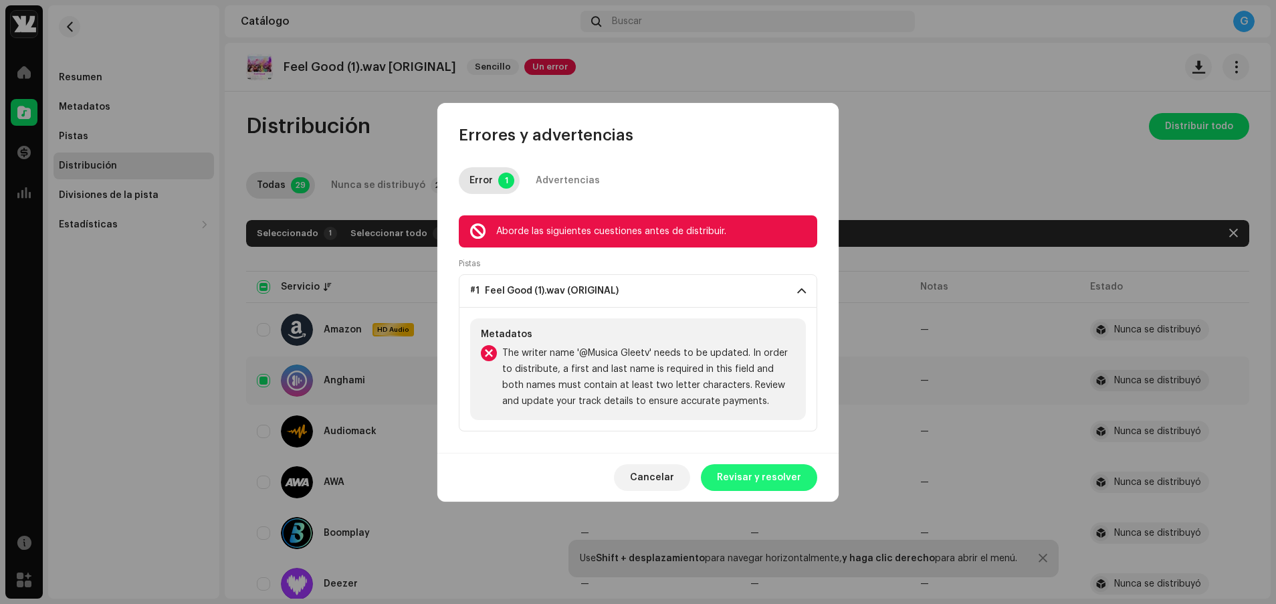
click at [675, 465] on span "Revisar y resolver" at bounding box center [759, 477] width 84 height 27
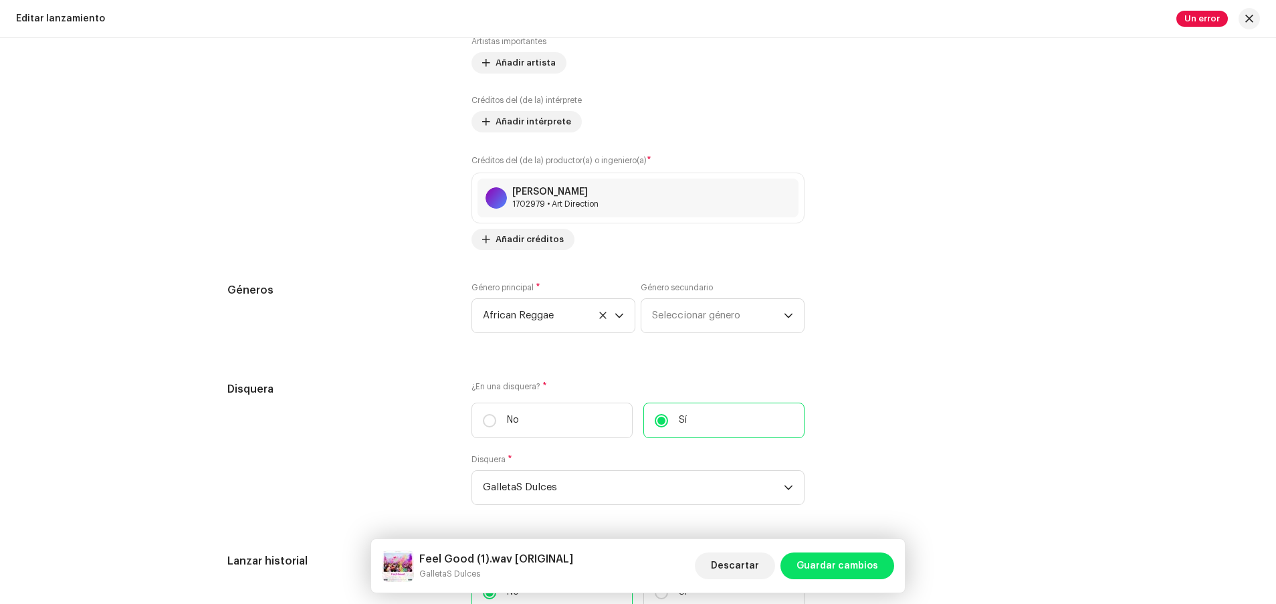
scroll to position [1605, 0]
click at [675, 204] on button at bounding box center [782, 199] width 16 height 16
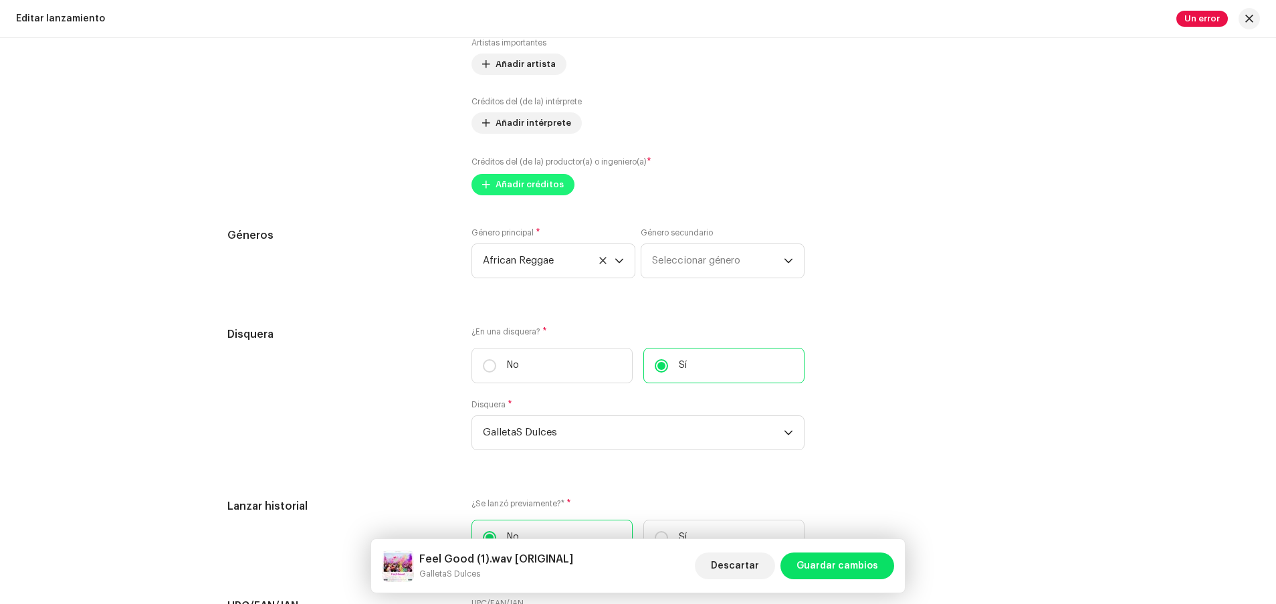
click at [508, 192] on span "Añadir créditos" at bounding box center [529, 184] width 68 height 27
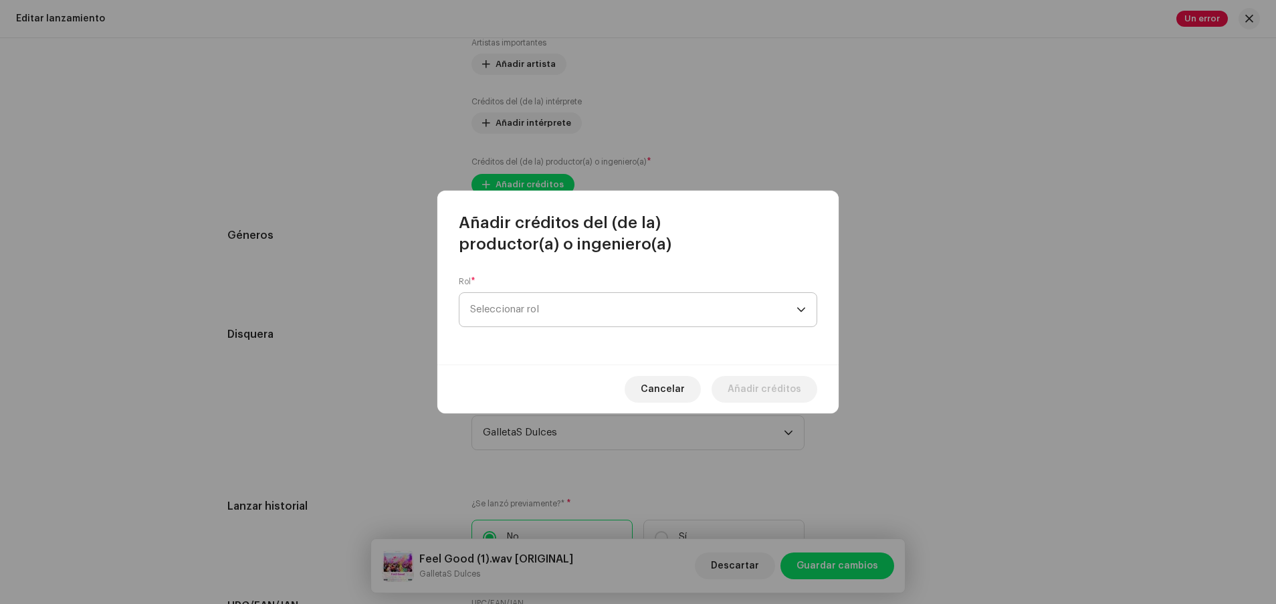
click at [558, 312] on span "Seleccionar rol" at bounding box center [633, 309] width 326 height 33
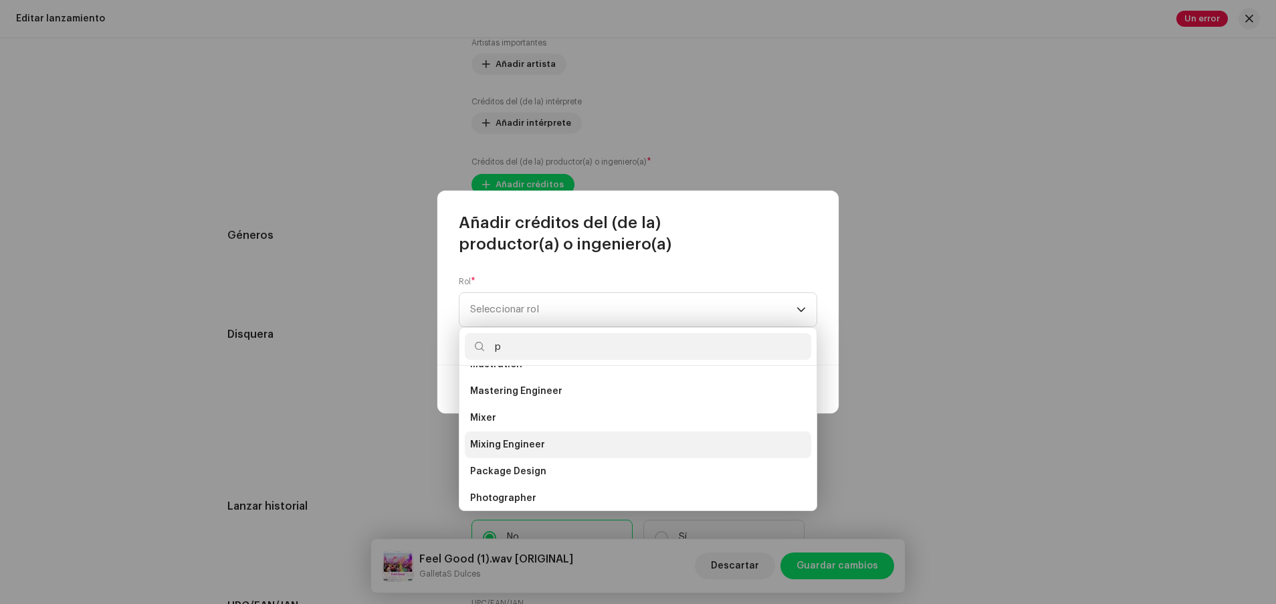
scroll to position [0, 0]
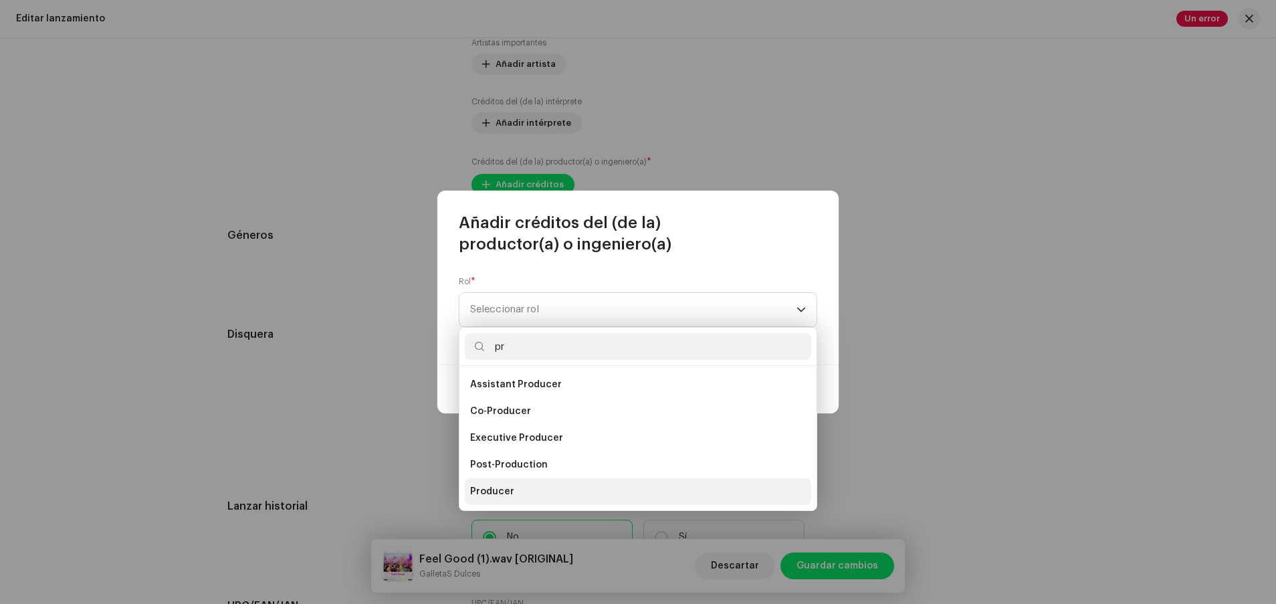
type input "pr"
click at [563, 482] on li "Producer" at bounding box center [638, 491] width 346 height 27
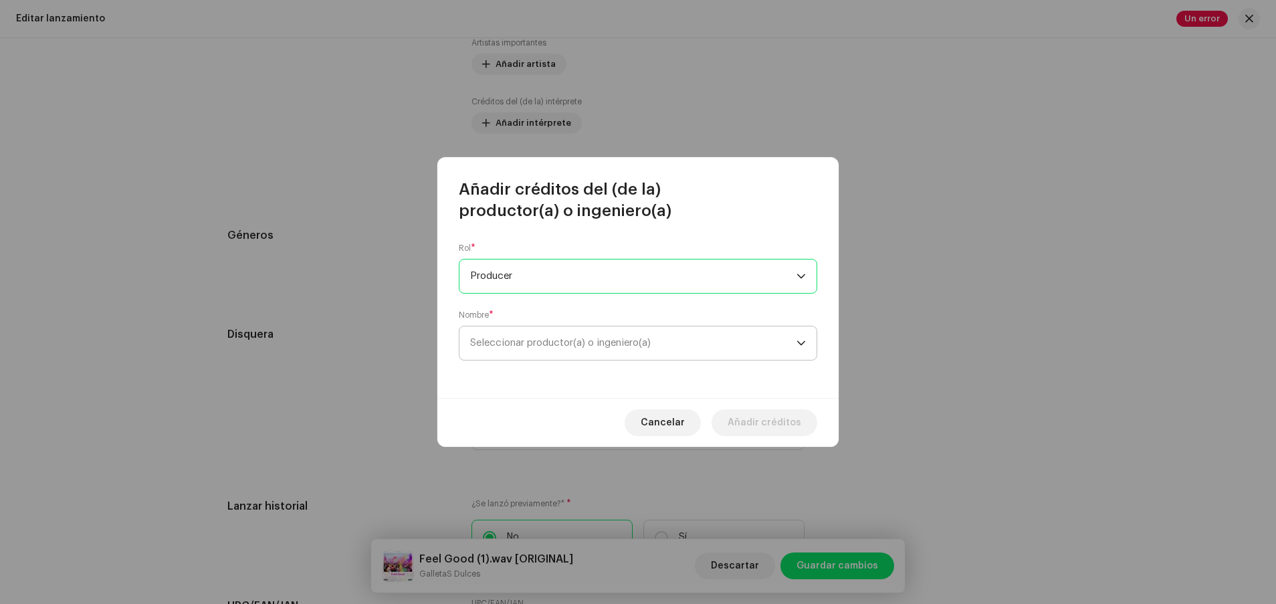
click at [589, 352] on span "Seleccionar productor(a) o ingeniero(a)" at bounding box center [633, 342] width 326 height 33
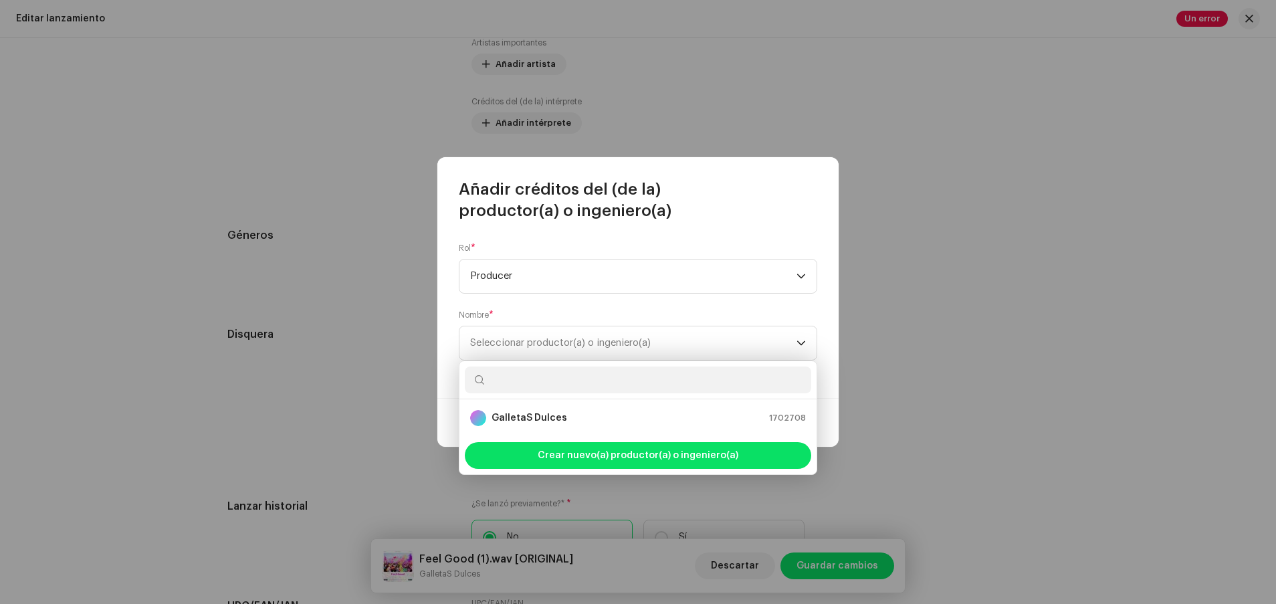
click at [580, 432] on ul "GalletaS Dulces 1702708" at bounding box center [637, 417] width 357 height 37
click at [580, 421] on div "GalletaS Dulces 1702708" at bounding box center [638, 418] width 336 height 16
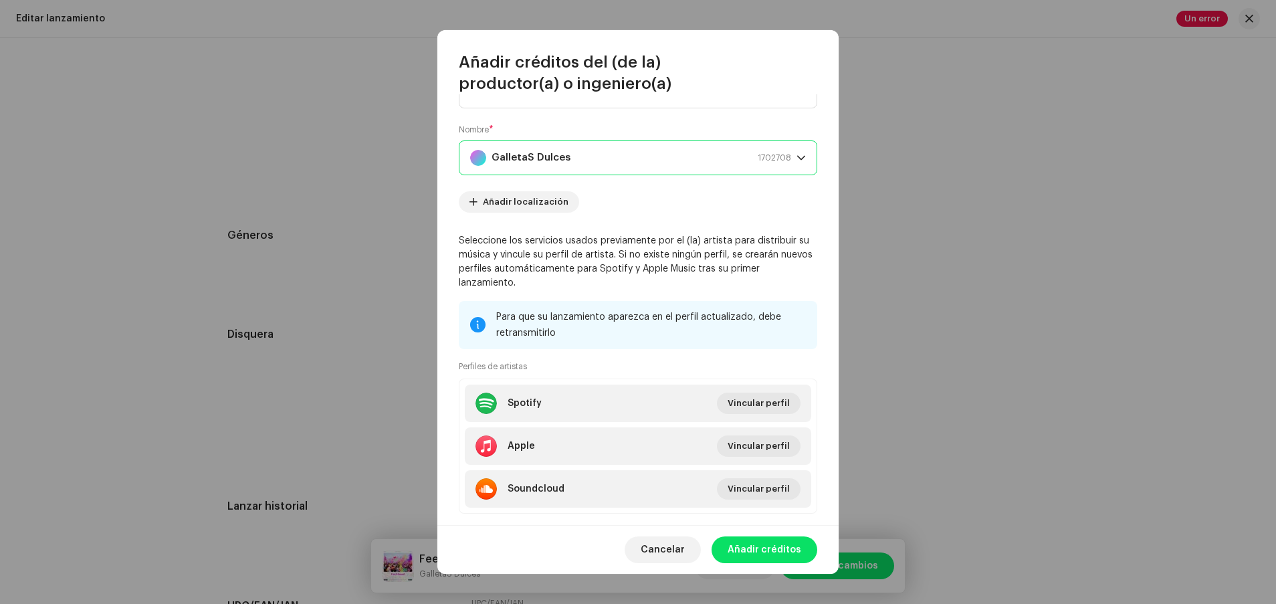
scroll to position [84, 0]
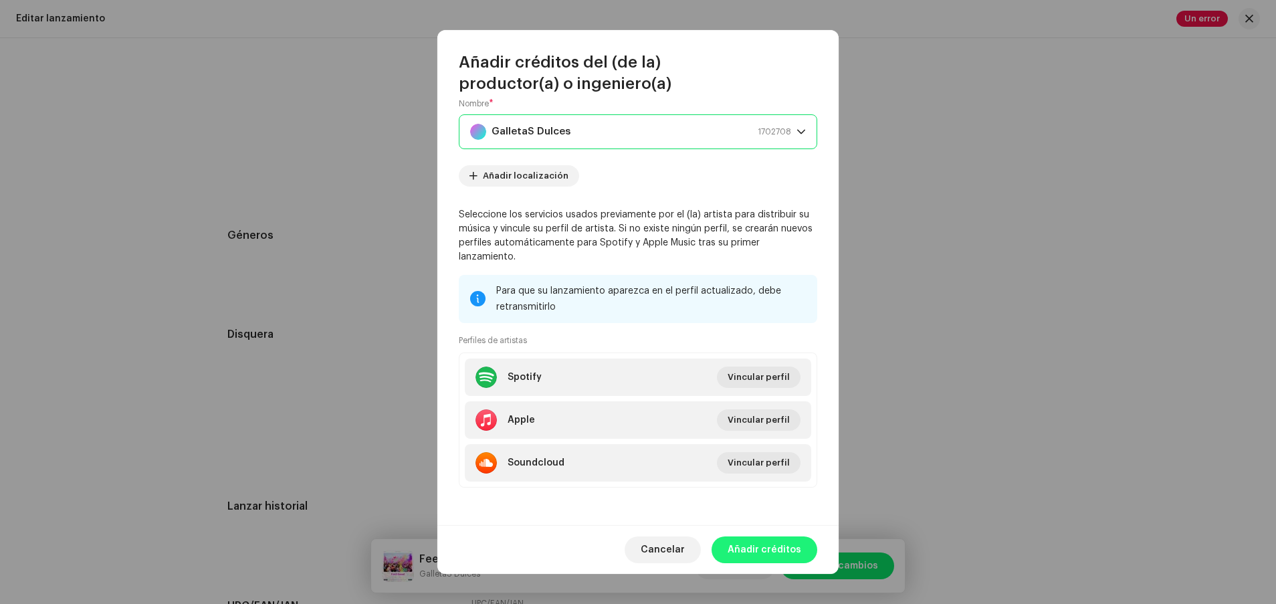
click at [675, 554] on span "Añadir créditos" at bounding box center [764, 549] width 74 height 27
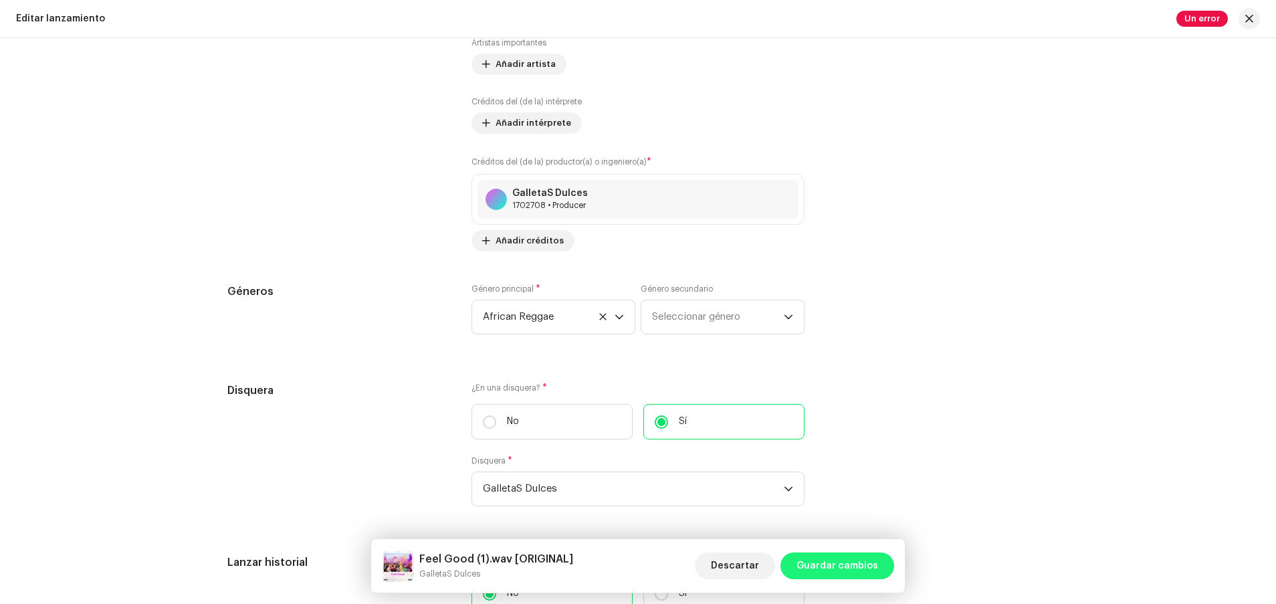
click at [675, 570] on span "Guardar cambios" at bounding box center [837, 565] width 82 height 27
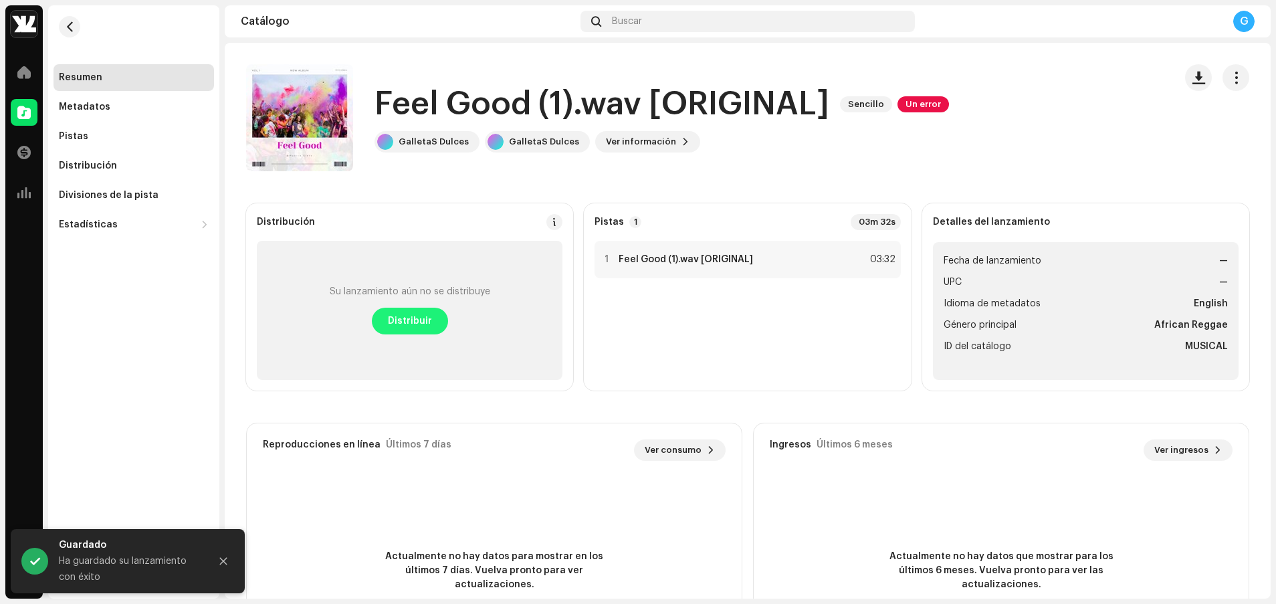
click at [405, 310] on span "Distribuir" at bounding box center [410, 321] width 44 height 27
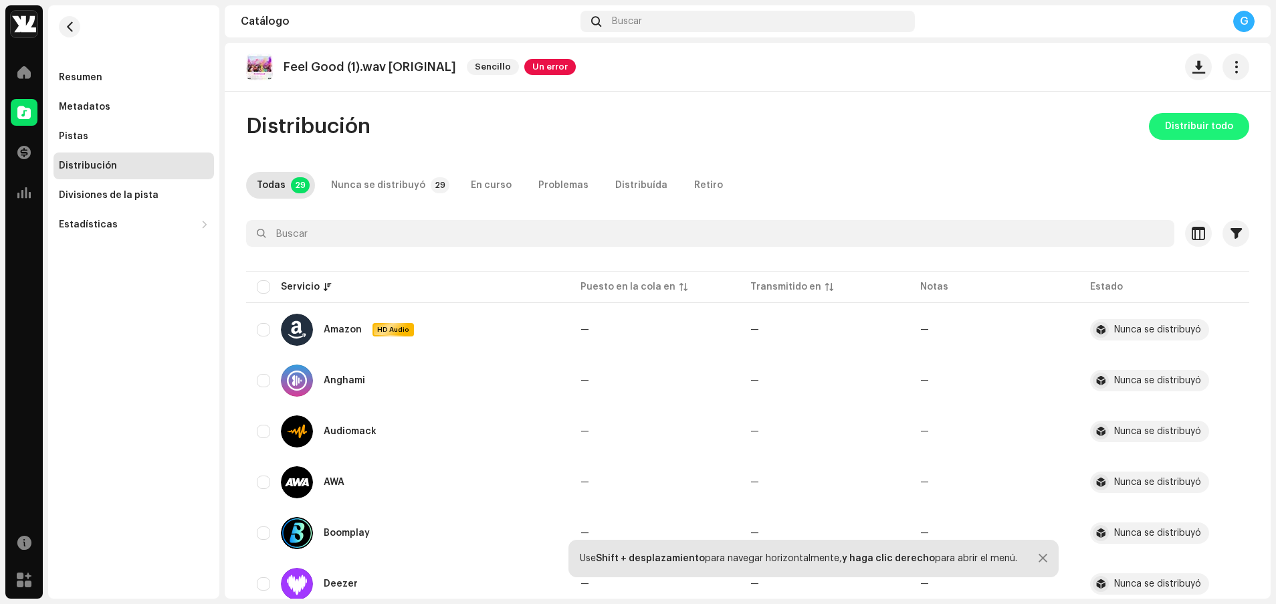
click at [675, 124] on span "Distribuir todo" at bounding box center [1199, 126] width 68 height 27
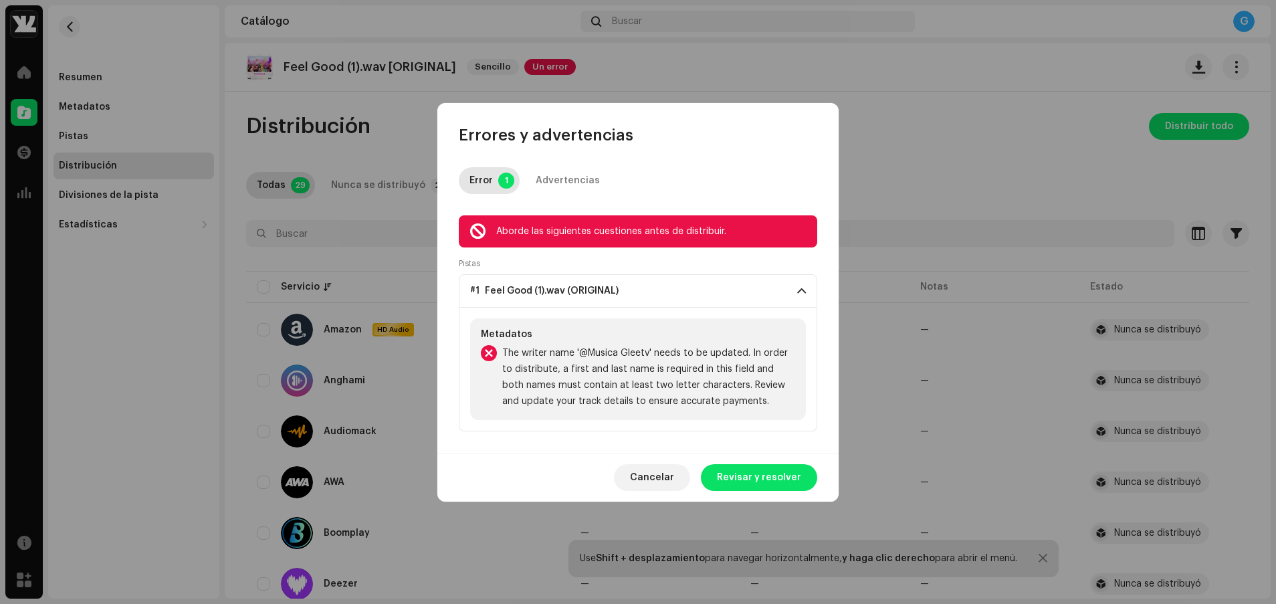
click at [621, 235] on div "Aborde las siguientes cuestiones antes de distribuir." at bounding box center [651, 231] width 310 height 16
click at [578, 288] on span "#1 Feel Good (1).wav (ORIGINAL)" at bounding box center [544, 290] width 148 height 11
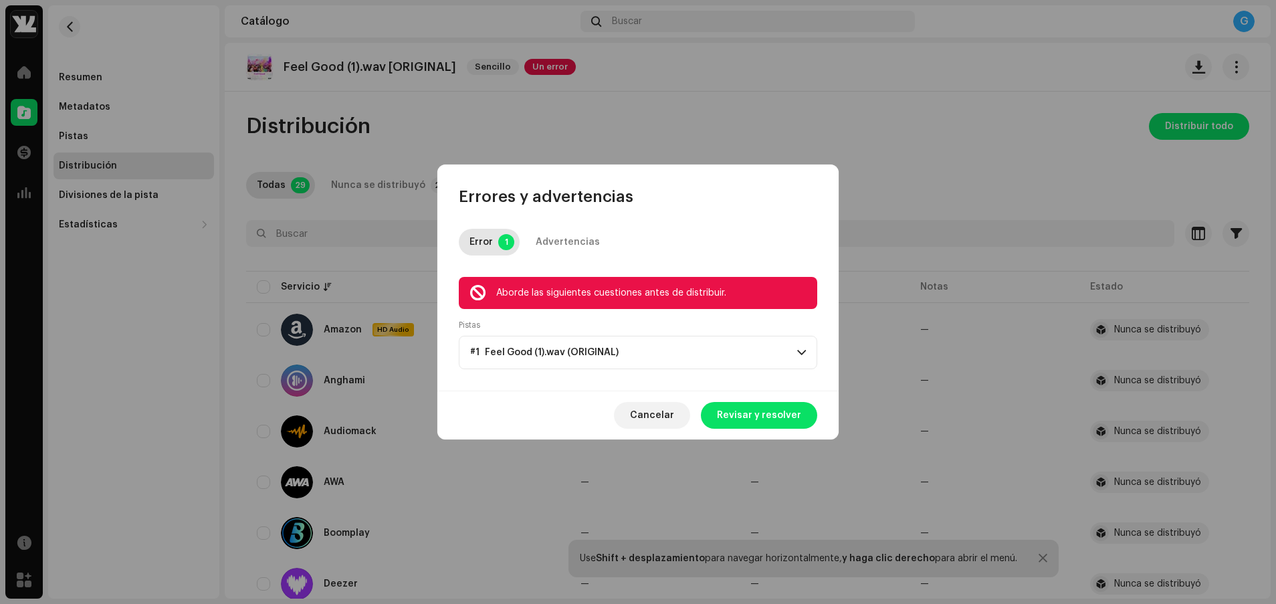
click at [641, 362] on p-accordion-header "#1 Feel Good (1).wav (ORIGINAL)" at bounding box center [638, 352] width 358 height 33
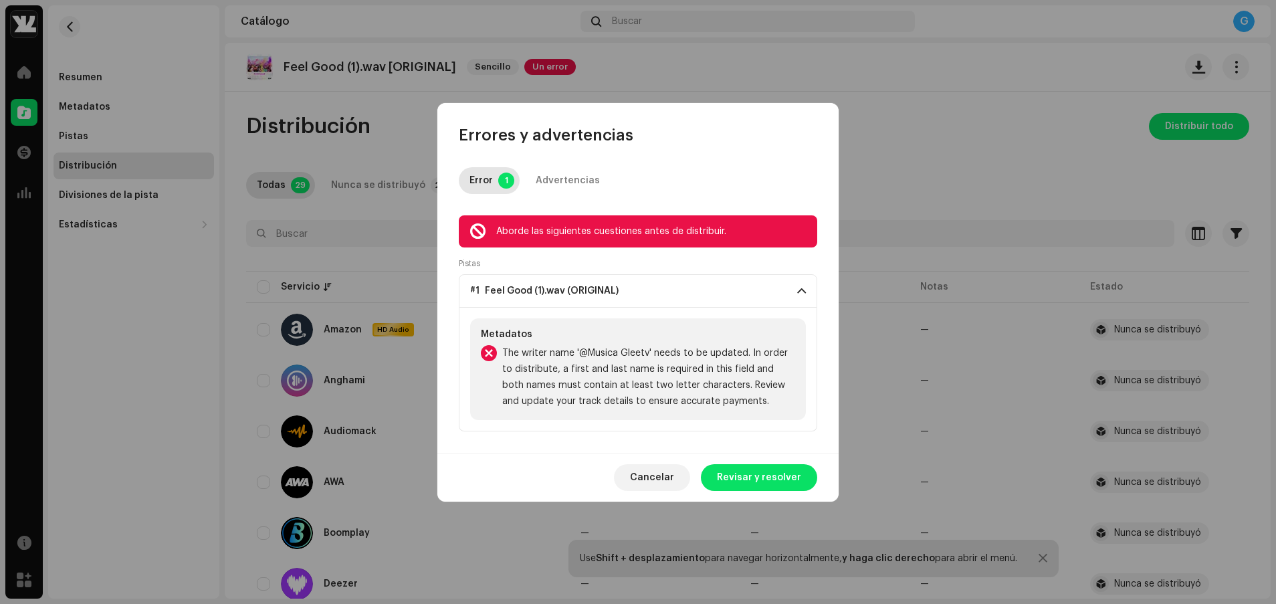
click at [640, 347] on span "The writer name '@Musica Gleetv' needs to be updated. In order to distribute, a…" at bounding box center [648, 377] width 293 height 64
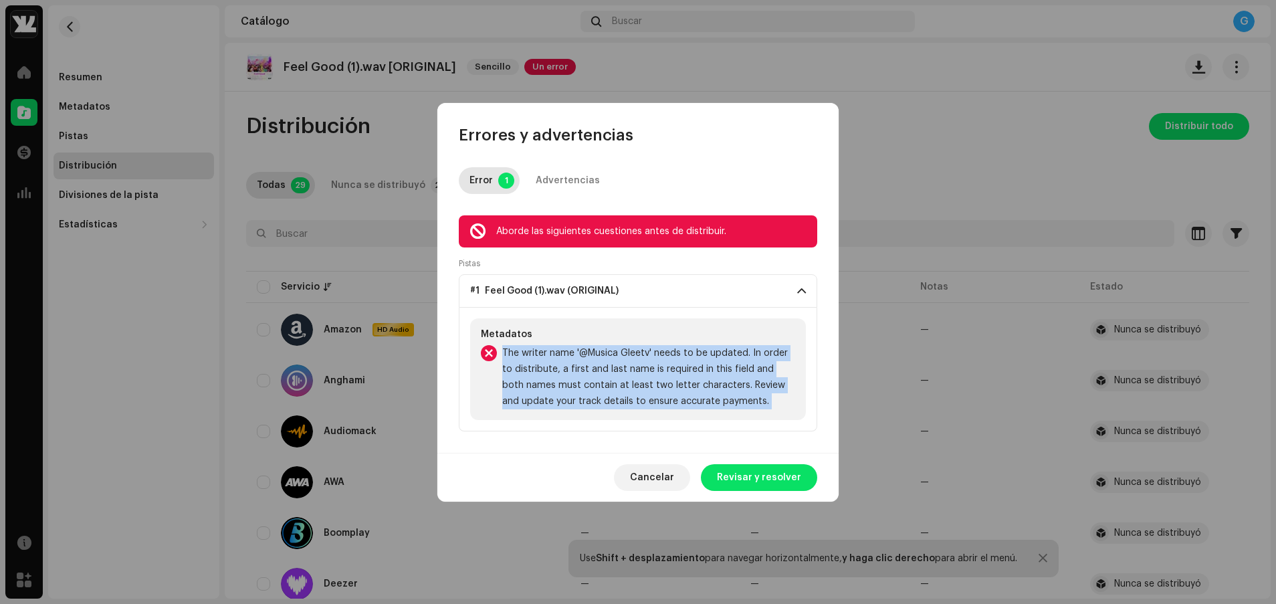
click at [631, 402] on span "The writer name '@Musica Gleetv' needs to be updated. In order to distribute, a…" at bounding box center [648, 377] width 293 height 64
click at [653, 435] on div "Error 1 Advertencias Aborde las siguientes cuestiones antes de distribuir. Pist…" at bounding box center [637, 299] width 401 height 307
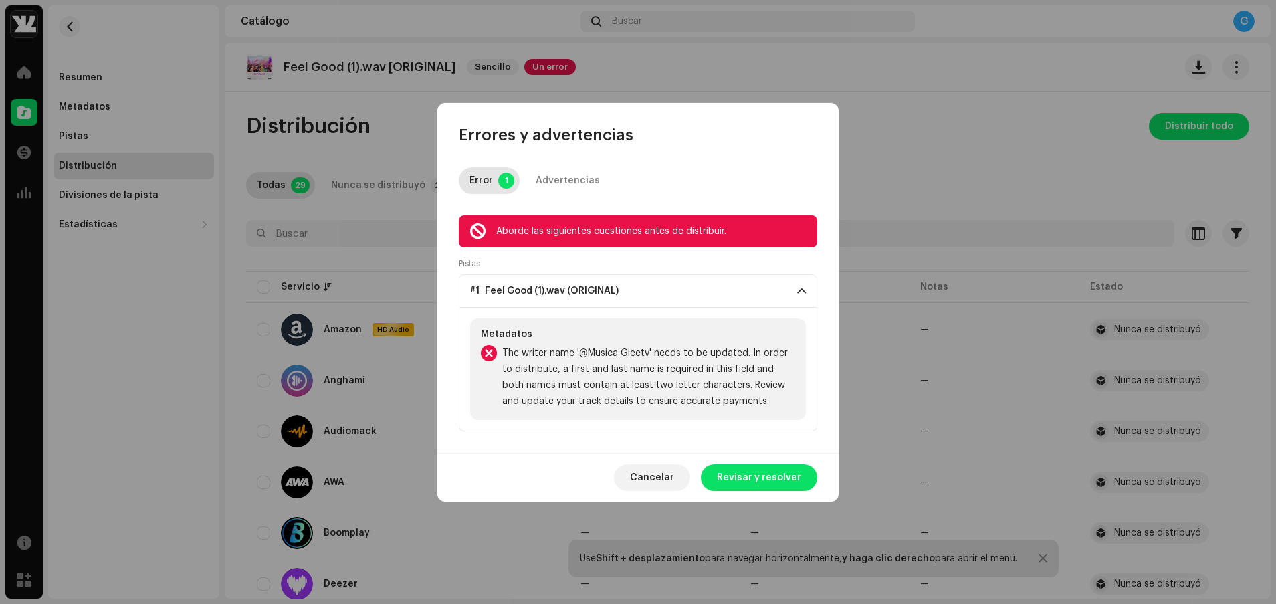
click at [624, 359] on span "The writer name '@Musica Gleetv' needs to be updated. In order to distribute, a…" at bounding box center [648, 377] width 293 height 64
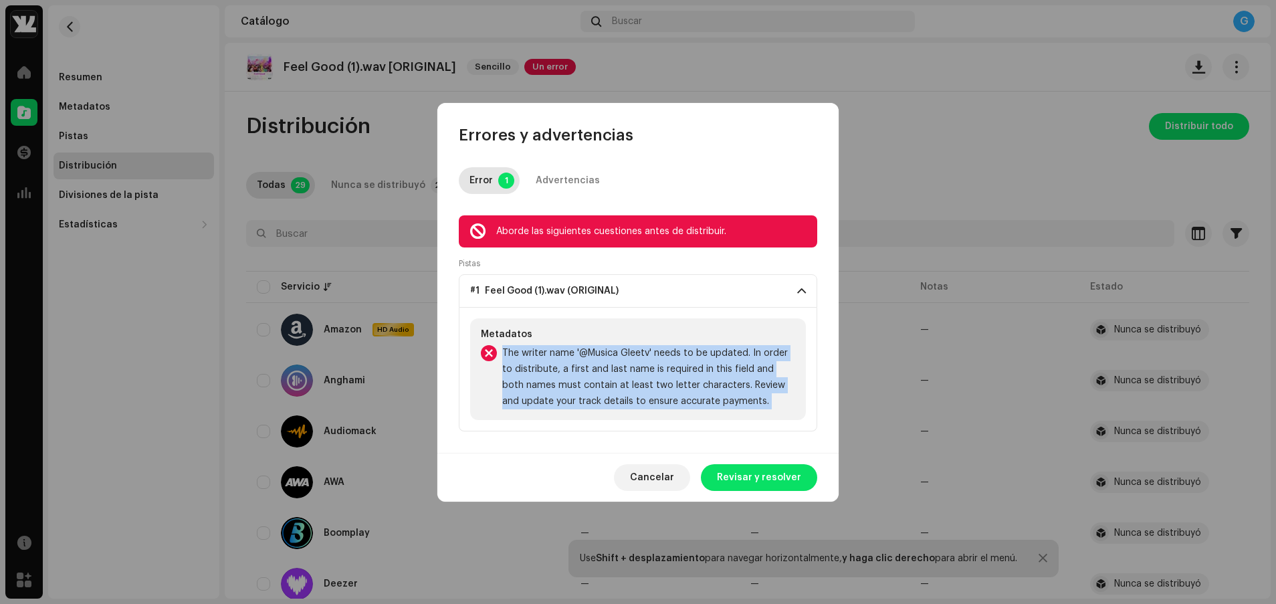
click at [675, 468] on span "Revisar y resolver" at bounding box center [759, 477] width 84 height 27
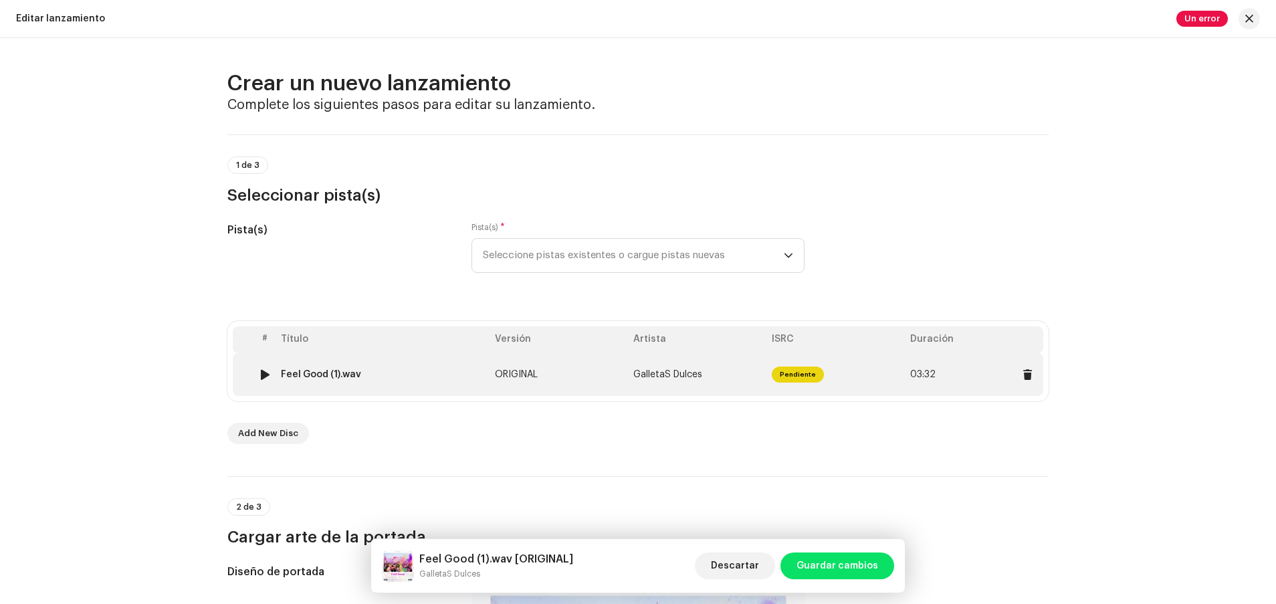
click at [675, 369] on td "GalletaS Dulces" at bounding box center [697, 374] width 138 height 43
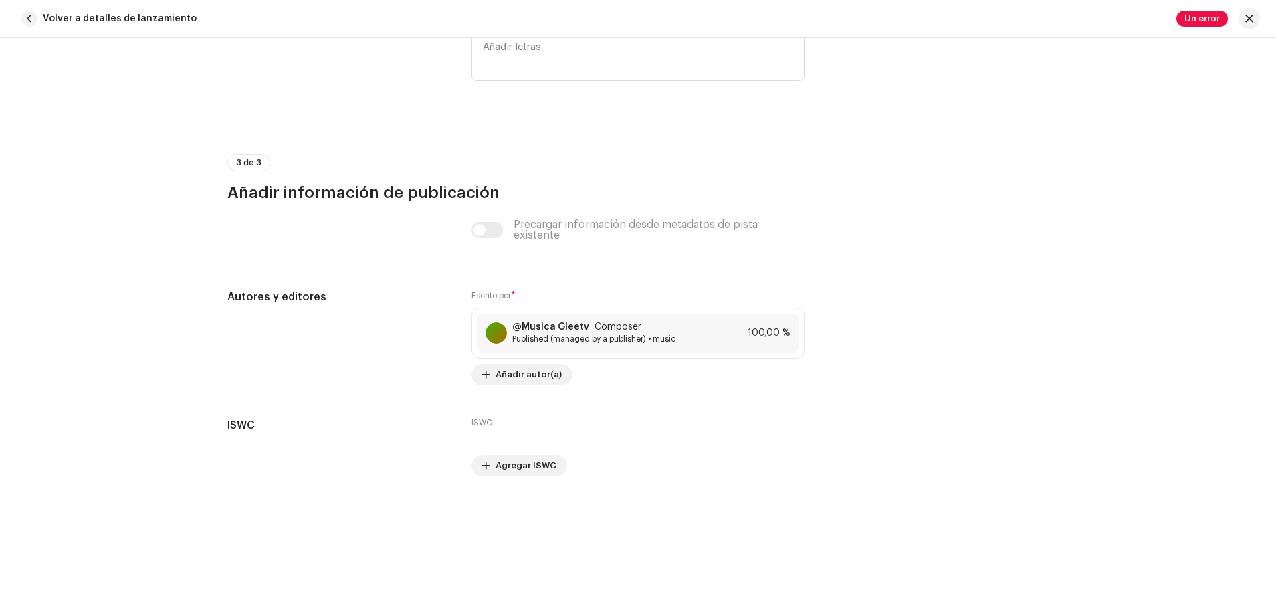
scroll to position [2625, 0]
click at [536, 344] on div "@Musica Gleetv Composer Published (managed by a publisher) • music 100,00 %" at bounding box center [637, 332] width 321 height 39
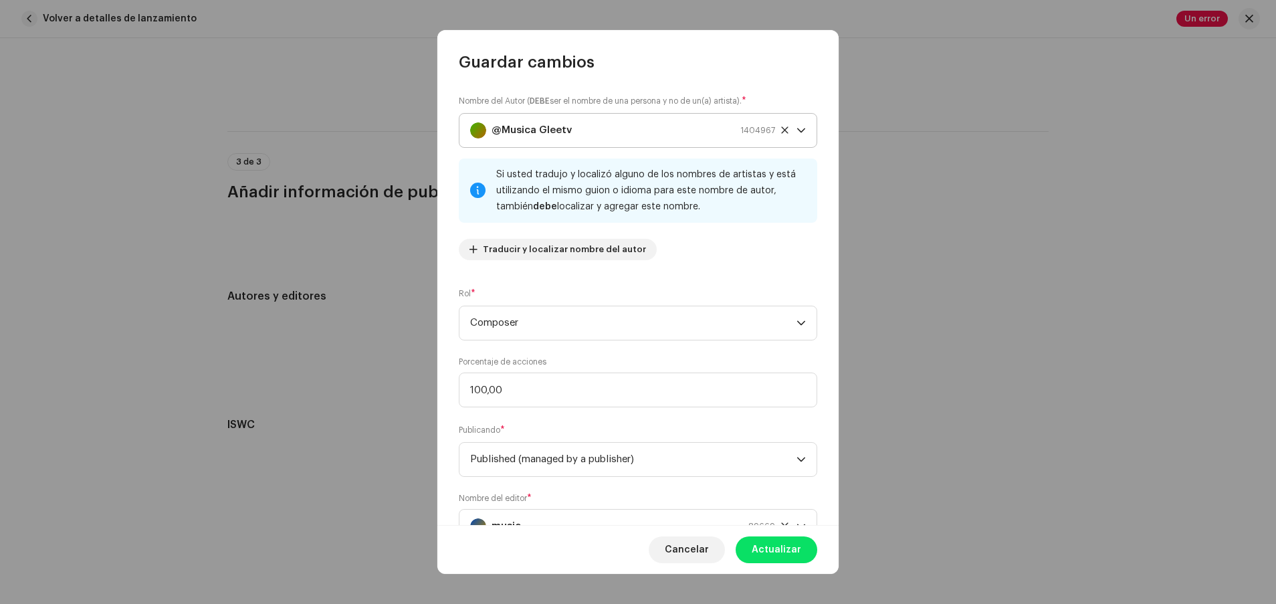
click at [635, 132] on div "@Musica Gleetv 1404967" at bounding box center [622, 130] width 305 height 33
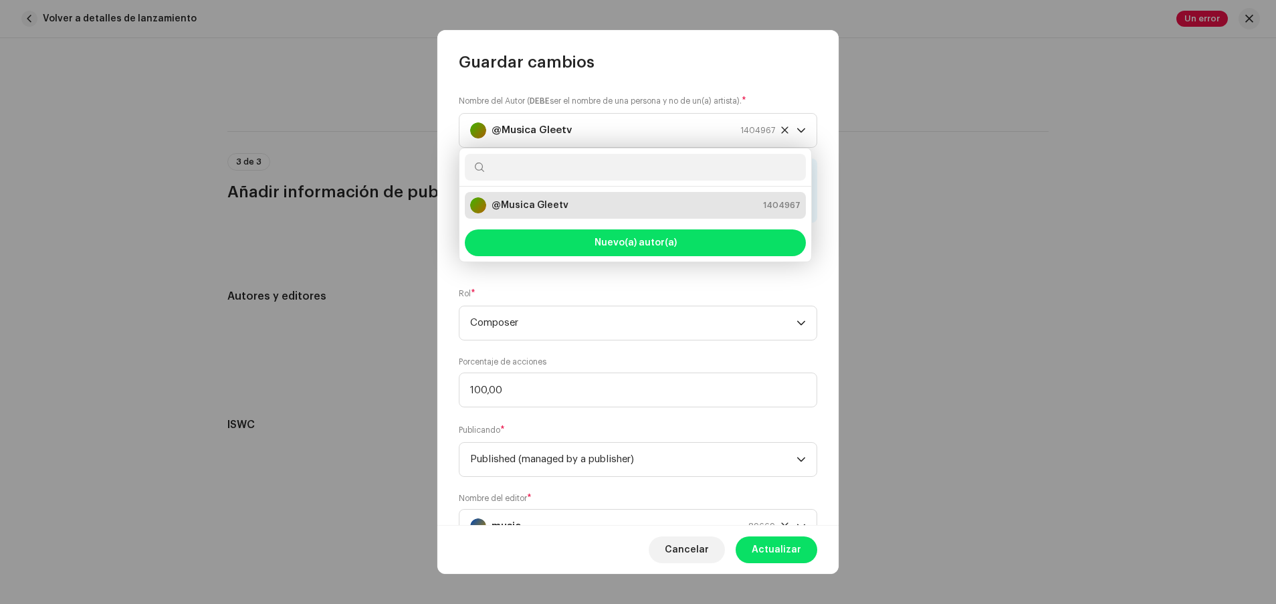
click at [675, 201] on span "1404967" at bounding box center [781, 205] width 37 height 13
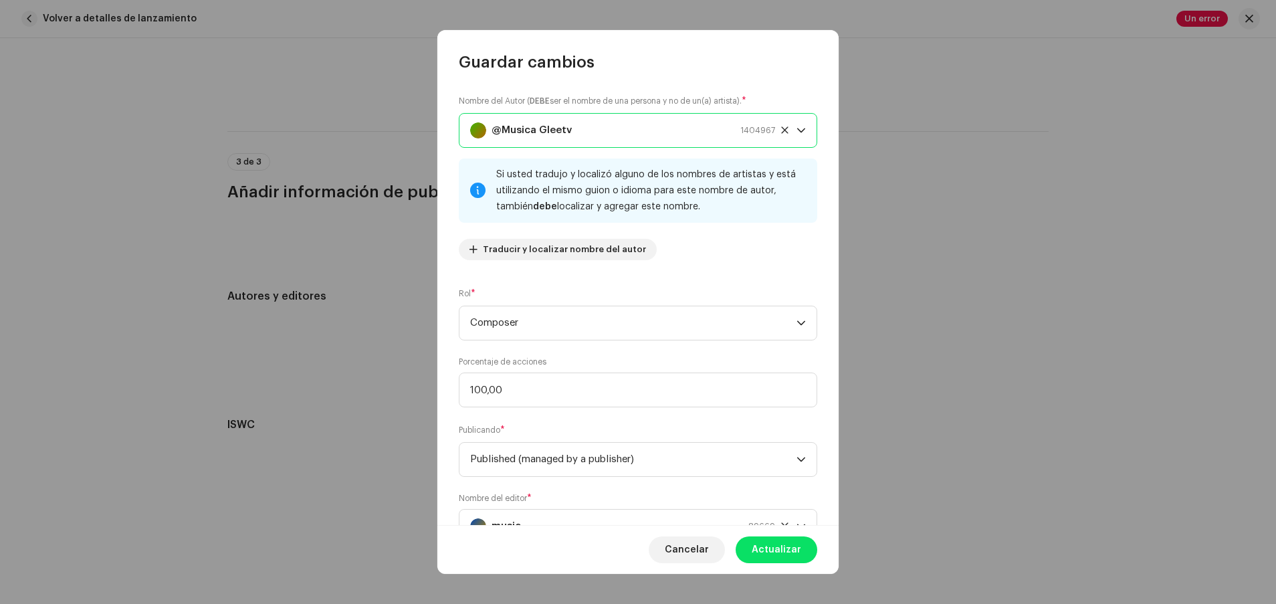
click at [675, 131] on div "@Musica Gleetv 1404967" at bounding box center [622, 130] width 305 height 33
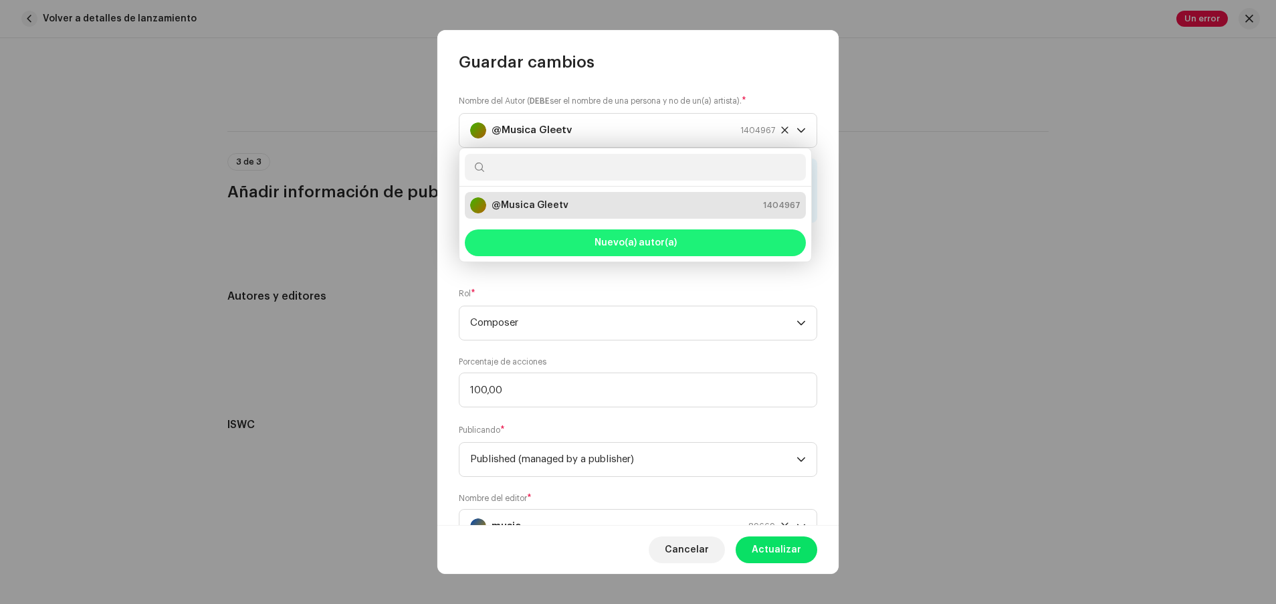
click at [675, 239] on button "Nuevo(a) autor(a)" at bounding box center [635, 242] width 341 height 27
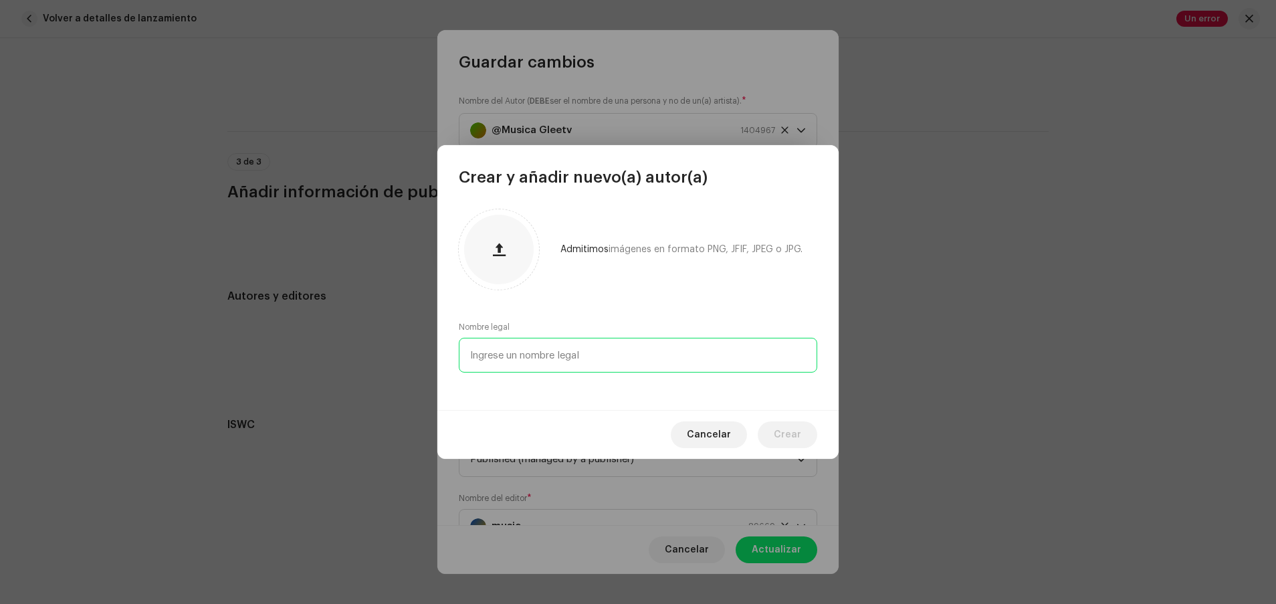
click at [653, 362] on input "text" at bounding box center [638, 355] width 358 height 35
type input "l"
type input "Gleyris"
click at [675, 421] on div "Cancelar Crear" at bounding box center [637, 434] width 401 height 49
click at [675, 426] on span "Crear" at bounding box center [787, 434] width 27 height 27
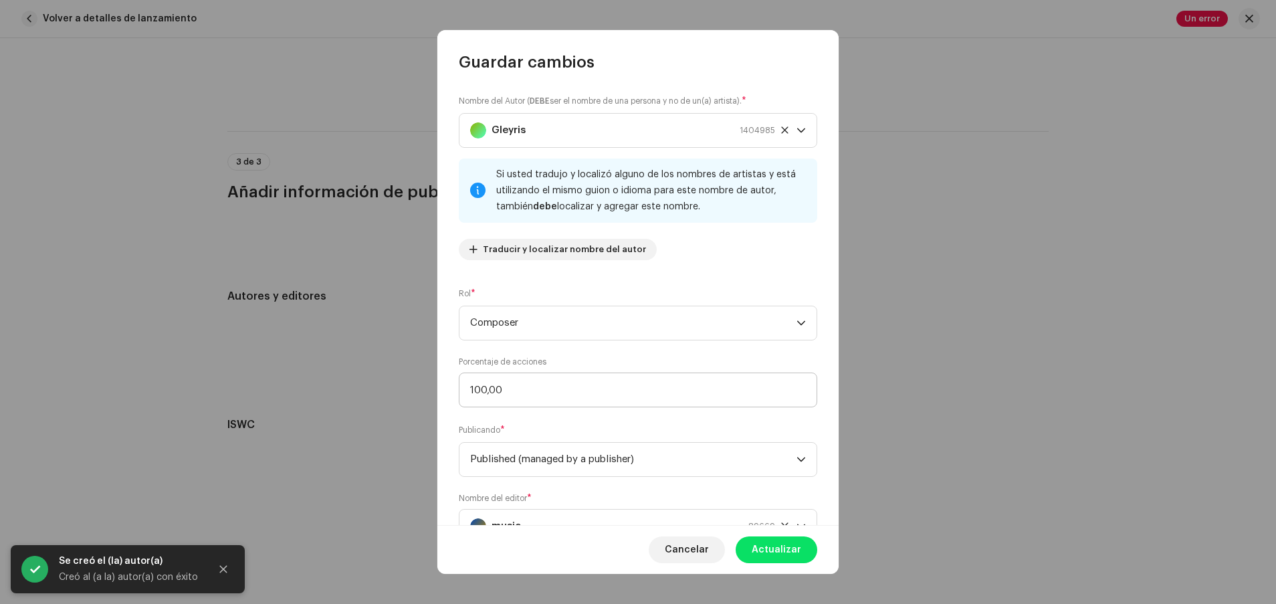
scroll to position [56, 0]
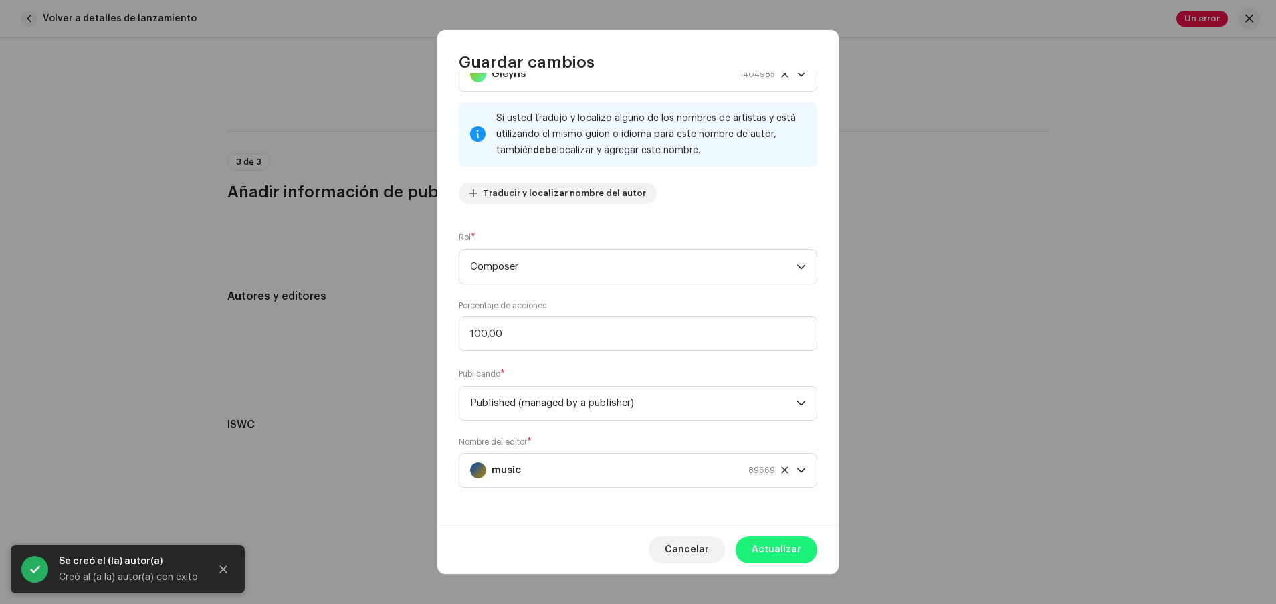
click at [675, 550] on span "Actualizar" at bounding box center [775, 549] width 49 height 27
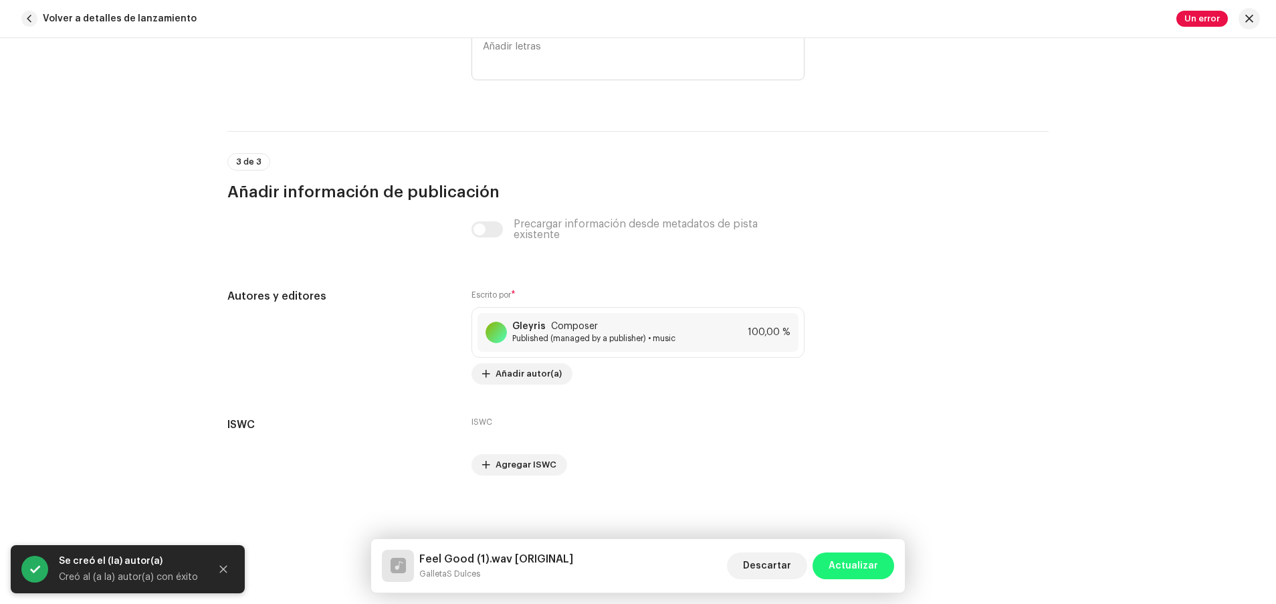
click at [675, 563] on span "Actualizar" at bounding box center [852, 565] width 49 height 27
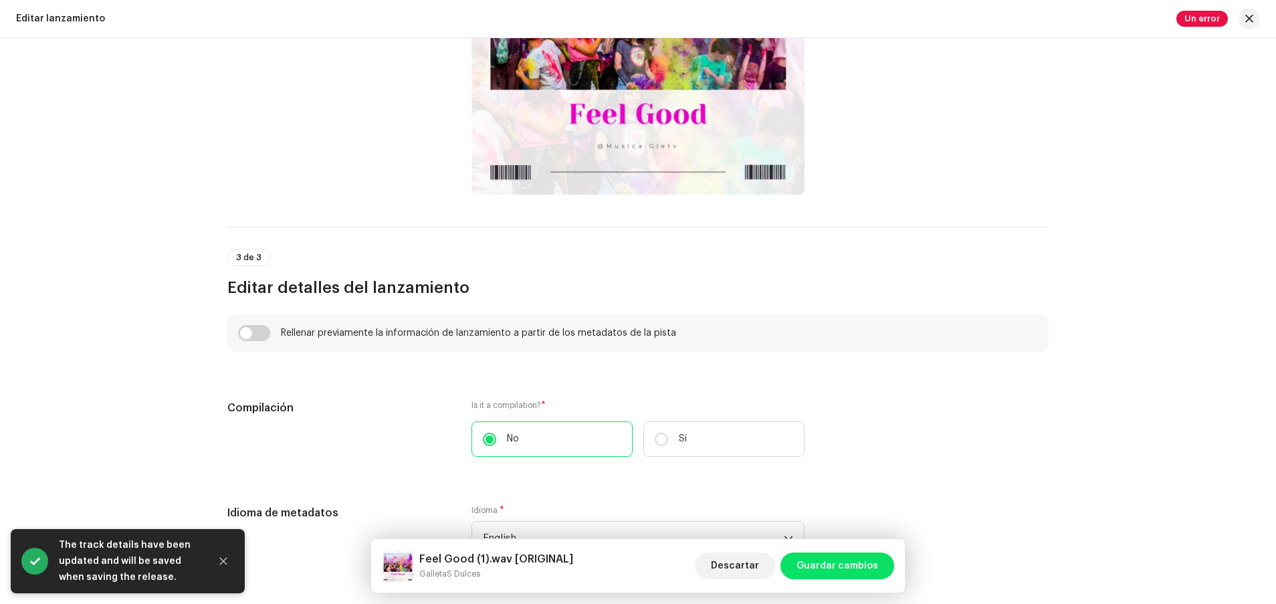
scroll to position [1822, 0]
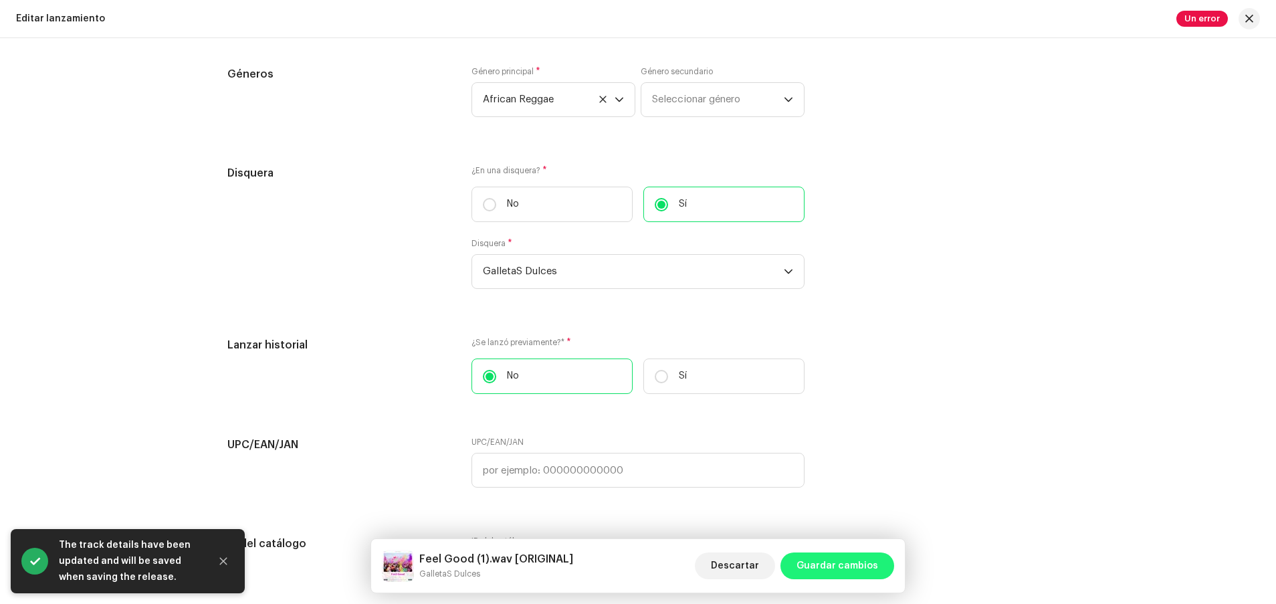
click at [675, 560] on span "Guardar cambios" at bounding box center [837, 565] width 82 height 27
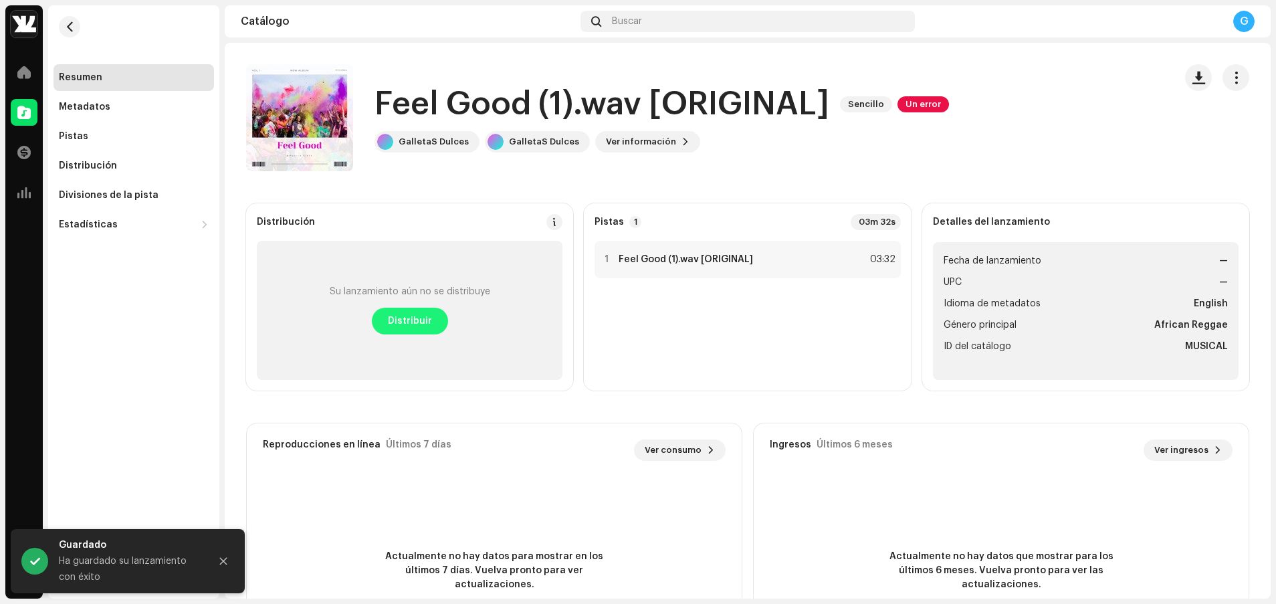
click at [405, 324] on span "Distribuir" at bounding box center [410, 321] width 44 height 27
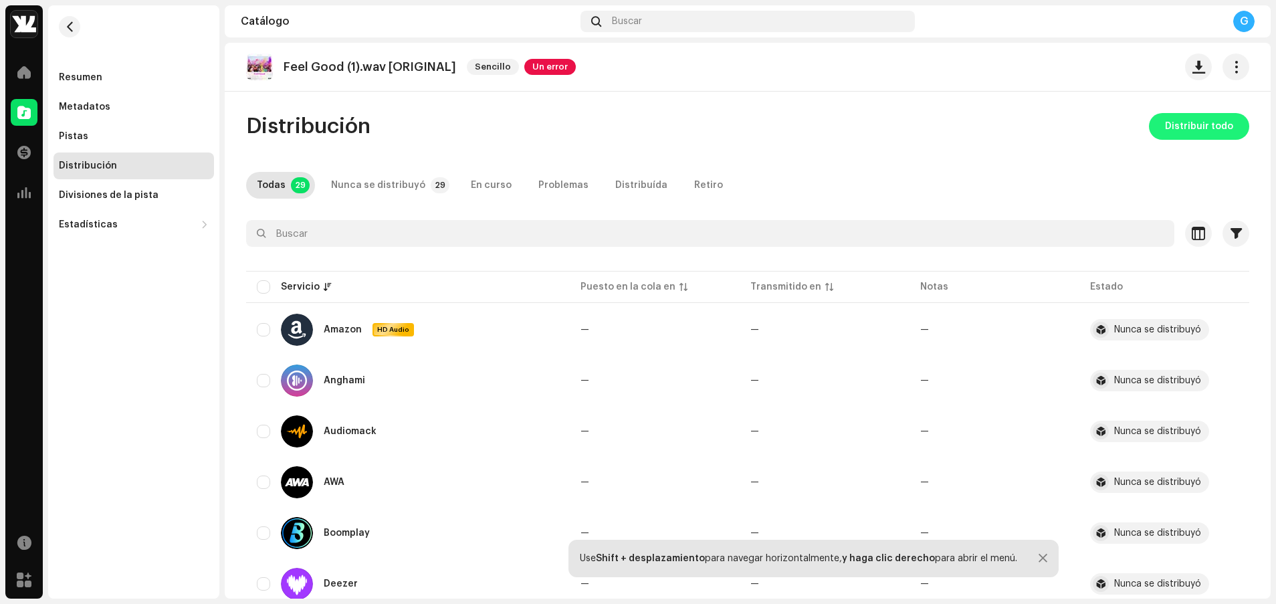
click at [675, 120] on span "Distribuir todo" at bounding box center [1199, 126] width 68 height 27
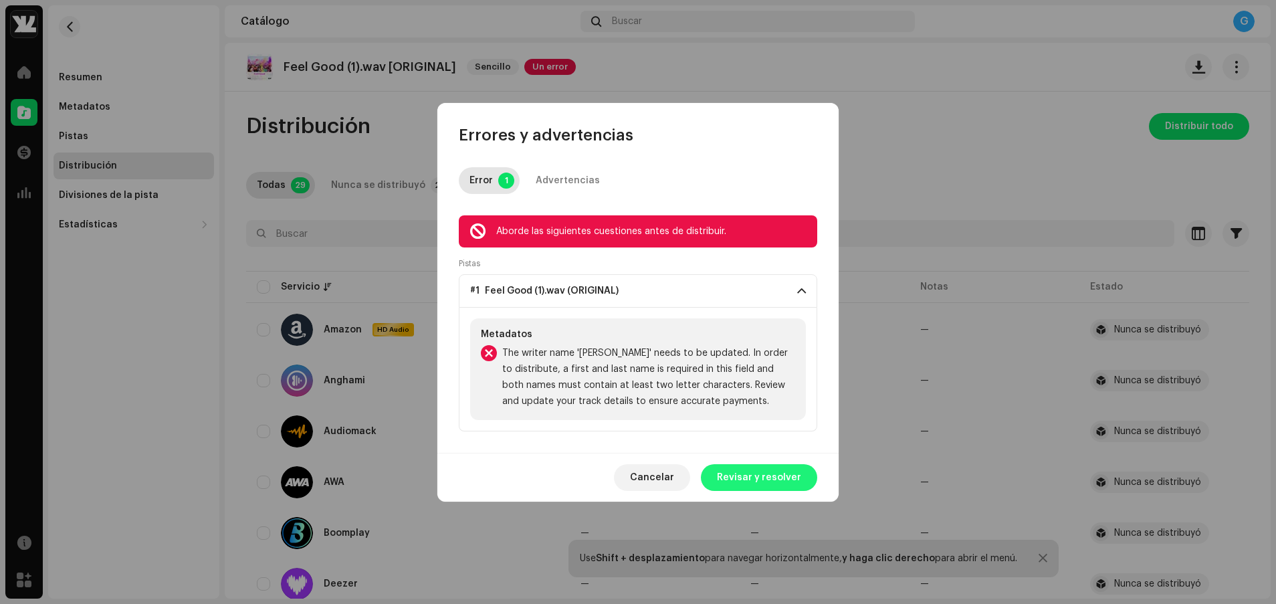
click at [675, 478] on span "Revisar y resolver" at bounding box center [759, 477] width 84 height 27
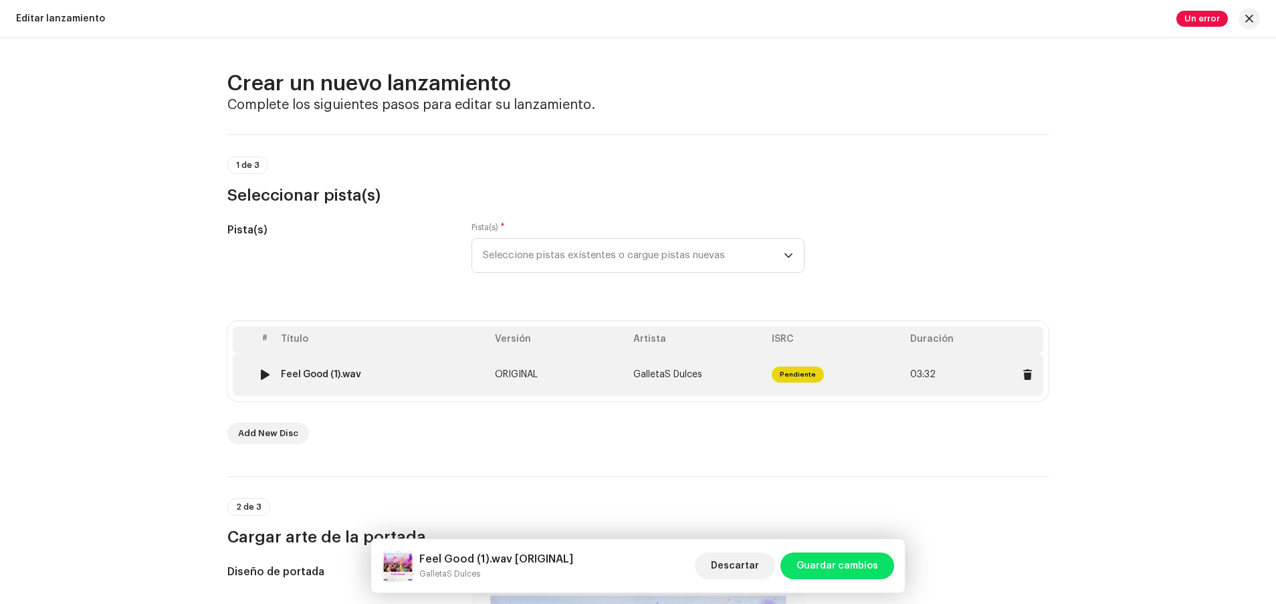
click at [675, 358] on td "GalletaS Dulces" at bounding box center [697, 374] width 138 height 43
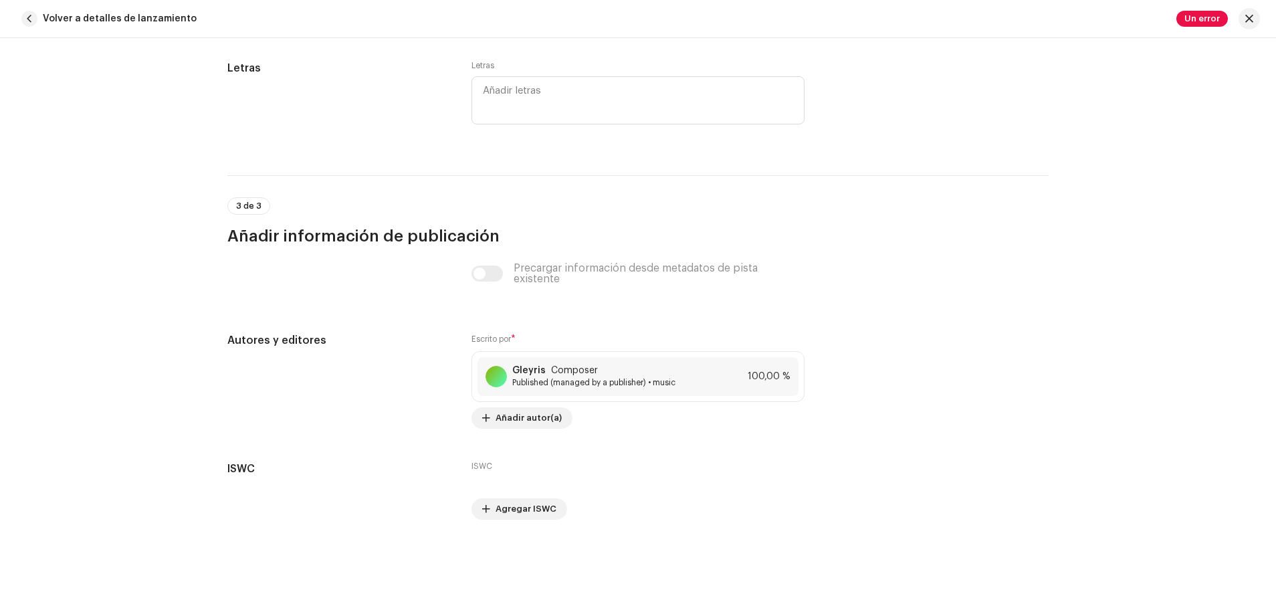
scroll to position [2625, 0]
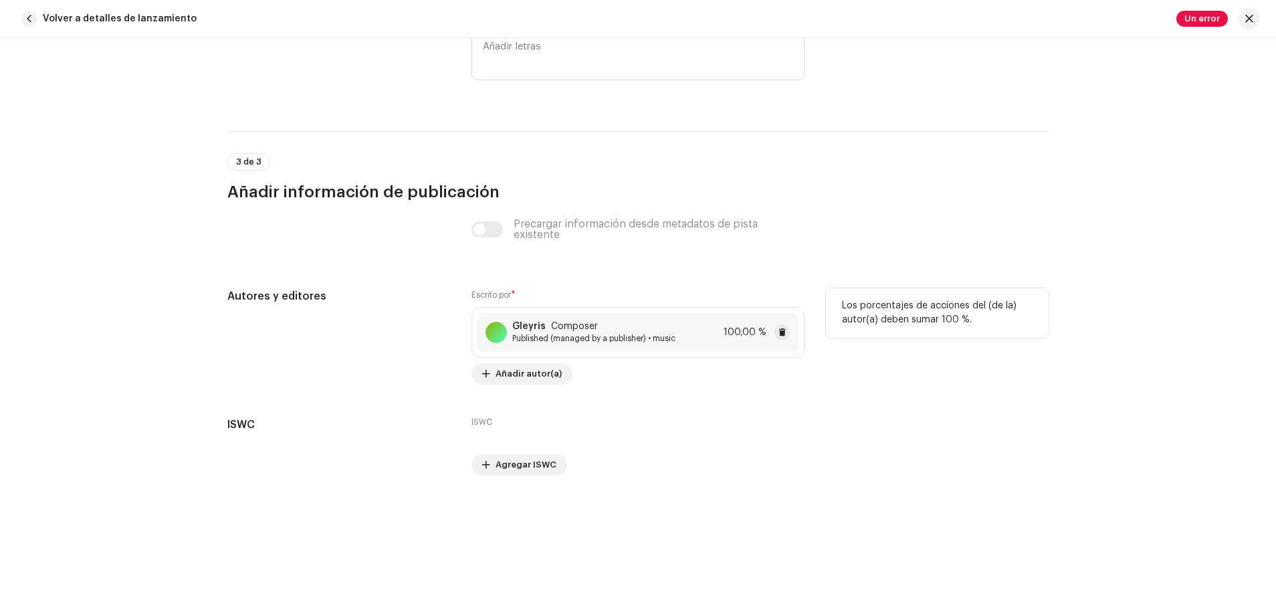
click at [622, 321] on div "Gleyris Composer" at bounding box center [593, 326] width 163 height 11
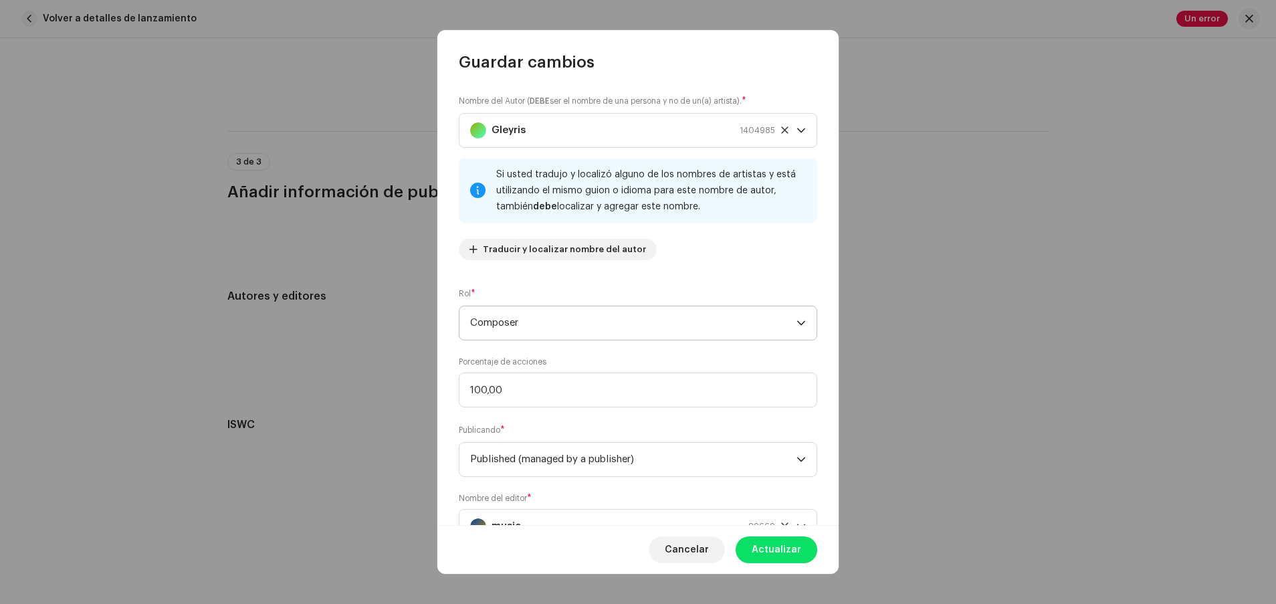
click at [578, 330] on span "Composer" at bounding box center [633, 322] width 326 height 33
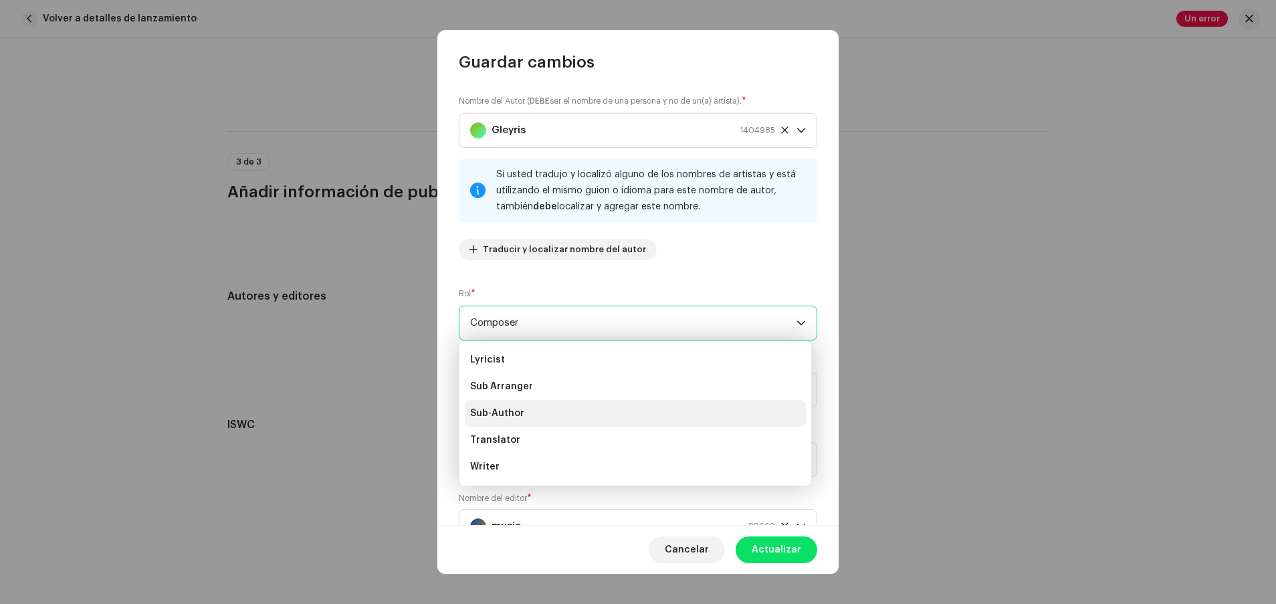
scroll to position [0, 0]
click at [565, 426] on li "Composer" at bounding box center [635, 413] width 341 height 27
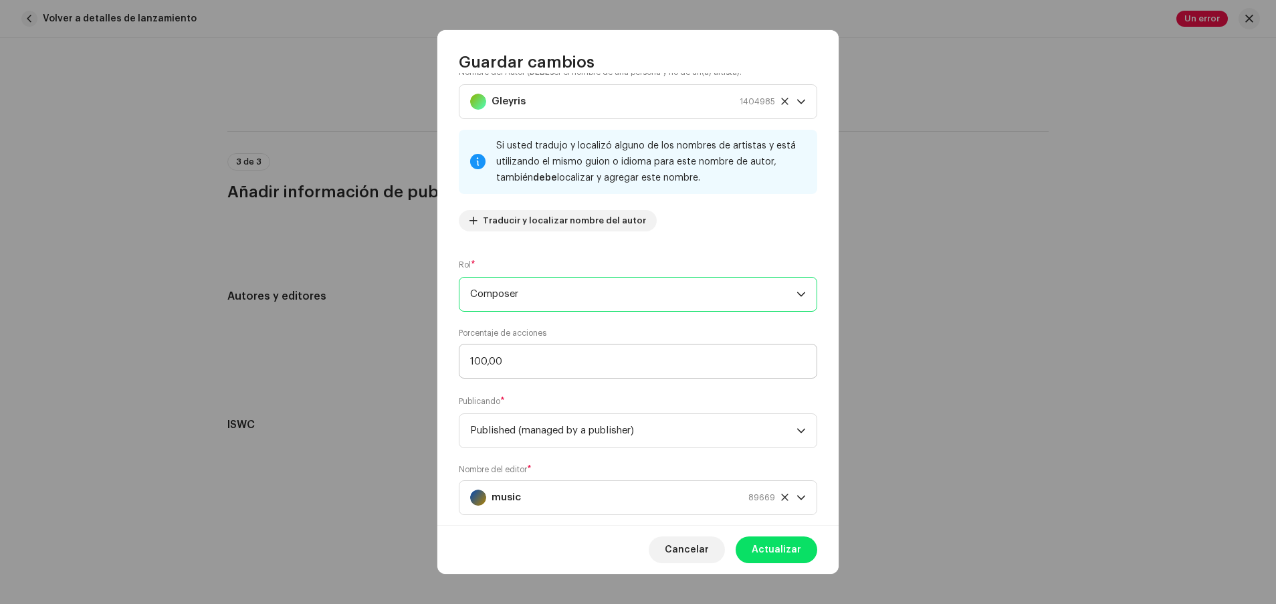
scroll to position [56, 0]
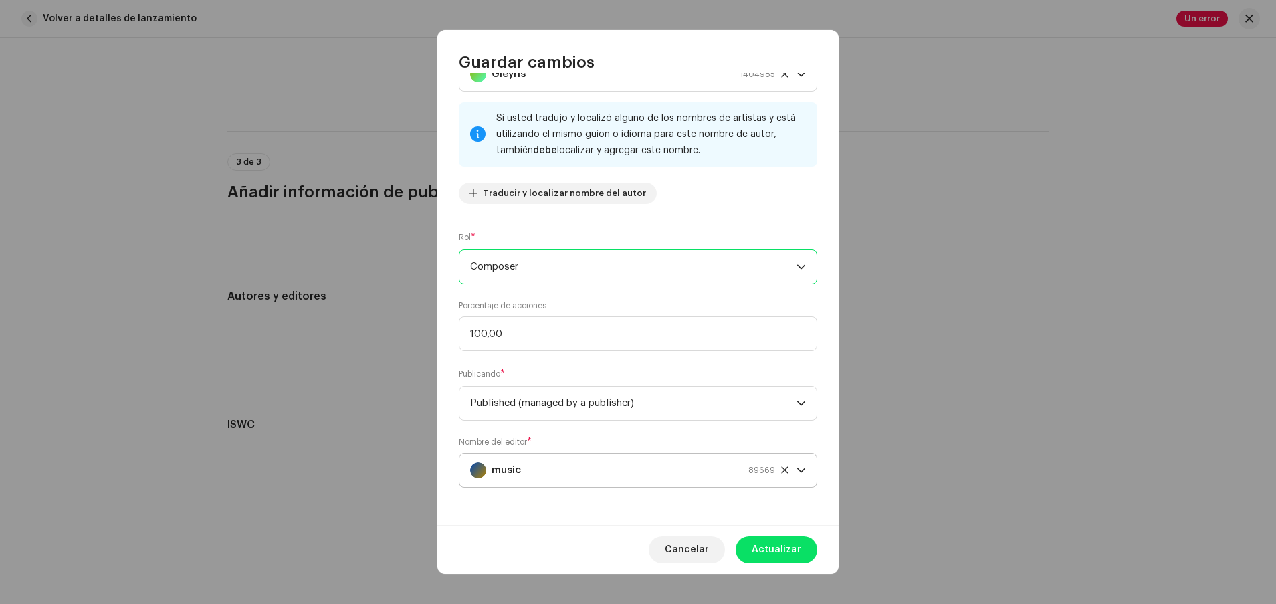
click at [571, 475] on div "music 89669" at bounding box center [622, 469] width 305 height 33
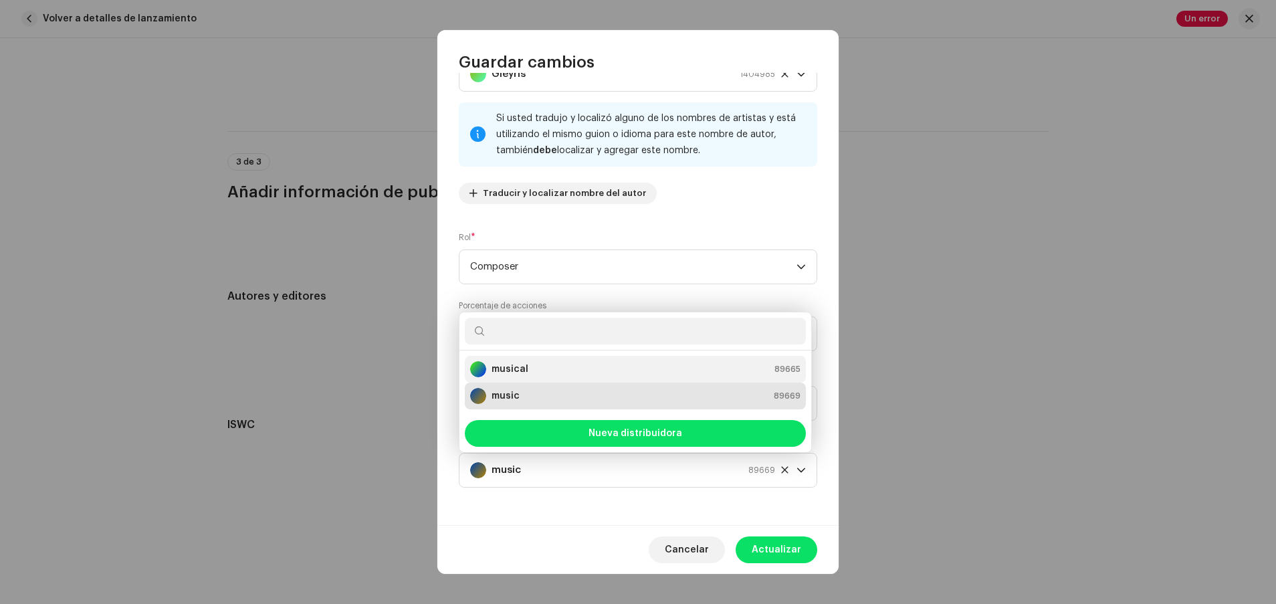
click at [564, 357] on li "musical 89665" at bounding box center [635, 369] width 341 height 27
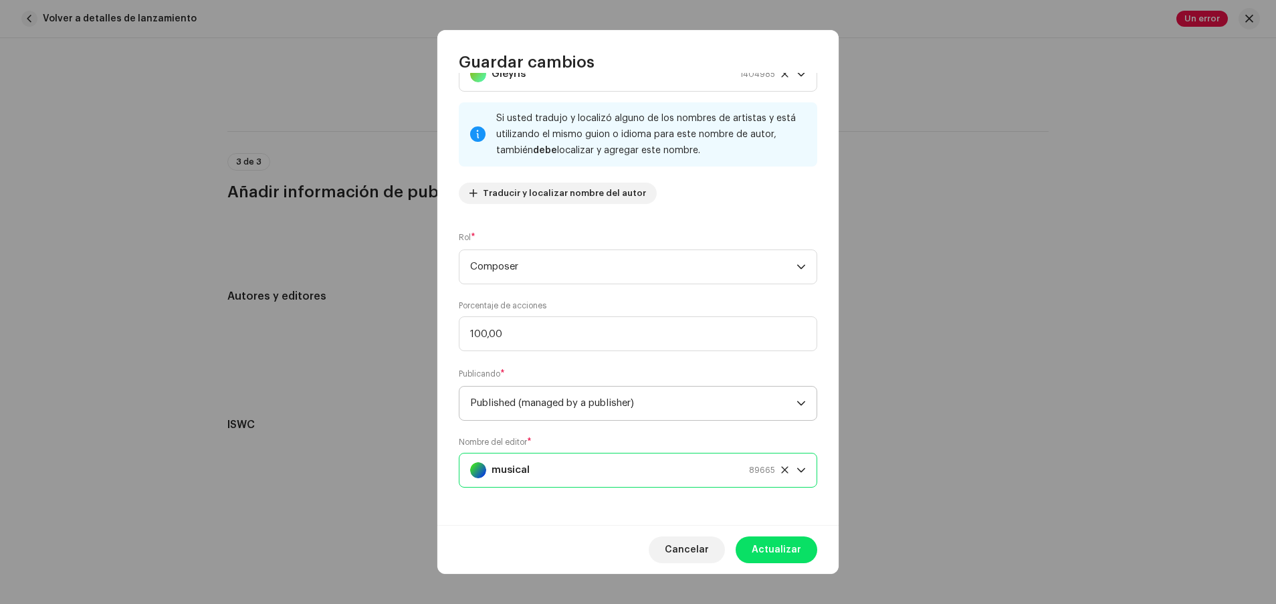
click at [572, 408] on span "Published (managed by a publisher)" at bounding box center [633, 402] width 326 height 33
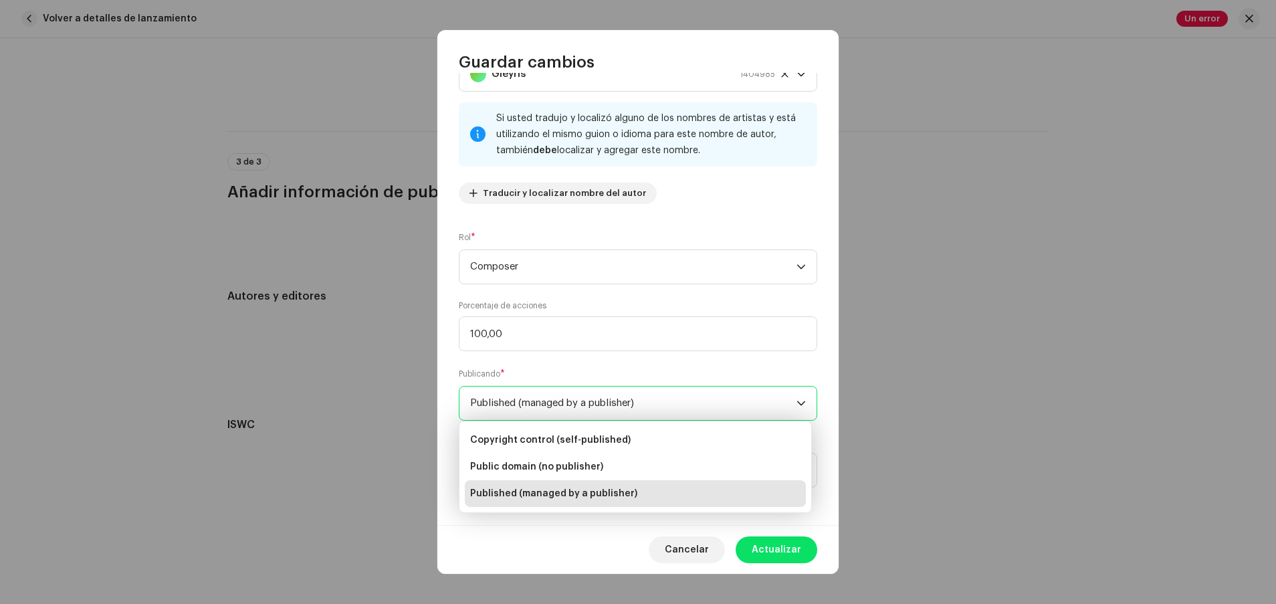
click at [592, 501] on li "Published (managed by a publisher)" at bounding box center [635, 493] width 341 height 27
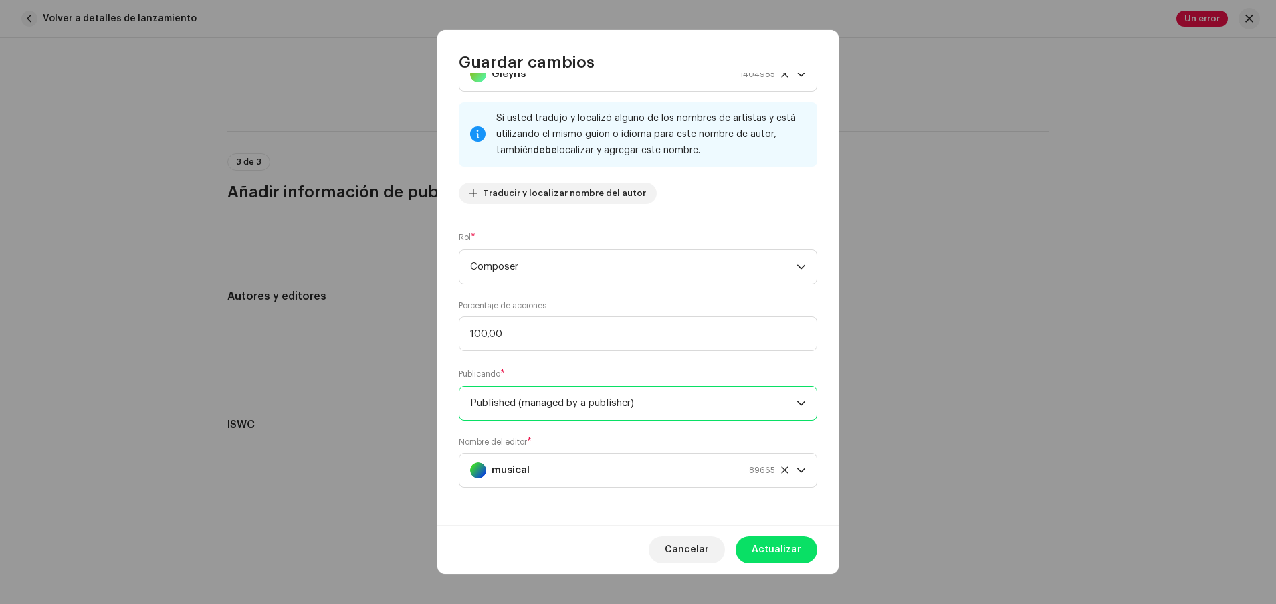
scroll to position [0, 0]
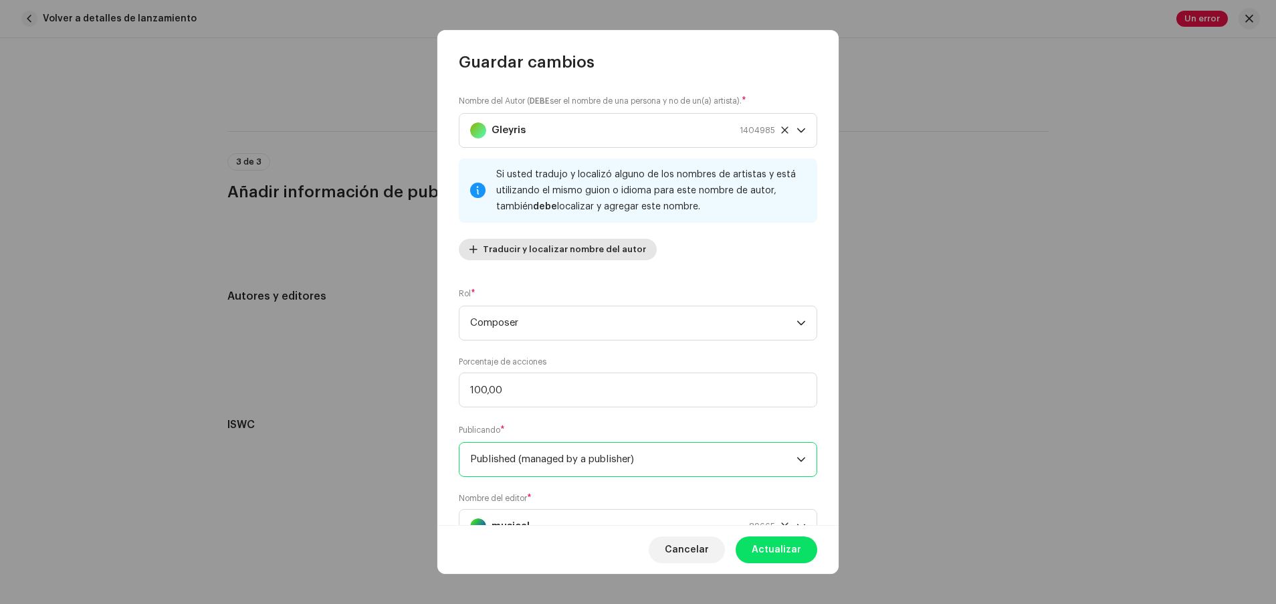
click at [626, 256] on span "Traducir y localizar nombre del autor" at bounding box center [564, 249] width 163 height 27
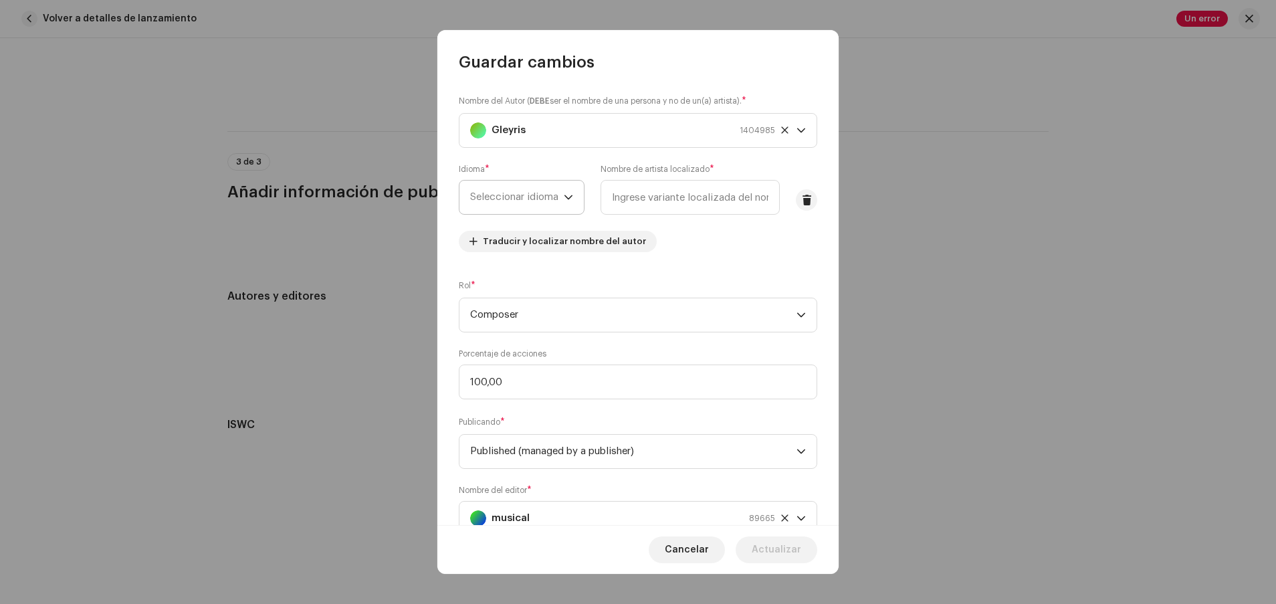
click at [554, 206] on span "Seleccionar idioma" at bounding box center [517, 197] width 94 height 33
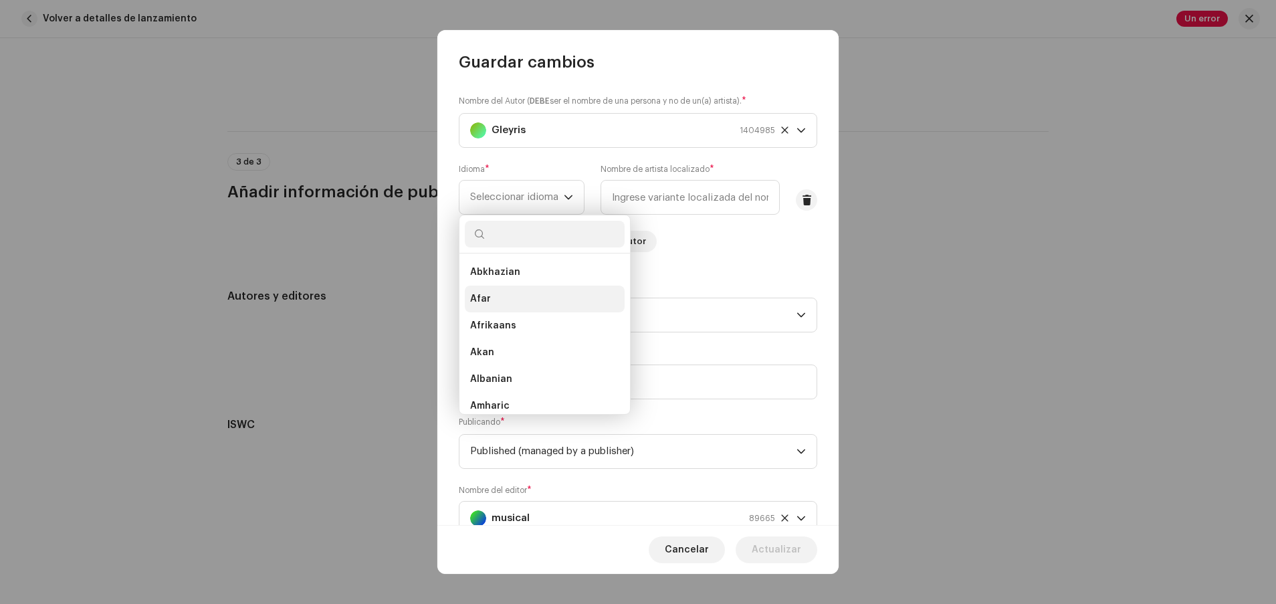
type input "e"
type input "i"
type input "è"
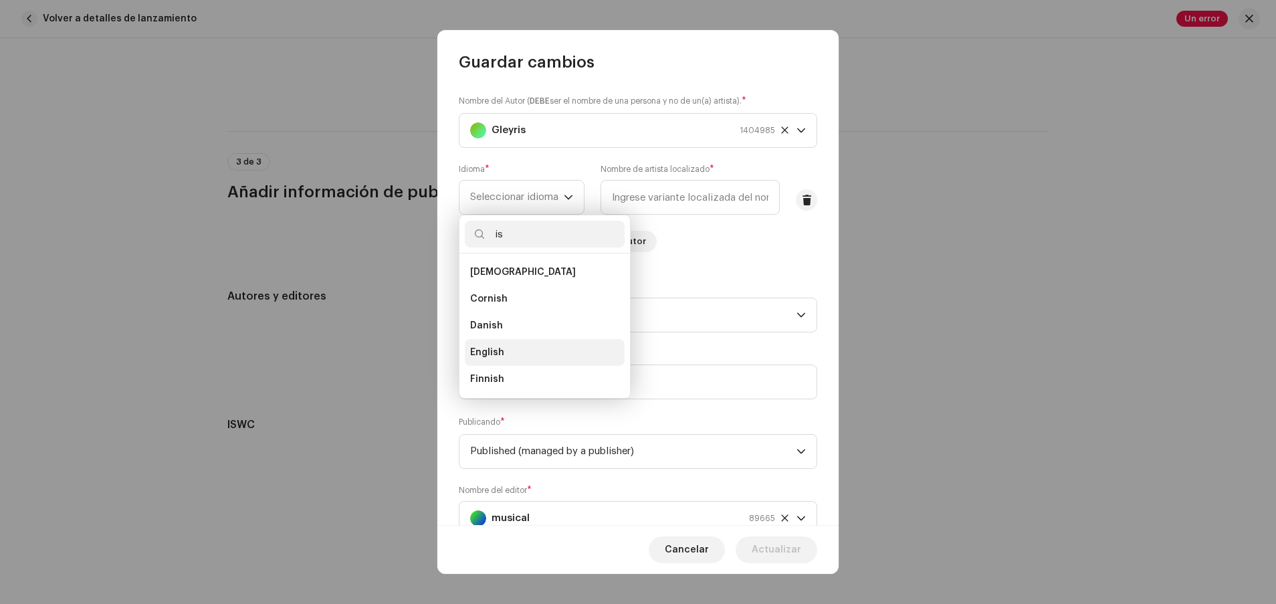
type input "is"
click at [548, 350] on li "English" at bounding box center [545, 352] width 160 height 27
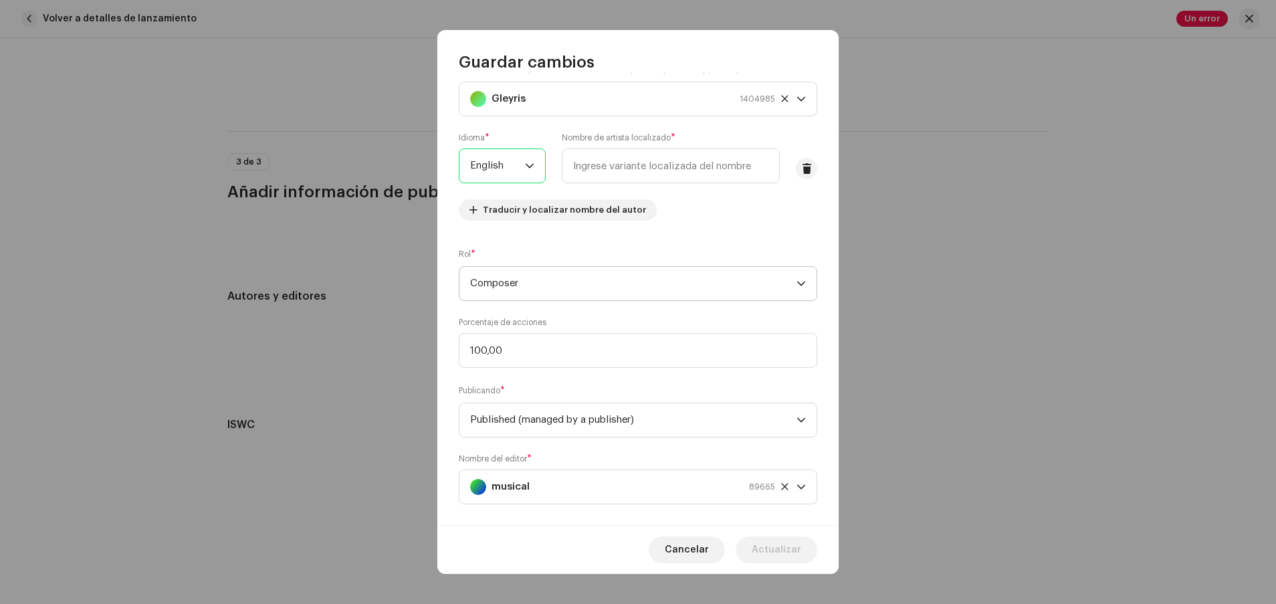
scroll to position [48, 0]
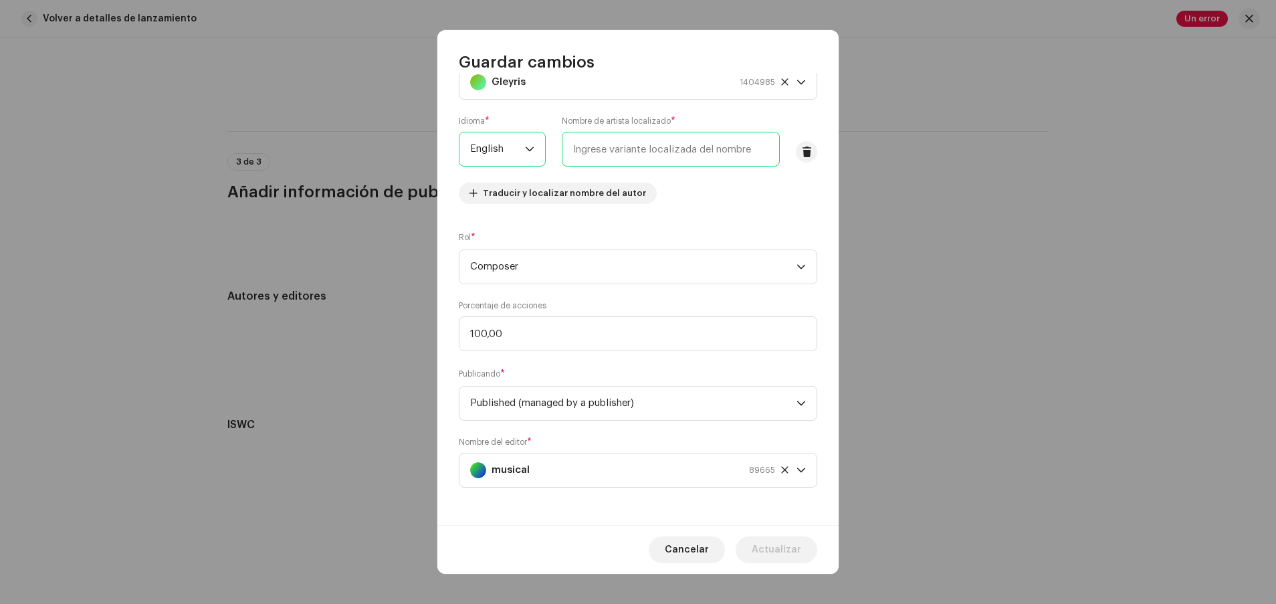
click at [675, 157] on input "text" at bounding box center [671, 149] width 218 height 35
click at [675, 156] on span at bounding box center [807, 151] width 10 height 11
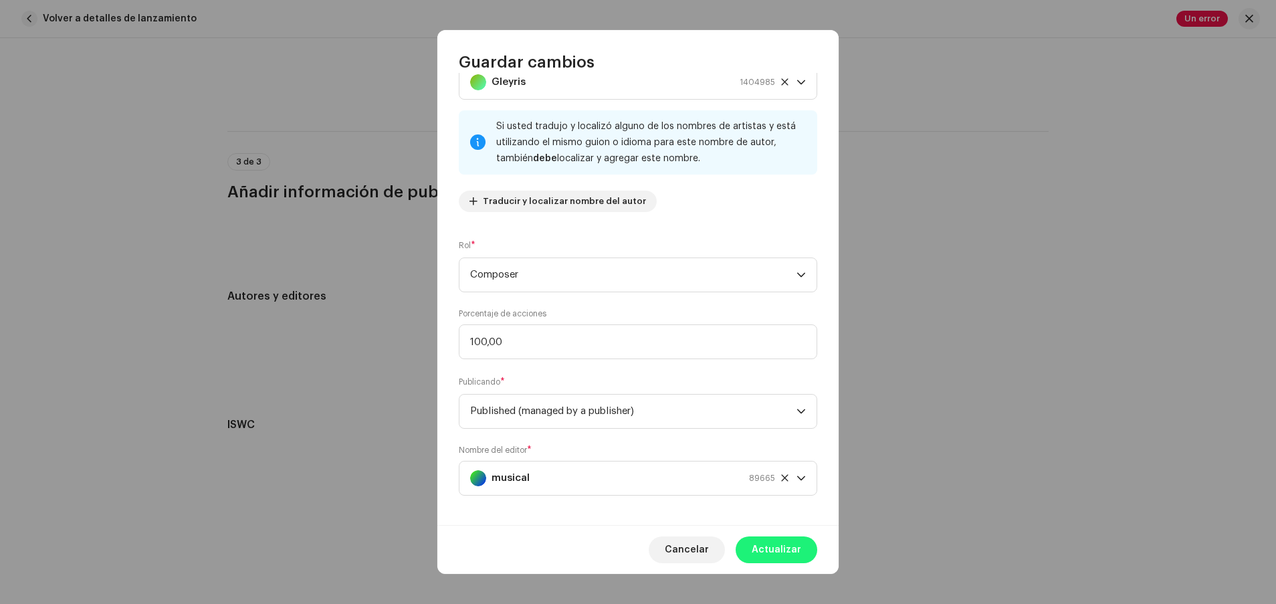
click at [675, 541] on span "Actualizar" at bounding box center [775, 549] width 49 height 27
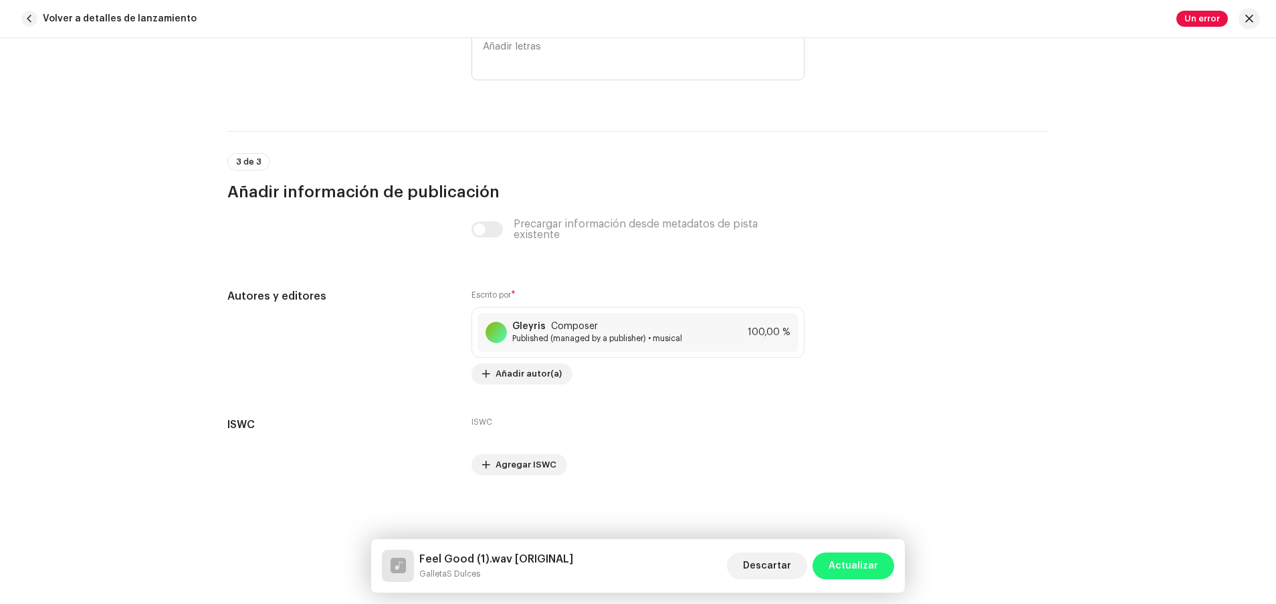
click at [675, 566] on span "Actualizar" at bounding box center [852, 565] width 49 height 27
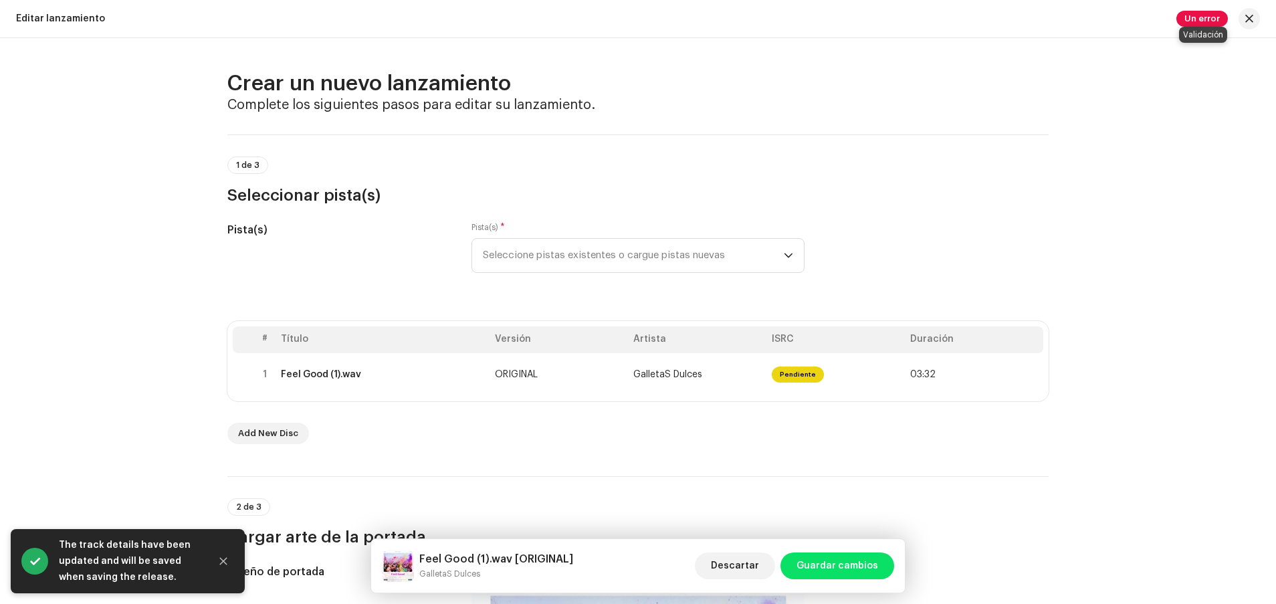
click at [675, 17] on span "Un error" at bounding box center [1201, 19] width 51 height 16
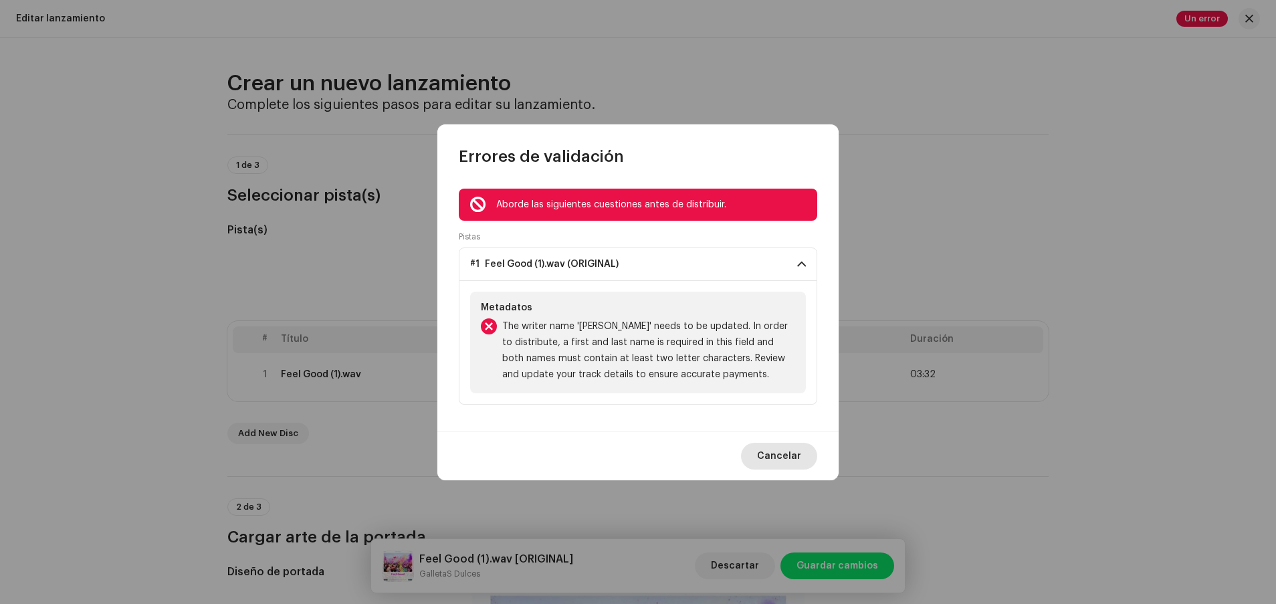
click at [675, 446] on span "Cancelar" at bounding box center [779, 456] width 44 height 27
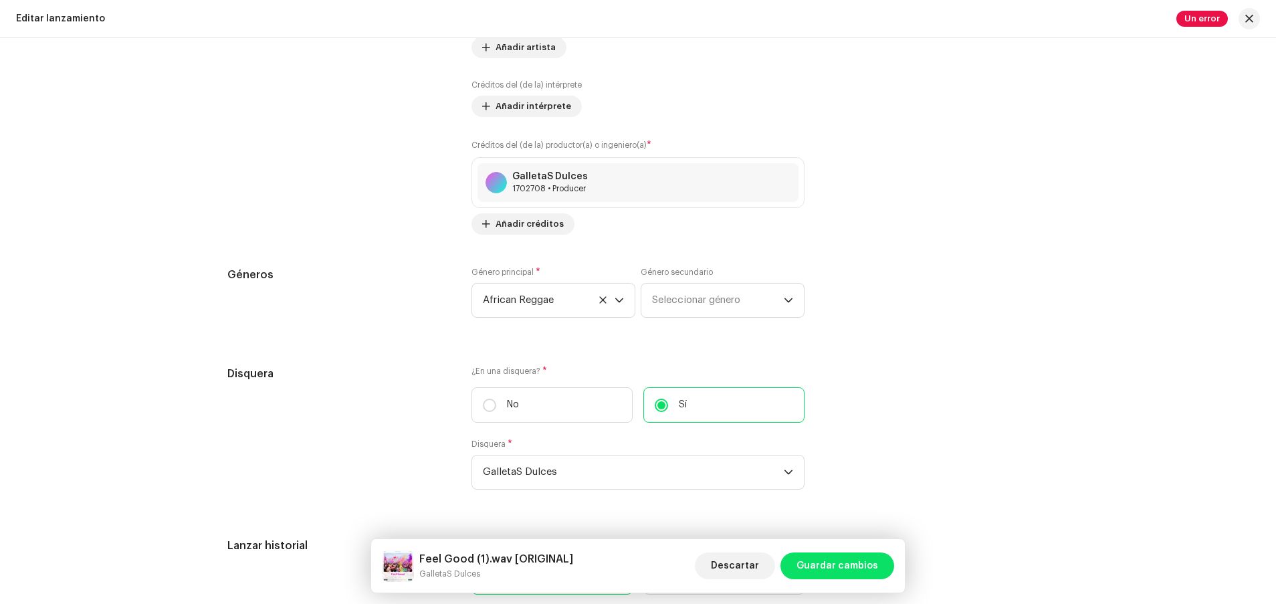
scroll to position [0, 0]
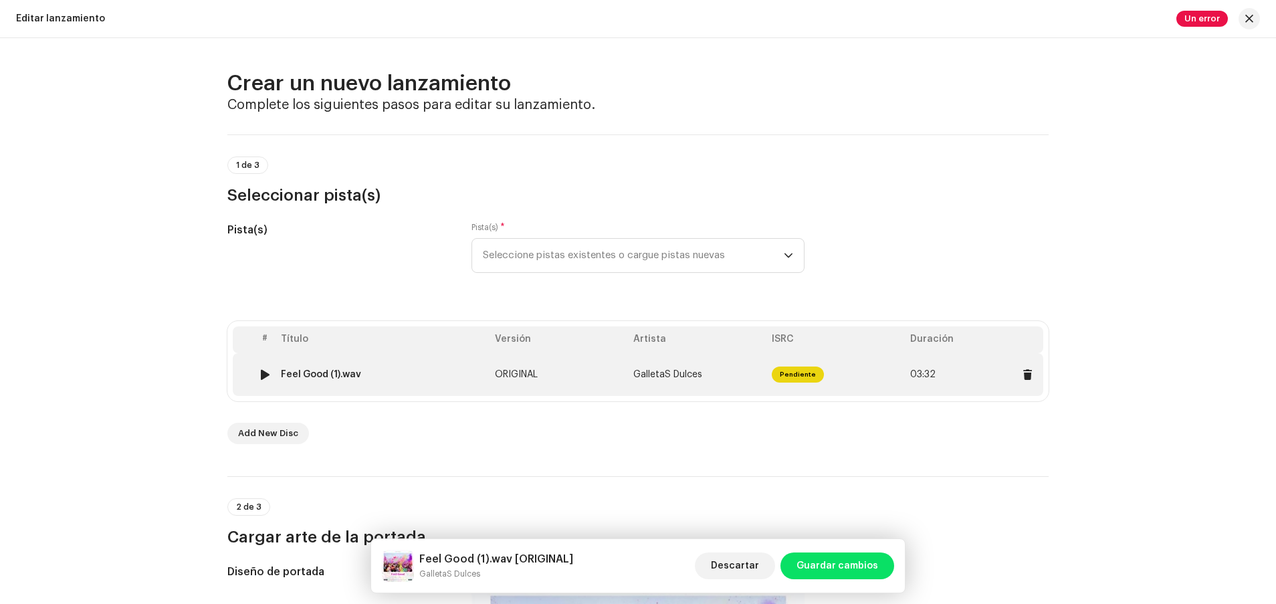
click at [675, 384] on td "Pendiente" at bounding box center [835, 374] width 138 height 43
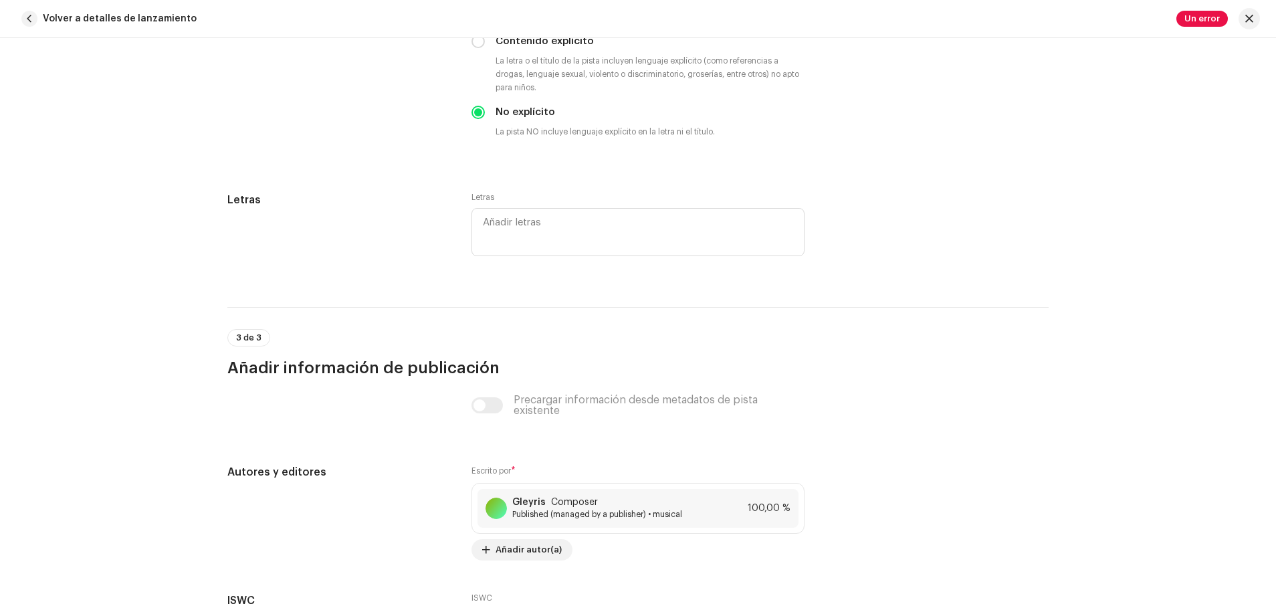
scroll to position [2625, 0]
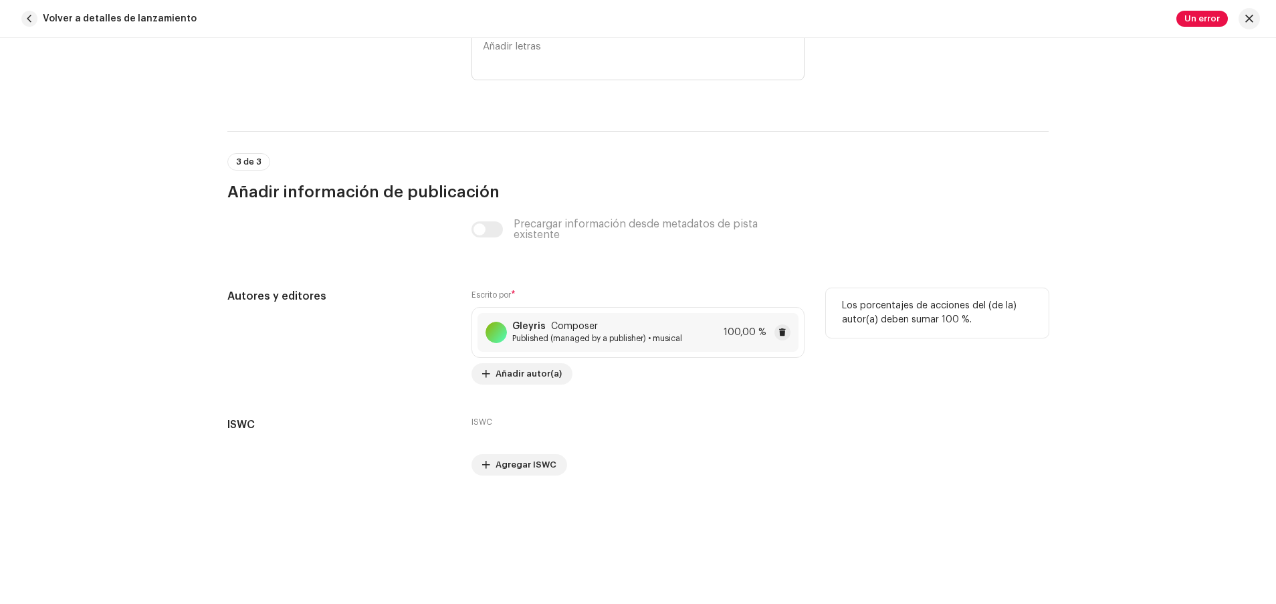
click at [662, 335] on span "Published (managed by a publisher) • musical" at bounding box center [597, 338] width 170 height 11
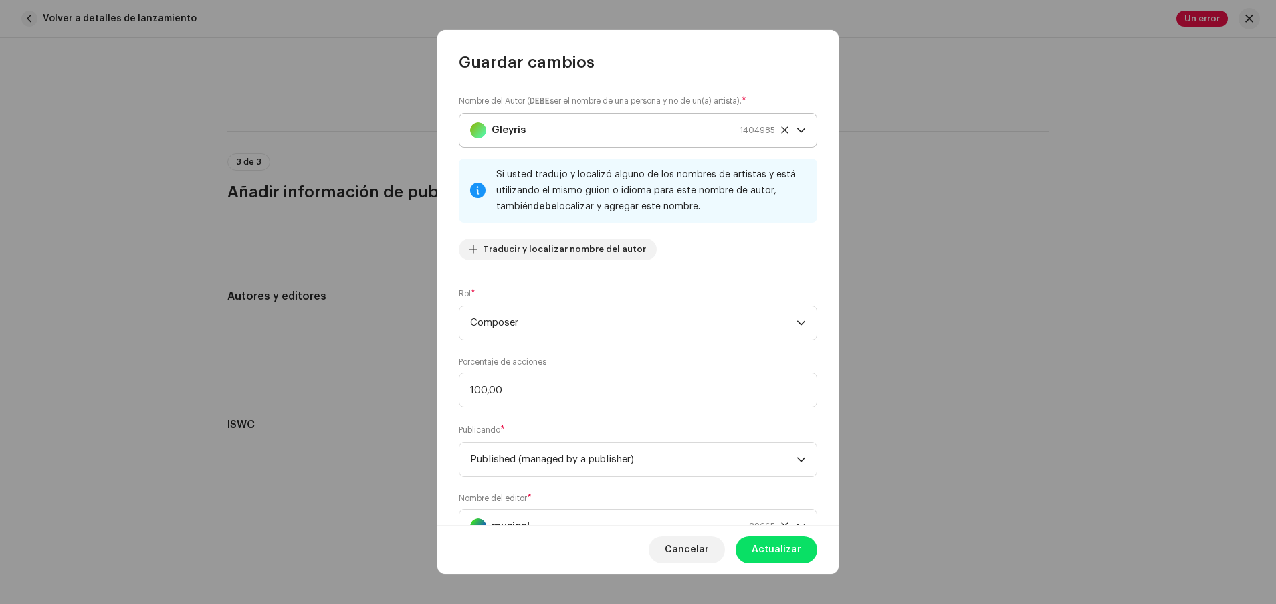
click at [603, 136] on div "Gleyris 1404985" at bounding box center [622, 130] width 305 height 33
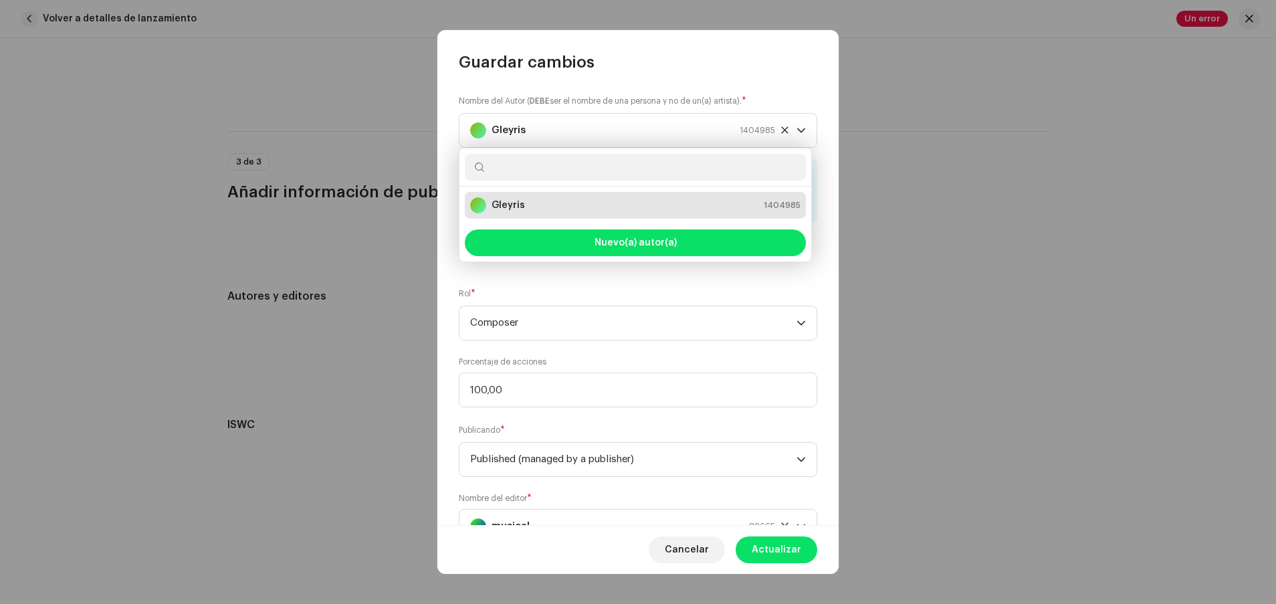
click at [610, 209] on div "Gleyris 1404985" at bounding box center [635, 205] width 330 height 16
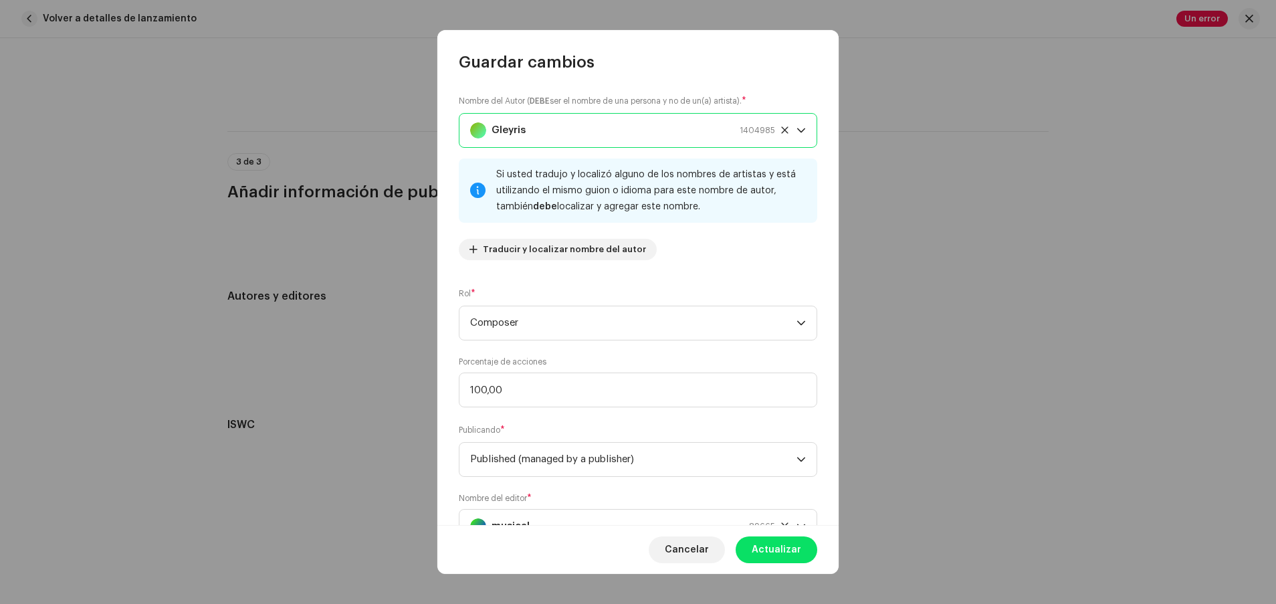
click at [587, 131] on div "Gleyris 1404985" at bounding box center [622, 130] width 305 height 33
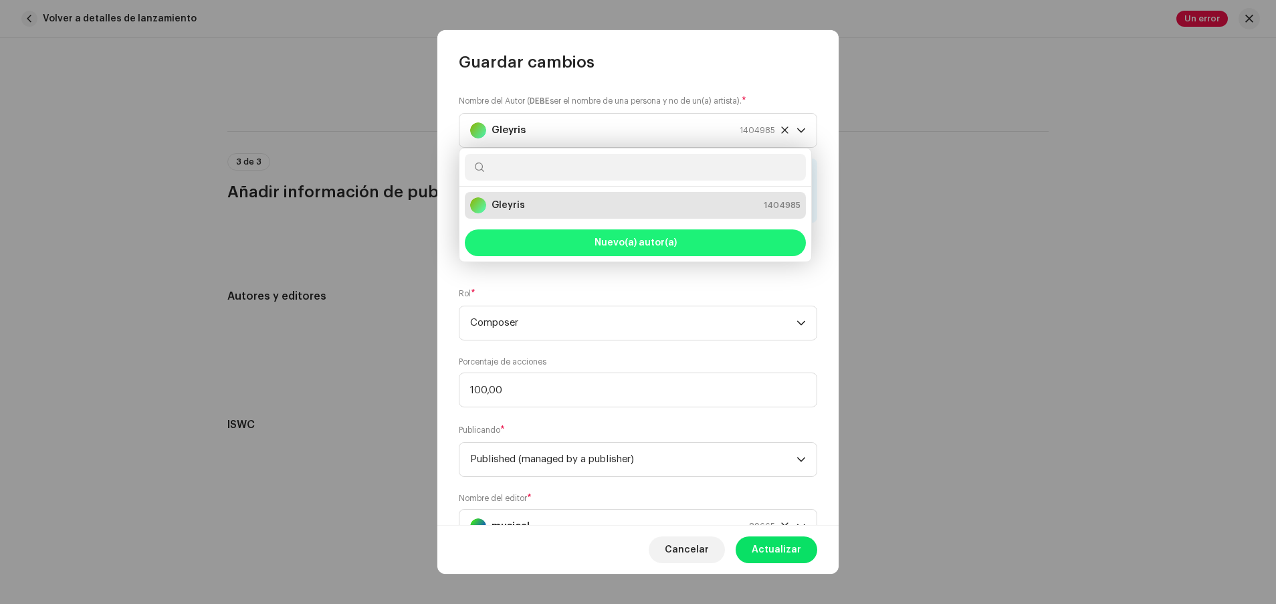
click at [580, 245] on button "Nuevo(a) autor(a)" at bounding box center [635, 242] width 341 height 27
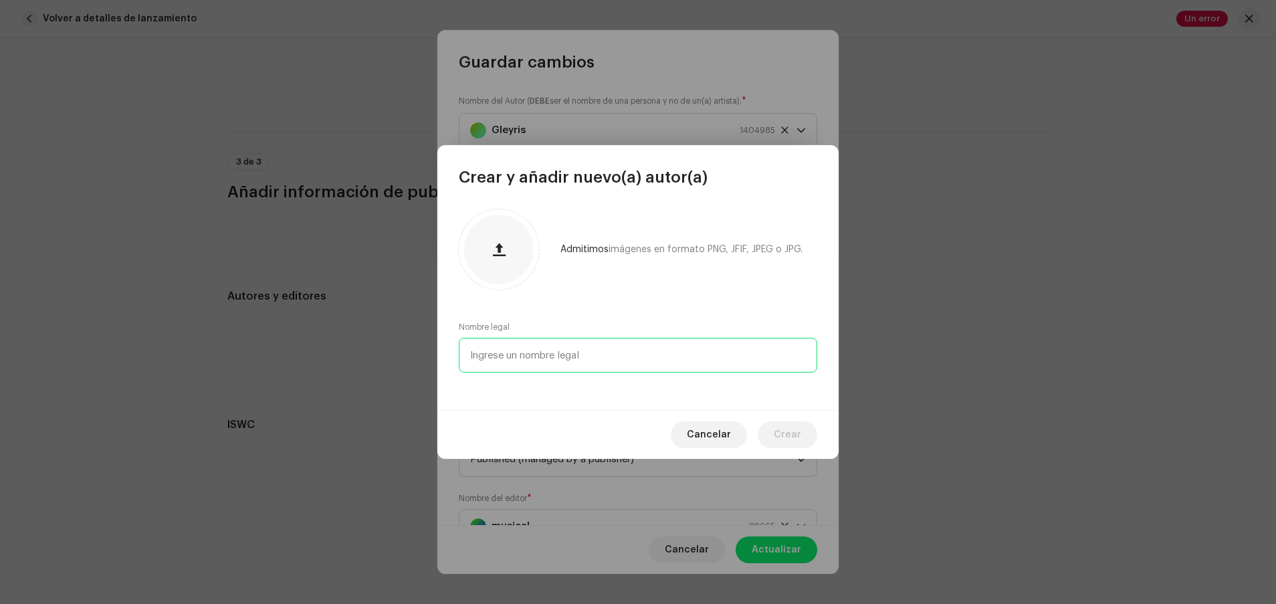
click at [630, 350] on input "text" at bounding box center [638, 355] width 358 height 35
type input "[PERSON_NAME]"
click at [675, 435] on button "Crear" at bounding box center [787, 434] width 60 height 27
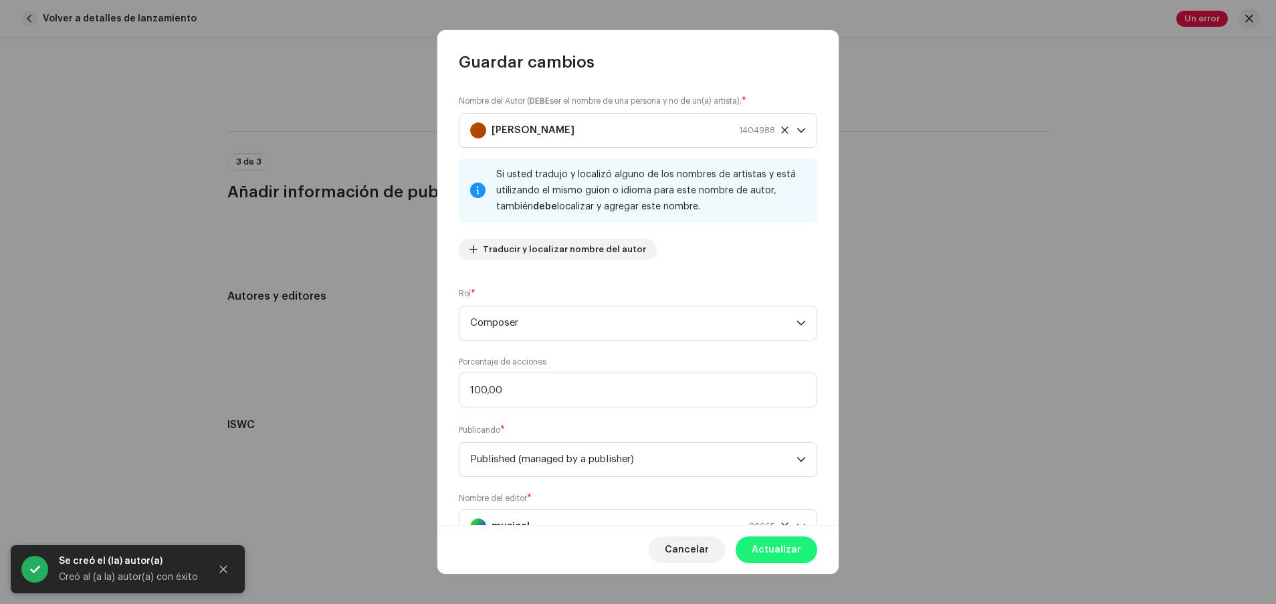
click at [675, 546] on span "Actualizar" at bounding box center [775, 549] width 49 height 27
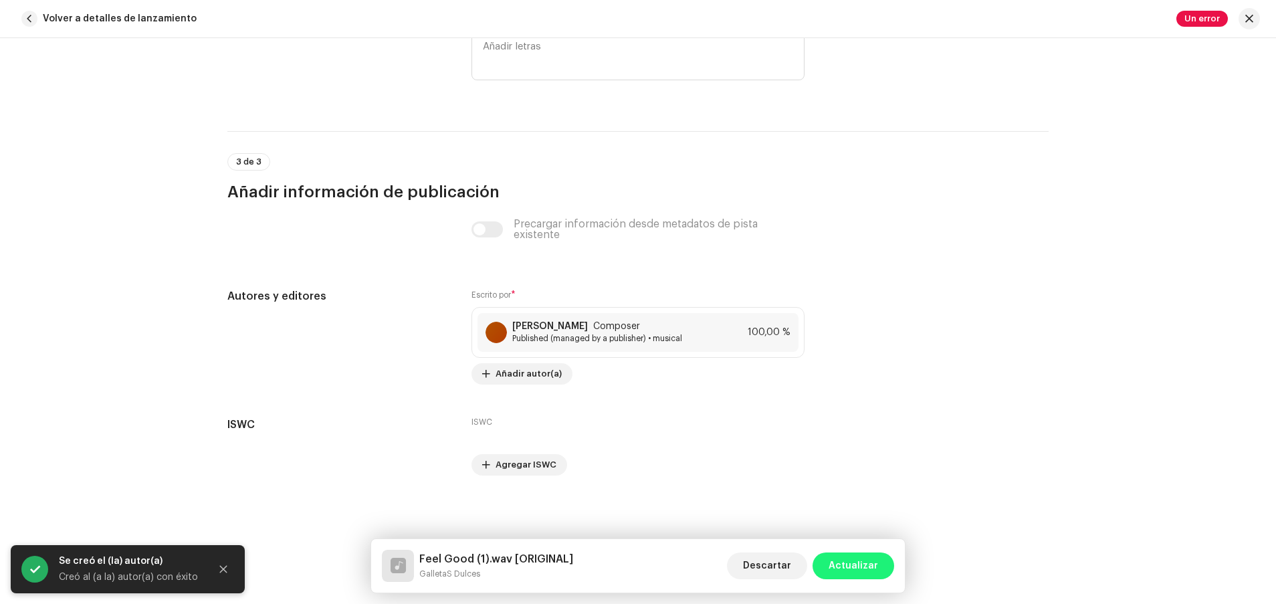
click at [675, 566] on span "Actualizar" at bounding box center [852, 565] width 49 height 27
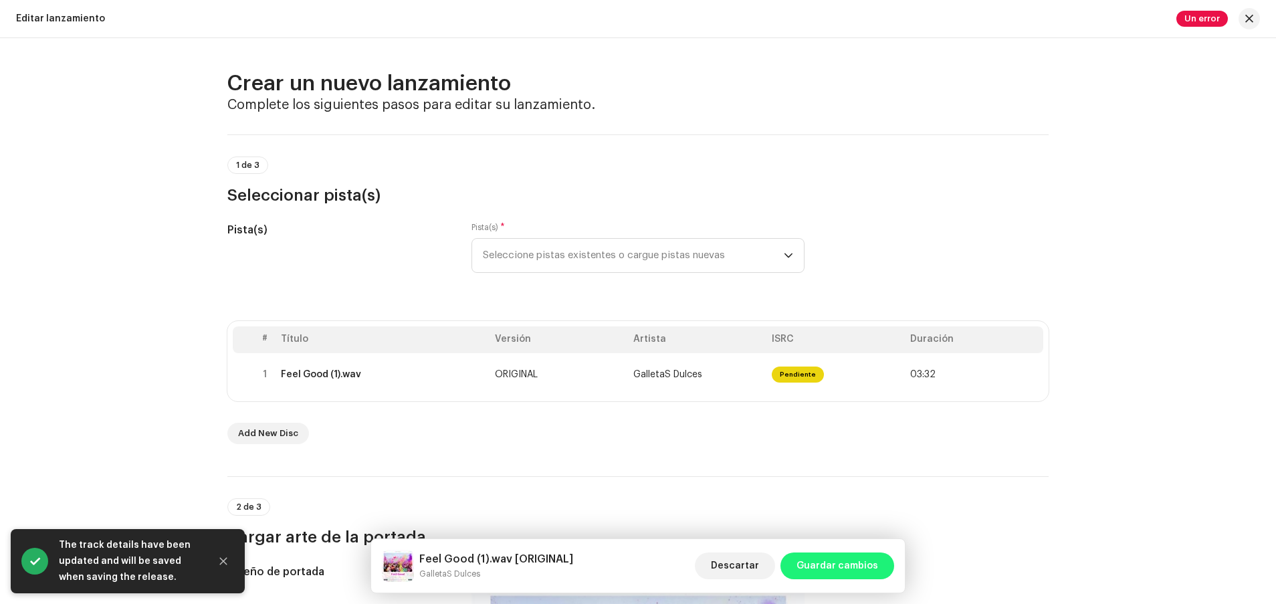
click at [675, 570] on span "Guardar cambios" at bounding box center [837, 565] width 82 height 27
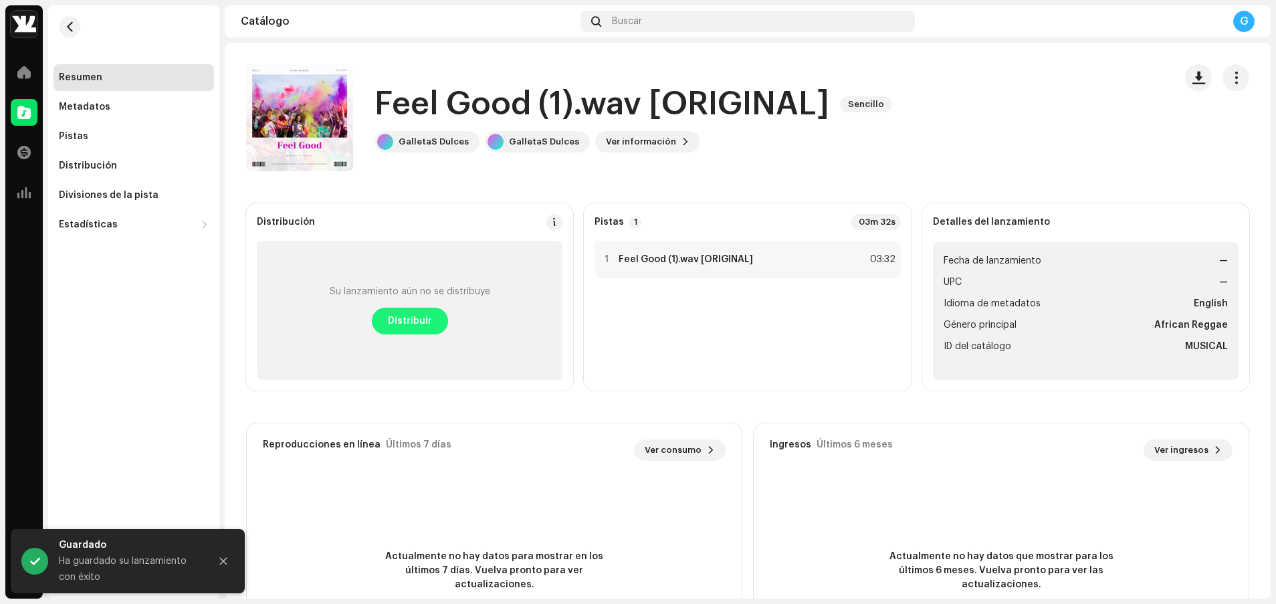
click at [400, 314] on span "Distribuir" at bounding box center [410, 321] width 44 height 27
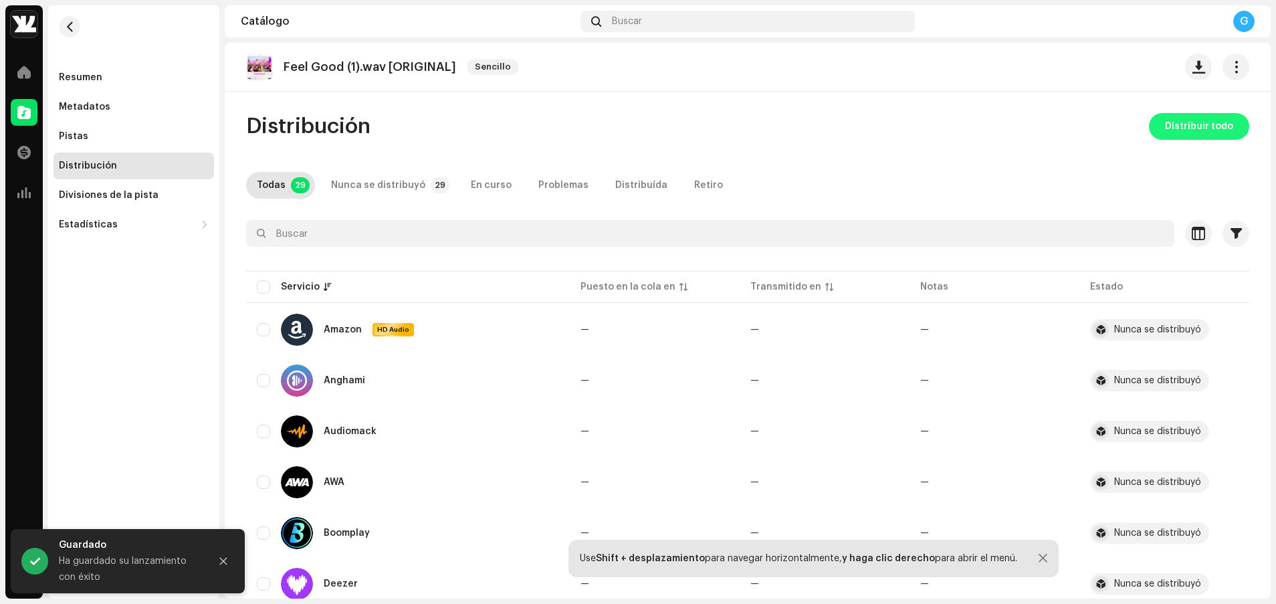
click at [675, 120] on span "Distribuir todo" at bounding box center [1199, 126] width 68 height 27
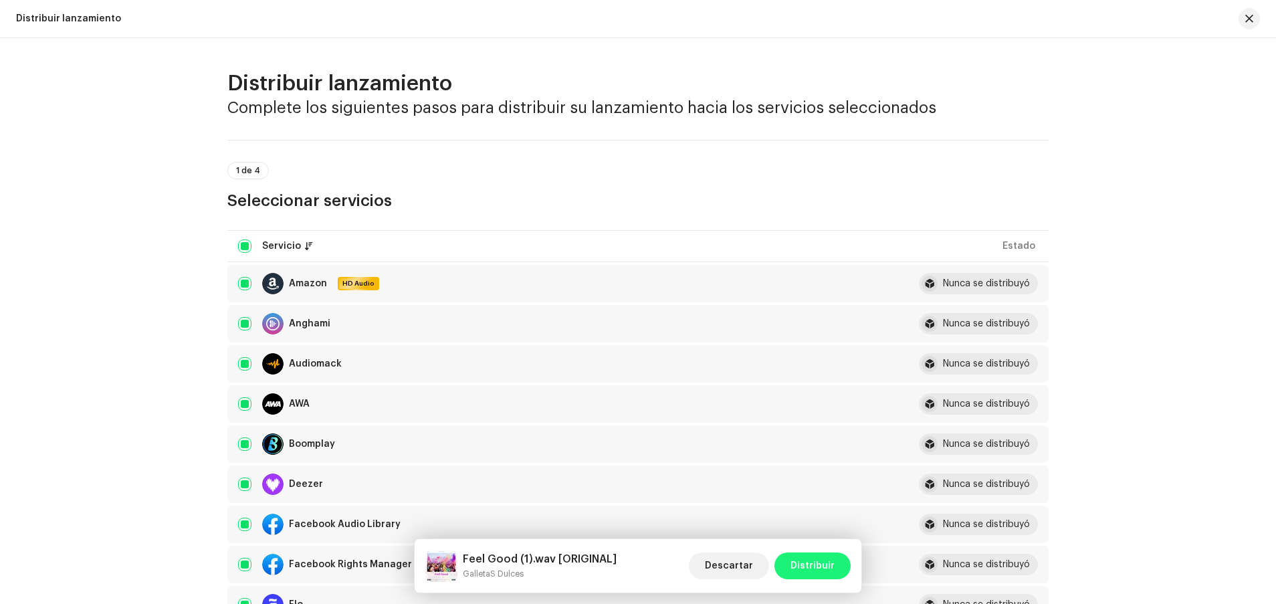
click at [675, 554] on span "Distribuir" at bounding box center [812, 565] width 44 height 27
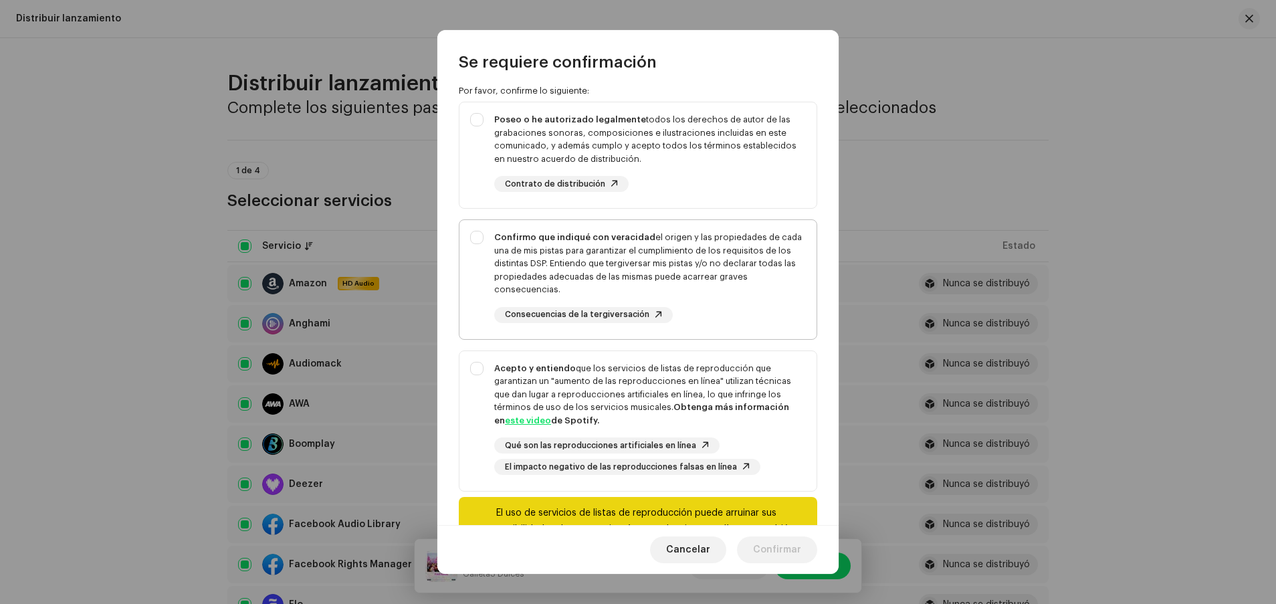
scroll to position [117, 0]
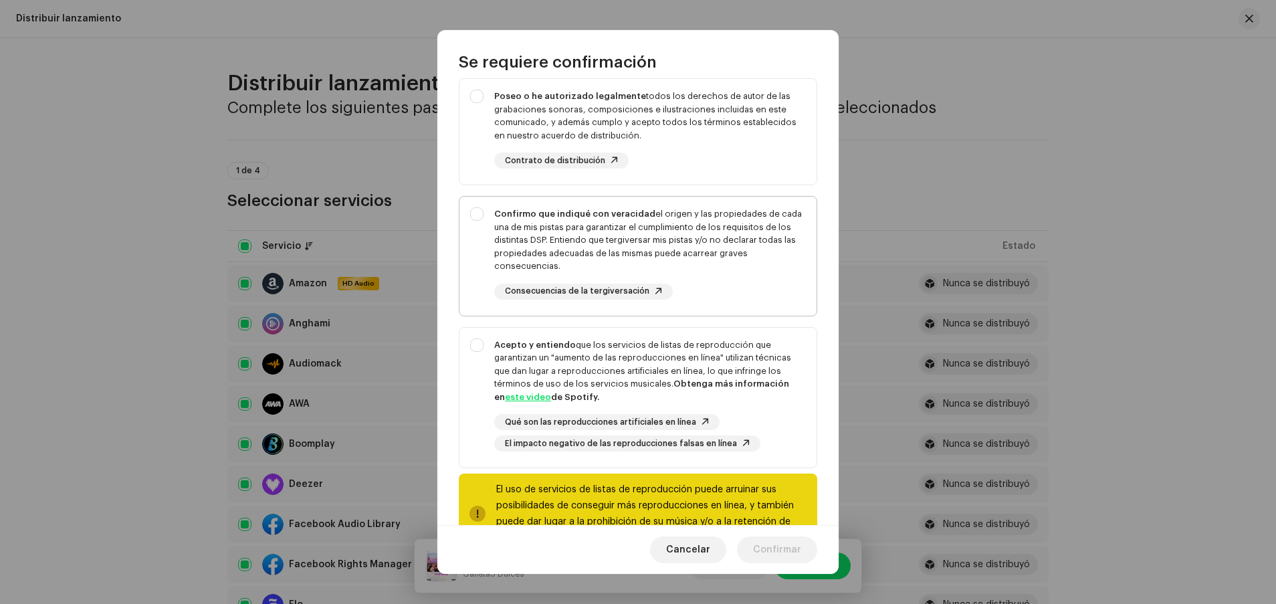
click at [622, 366] on div "Acepto y entiendo que los servicios de listas de reproducción que garantizan un…" at bounding box center [650, 371] width 312 height 66
checkbox input "true"
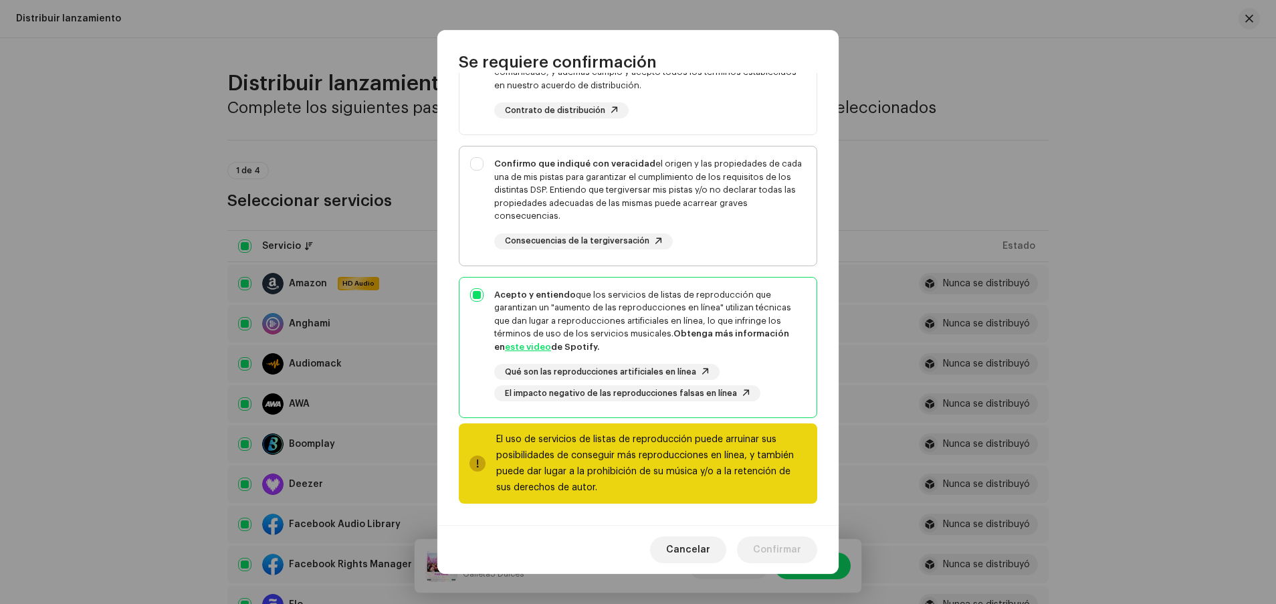
click at [654, 152] on div "Confirmo que indiqué con veracidad el origen y las propiedades de cada una de m…" at bounding box center [637, 203] width 357 height 114
checkbox input "true"
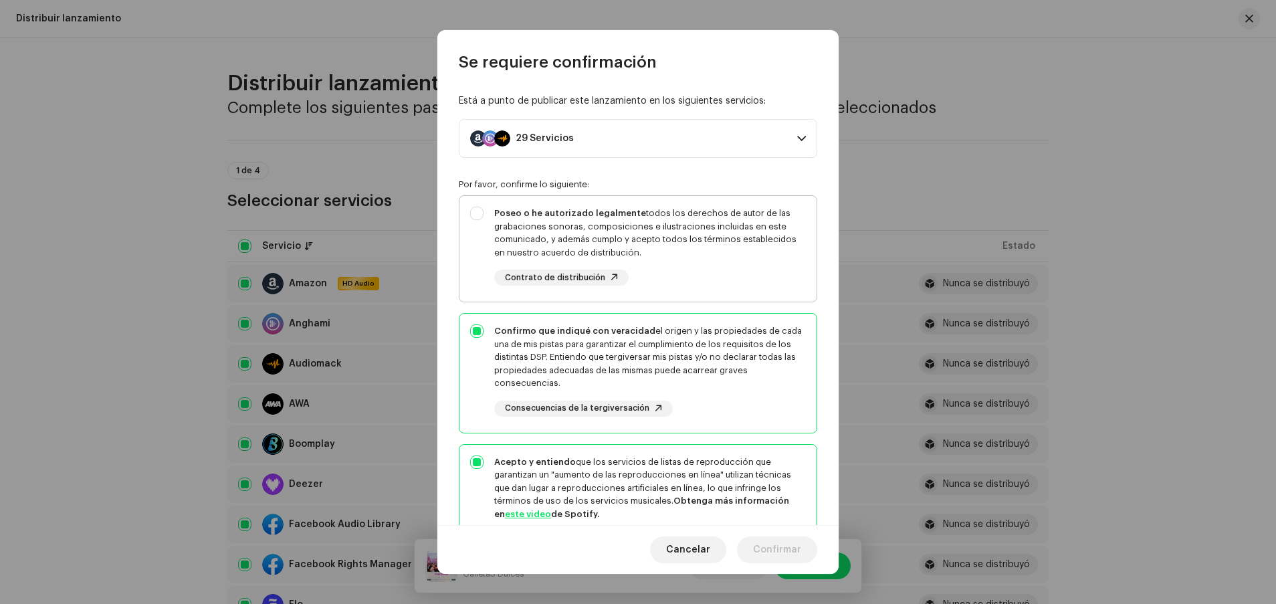
click at [651, 247] on div "Poseo o he autorizado legalmente todos los derechos de autor de las grabaciones…" at bounding box center [650, 233] width 312 height 52
checkbox input "true"
click at [675, 549] on button "Confirmar" at bounding box center [777, 549] width 80 height 27
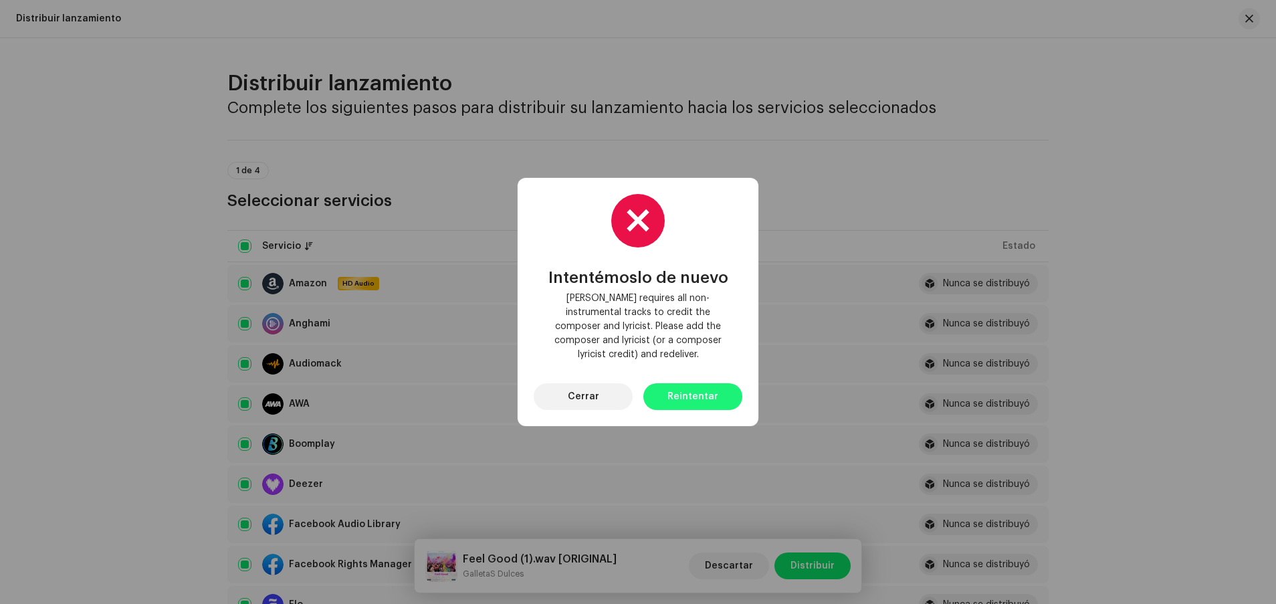
click at [675, 384] on span "Reintentar" at bounding box center [692, 396] width 51 height 27
click at [675, 387] on span "Reintentar" at bounding box center [692, 396] width 51 height 27
click at [643, 318] on span "[PERSON_NAME] requires all non-instrumental tracks to credit the composer and l…" at bounding box center [637, 326] width 187 height 70
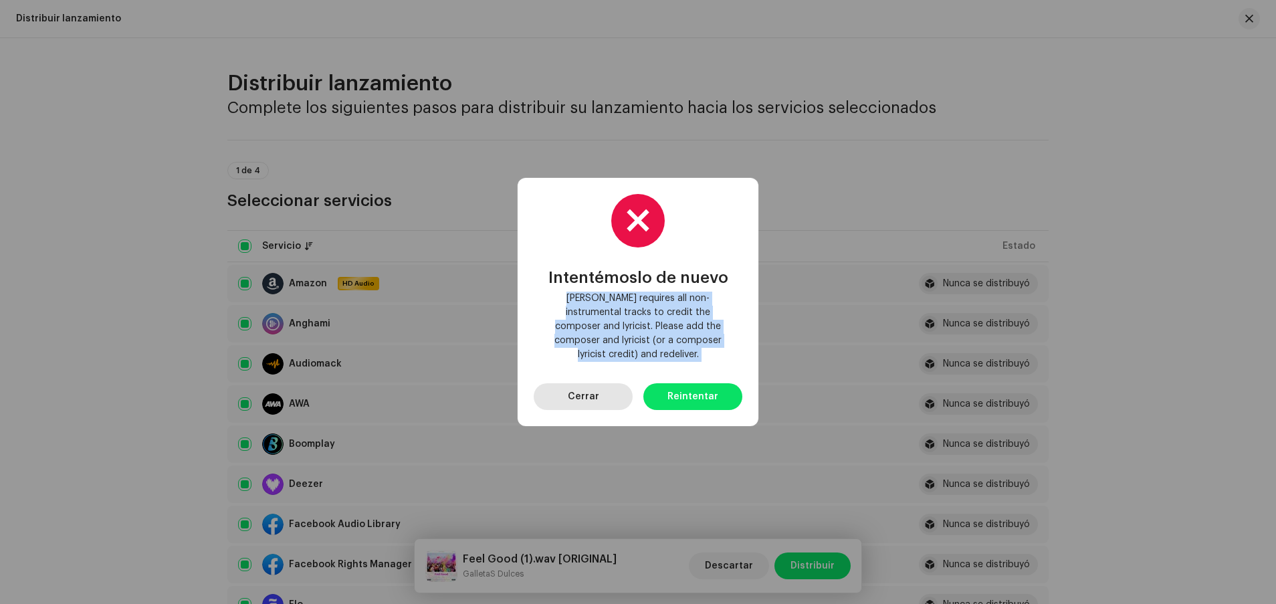
click at [603, 389] on button "Cerrar" at bounding box center [583, 396] width 99 height 27
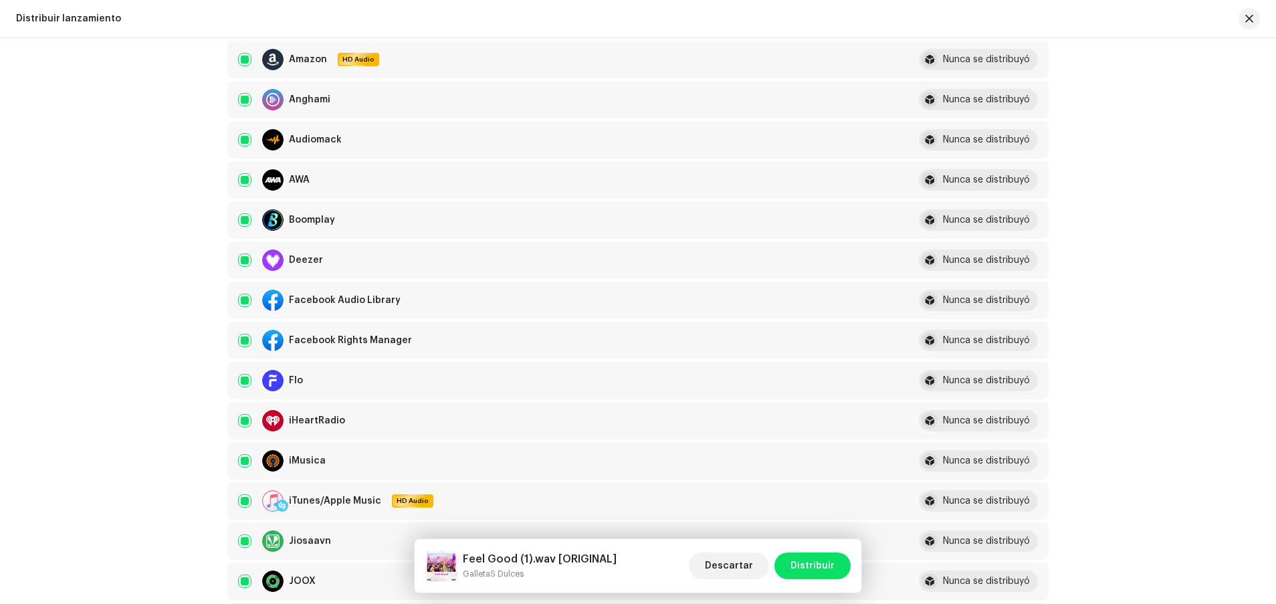
scroll to position [368, 0]
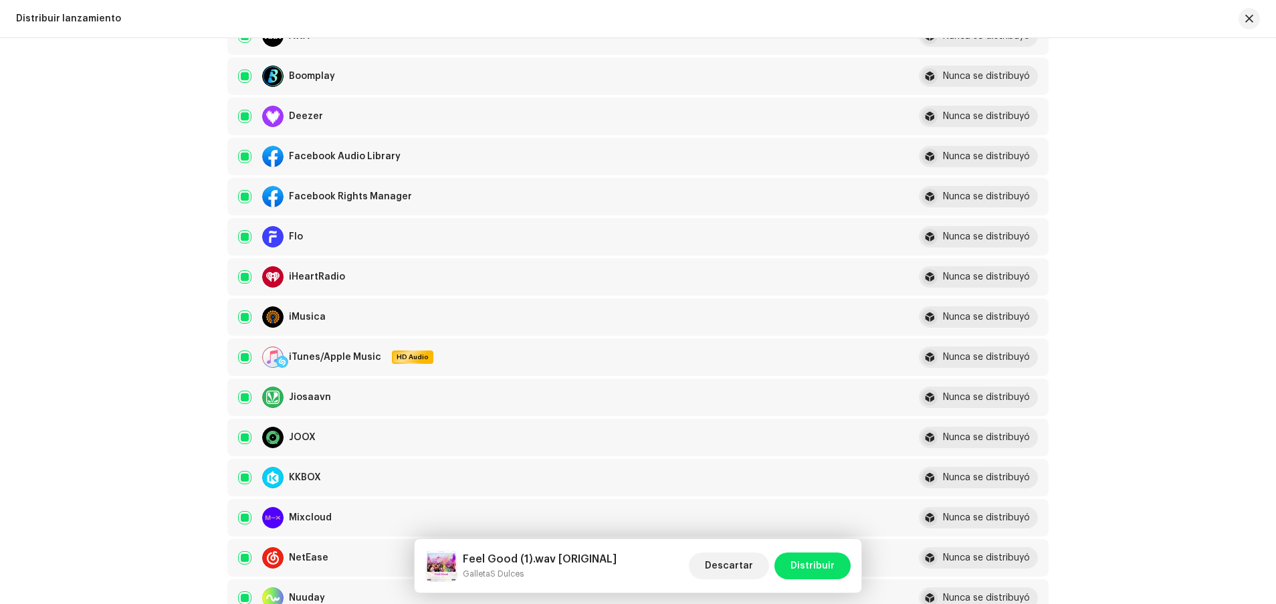
click at [255, 121] on div "Deezer" at bounding box center [567, 116] width 659 height 21
click at [241, 119] on input "checkbox" at bounding box center [244, 116] width 13 height 13
checkbox input "false"
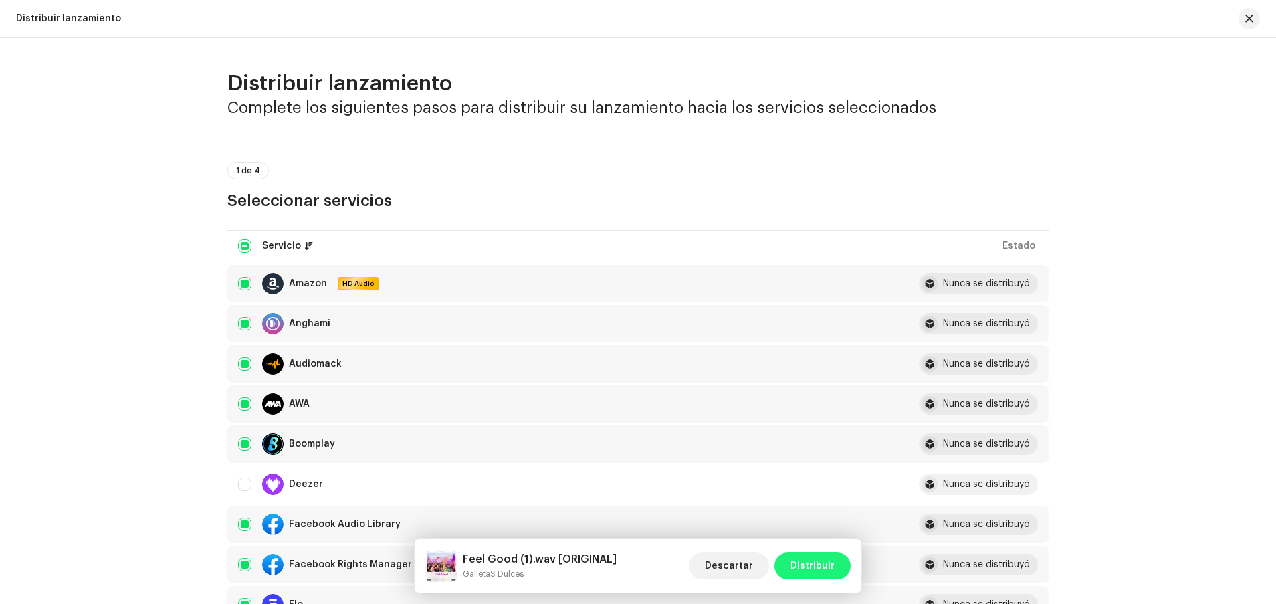
click at [675, 570] on button "Distribuir" at bounding box center [812, 565] width 76 height 27
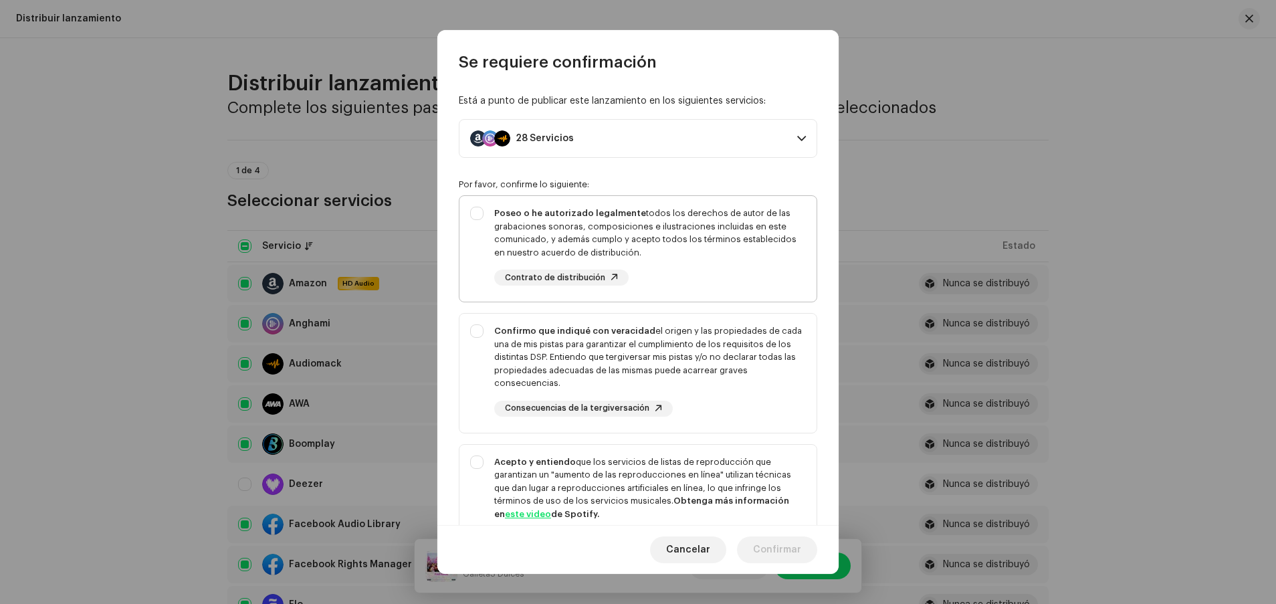
click at [554, 237] on div "Poseo o he autorizado legalmente todos los derechos de autor de las grabaciones…" at bounding box center [650, 233] width 312 height 52
checkbox input "true"
click at [553, 382] on div "Confirmo que indiqué con veracidad el origen y las propiedades de cada una de m…" at bounding box center [650, 357] width 312 height 66
checkbox input "true"
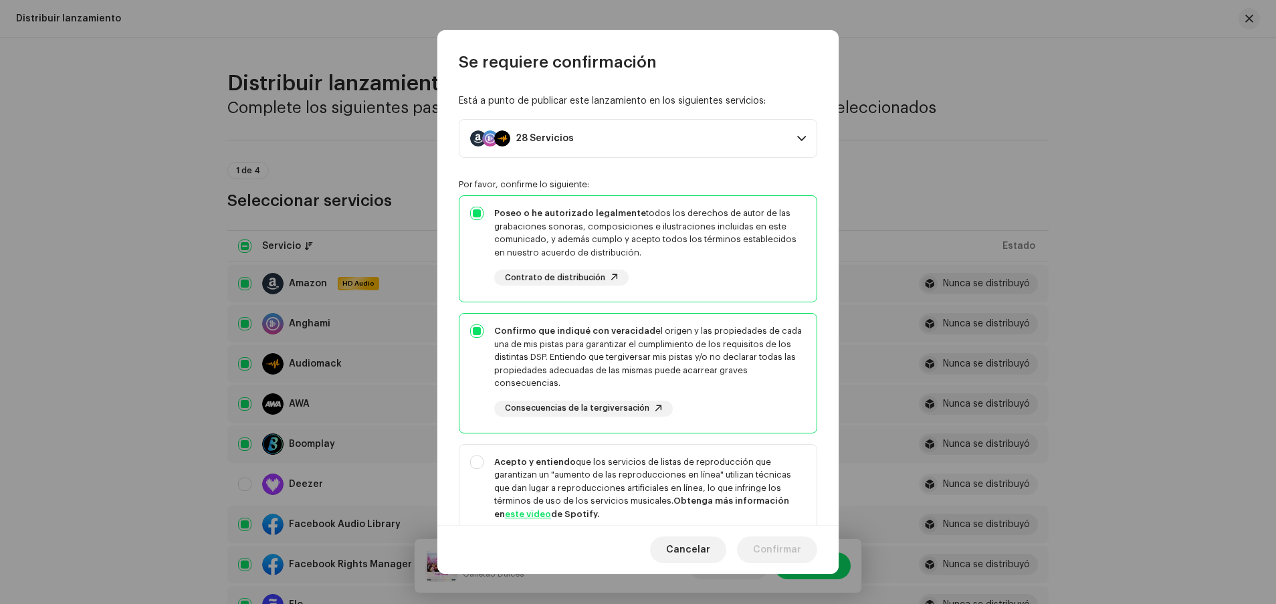
scroll to position [167, 0]
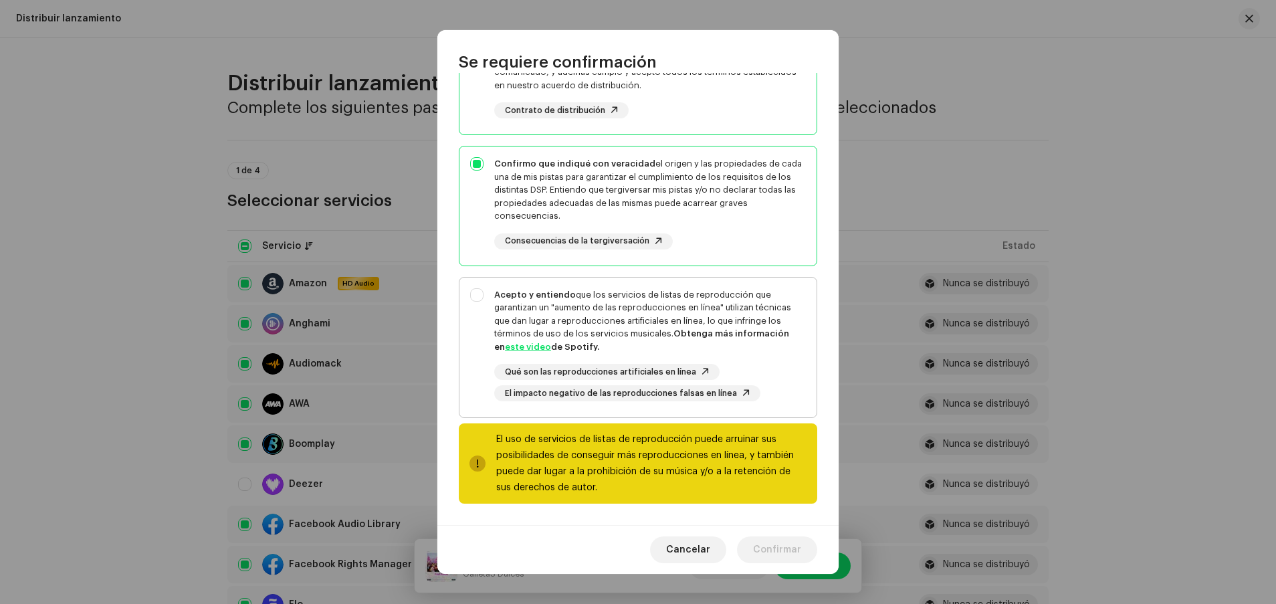
click at [557, 331] on div "Acepto y entiendo que los servicios de listas de reproducción que garantizan un…" at bounding box center [650, 321] width 312 height 66
checkbox input "true"
click at [675, 544] on span "Confirmar" at bounding box center [777, 549] width 48 height 27
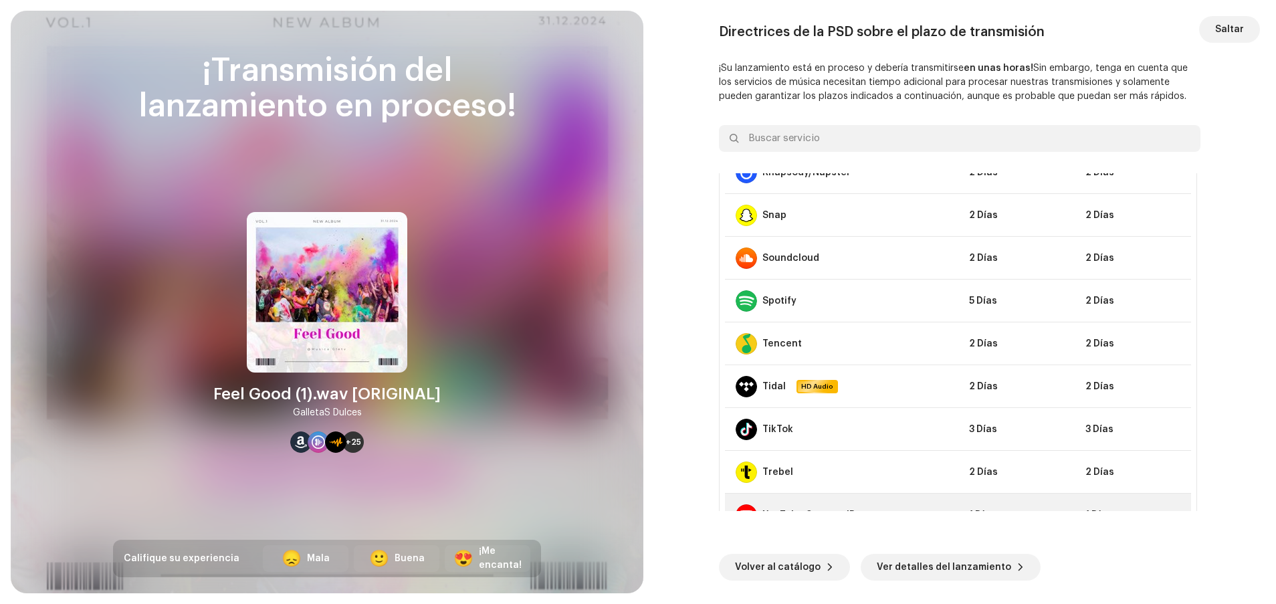
scroll to position [909, 0]
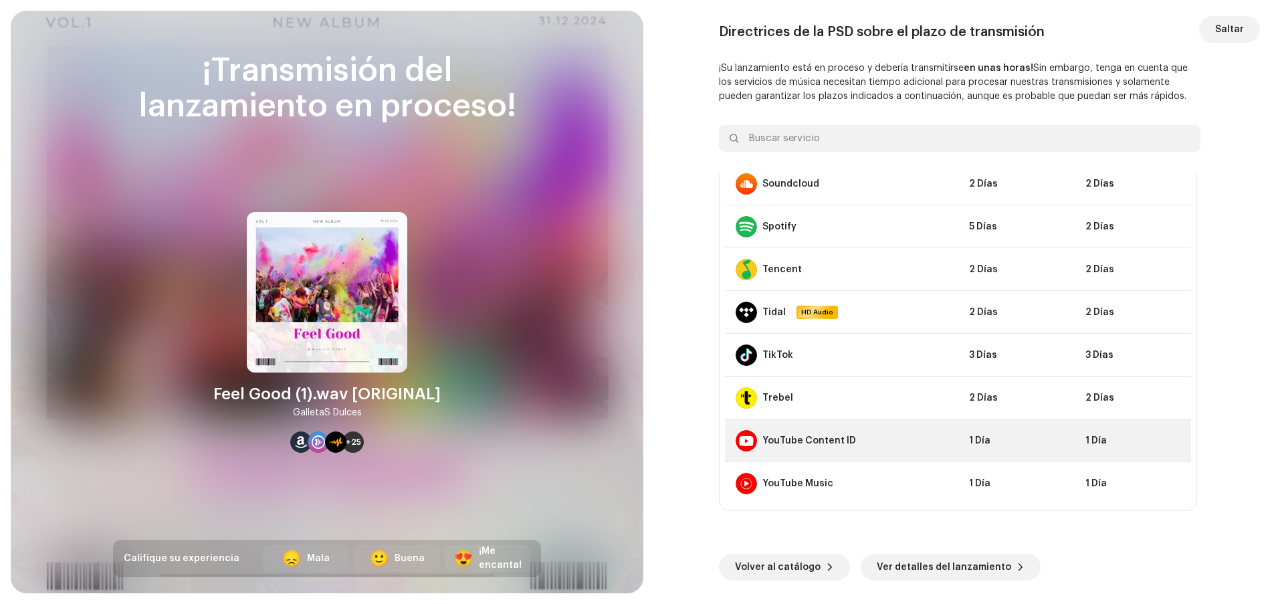
click at [675, 443] on td "1 Día" at bounding box center [1016, 440] width 116 height 43
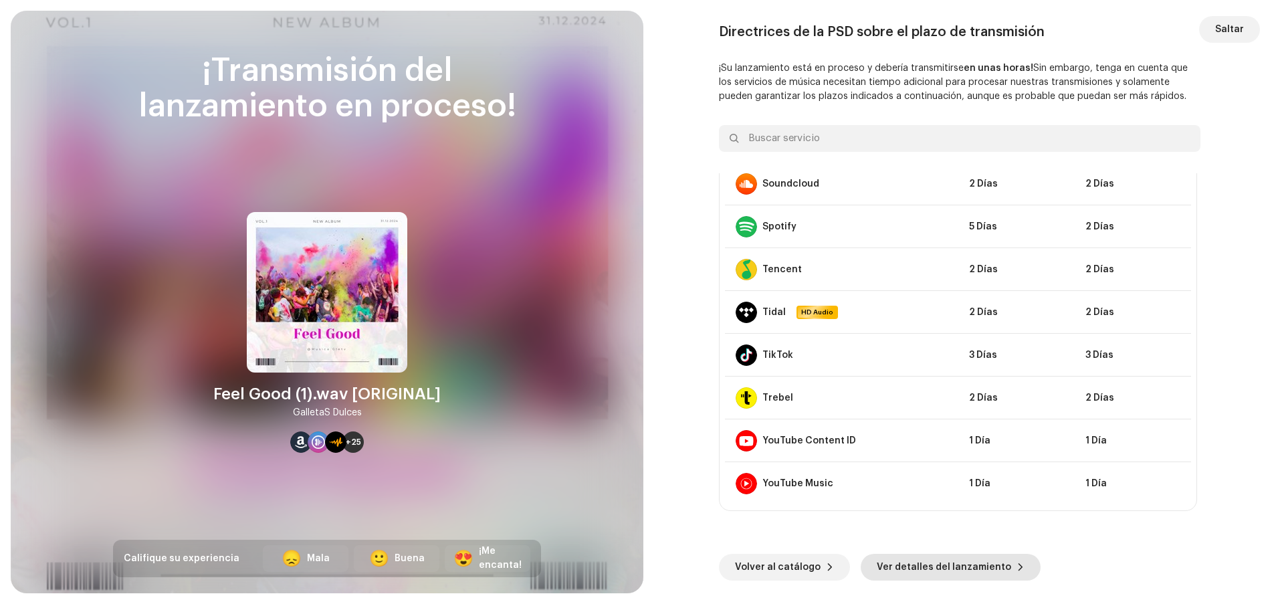
click at [675, 566] on span "Ver detalles del lanzamiento" at bounding box center [943, 567] width 134 height 27
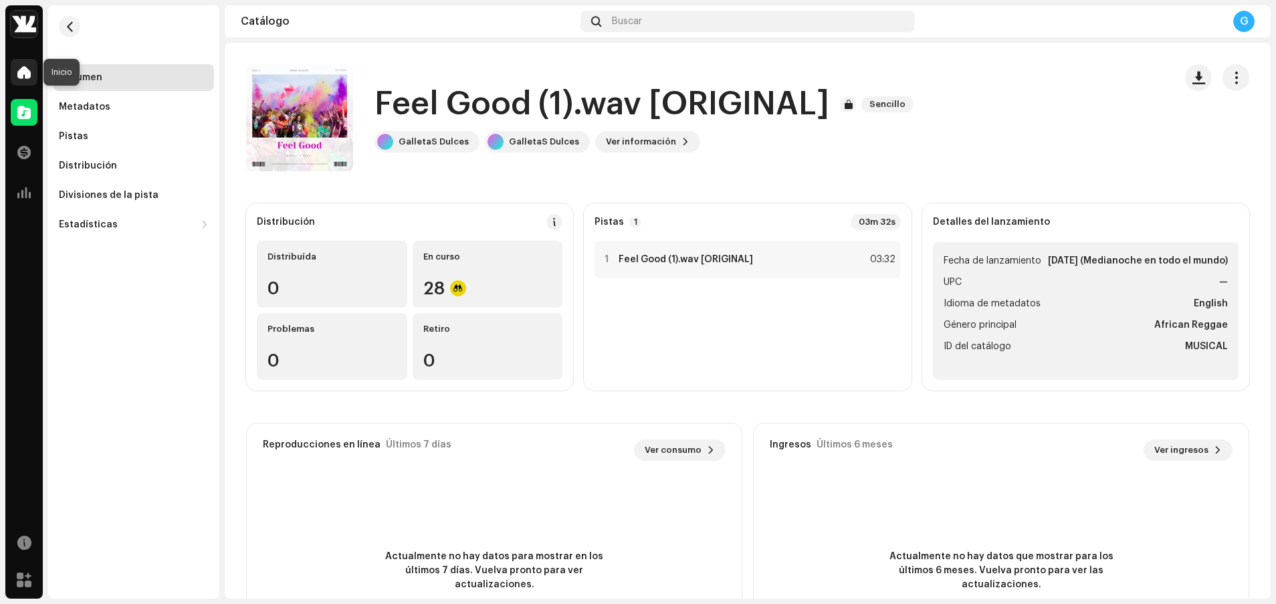
click at [23, 60] on div at bounding box center [24, 72] width 27 height 27
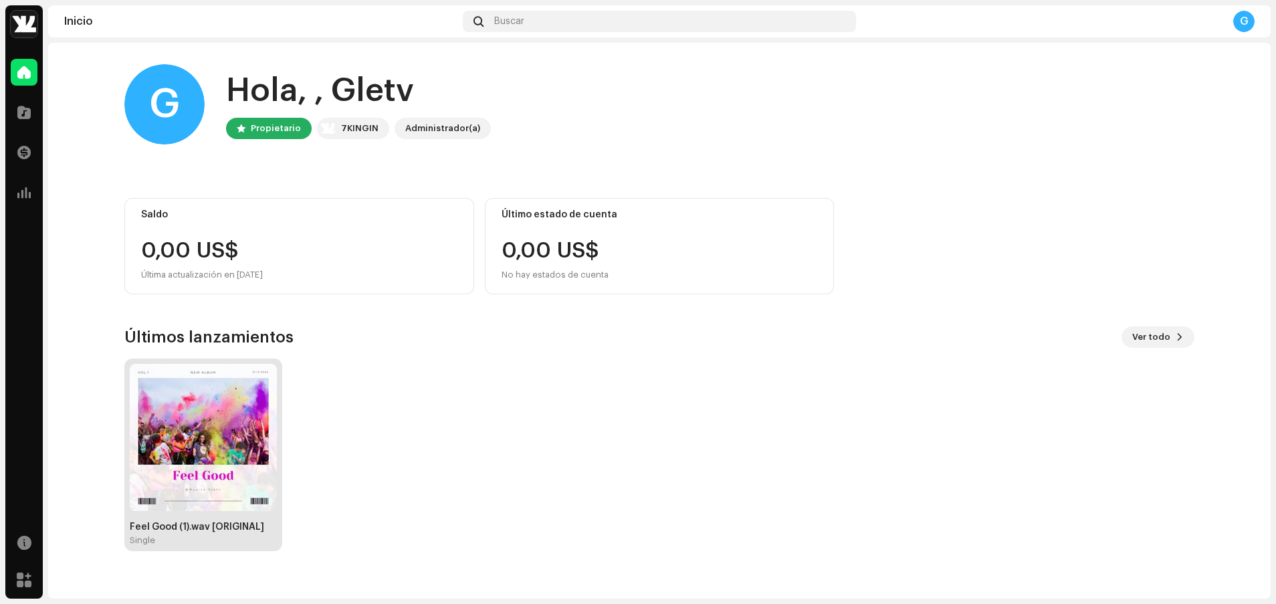
click at [170, 438] on img at bounding box center [203, 437] width 147 height 147
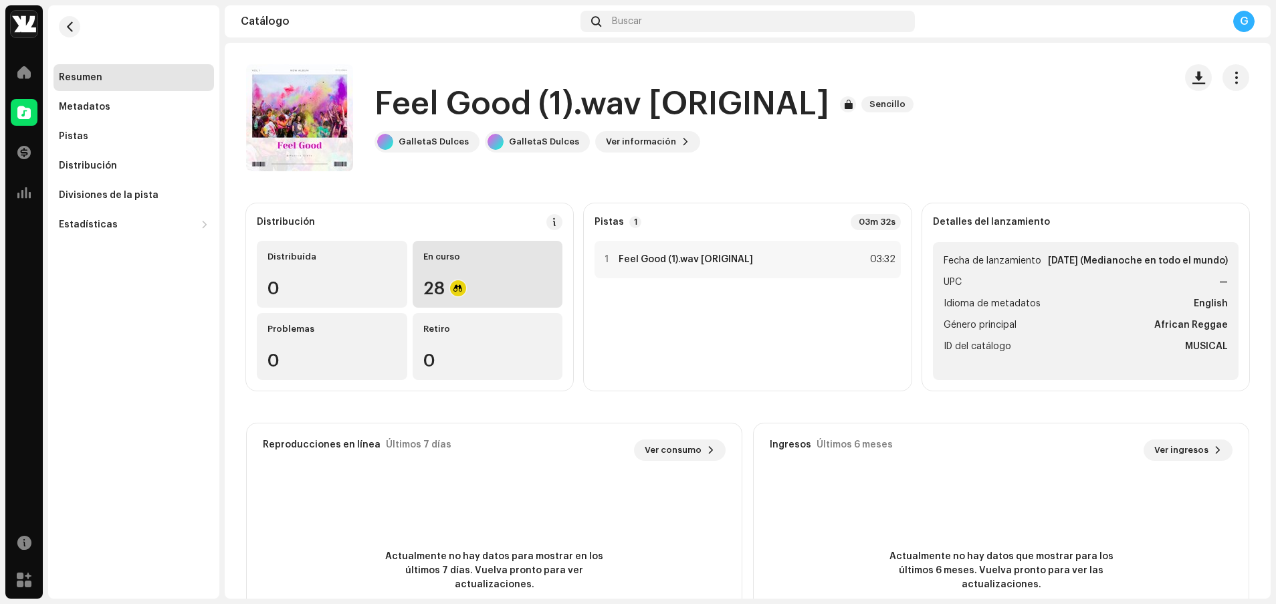
click at [423, 284] on div "28" at bounding box center [487, 287] width 129 height 17
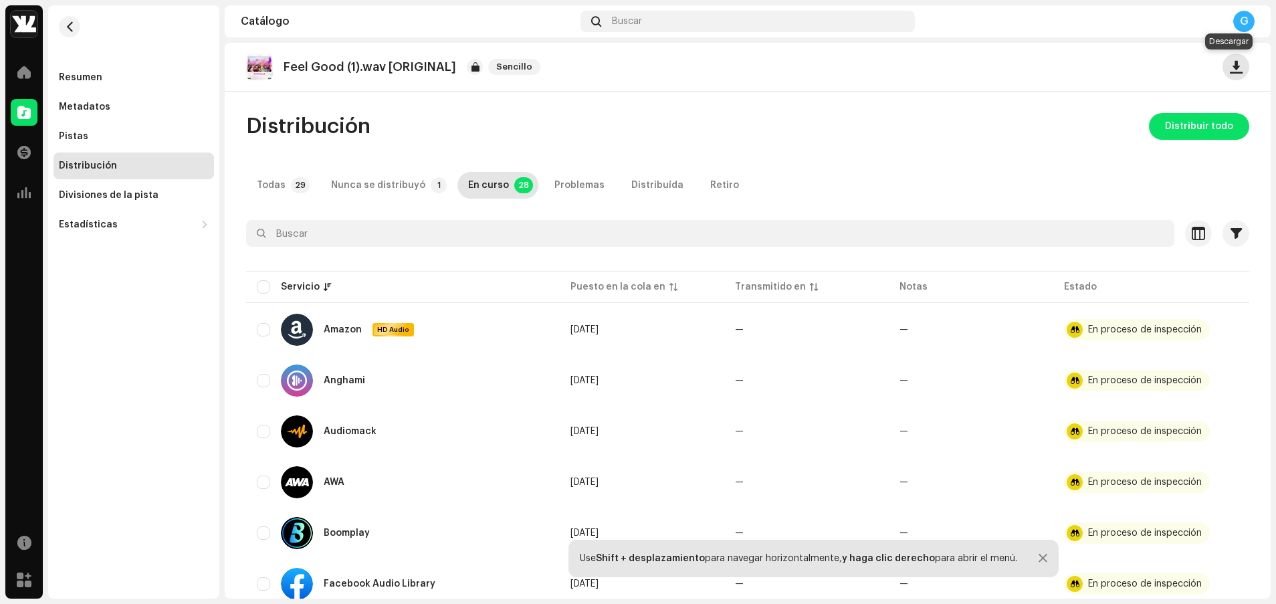
click at [675, 66] on span "button" at bounding box center [1235, 67] width 13 height 11
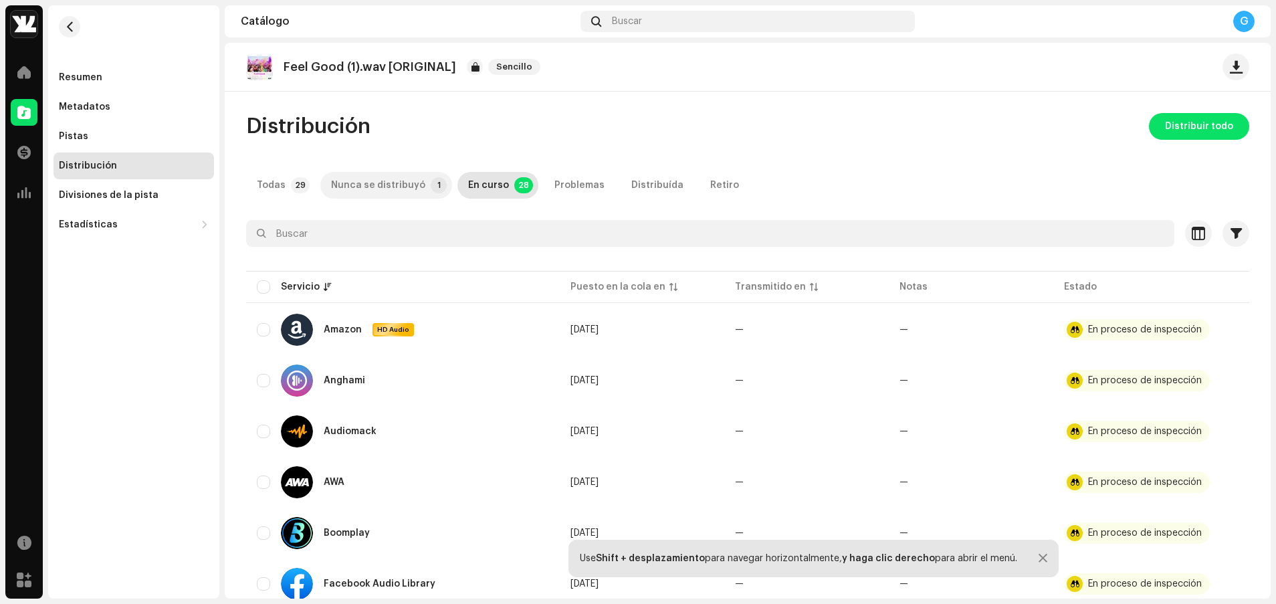
click at [376, 189] on div "Nunca se distribuyó" at bounding box center [378, 185] width 94 height 27
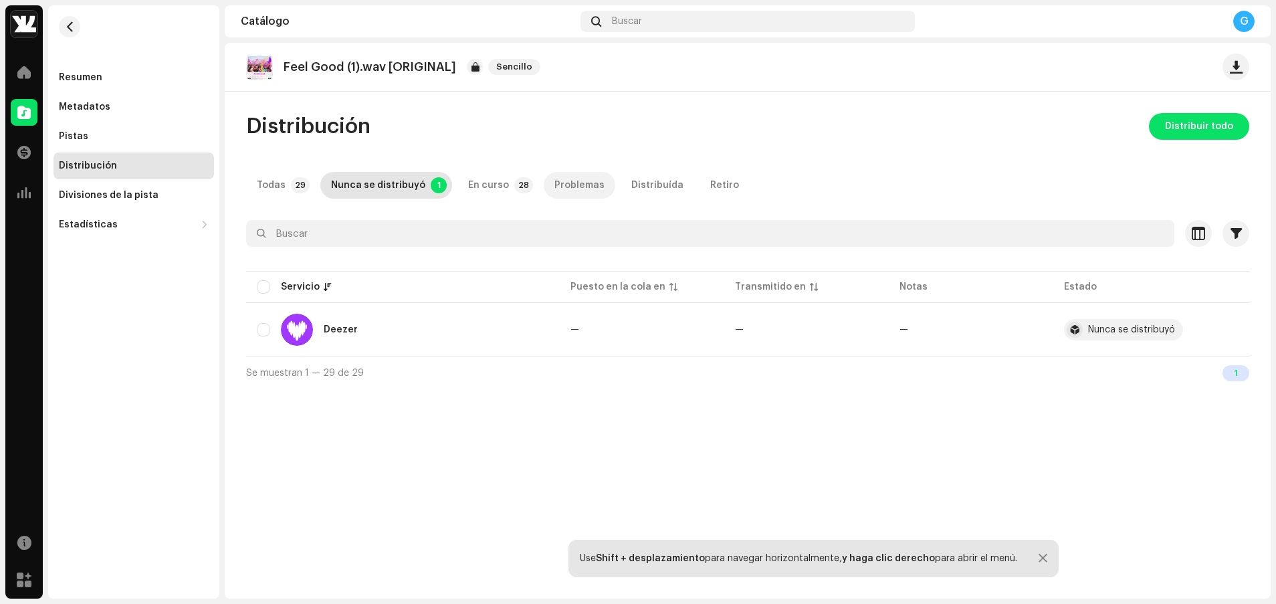
click at [578, 178] on div "Problemas" at bounding box center [579, 185] width 50 height 27
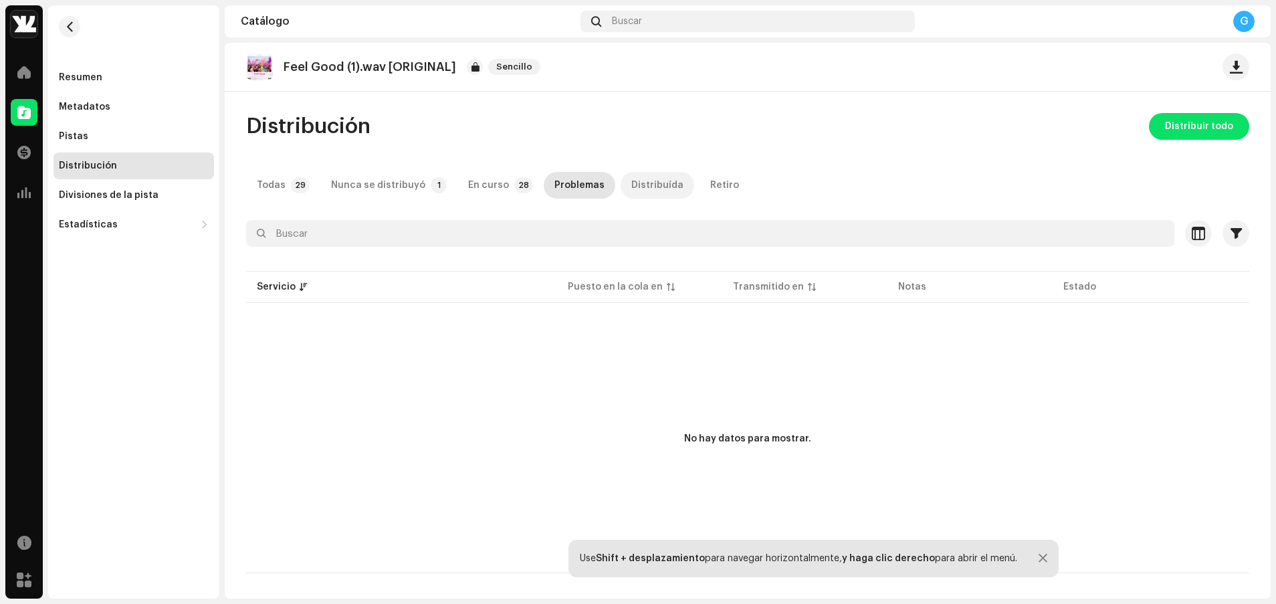
click at [631, 181] on div "Distribuída" at bounding box center [657, 185] width 52 height 27
click at [675, 184] on div "Retiro" at bounding box center [724, 185] width 29 height 27
click at [300, 179] on p-badge "29" at bounding box center [300, 185] width 19 height 16
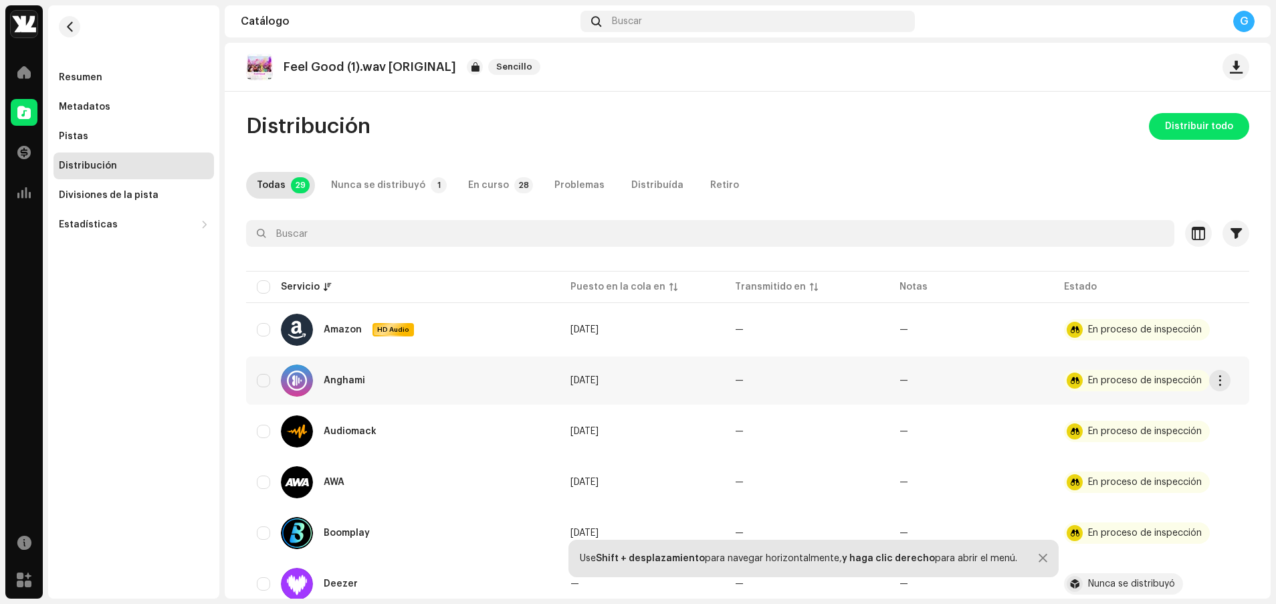
scroll to position [1216, 0]
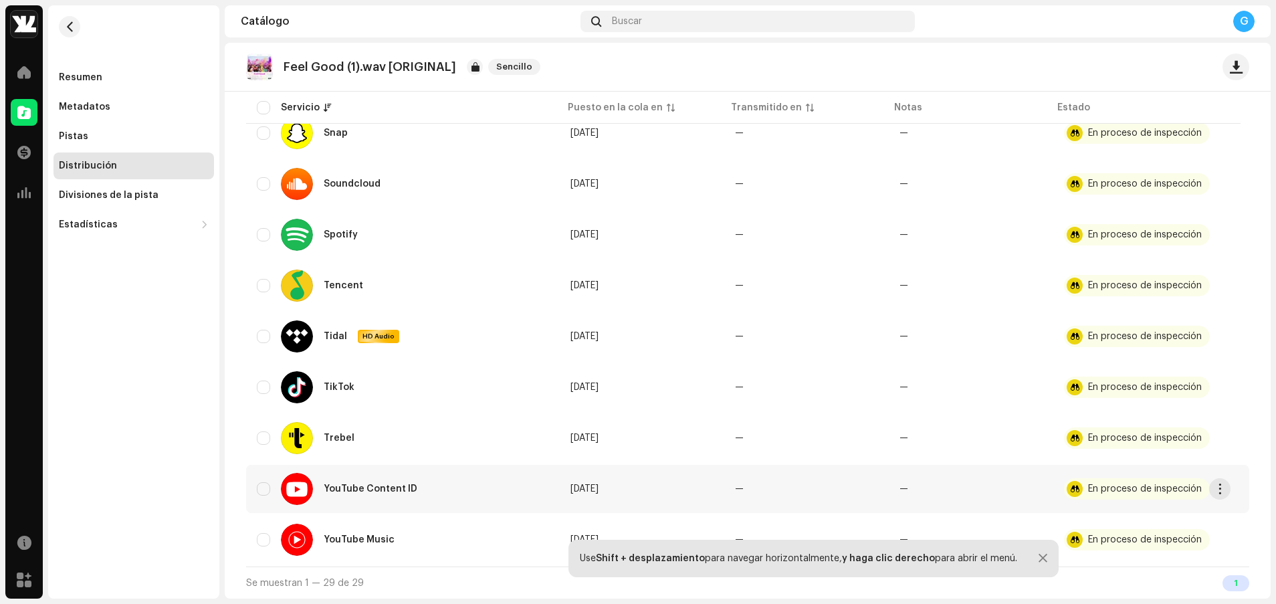
click at [416, 473] on div "YouTube Content ID" at bounding box center [354, 489] width 147 height 32
click at [675, 483] on span "button" at bounding box center [1220, 488] width 10 height 11
click at [675, 517] on span "Distribuir" at bounding box center [1116, 518] width 44 height 11
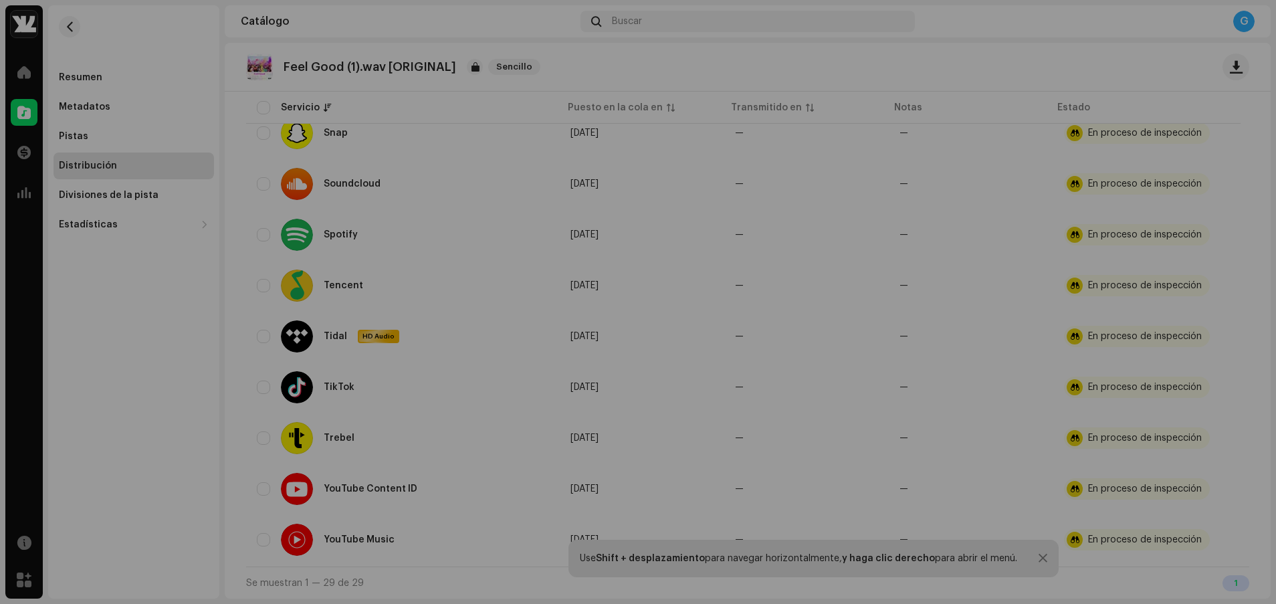
click at [675, 443] on div "No elegible para distribución Un lanzamiento que tiene el estado En proceso de …" at bounding box center [638, 302] width 1276 height 604
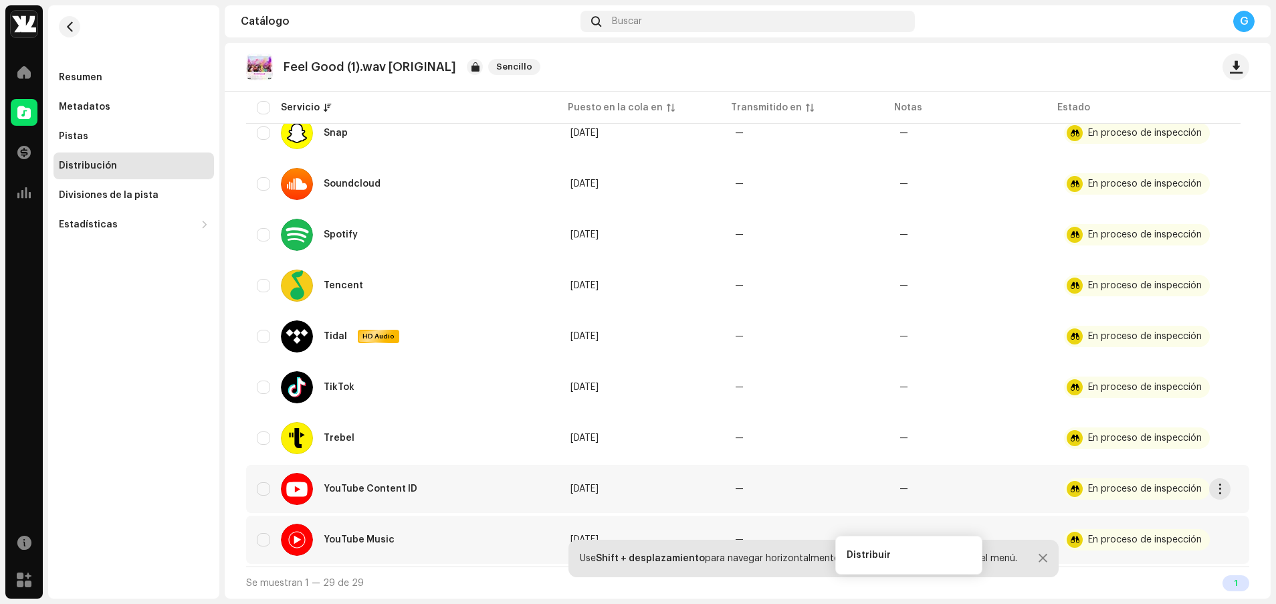
click at [675, 472] on td "—" at bounding box center [806, 489] width 164 height 48
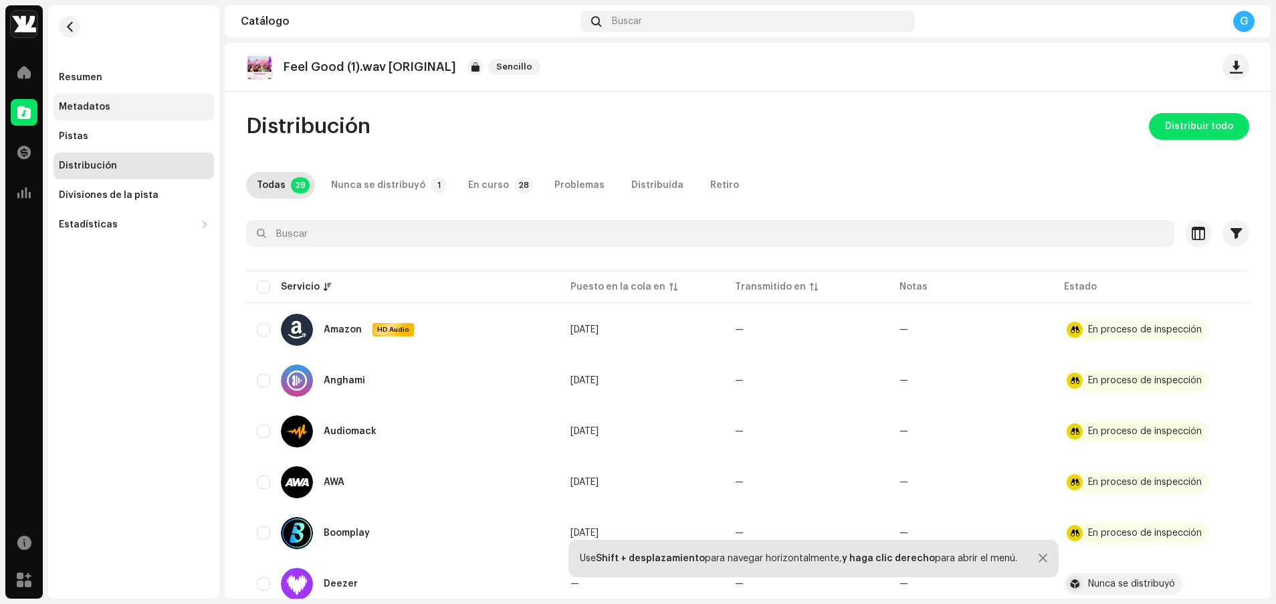
click at [54, 106] on div "Metadatos" at bounding box center [133, 107] width 160 height 27
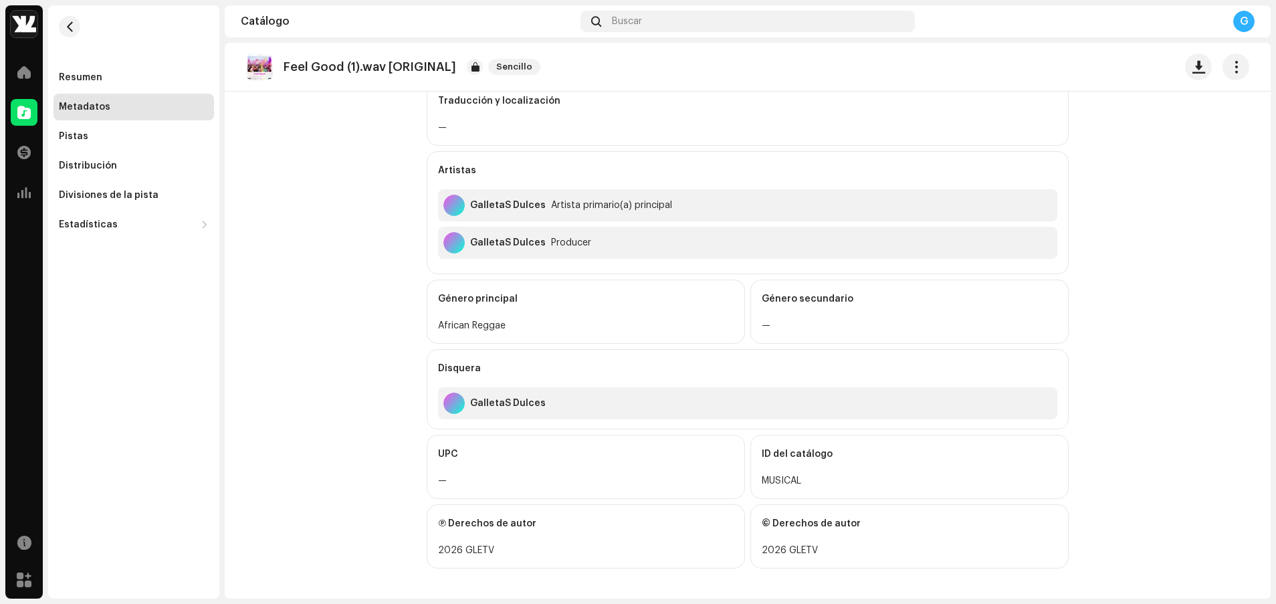
scroll to position [301, 0]
click at [63, 178] on div "Distribución" at bounding box center [133, 165] width 160 height 27
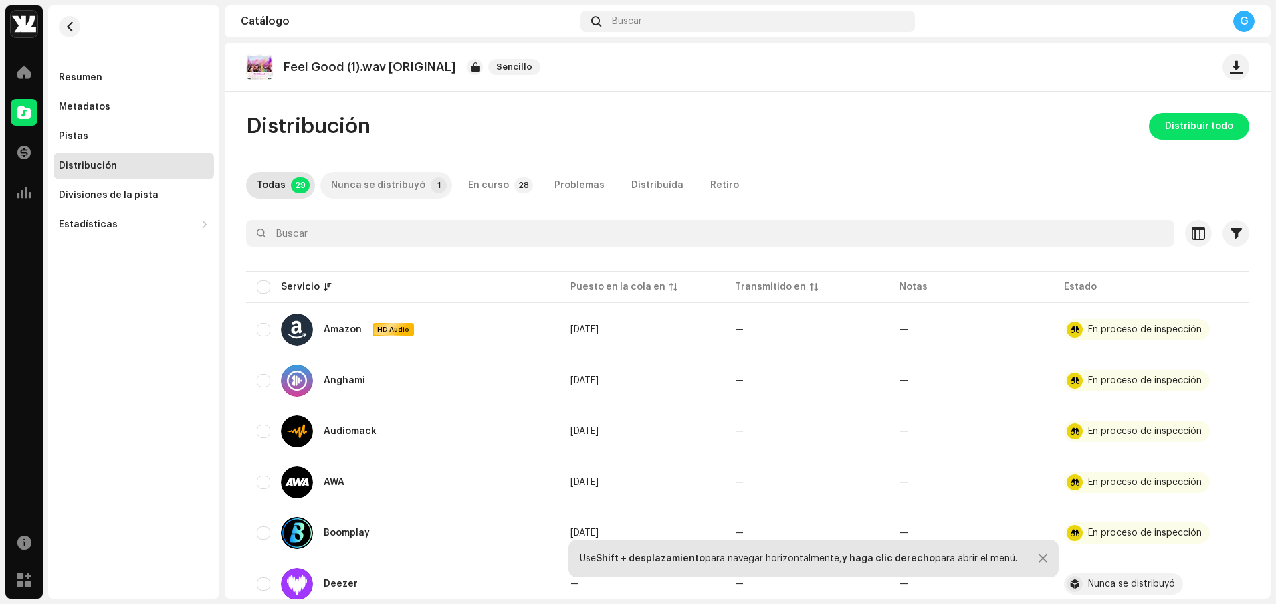
click at [431, 188] on p-badge "1" at bounding box center [439, 185] width 16 height 16
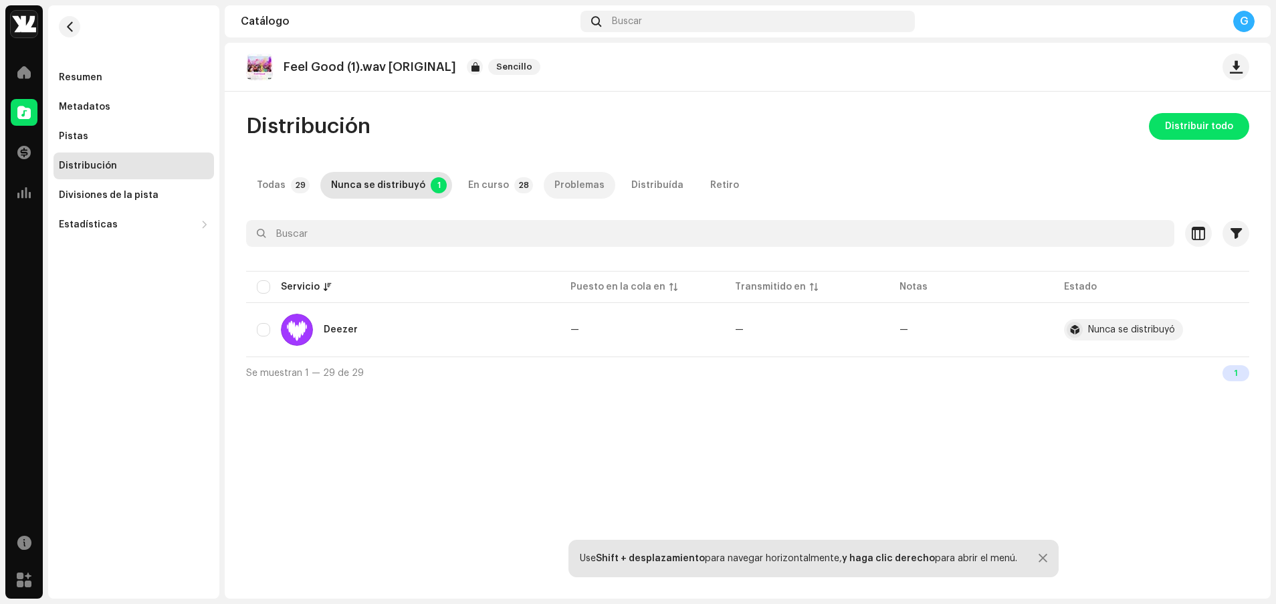
click at [590, 189] on p-tab "Problemas" at bounding box center [580, 185] width 72 height 27
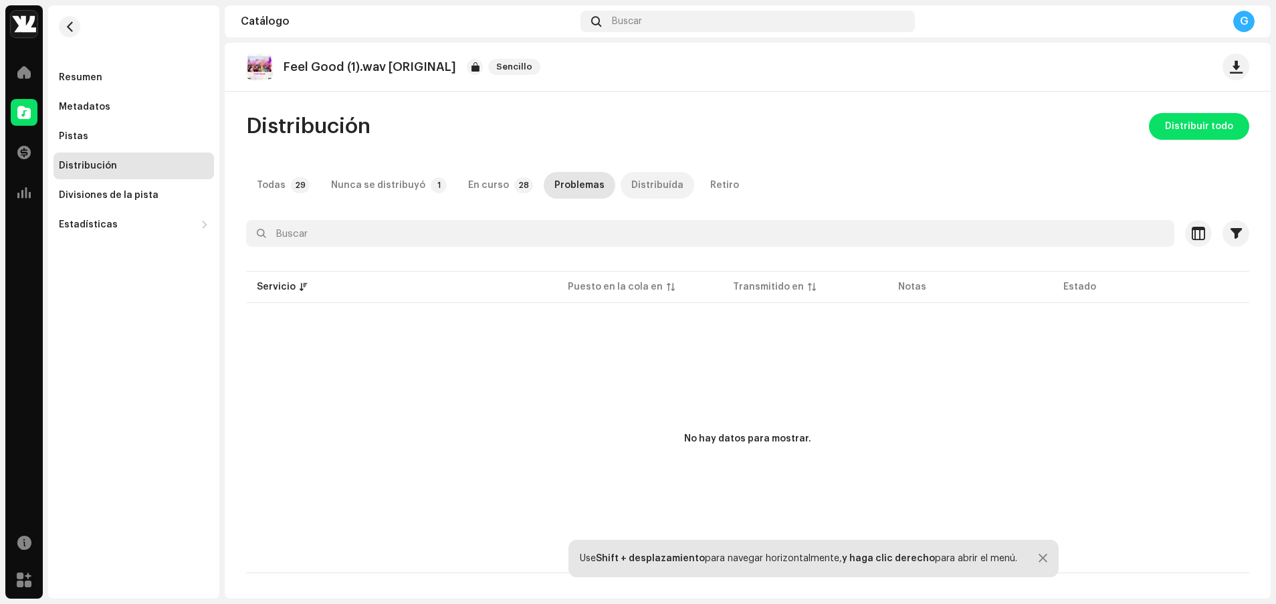
click at [655, 179] on div "Distribuída" at bounding box center [657, 185] width 52 height 27
click at [25, 82] on div at bounding box center [24, 72] width 27 height 27
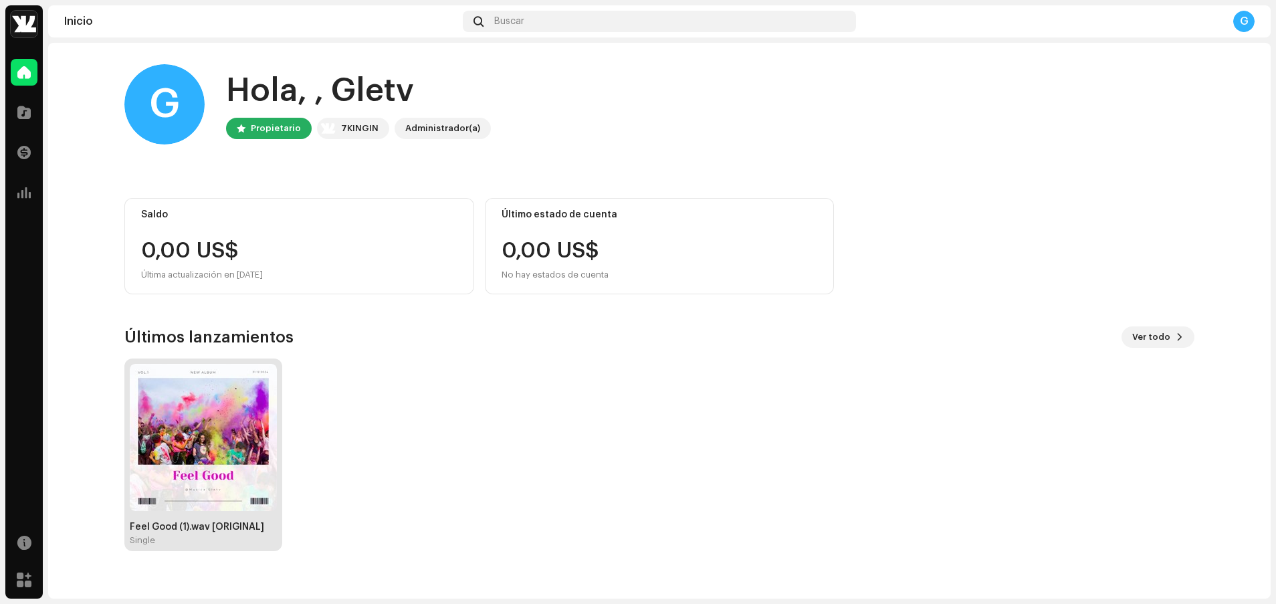
click at [271, 519] on div "Feel Good (1).wav [ORIGINAL] Single" at bounding box center [203, 455] width 147 height 182
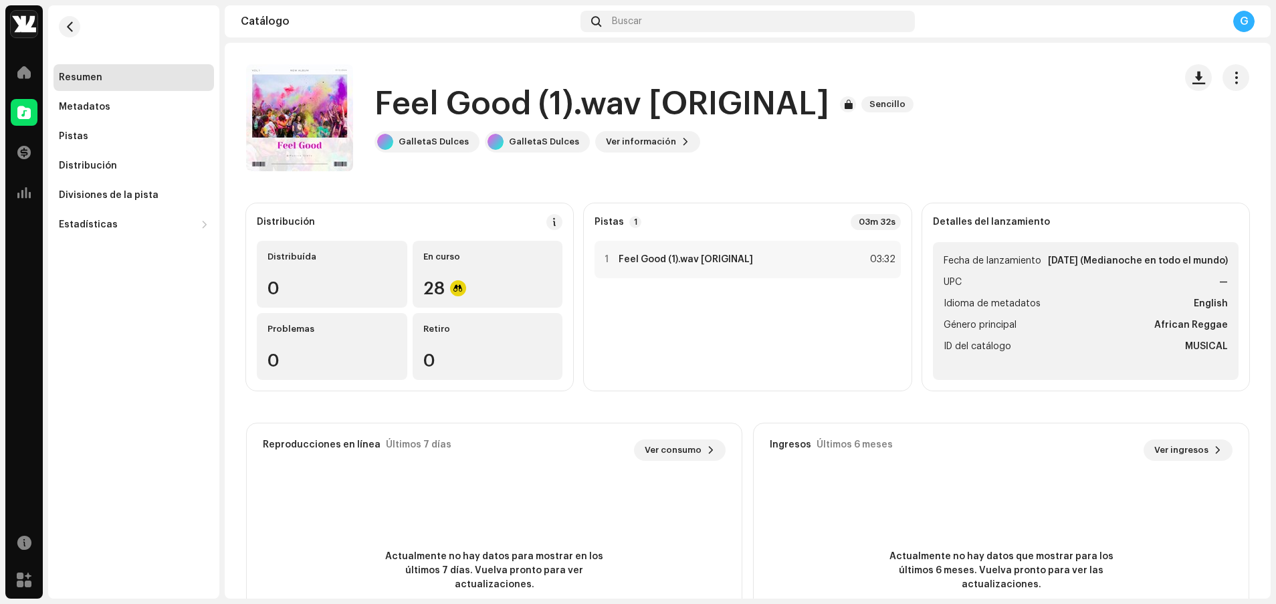
click at [675, 253] on strong "[DATE] (Medianoche en todo el mundo)" at bounding box center [1138, 261] width 180 height 16
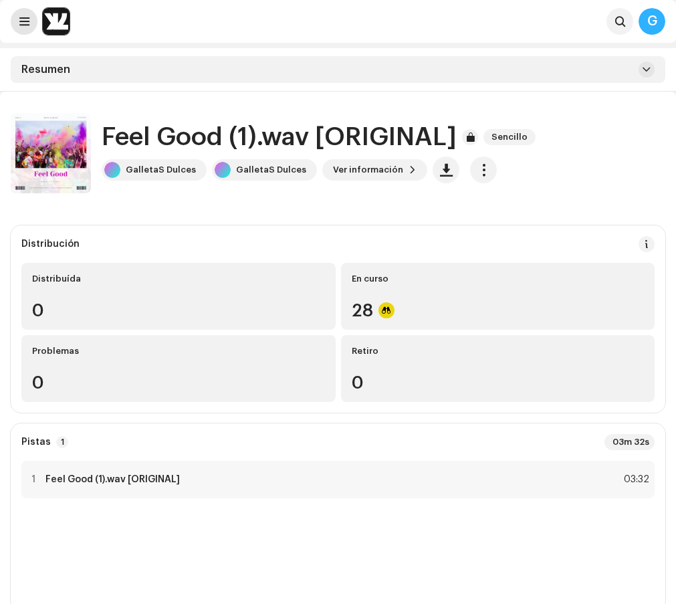
click at [15, 19] on button at bounding box center [24, 21] width 27 height 27
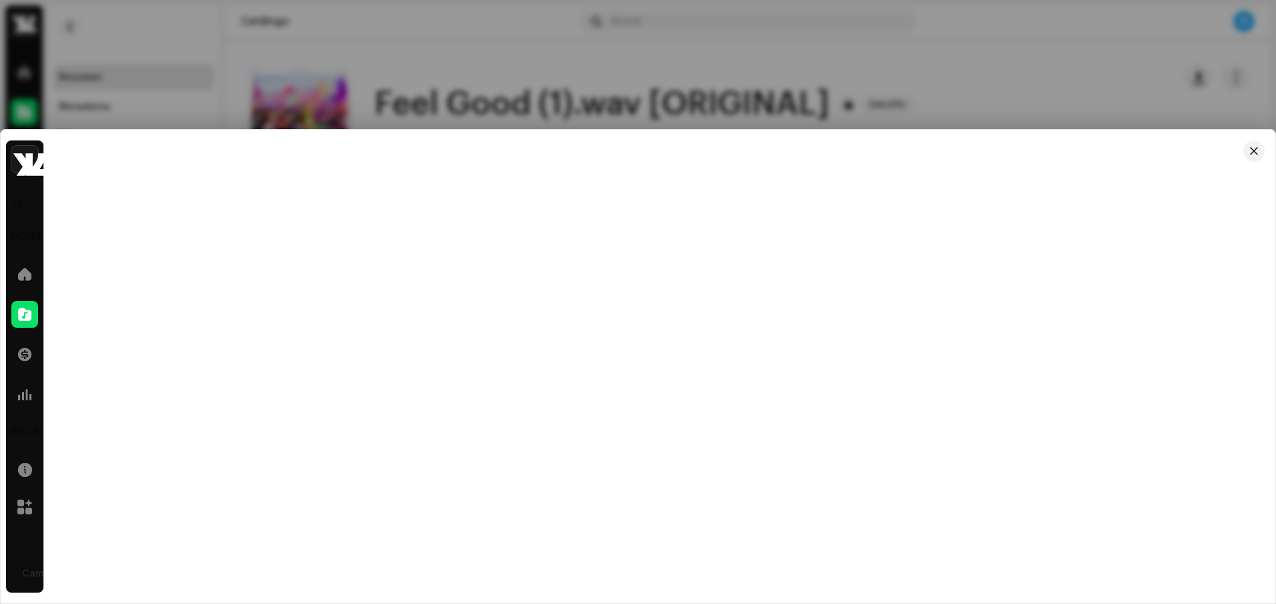
click at [675, 68] on div at bounding box center [638, 302] width 1276 height 604
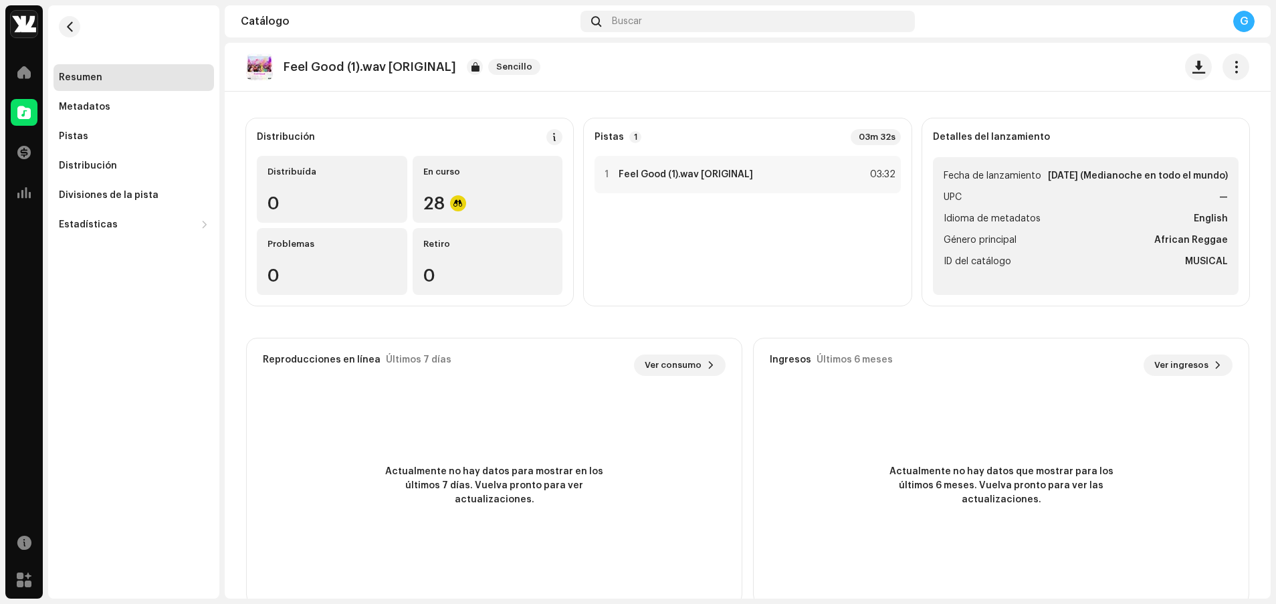
scroll to position [113, 0]
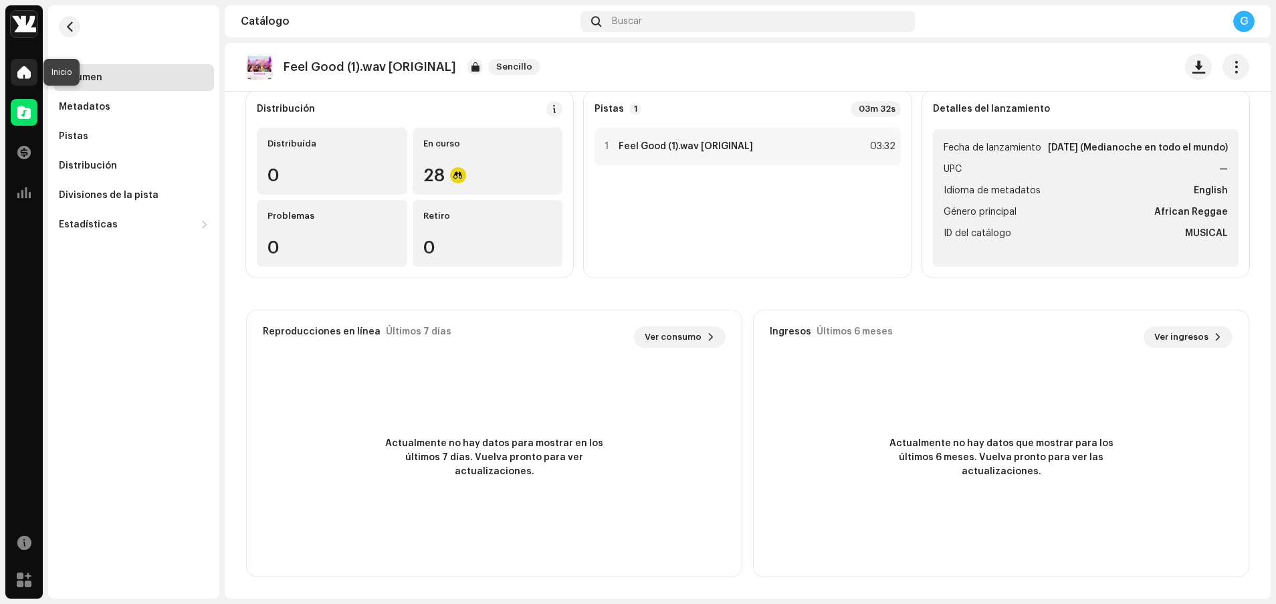
click at [19, 70] on span at bounding box center [23, 72] width 13 height 11
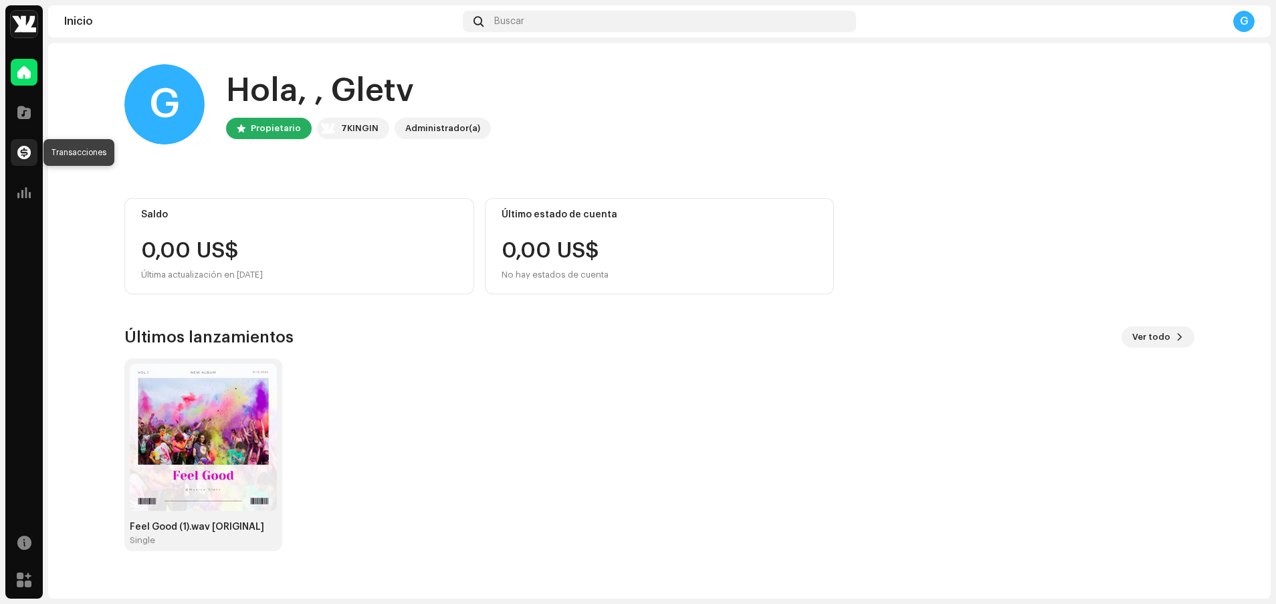
click at [22, 156] on span at bounding box center [23, 152] width 13 height 11
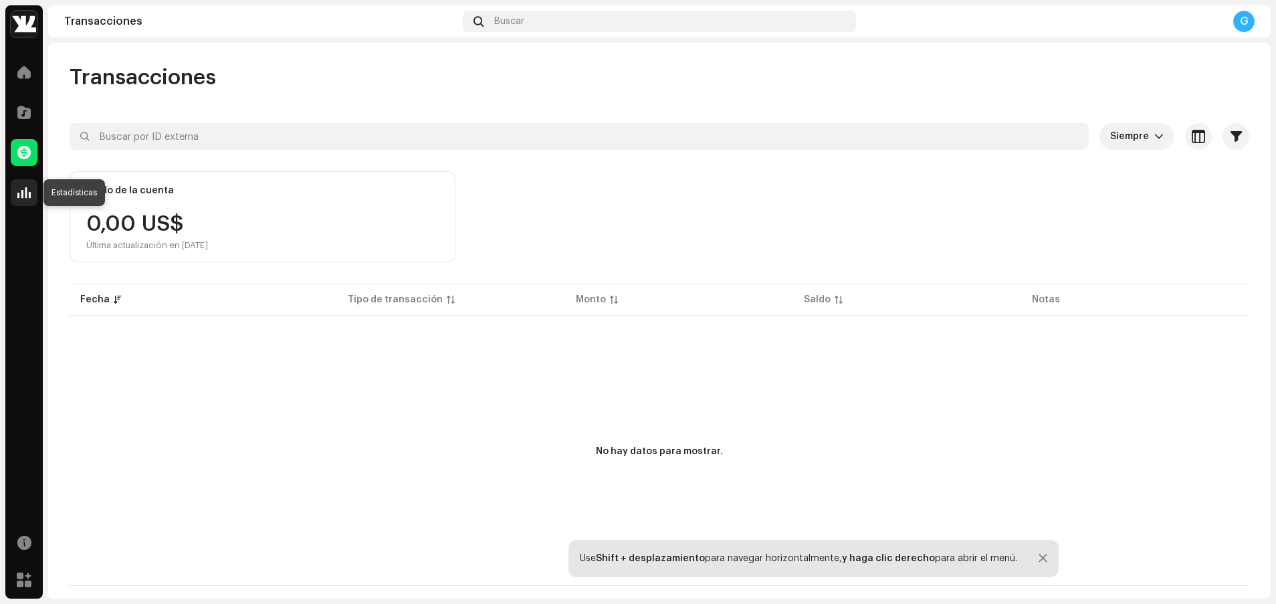
click at [15, 187] on div at bounding box center [24, 192] width 27 height 27
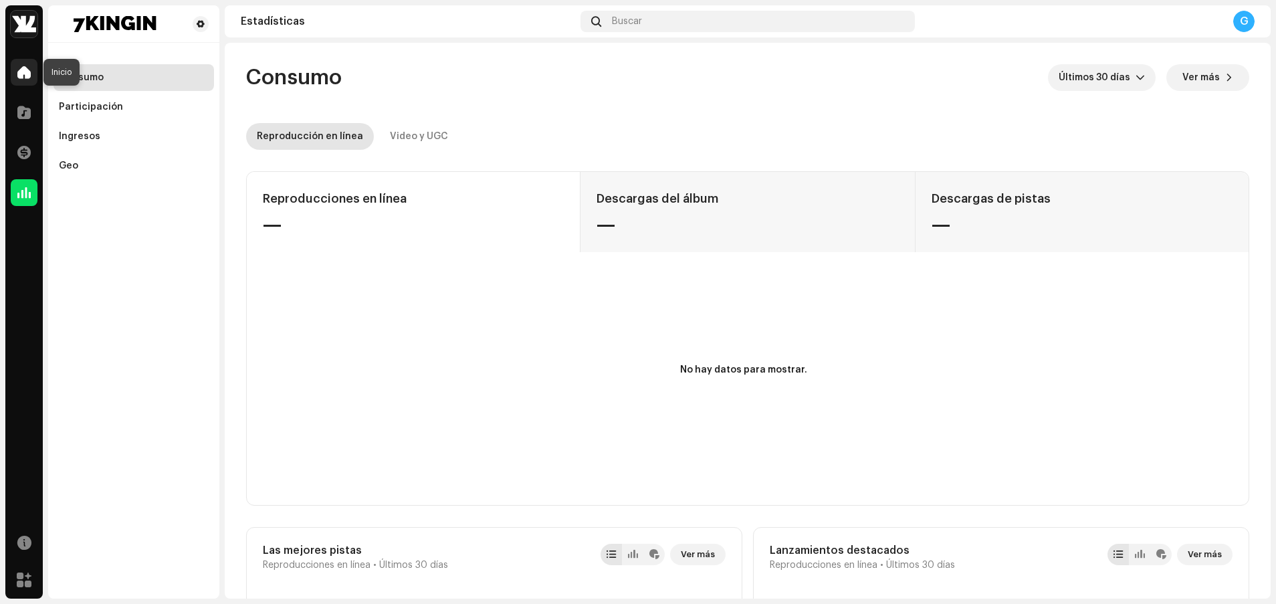
click at [32, 58] on div "Inicio" at bounding box center [23, 71] width 37 height 37
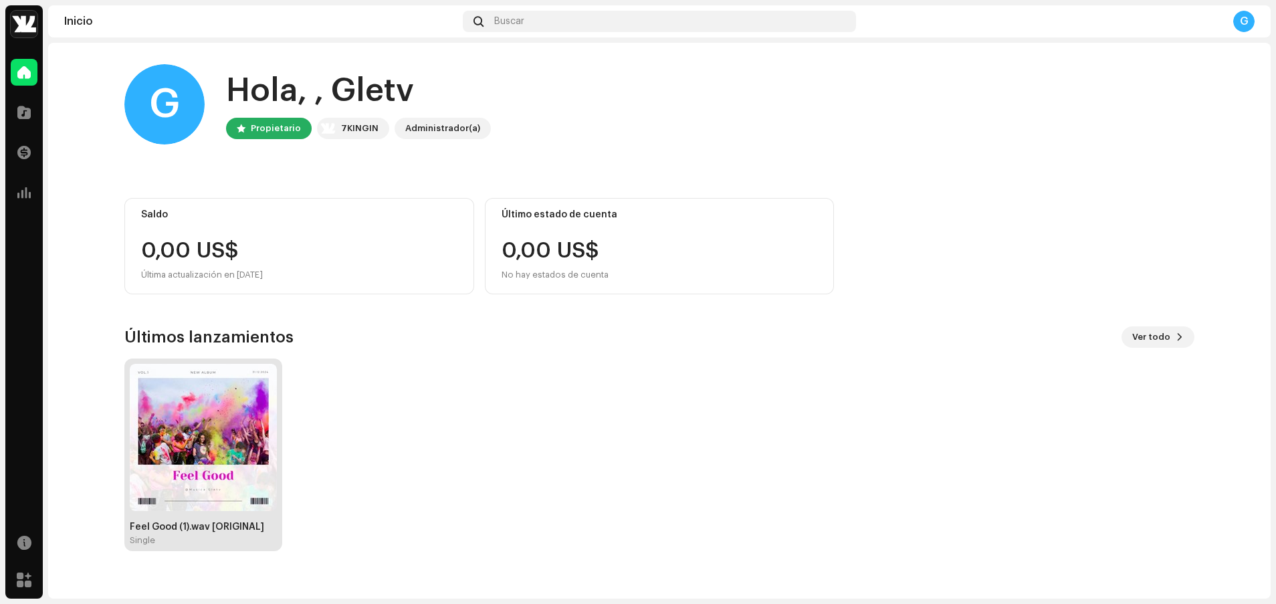
click at [159, 451] on img at bounding box center [203, 437] width 147 height 147
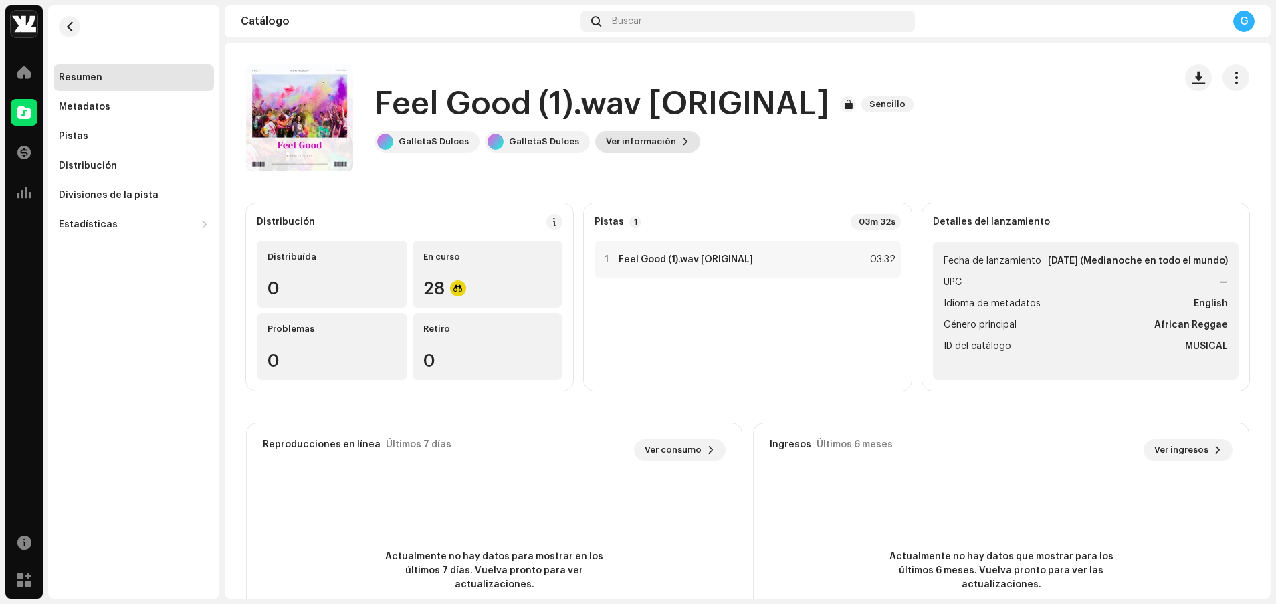
click at [613, 137] on span "Ver información" at bounding box center [641, 141] width 70 height 27
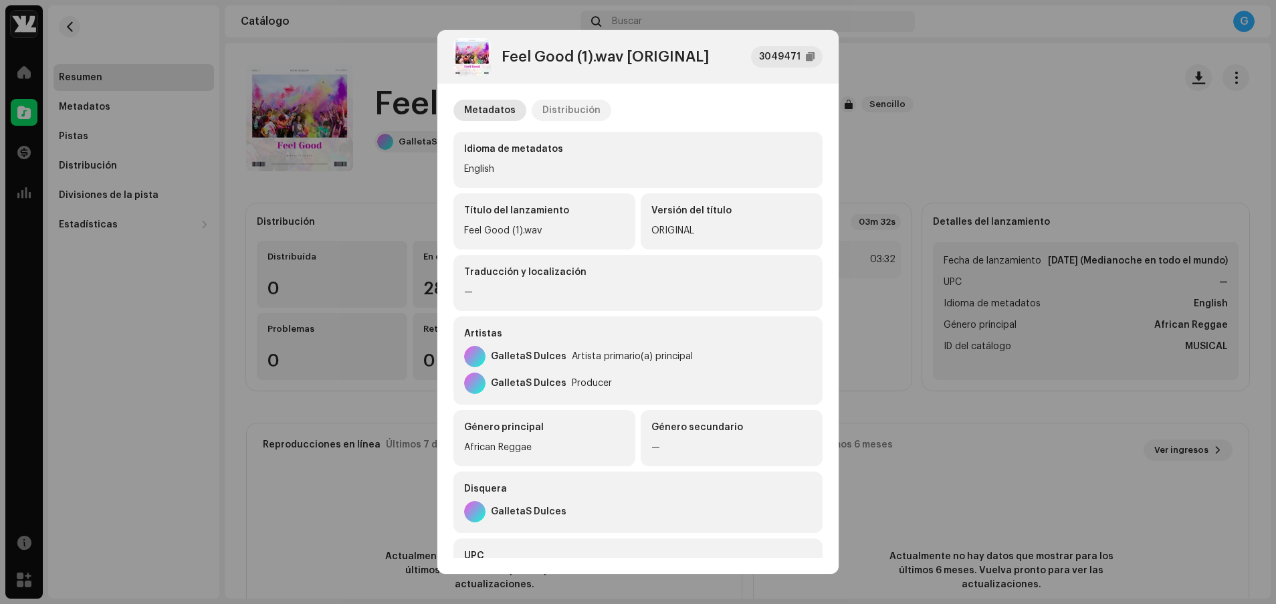
click at [571, 105] on div "Distribución" at bounding box center [571, 110] width 58 height 21
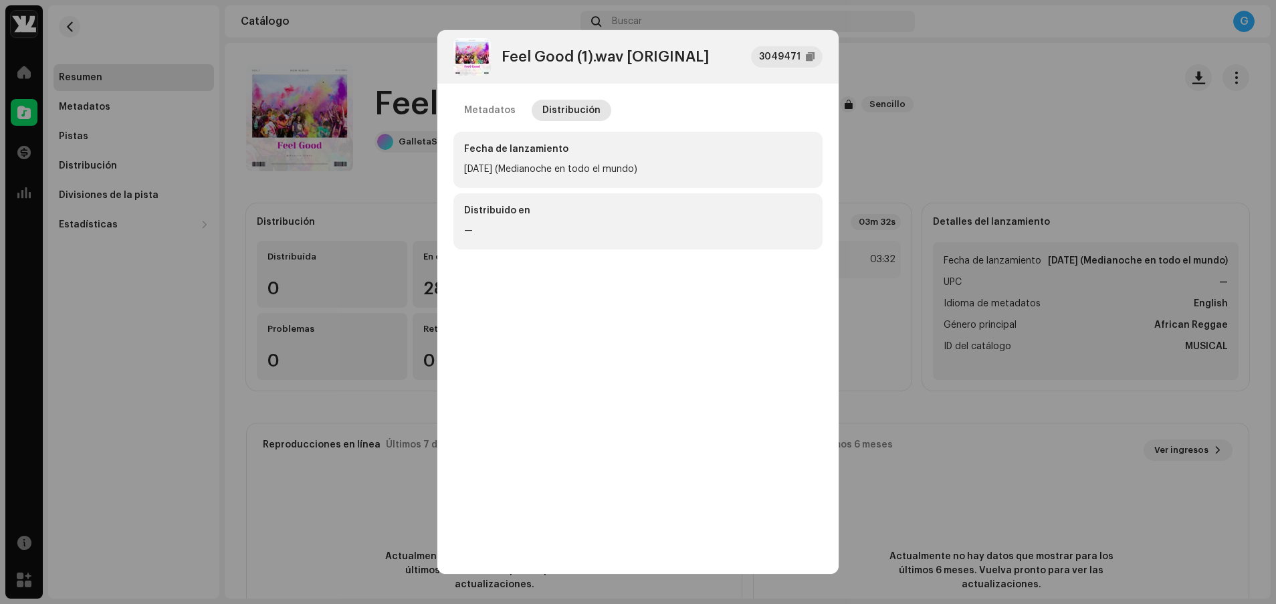
click at [509, 158] on div "Fecha de lanzamiento [DATE] (Medianoche en todo el mundo)" at bounding box center [637, 160] width 369 height 56
click at [476, 110] on div "Metadatos" at bounding box center [489, 110] width 51 height 21
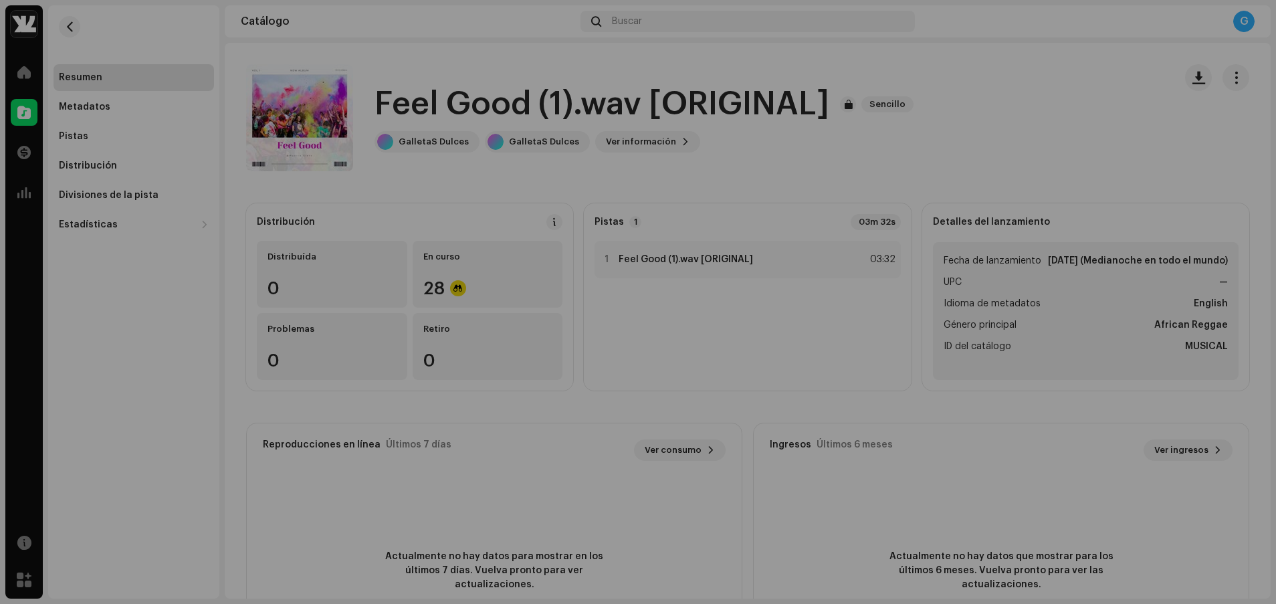
click at [326, 128] on div "Feel Good (1).wav [ORIGINAL] 3049471 Metadatos Distribución Idioma de metadatos…" at bounding box center [638, 302] width 1276 height 604
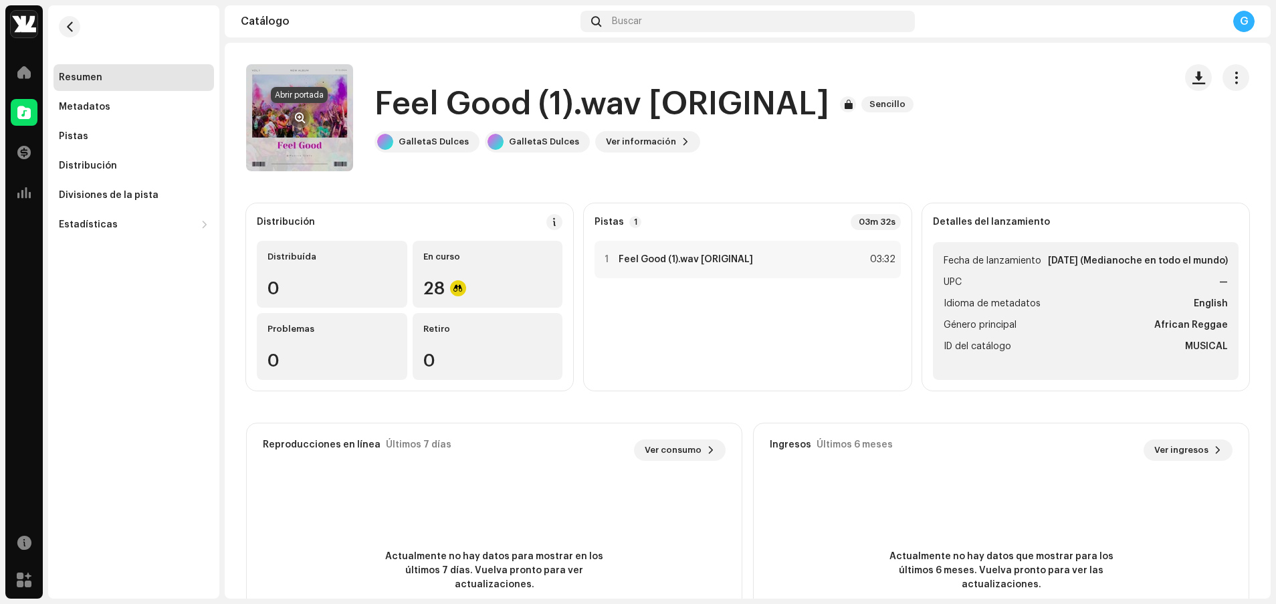
click at [302, 116] on span "button" at bounding box center [300, 117] width 10 height 11
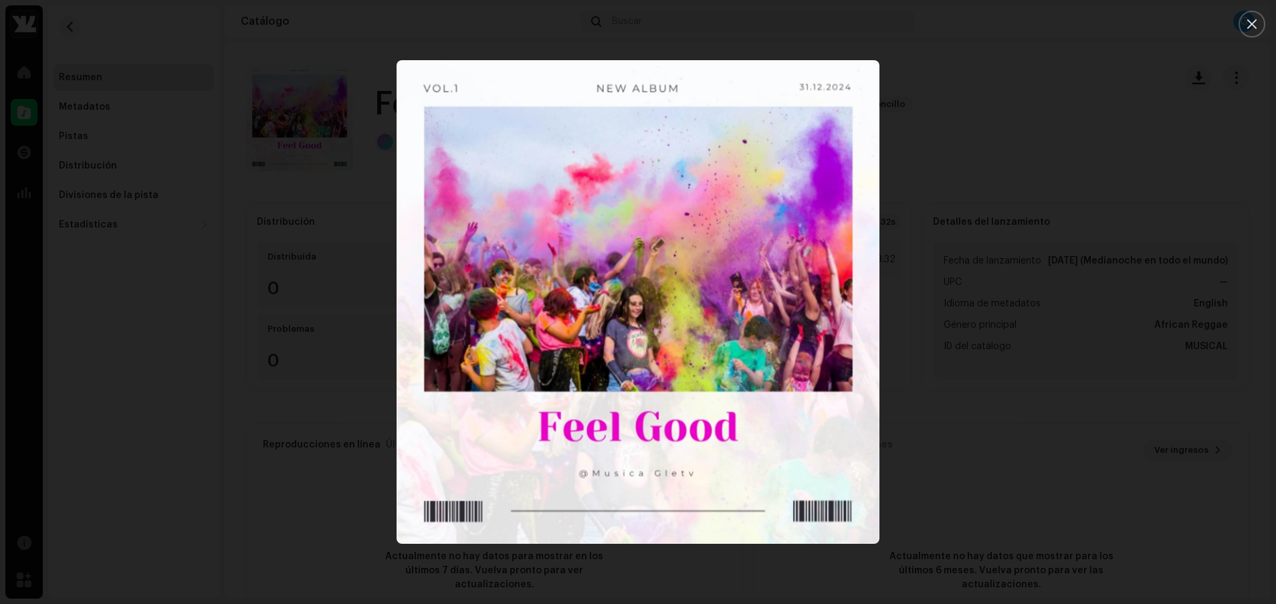
click at [362, 316] on div at bounding box center [638, 302] width 1276 height 604
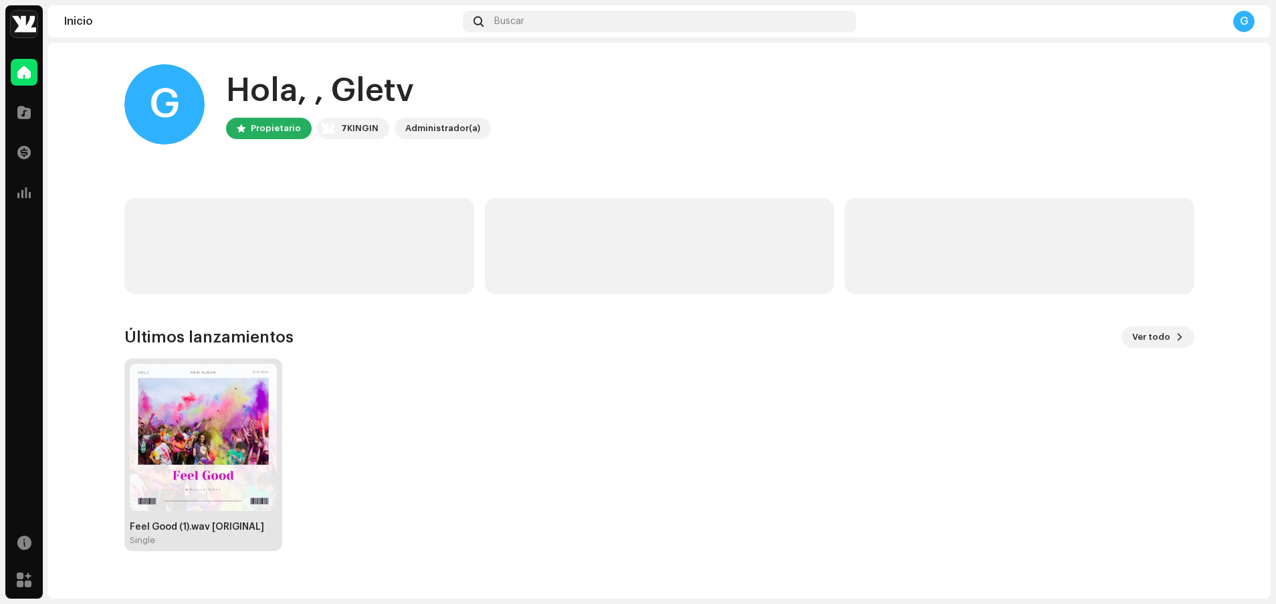
click at [175, 472] on img at bounding box center [203, 437] width 147 height 147
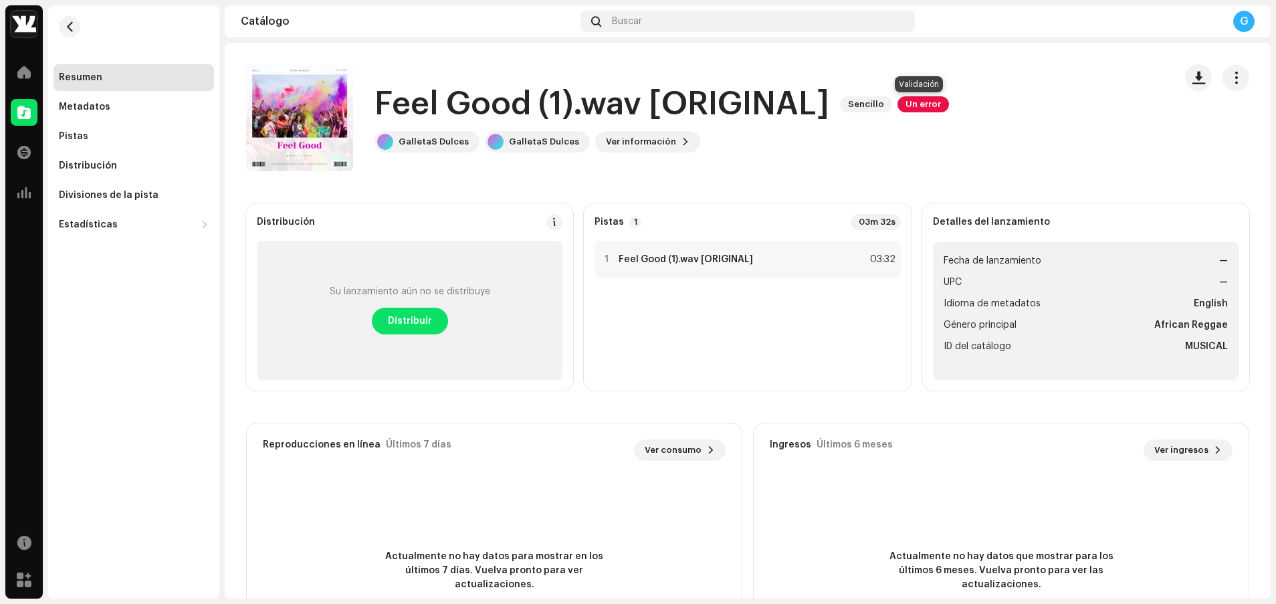
click at [906, 100] on span "Un error" at bounding box center [922, 104] width 51 height 16
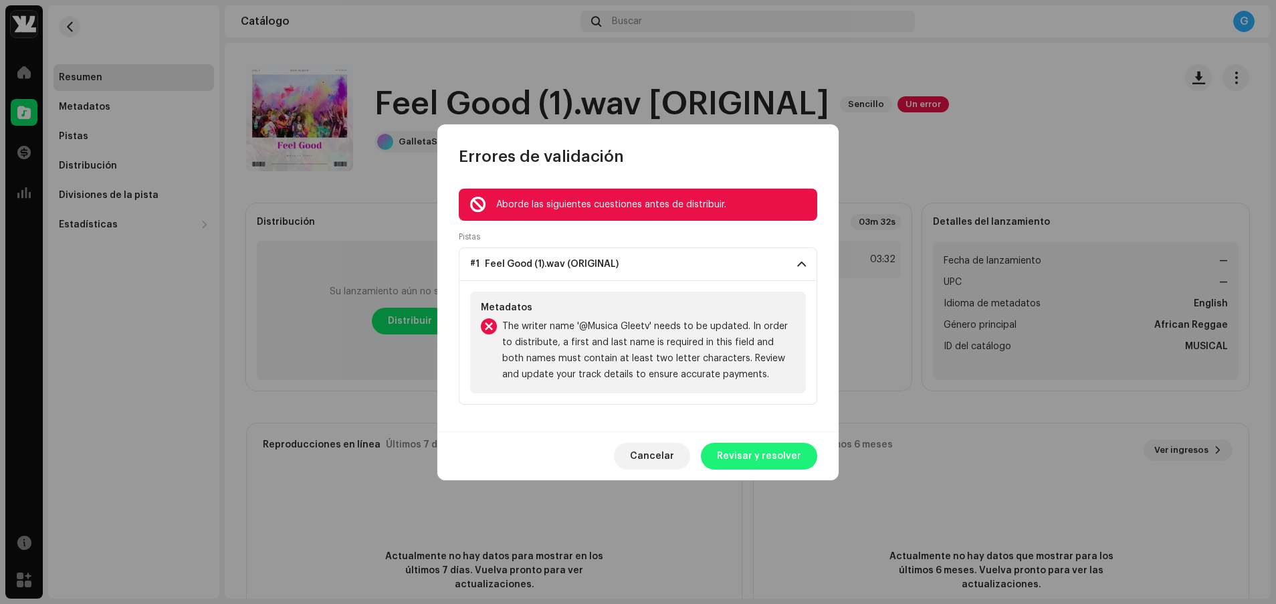
click at [750, 445] on span "Revisar y resolver" at bounding box center [759, 456] width 84 height 27
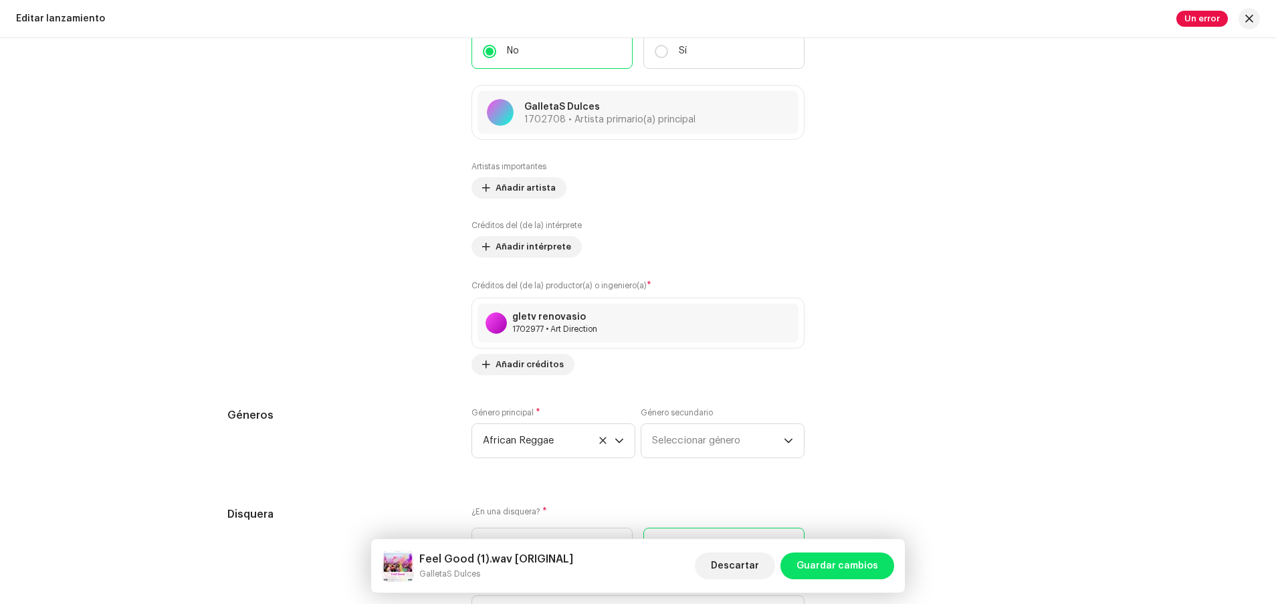
scroll to position [1530, 0]
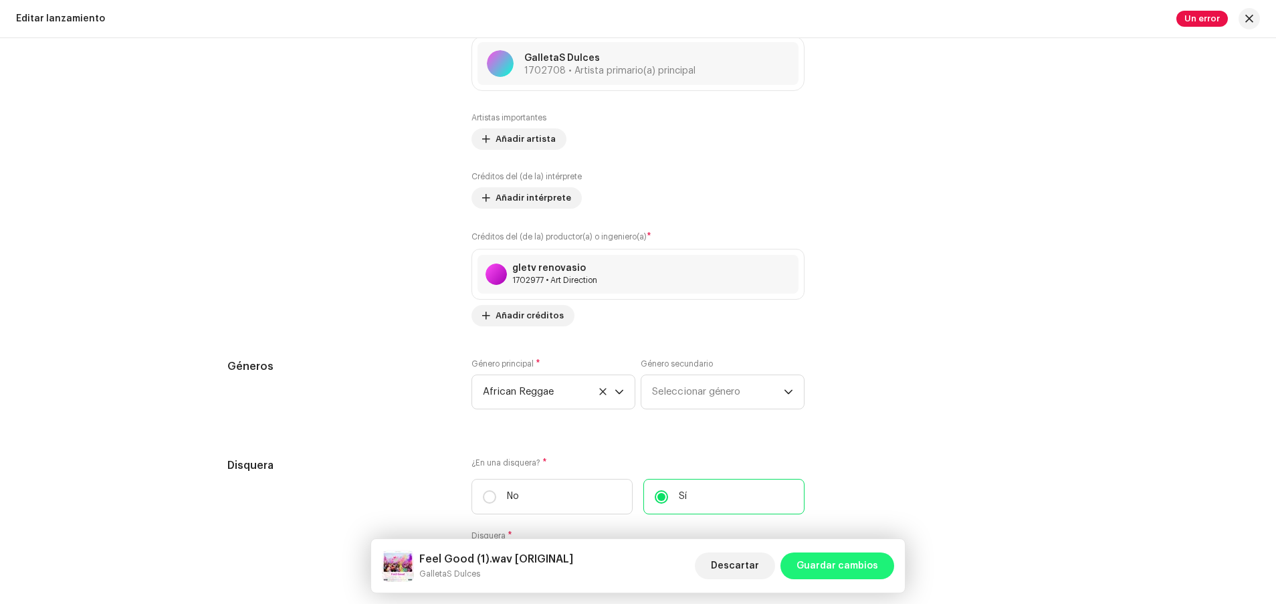
click at [814, 560] on span "Guardar cambios" at bounding box center [837, 565] width 82 height 27
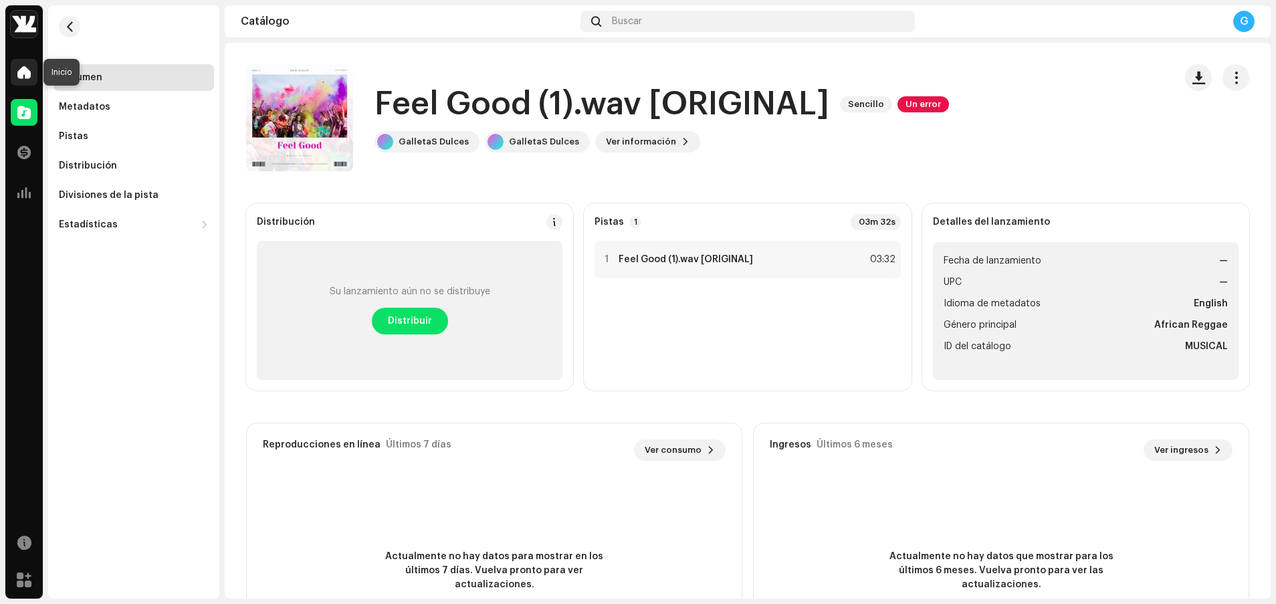
click at [19, 81] on div at bounding box center [24, 72] width 27 height 27
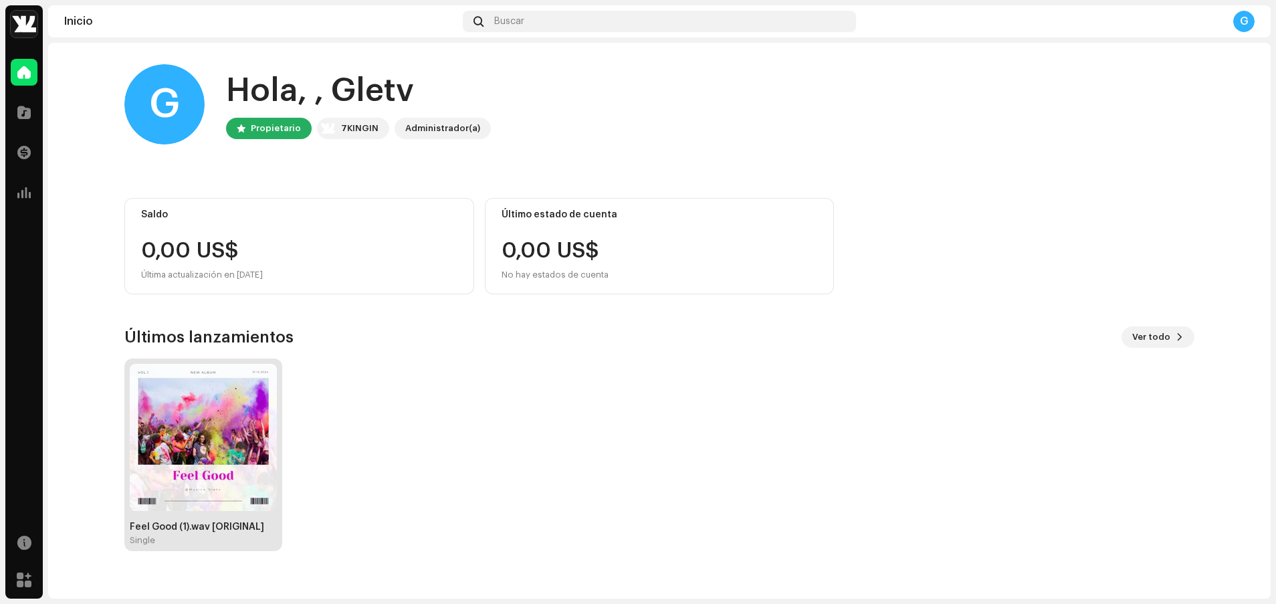
click at [246, 431] on img at bounding box center [203, 437] width 147 height 147
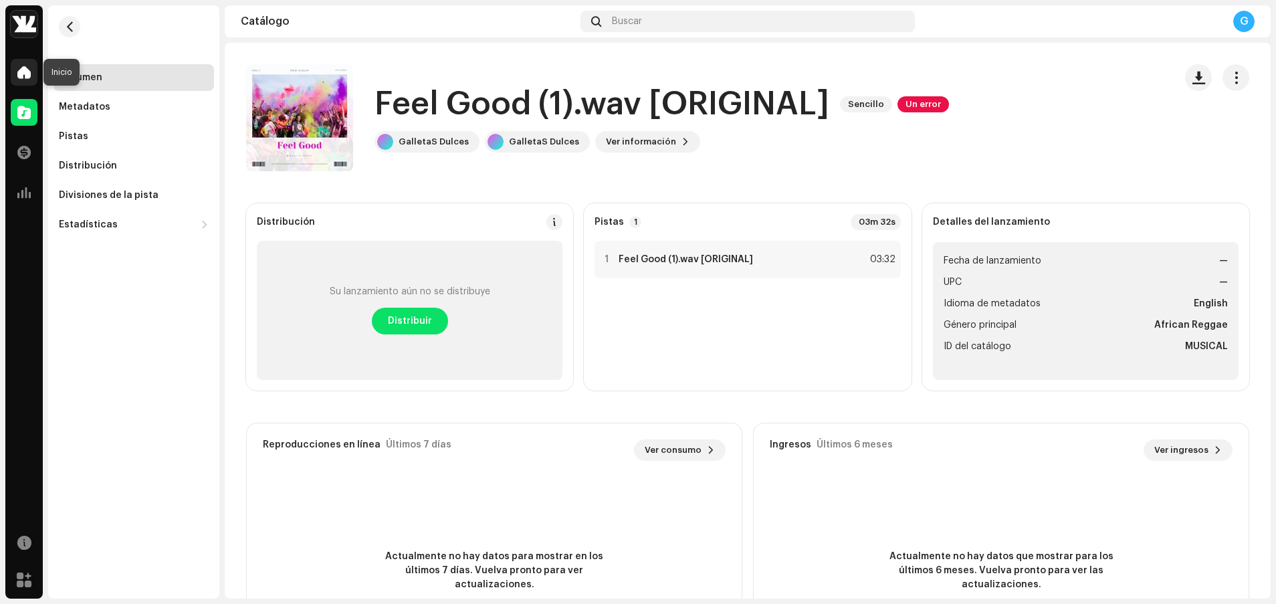
click at [22, 67] on span at bounding box center [23, 72] width 13 height 11
